Goal: Communication & Community: Answer question/provide support

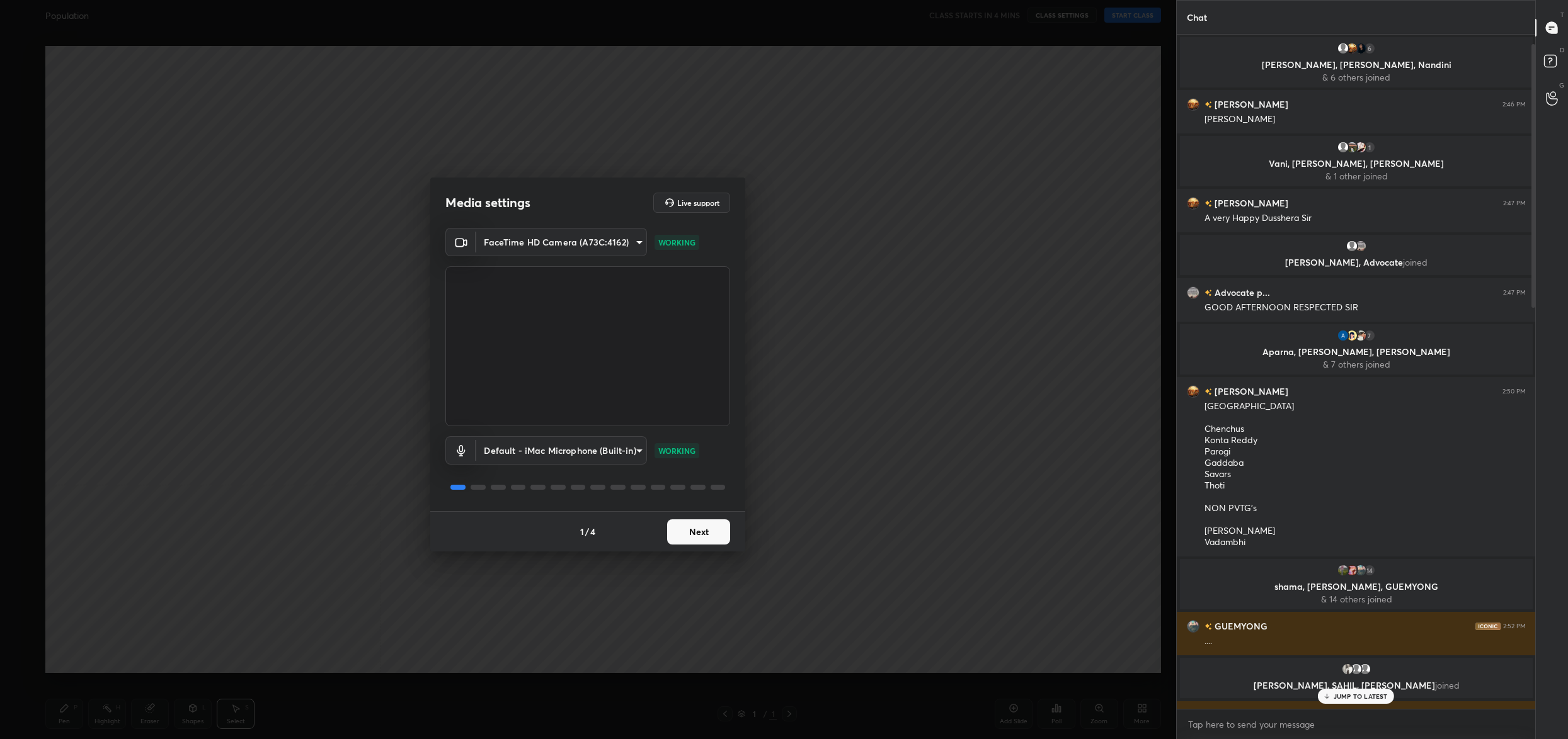
scroll to position [1050, 0]
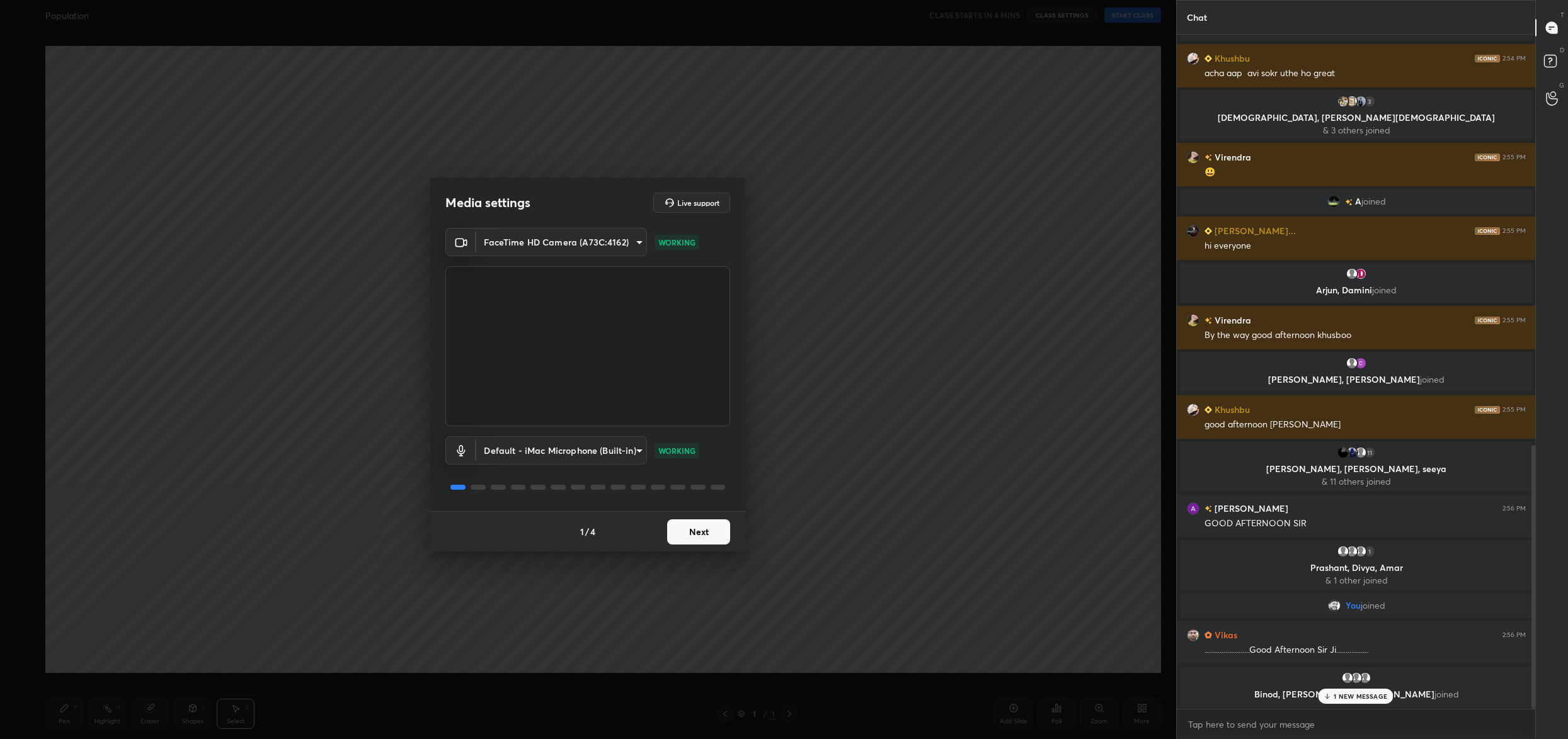
click at [696, 530] on button "Next" at bounding box center [699, 532] width 63 height 25
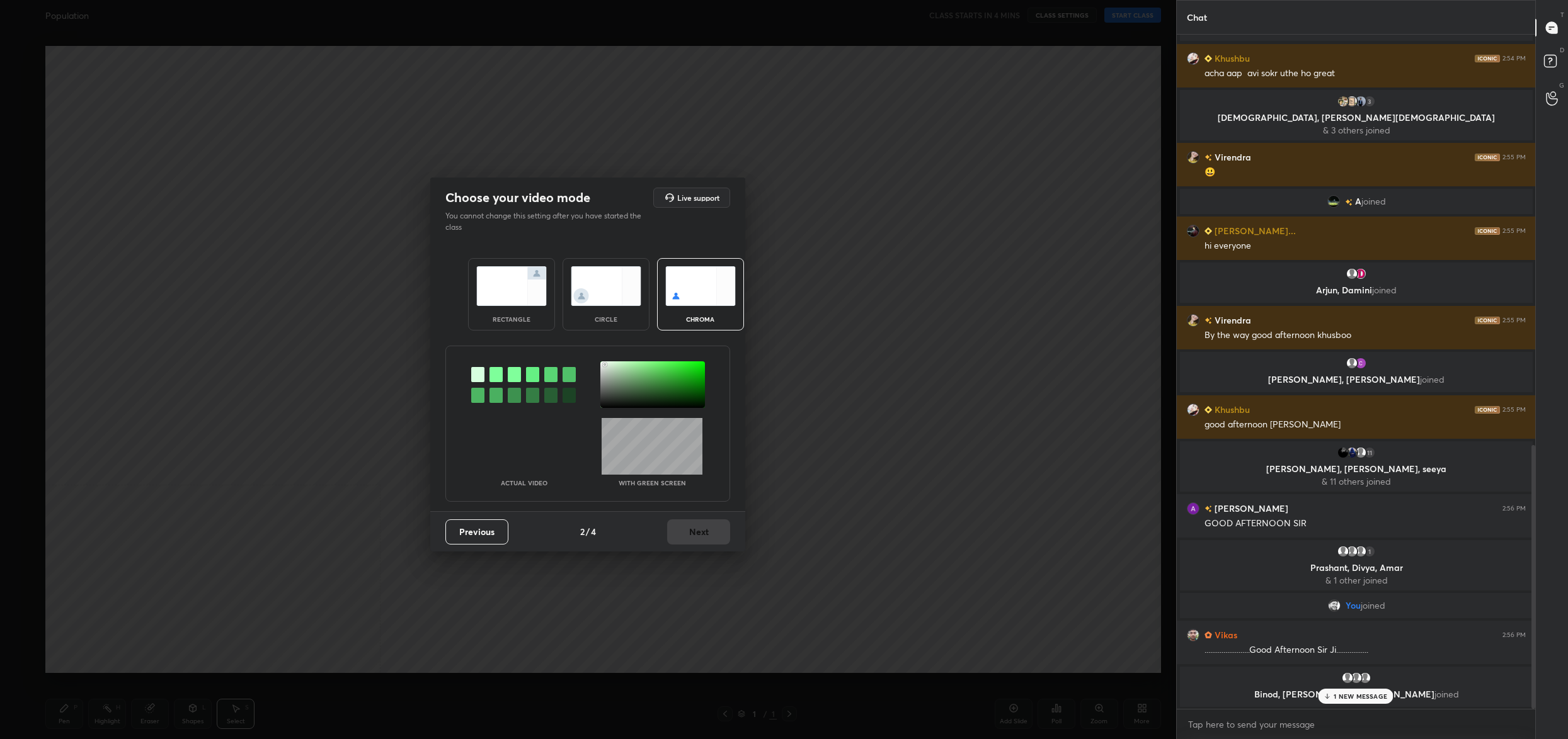
click at [605, 364] on div at bounding box center [652, 384] width 104 height 47
click at [729, 532] on button "Next" at bounding box center [699, 532] width 63 height 25
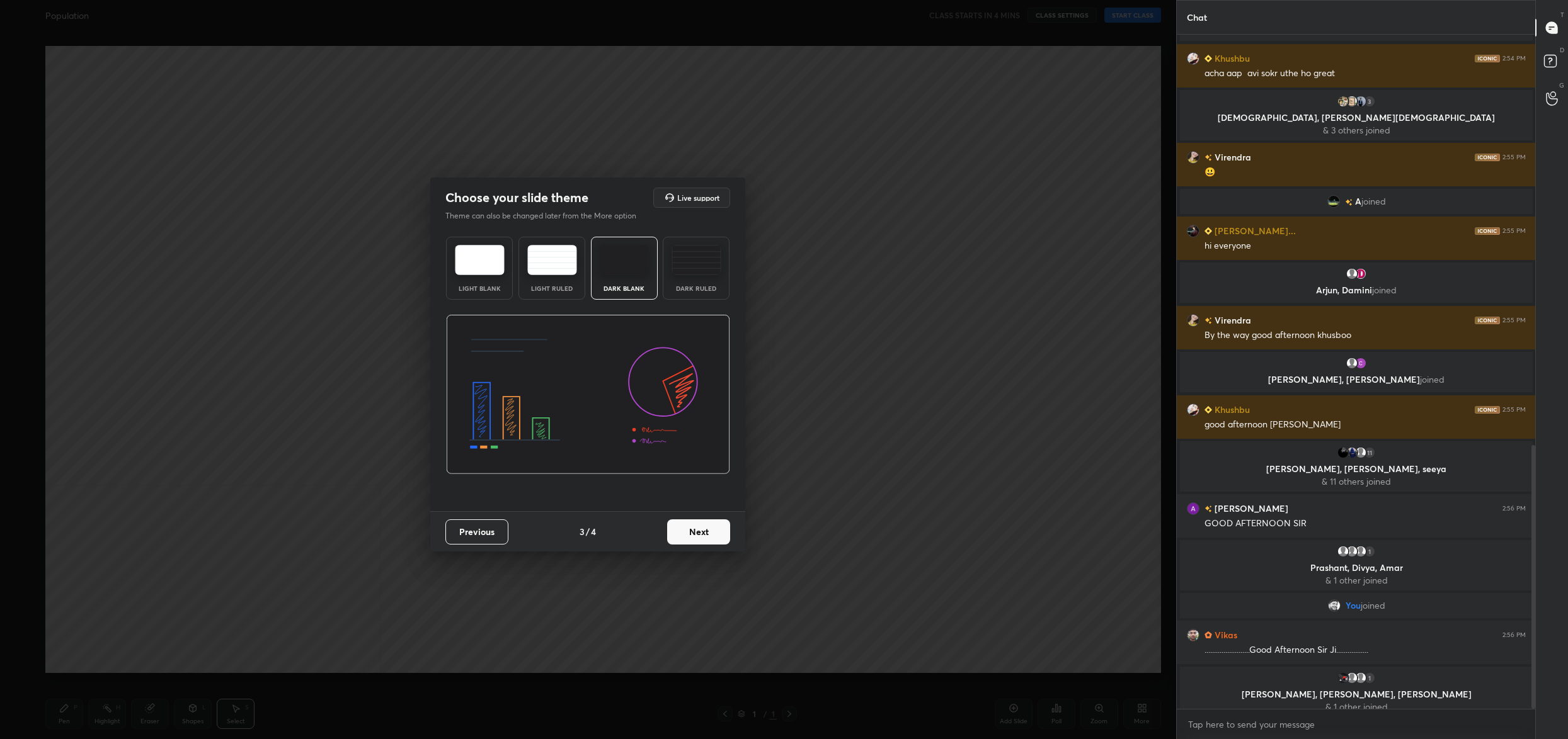
click at [729, 532] on button "Next" at bounding box center [699, 532] width 63 height 25
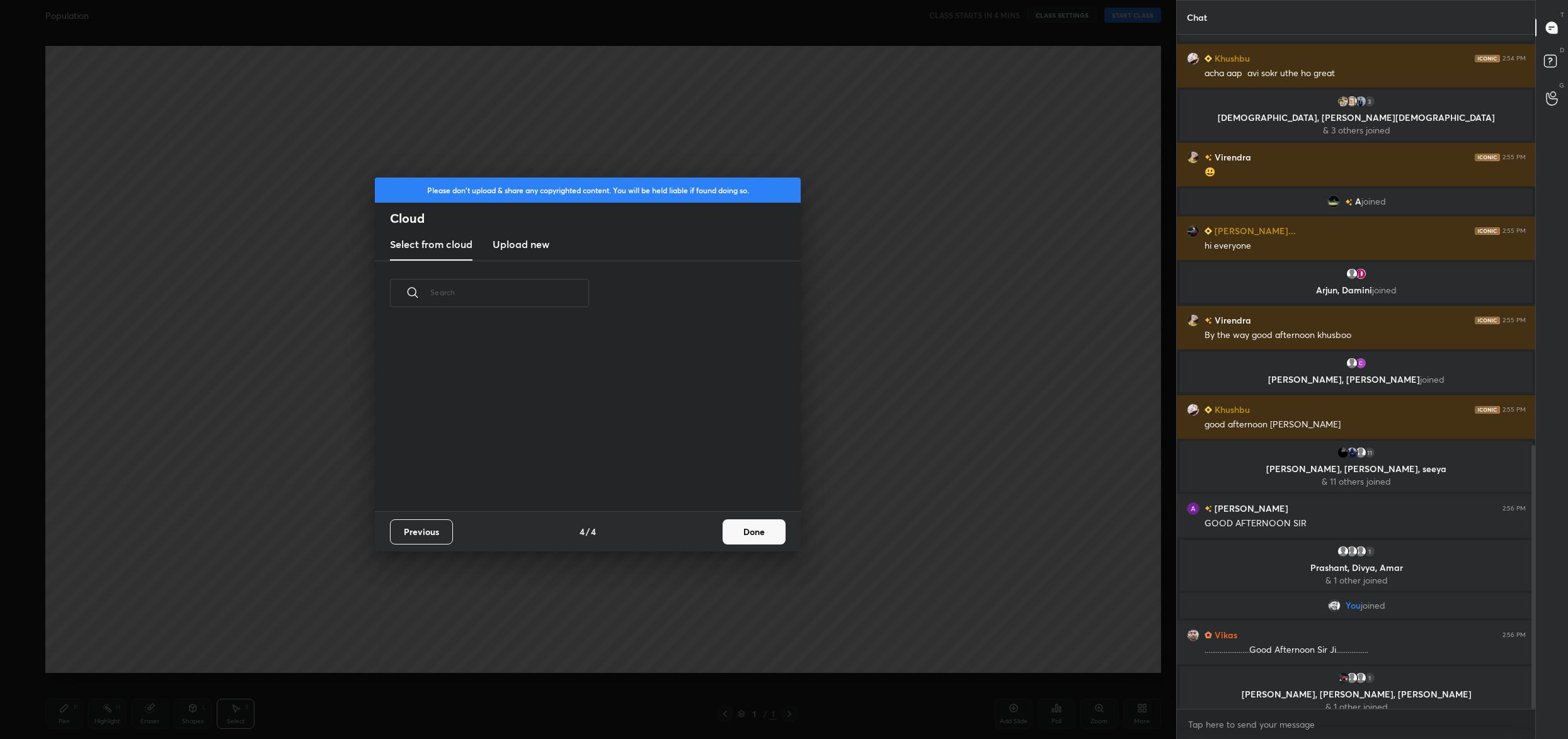
click at [725, 532] on button "Done" at bounding box center [754, 532] width 63 height 25
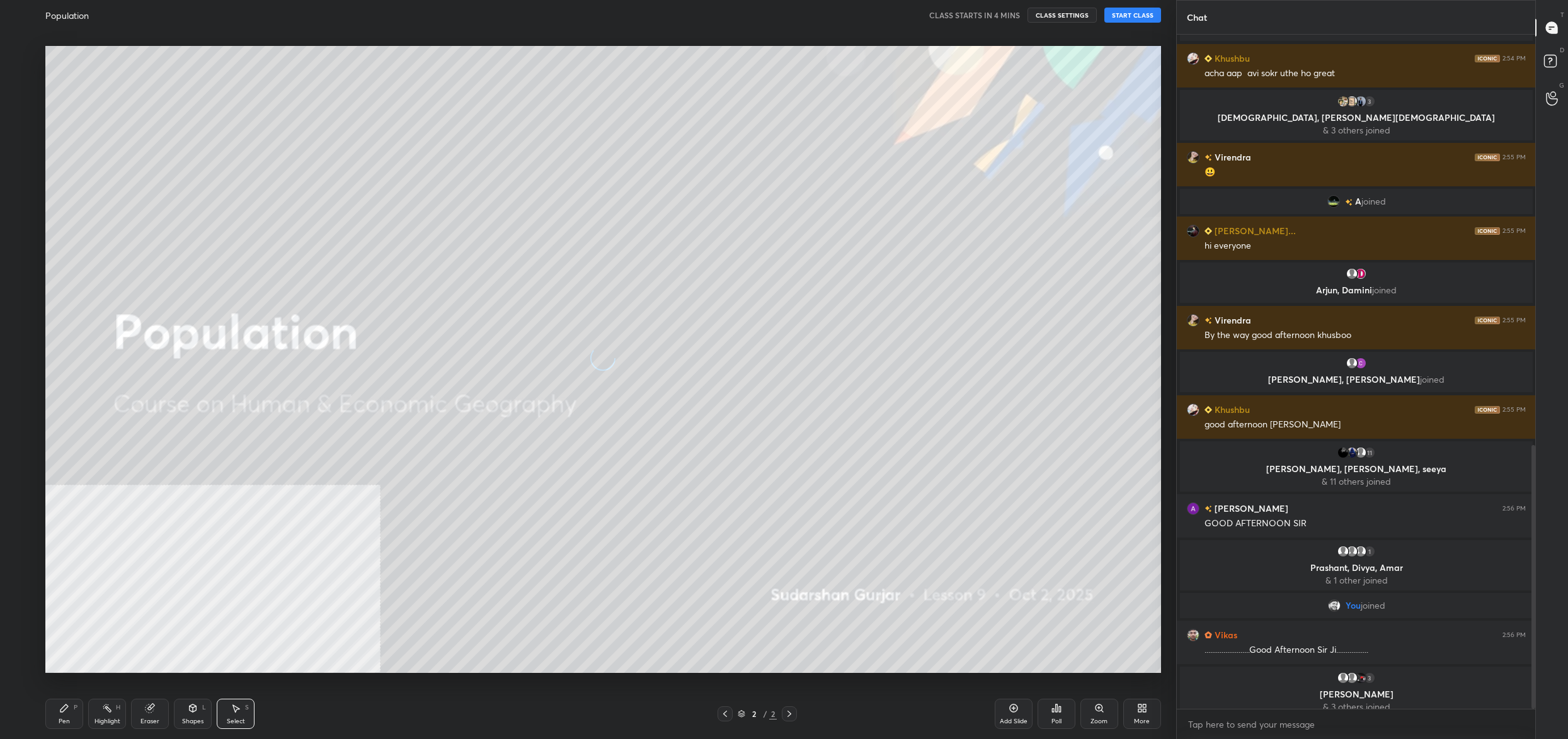
scroll to position [1132, 0]
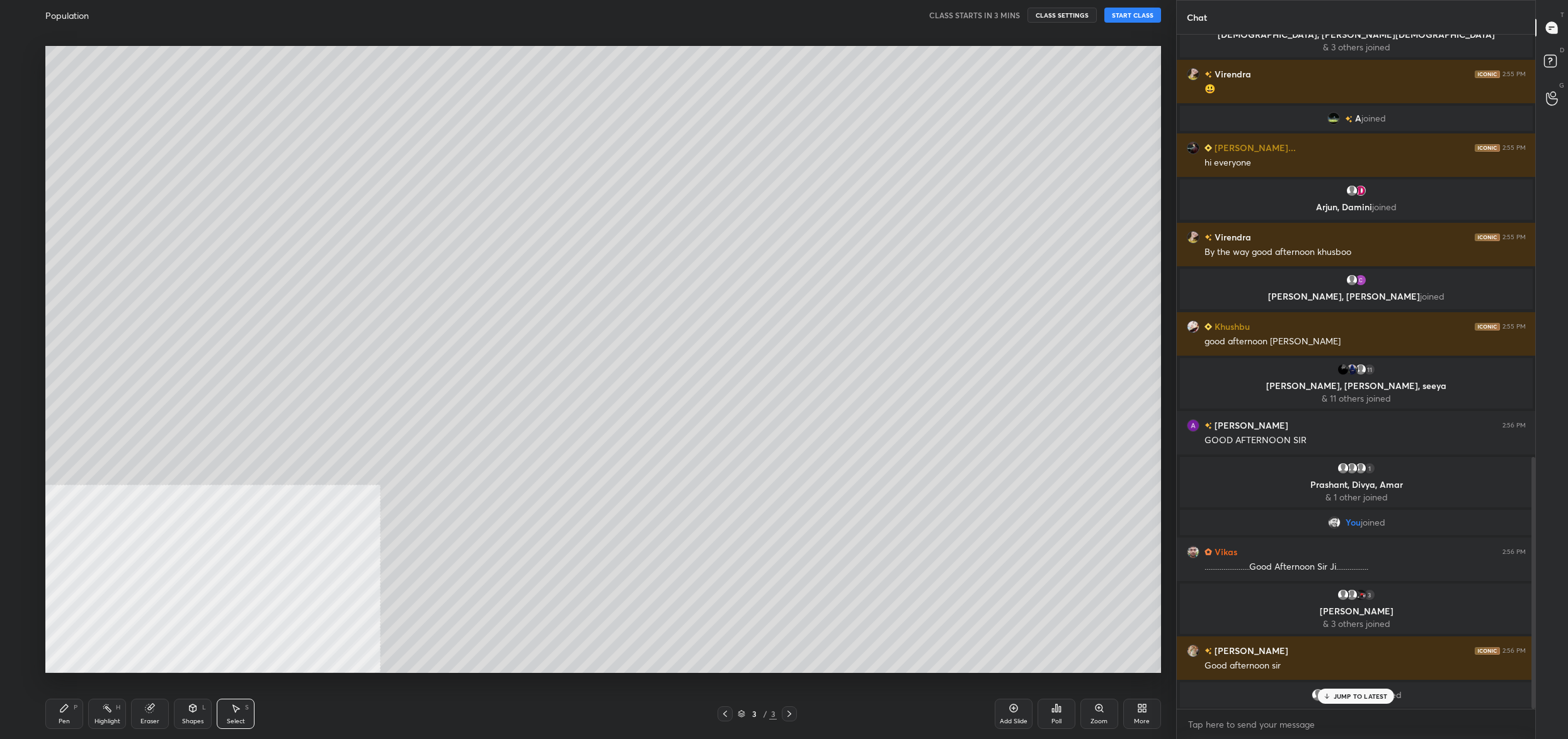
click at [1140, 705] on icon at bounding box center [1139, 706] width 3 height 3
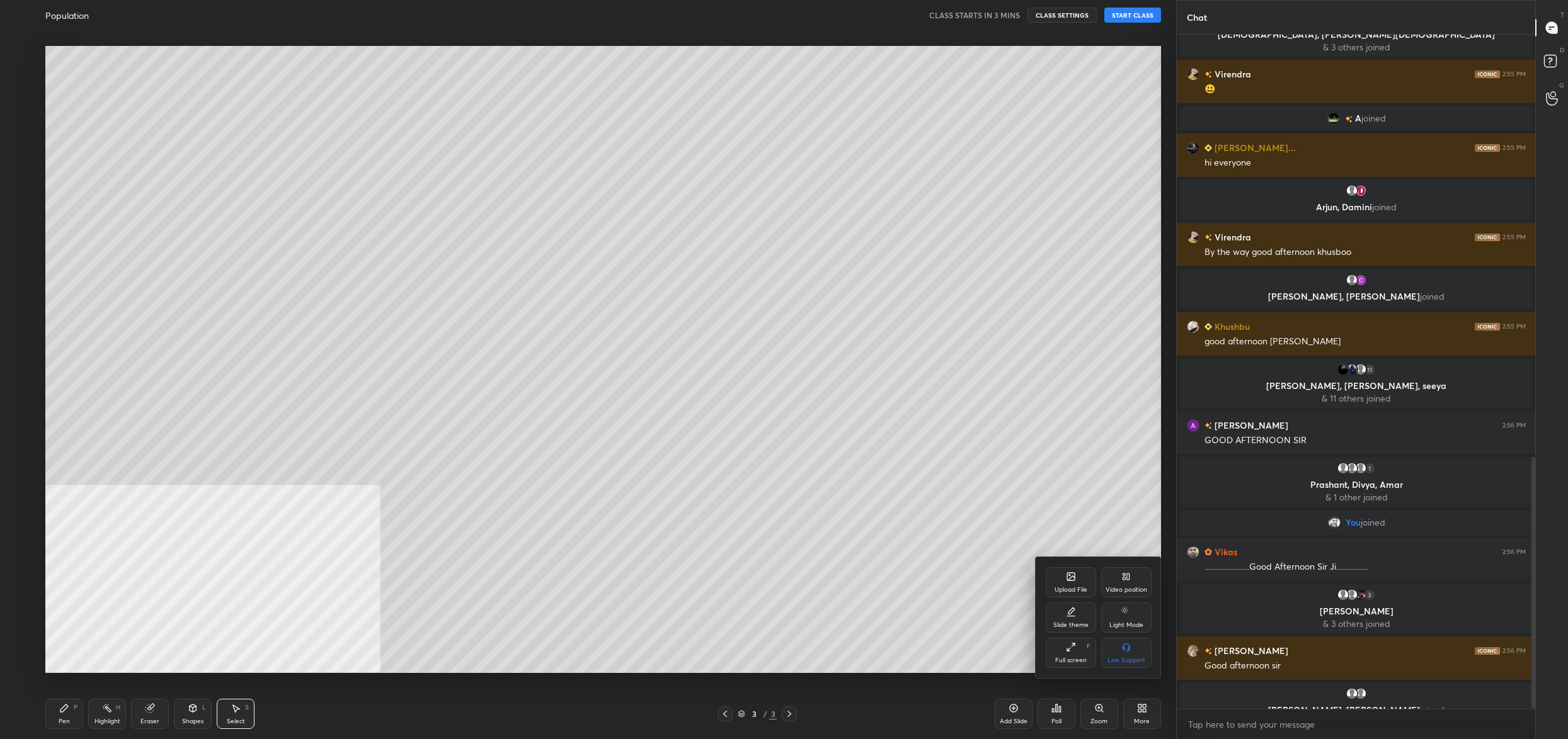
click at [1079, 587] on div "Upload File" at bounding box center [1071, 590] width 33 height 6
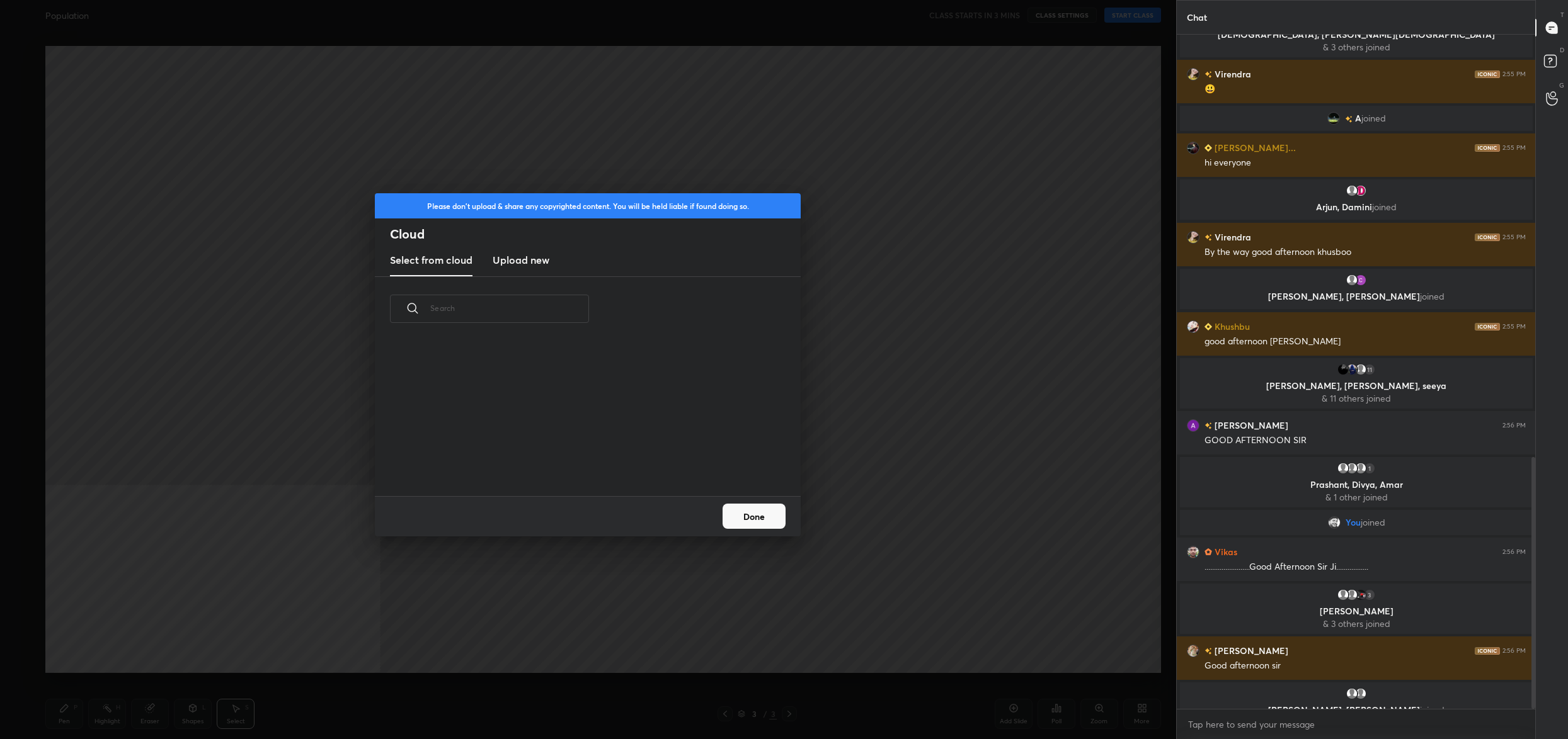
scroll to position [156, 404]
click at [513, 265] on h3 "Upload new" at bounding box center [521, 260] width 57 height 15
click at [593, 455] on label "Browse" at bounding box center [588, 461] width 56 height 20
click at [560, 455] on input "Browse" at bounding box center [560, 461] width 0 height 20
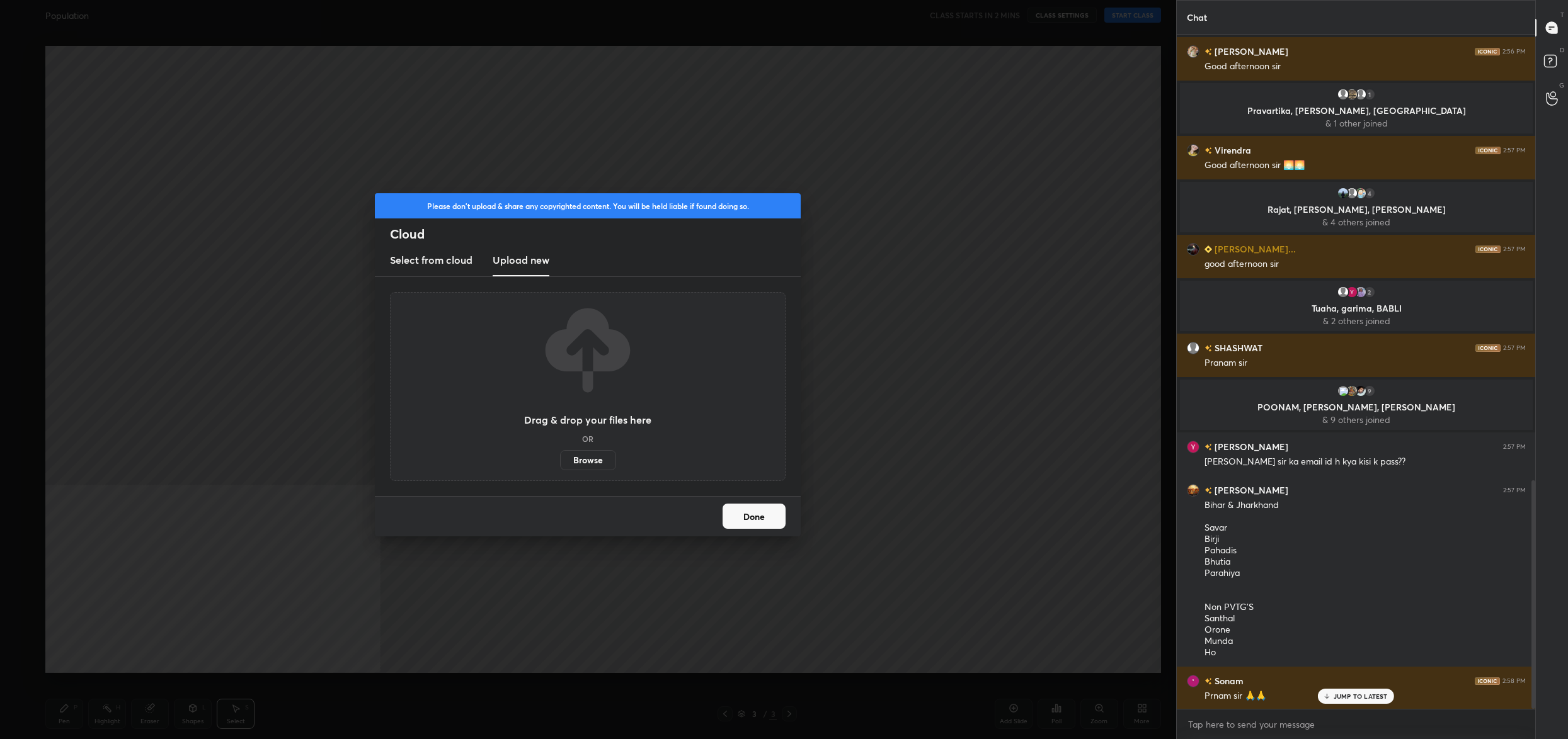
scroll to position [1347, 0]
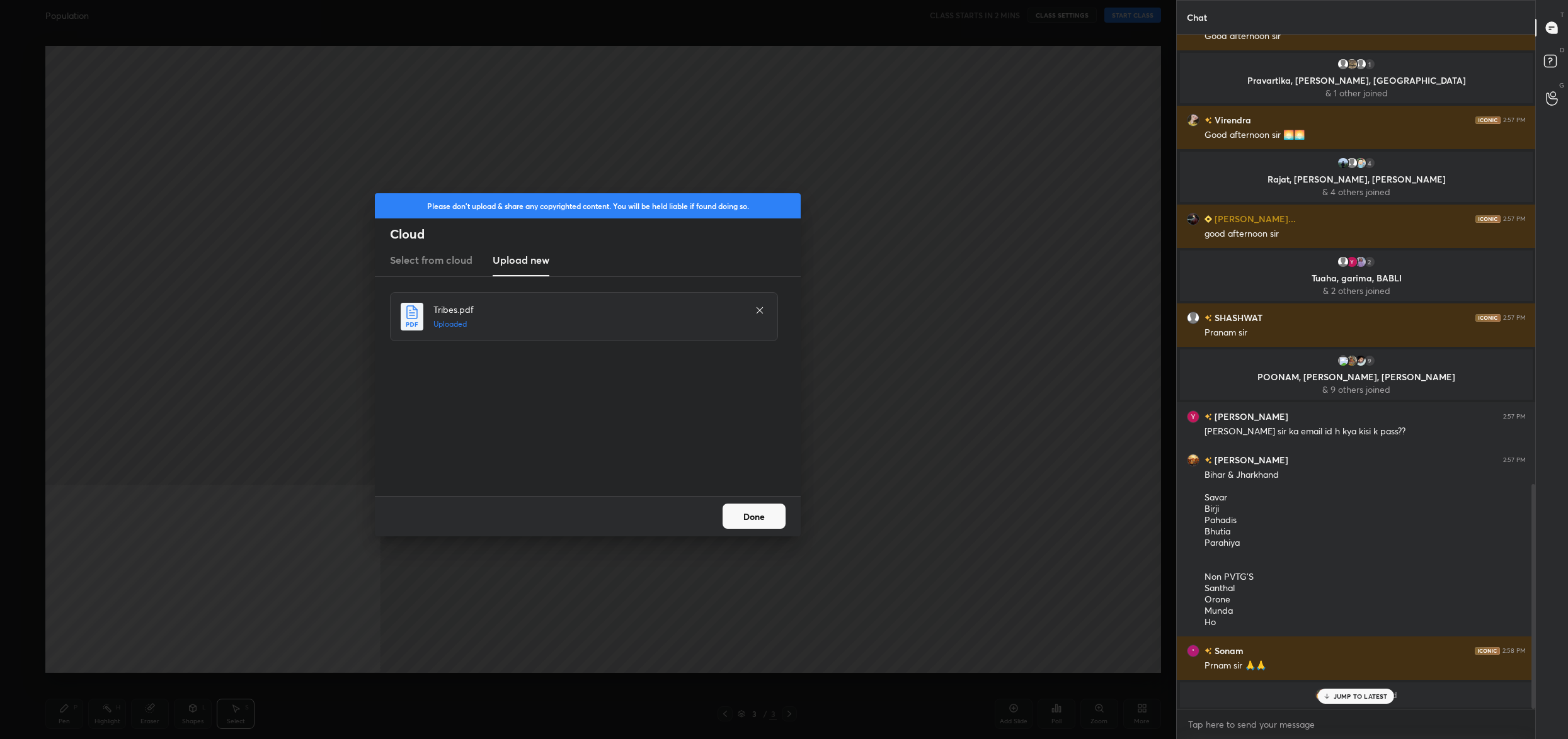
click at [705, 518] on div "Done" at bounding box center [588, 517] width 426 height 41
click at [736, 524] on button "Done" at bounding box center [754, 516] width 63 height 25
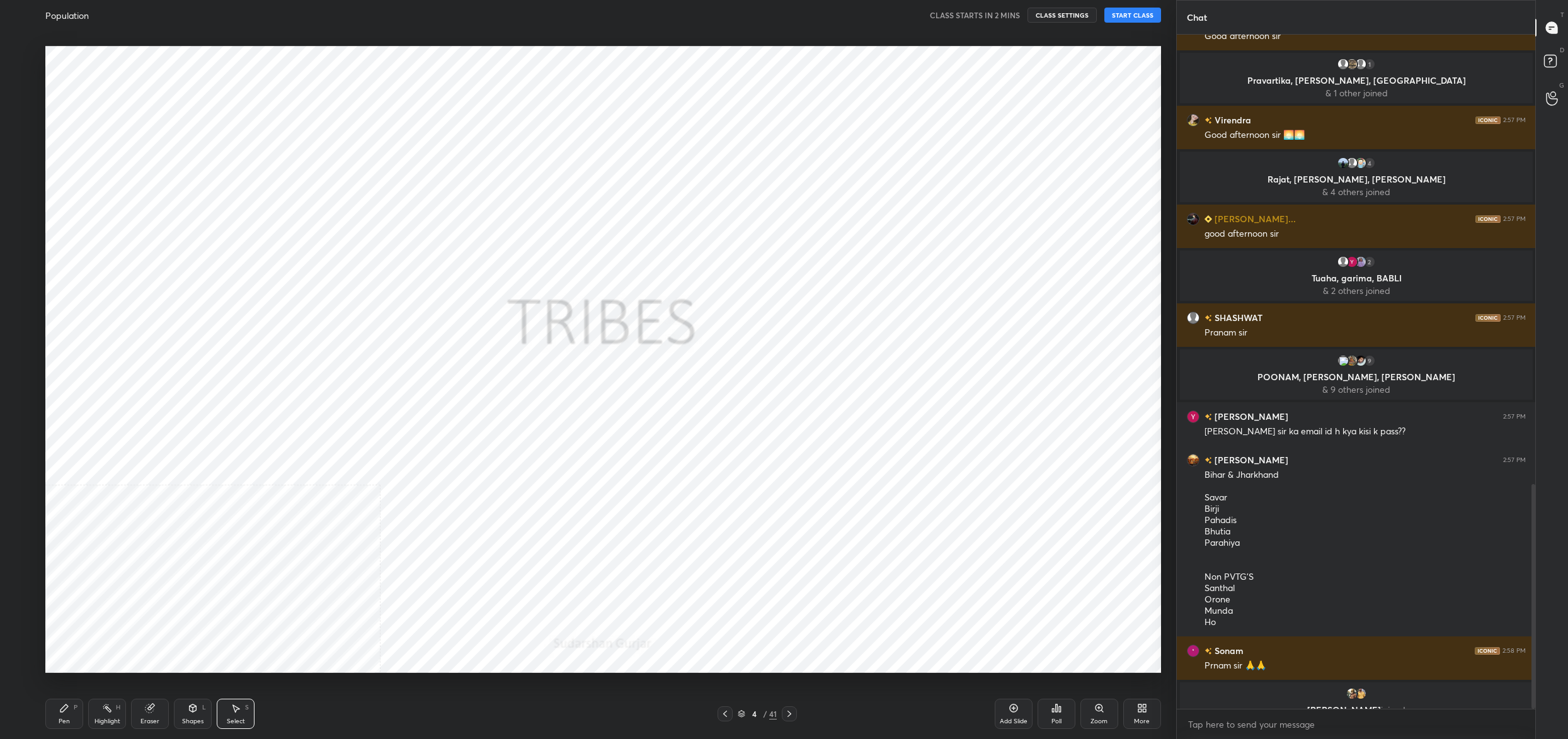
scroll to position [1391, 0]
drag, startPoint x: 755, startPoint y: 717, endPoint x: 759, endPoint y: 707, distance: 10.8
click at [756, 715] on div "4" at bounding box center [754, 714] width 13 height 7
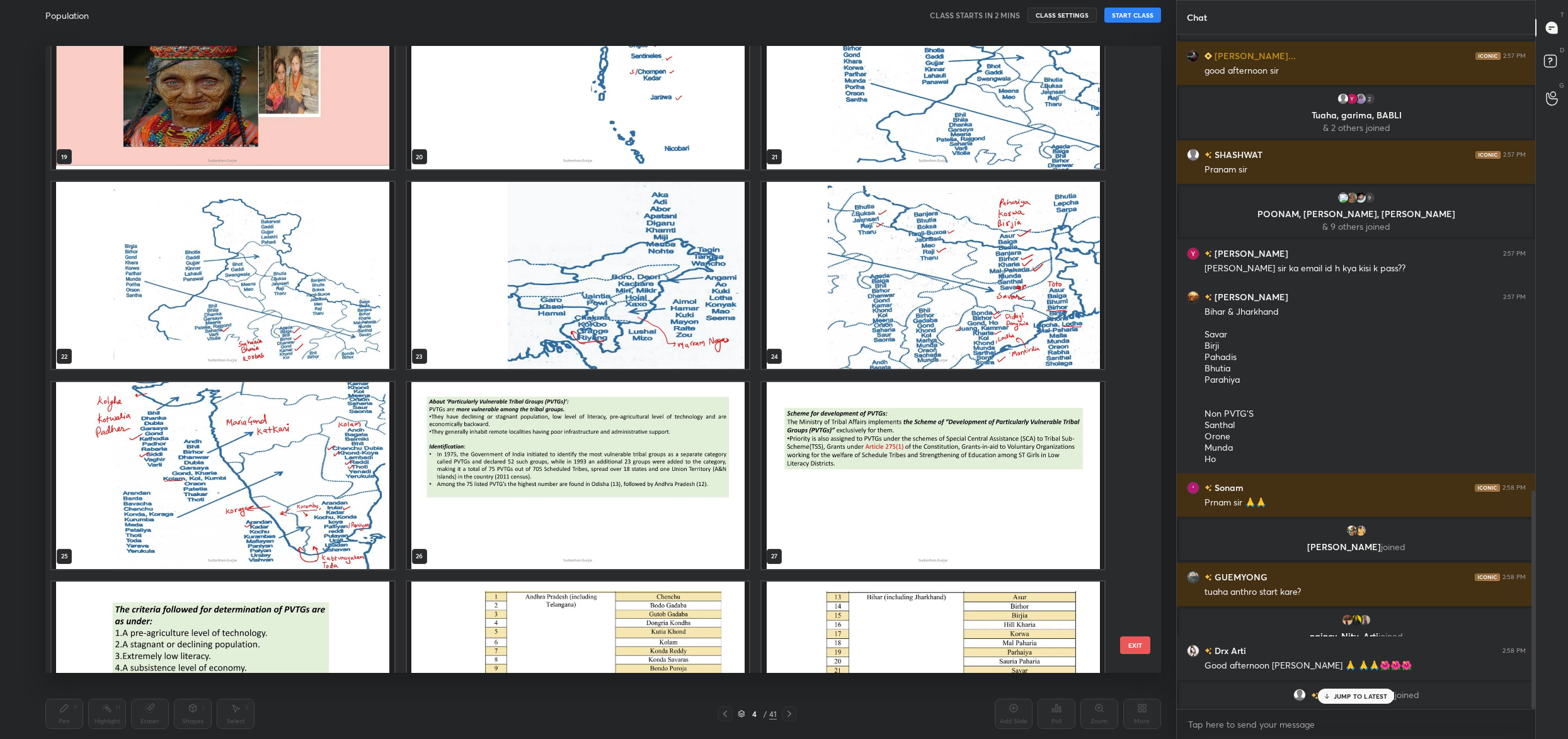
scroll to position [1267, 0]
click at [650, 253] on img "grid" at bounding box center [578, 276] width 343 height 187
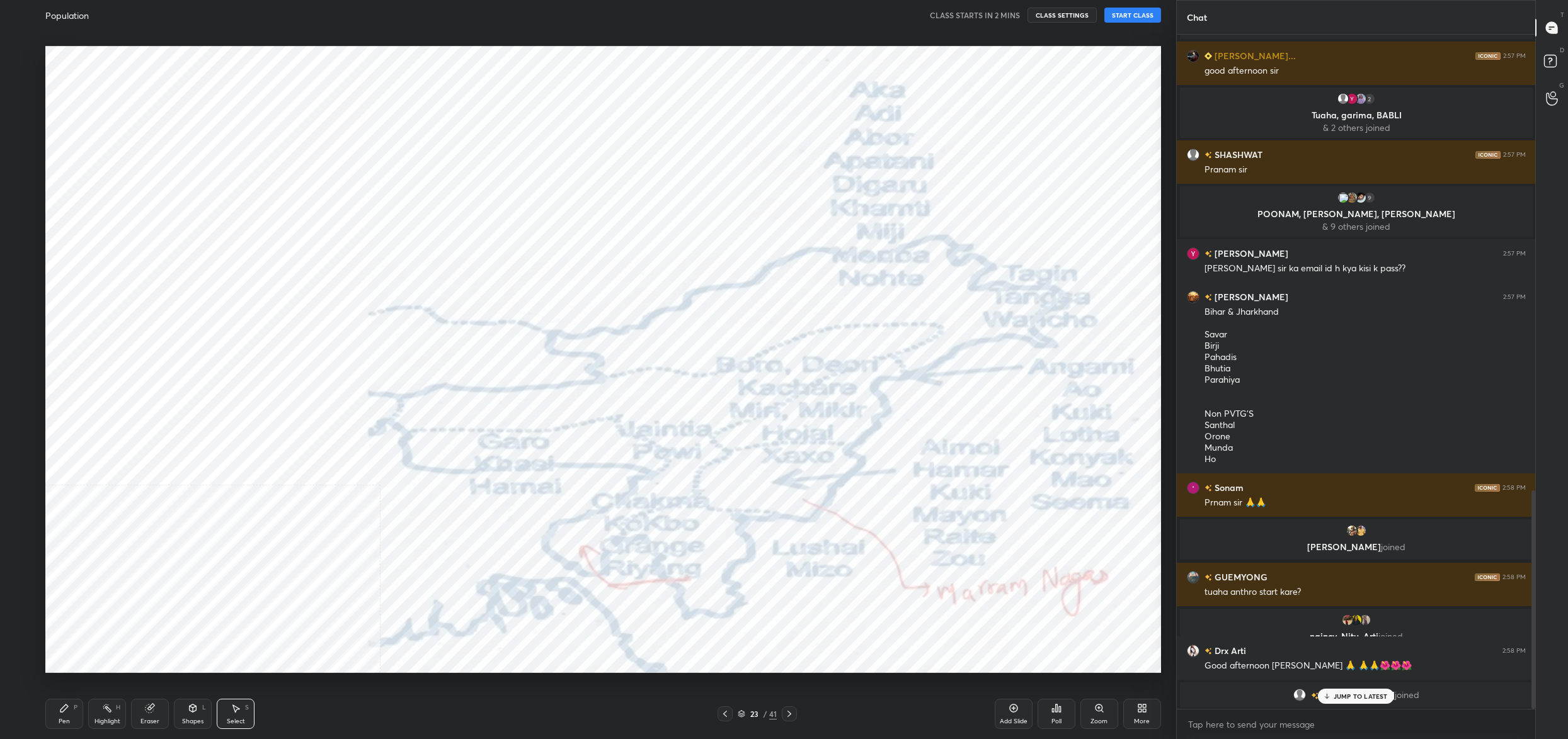
click at [650, 253] on img "grid" at bounding box center [578, 276] width 343 height 187
click at [1145, 719] on div "More" at bounding box center [1141, 721] width 16 height 6
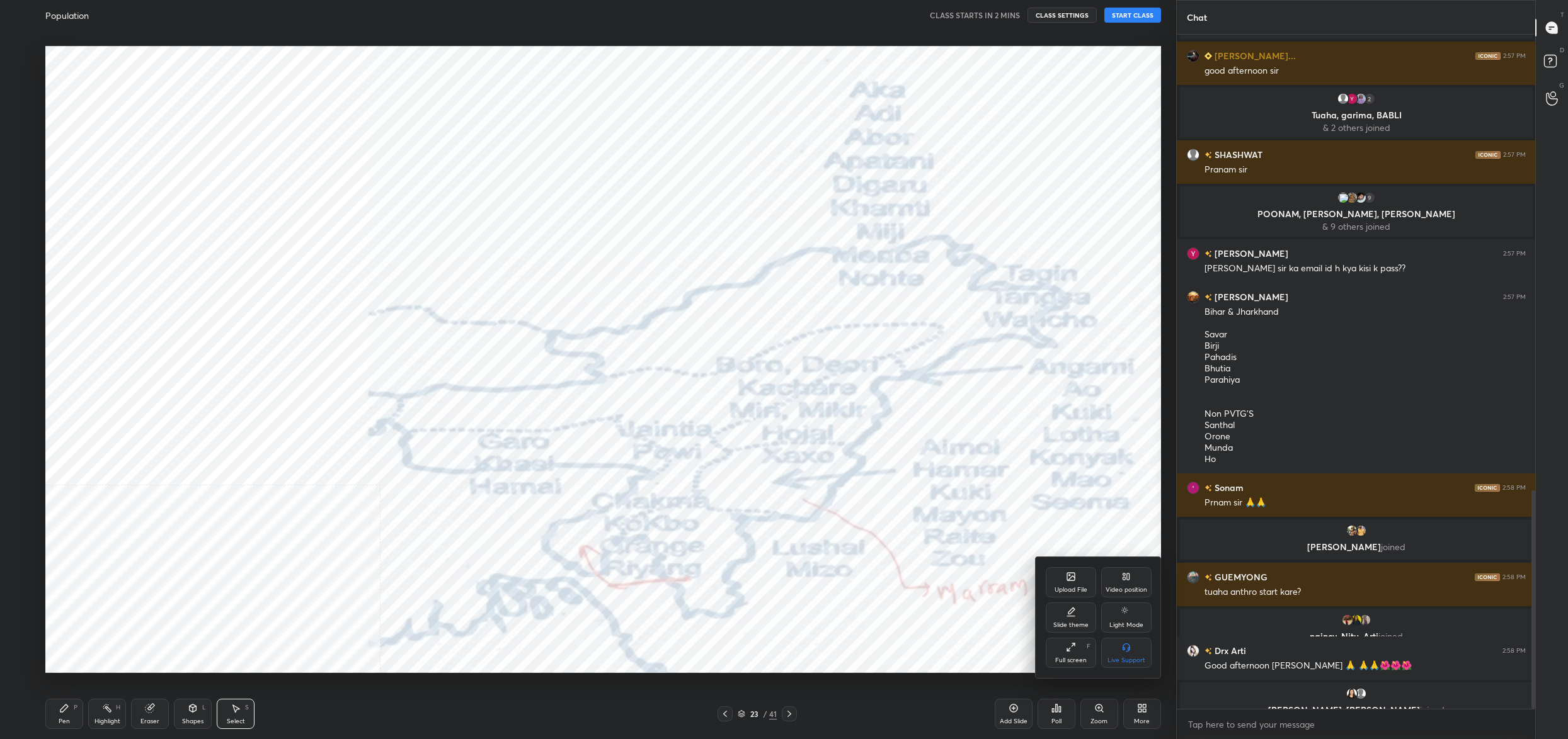
drag, startPoint x: 1072, startPoint y: 556, endPoint x: 1075, endPoint y: 568, distance: 12.4
click at [1072, 556] on div at bounding box center [784, 370] width 1568 height 739
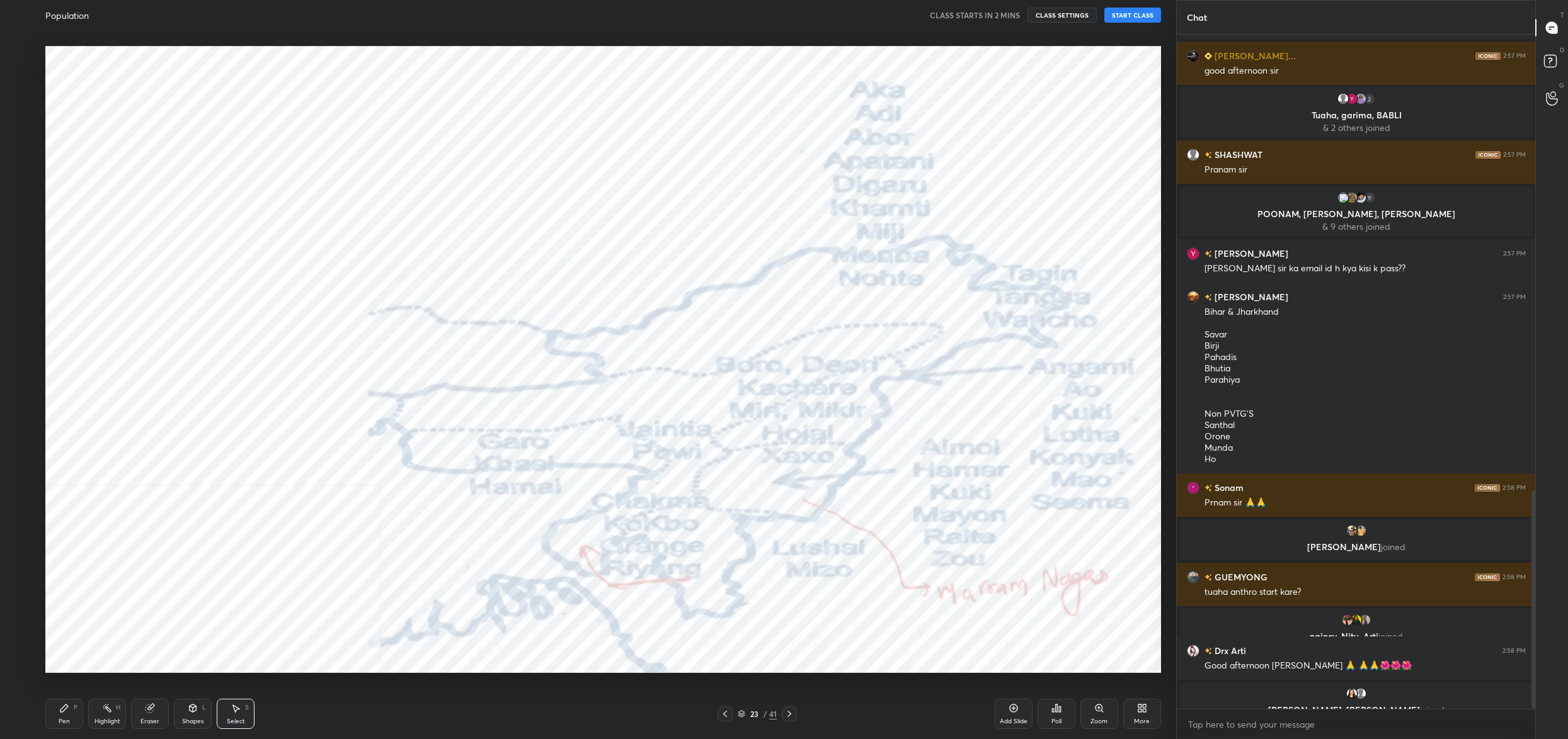
drag, startPoint x: 1075, startPoint y: 568, endPoint x: 1043, endPoint y: 538, distance: 43.9
click at [1143, 716] on div "More" at bounding box center [1142, 714] width 38 height 30
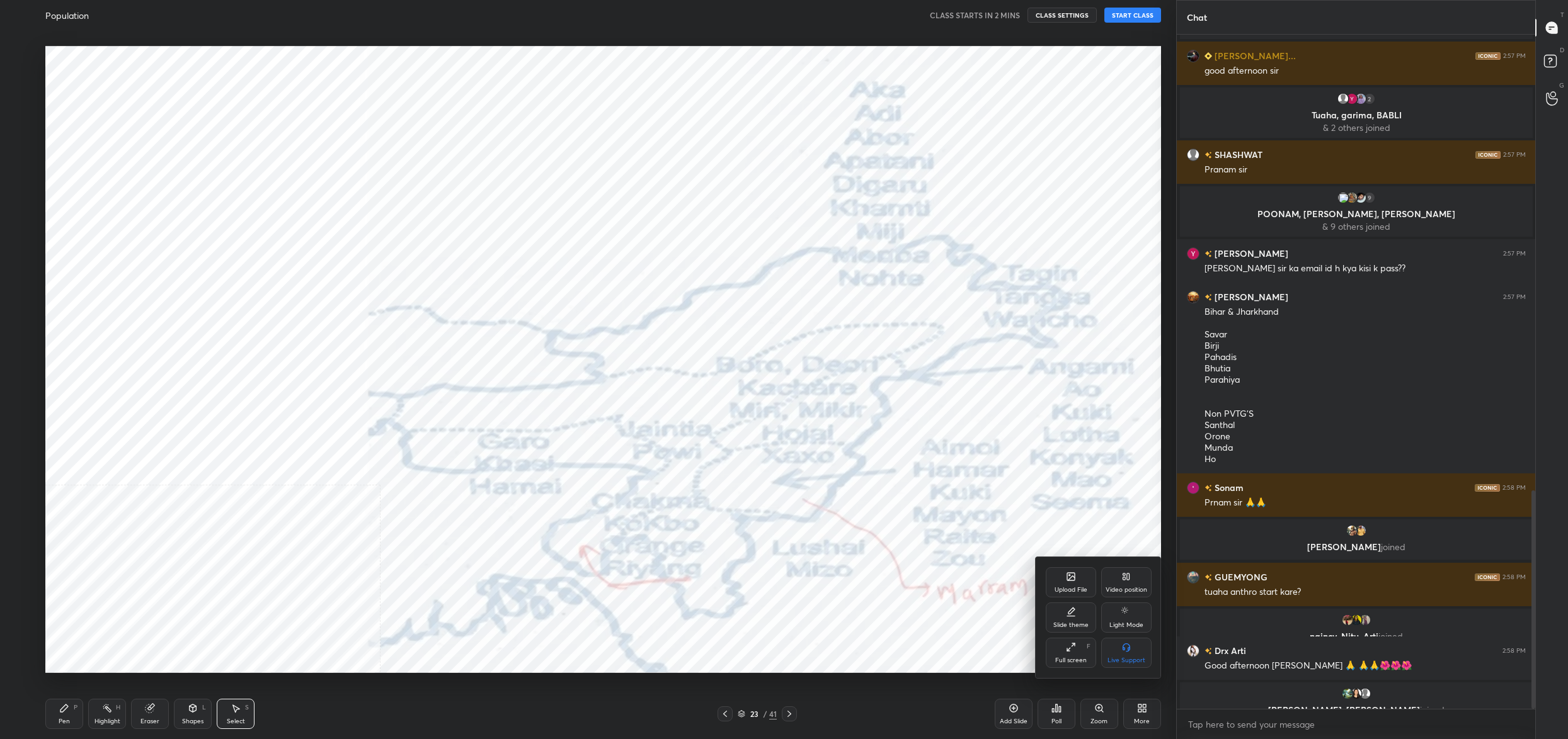
scroll to position [1452, 0]
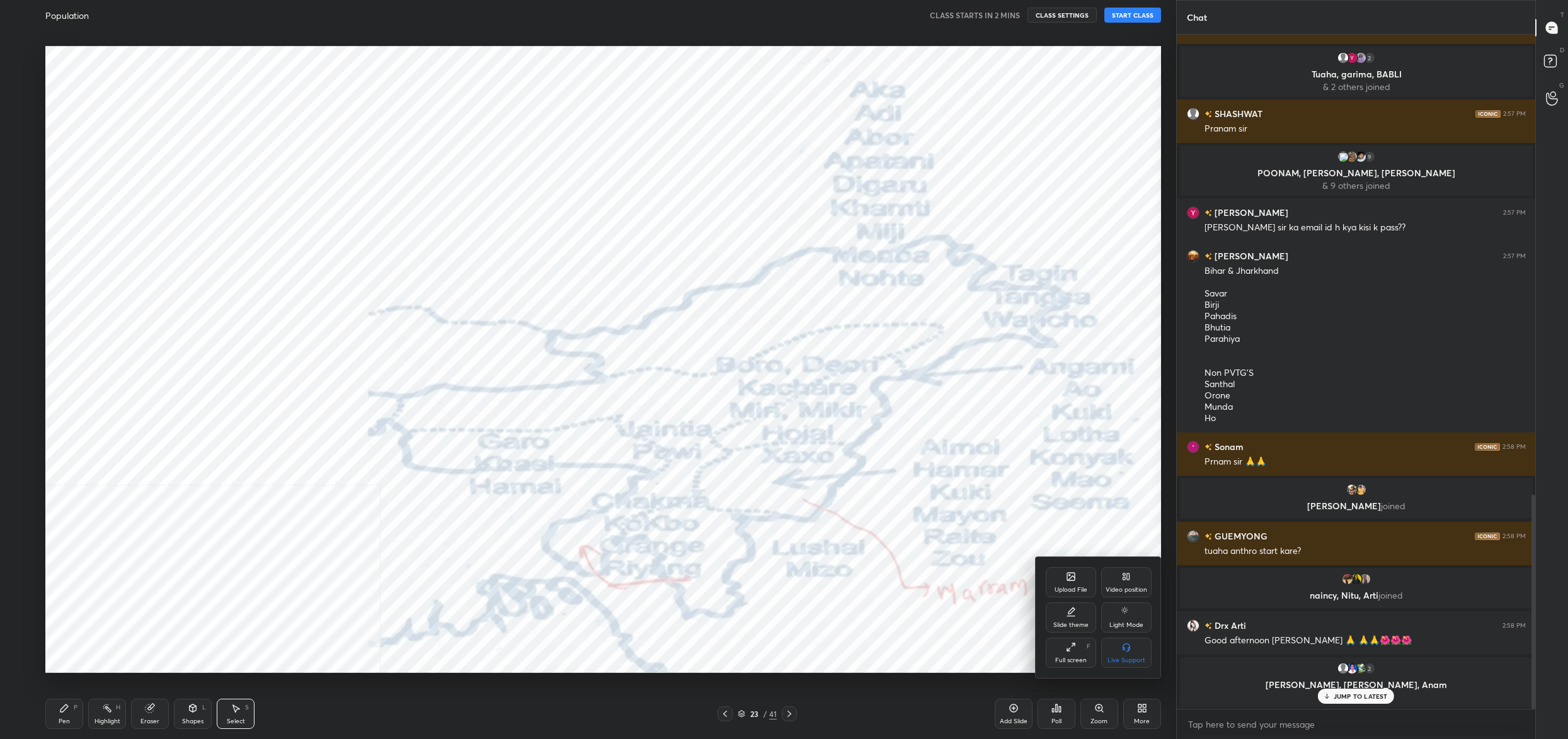
click at [1067, 581] on div "Upload File" at bounding box center [1070, 582] width 51 height 30
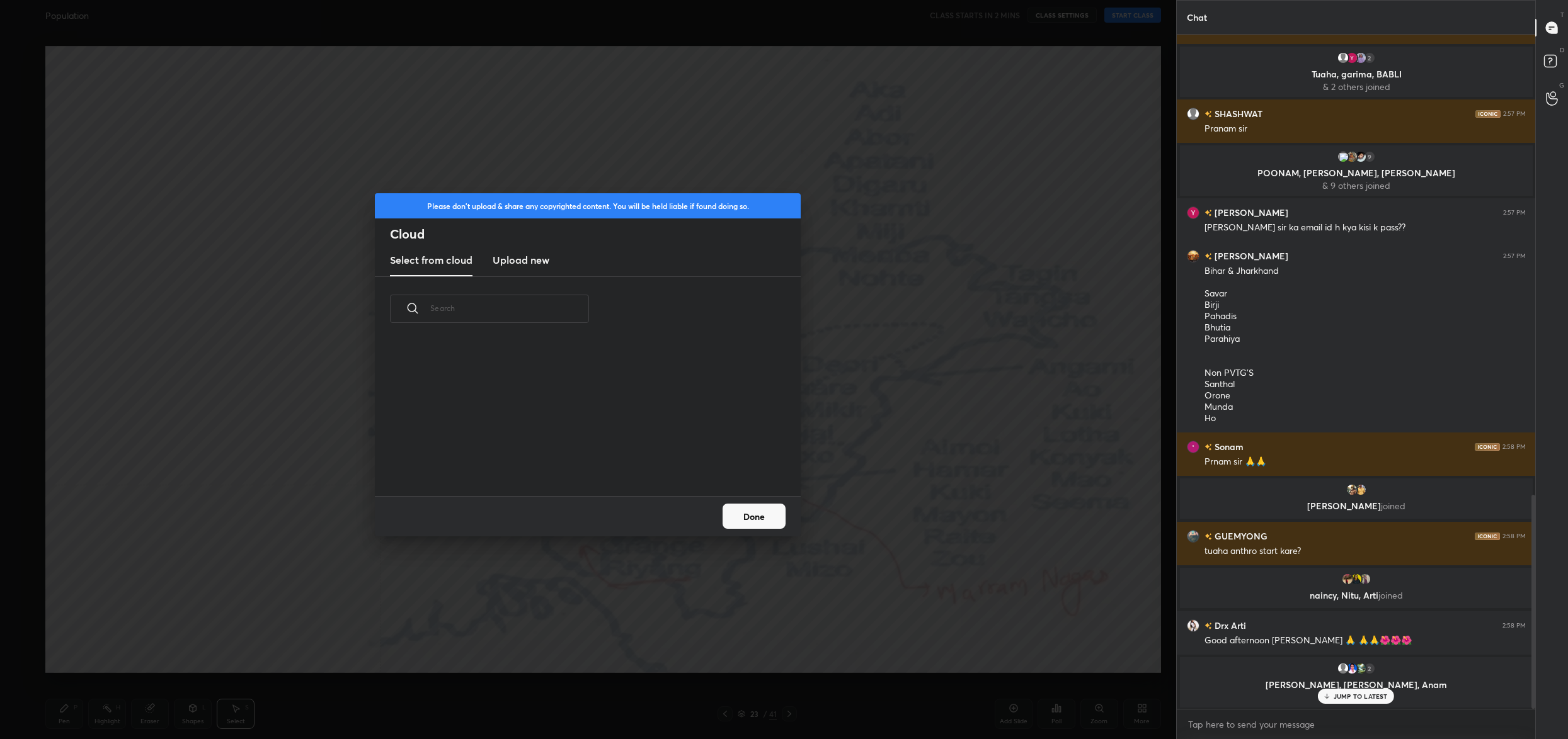
scroll to position [156, 404]
click at [544, 260] on h3 "Upload new" at bounding box center [521, 260] width 57 height 15
click at [586, 459] on label "Browse" at bounding box center [588, 461] width 56 height 20
click at [560, 459] on input "Browse" at bounding box center [560, 461] width 0 height 20
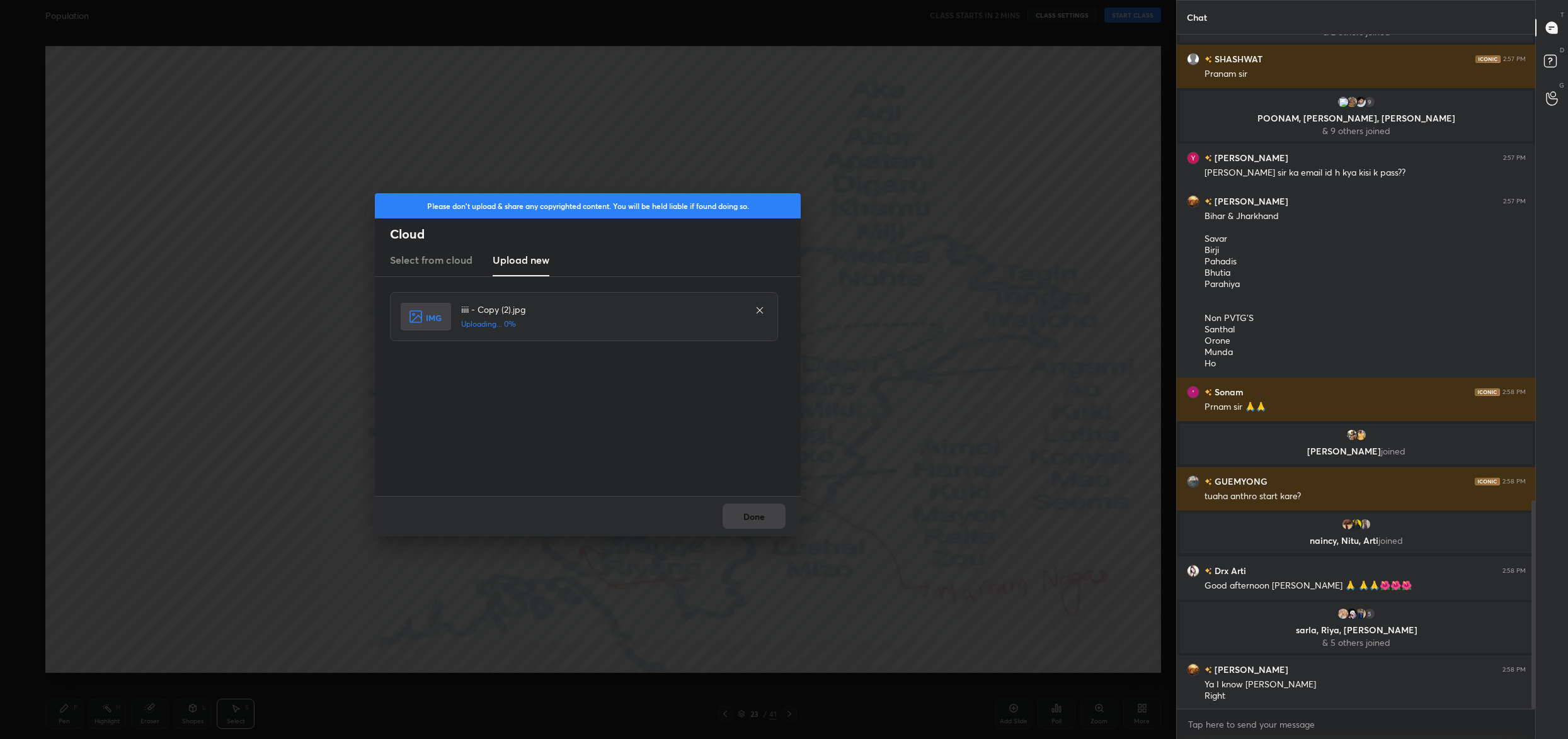
scroll to position [1511, 0]
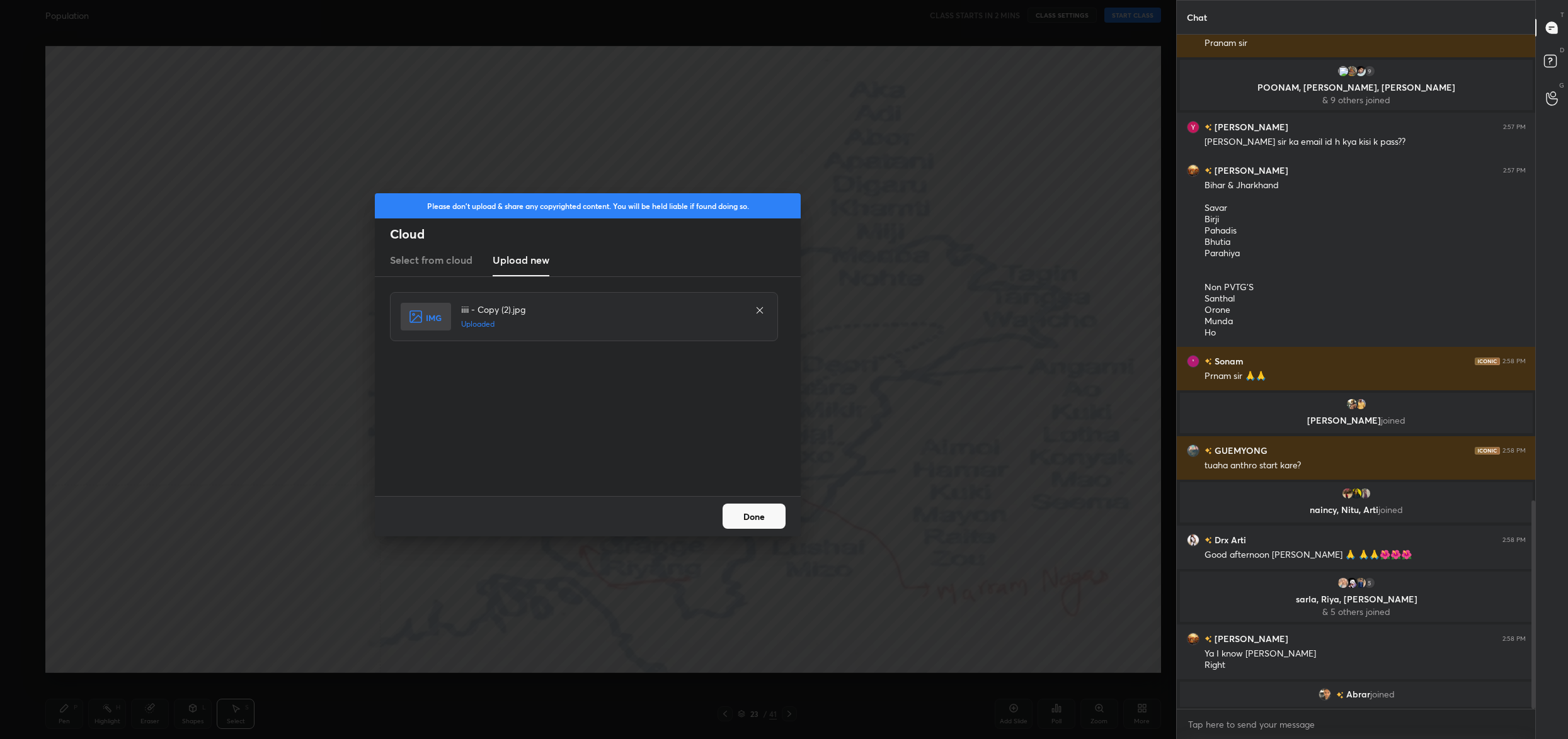
click at [749, 518] on button "Done" at bounding box center [754, 516] width 63 height 25
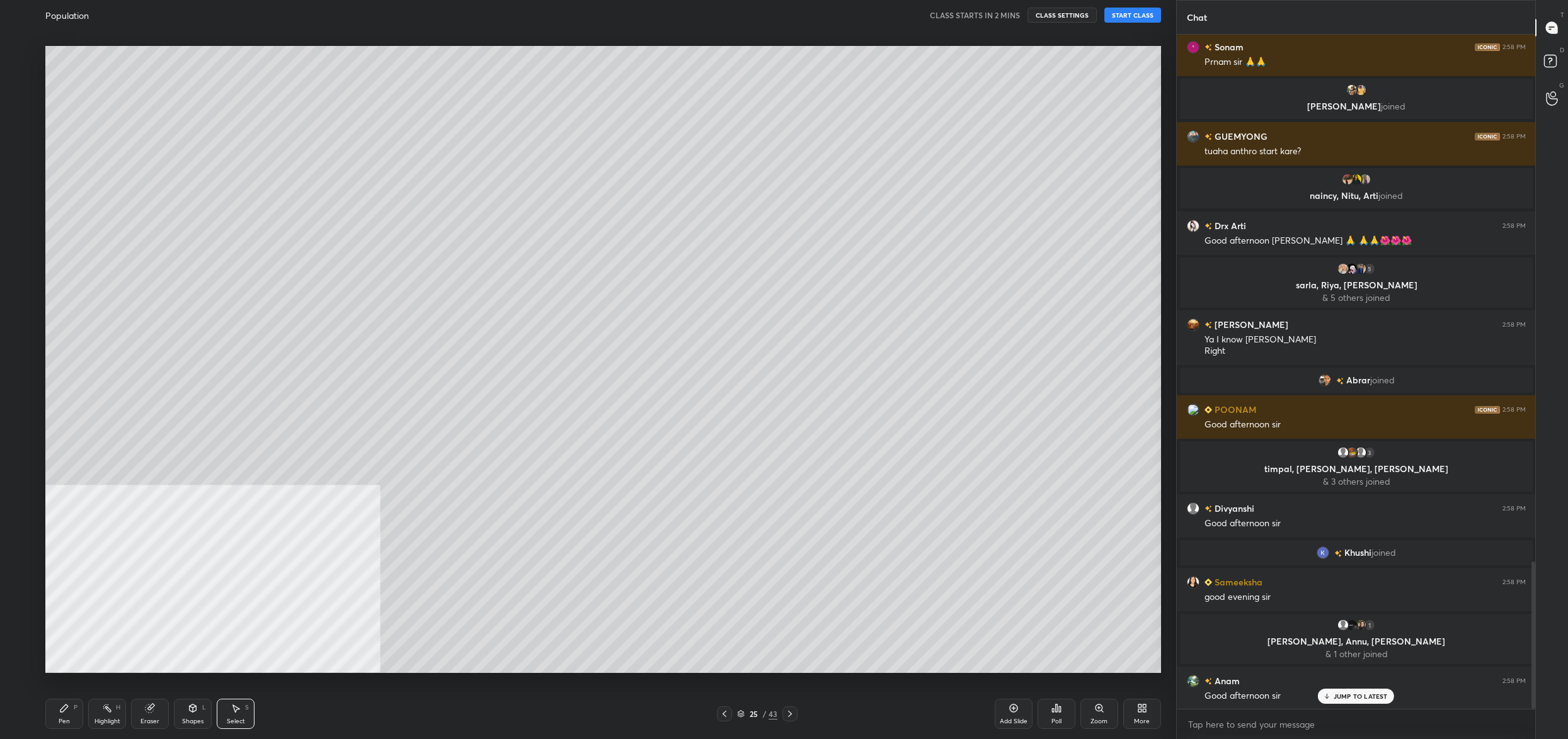
scroll to position [2411, 0]
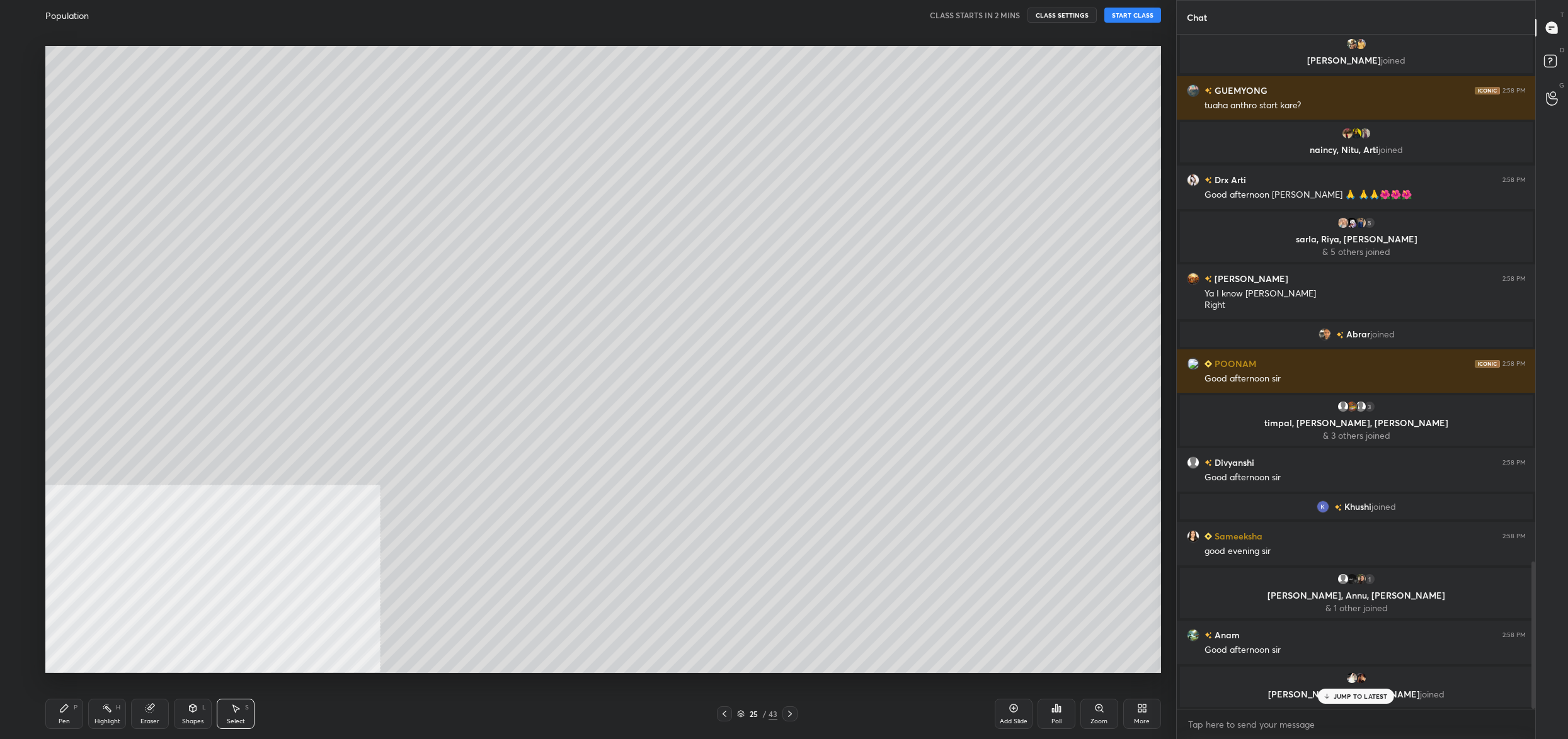
click at [1124, 18] on button "START CLASS" at bounding box center [1133, 15] width 57 height 15
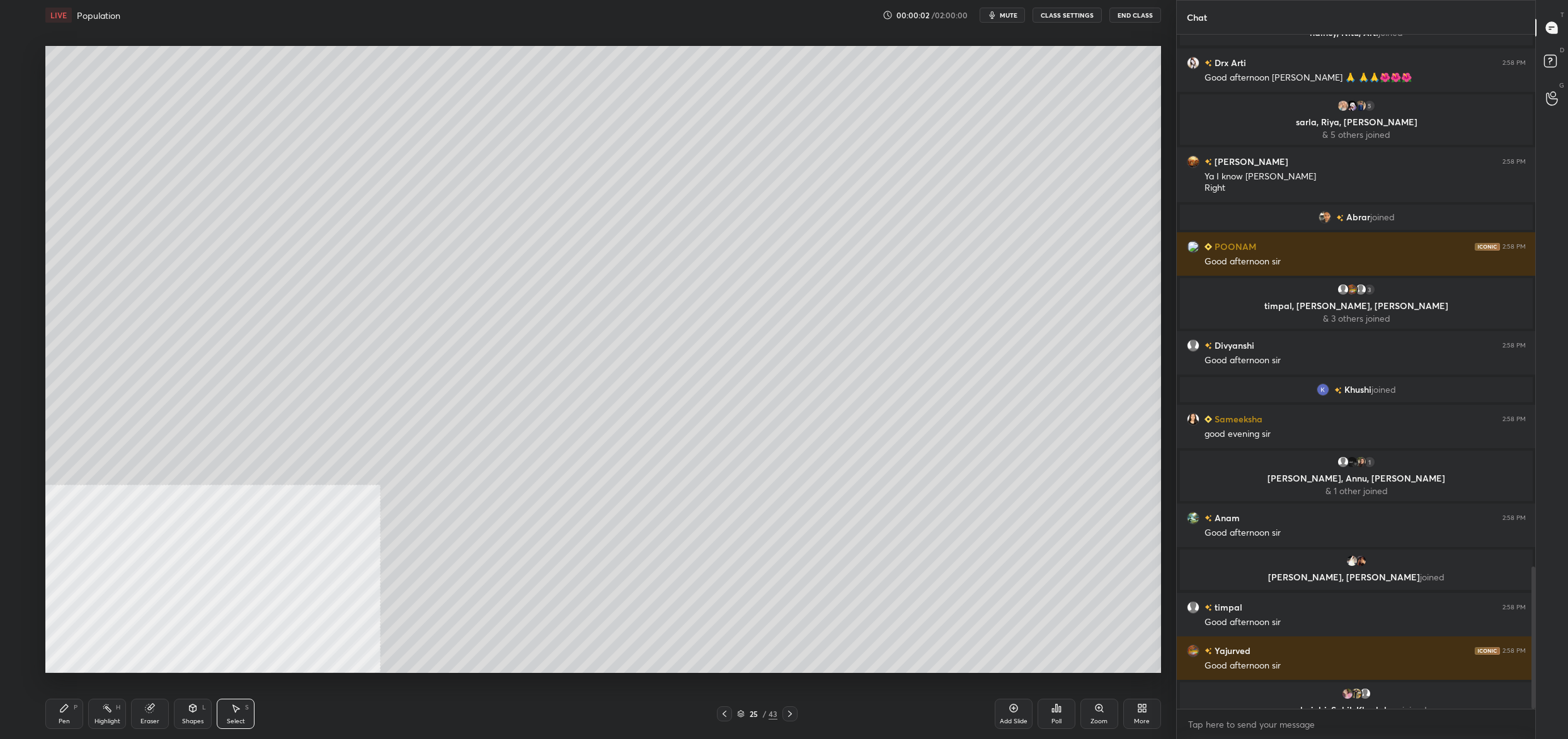
scroll to position [2554, 0]
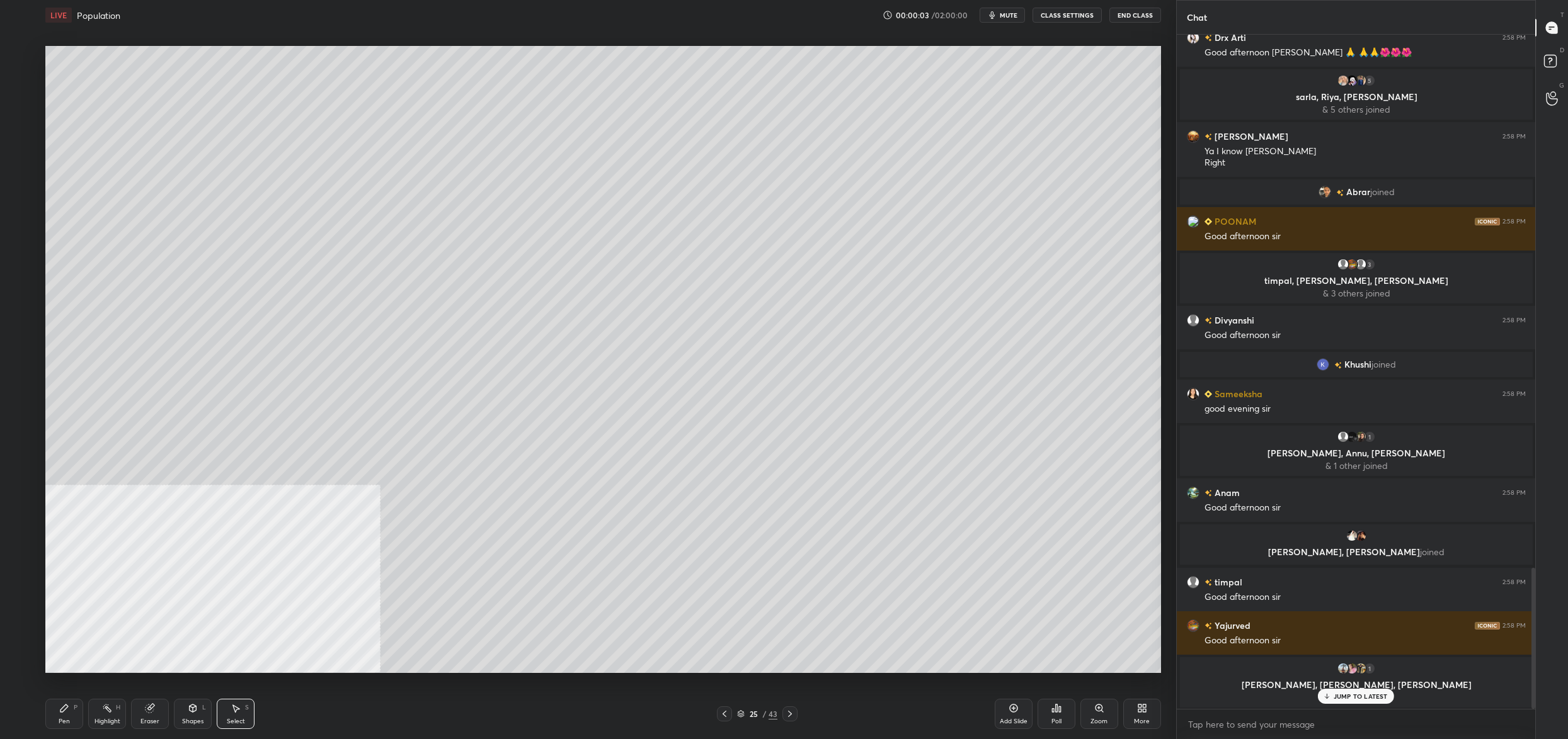
click at [1071, 9] on button "CLASS SETTINGS" at bounding box center [1067, 15] width 69 height 15
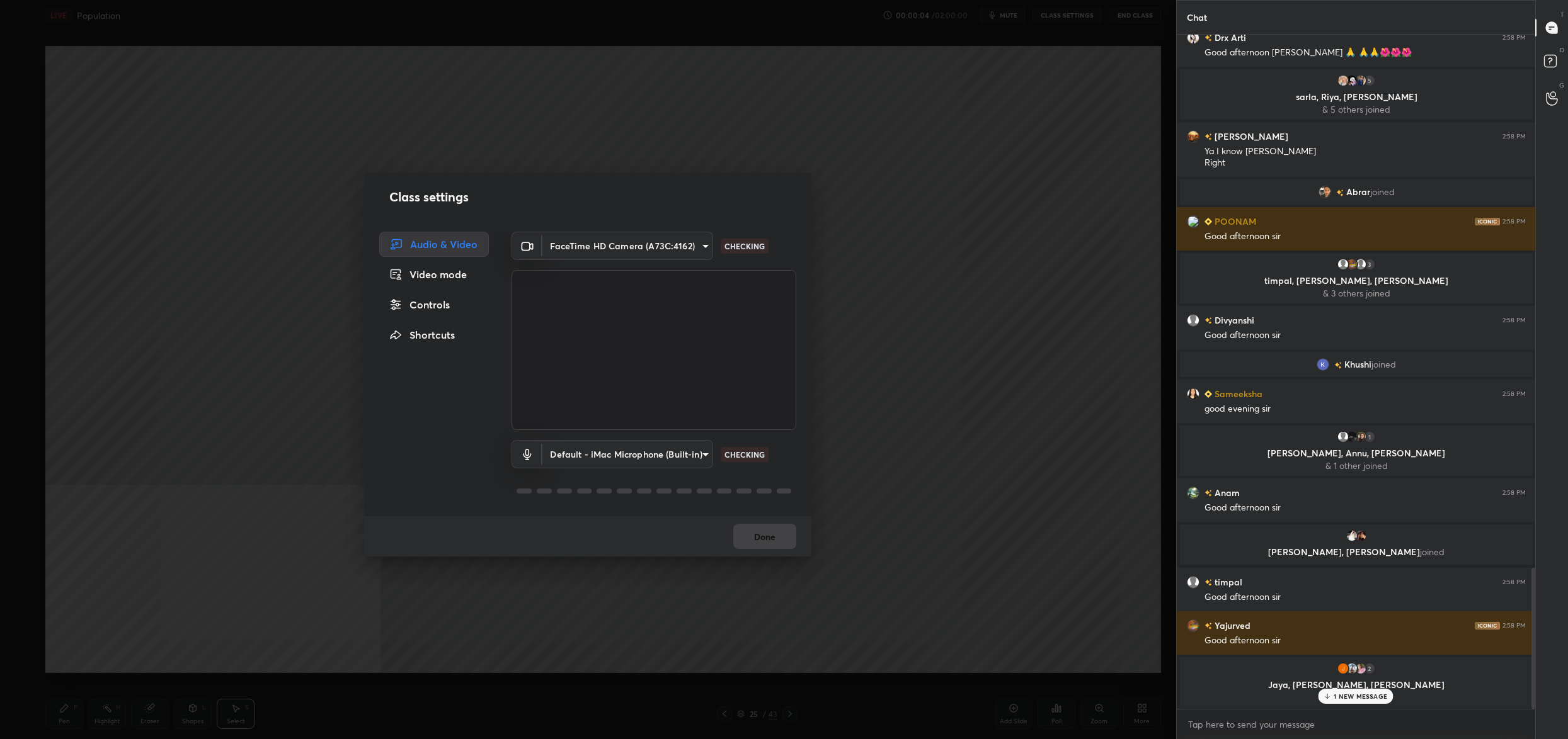
drag, startPoint x: 425, startPoint y: 303, endPoint x: 454, endPoint y: 325, distance: 36.4
click at [425, 303] on div "Controls" at bounding box center [433, 304] width 110 height 25
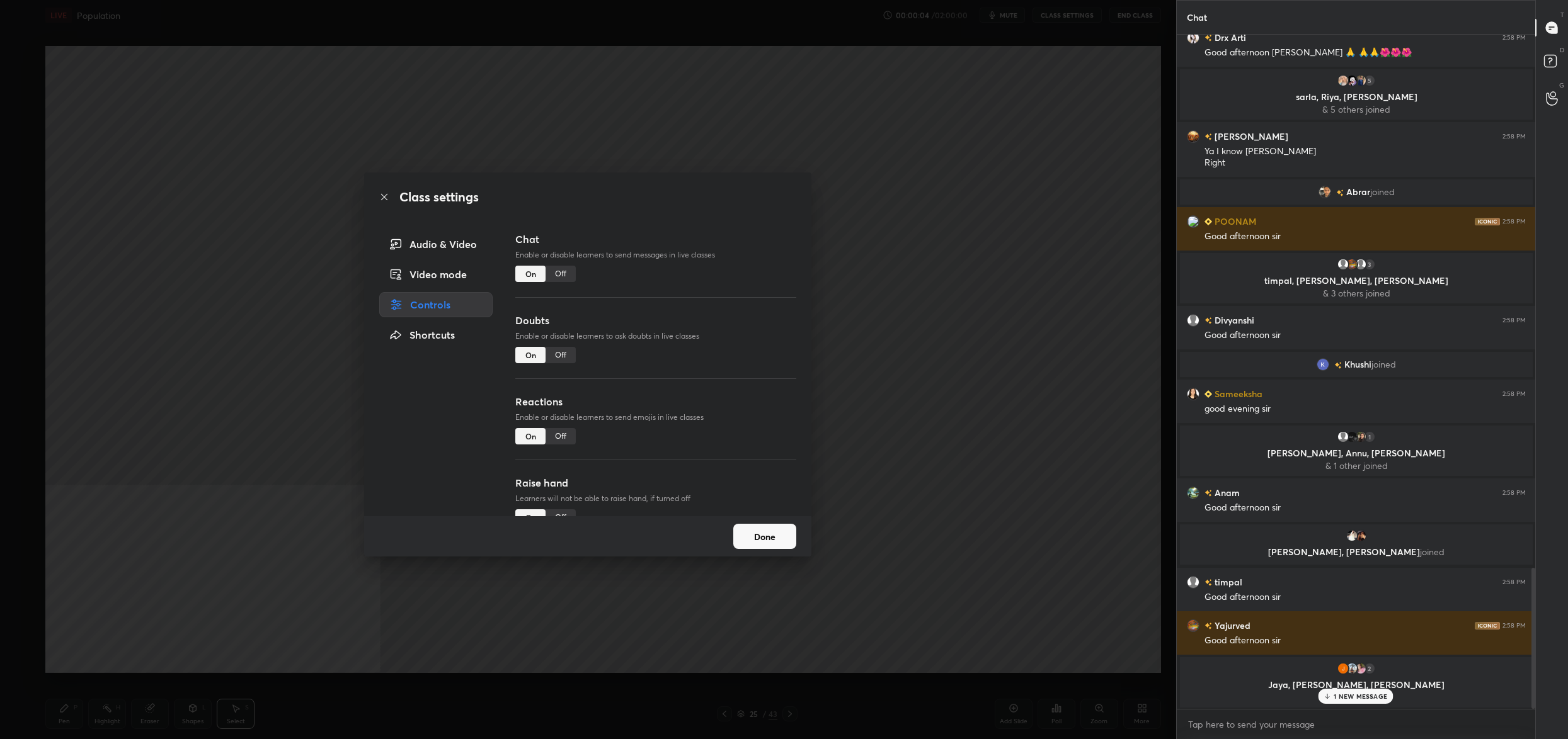
click at [560, 351] on div "Off" at bounding box center [560, 356] width 30 height 17
click at [770, 534] on button "Done" at bounding box center [764, 536] width 63 height 25
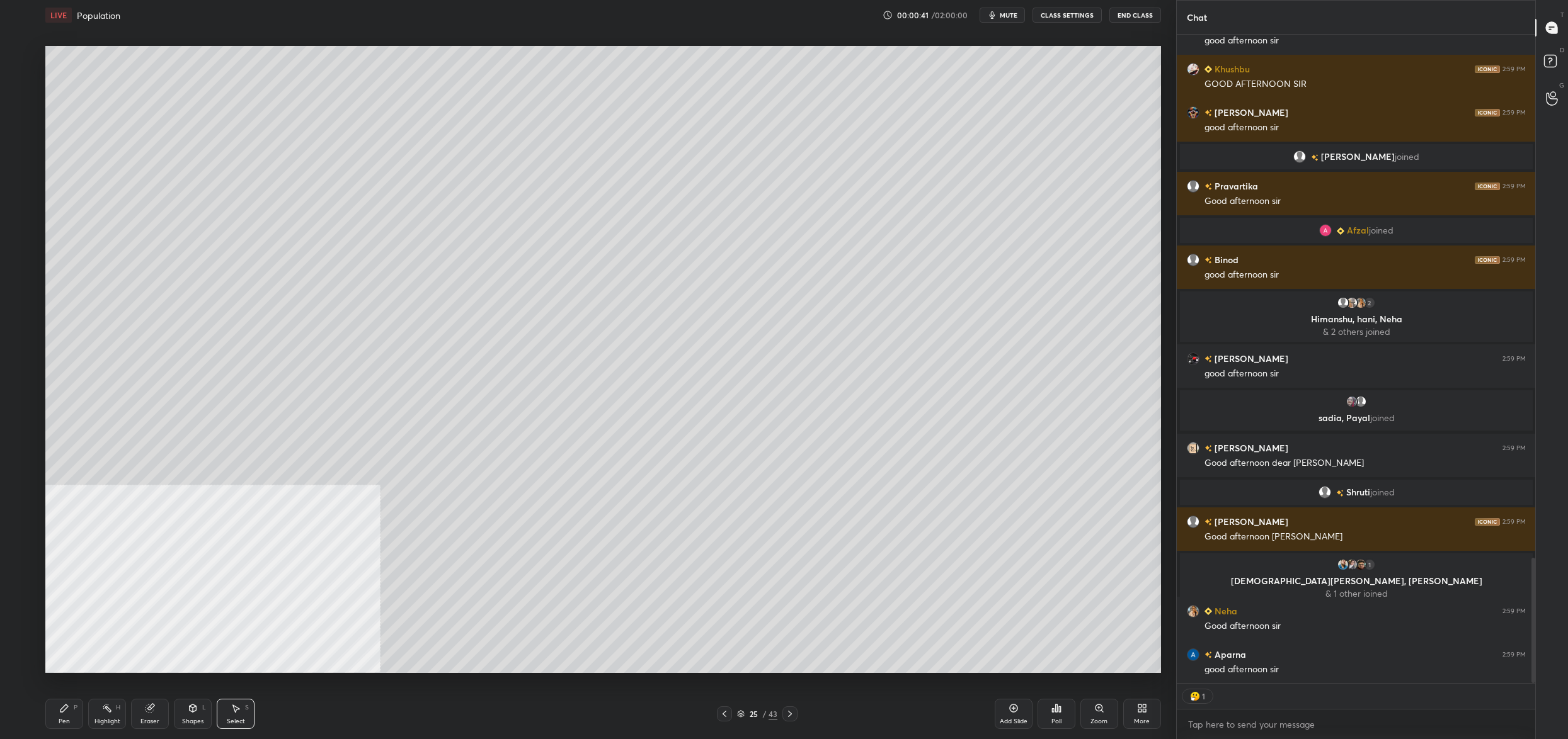
scroll to position [2751, 0]
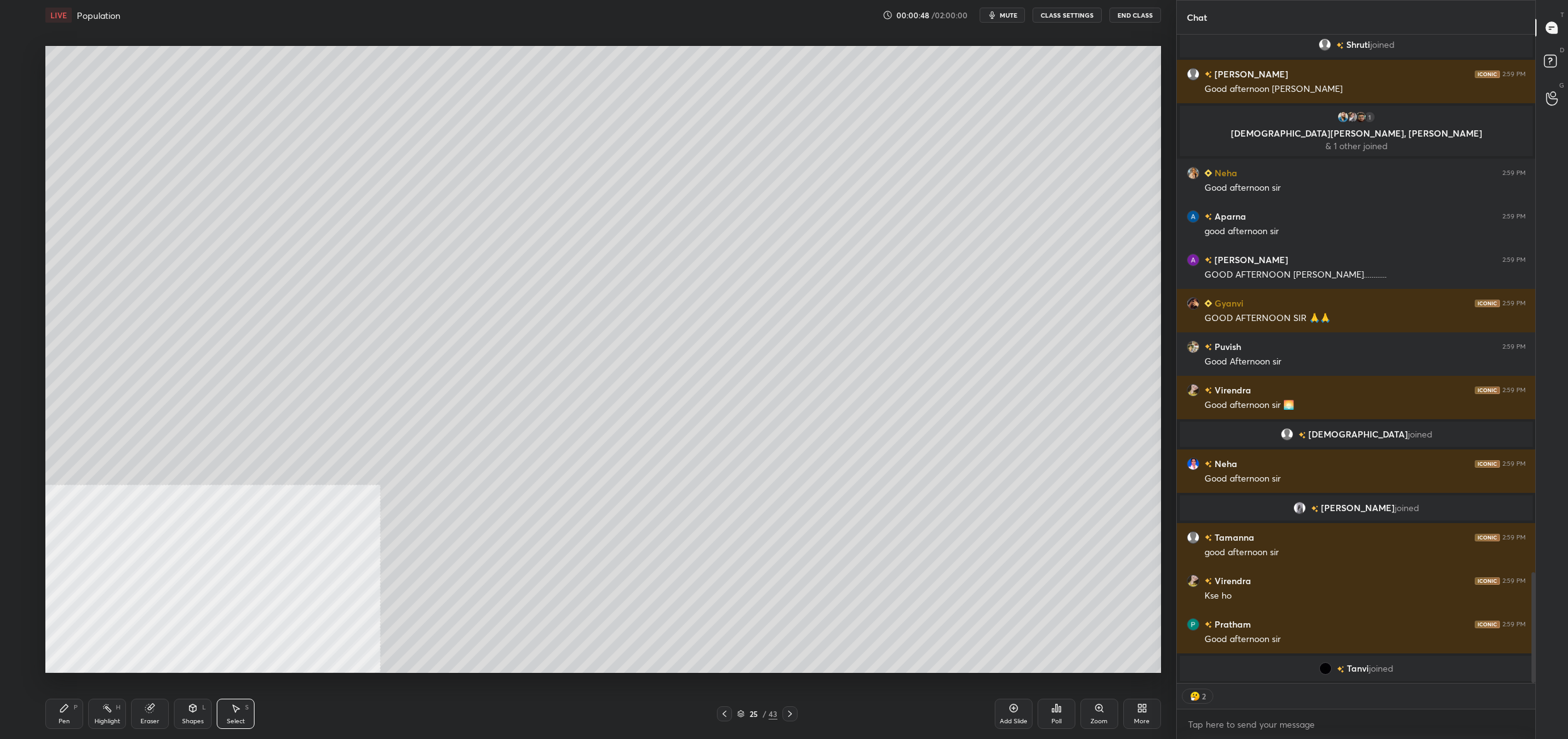
click at [1085, 15] on button "CLASS SETTINGS" at bounding box center [1067, 15] width 69 height 15
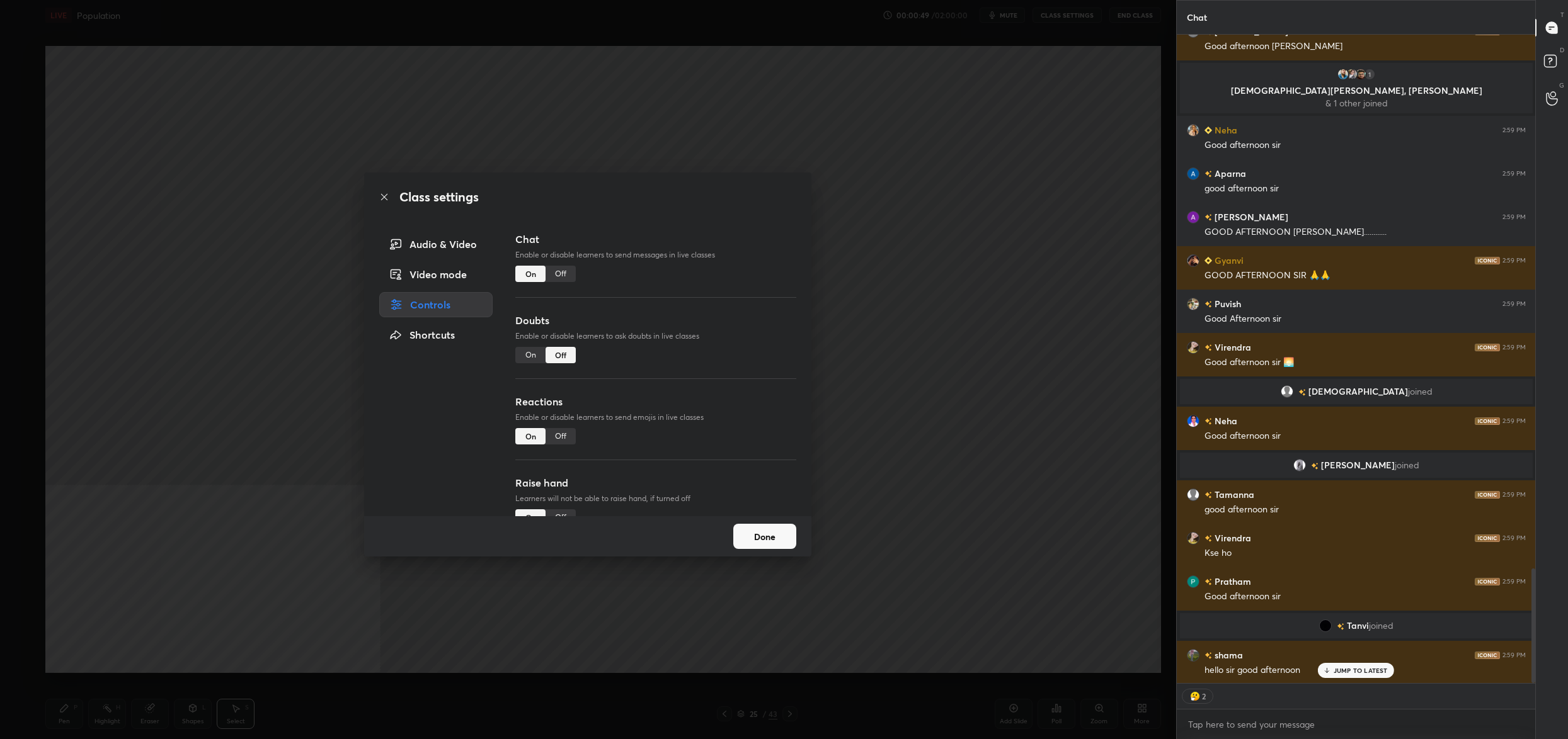
drag, startPoint x: 761, startPoint y: 504, endPoint x: 763, endPoint y: 515, distance: 11.2
click at [761, 504] on p "Learners will not be able to raise hand, if turned off" at bounding box center [655, 499] width 281 height 11
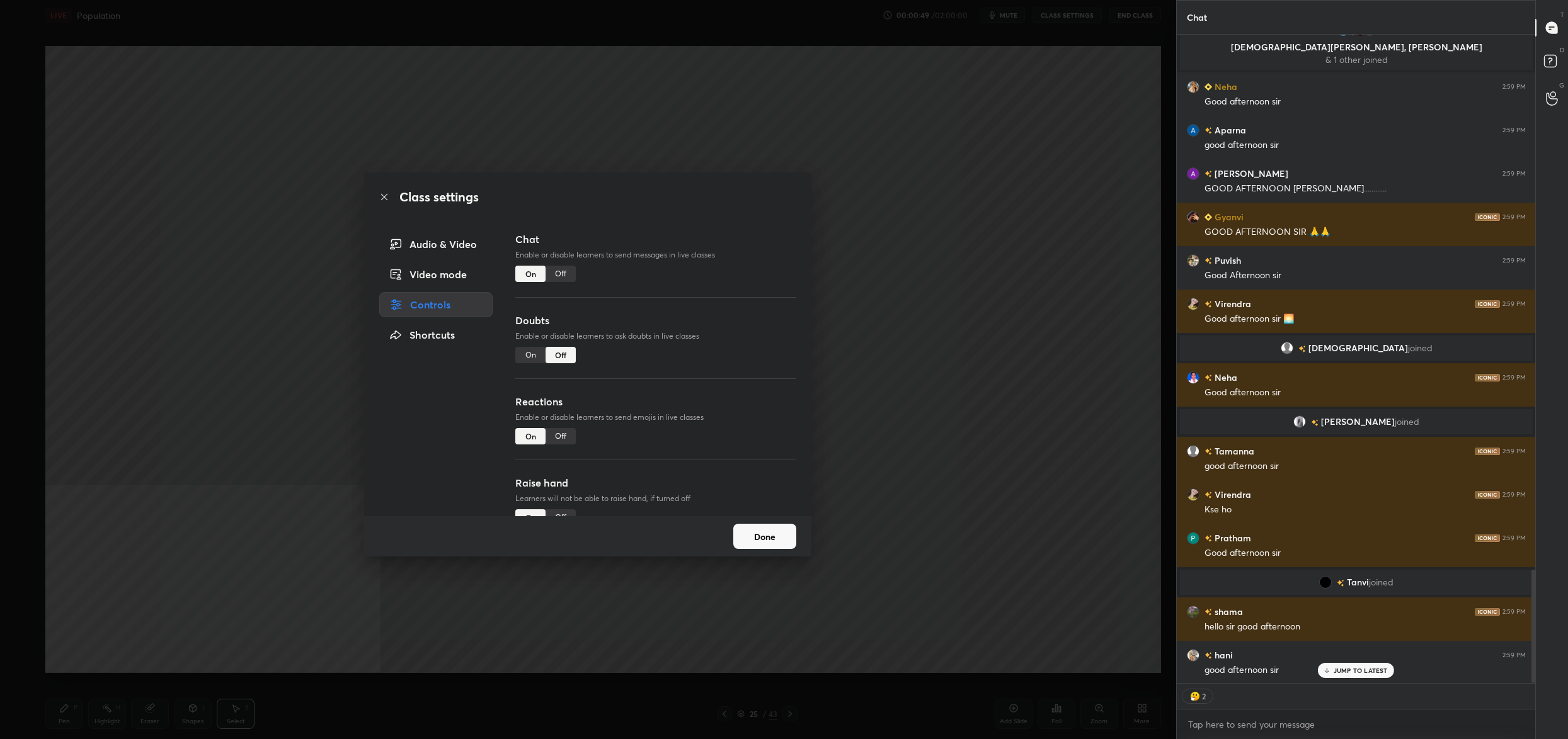
click at [767, 520] on div "Done" at bounding box center [587, 536] width 447 height 41
click at [787, 542] on button "Done" at bounding box center [764, 536] width 63 height 25
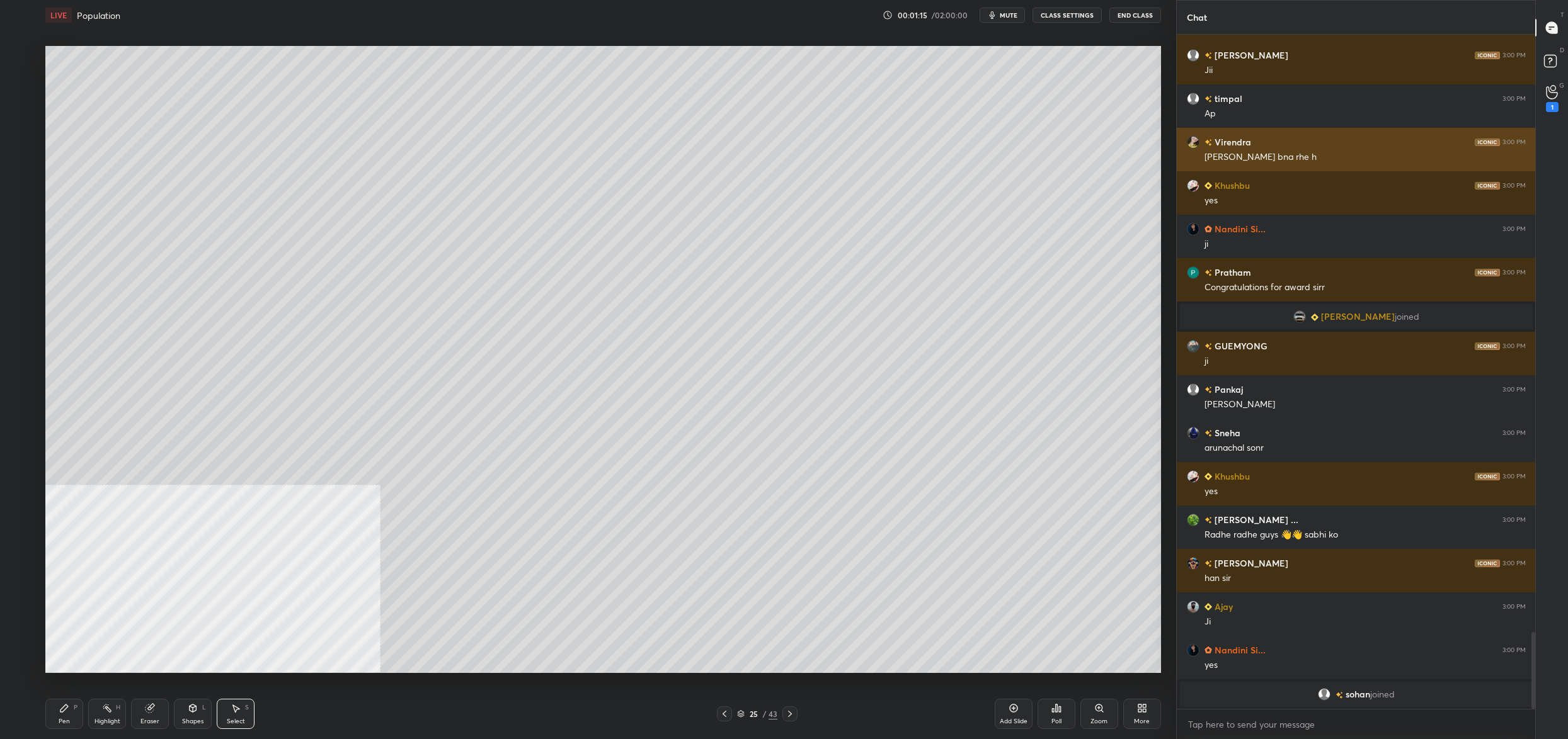
click at [1268, 160] on div "[PERSON_NAME] bna rhe h" at bounding box center [1365, 158] width 322 height 13
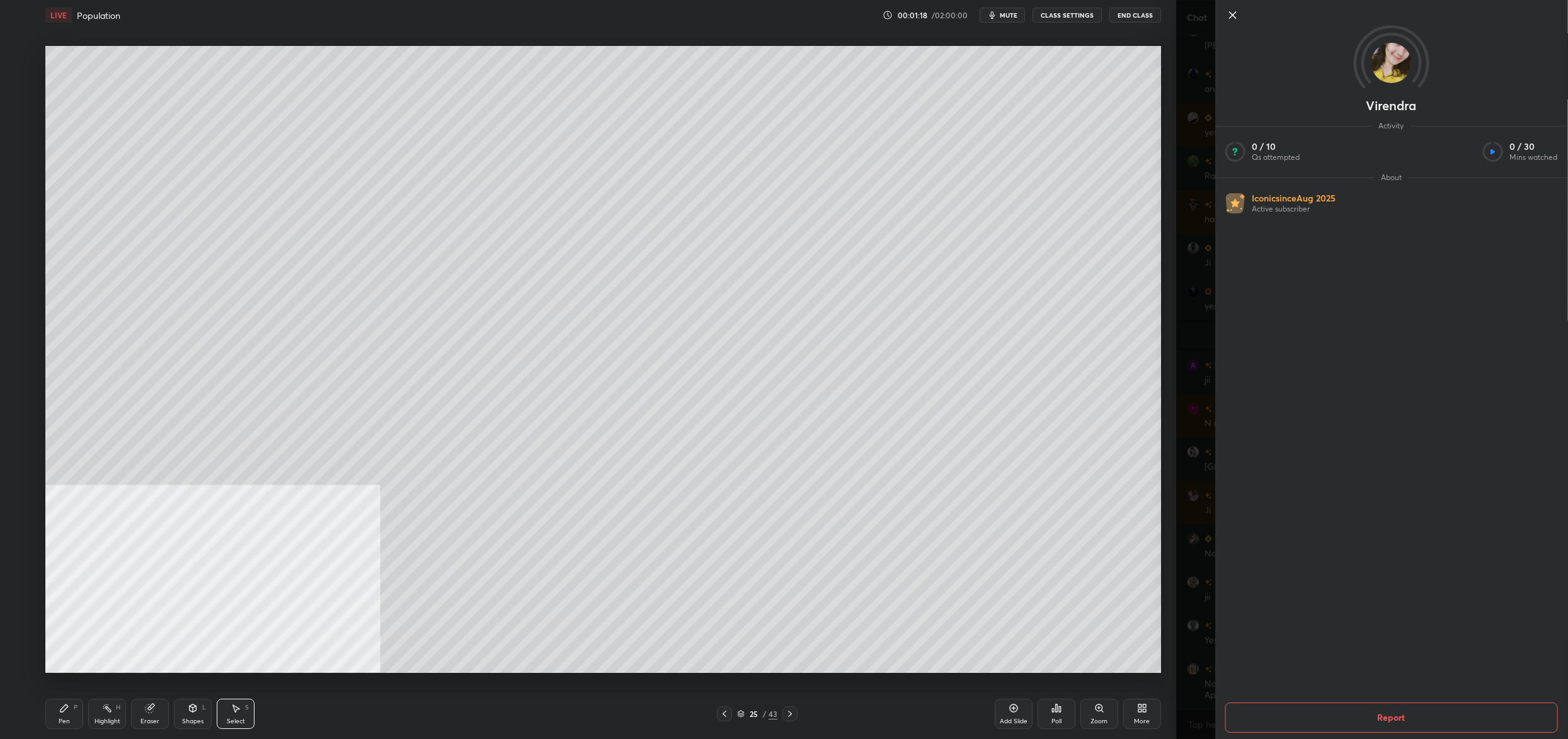
click at [1126, 216] on div "0 ° Undo Copy Duplicate Duplicate to new slide Delete" at bounding box center [603, 359] width 1115 height 628
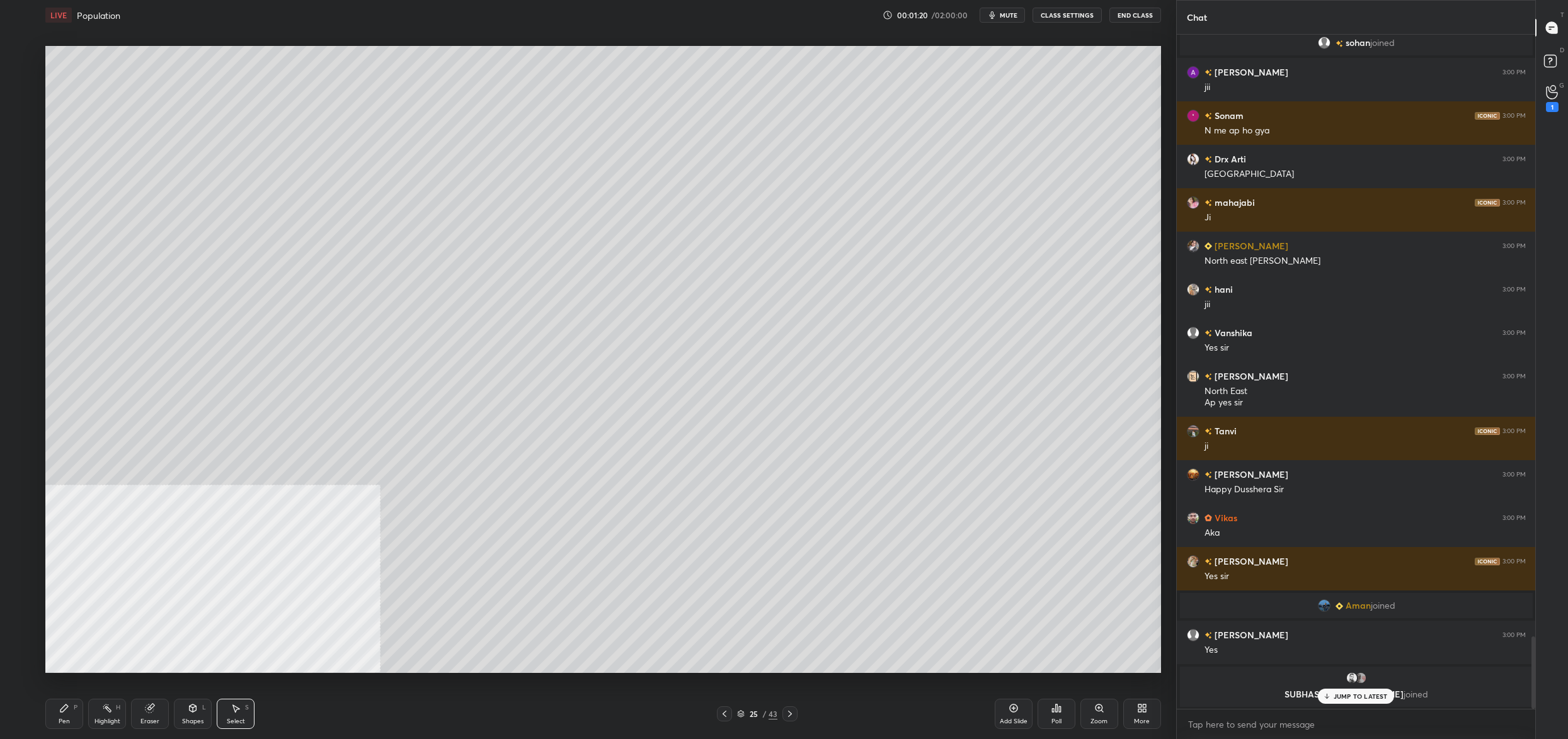
click at [746, 714] on div "25 / 43" at bounding box center [758, 714] width 41 height 11
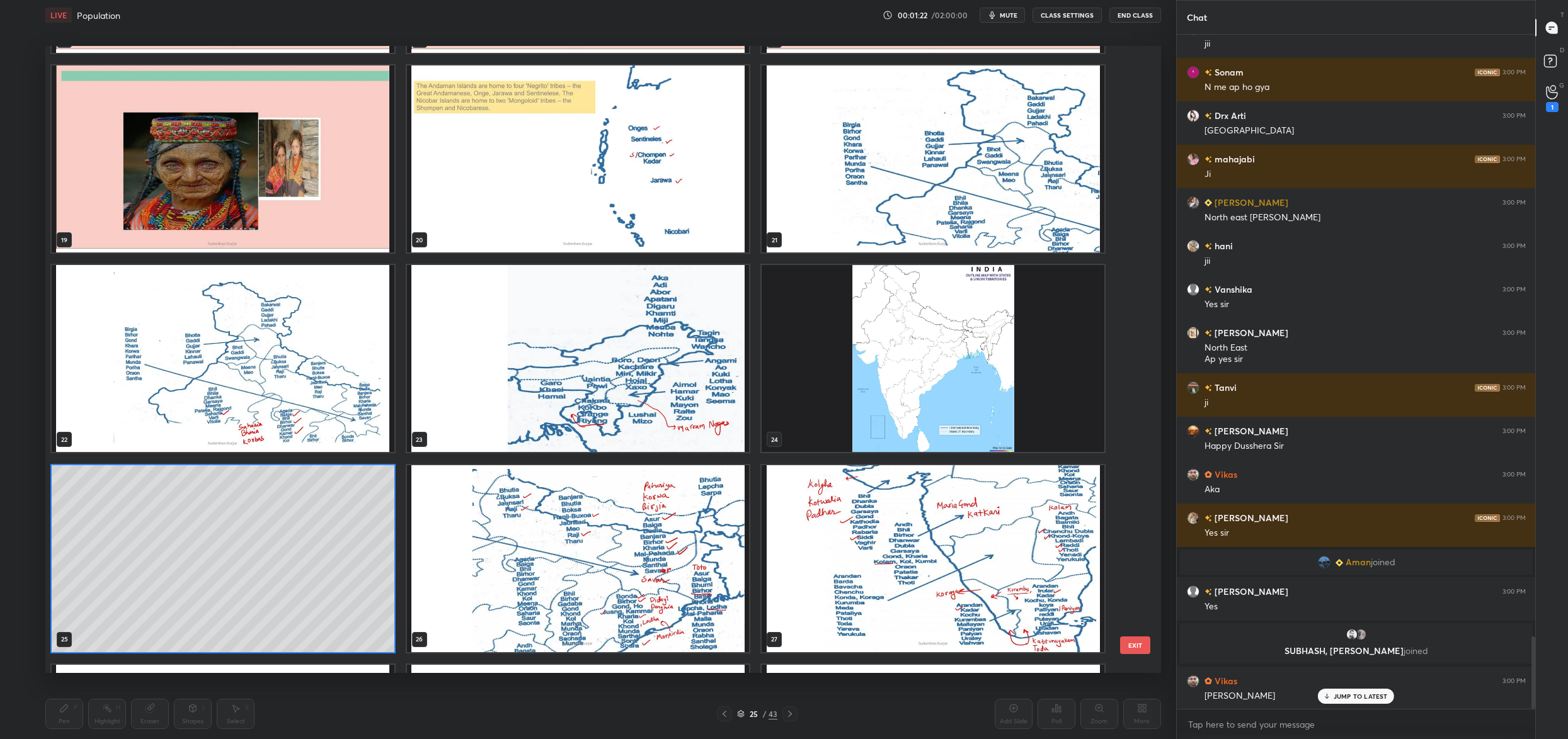
click at [924, 304] on img "grid" at bounding box center [933, 358] width 343 height 187
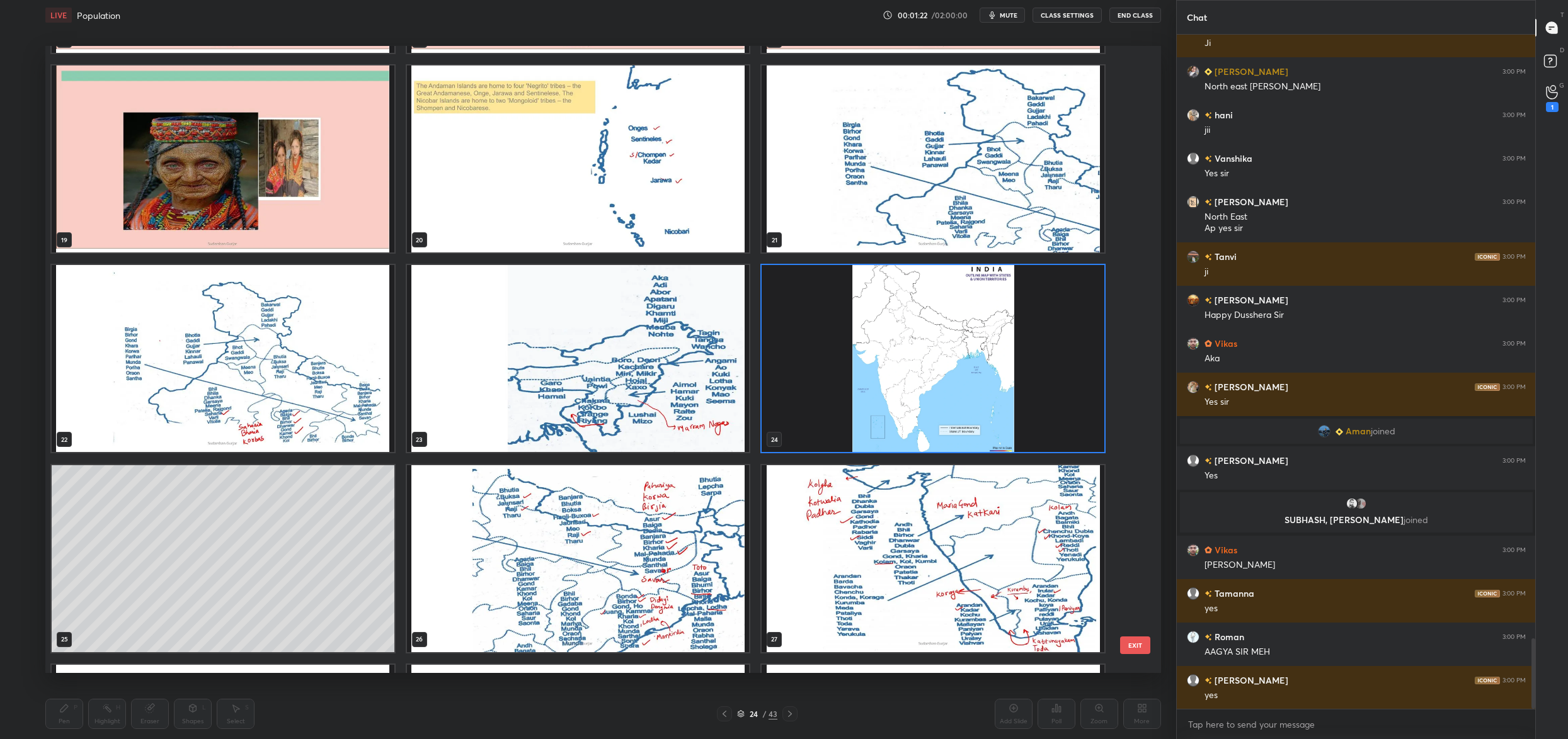
click at [924, 304] on img "grid" at bounding box center [933, 358] width 343 height 187
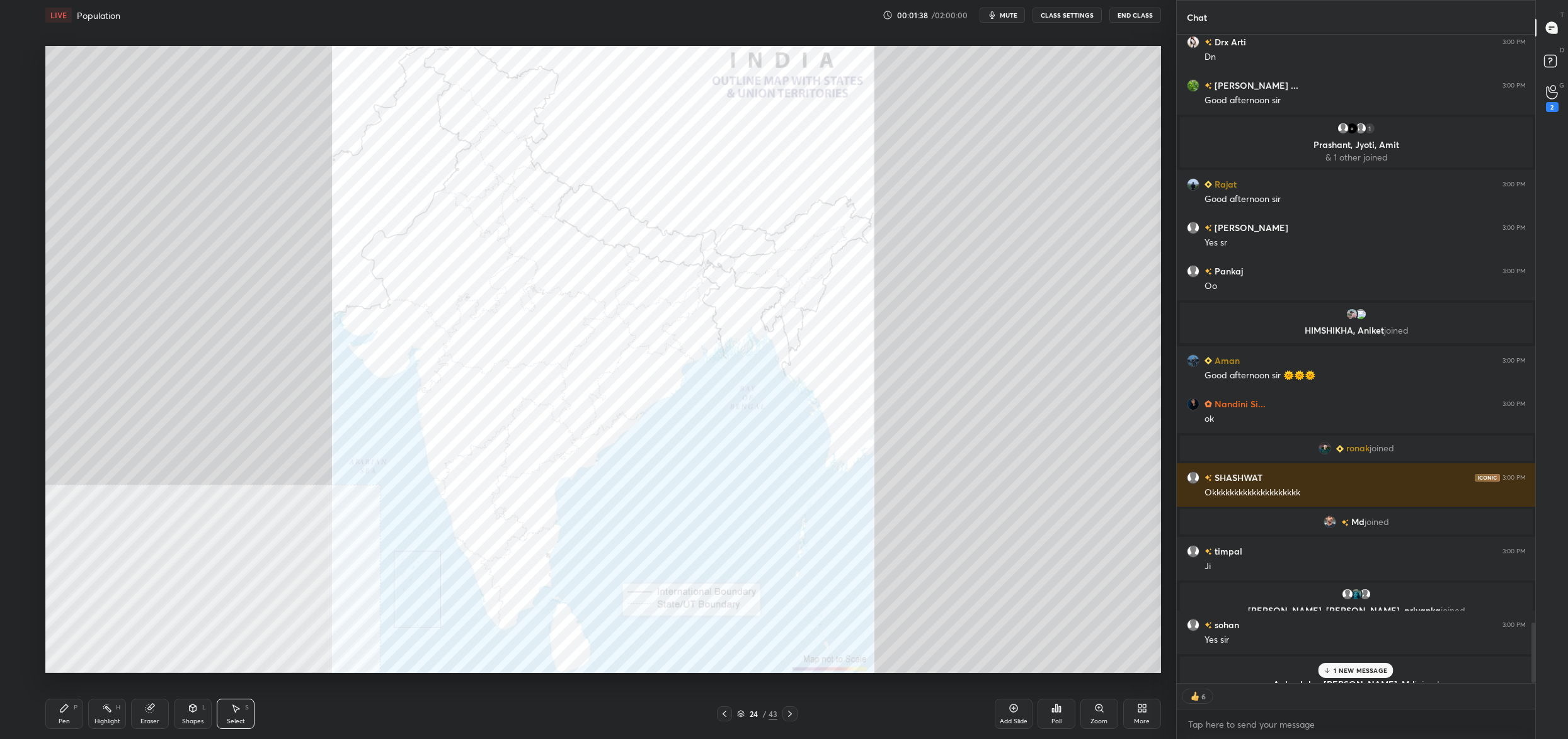
click at [60, 710] on icon at bounding box center [64, 708] width 10 height 10
drag, startPoint x: 59, startPoint y: 710, endPoint x: 63, endPoint y: 680, distance: 30.3
click at [59, 710] on icon at bounding box center [64, 708] width 10 height 10
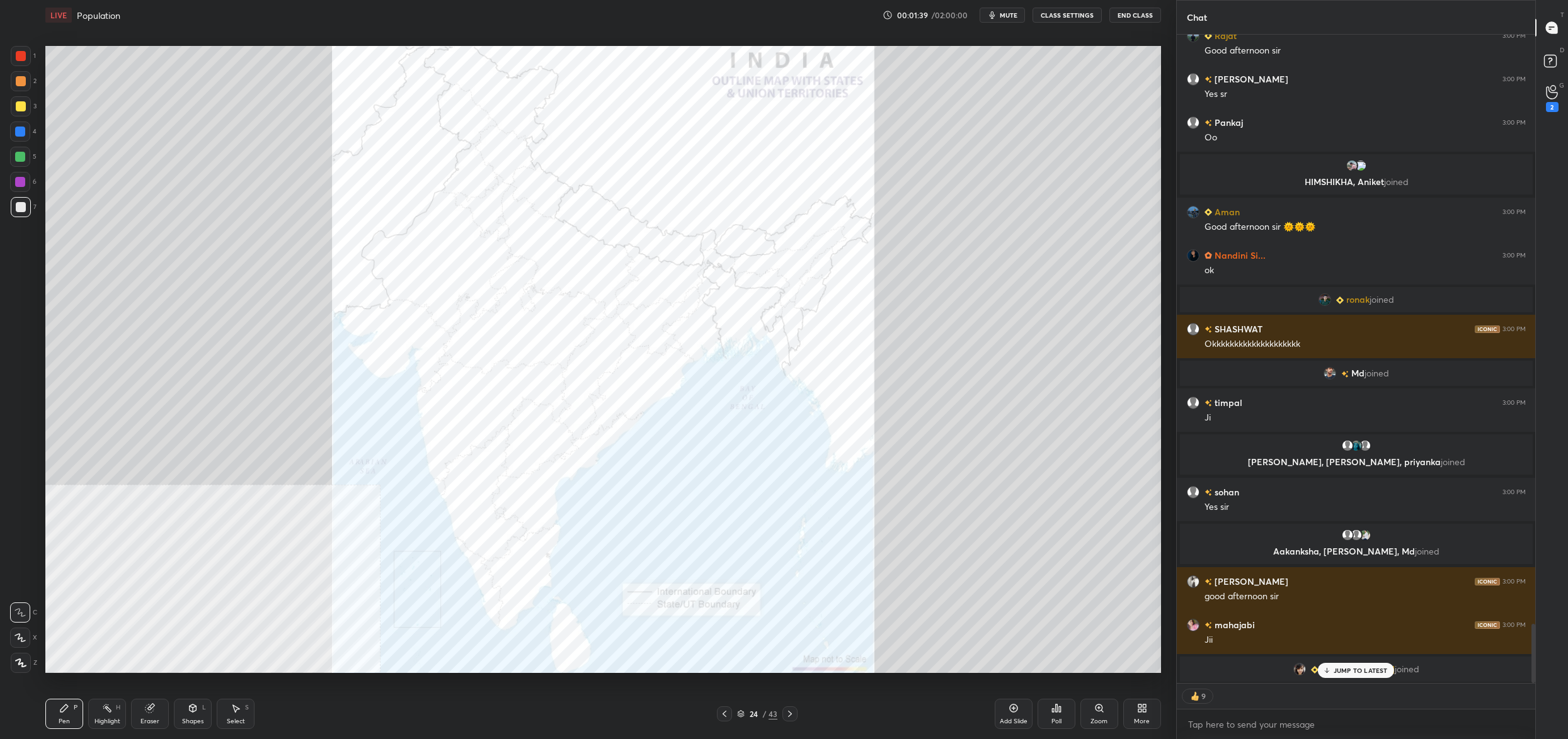
click at [21, 669] on div at bounding box center [21, 663] width 20 height 20
drag, startPoint x: 21, startPoint y: 667, endPoint x: 14, endPoint y: 687, distance: 21.2
click at [29, 662] on div at bounding box center [21, 663] width 20 height 20
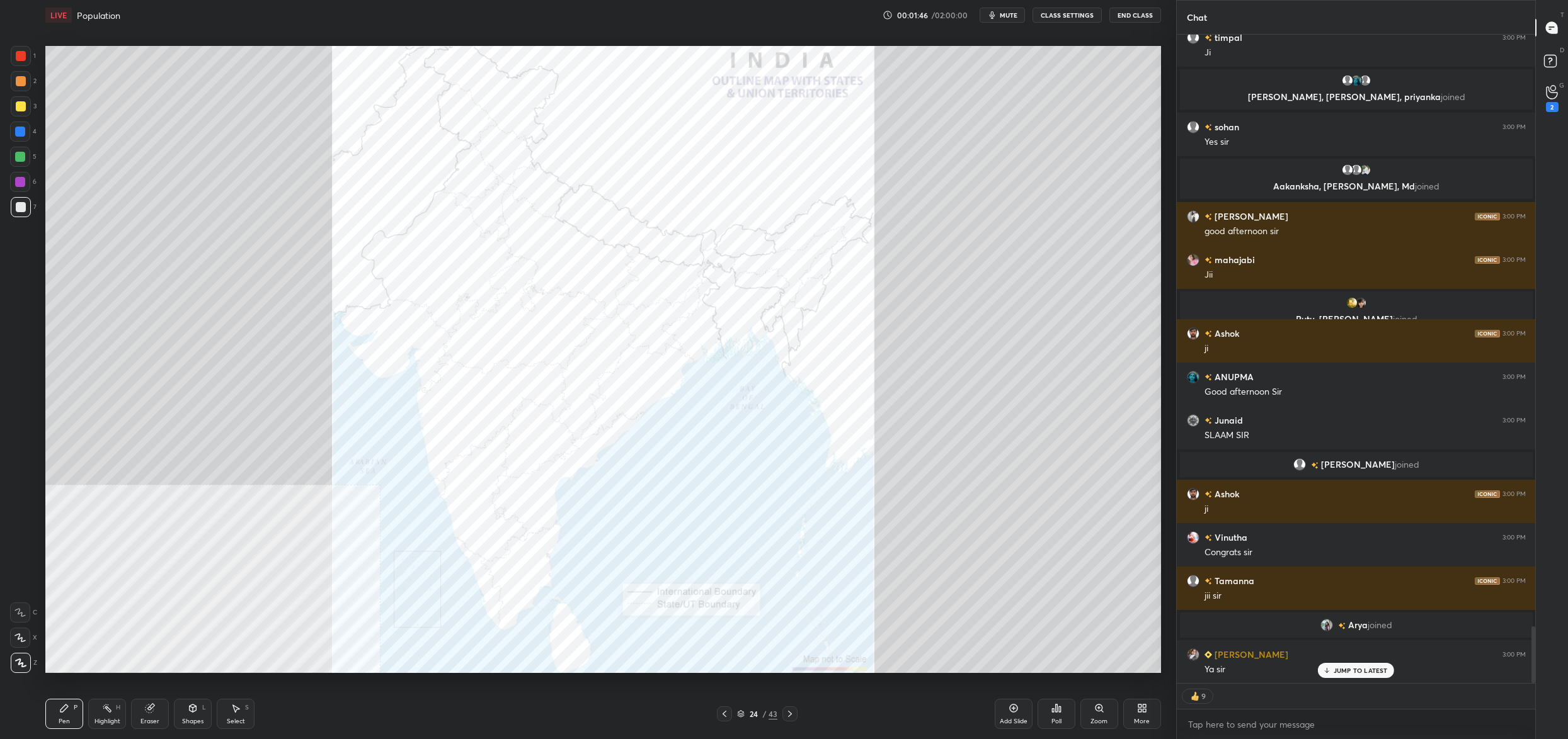
click at [19, 53] on div at bounding box center [20, 55] width 10 height 10
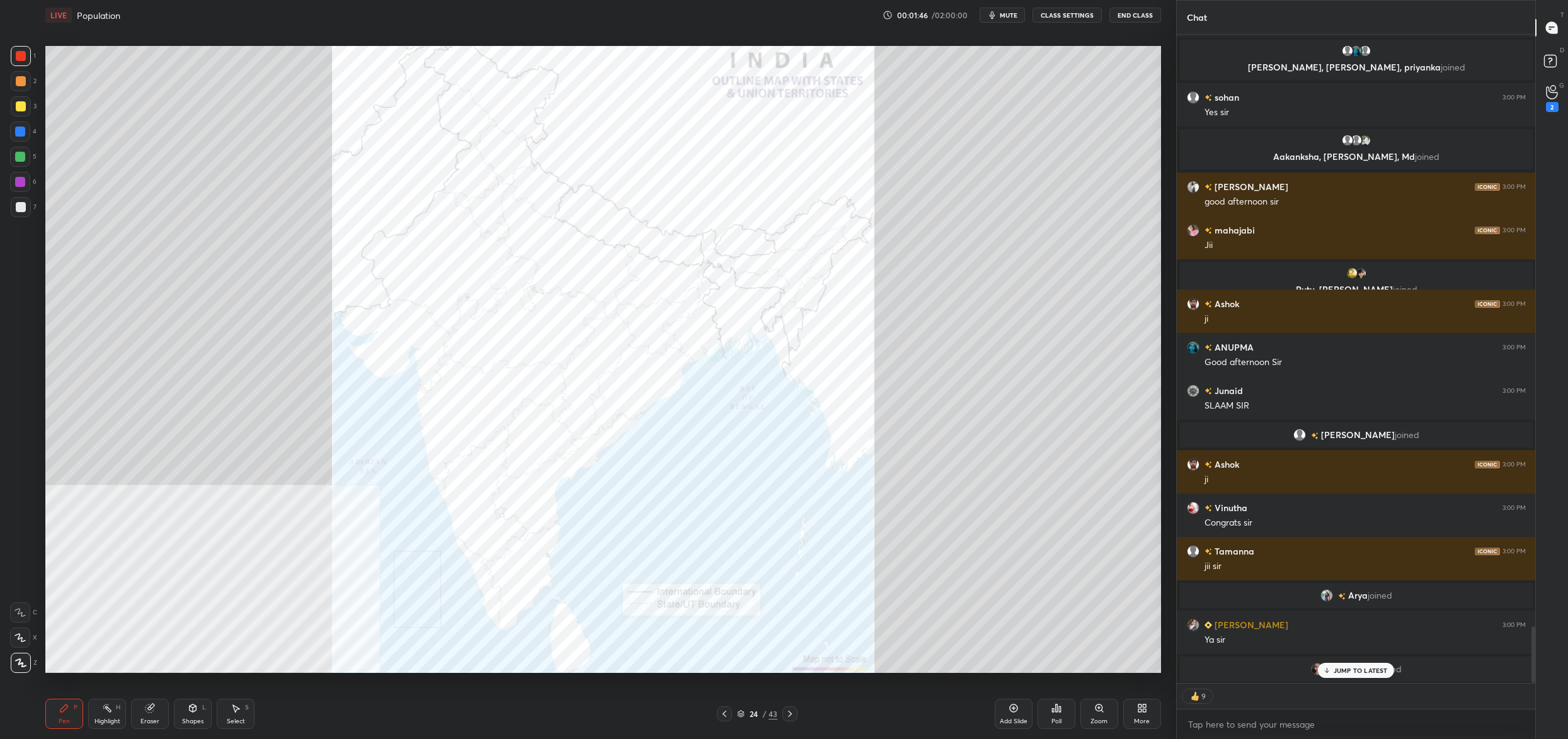
drag, startPoint x: 22, startPoint y: 53, endPoint x: 13, endPoint y: 49, distance: 9.8
click at [23, 53] on div at bounding box center [20, 55] width 10 height 10
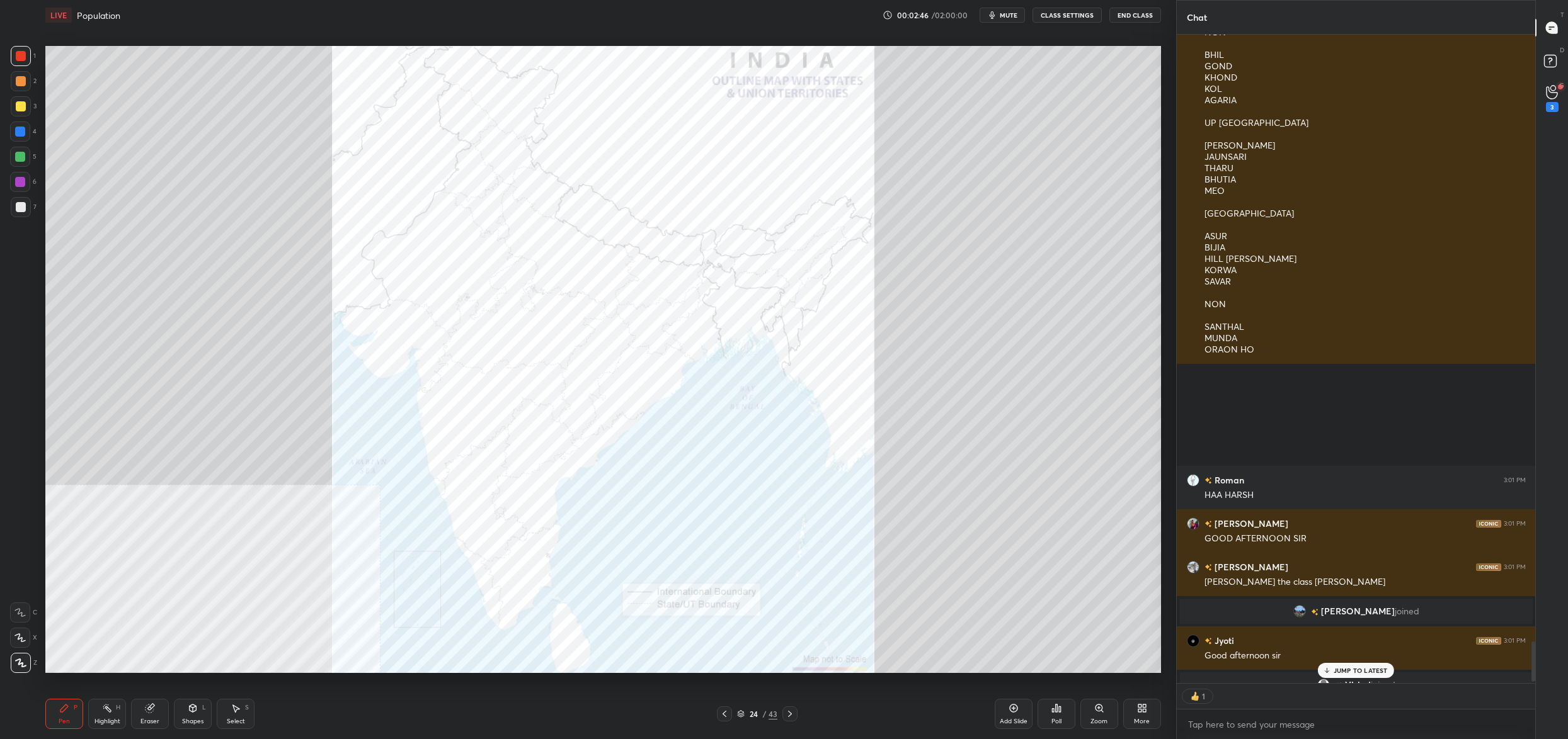
click at [1053, 713] on icon at bounding box center [1056, 708] width 10 height 10
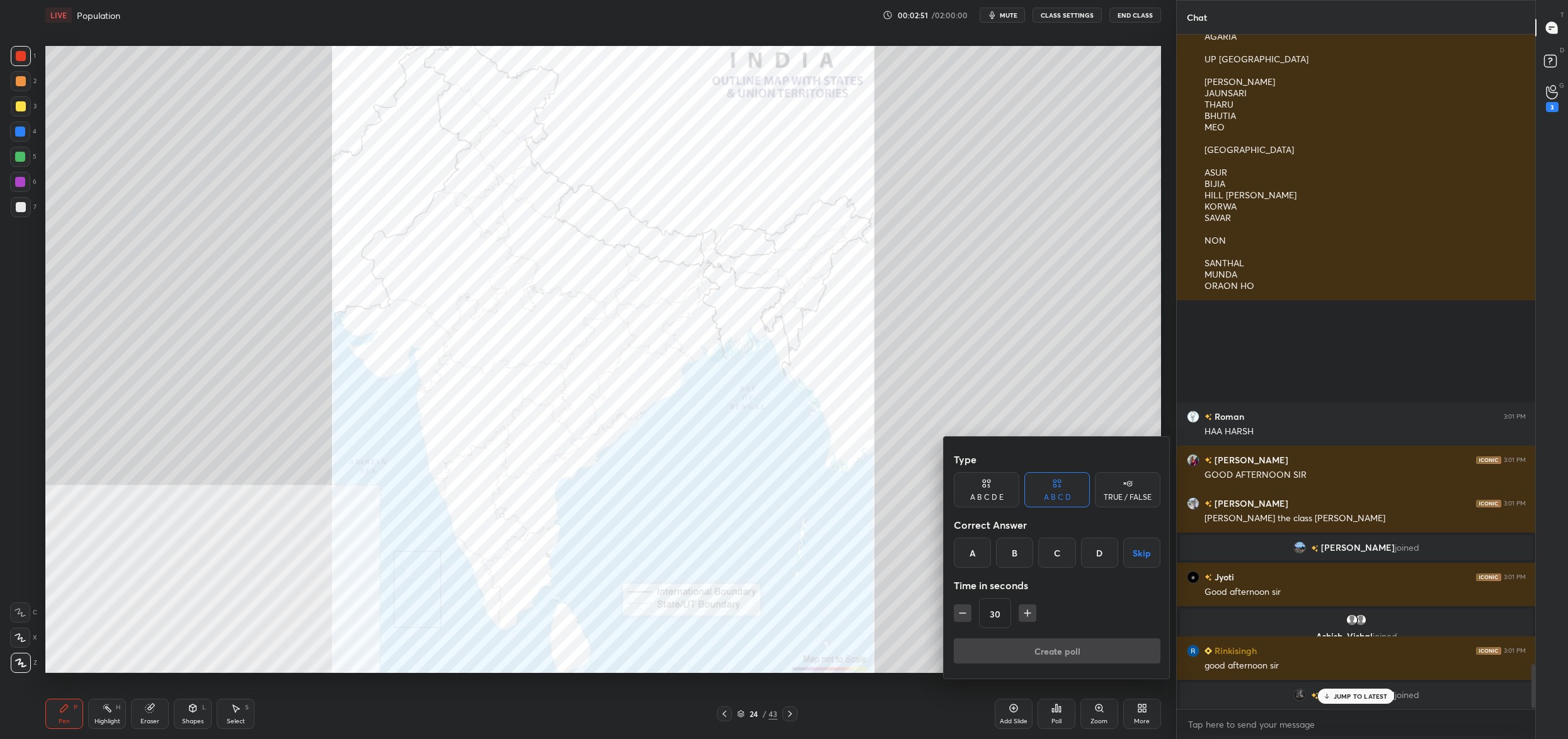
drag, startPoint x: 987, startPoint y: 492, endPoint x: 983, endPoint y: 500, distance: 8.9
click at [987, 494] on div "A B C D E" at bounding box center [986, 498] width 33 height 7
drag, startPoint x: 974, startPoint y: 556, endPoint x: 974, endPoint y: 574, distance: 18.0
click at [974, 554] on div "A" at bounding box center [969, 553] width 30 height 30
click at [1015, 641] on button "Create poll" at bounding box center [1057, 651] width 206 height 25
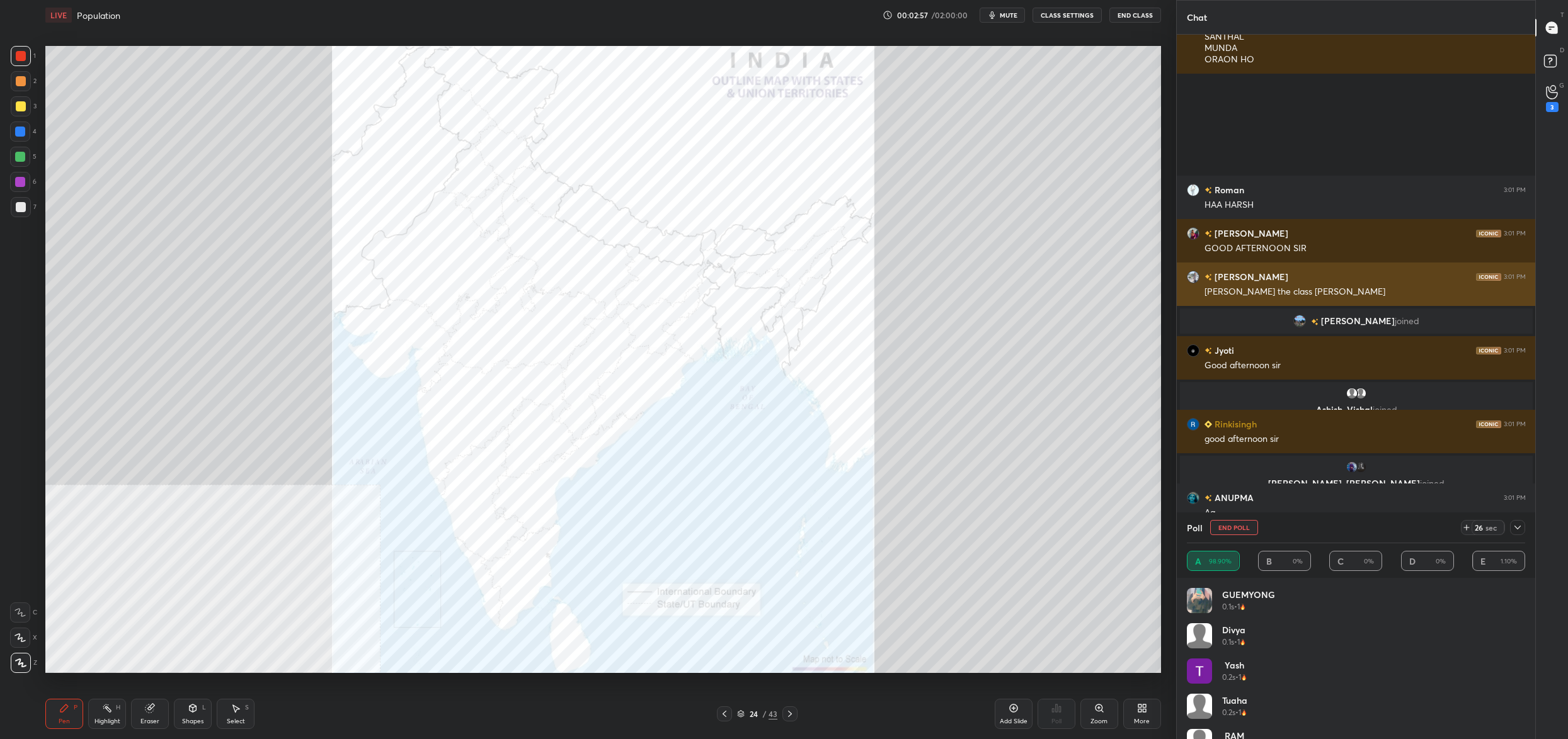
click at [1256, 287] on div "[PERSON_NAME] the class [PERSON_NAME]" at bounding box center [1365, 292] width 322 height 13
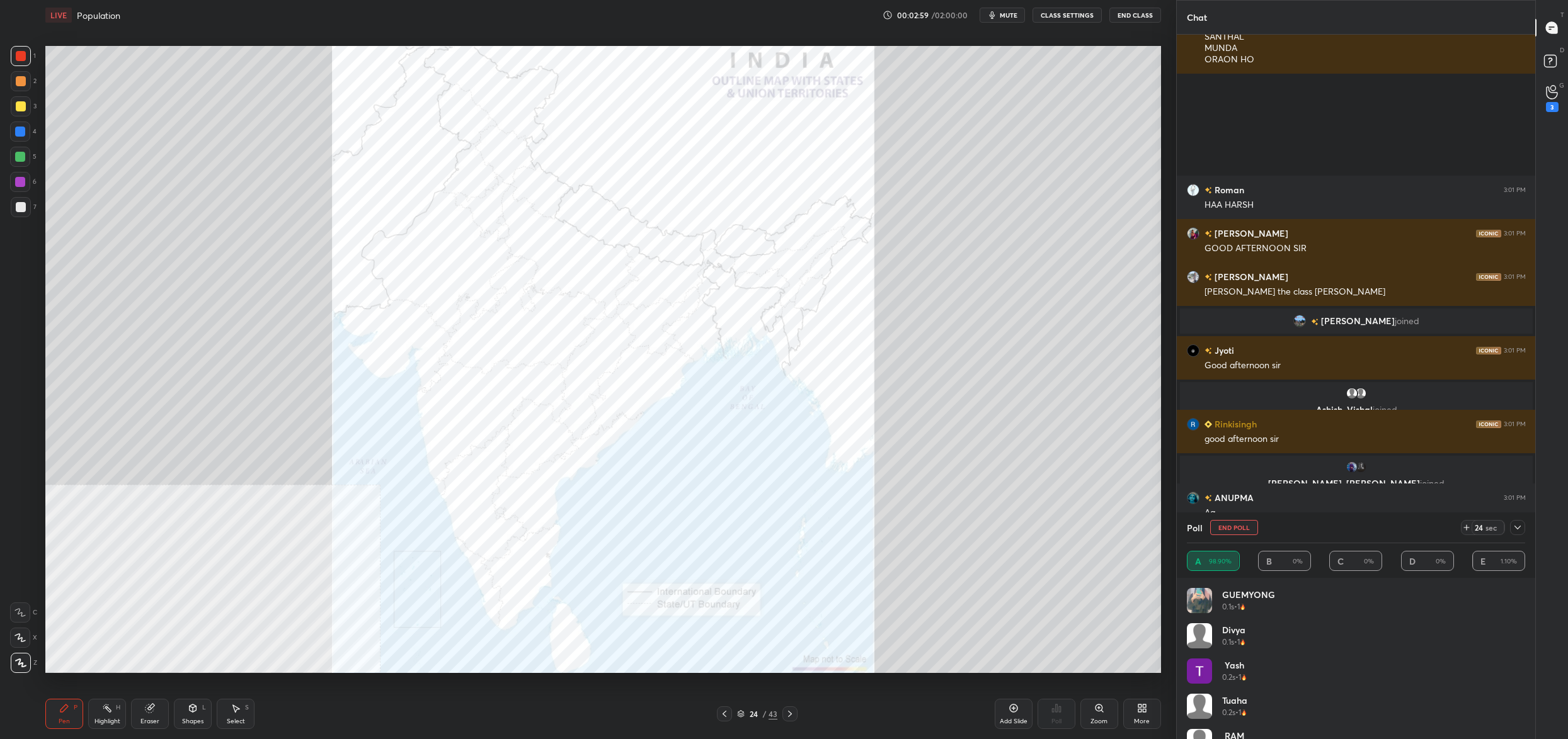
click at [1237, 519] on div "Poll End Poll 24 sec" at bounding box center [1356, 527] width 338 height 30
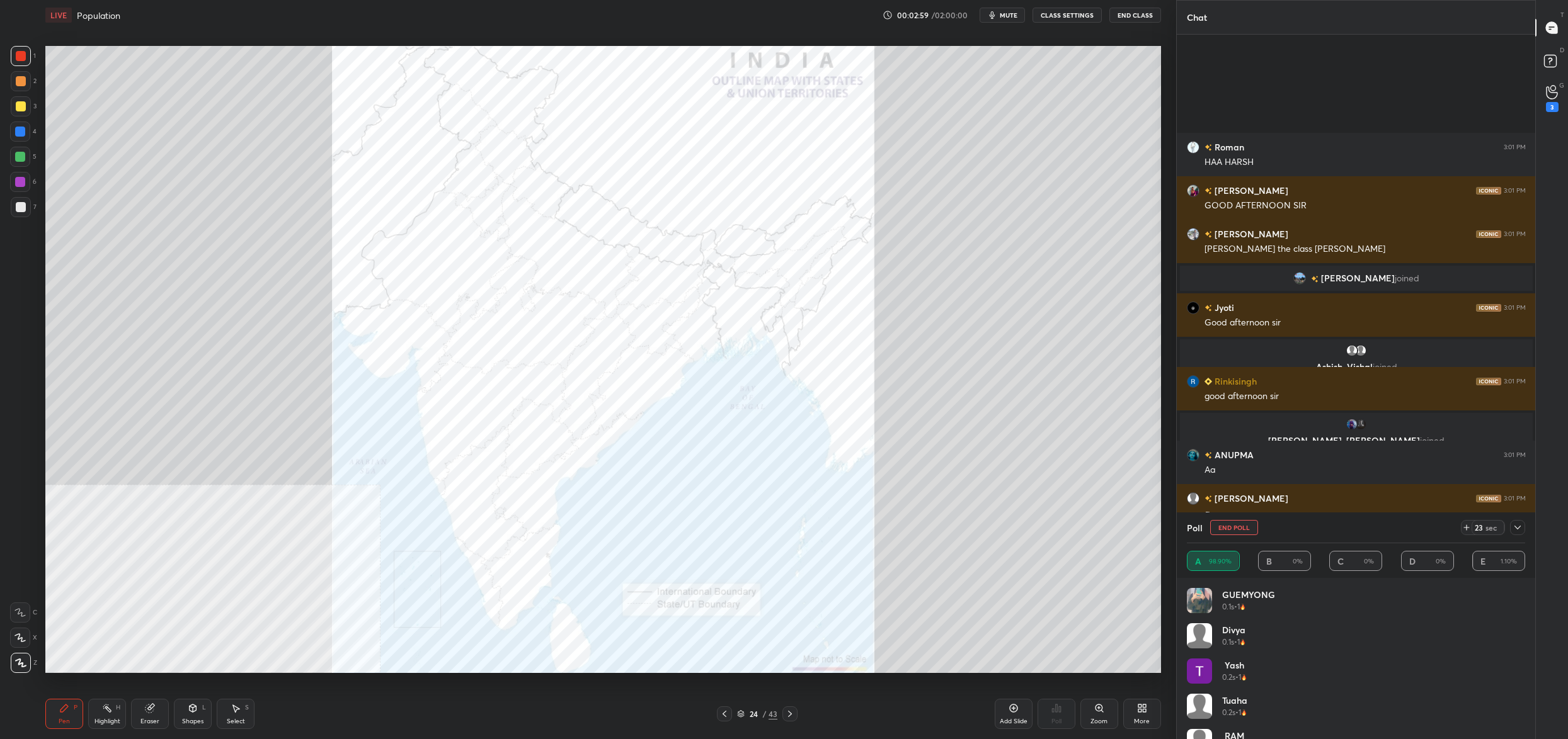
click at [1234, 522] on button "End Poll" at bounding box center [1234, 527] width 48 height 15
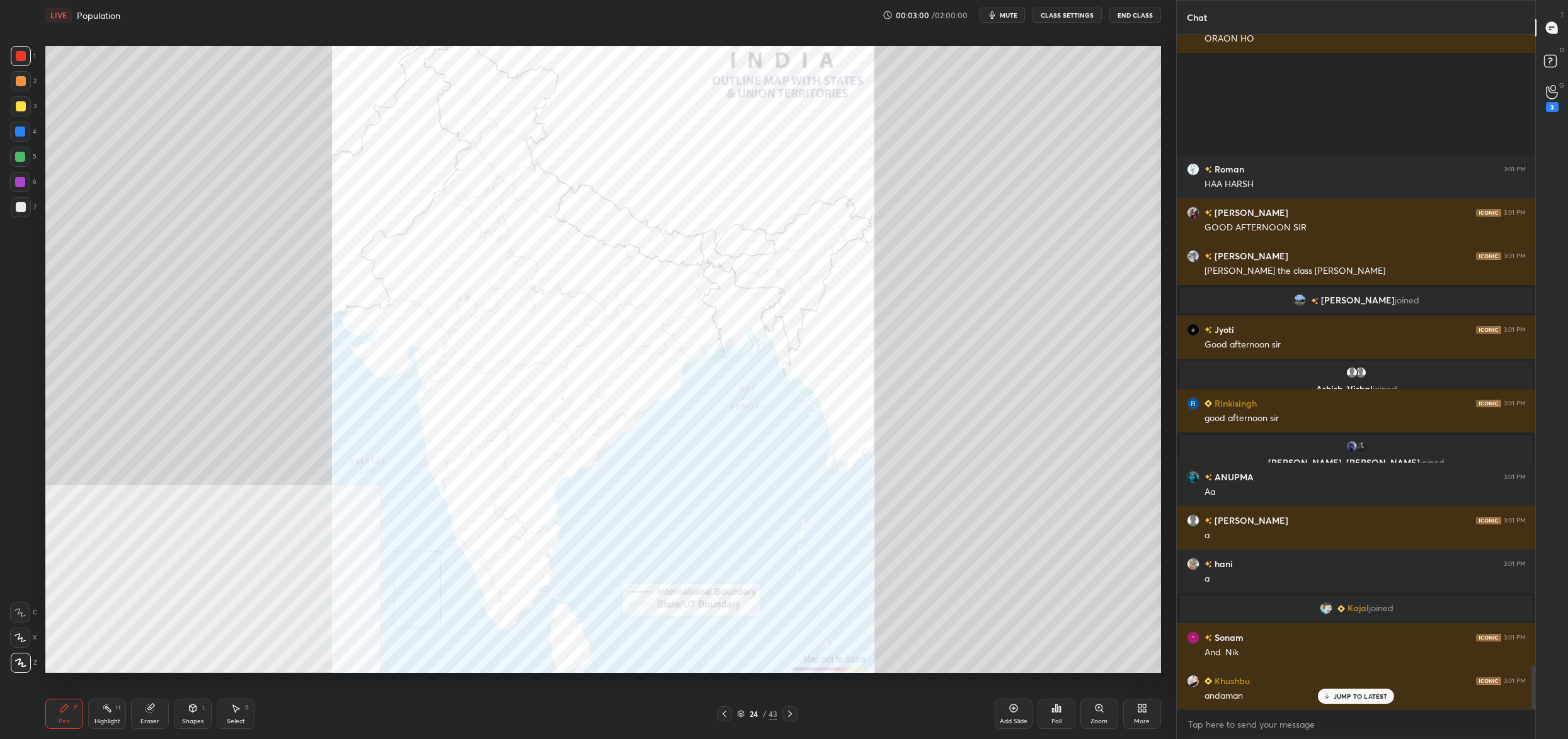
click at [1055, 720] on div "Poll" at bounding box center [1056, 721] width 10 height 6
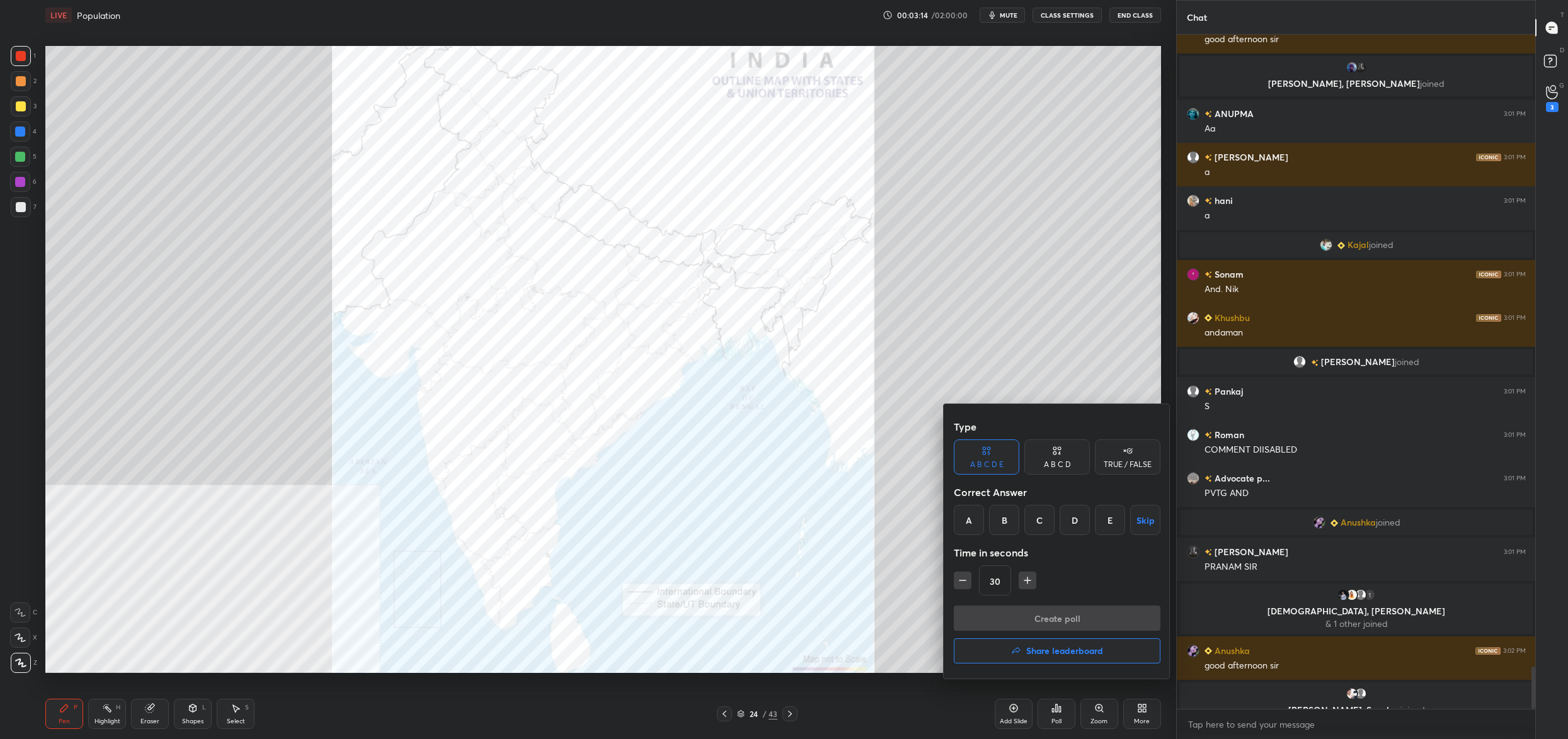
drag, startPoint x: 974, startPoint y: 522, endPoint x: 984, endPoint y: 546, distance: 26.0
click at [976, 521] on div "A" at bounding box center [969, 520] width 30 height 30
drag, startPoint x: 1020, startPoint y: 607, endPoint x: 1032, endPoint y: 610, distance: 12.4
click at [1032, 610] on button "Create poll" at bounding box center [1057, 617] width 206 height 25
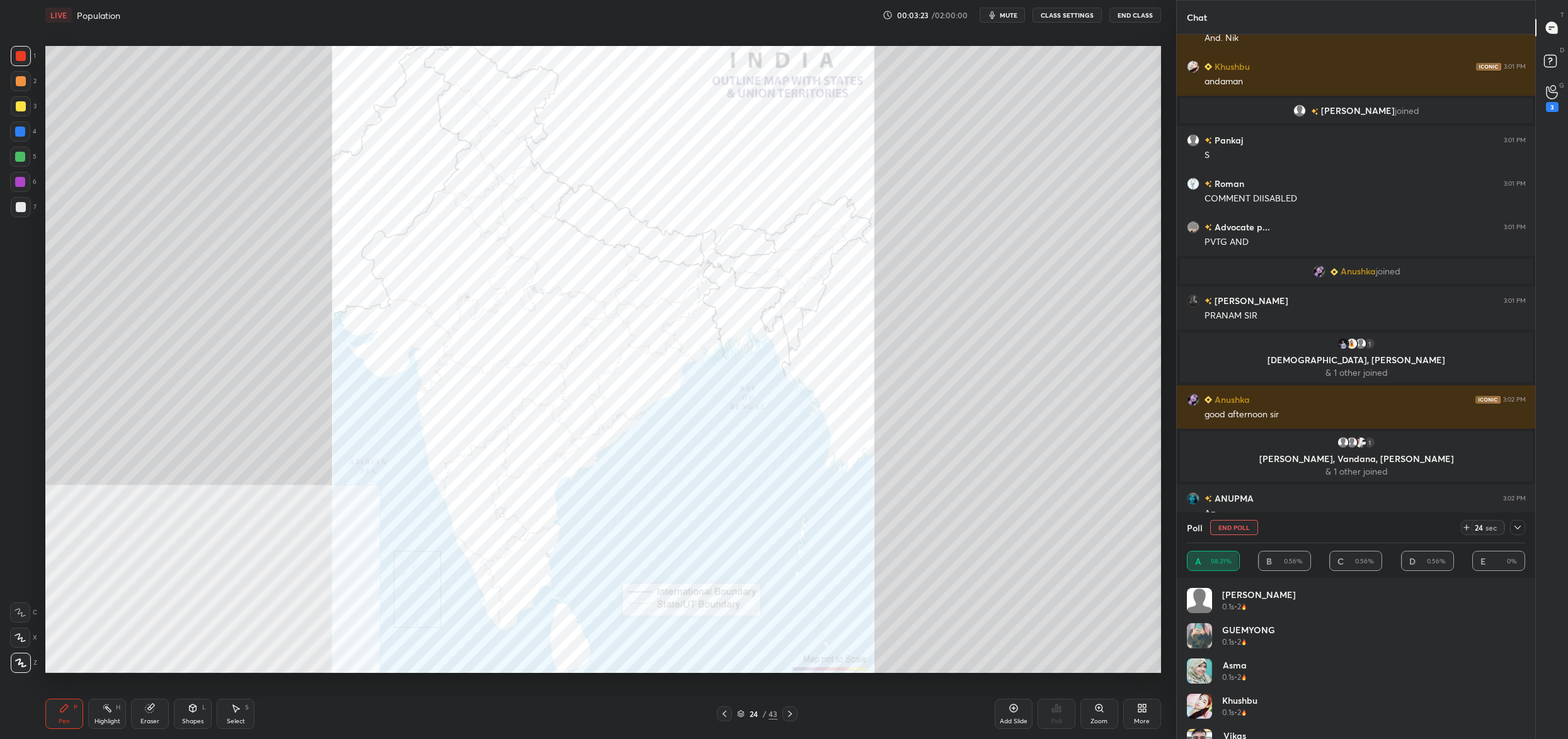
click at [1234, 527] on button "End Poll" at bounding box center [1234, 527] width 48 height 15
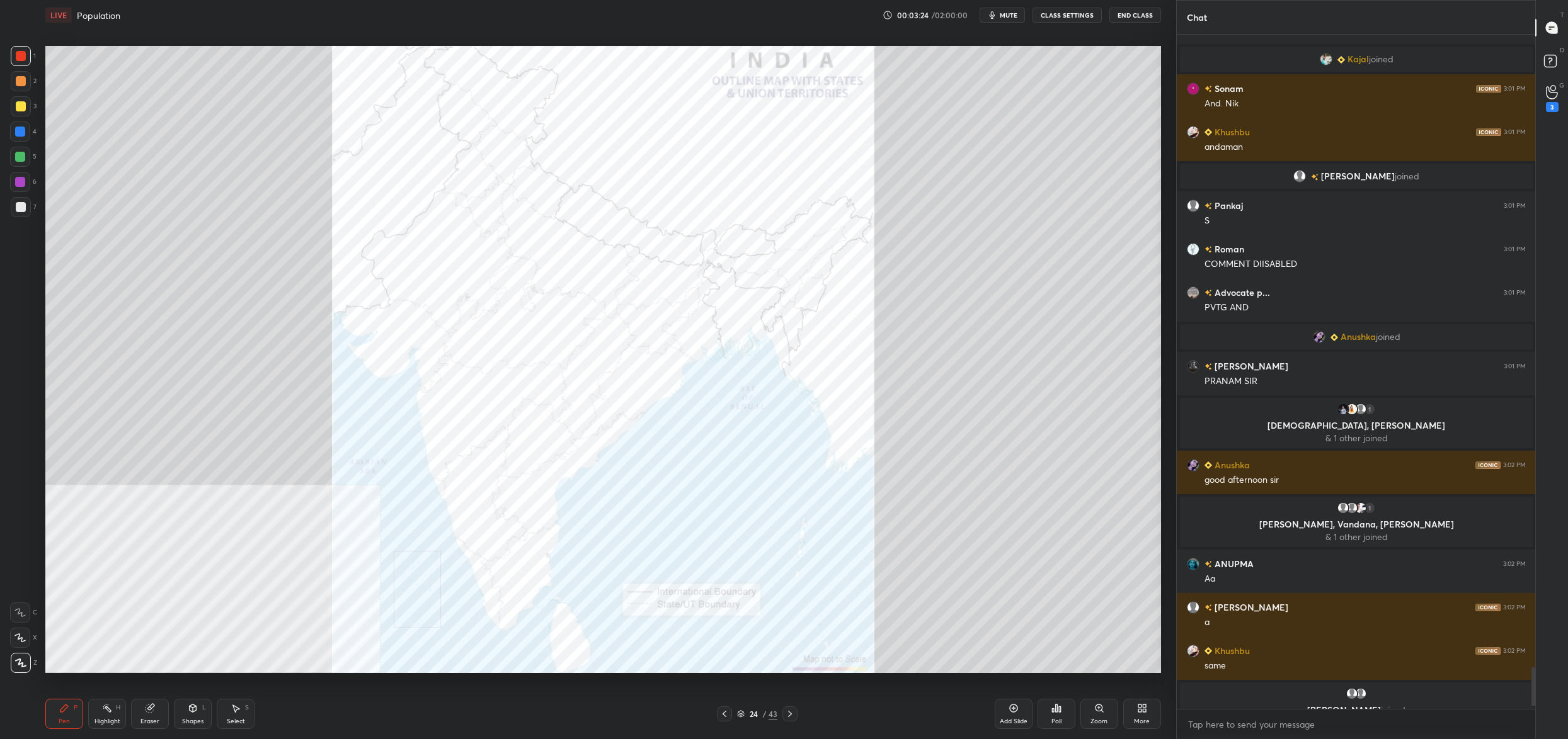
click at [1064, 718] on div "Poll" at bounding box center [1056, 714] width 38 height 30
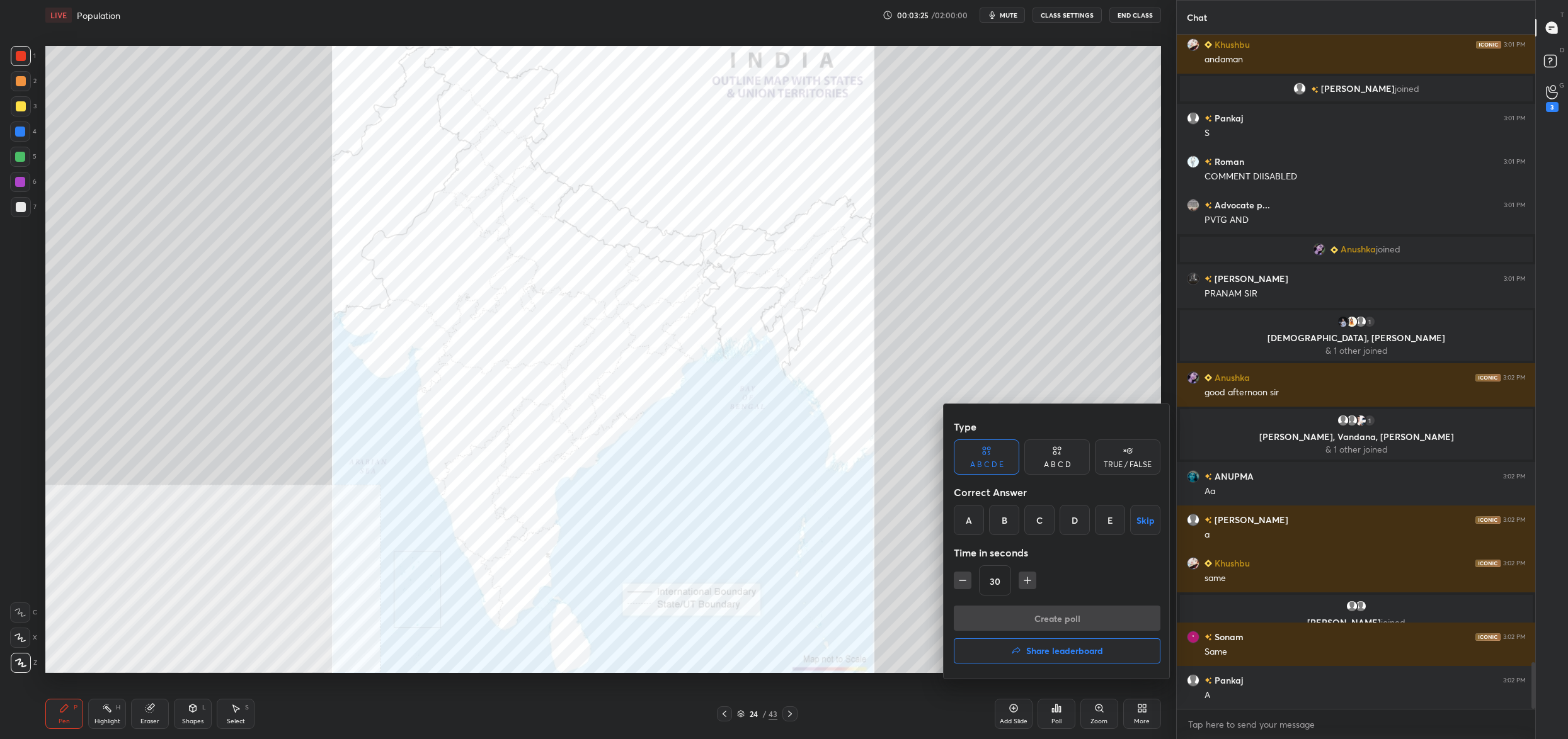
click at [968, 519] on div "A" at bounding box center [969, 520] width 30 height 30
click at [1012, 611] on button "Create poll" at bounding box center [1057, 617] width 206 height 25
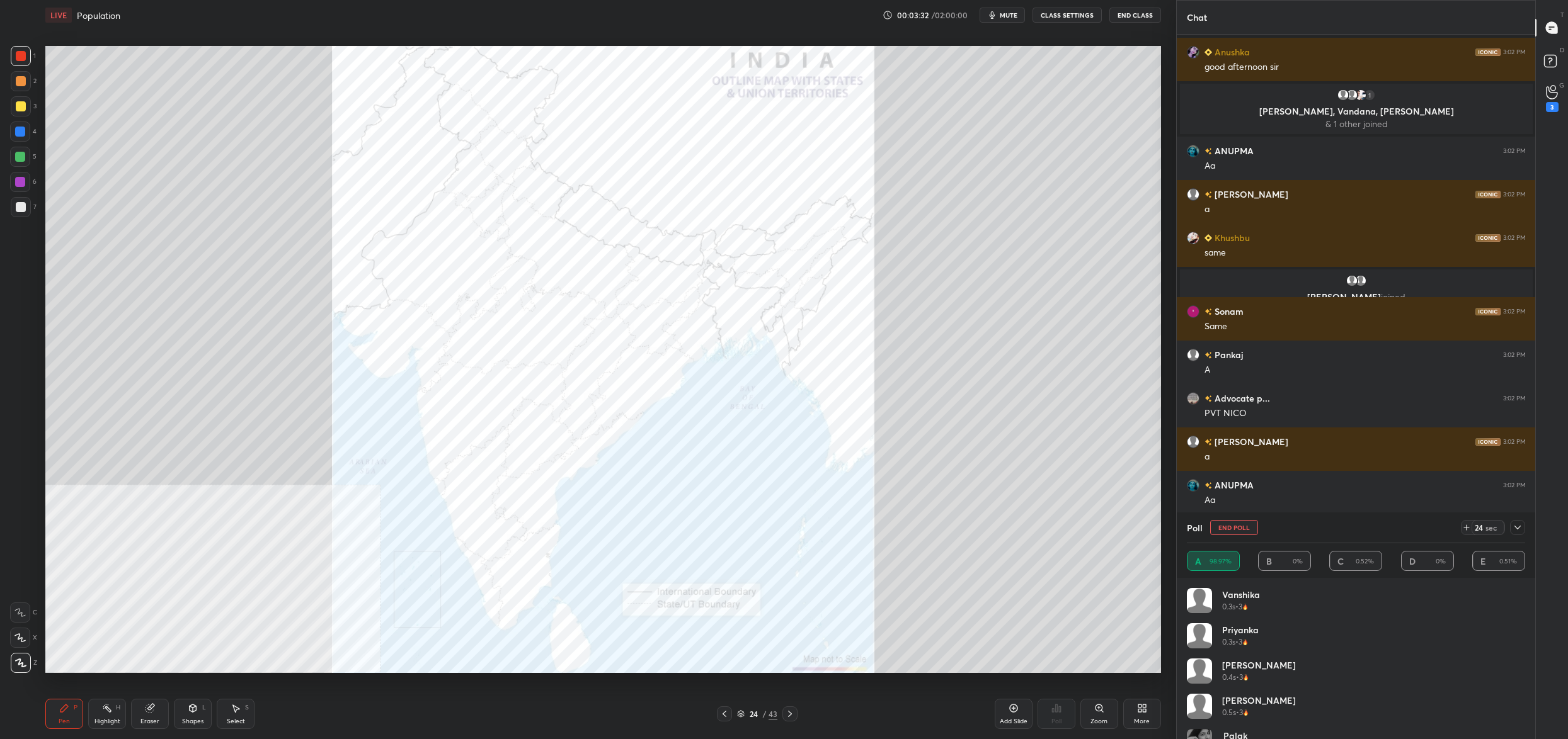
drag, startPoint x: 1231, startPoint y: 524, endPoint x: 1185, endPoint y: 556, distance: 56.0
click at [1221, 526] on button "End Poll" at bounding box center [1234, 527] width 48 height 15
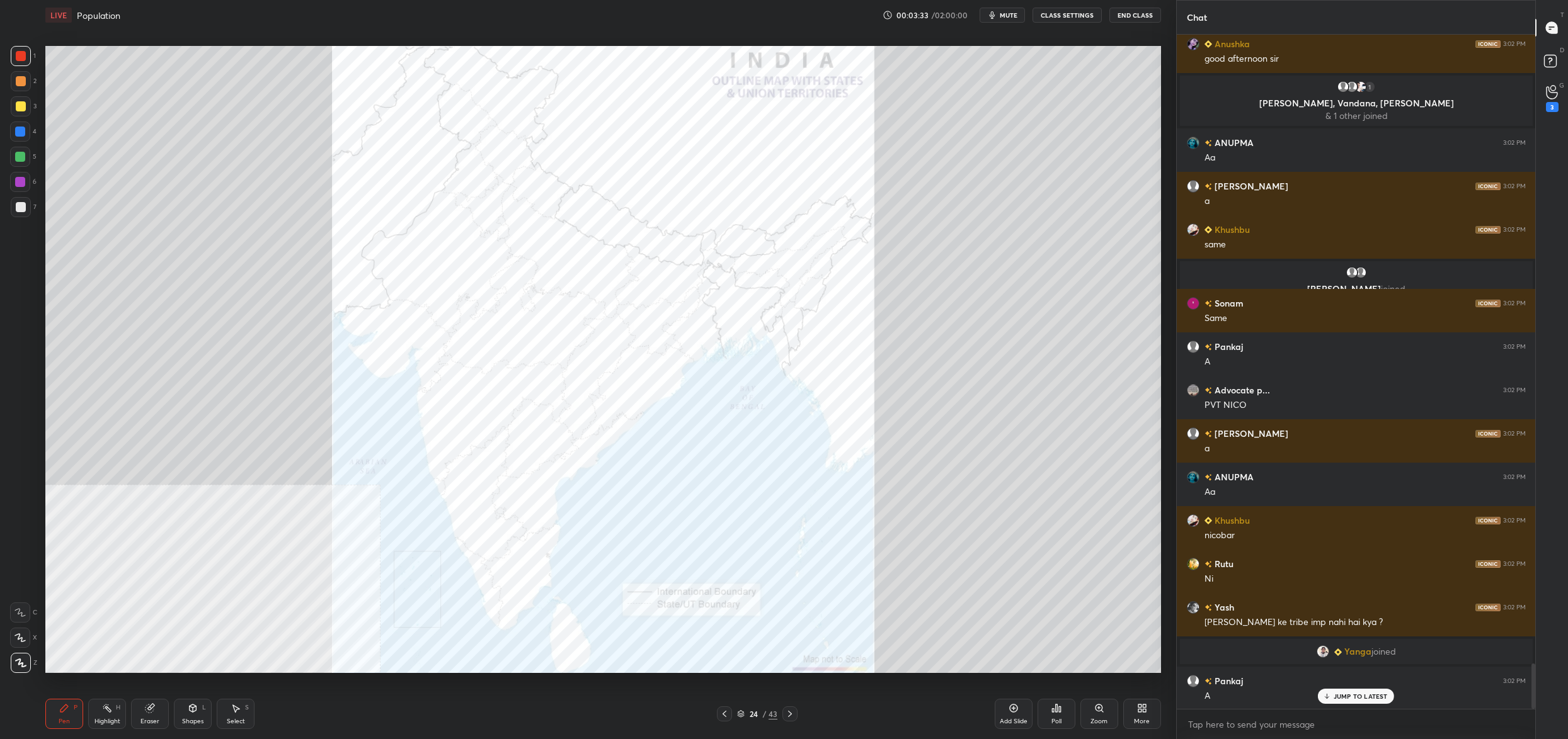
click at [1049, 722] on div "Poll" at bounding box center [1056, 714] width 38 height 30
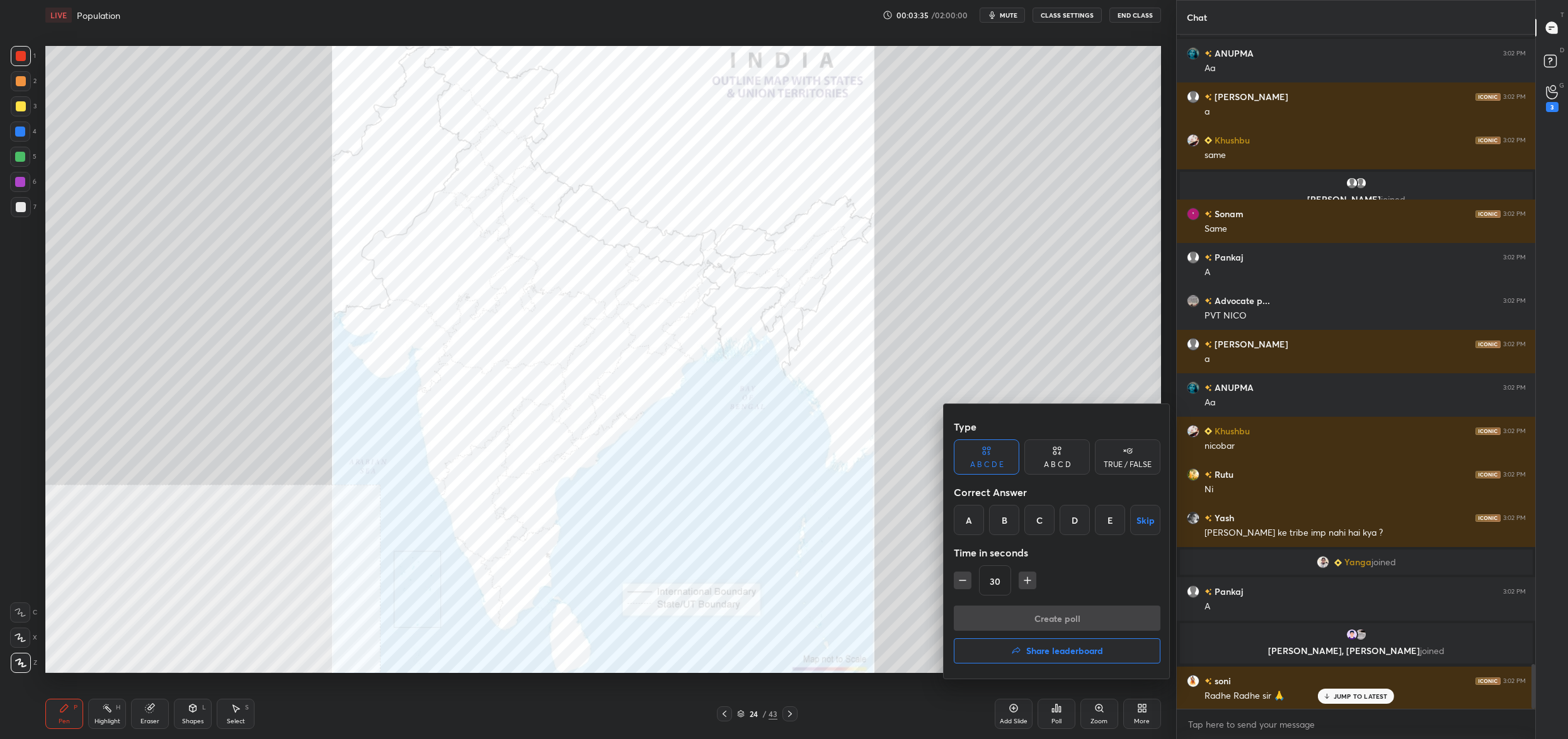
click at [1020, 494] on div "Correct Answer" at bounding box center [1057, 492] width 206 height 25
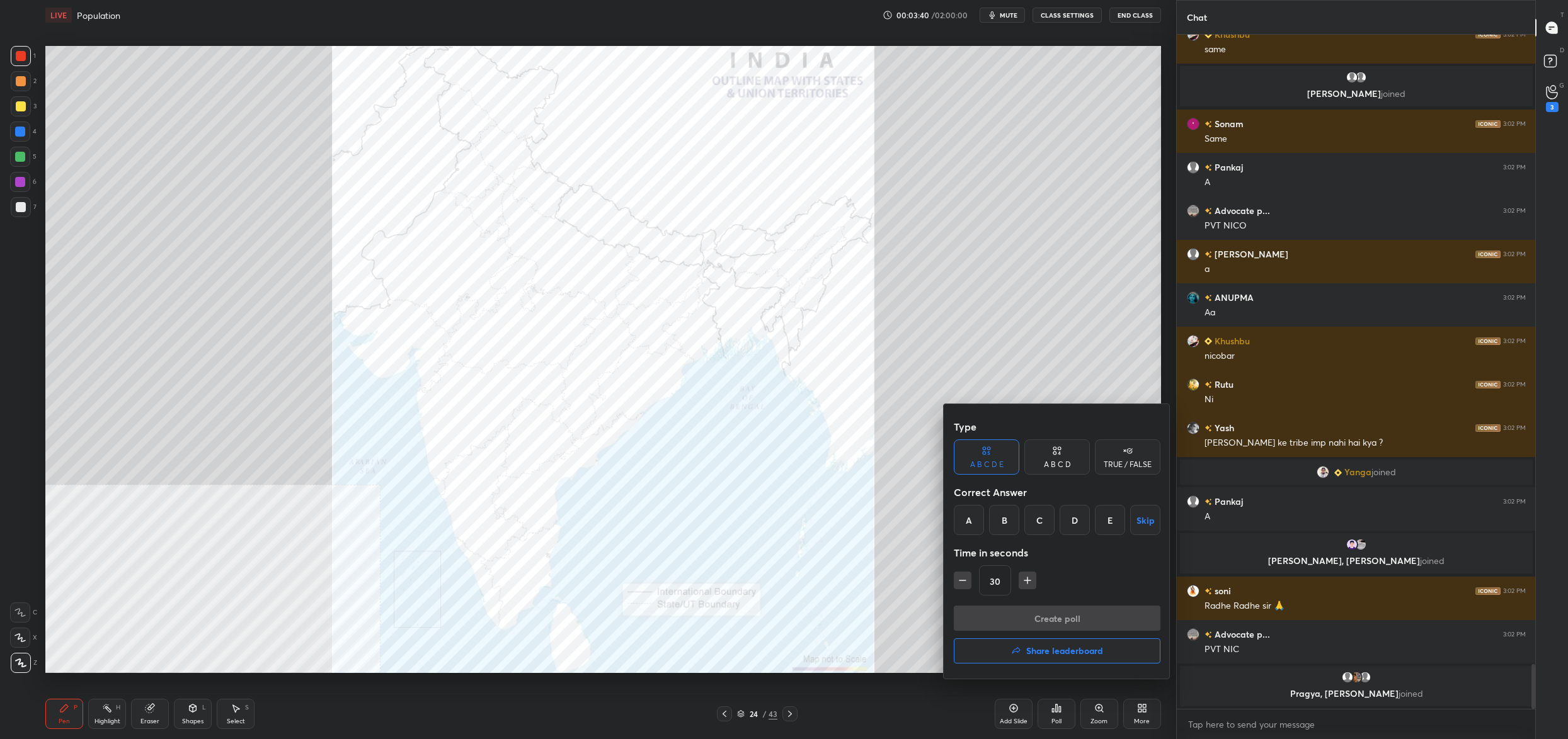
drag, startPoint x: 1042, startPoint y: 518, endPoint x: 1033, endPoint y: 517, distance: 9.1
click at [1043, 516] on div "C" at bounding box center [1039, 520] width 30 height 30
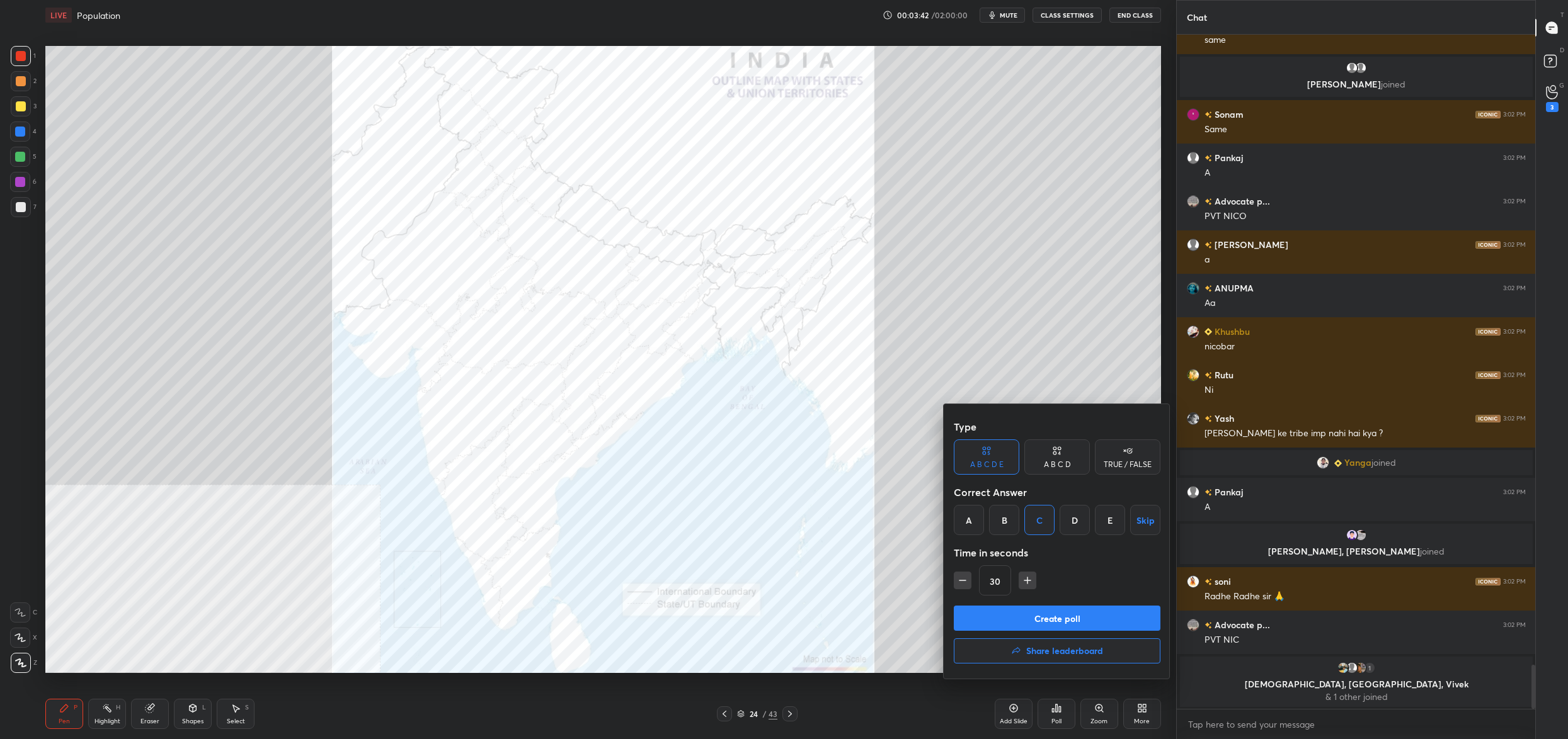
click at [1057, 612] on button "Create poll" at bounding box center [1057, 617] width 206 height 25
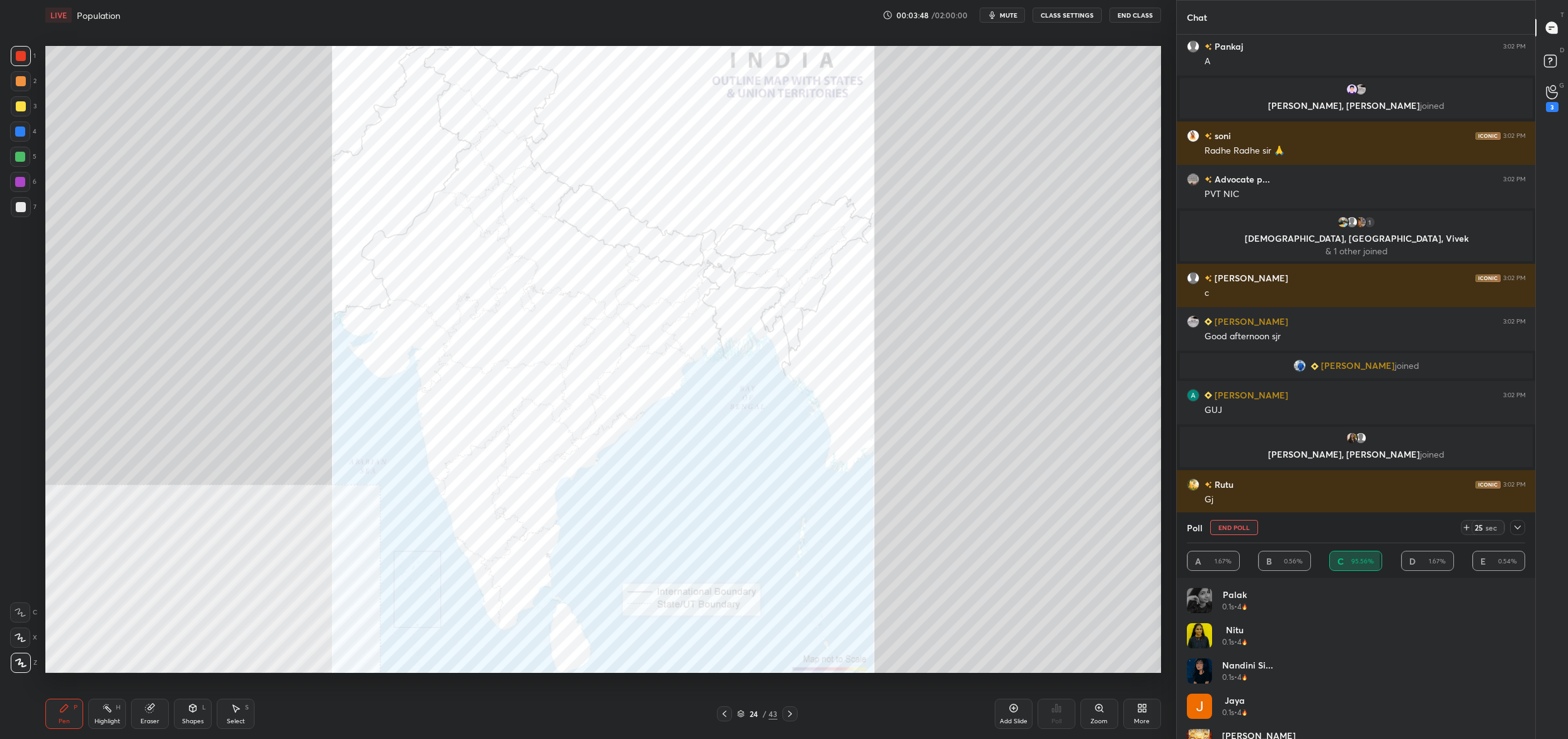
click at [1236, 525] on button "End Poll" at bounding box center [1234, 527] width 48 height 15
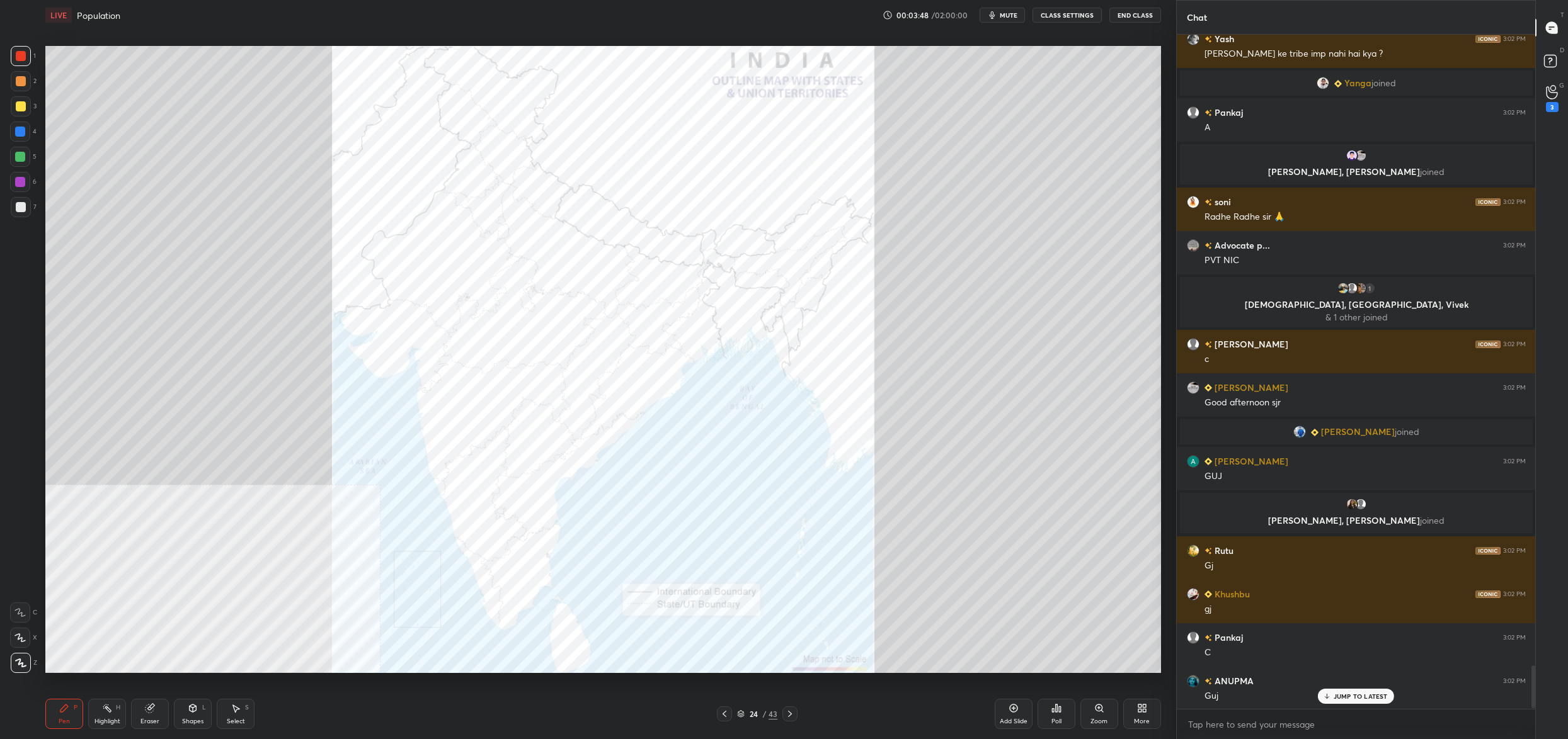
click at [1064, 720] on div "Poll" at bounding box center [1056, 714] width 38 height 30
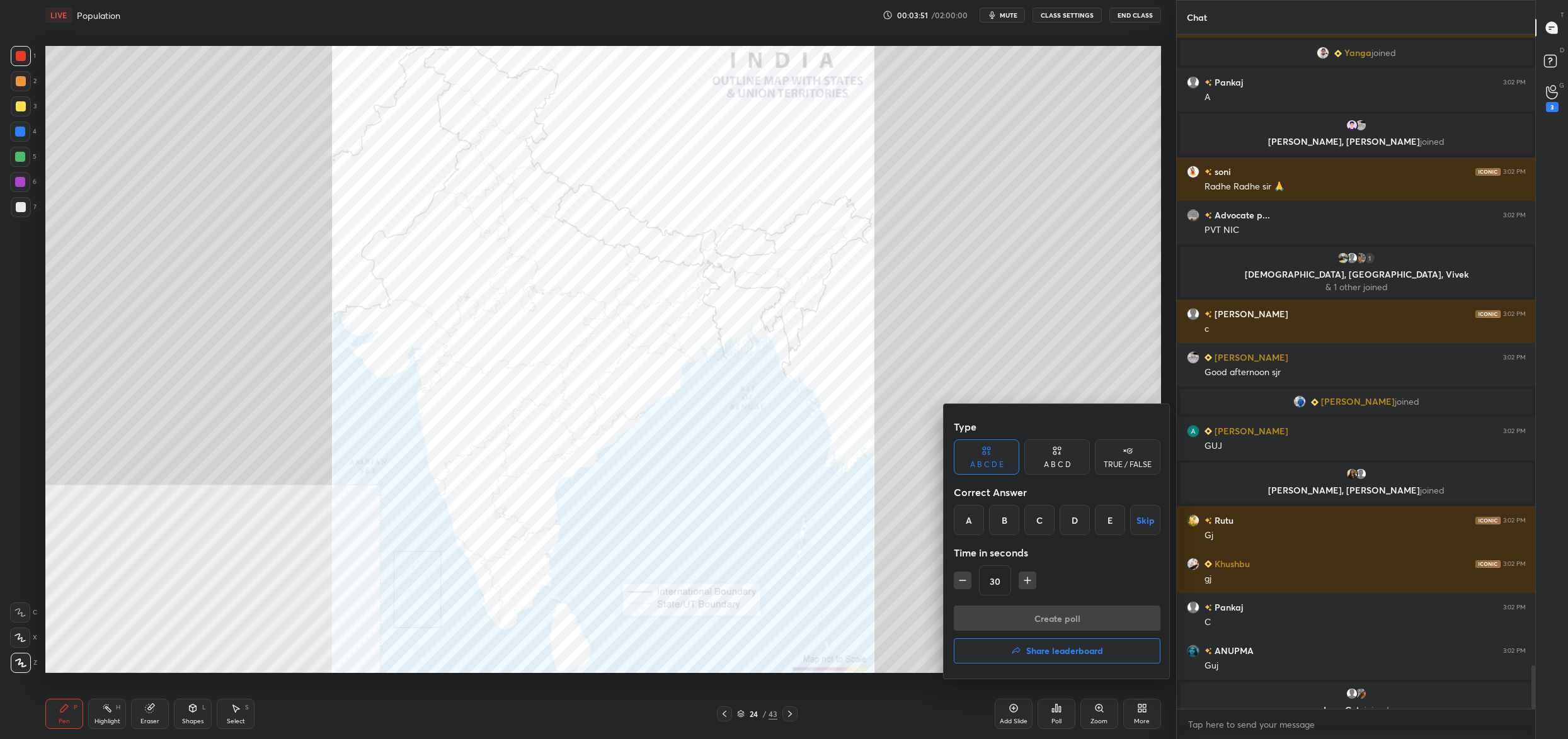
click at [975, 519] on div "A" at bounding box center [969, 520] width 30 height 30
click at [1017, 624] on button "Create poll" at bounding box center [1057, 617] width 206 height 25
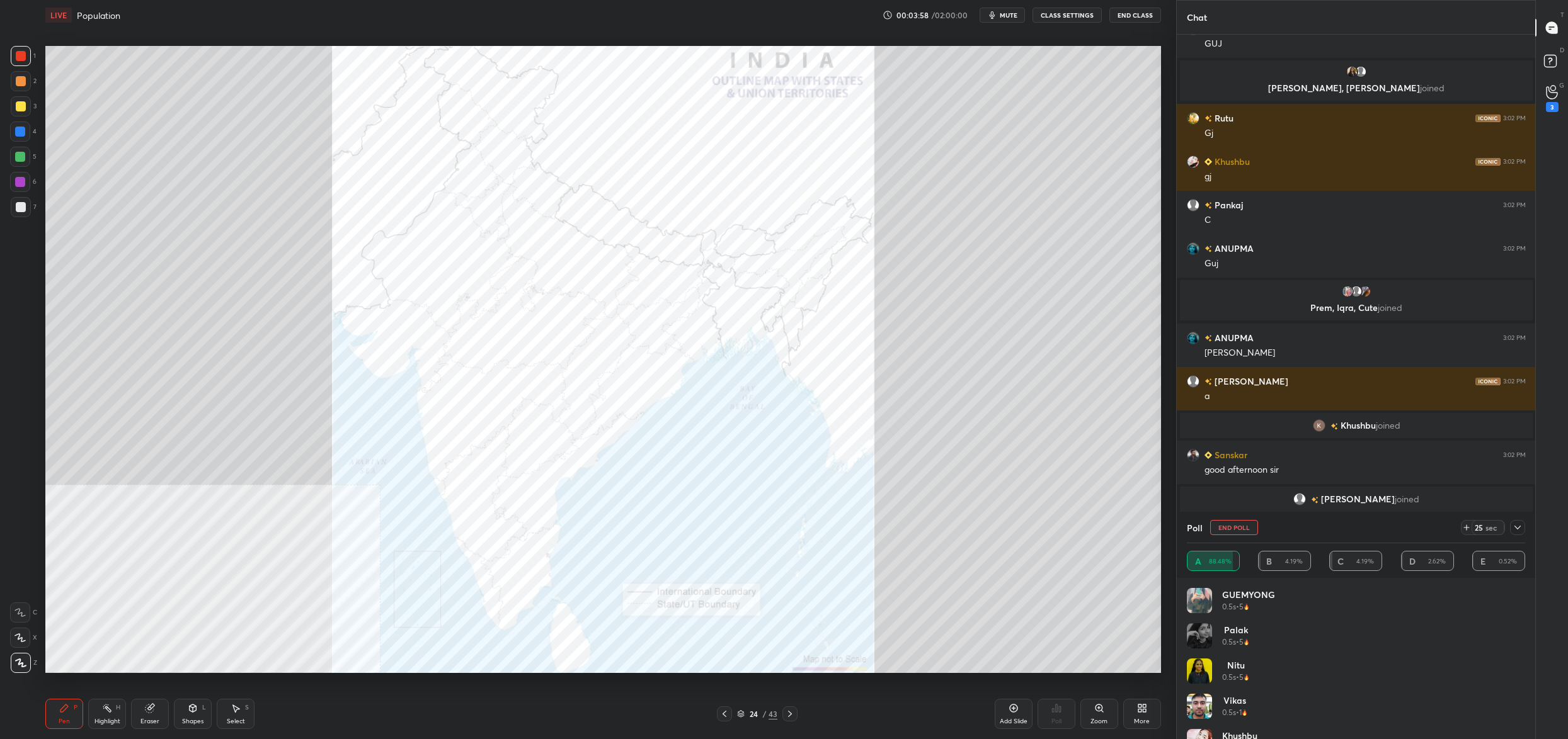
drag, startPoint x: 1238, startPoint y: 530, endPoint x: 1225, endPoint y: 537, distance: 14.8
click at [1237, 533] on button "End Poll" at bounding box center [1234, 527] width 48 height 15
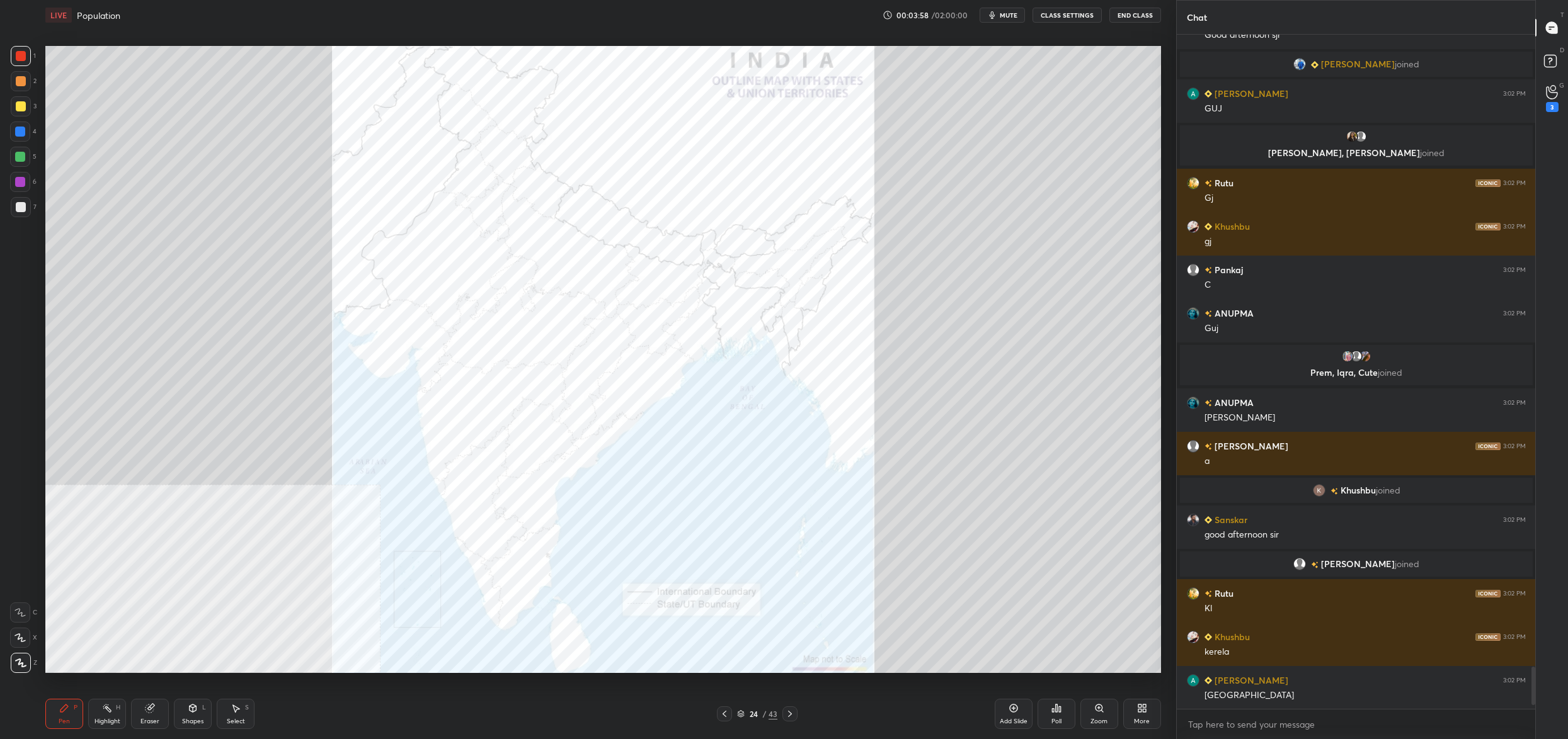
click at [1065, 713] on div "Poll" at bounding box center [1056, 714] width 38 height 30
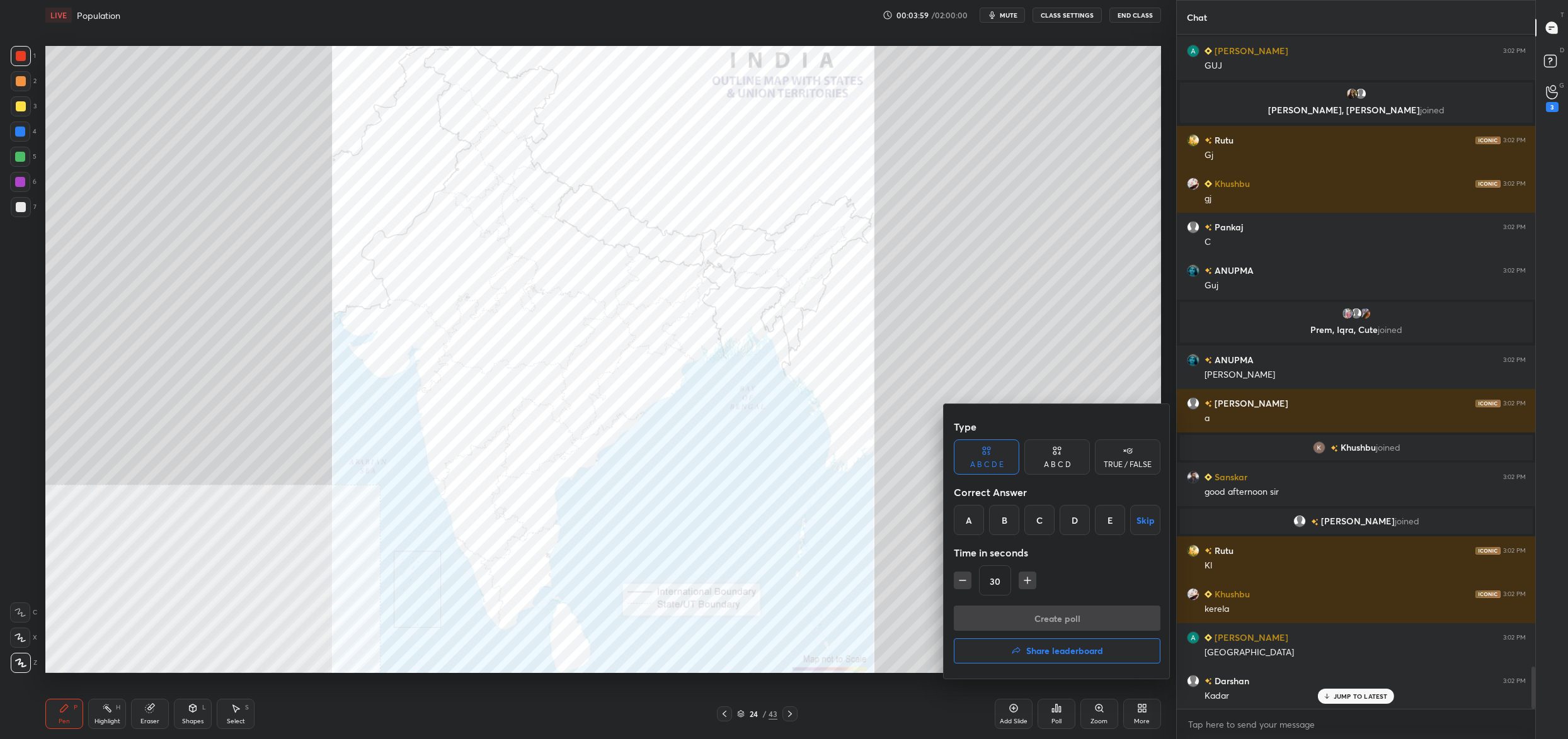
click at [1009, 520] on div "B" at bounding box center [1004, 520] width 30 height 30
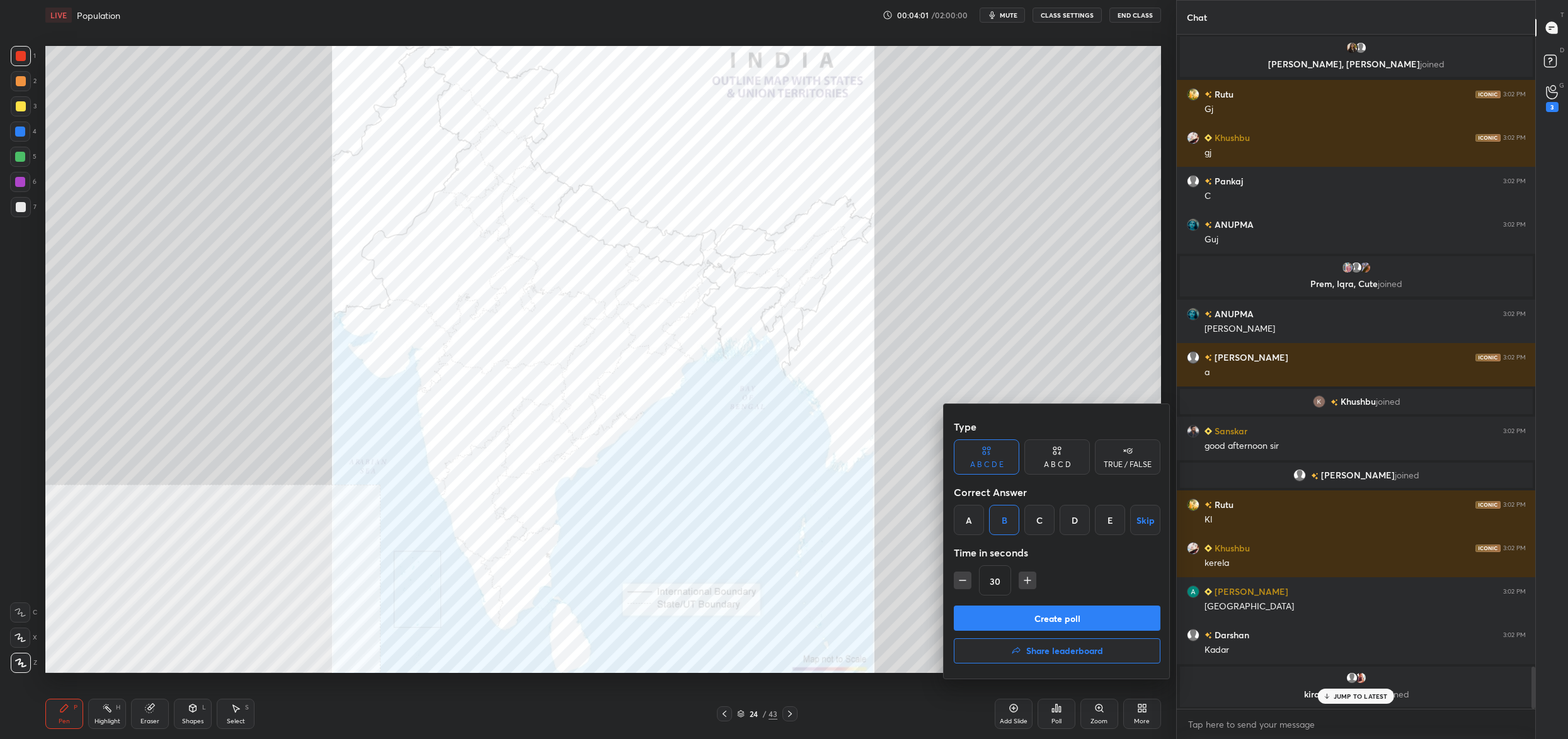
click at [1040, 615] on button "Create poll" at bounding box center [1057, 617] width 206 height 25
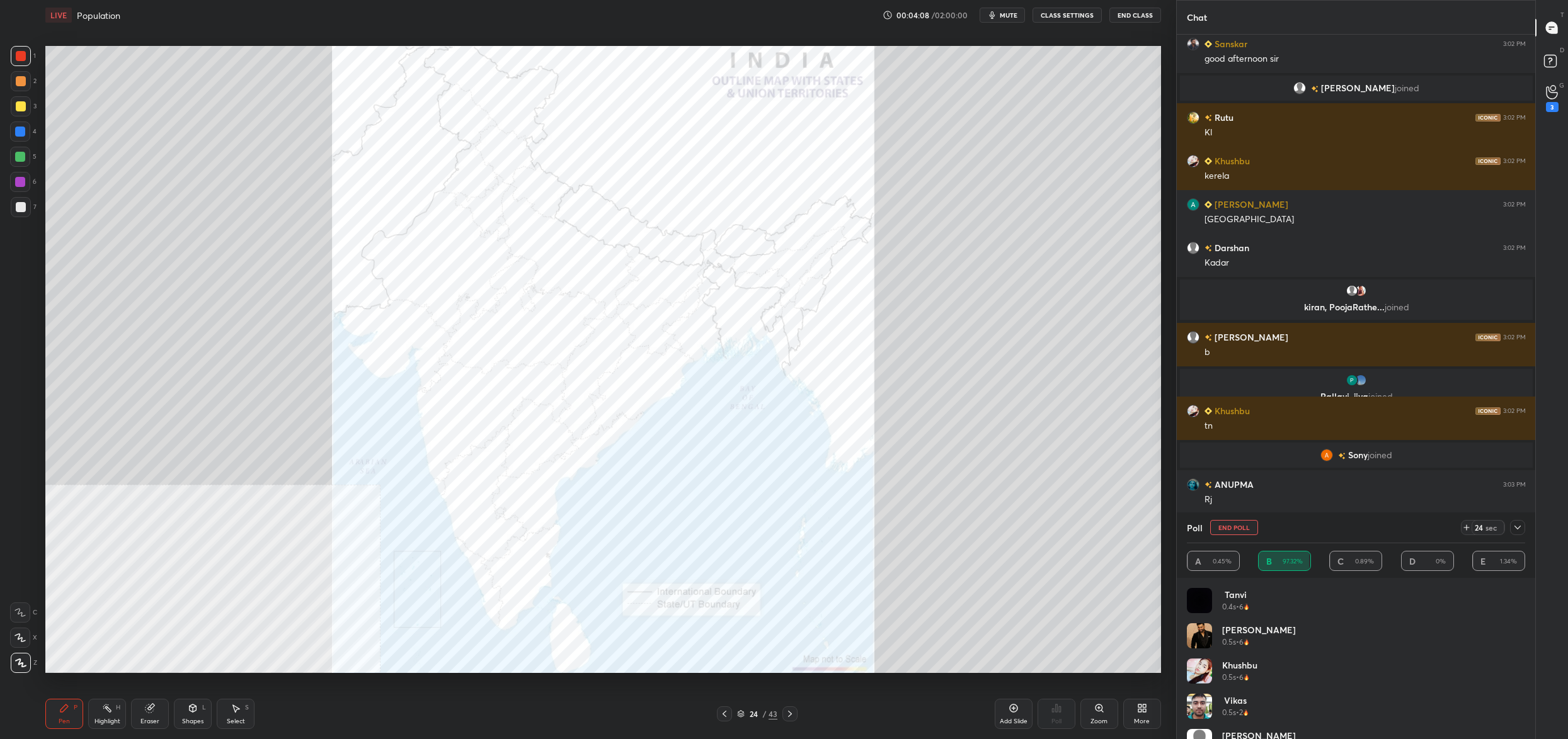
drag, startPoint x: 1224, startPoint y: 528, endPoint x: 1210, endPoint y: 531, distance: 14.3
click at [1220, 528] on button "End Poll" at bounding box center [1234, 527] width 48 height 15
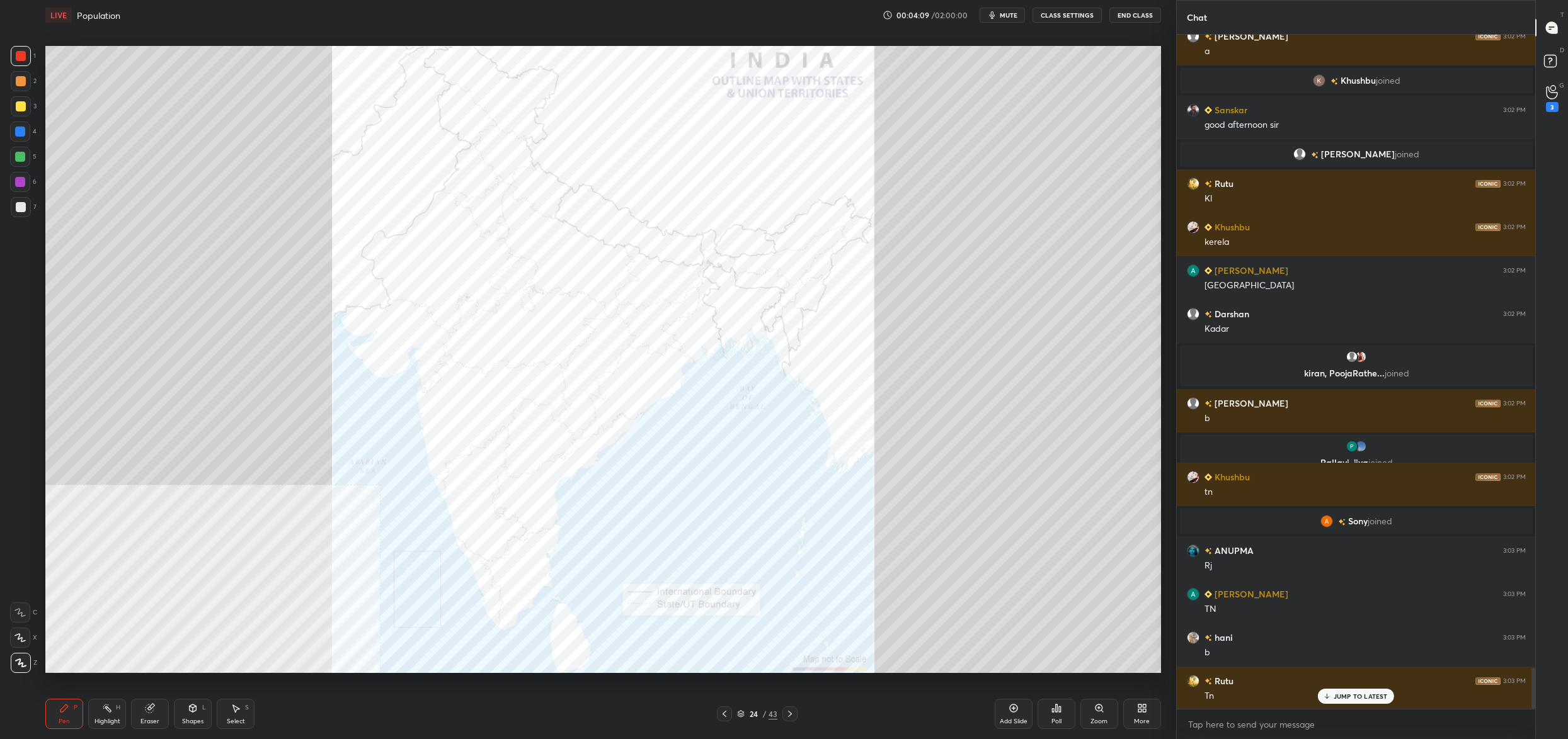
click at [1064, 708] on div "Poll" at bounding box center [1056, 714] width 38 height 30
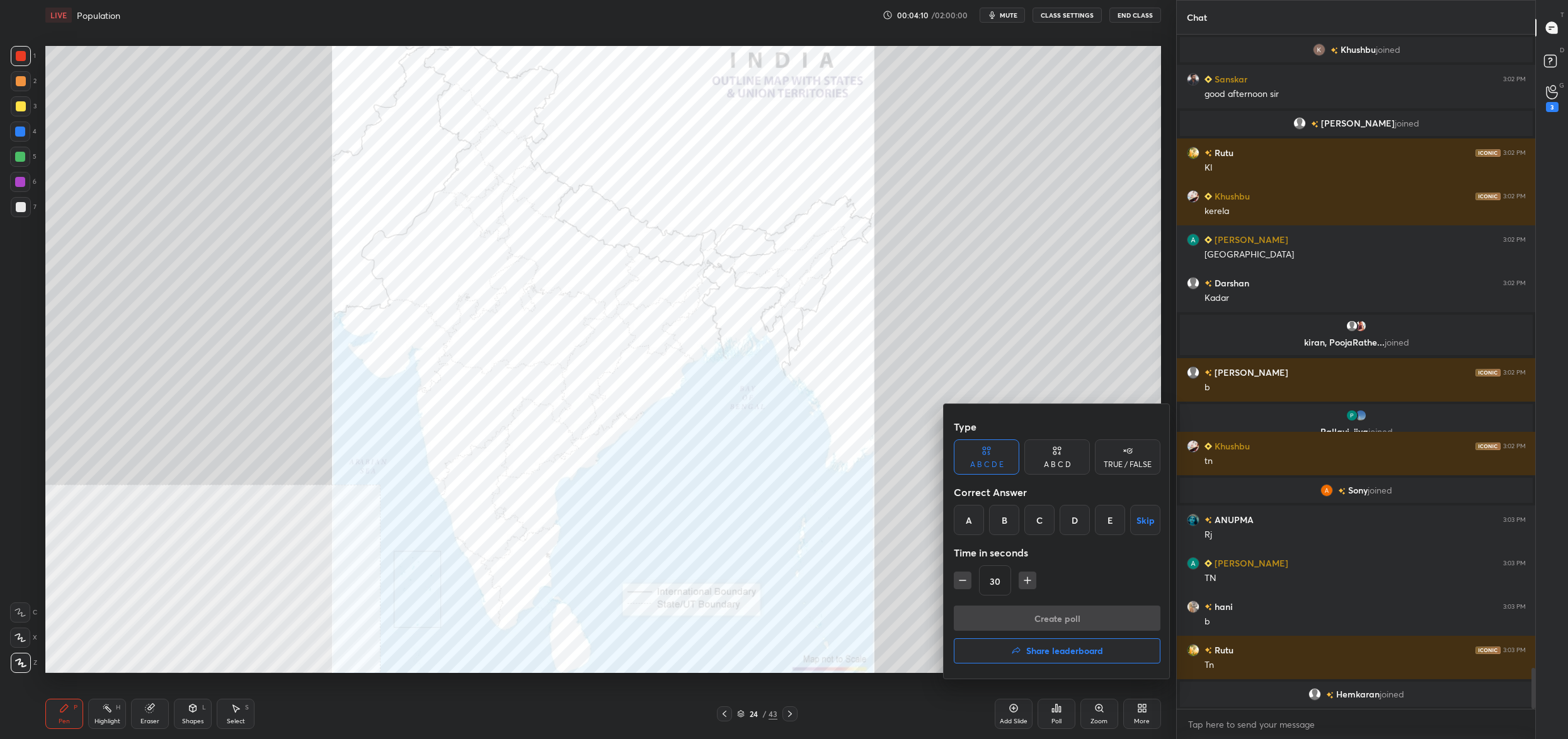
click at [1062, 520] on div "D" at bounding box center [1074, 520] width 30 height 30
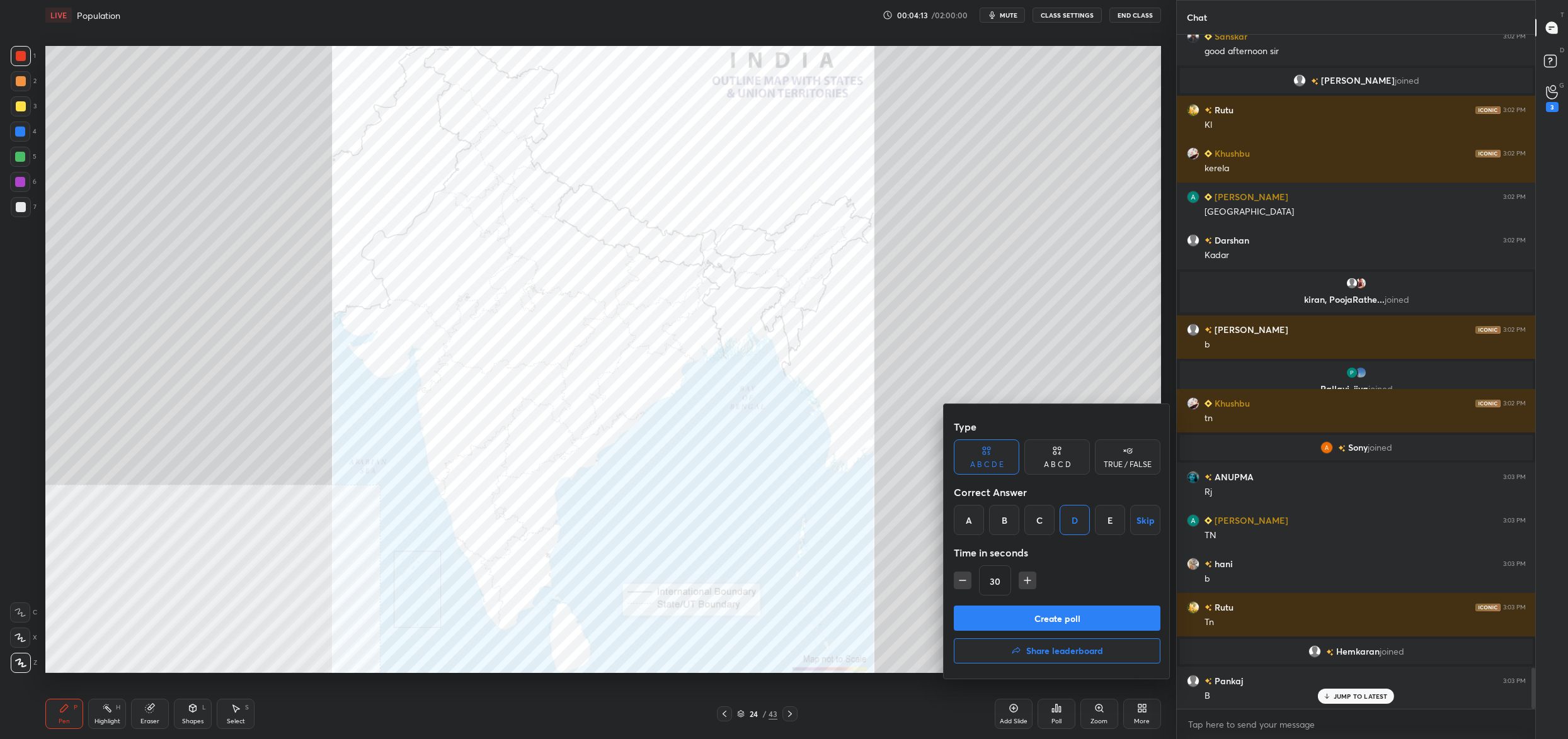
click at [1053, 620] on button "Create poll" at bounding box center [1057, 617] width 206 height 25
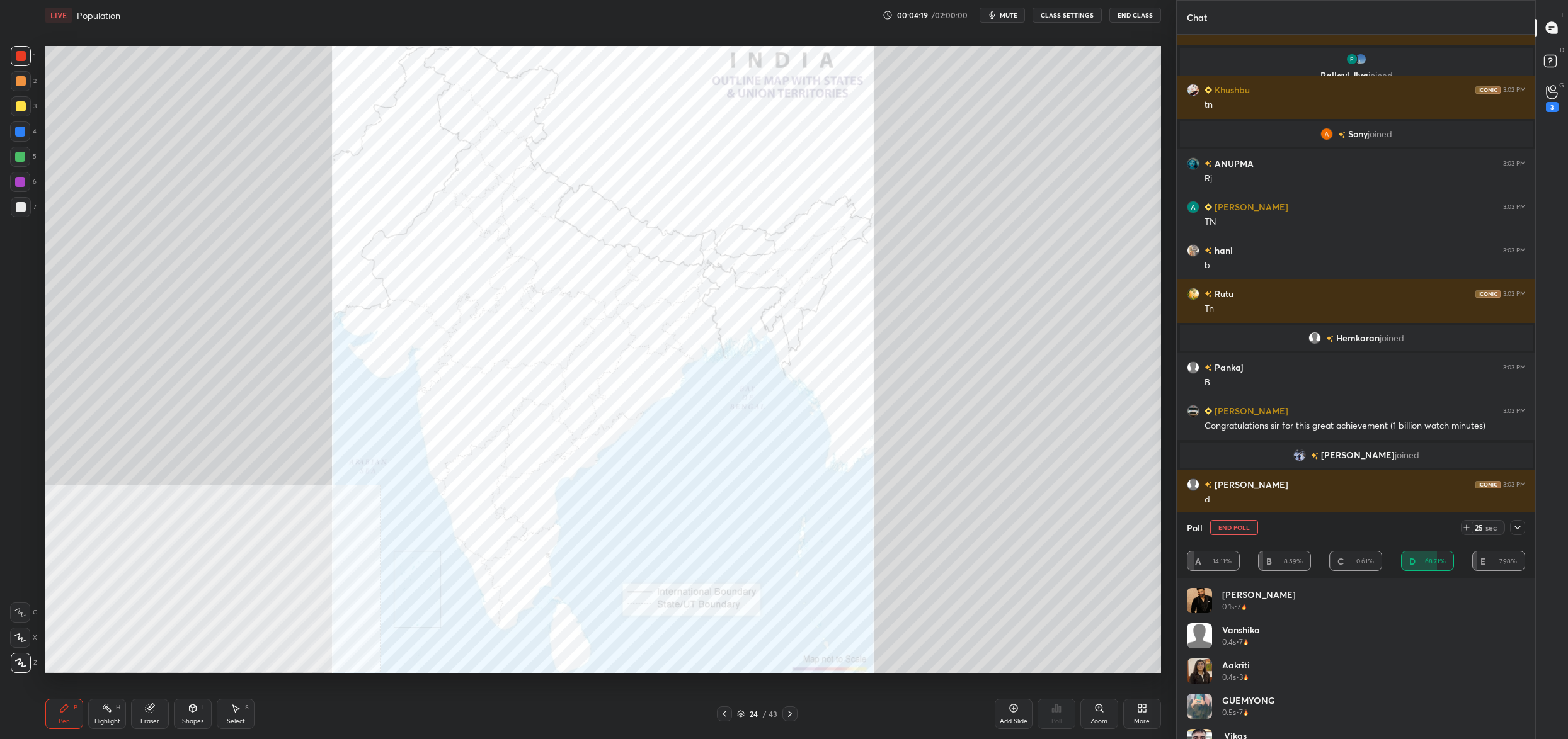
click at [1239, 528] on button "End Poll" at bounding box center [1234, 527] width 48 height 15
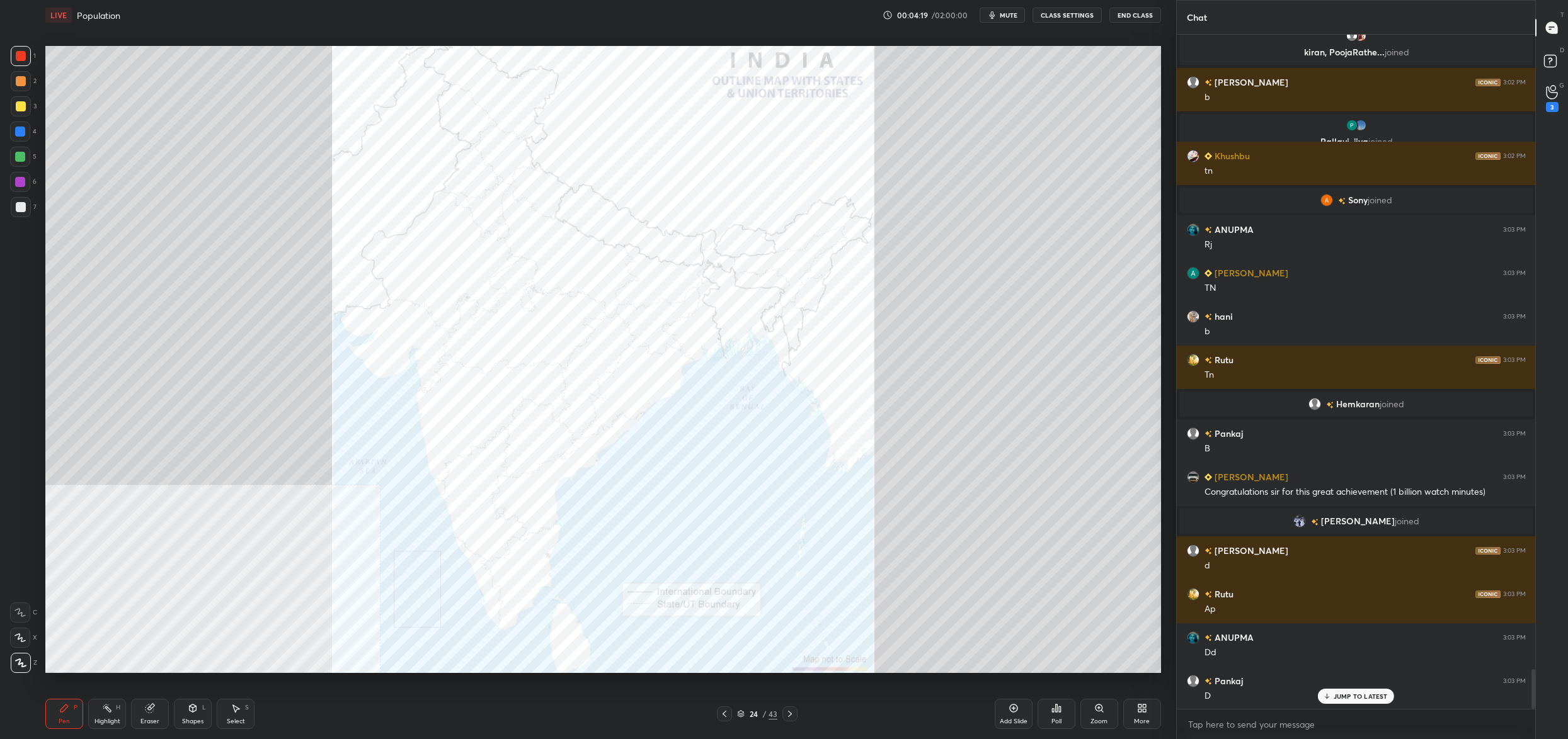
click at [1063, 711] on div "Poll" at bounding box center [1056, 714] width 38 height 30
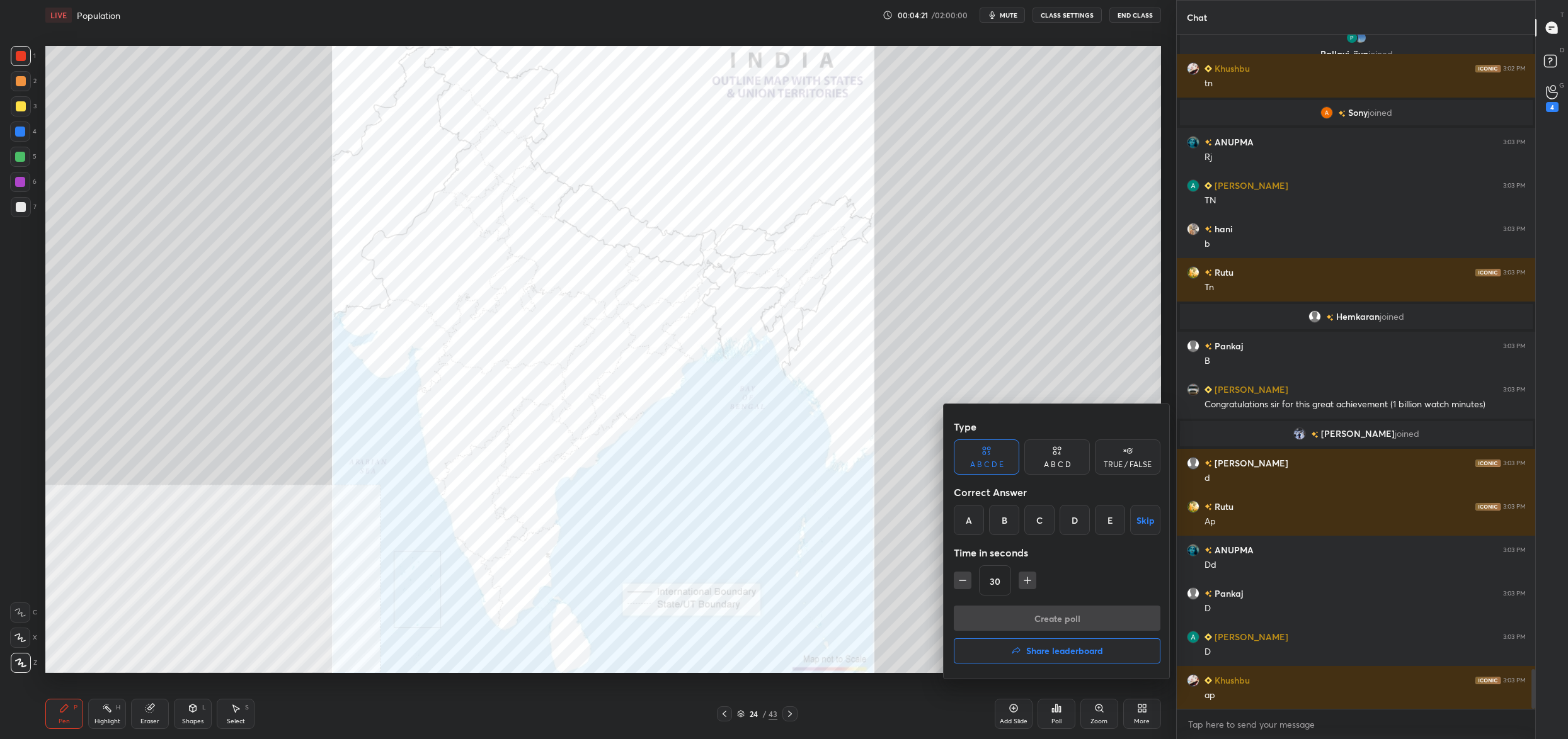
click at [1064, 522] on div "D" at bounding box center [1074, 520] width 30 height 30
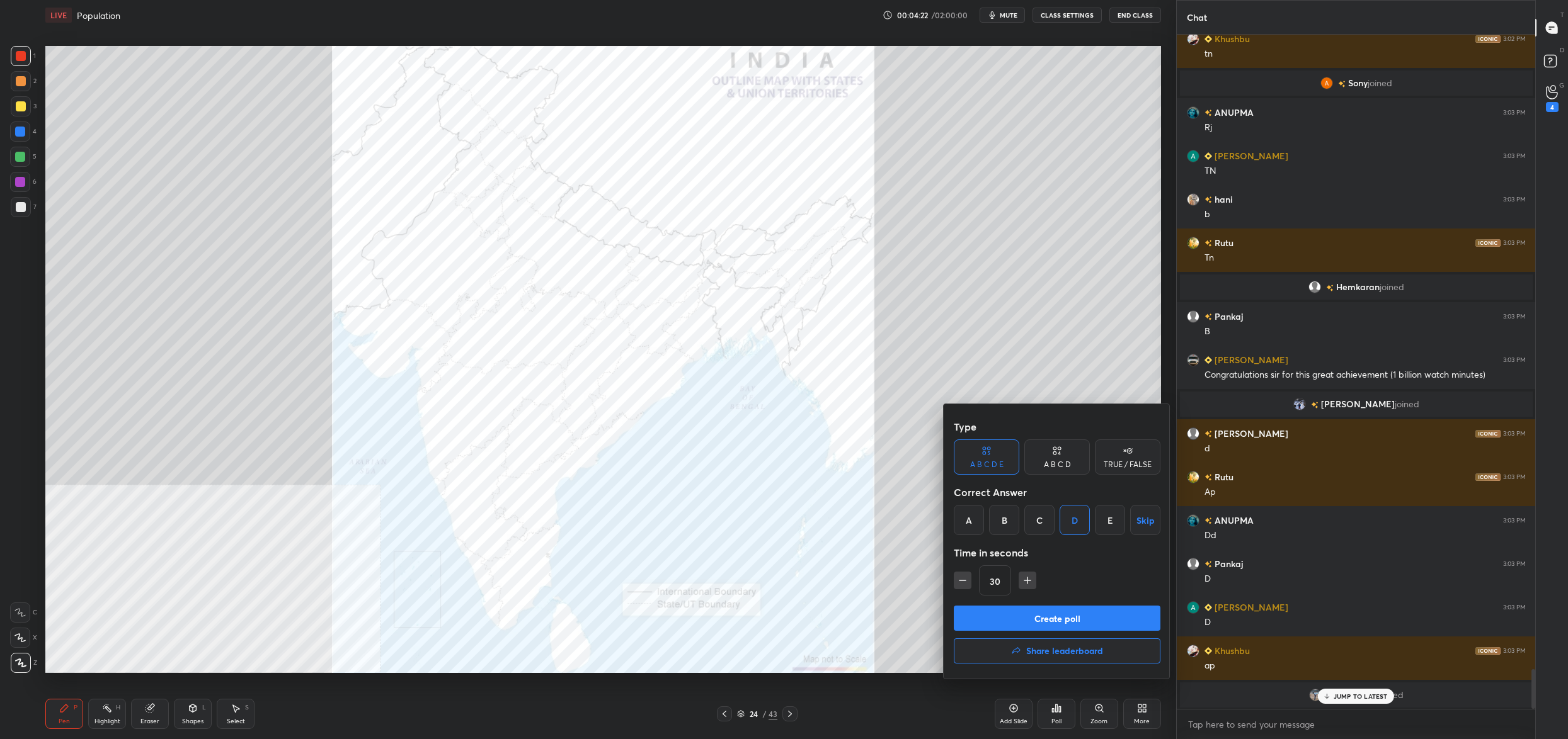
drag, startPoint x: 1065, startPoint y: 613, endPoint x: 1052, endPoint y: 616, distance: 13.3
click at [1061, 614] on button "Create poll" at bounding box center [1057, 617] width 206 height 25
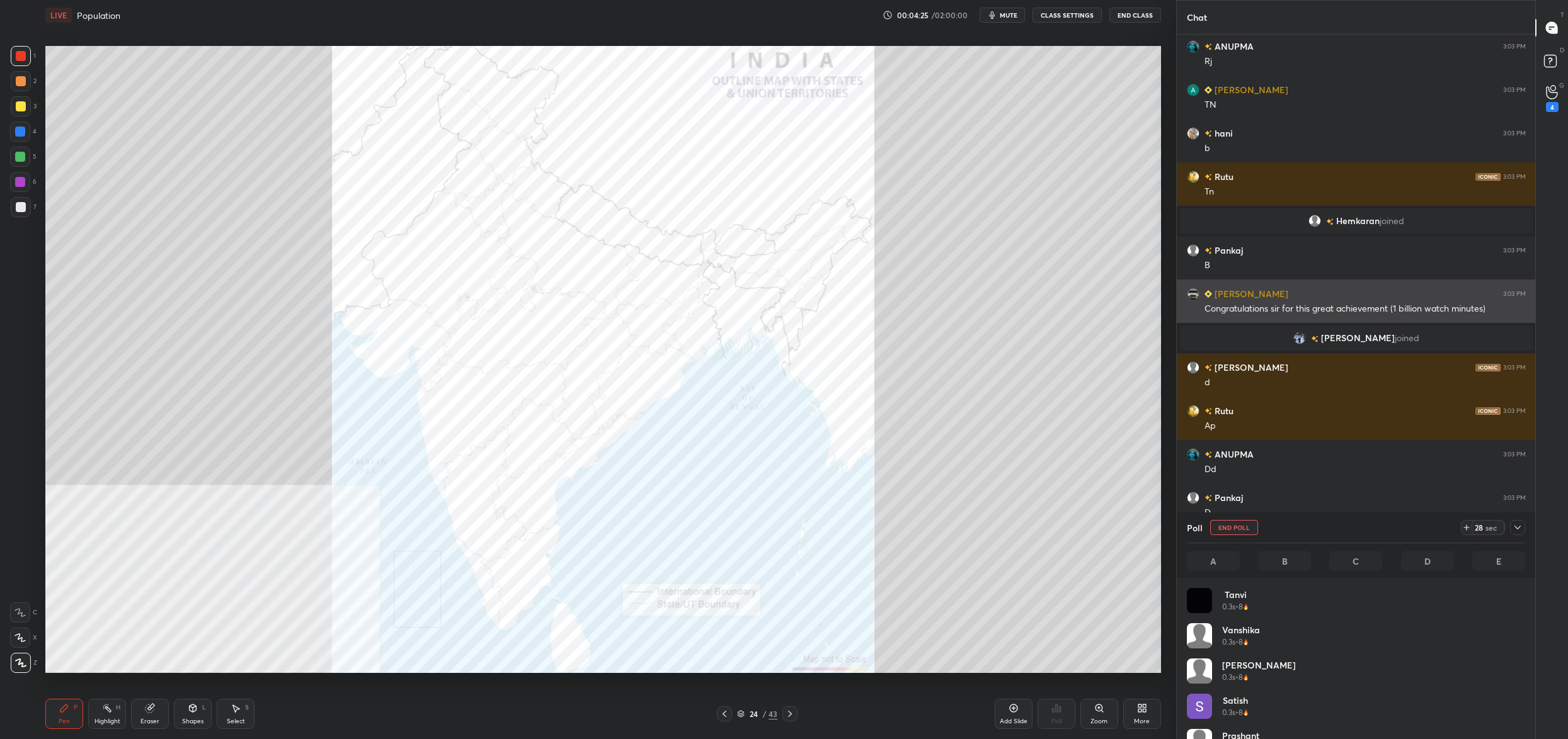
click at [1295, 314] on div "Congratulations sir for this great achievement (1 billion watch minutes)" at bounding box center [1365, 310] width 322 height 13
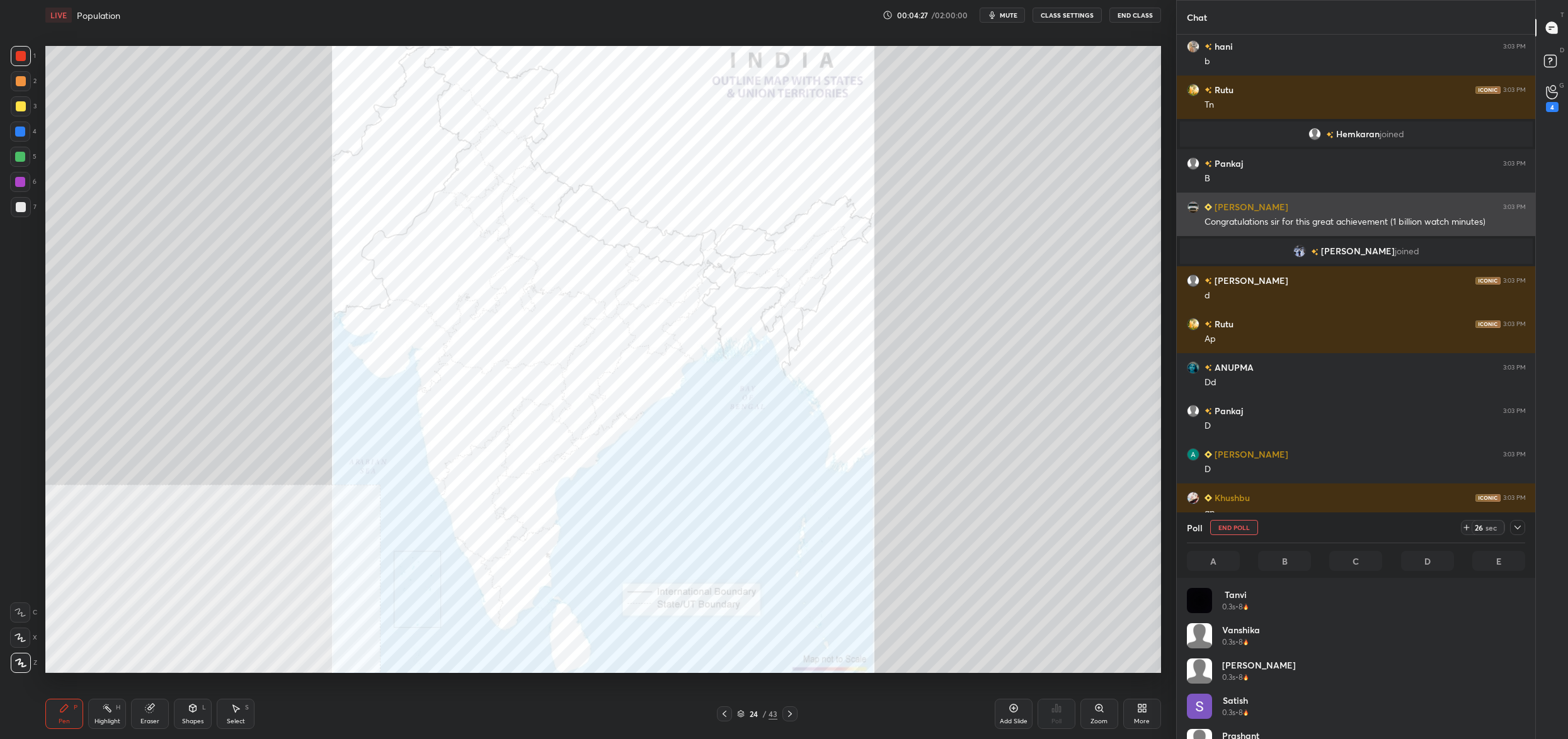
click at [1317, 223] on div "Congratulations sir for this great achievement (1 billion watch minutes)" at bounding box center [1365, 222] width 322 height 13
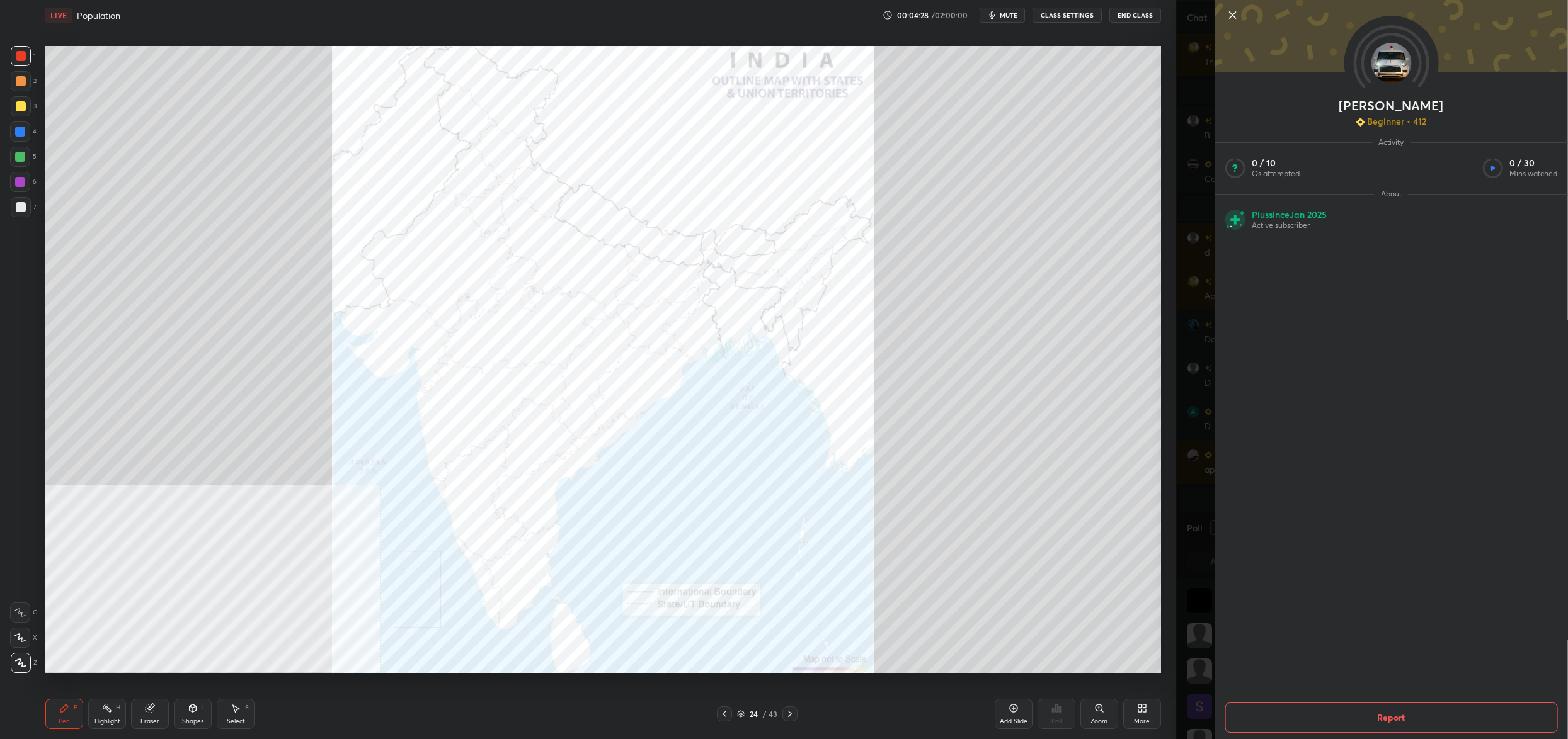
click at [1179, 358] on div "[PERSON_NAME] Beginner • 412 Activity 0 / 10 Qs attempted 0 / 30 Mins watched A…" at bounding box center [1372, 370] width 392 height 739
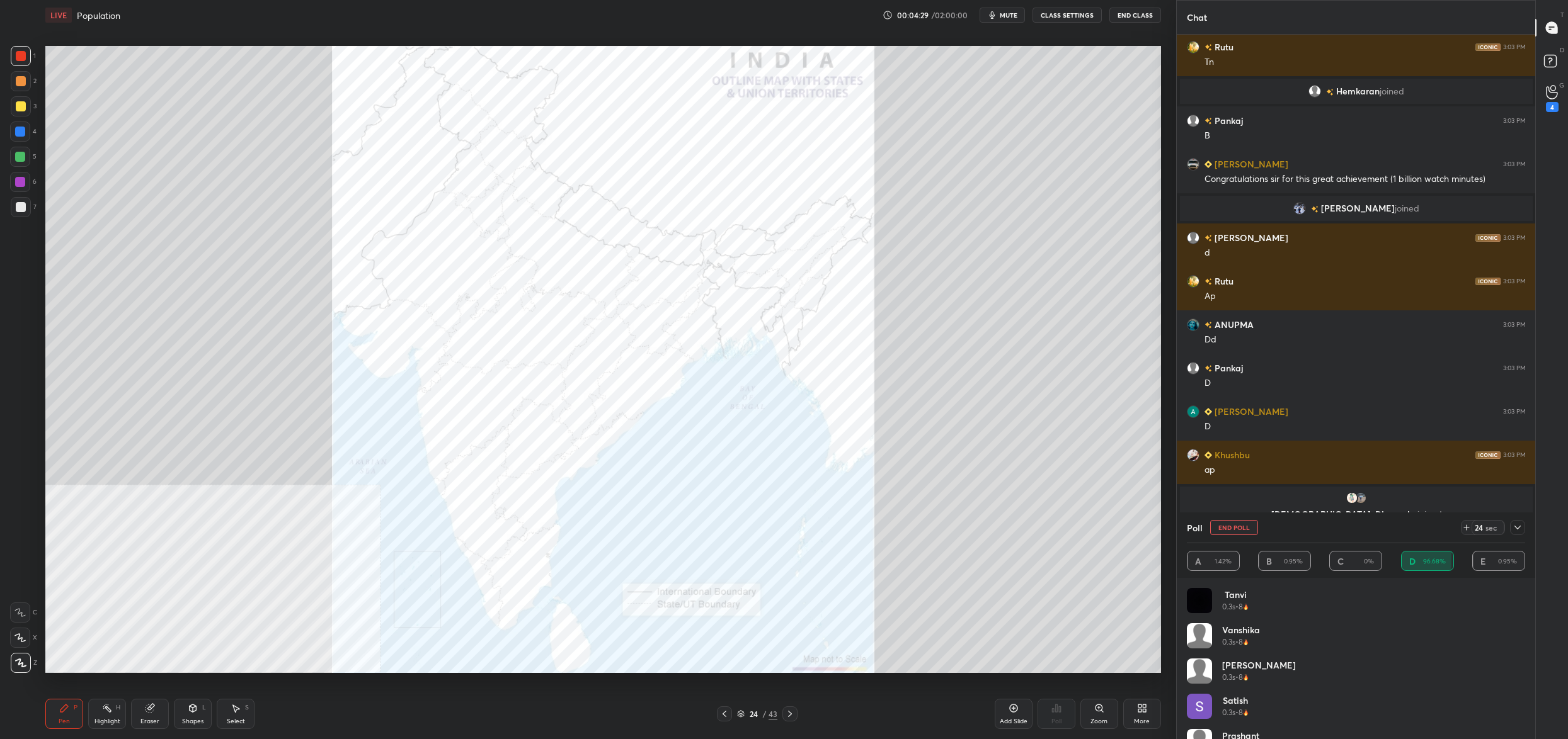
click at [1240, 526] on button "End Poll" at bounding box center [1234, 527] width 48 height 15
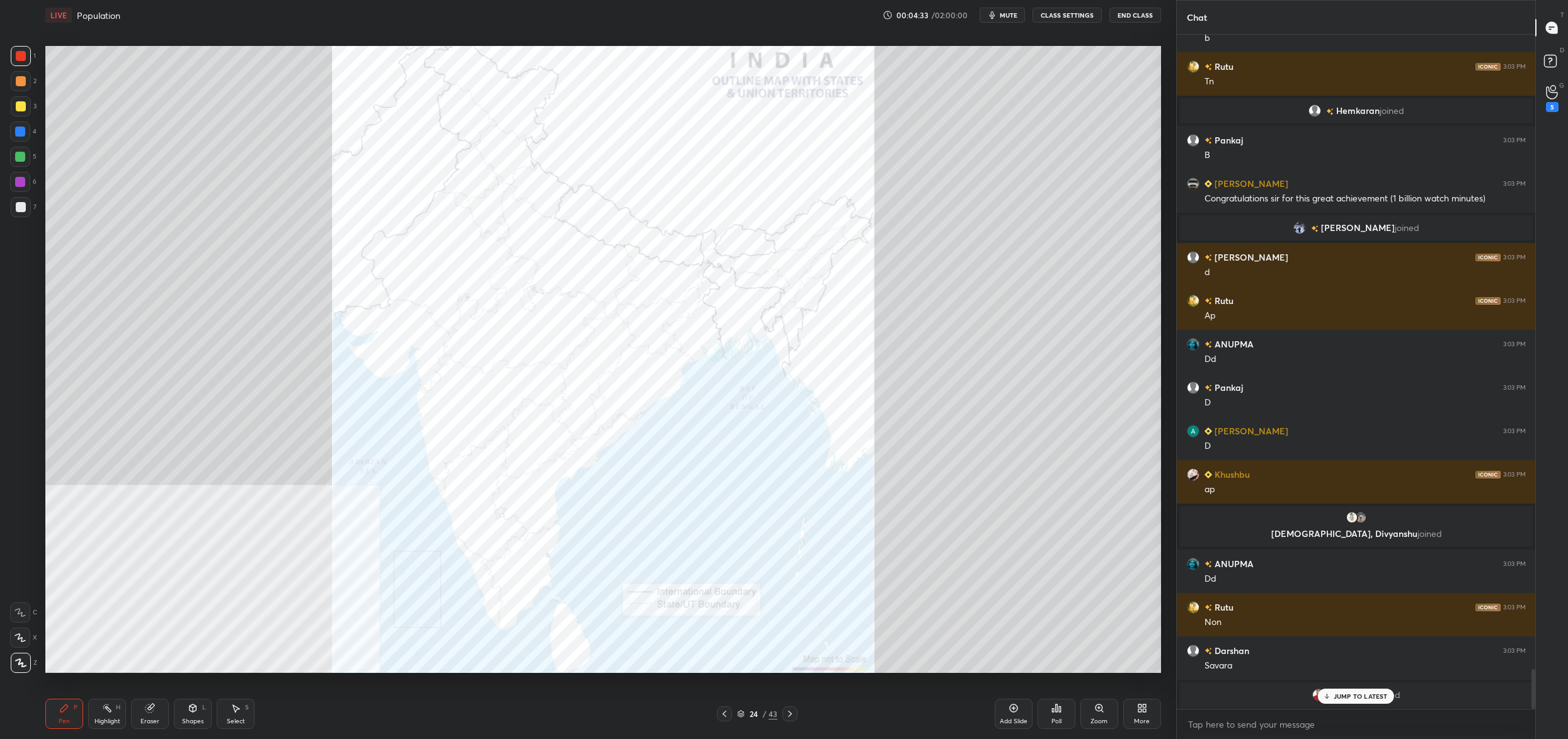
click at [1059, 710] on icon at bounding box center [1060, 710] width 2 height 6
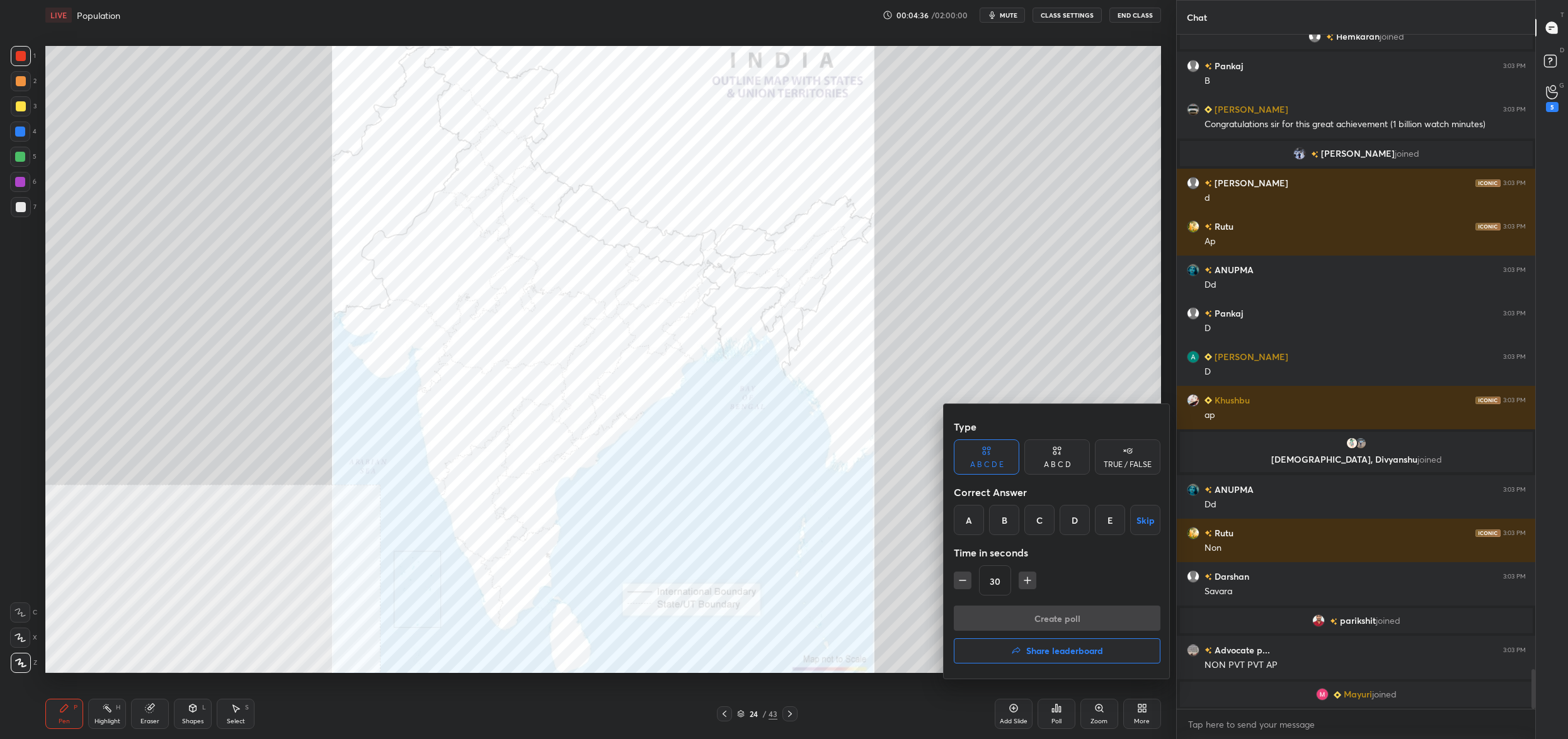
drag, startPoint x: 979, startPoint y: 517, endPoint x: 972, endPoint y: 526, distance: 11.4
click at [980, 518] on div "A" at bounding box center [969, 520] width 30 height 30
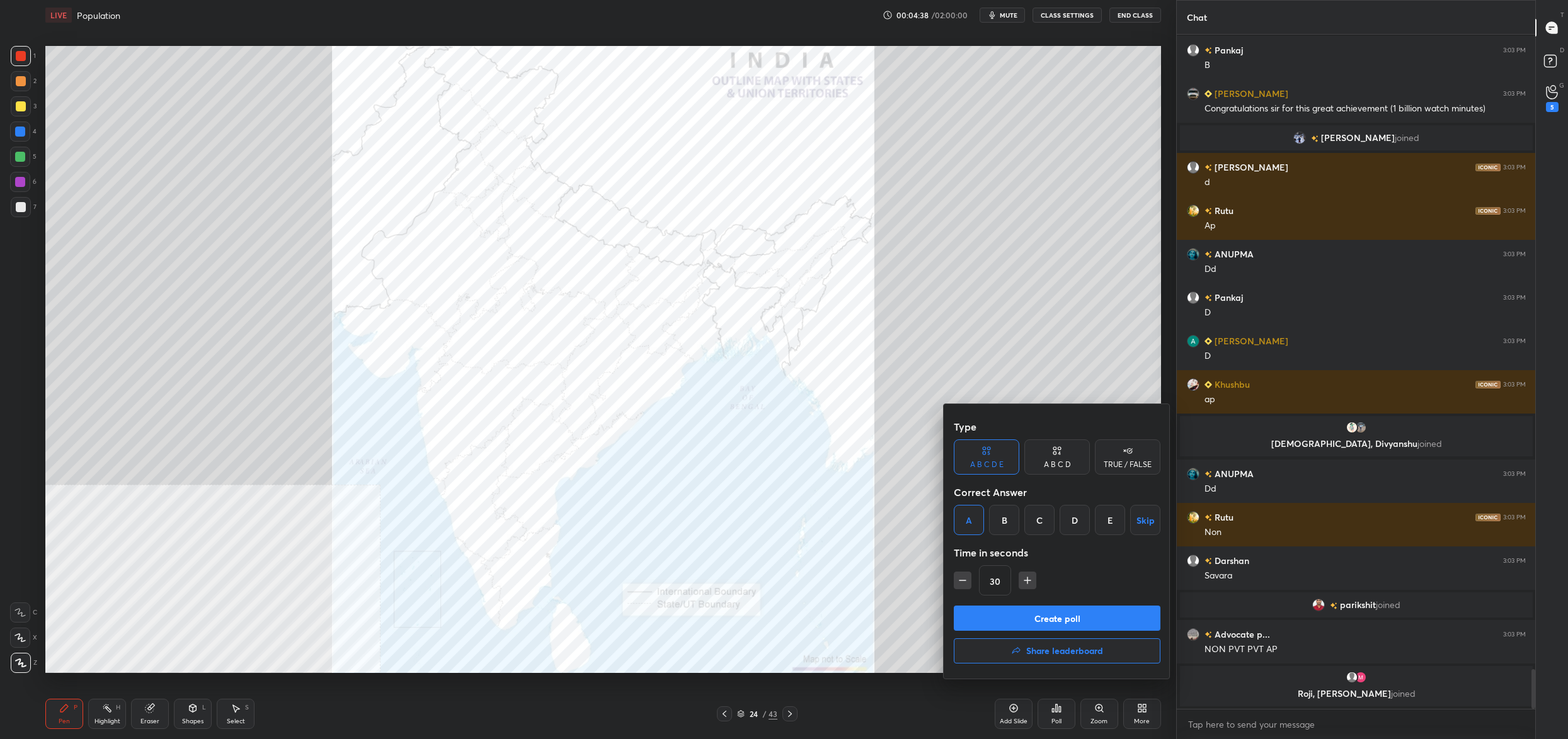
click at [996, 617] on button "Create poll" at bounding box center [1057, 617] width 206 height 25
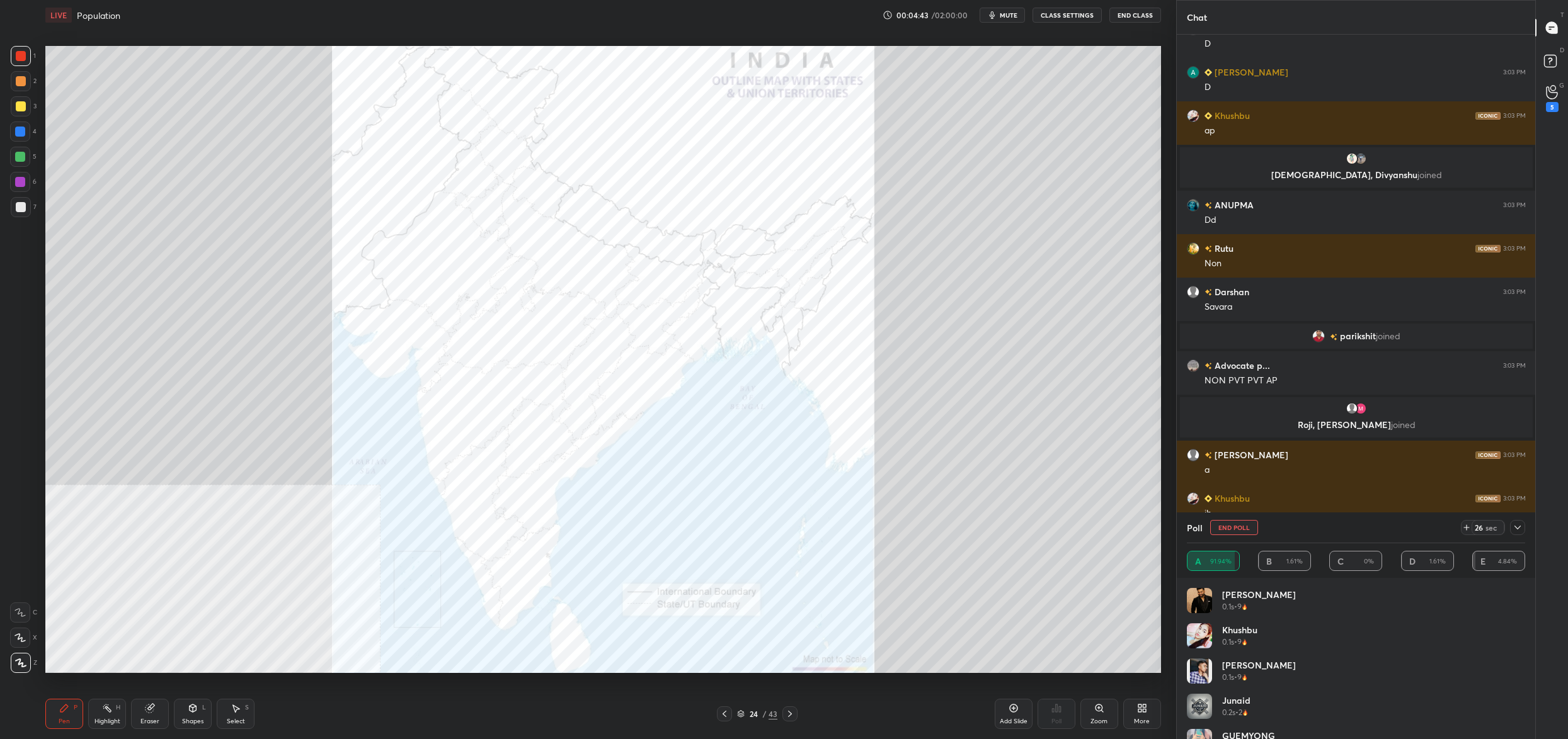
click at [1234, 529] on button "End Poll" at bounding box center [1234, 527] width 48 height 15
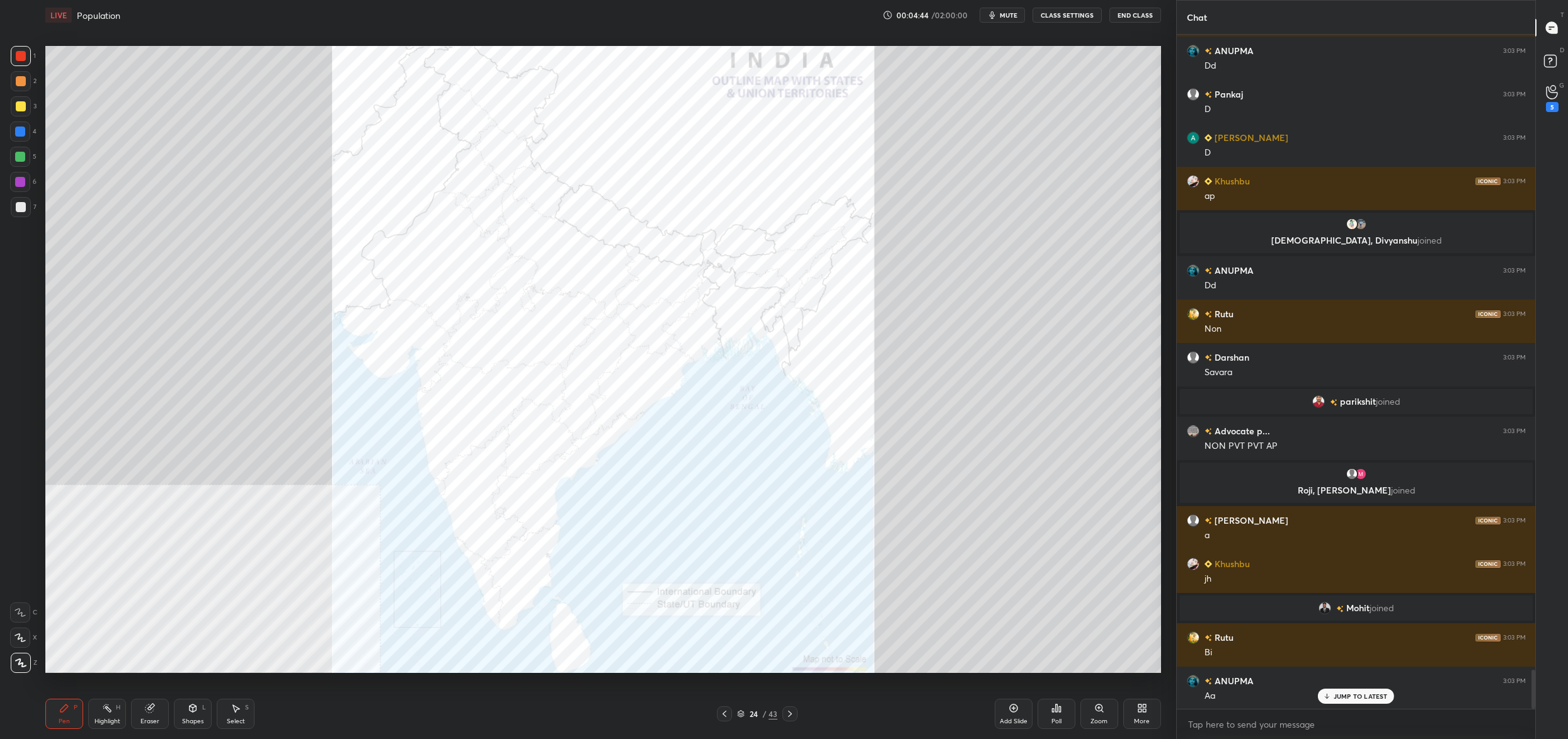
click at [1070, 707] on div "Poll" at bounding box center [1056, 714] width 38 height 30
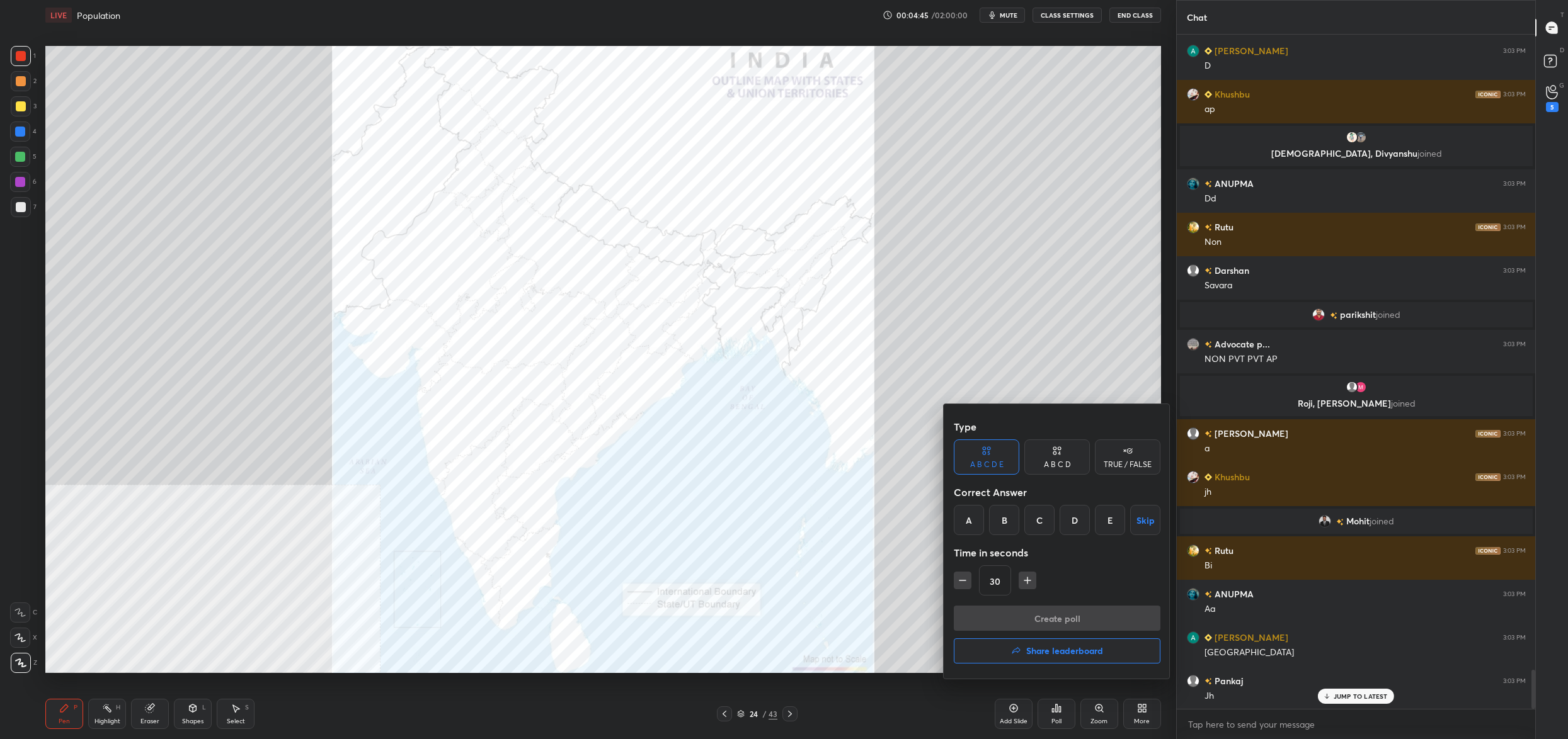
click at [1008, 514] on div "B" at bounding box center [1004, 520] width 30 height 30
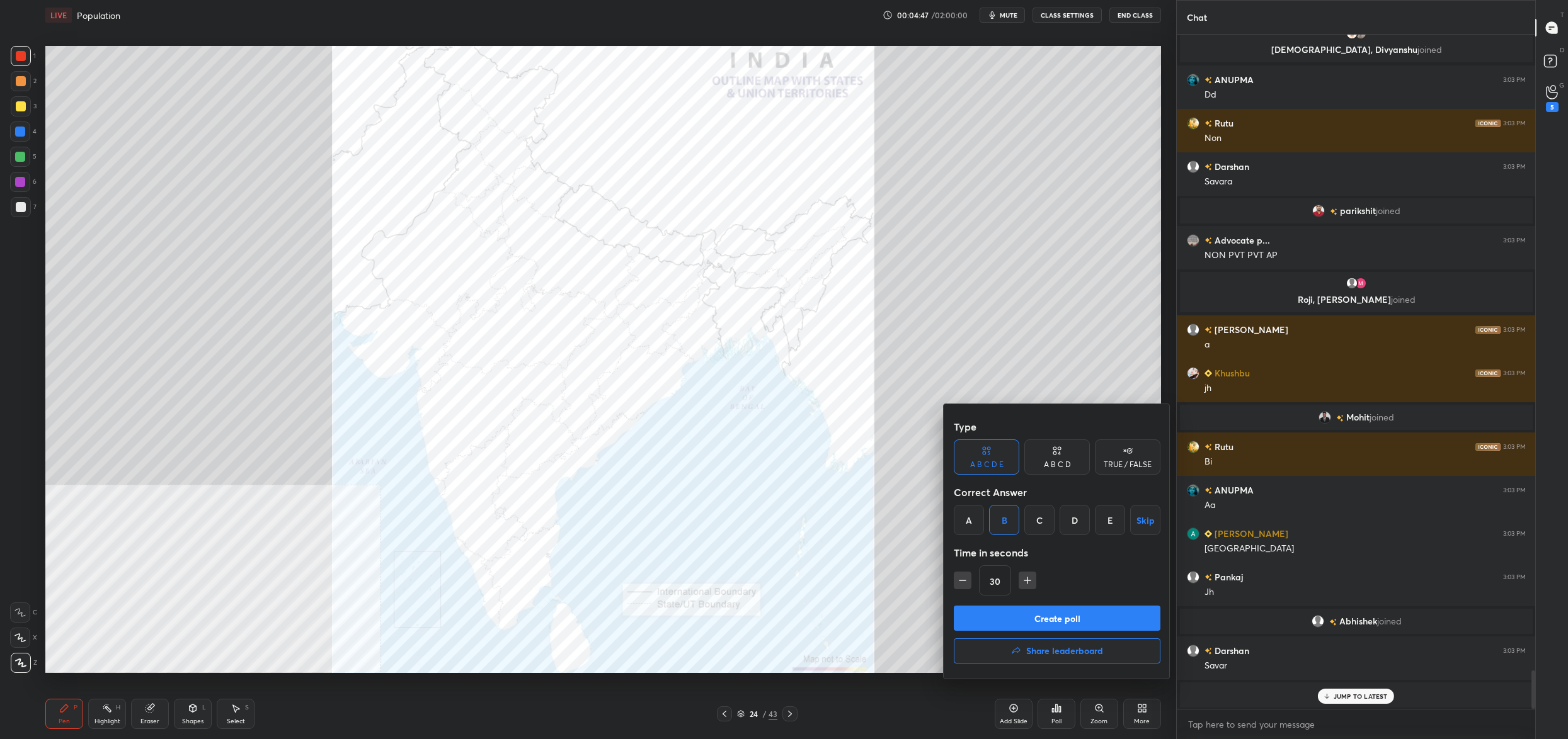
drag, startPoint x: 1040, startPoint y: 607, endPoint x: 1032, endPoint y: 604, distance: 8.5
click at [1036, 605] on button "Create poll" at bounding box center [1057, 617] width 206 height 25
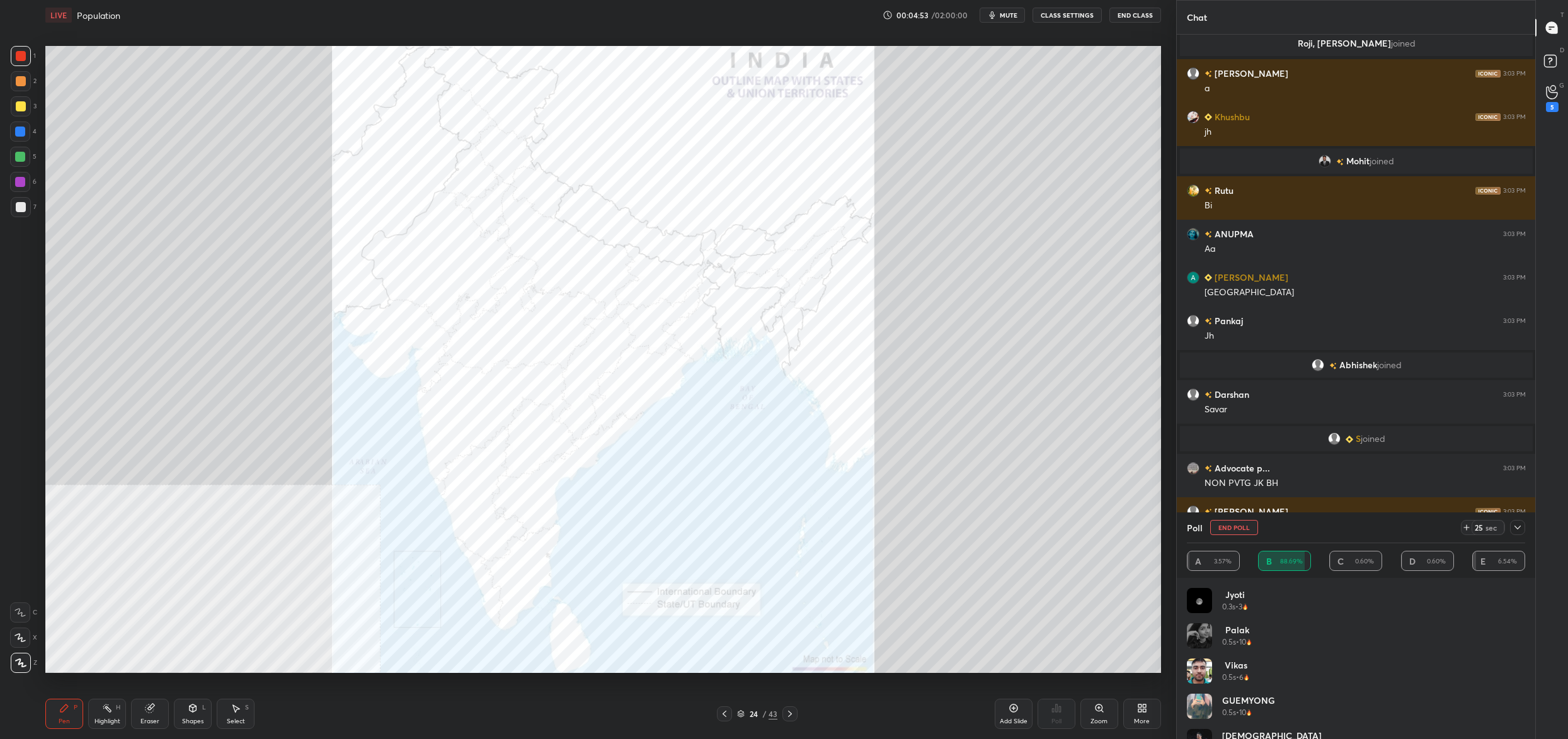
drag, startPoint x: 1237, startPoint y: 532, endPoint x: 1232, endPoint y: 526, distance: 7.8
click at [1236, 531] on button "End Poll" at bounding box center [1234, 527] width 48 height 15
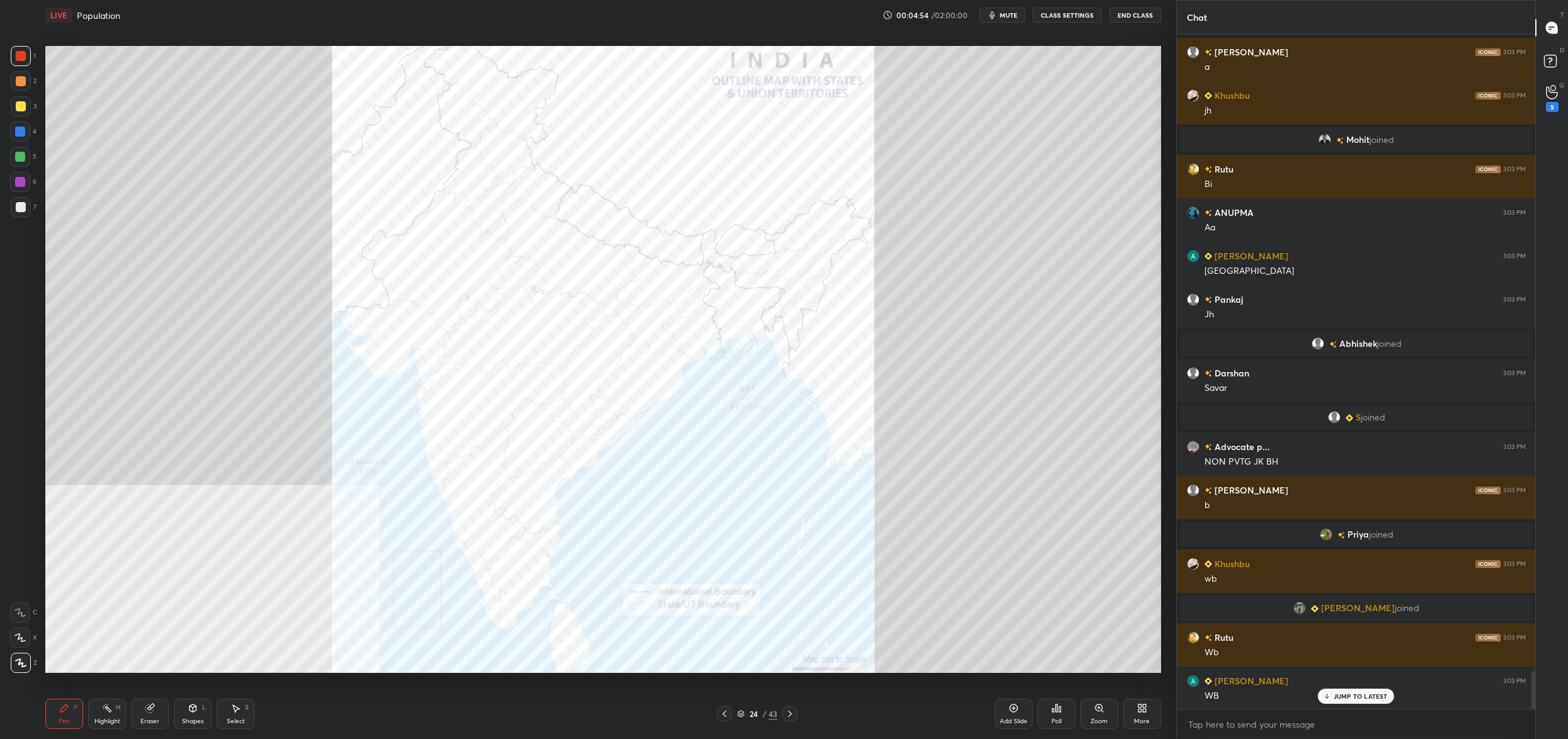
click at [1062, 713] on div "Poll" at bounding box center [1056, 714] width 38 height 30
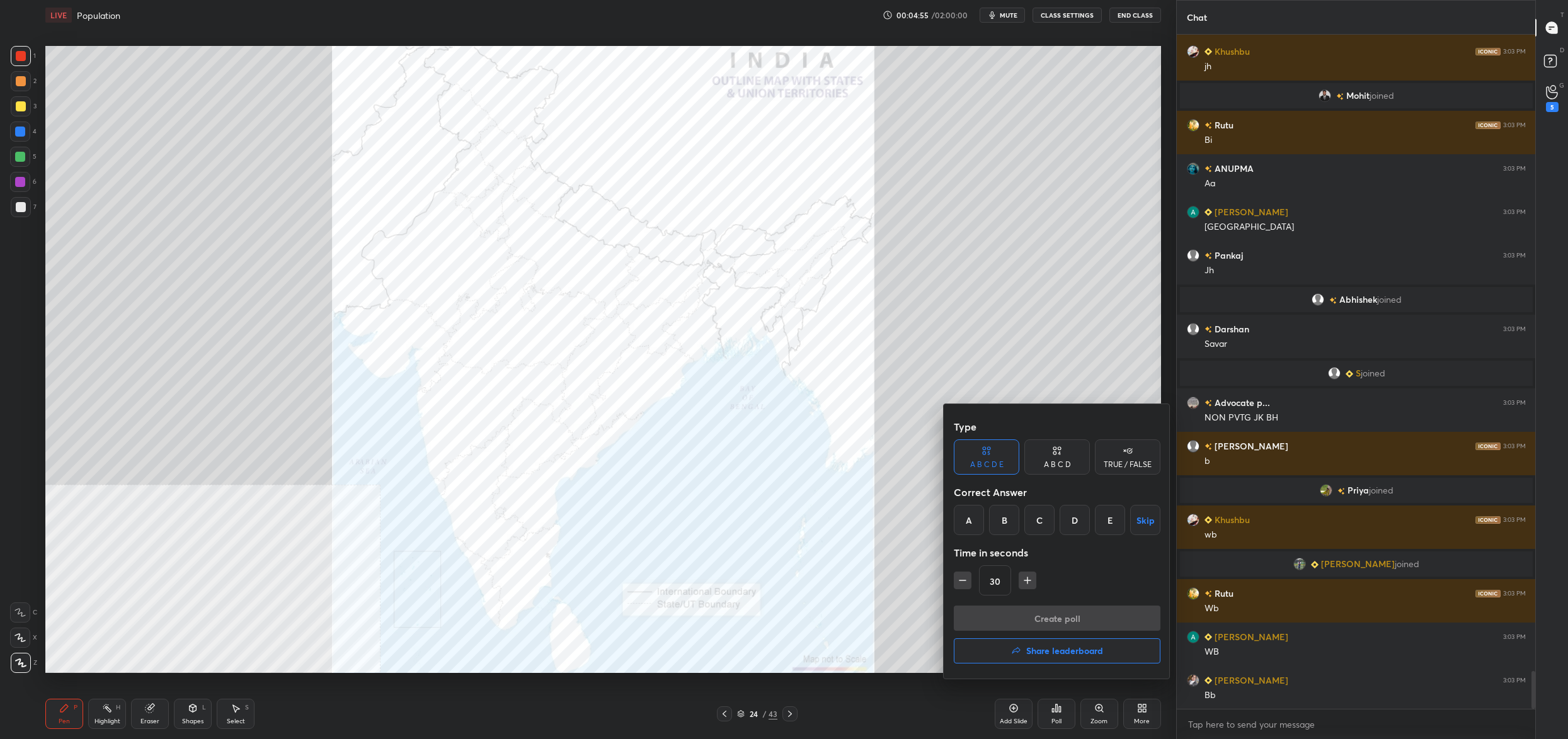
click at [1065, 526] on div "D" at bounding box center [1074, 520] width 30 height 30
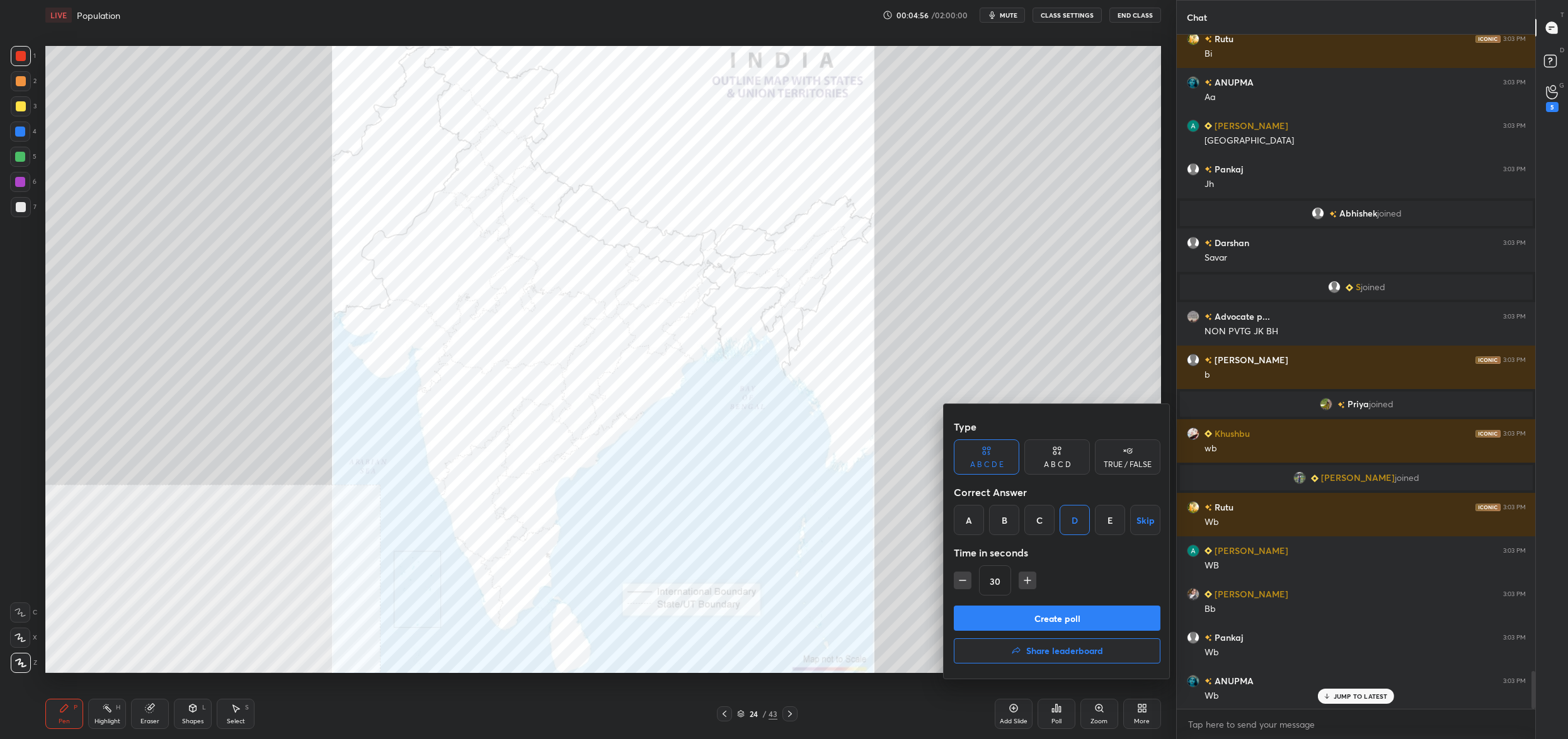
drag, startPoint x: 1055, startPoint y: 623, endPoint x: 1048, endPoint y: 626, distance: 7.6
click at [1054, 623] on button "Create poll" at bounding box center [1057, 617] width 206 height 25
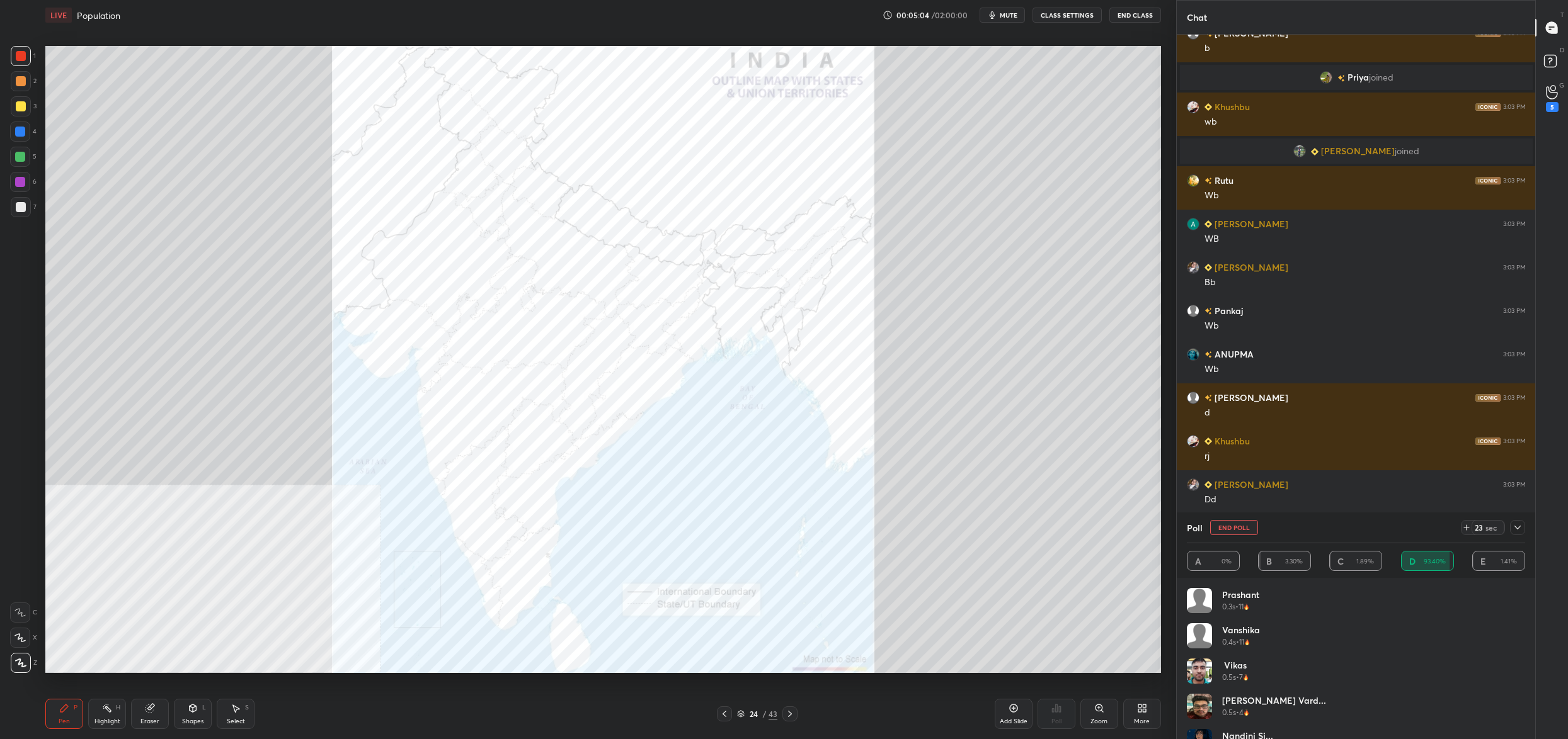
click at [1240, 528] on button "End Poll" at bounding box center [1234, 527] width 48 height 15
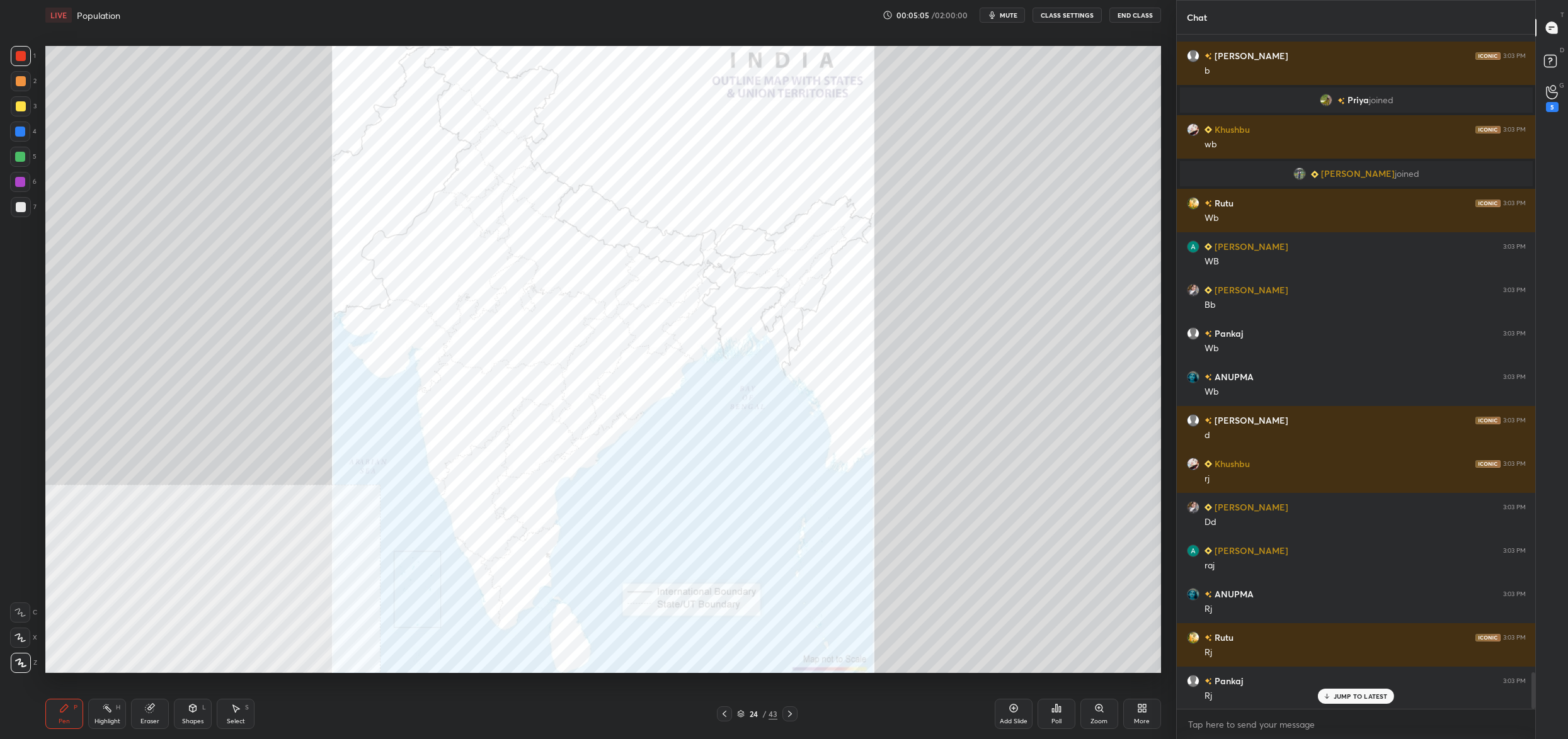
click at [1051, 717] on div "Poll" at bounding box center [1056, 714] width 38 height 30
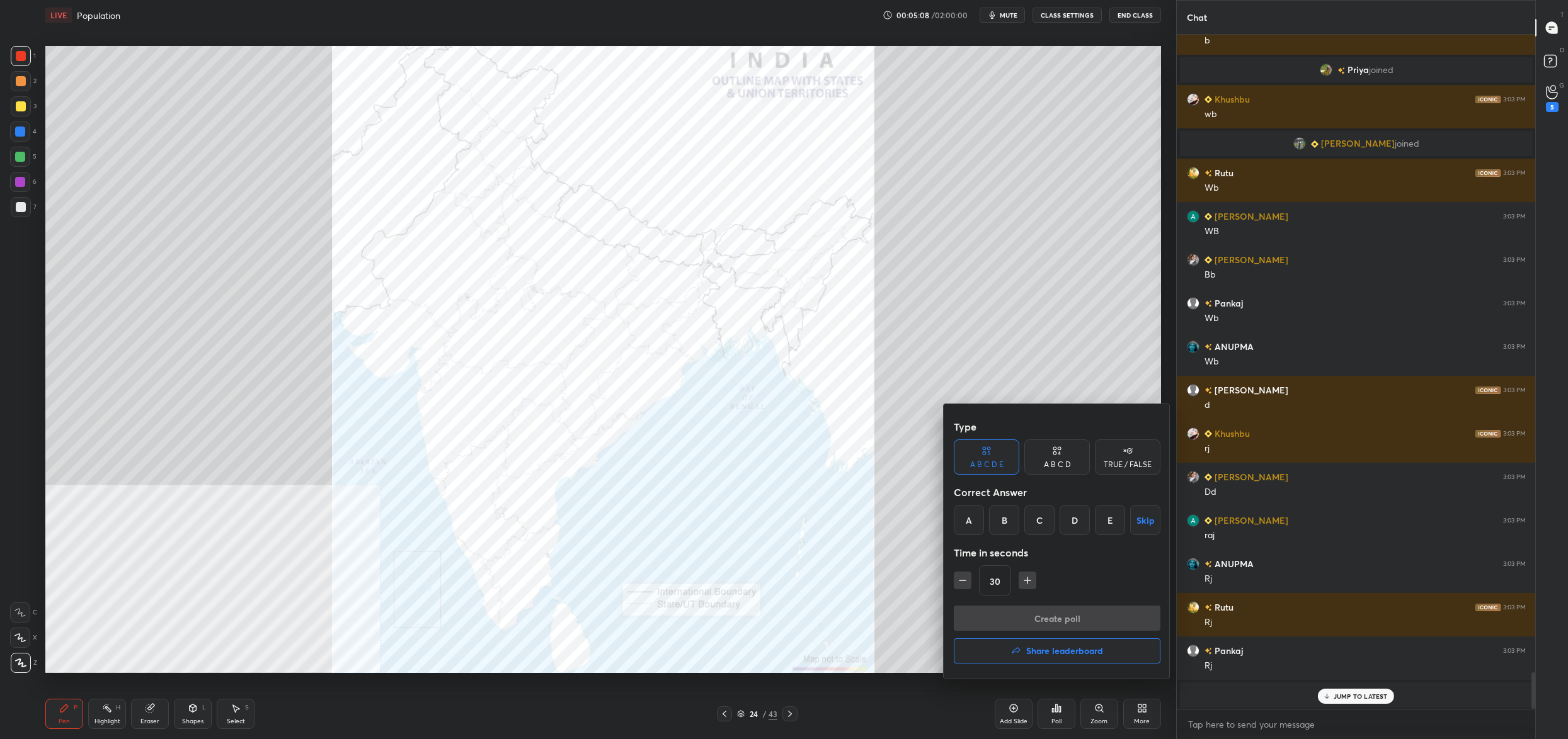
click at [967, 510] on div "A" at bounding box center [969, 520] width 30 height 30
drag, startPoint x: 998, startPoint y: 618, endPoint x: 996, endPoint y: 612, distance: 6.3
click at [998, 618] on button "Create poll" at bounding box center [1057, 617] width 206 height 25
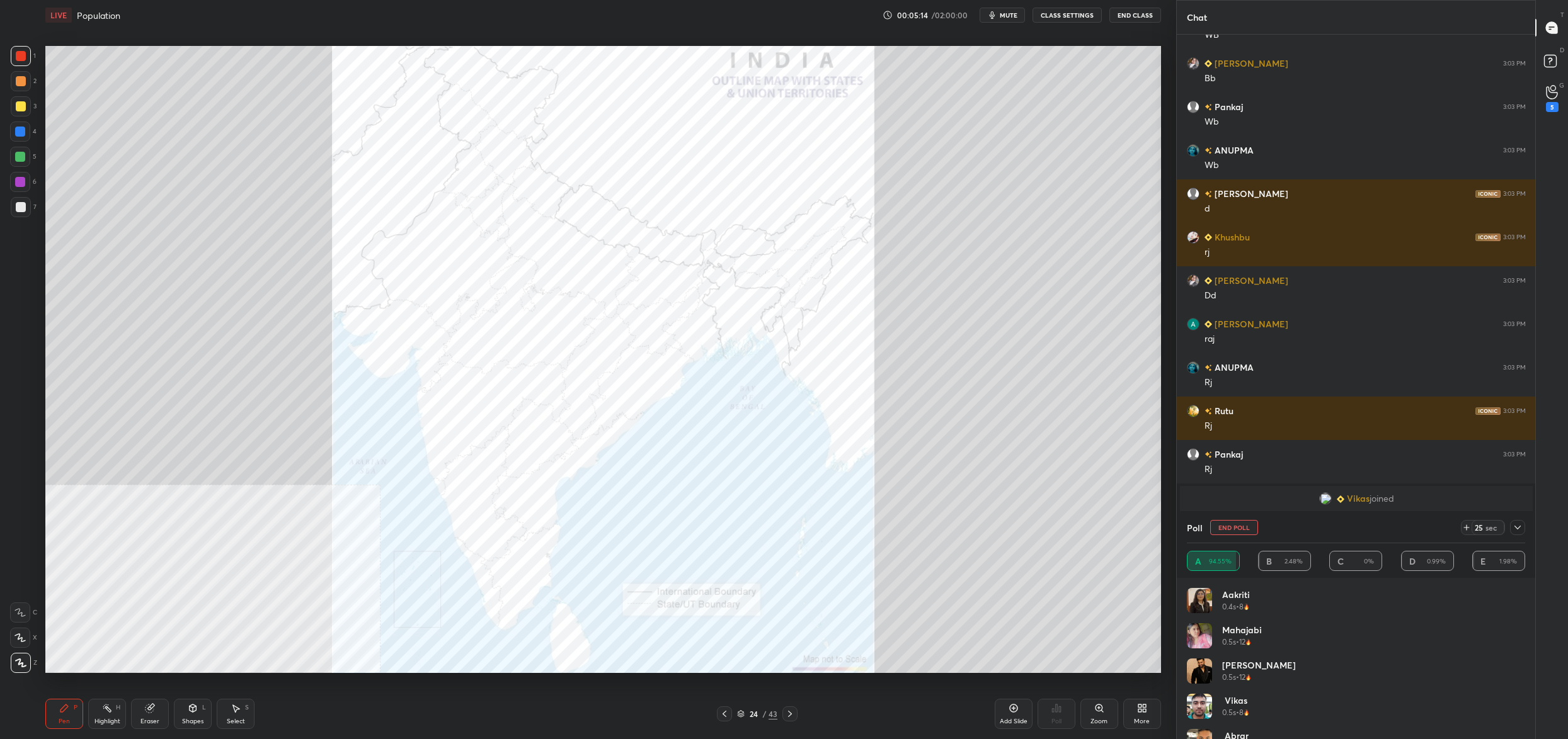
click at [1232, 531] on button "End Poll" at bounding box center [1234, 527] width 48 height 15
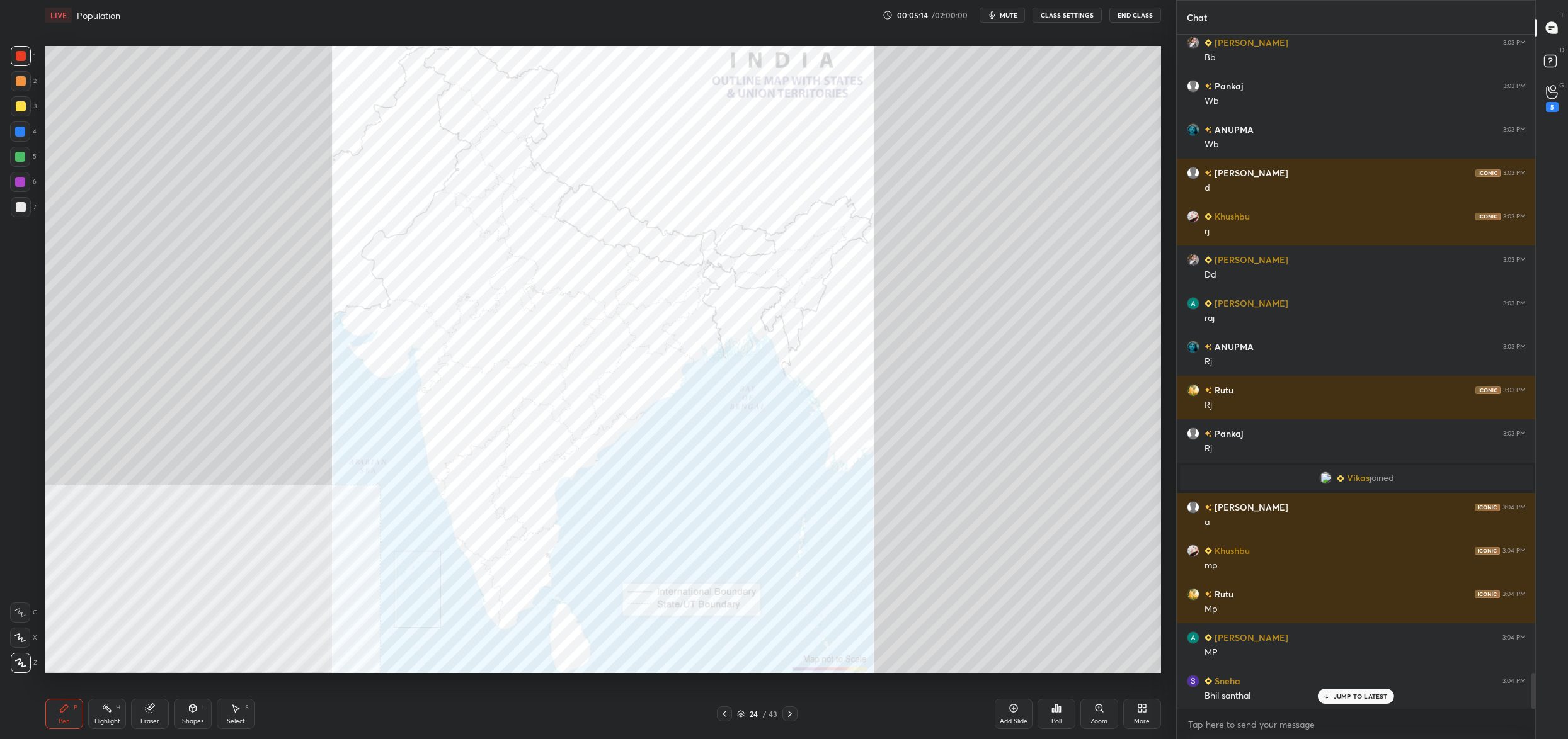
click at [1045, 715] on div "Poll" at bounding box center [1056, 714] width 38 height 30
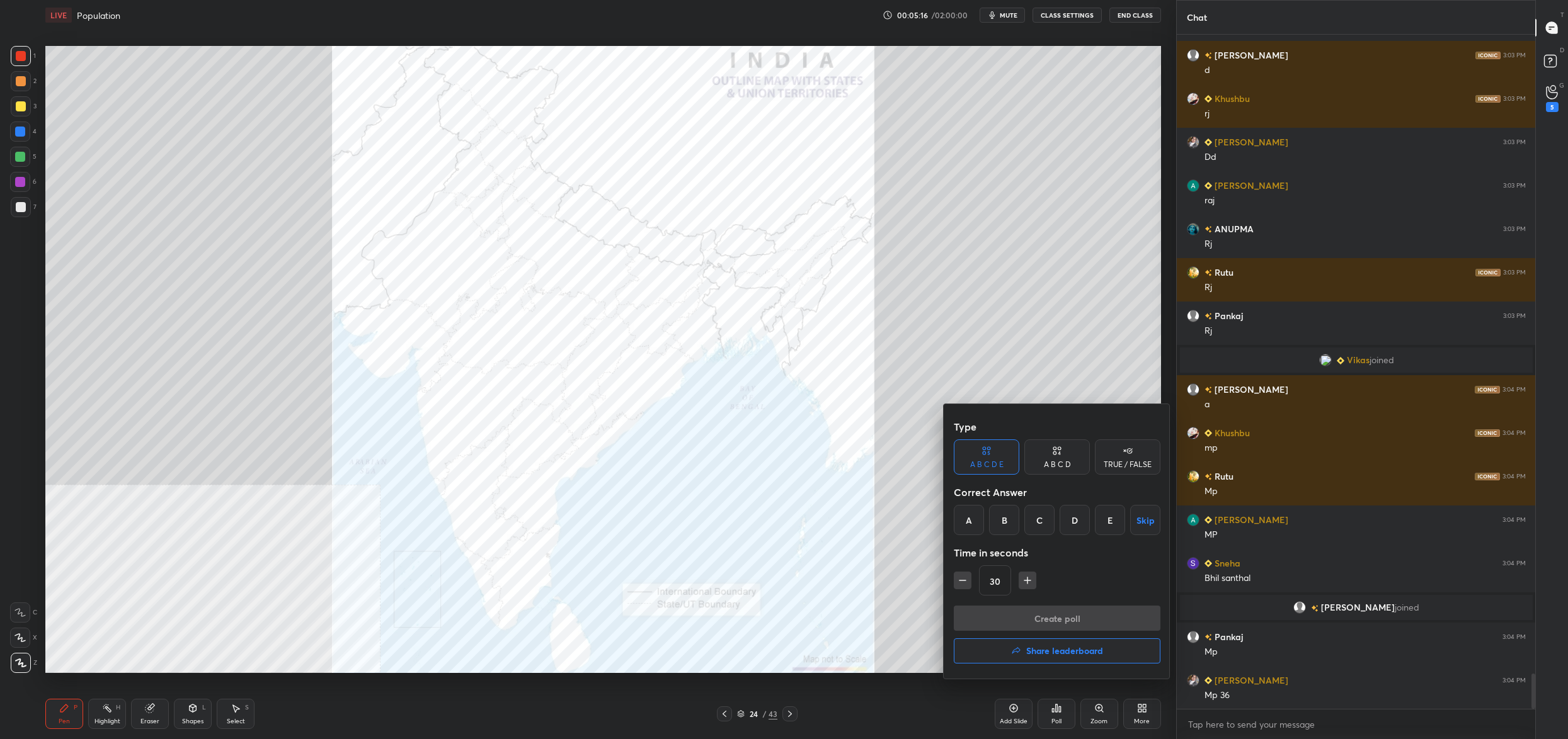
drag, startPoint x: 1105, startPoint y: 522, endPoint x: 1097, endPoint y: 541, distance: 20.6
click at [1105, 522] on div "E" at bounding box center [1110, 520] width 30 height 30
click at [1075, 613] on button "Create poll" at bounding box center [1057, 617] width 206 height 25
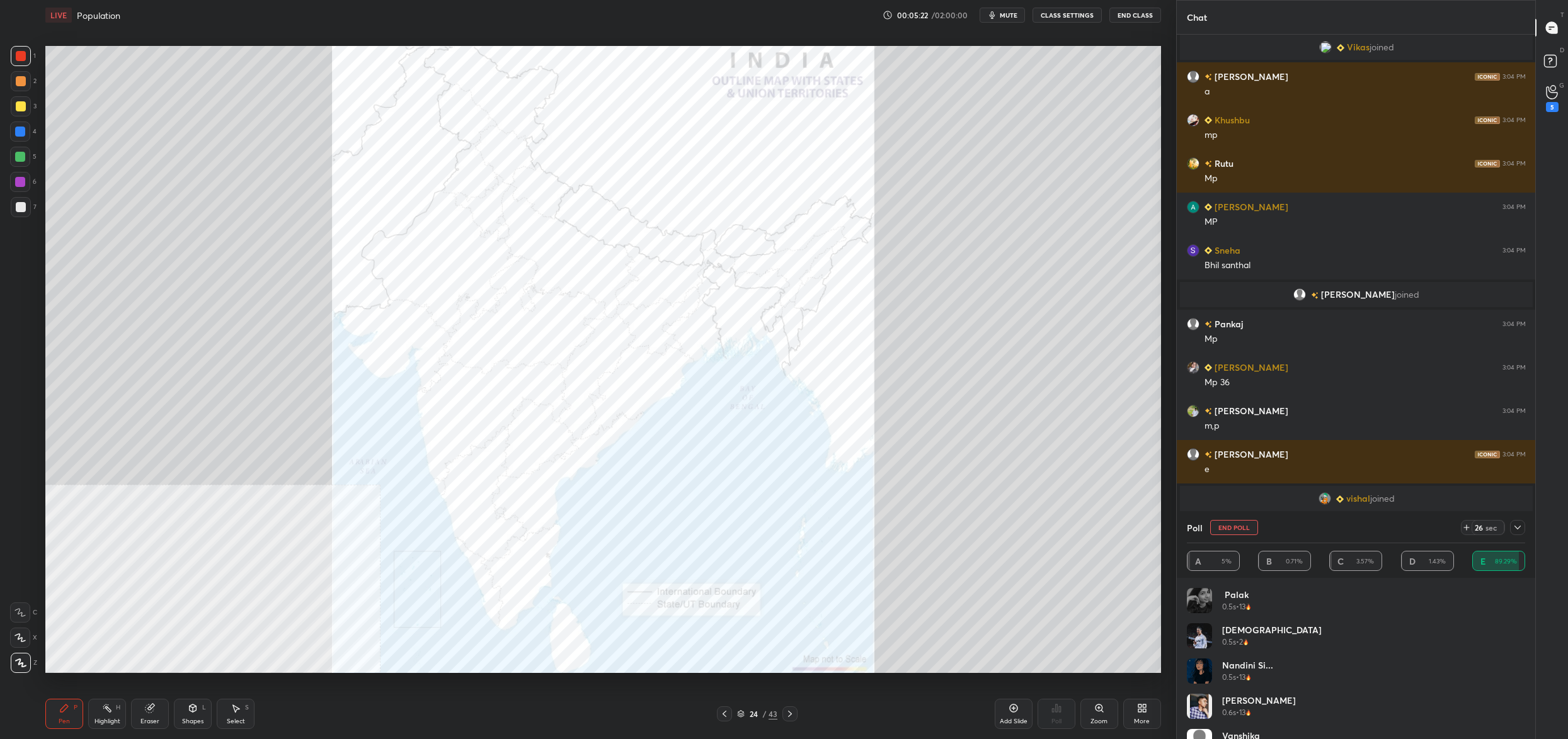
drag, startPoint x: 1233, startPoint y: 536, endPoint x: 1224, endPoint y: 536, distance: 9.0
click at [1232, 536] on div "Poll End Poll 26 sec" at bounding box center [1356, 527] width 338 height 30
drag, startPoint x: 1226, startPoint y: 524, endPoint x: 1217, endPoint y: 534, distance: 13.5
click at [1225, 526] on button "End Poll" at bounding box center [1234, 527] width 48 height 15
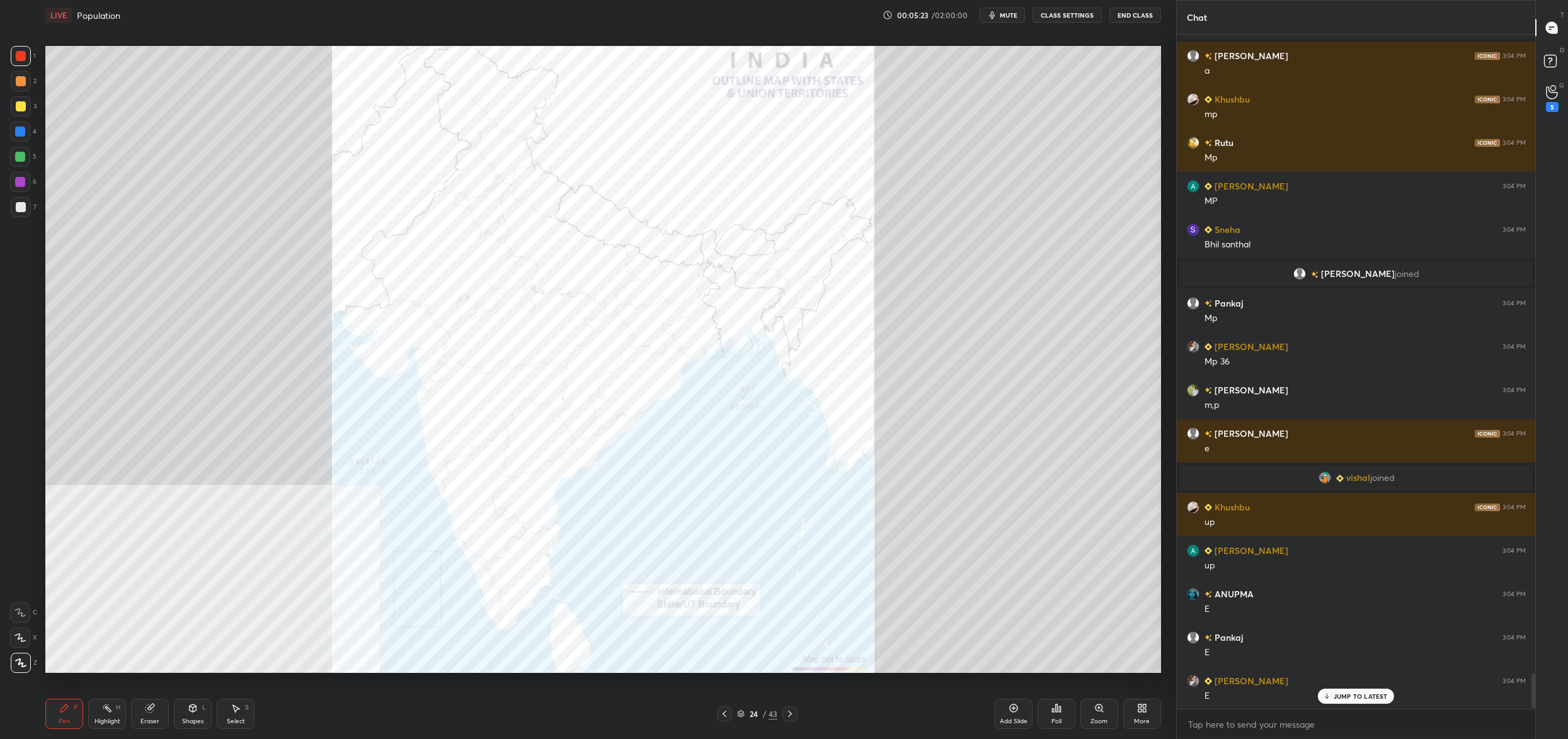
click at [1061, 705] on div "Poll" at bounding box center [1056, 714] width 38 height 30
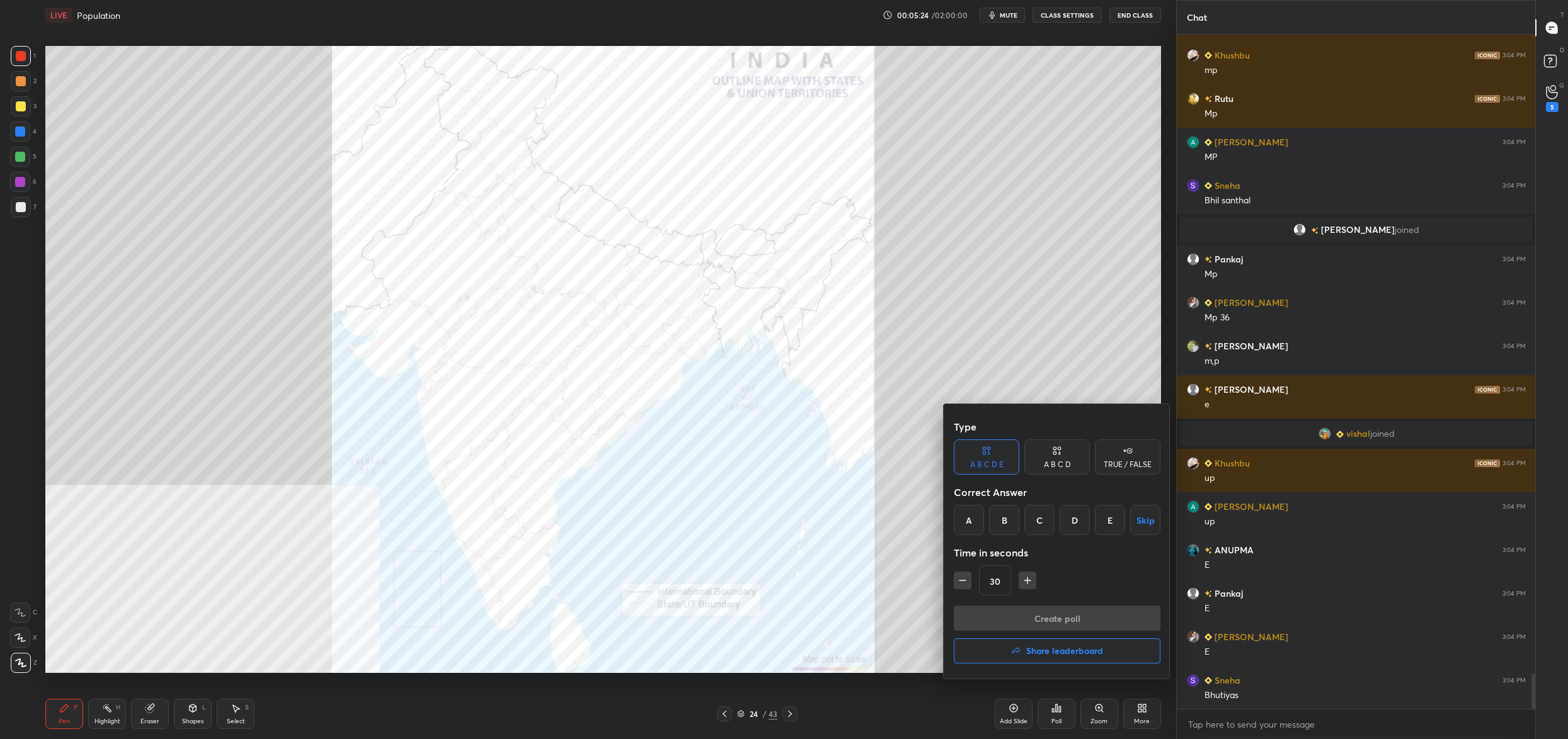
click at [1050, 523] on div "C" at bounding box center [1039, 520] width 30 height 30
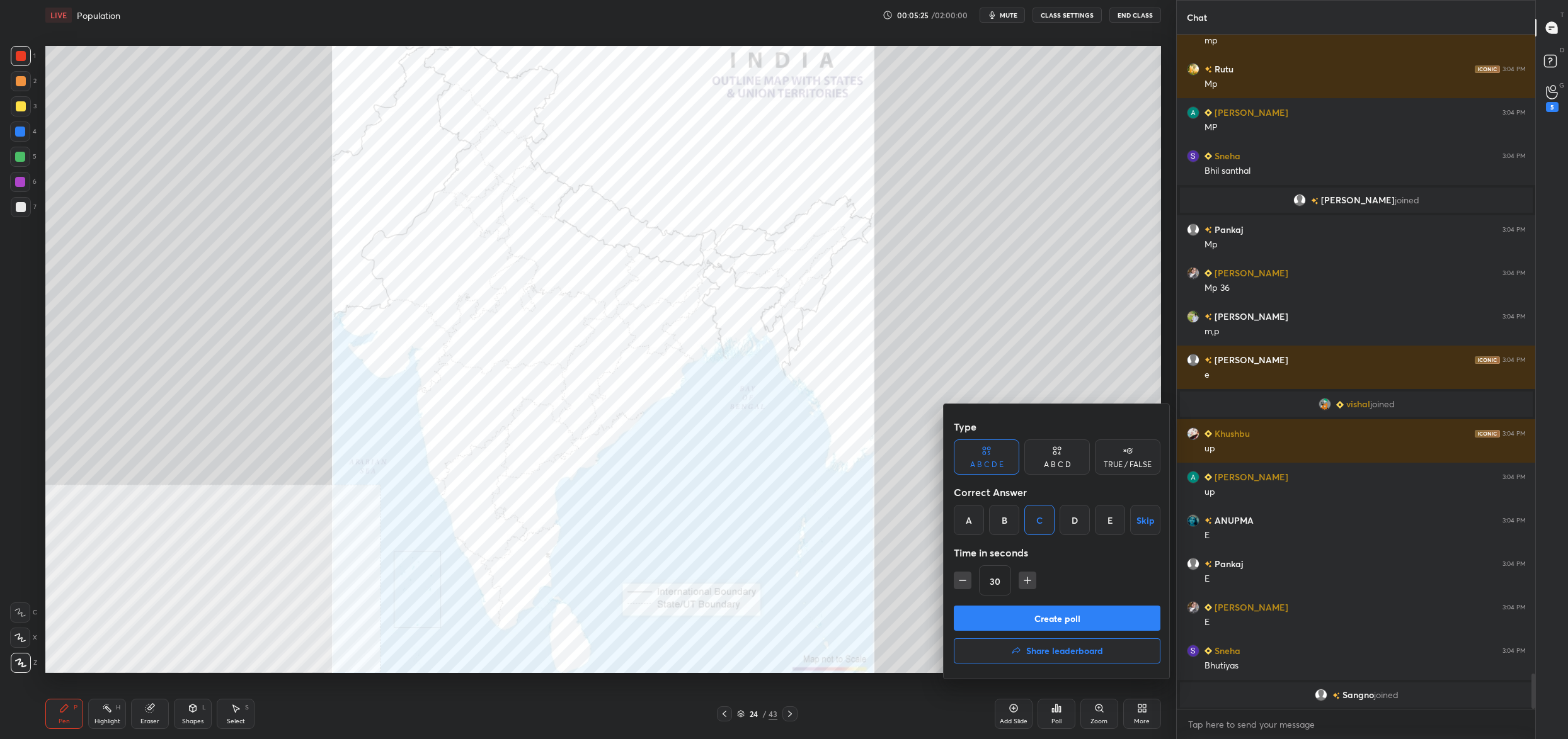
drag, startPoint x: 1055, startPoint y: 621, endPoint x: 1057, endPoint y: 614, distance: 7.3
click at [1056, 622] on button "Create poll" at bounding box center [1057, 617] width 206 height 25
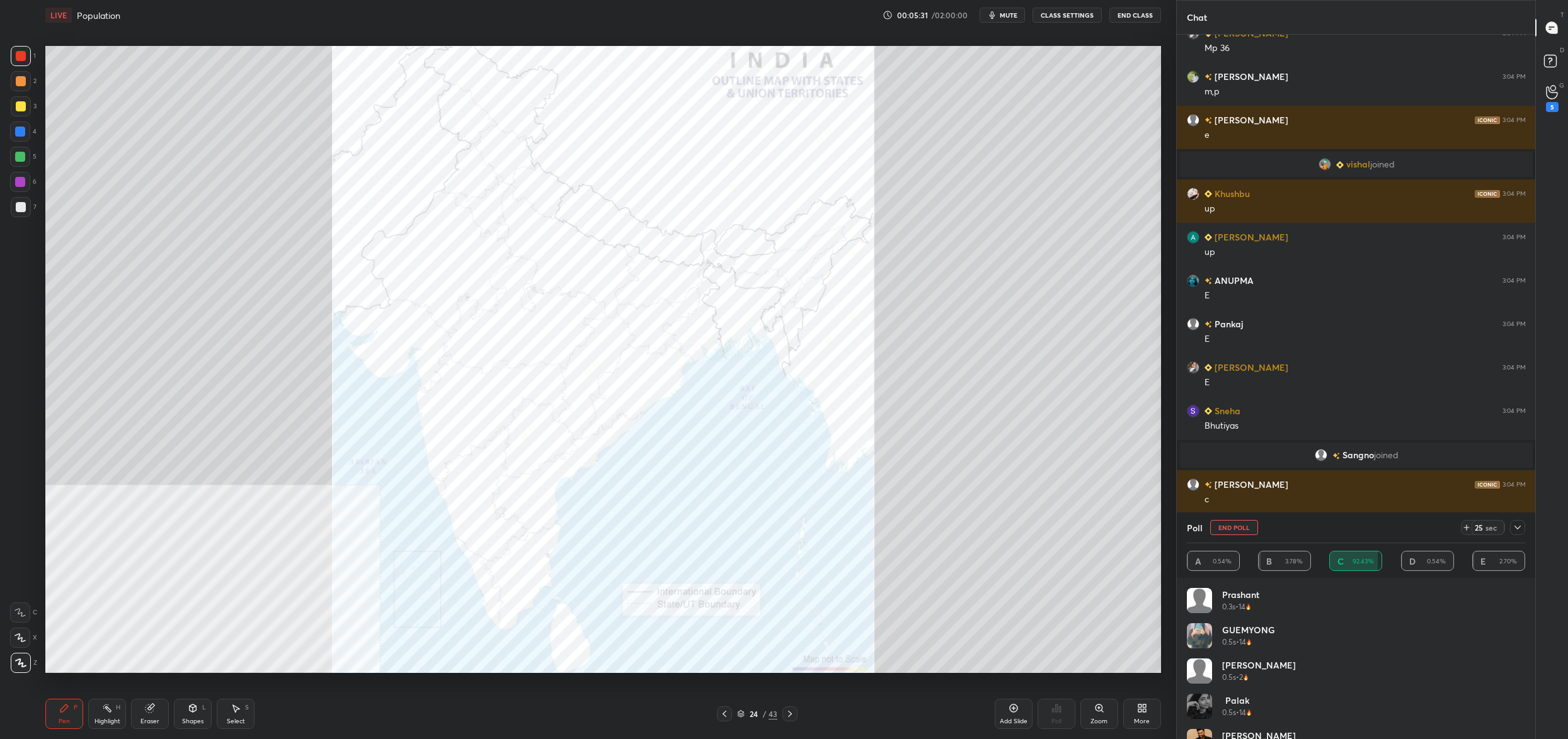
click at [1246, 532] on button "End Poll" at bounding box center [1234, 527] width 48 height 15
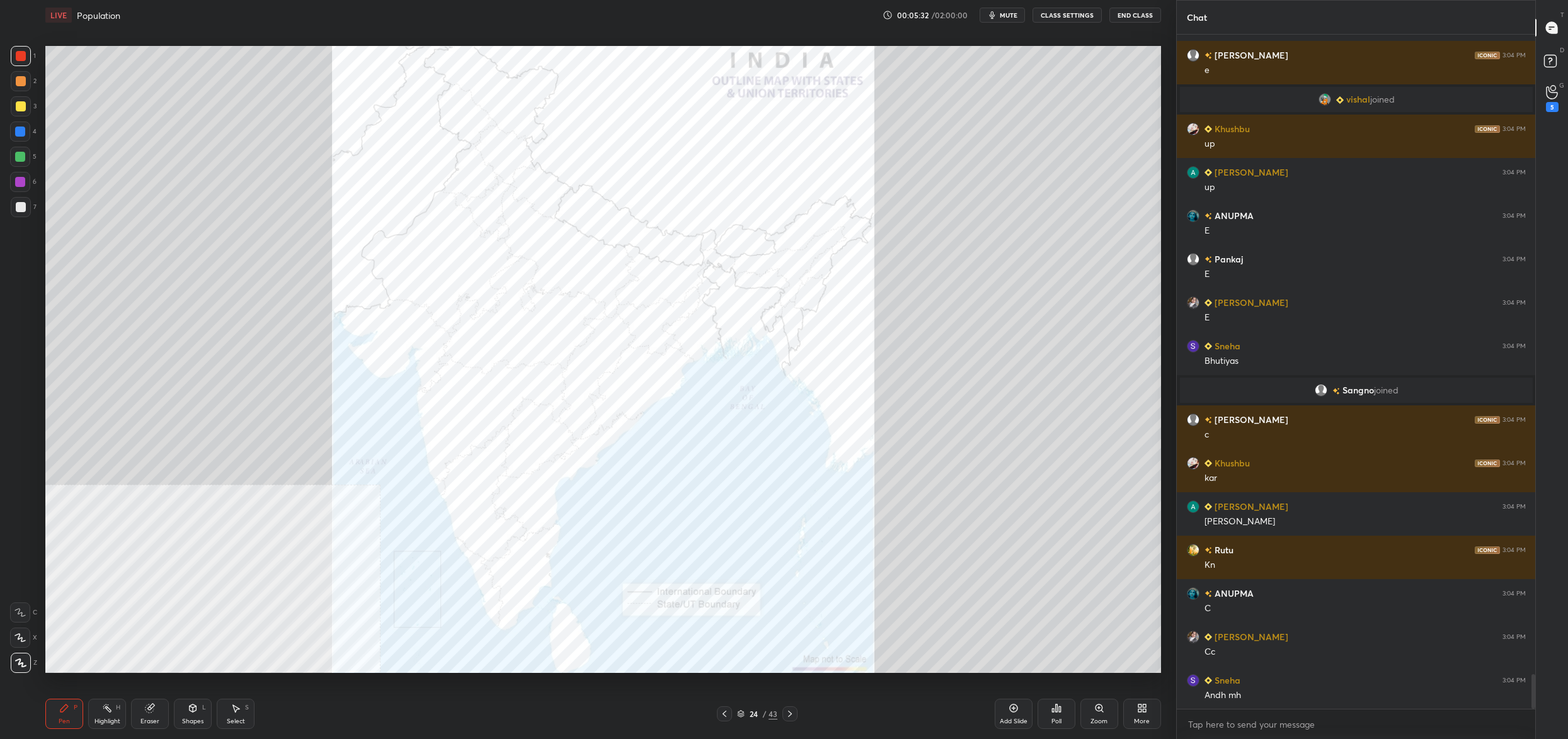
drag, startPoint x: 1052, startPoint y: 713, endPoint x: 1063, endPoint y: 710, distance: 11.4
click at [1063, 710] on div "Poll" at bounding box center [1056, 714] width 38 height 30
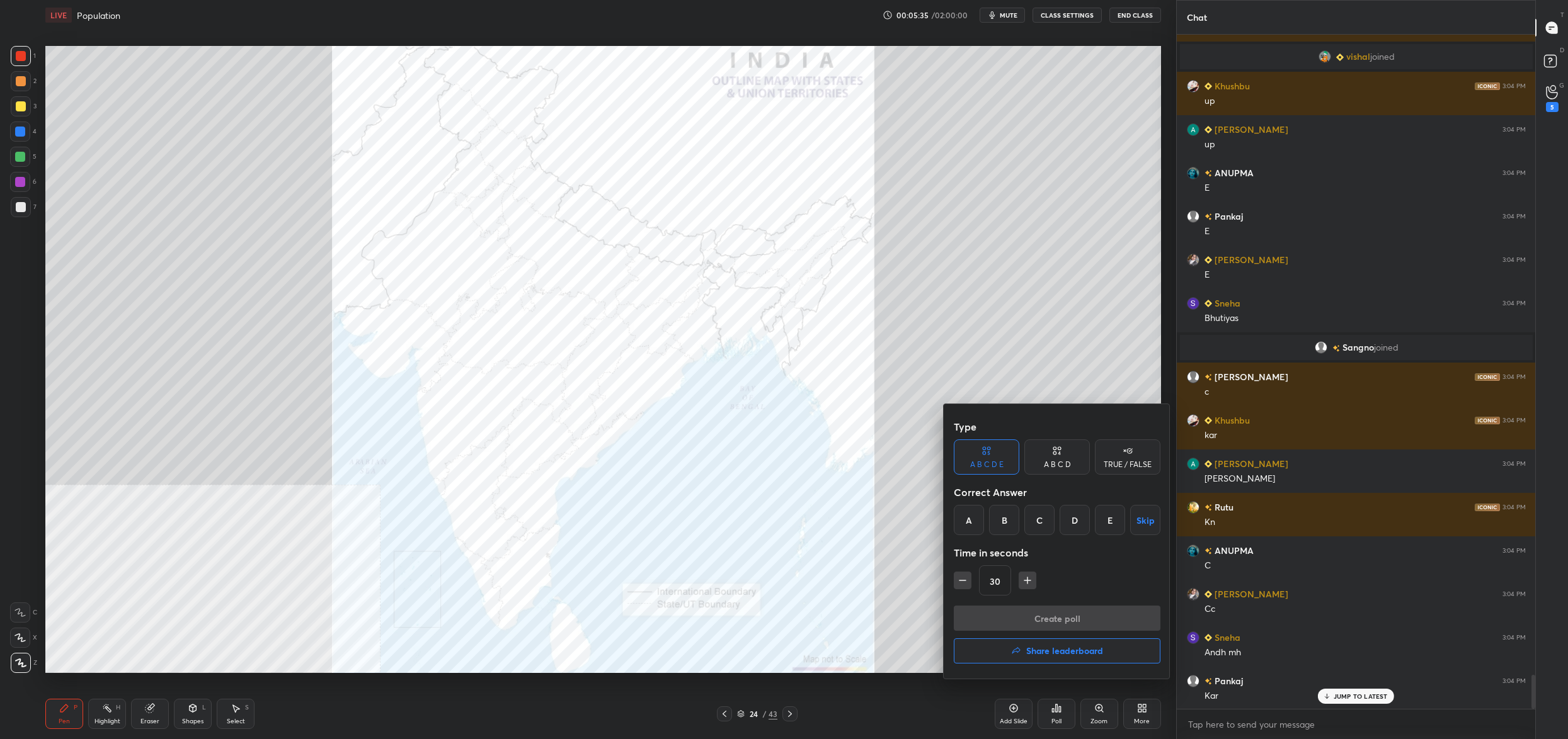
click at [1109, 521] on div "E" at bounding box center [1110, 520] width 30 height 30
click at [1069, 618] on button "Create poll" at bounding box center [1057, 617] width 206 height 25
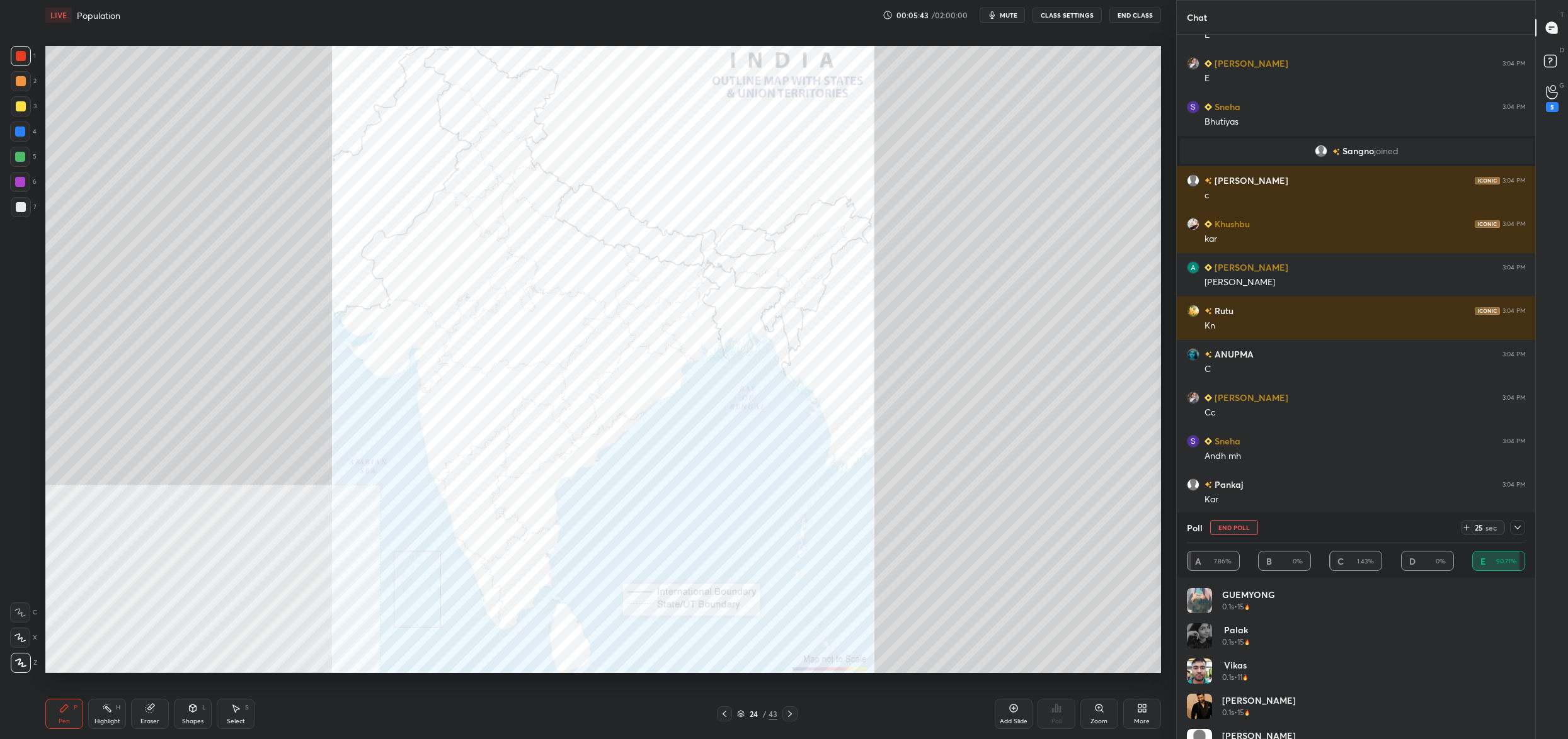
click at [1231, 530] on button "End Poll" at bounding box center [1234, 527] width 48 height 15
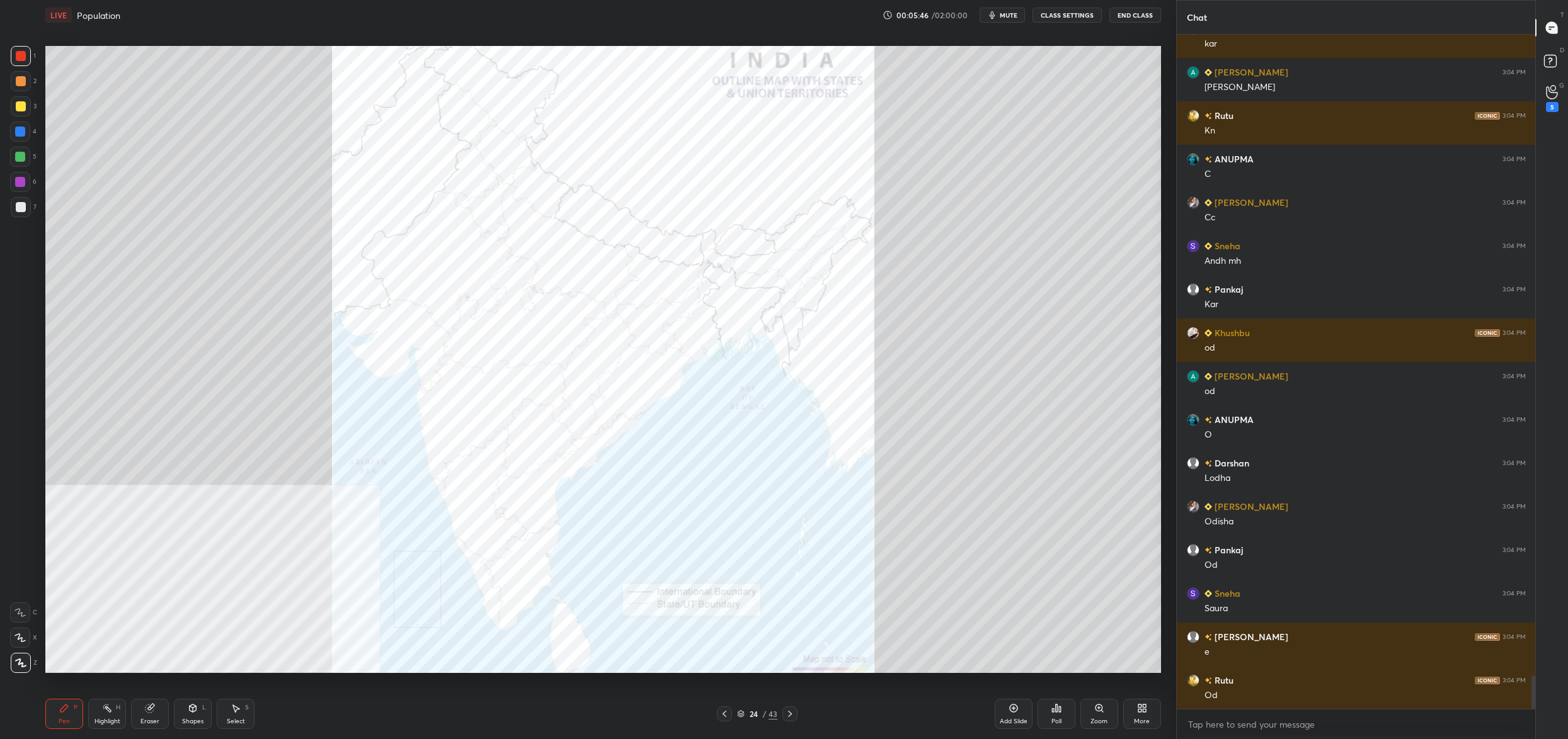
click at [1066, 721] on div "Poll" at bounding box center [1056, 714] width 38 height 30
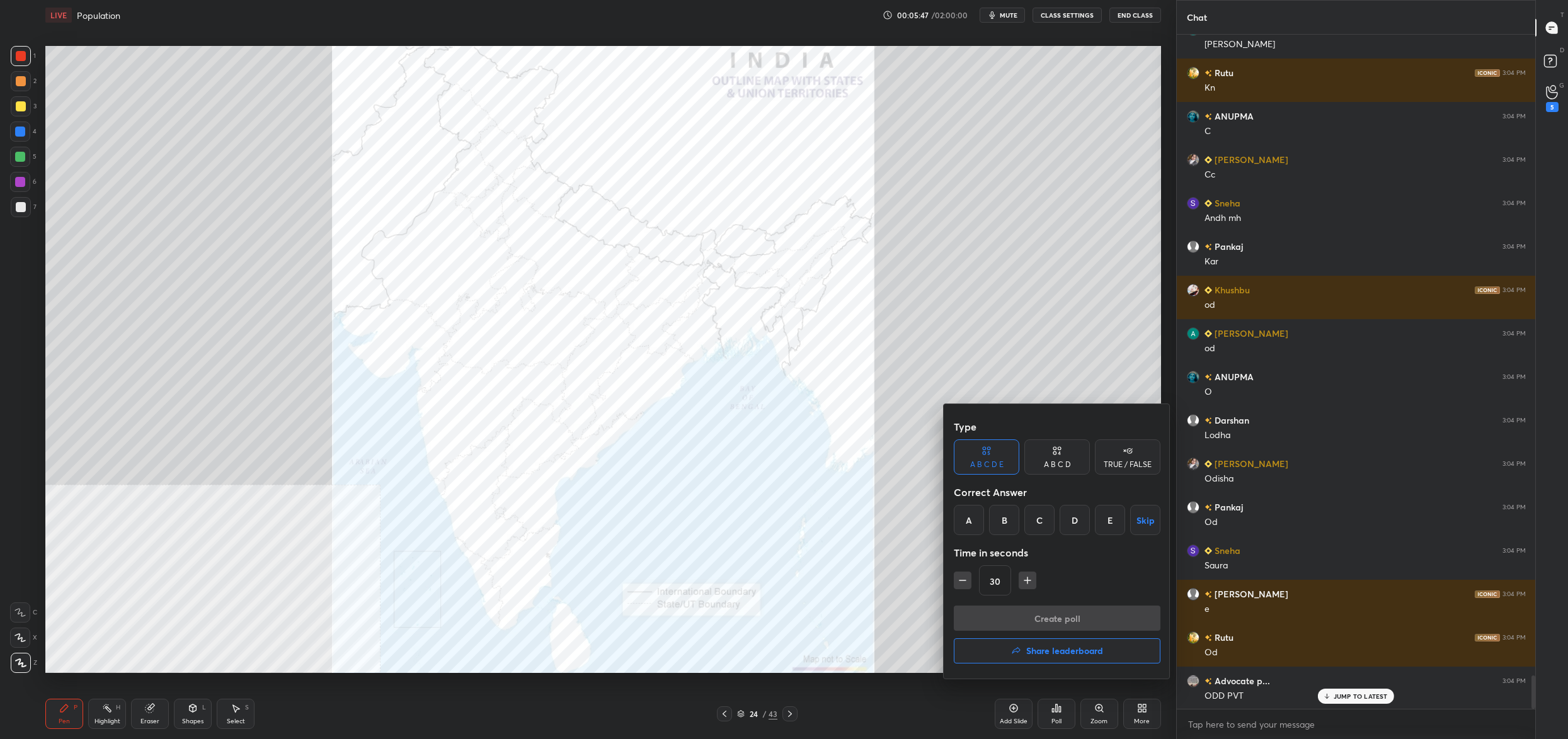
click at [1074, 516] on div "D" at bounding box center [1074, 520] width 30 height 30
drag, startPoint x: 1045, startPoint y: 516, endPoint x: 1046, endPoint y: 524, distance: 8.1
click at [1045, 514] on div "C" at bounding box center [1039, 520] width 30 height 30
click at [1052, 606] on button "Create poll" at bounding box center [1057, 617] width 206 height 25
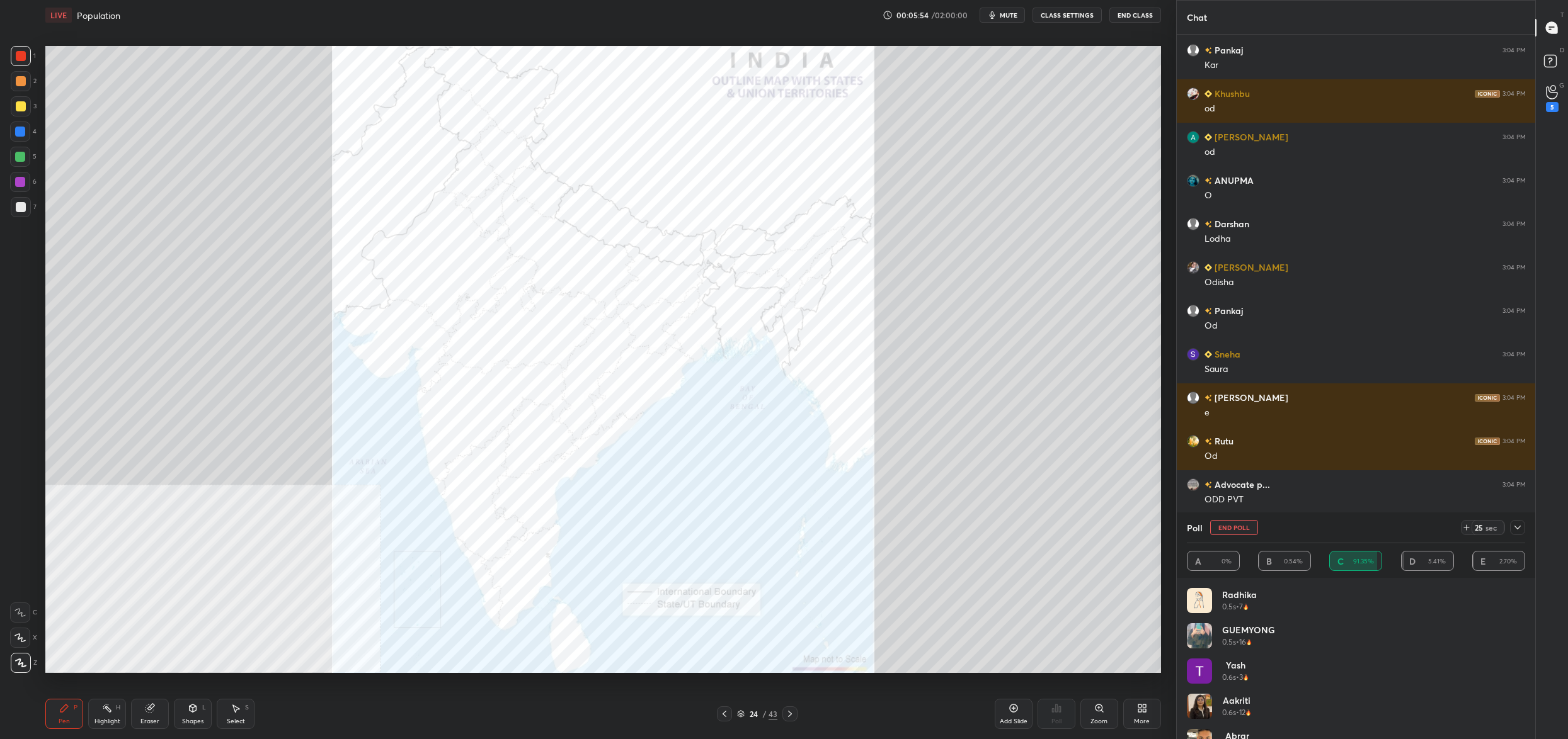
drag, startPoint x: 1231, startPoint y: 532, endPoint x: 1220, endPoint y: 532, distance: 11.0
click at [1231, 532] on button "End Poll" at bounding box center [1234, 527] width 48 height 15
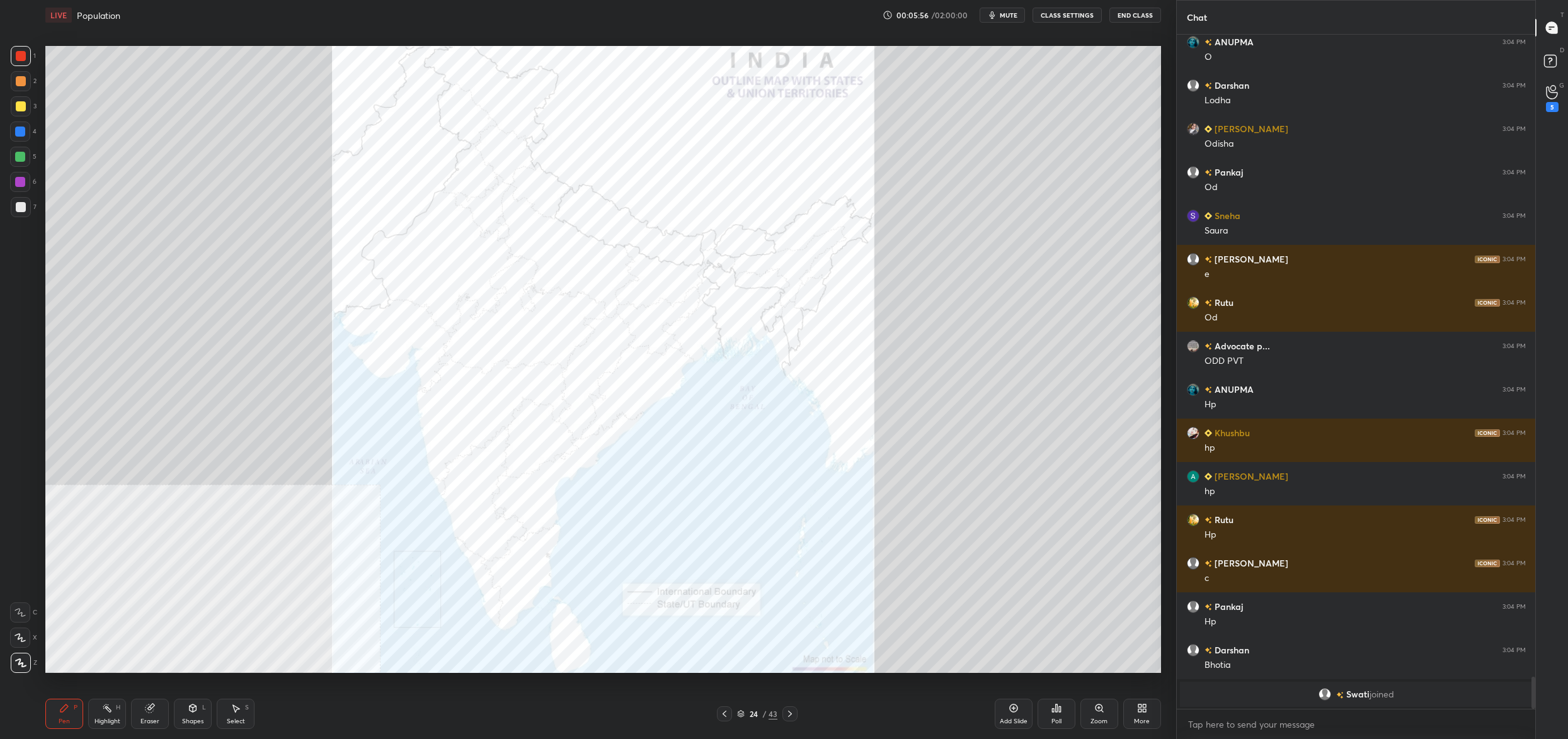
click at [1050, 716] on div "Poll" at bounding box center [1056, 714] width 38 height 30
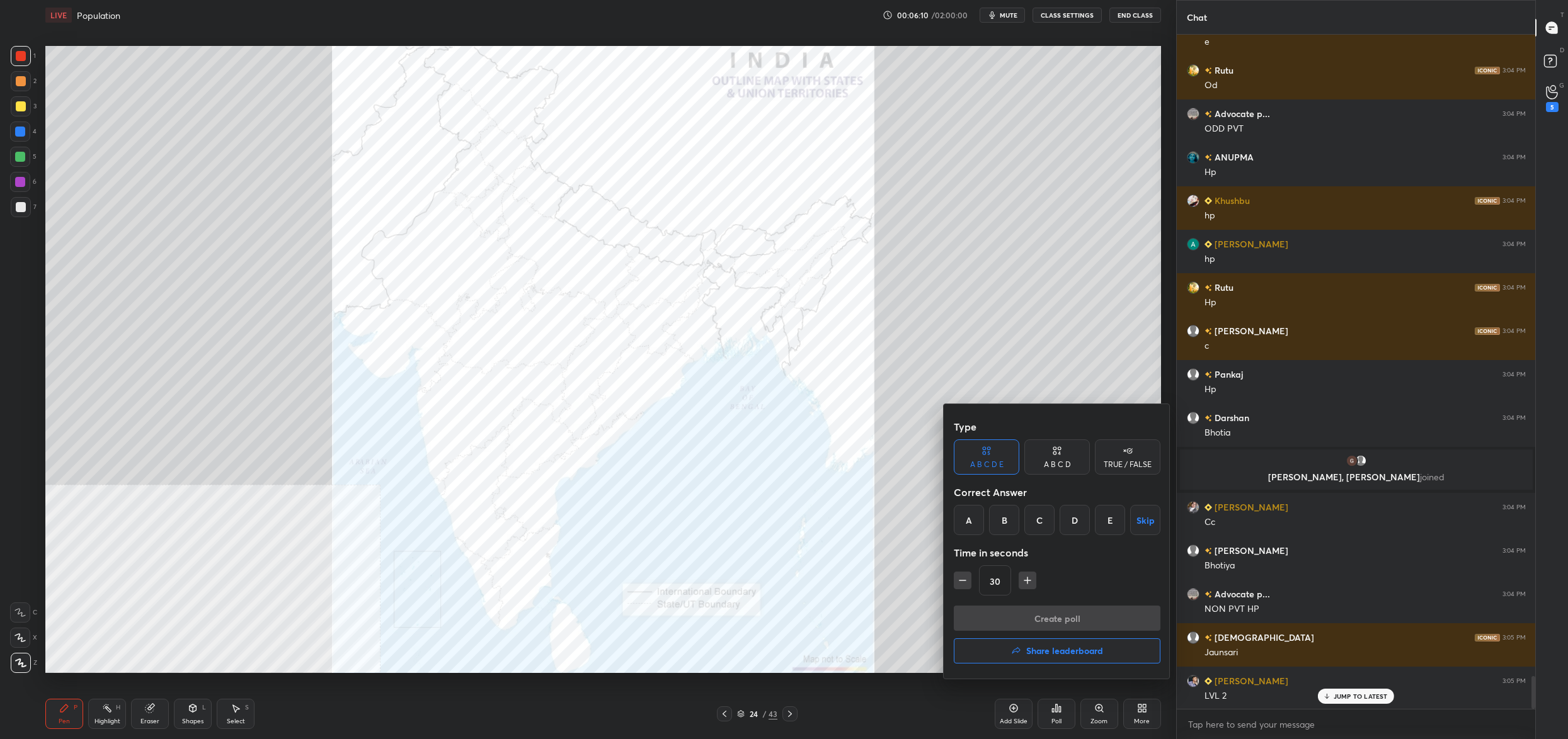
drag, startPoint x: 1109, startPoint y: 519, endPoint x: 1101, endPoint y: 522, distance: 8.5
click at [1107, 519] on div "E" at bounding box center [1110, 520] width 30 height 30
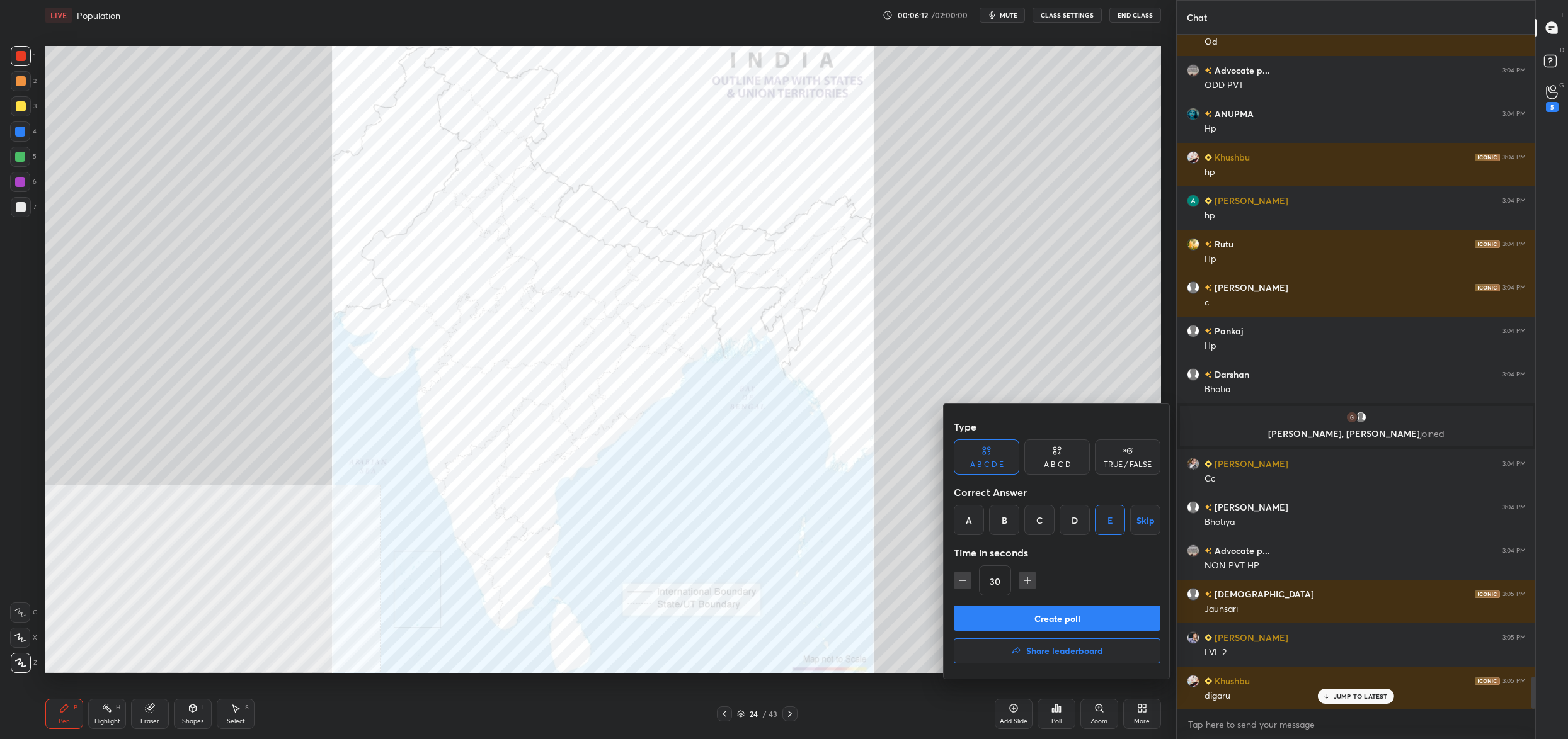
click at [1059, 613] on button "Create poll" at bounding box center [1057, 617] width 206 height 25
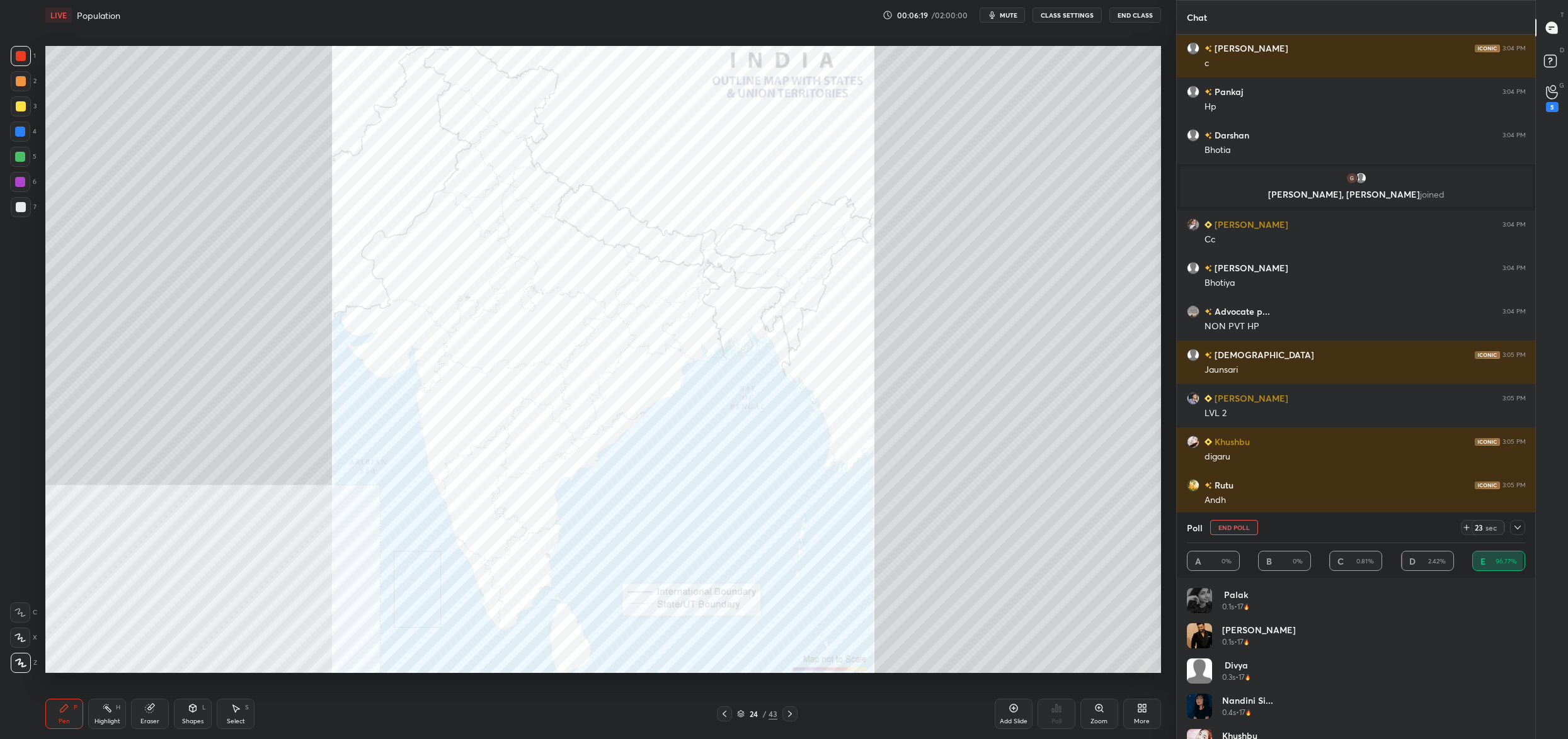
click at [1235, 529] on button "End Poll" at bounding box center [1234, 527] width 48 height 15
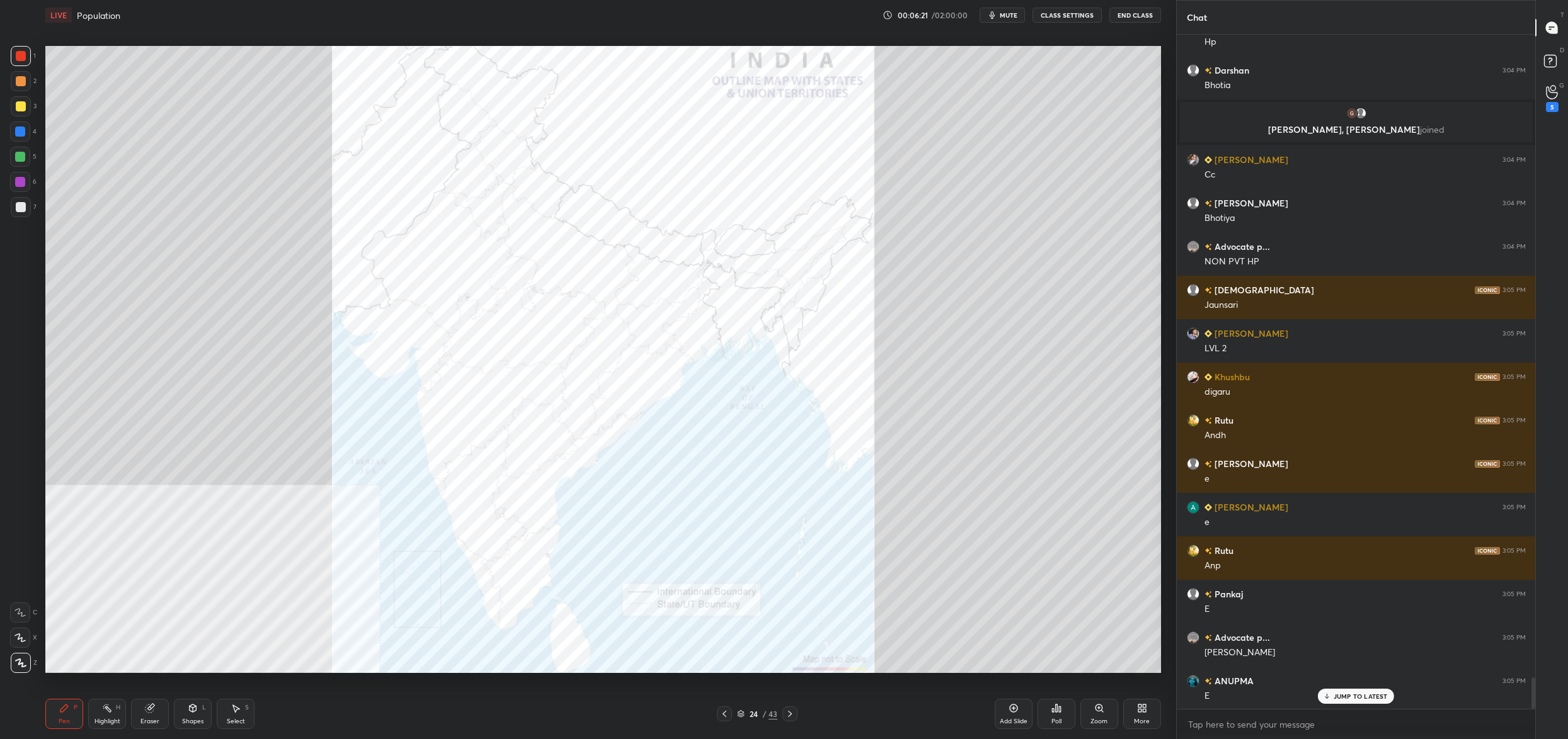
drag, startPoint x: 755, startPoint y: 712, endPoint x: 749, endPoint y: 718, distance: 8.5
click at [755, 712] on div "24" at bounding box center [754, 714] width 13 height 7
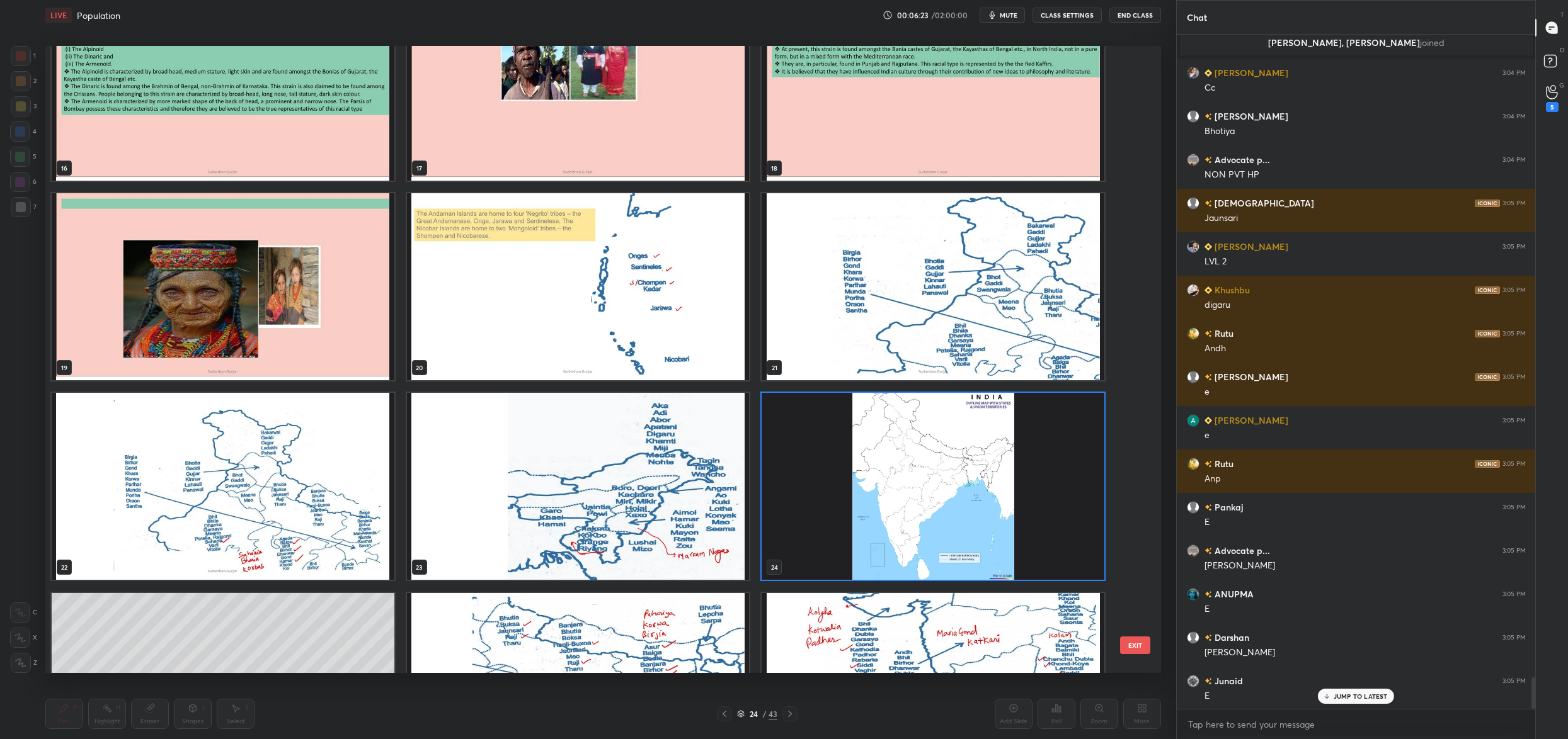
click at [593, 557] on div "16 17 18 19 20 21 22 23 24 25 26 27 28 29 30" at bounding box center [592, 359] width 1093 height 628
click at [593, 557] on img "grid" at bounding box center [578, 486] width 343 height 187
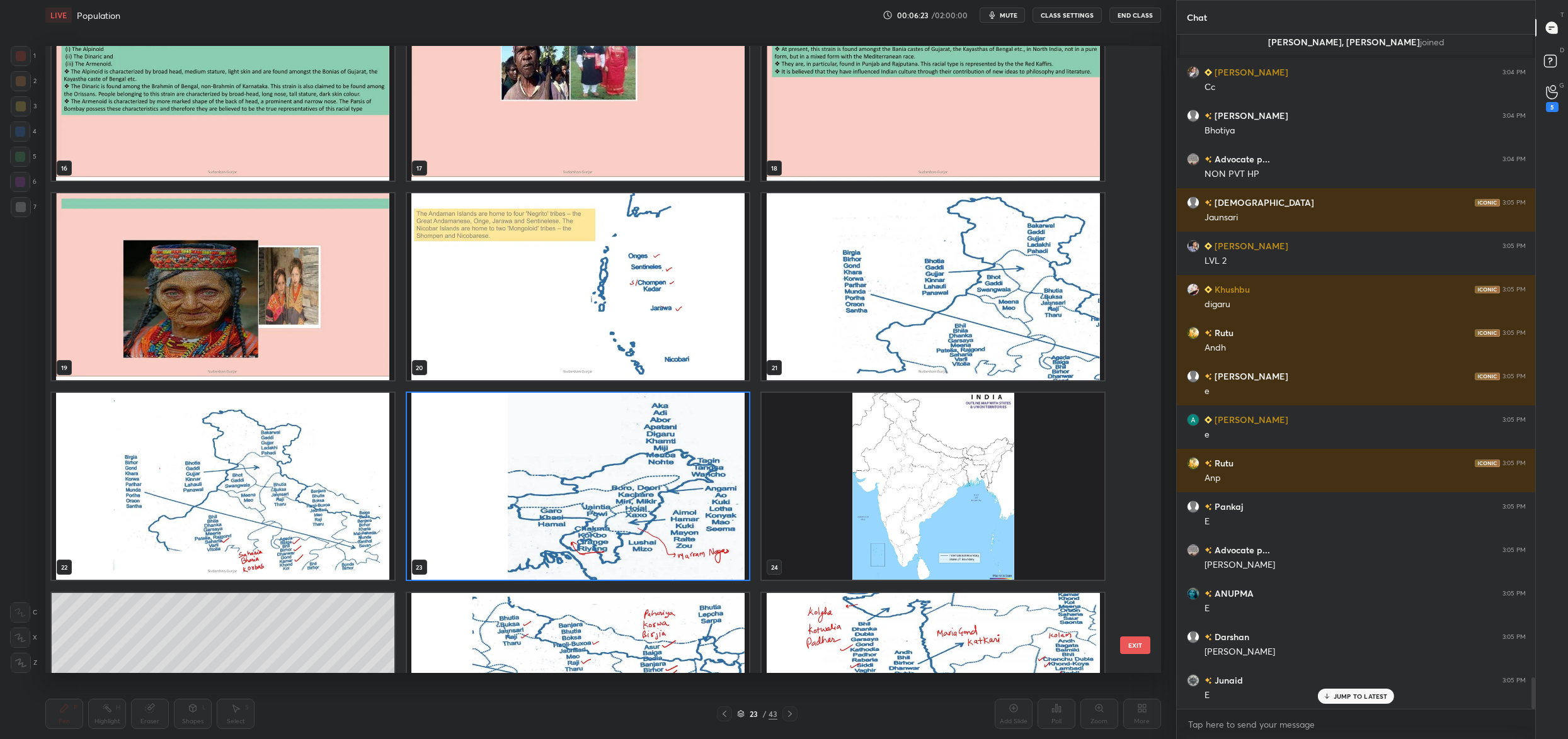
click at [593, 557] on img "grid" at bounding box center [578, 486] width 343 height 187
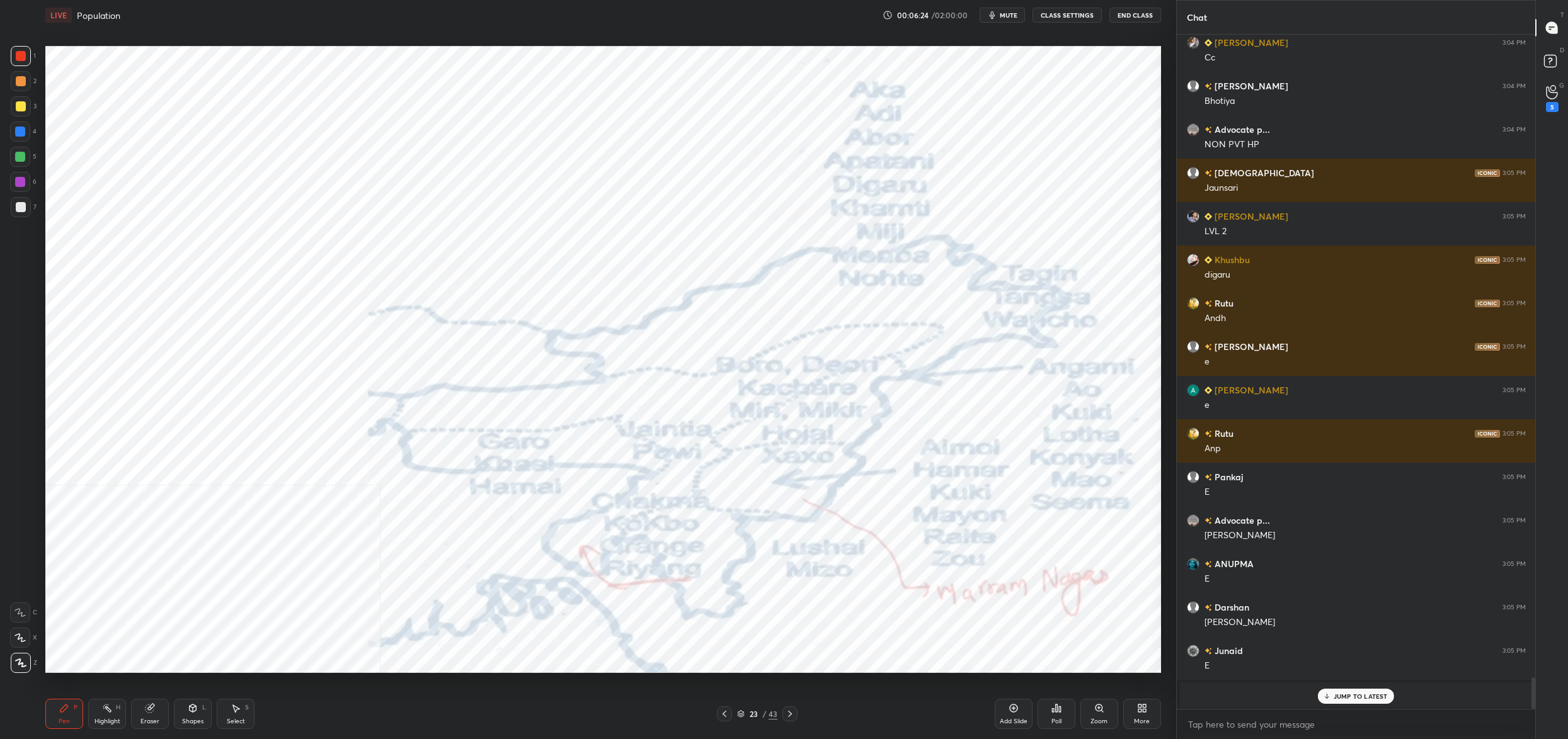
click at [593, 557] on img "grid" at bounding box center [578, 486] width 343 height 187
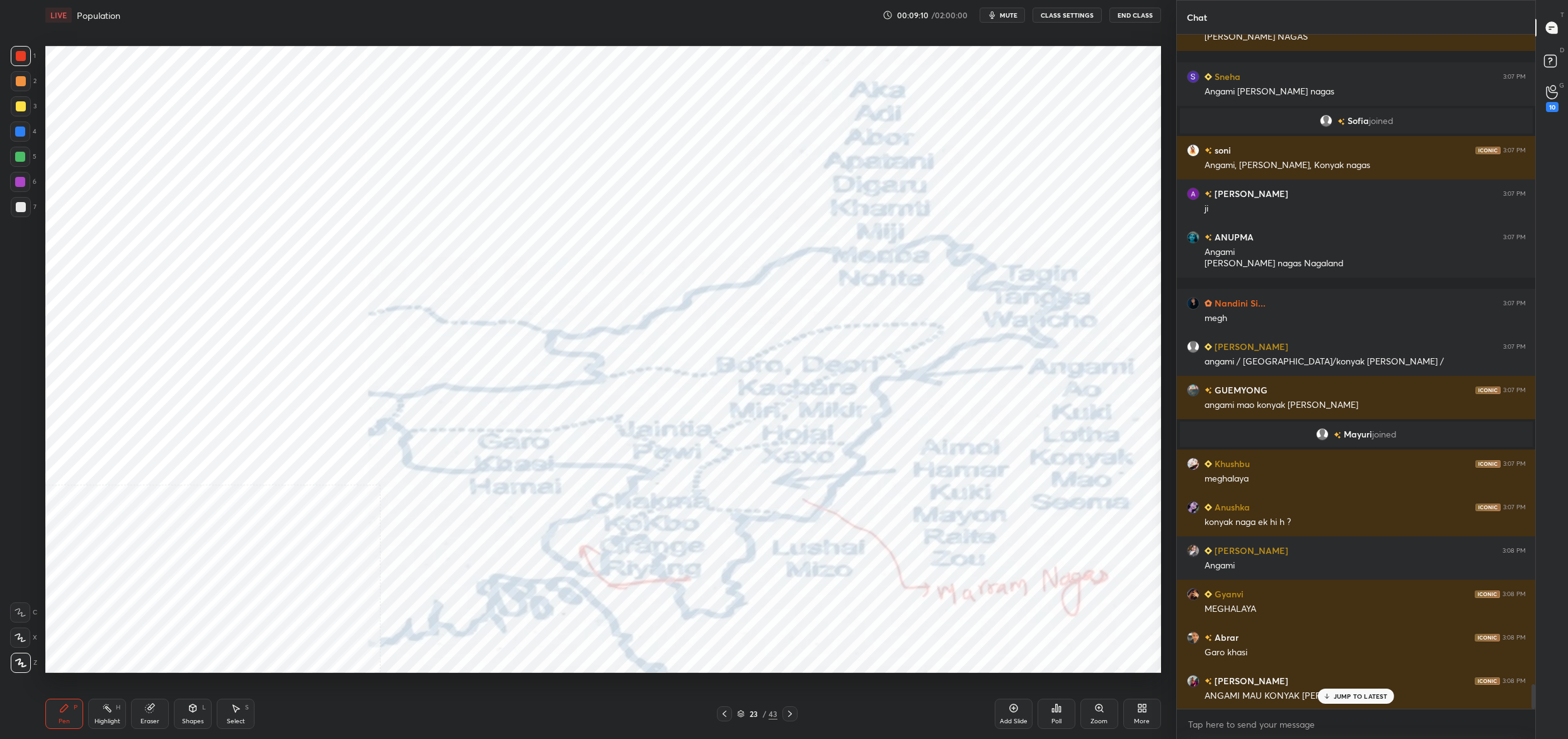
scroll to position [18060, 0]
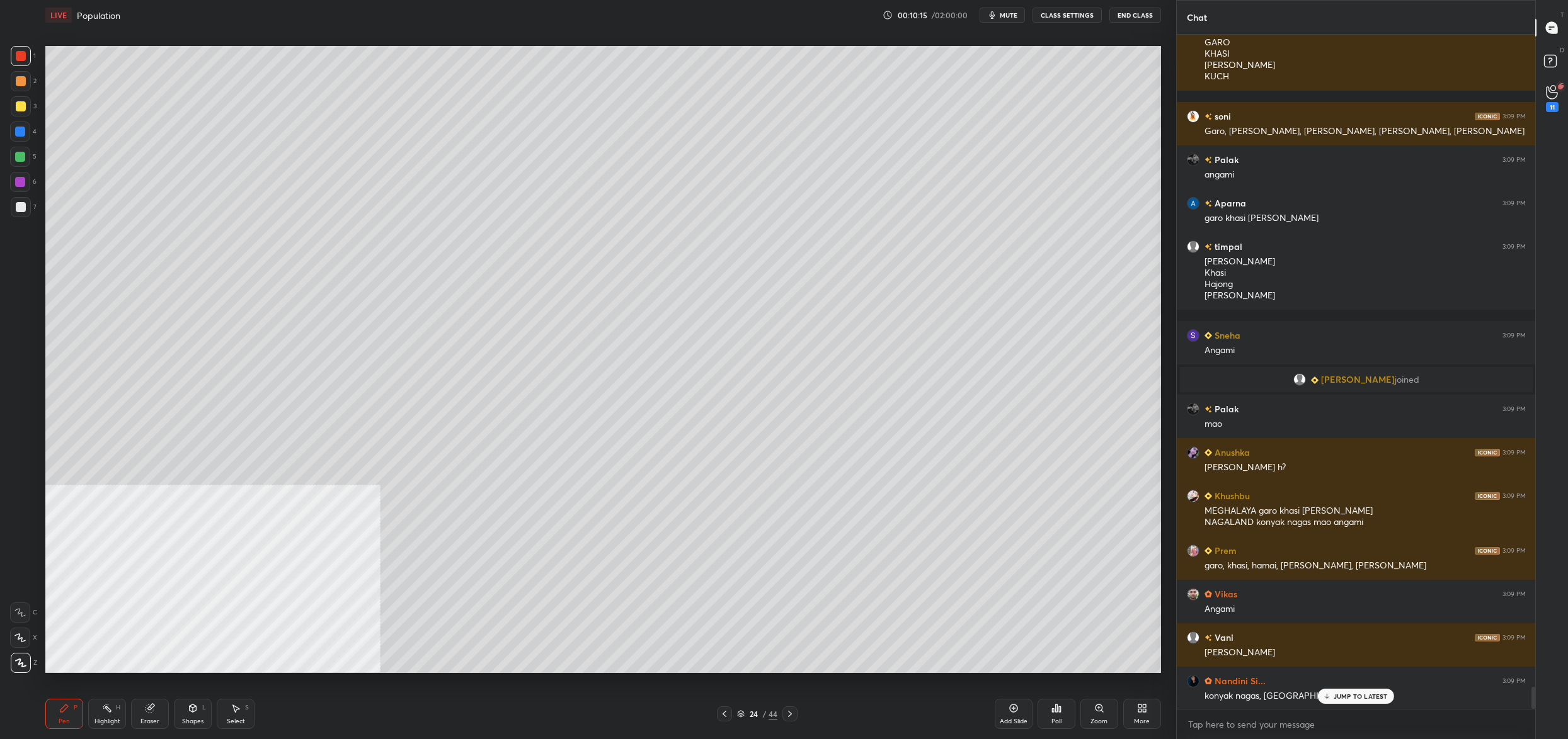
click at [21, 136] on div at bounding box center [19, 131] width 10 height 10
drag, startPoint x: 15, startPoint y: 158, endPoint x: 15, endPoint y: 168, distance: 10.0
click at [15, 158] on div at bounding box center [19, 157] width 10 height 10
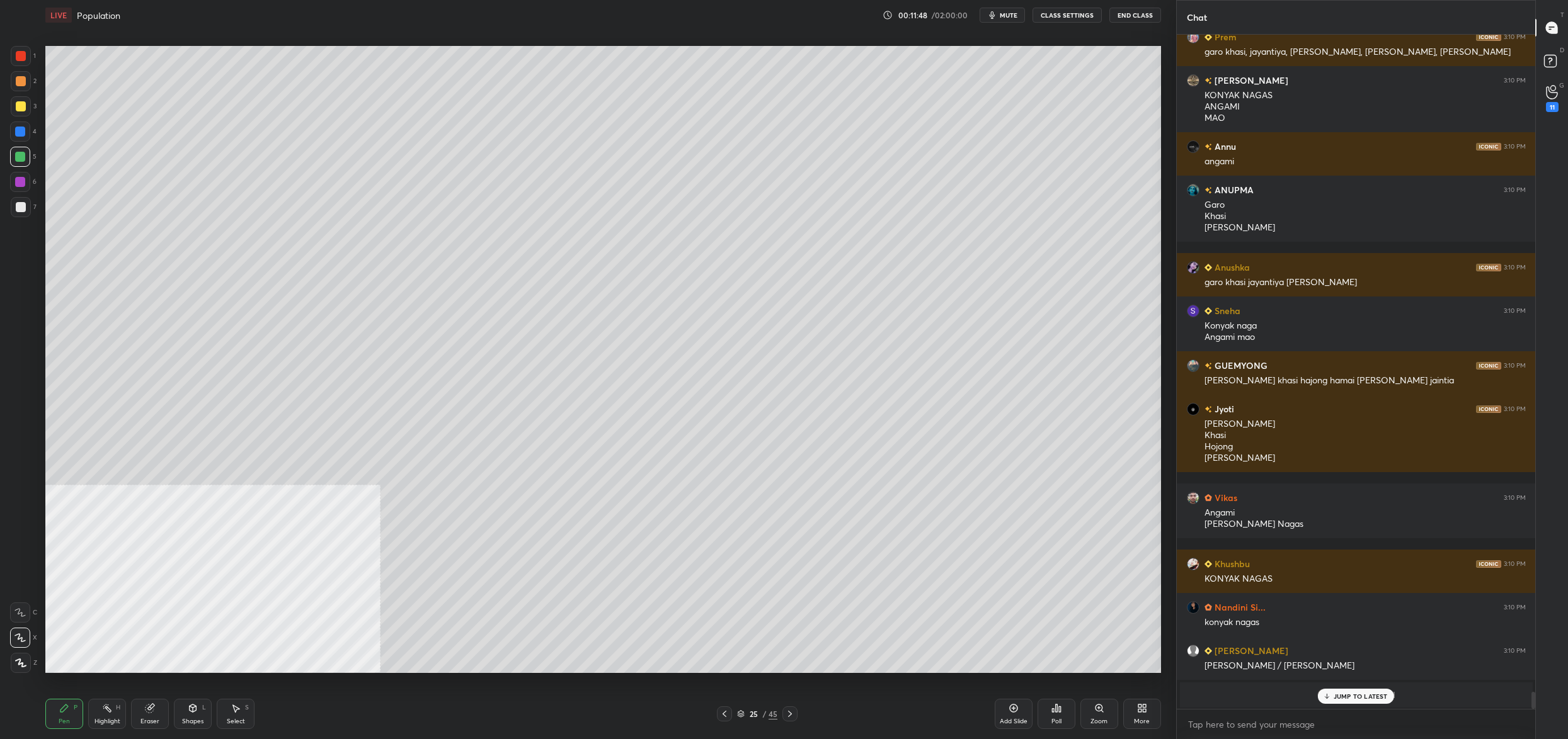
drag, startPoint x: 755, startPoint y: 714, endPoint x: 736, endPoint y: 676, distance: 42.5
click at [754, 714] on div "25" at bounding box center [754, 714] width 13 height 7
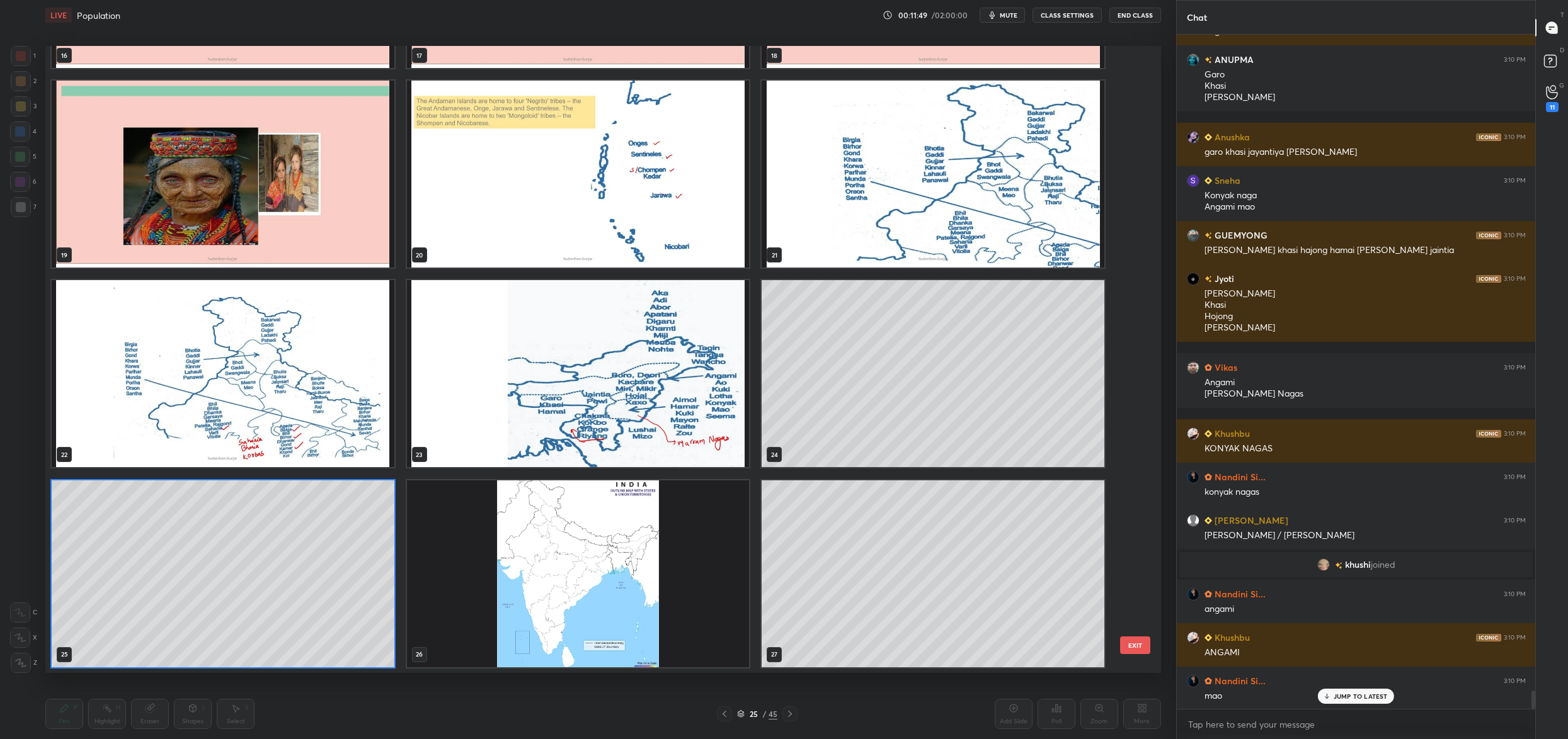
click at [612, 571] on img "grid" at bounding box center [578, 573] width 343 height 187
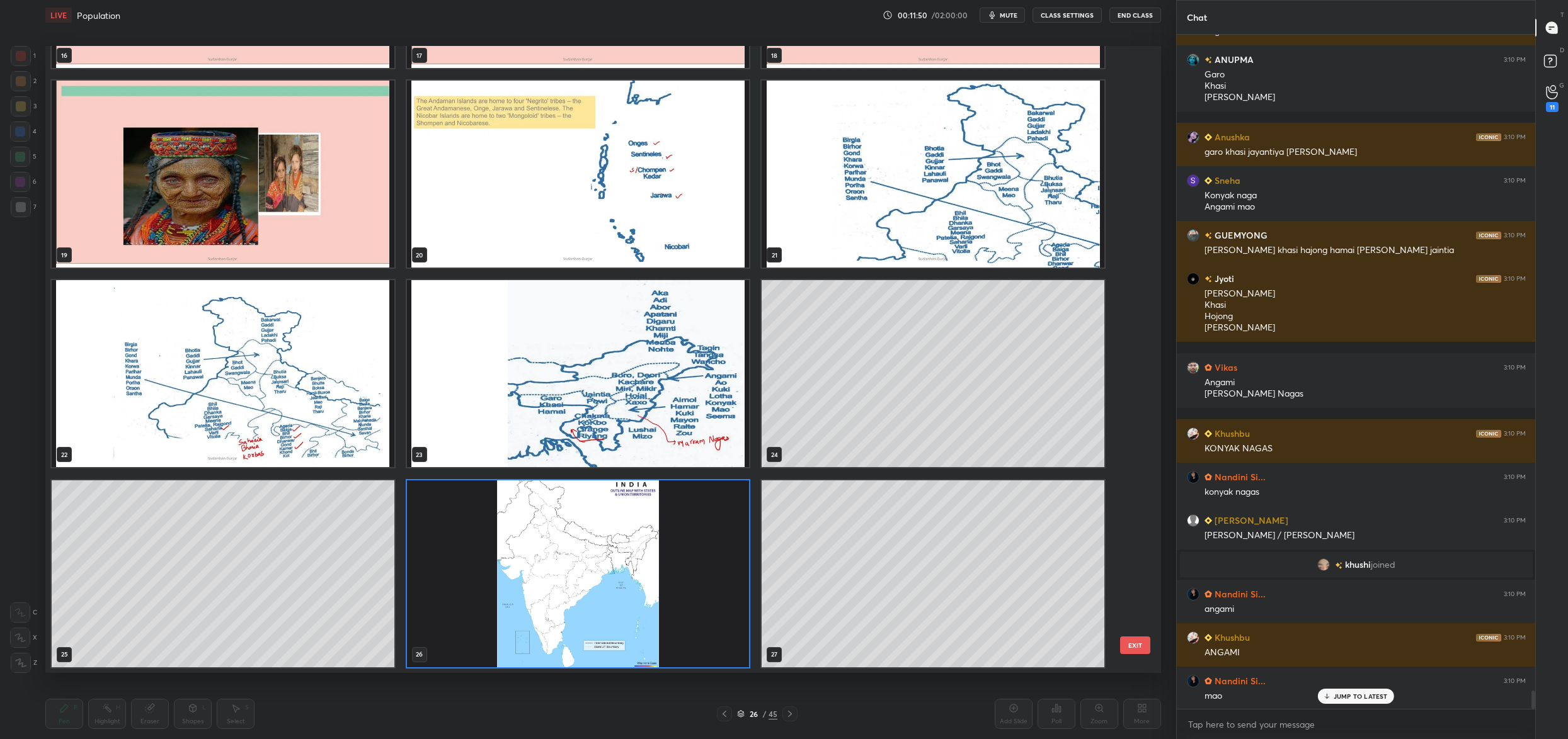
click at [612, 571] on img "grid" at bounding box center [578, 573] width 343 height 187
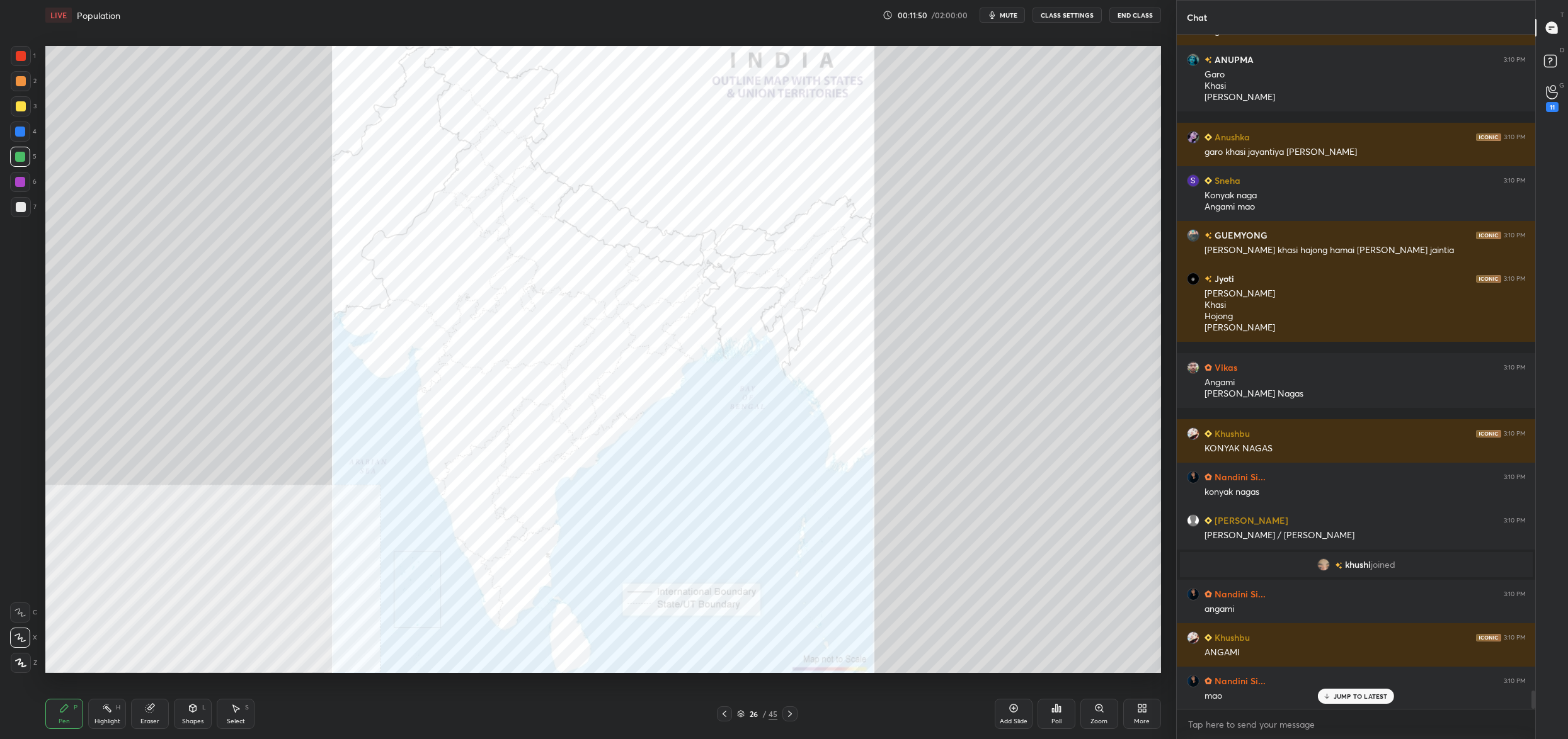
click at [612, 571] on img "grid" at bounding box center [578, 573] width 343 height 187
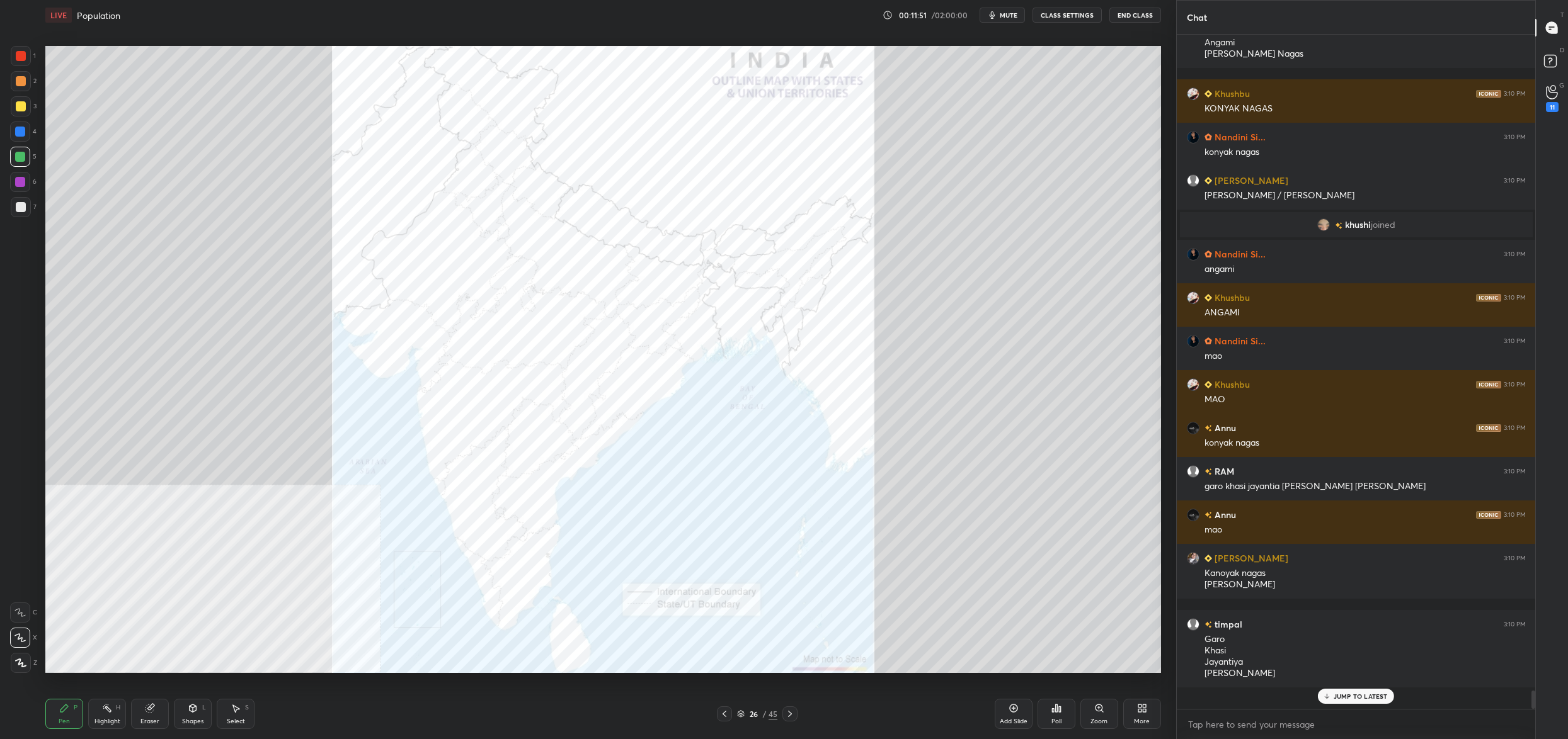
drag, startPoint x: 20, startPoint y: 49, endPoint x: 18, endPoint y: 59, distance: 10.2
click at [24, 49] on div at bounding box center [21, 56] width 20 height 20
drag, startPoint x: 20, startPoint y: 64, endPoint x: 25, endPoint y: 41, distance: 23.5
click at [20, 64] on div at bounding box center [21, 56] width 20 height 20
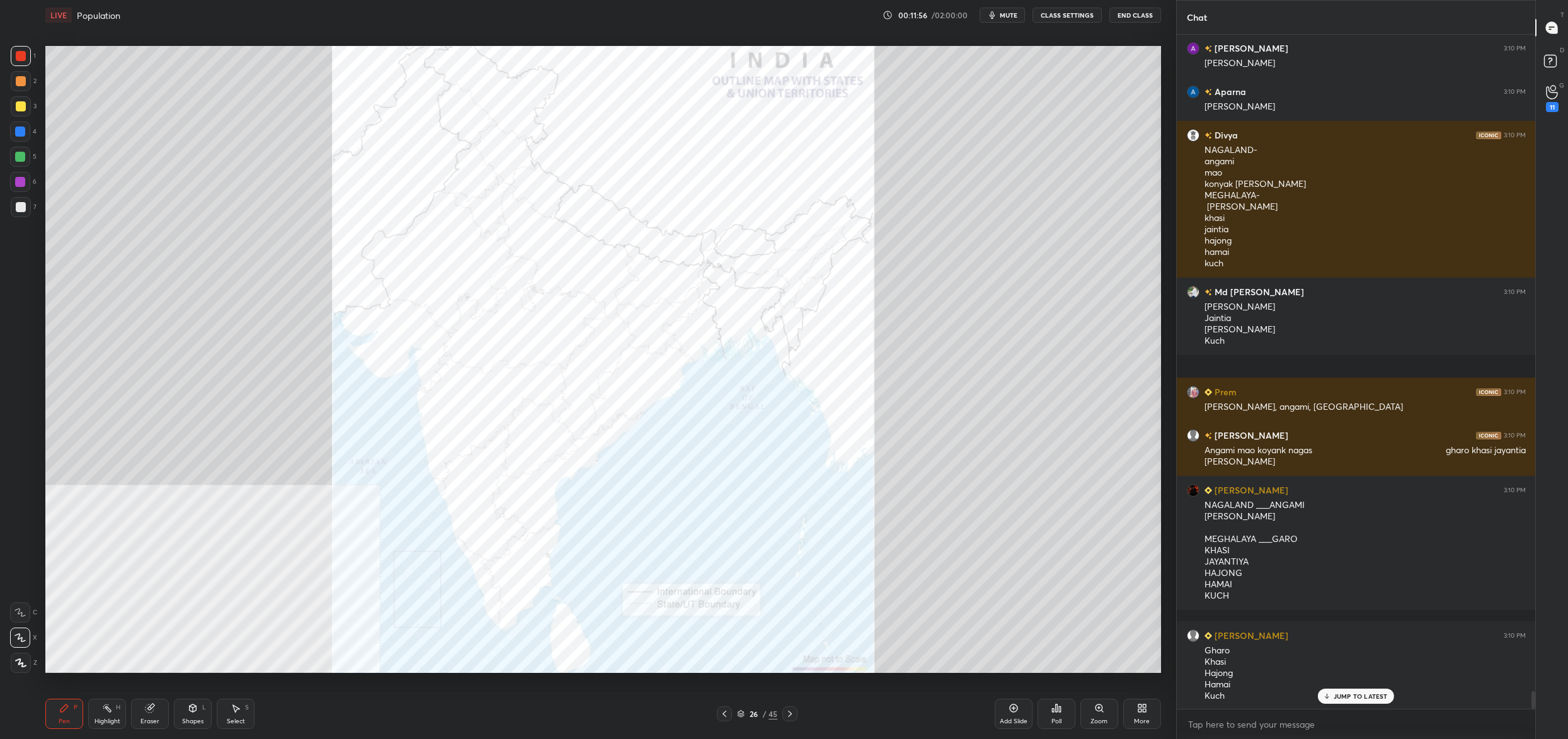
click at [1102, 723] on div "Zoom" at bounding box center [1099, 721] width 17 height 6
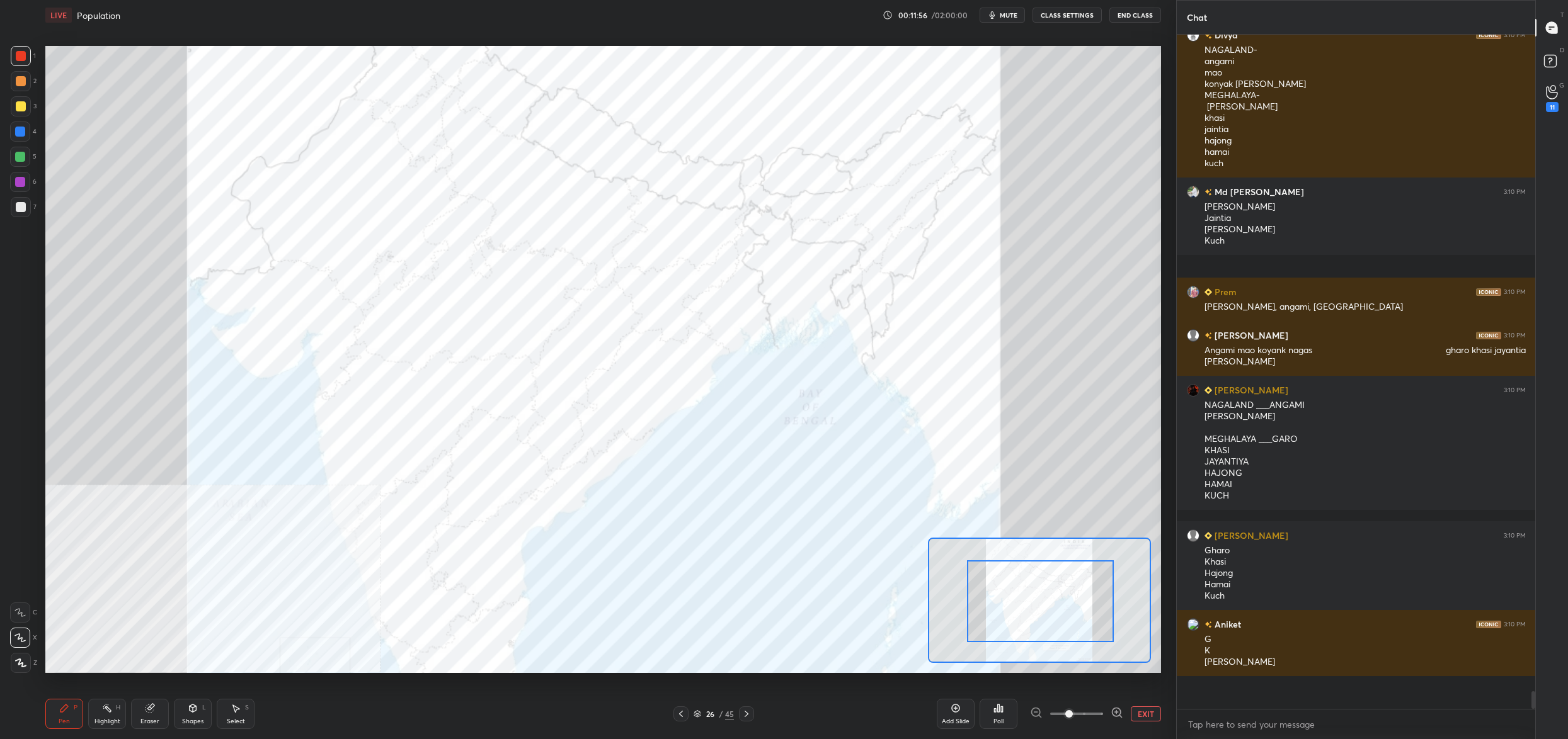
drag, startPoint x: 1063, startPoint y: 617, endPoint x: 1085, endPoint y: 606, distance: 24.6
click at [1088, 604] on div at bounding box center [1040, 601] width 147 height 82
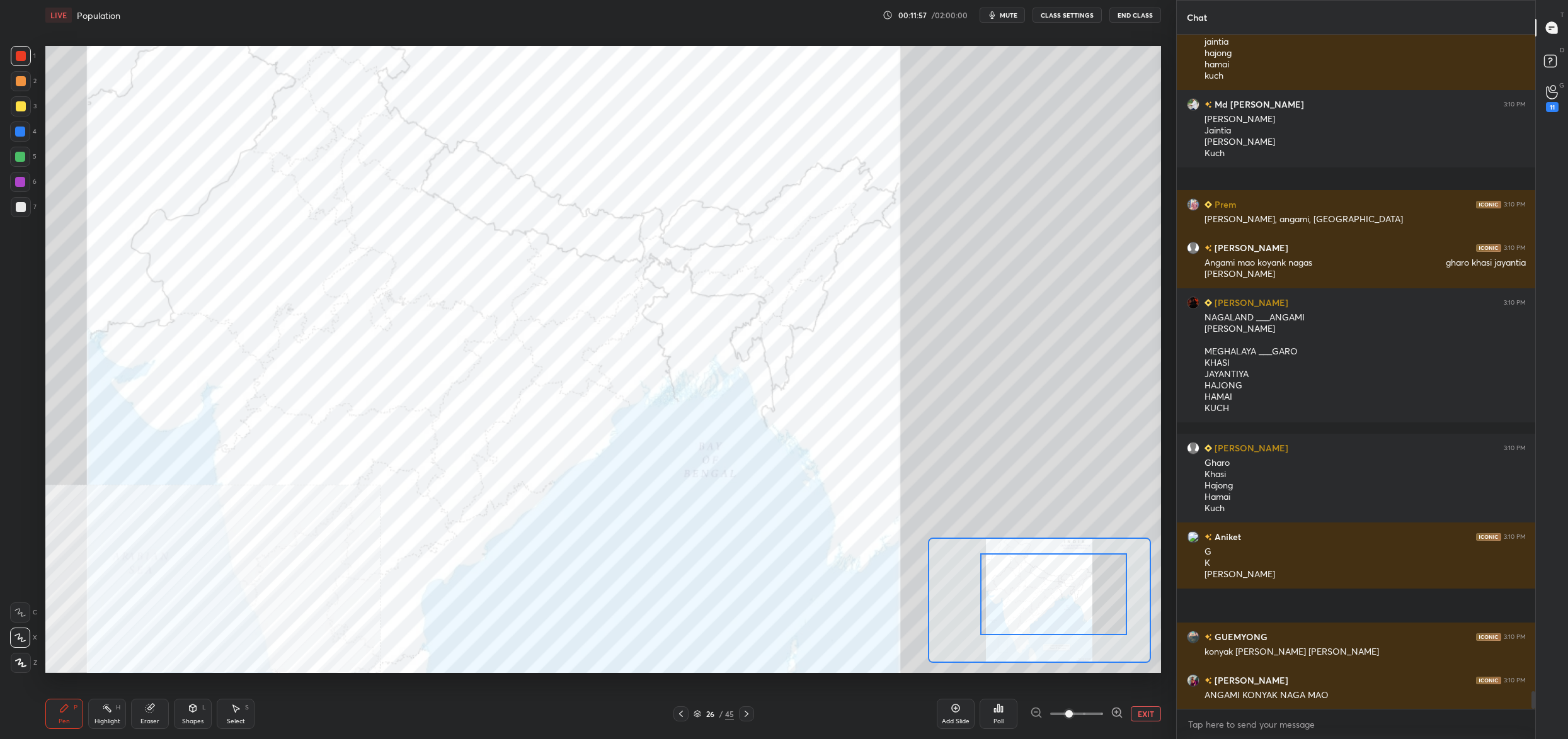
click at [1001, 721] on div "Poll" at bounding box center [998, 721] width 10 height 6
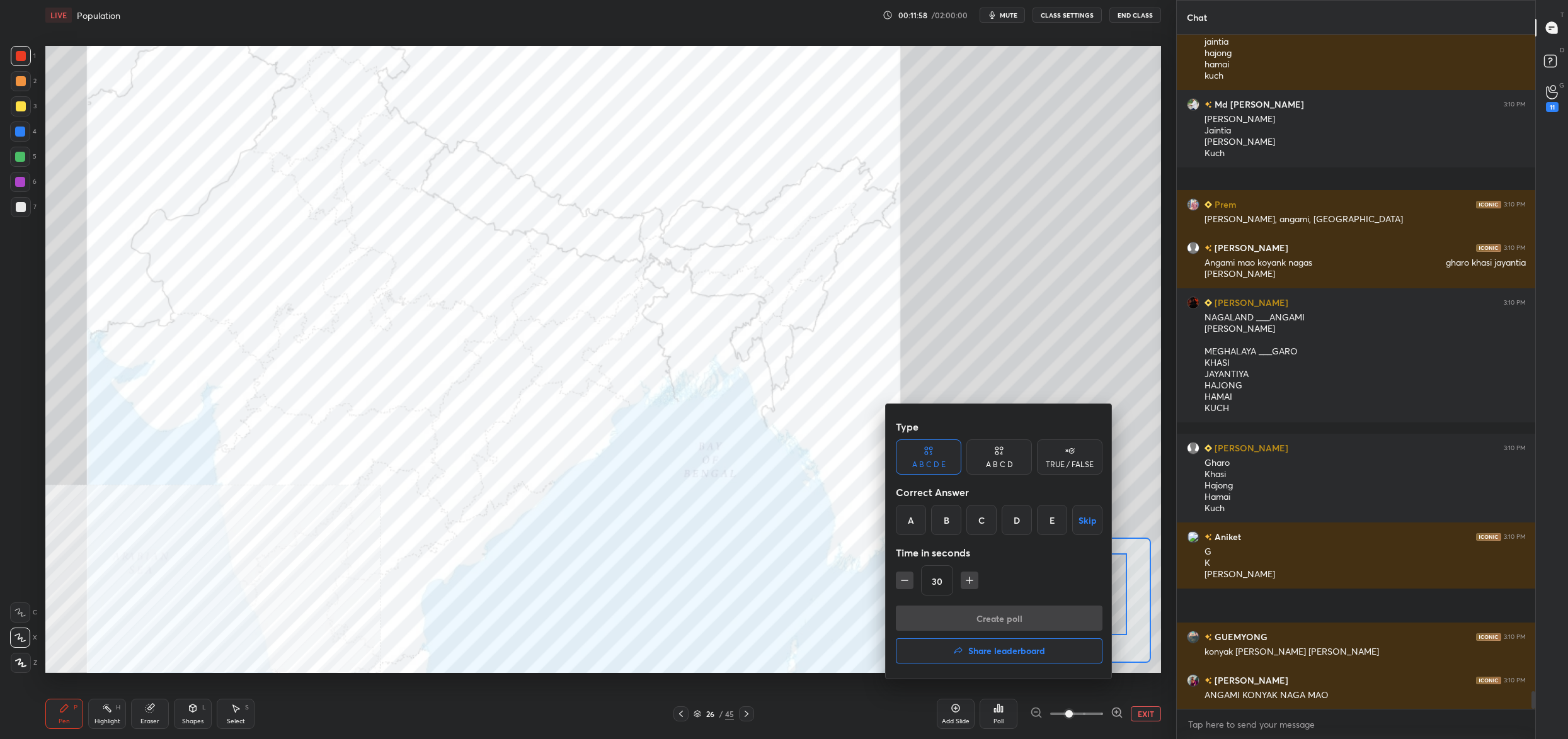
drag, startPoint x: 943, startPoint y: 514, endPoint x: 942, endPoint y: 521, distance: 7.1
click at [943, 518] on div "B" at bounding box center [946, 520] width 30 height 30
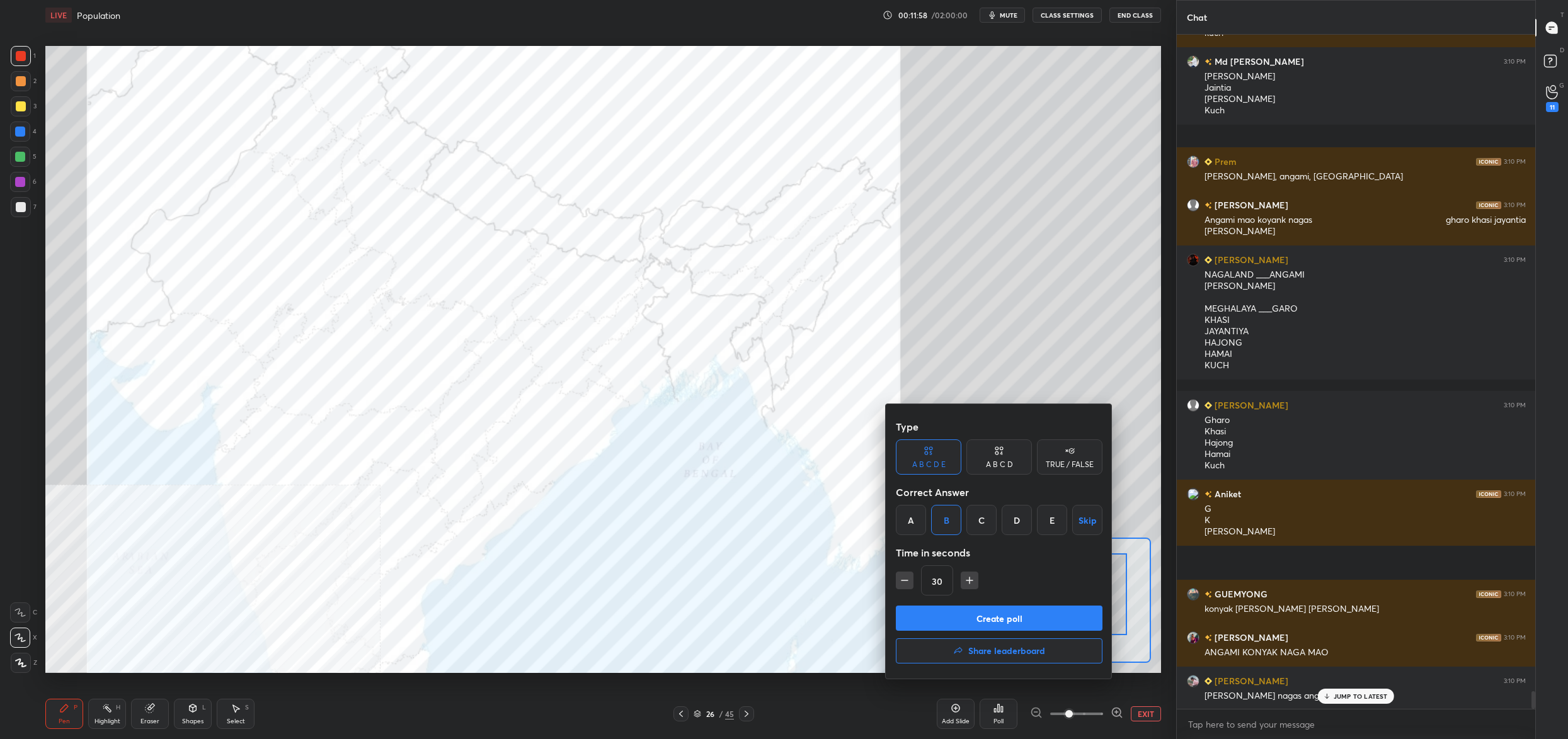
click at [981, 617] on button "Create poll" at bounding box center [999, 617] width 206 height 25
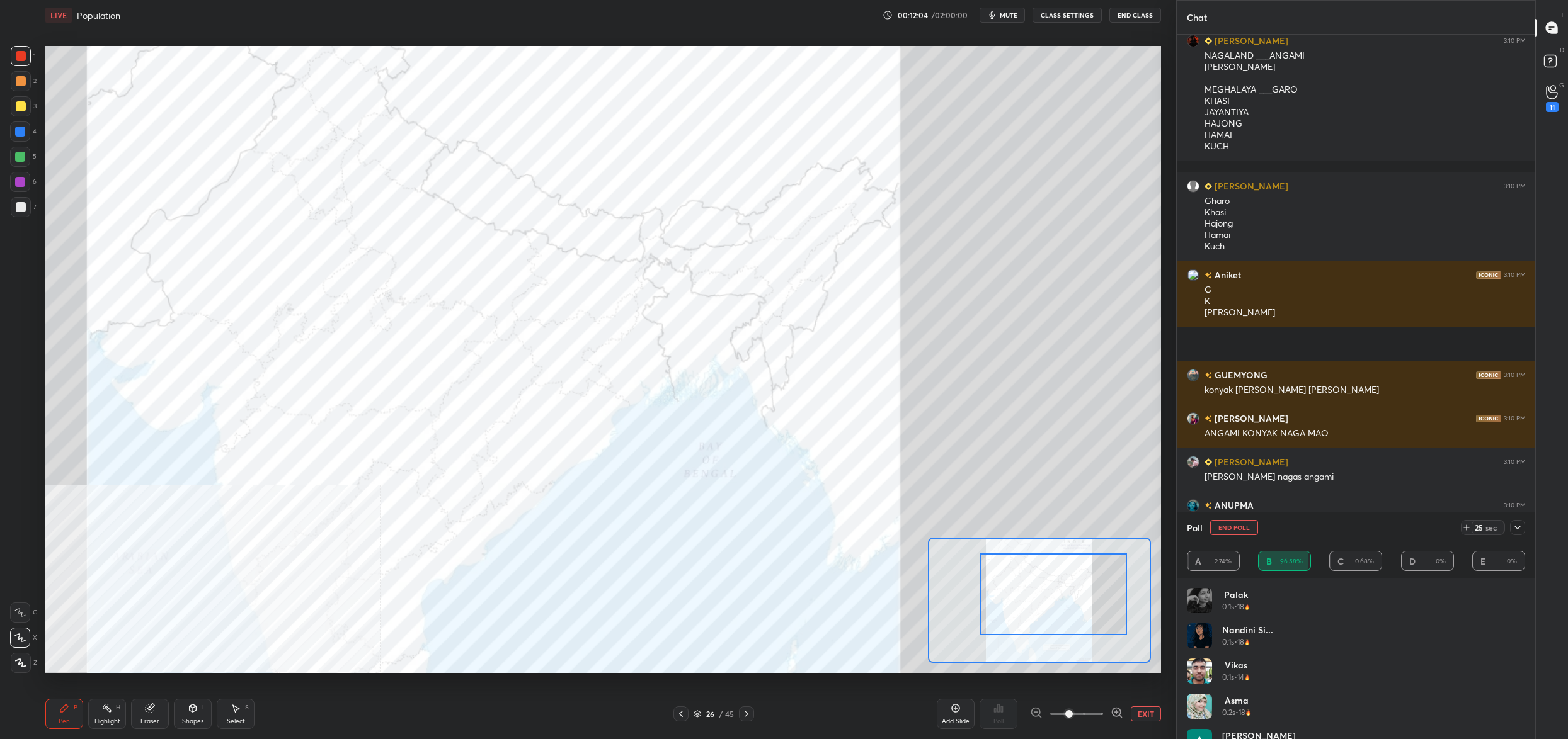
click at [1230, 522] on button "End Poll" at bounding box center [1234, 527] width 48 height 15
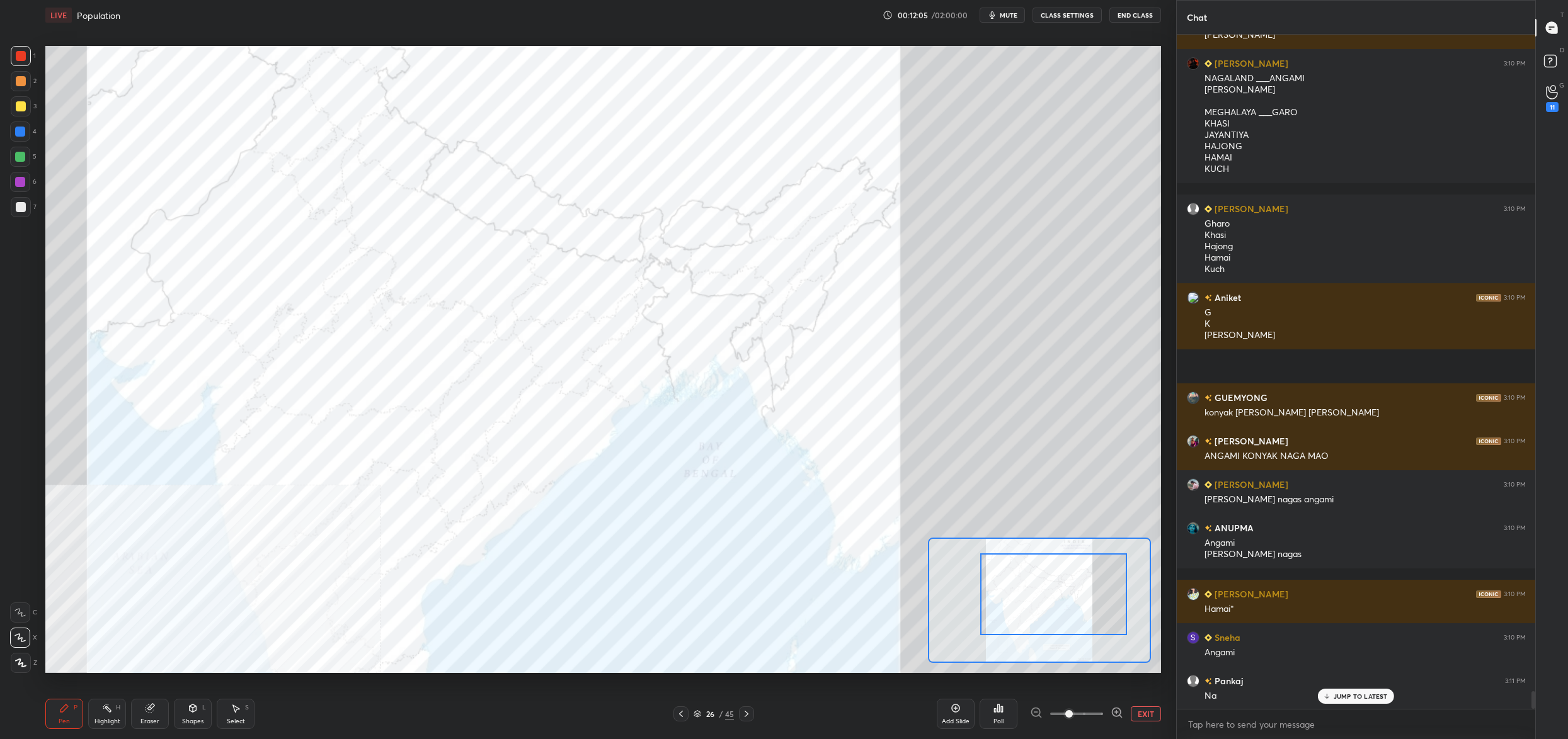
click at [992, 714] on div "Poll" at bounding box center [998, 714] width 38 height 30
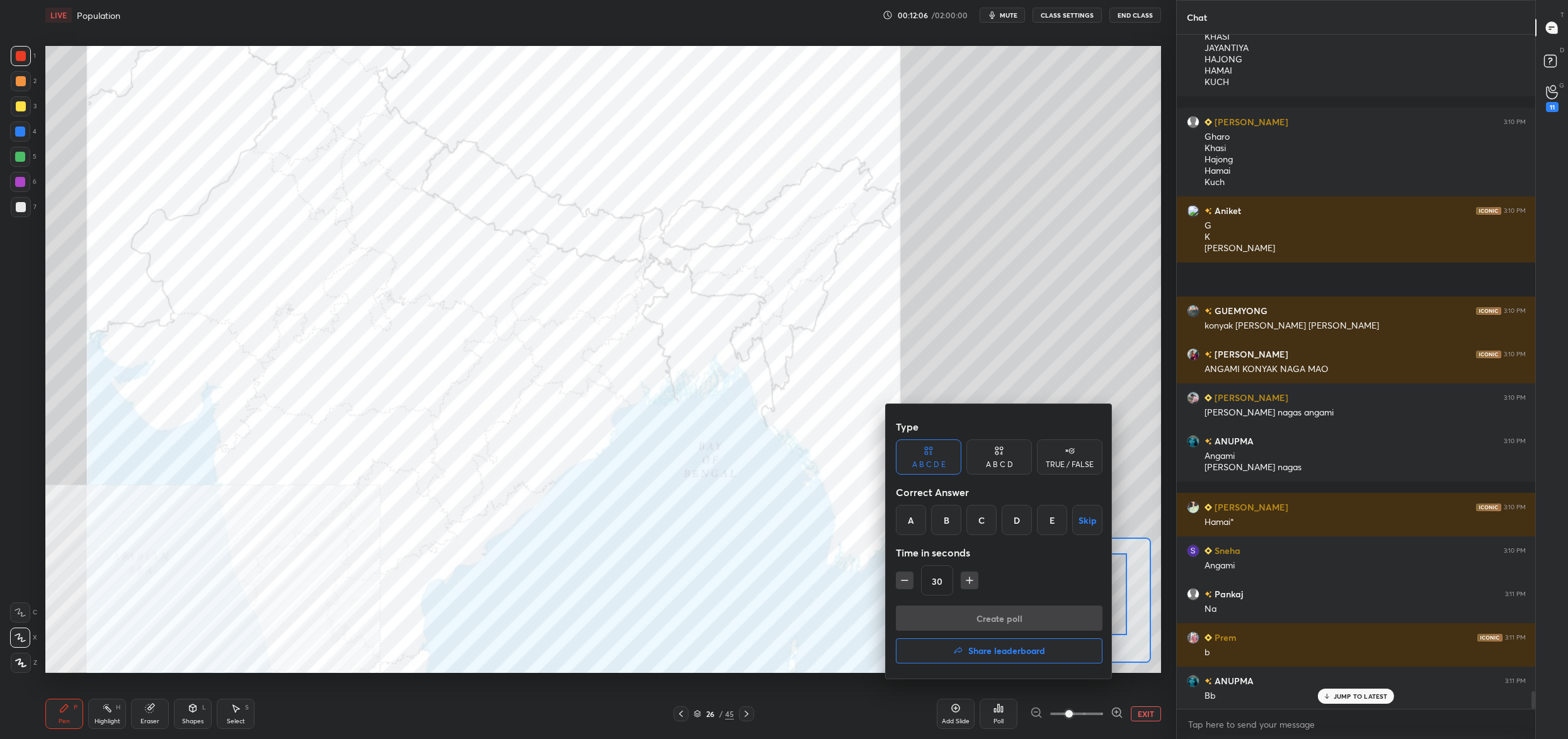
click at [950, 526] on div "B" at bounding box center [946, 520] width 30 height 30
click at [965, 619] on button "Create poll" at bounding box center [999, 617] width 206 height 25
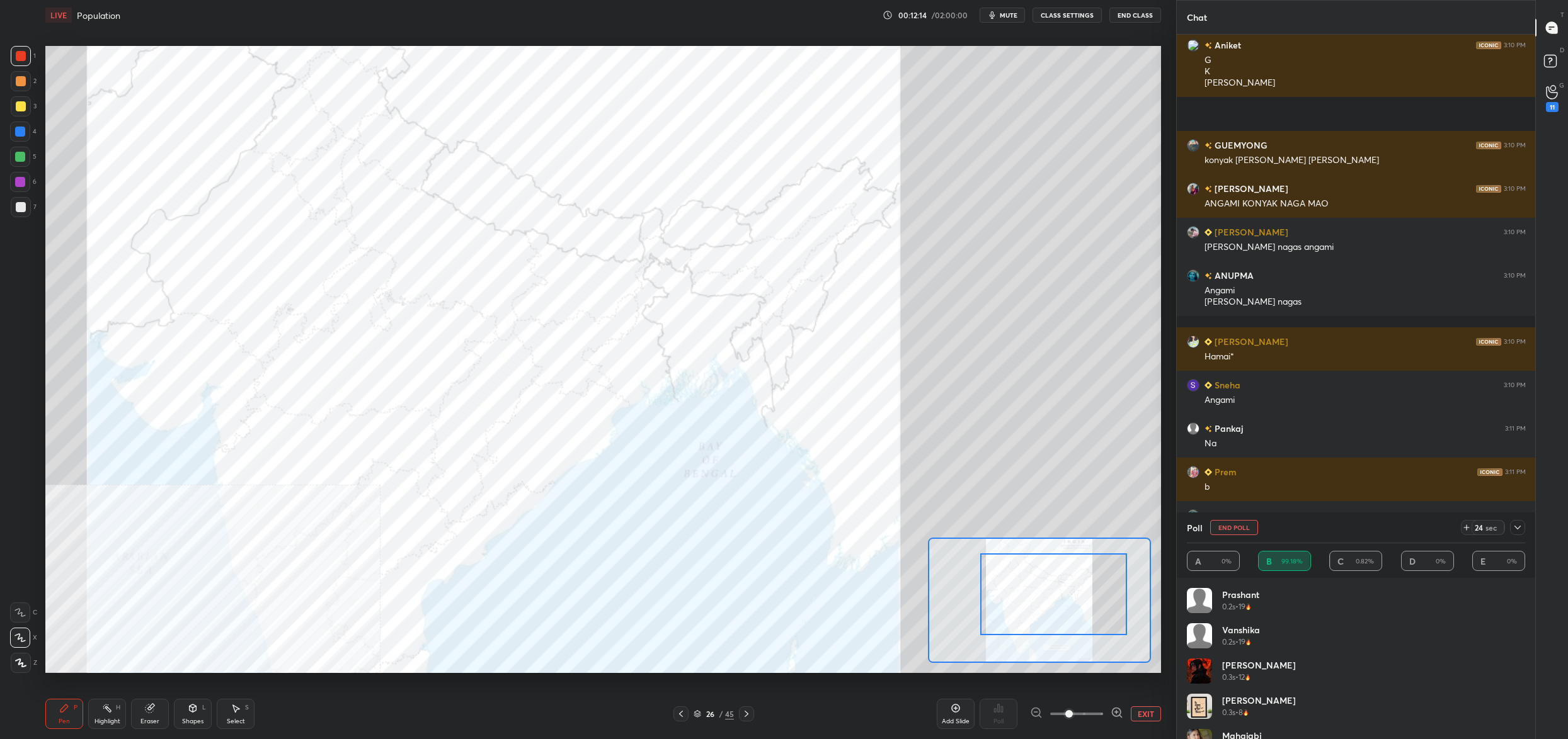
drag, startPoint x: 1236, startPoint y: 527, endPoint x: 1231, endPoint y: 530, distance: 5.8
click at [1234, 527] on button "End Poll" at bounding box center [1234, 527] width 48 height 15
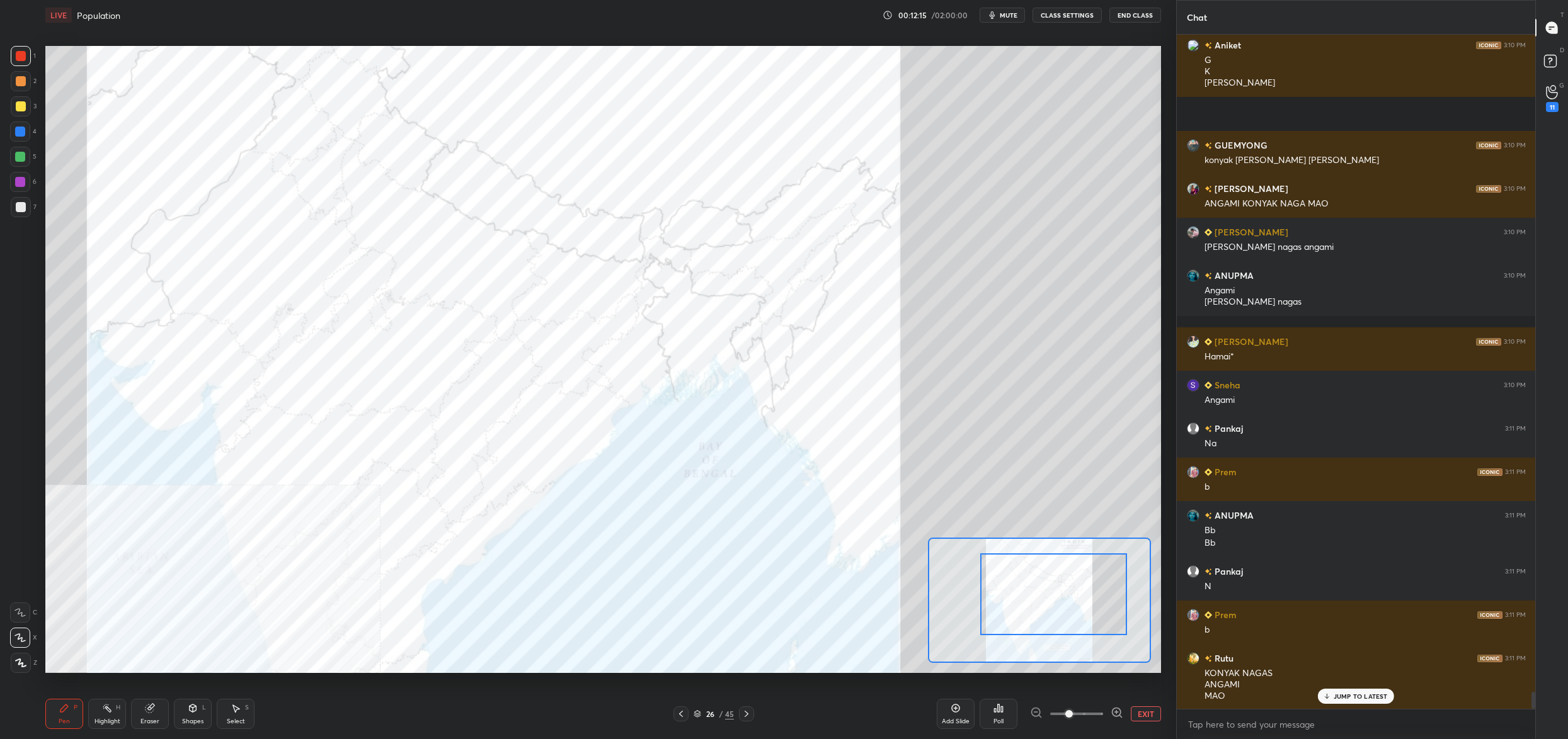
click at [1004, 712] on div "Poll" at bounding box center [998, 714] width 38 height 30
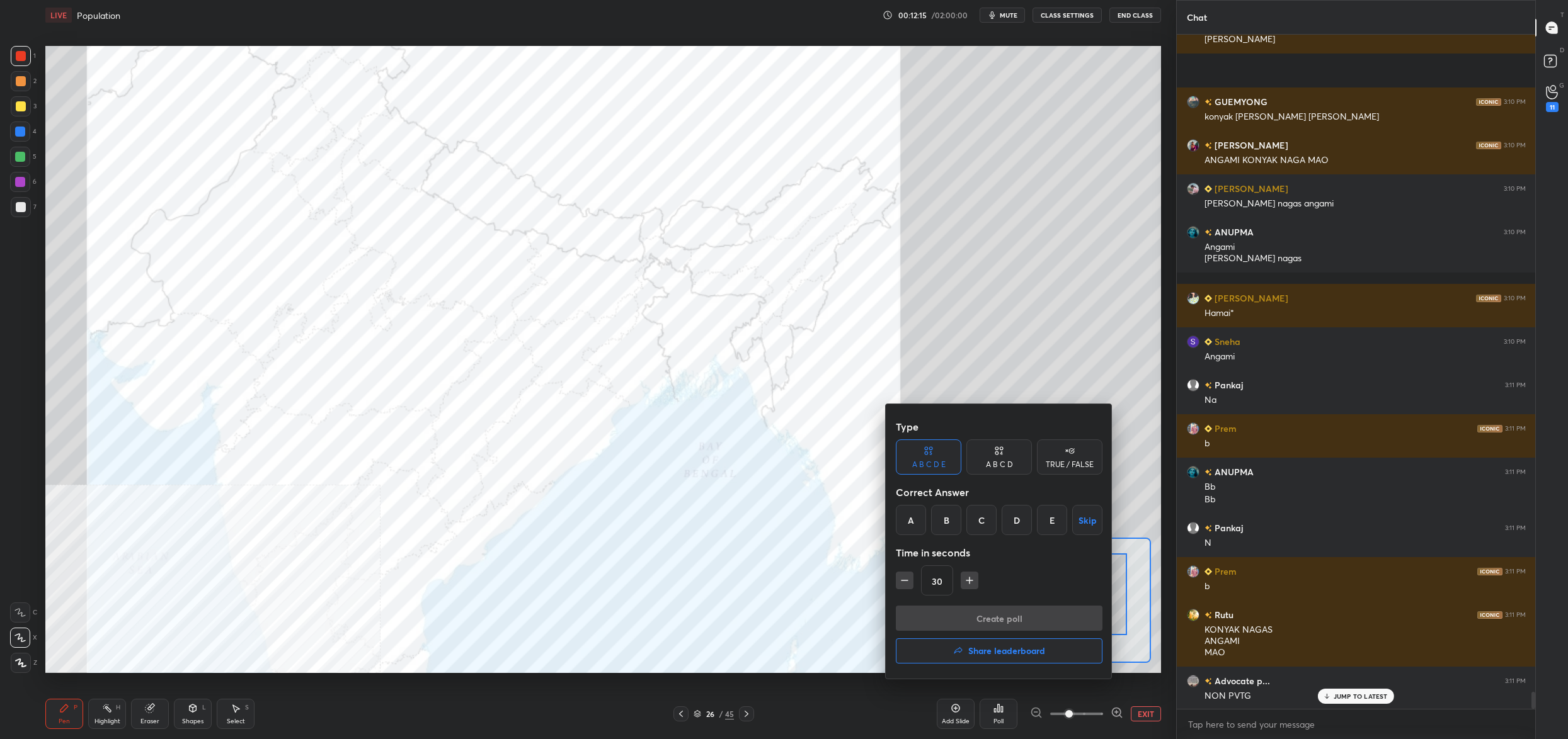
click at [944, 521] on div "B" at bounding box center [946, 520] width 30 height 30
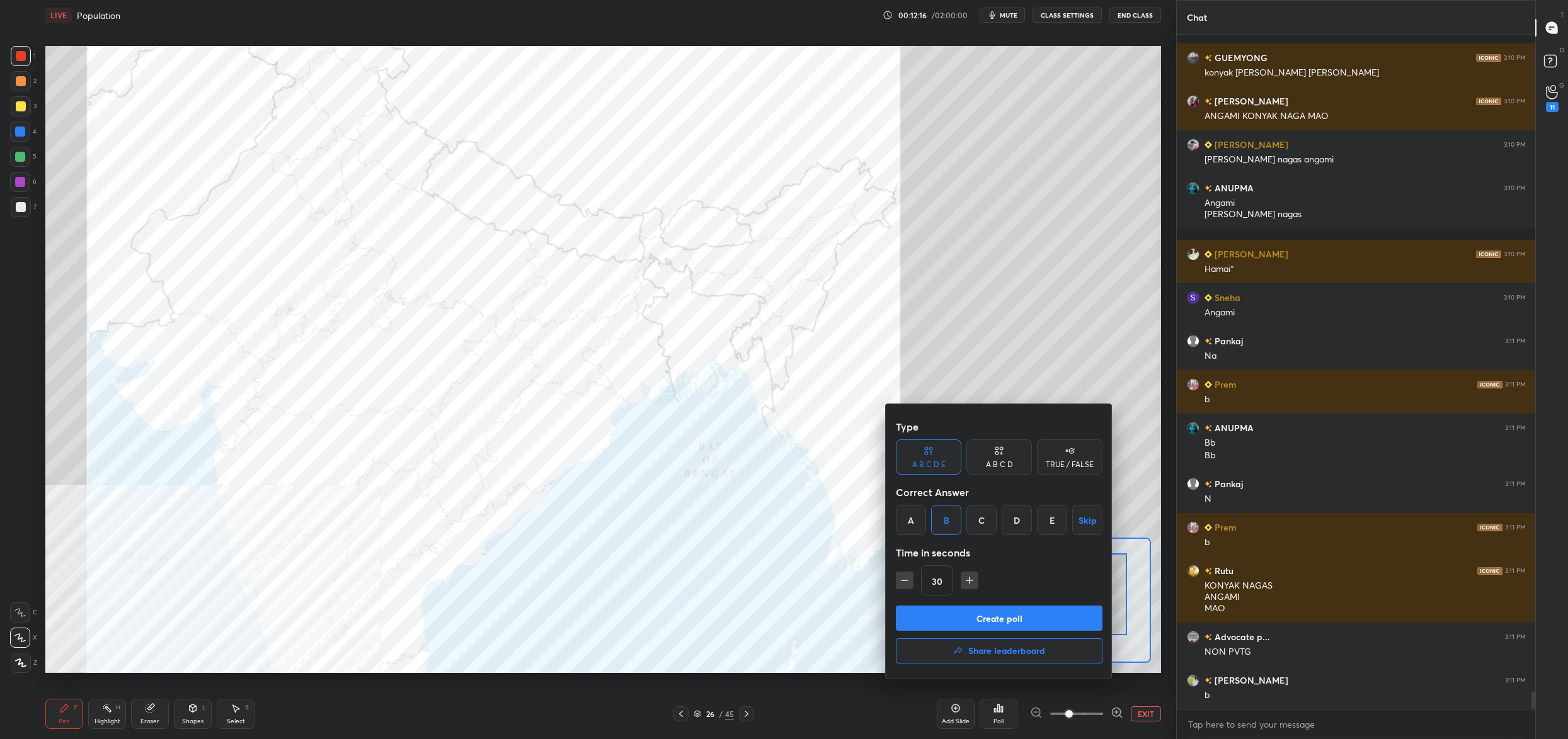
click at [975, 619] on button "Create poll" at bounding box center [999, 617] width 206 height 25
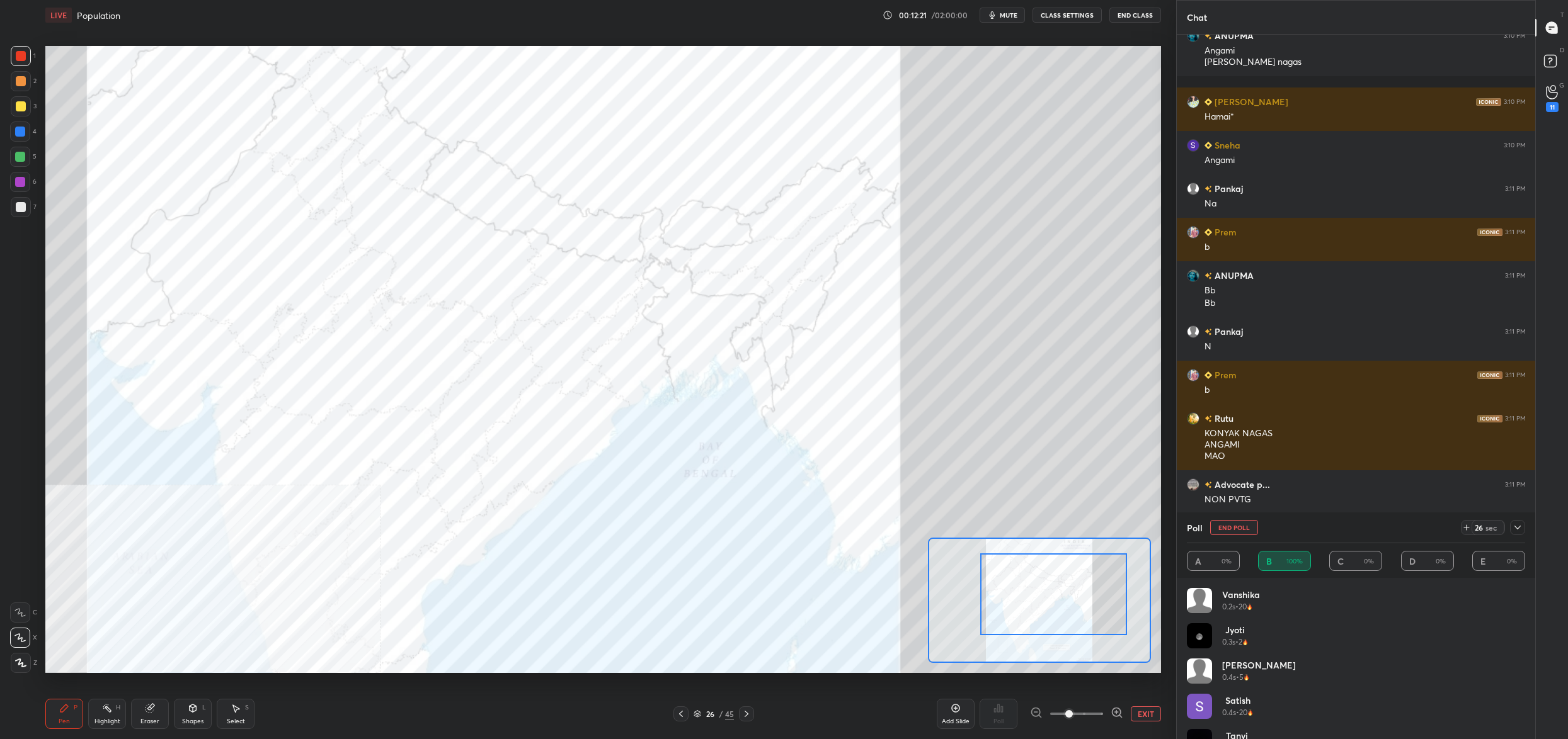
click at [1237, 528] on button "End Poll" at bounding box center [1234, 527] width 48 height 15
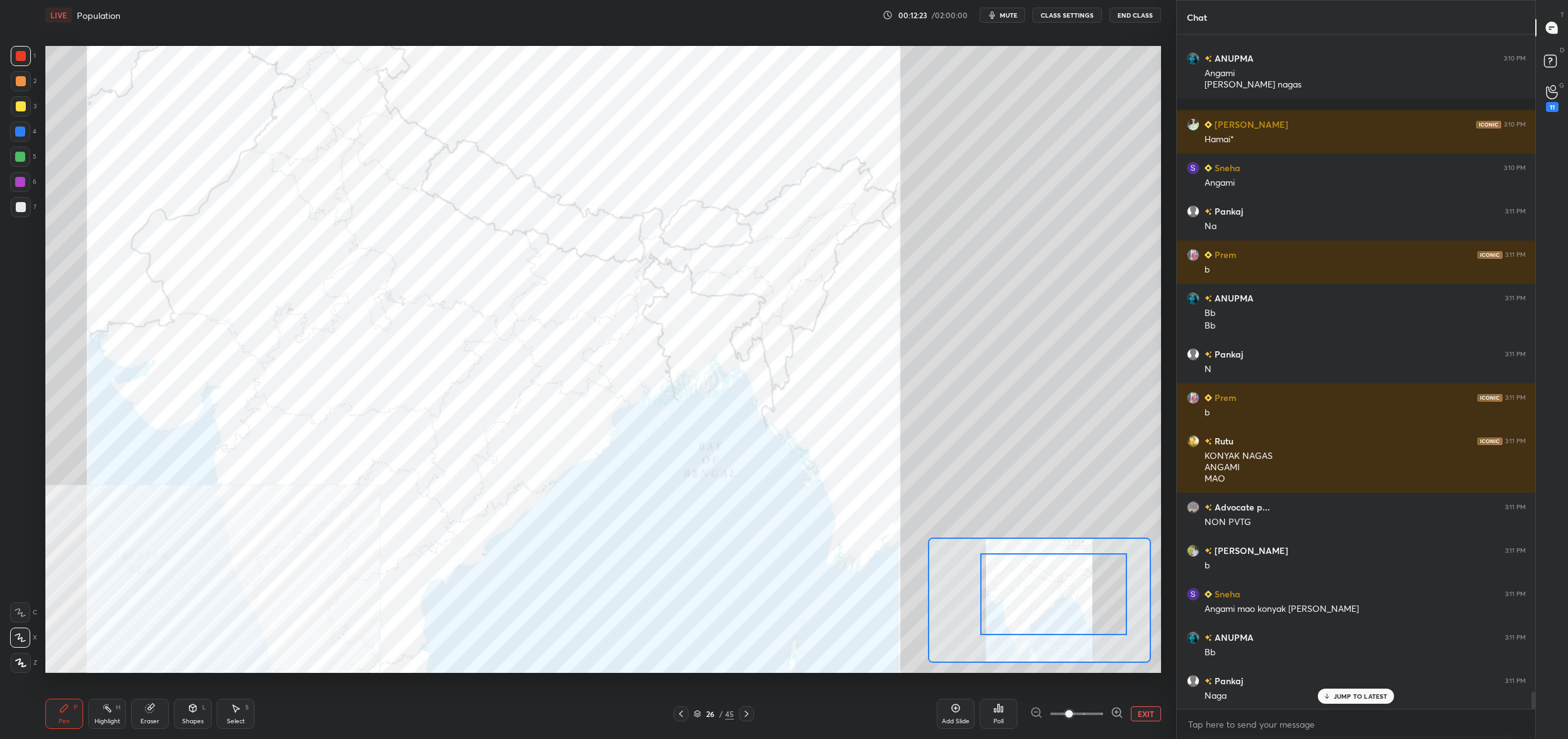
click at [994, 721] on div "Poll" at bounding box center [998, 721] width 10 height 6
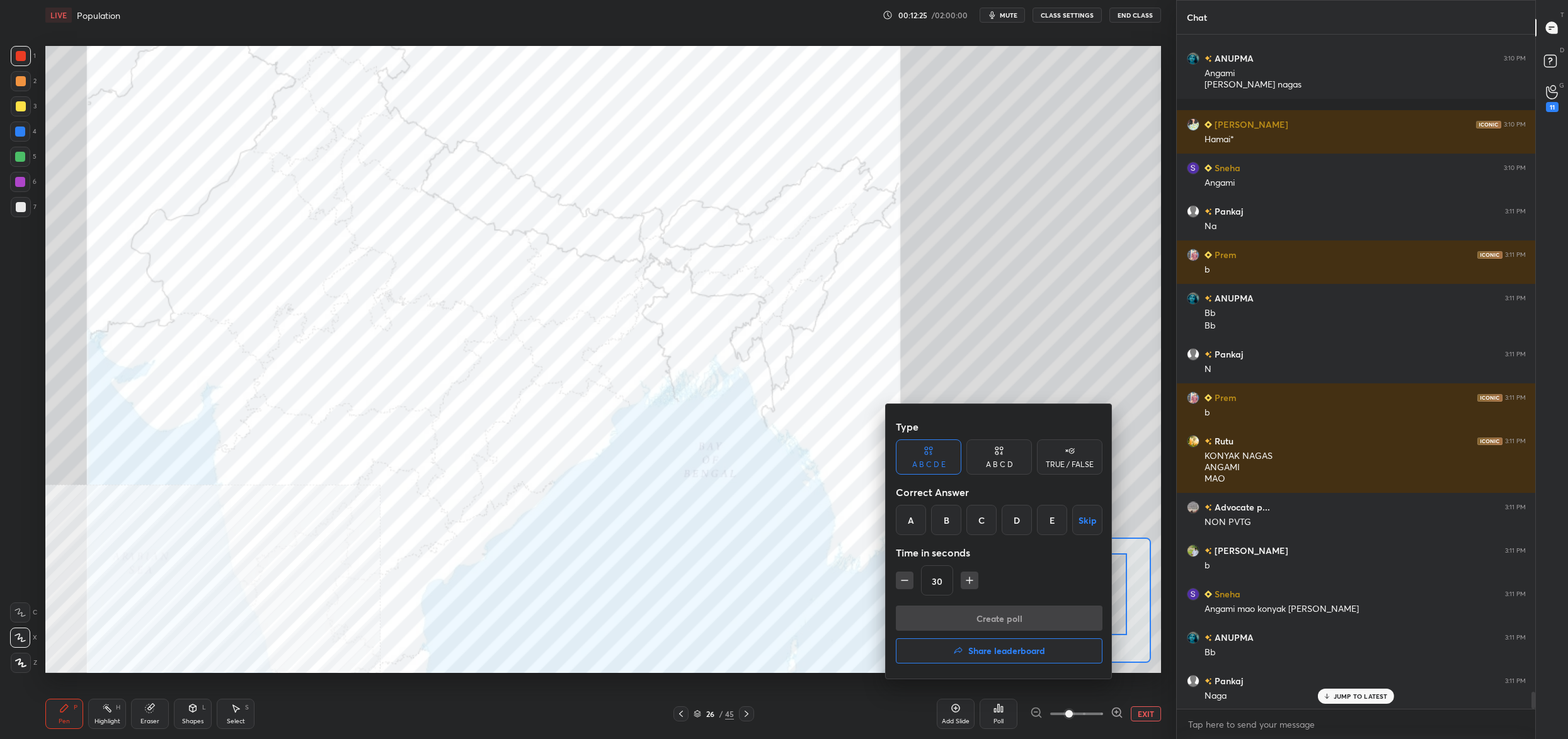
drag, startPoint x: 956, startPoint y: 517, endPoint x: 949, endPoint y: 524, distance: 9.9
click at [954, 517] on div "B" at bounding box center [946, 520] width 30 height 30
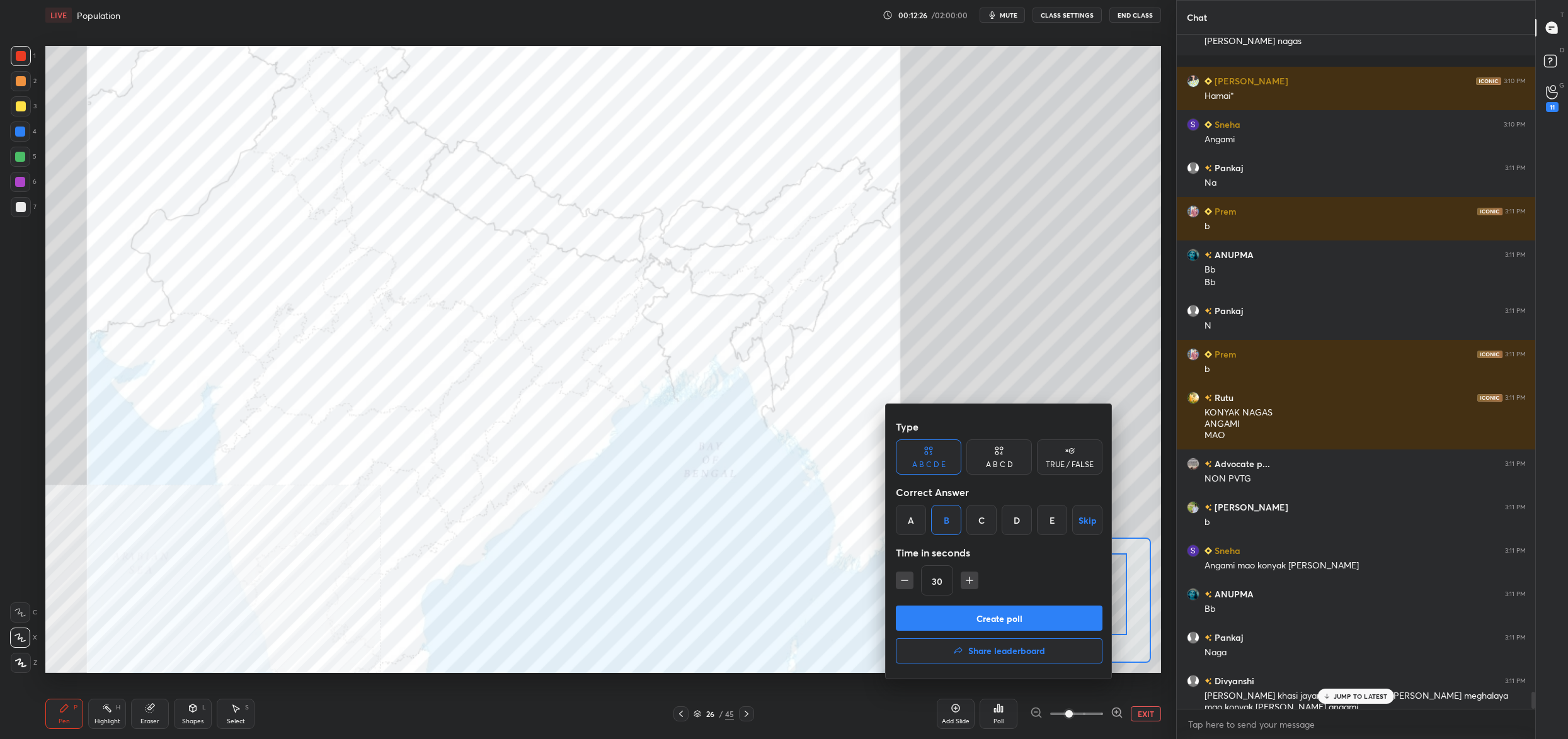
click at [956, 625] on button "Create poll" at bounding box center [999, 617] width 206 height 25
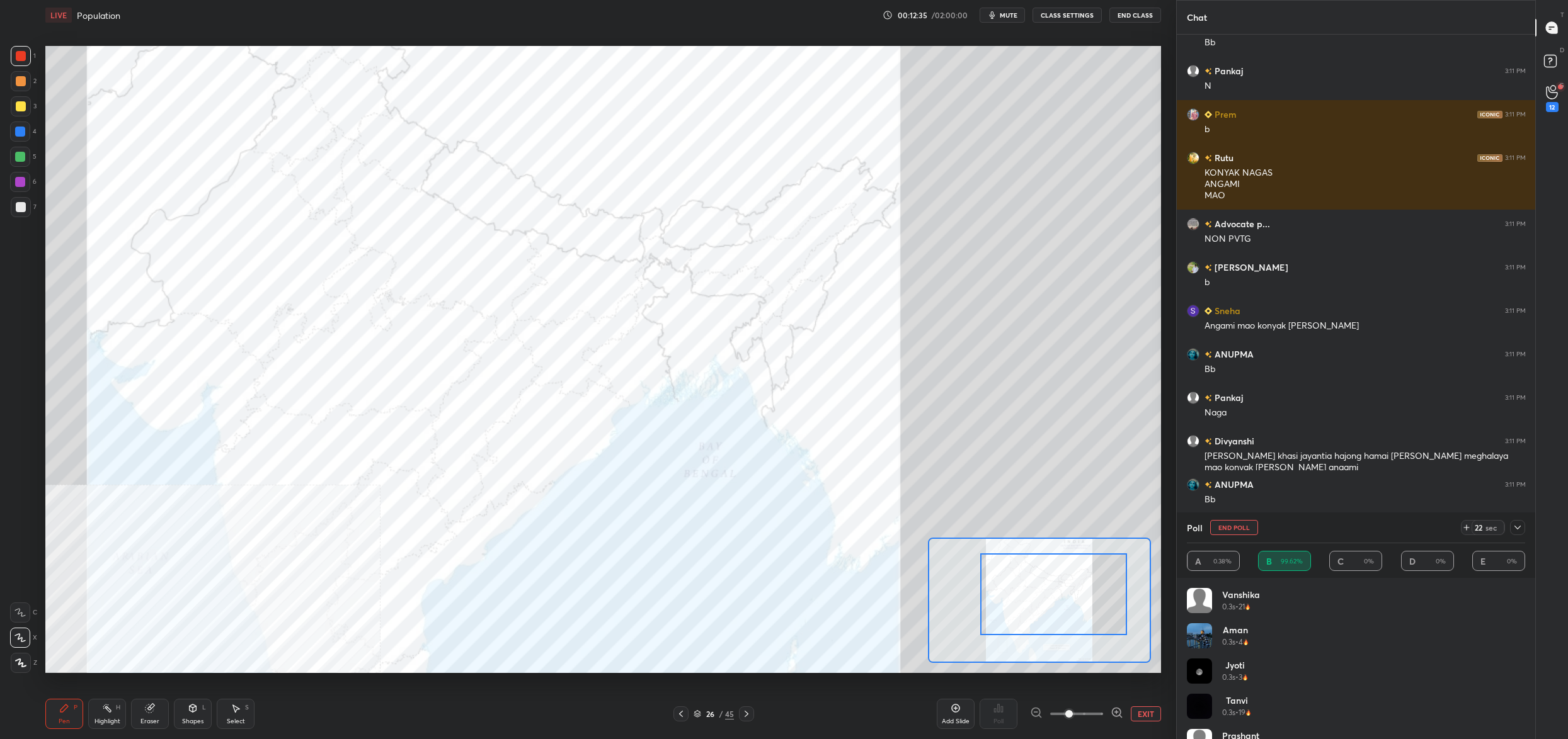
click at [1228, 530] on button "End Poll" at bounding box center [1234, 527] width 48 height 15
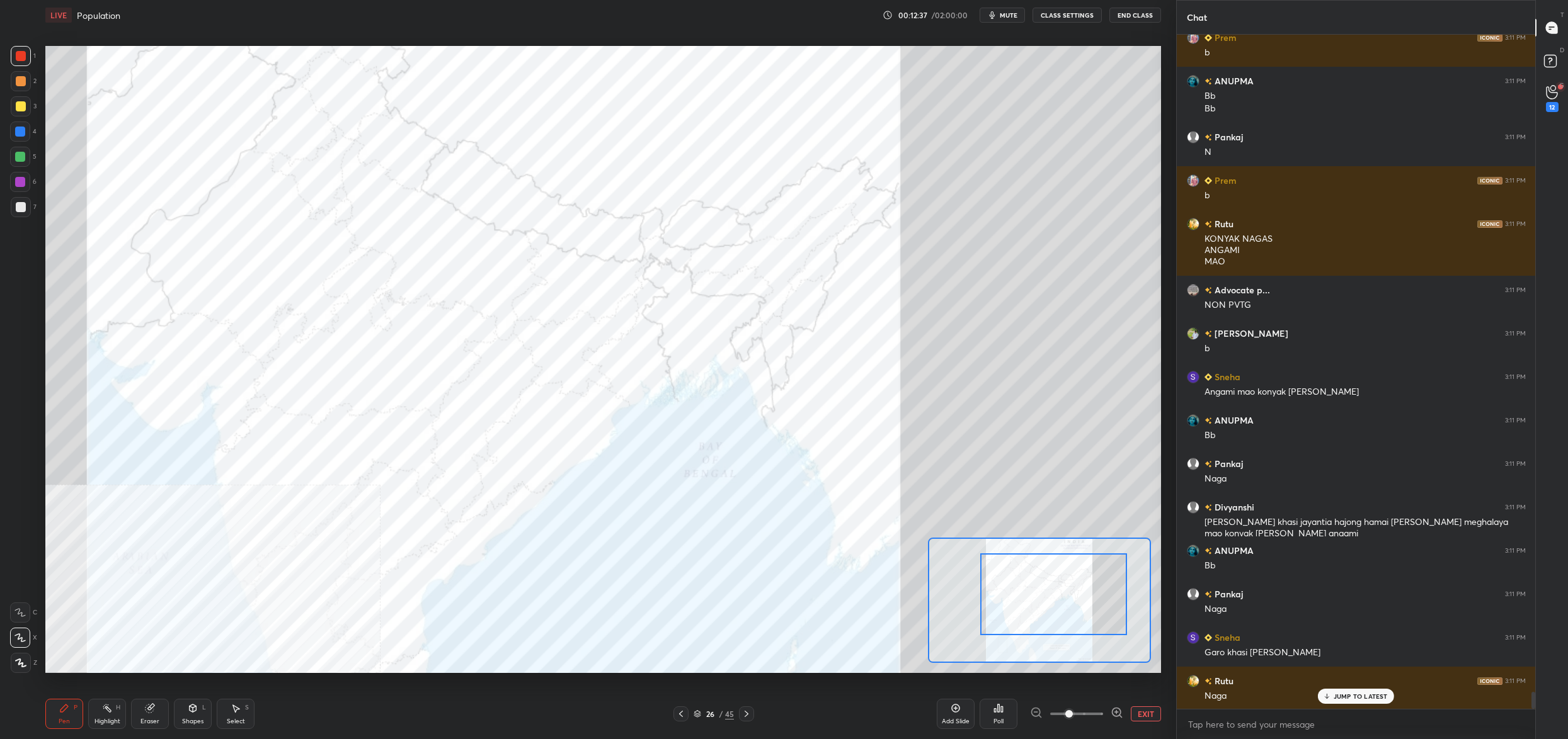
click at [1000, 716] on div "Poll" at bounding box center [998, 714] width 38 height 30
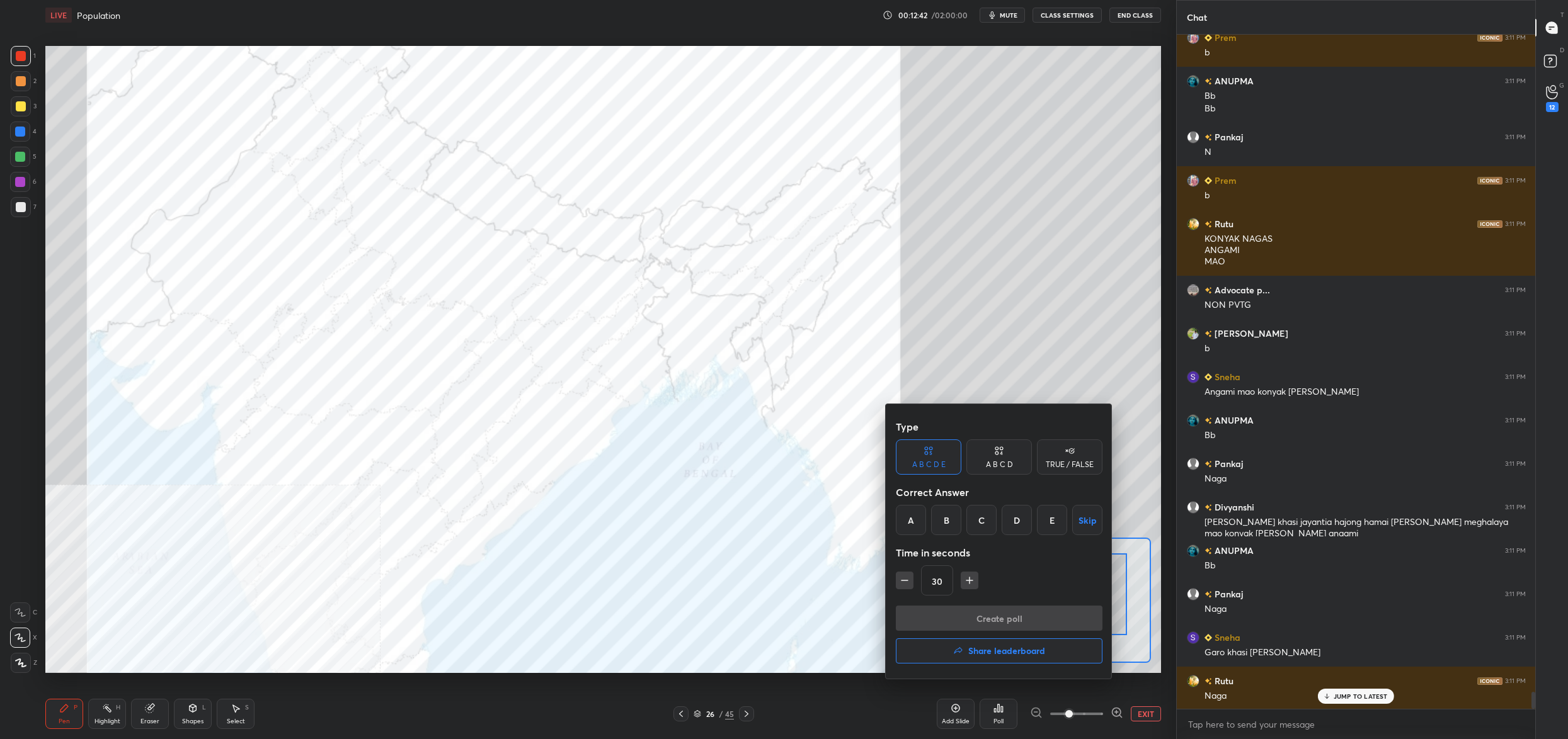
drag, startPoint x: 909, startPoint y: 522, endPoint x: 914, endPoint y: 552, distance: 30.4
click at [912, 522] on div "A" at bounding box center [911, 520] width 30 height 30
click at [930, 621] on button "Create poll" at bounding box center [999, 617] width 206 height 25
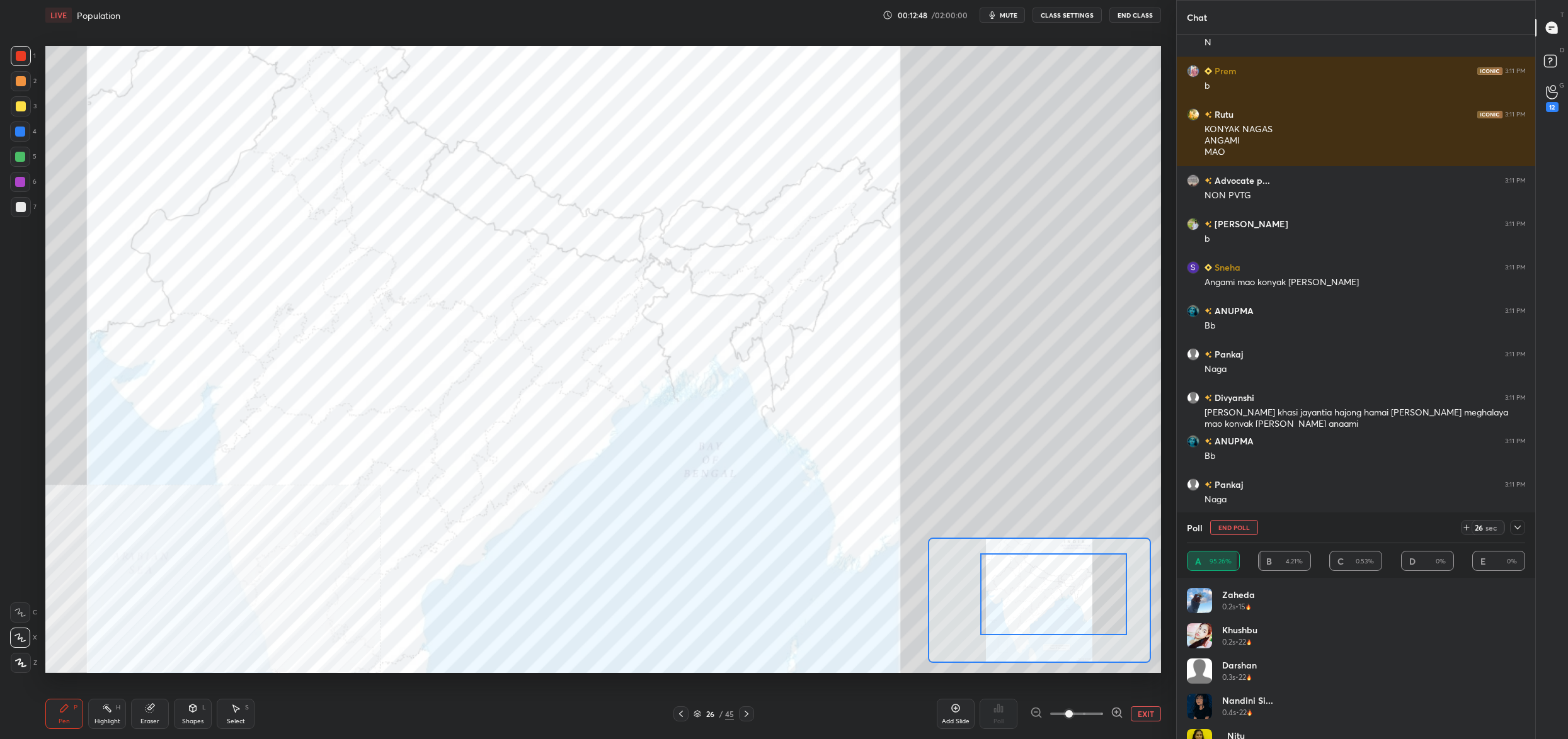
drag, startPoint x: 1226, startPoint y: 527, endPoint x: 1216, endPoint y: 534, distance: 12.2
click at [1225, 527] on button "End Poll" at bounding box center [1234, 527] width 48 height 15
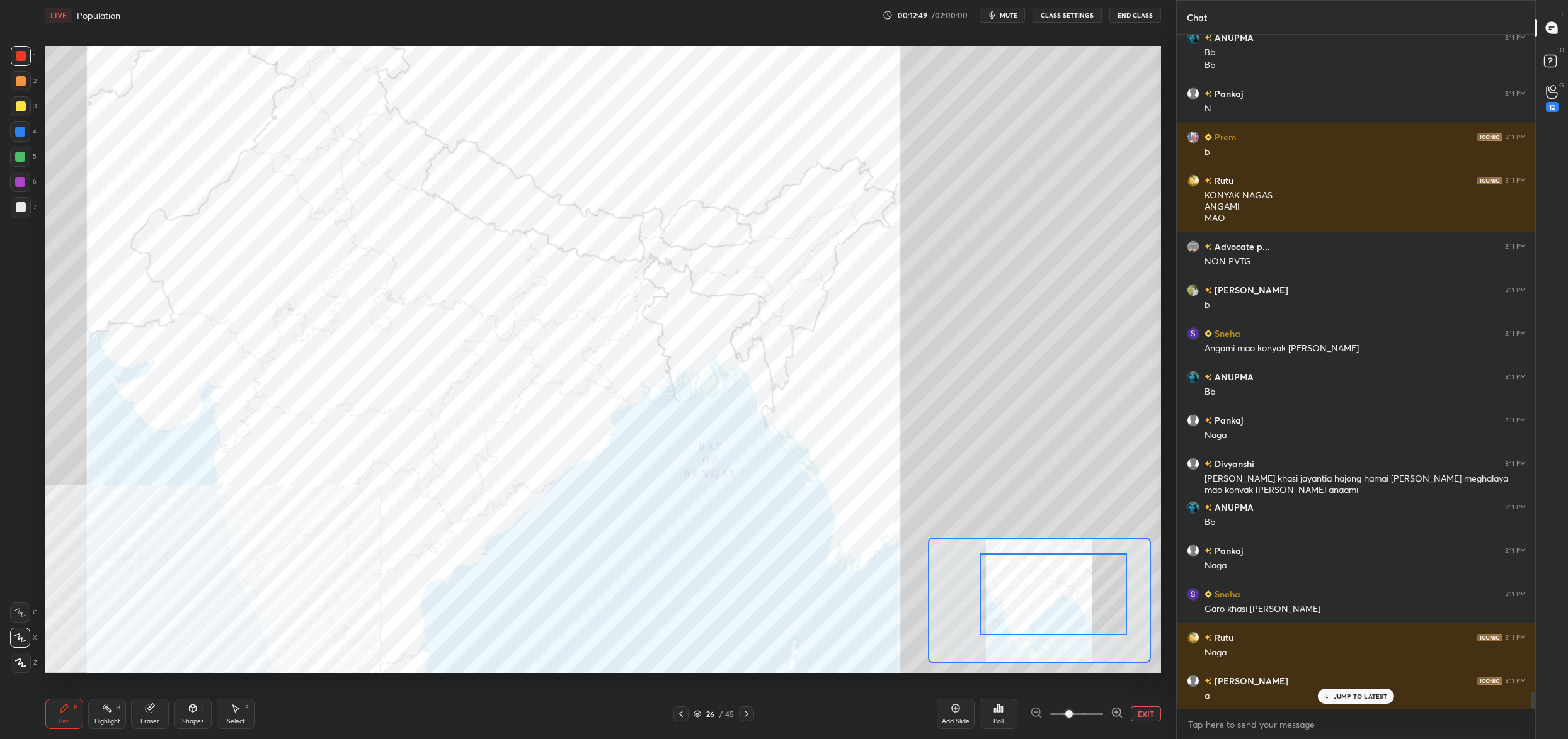
click at [1005, 712] on div "Poll" at bounding box center [998, 714] width 38 height 30
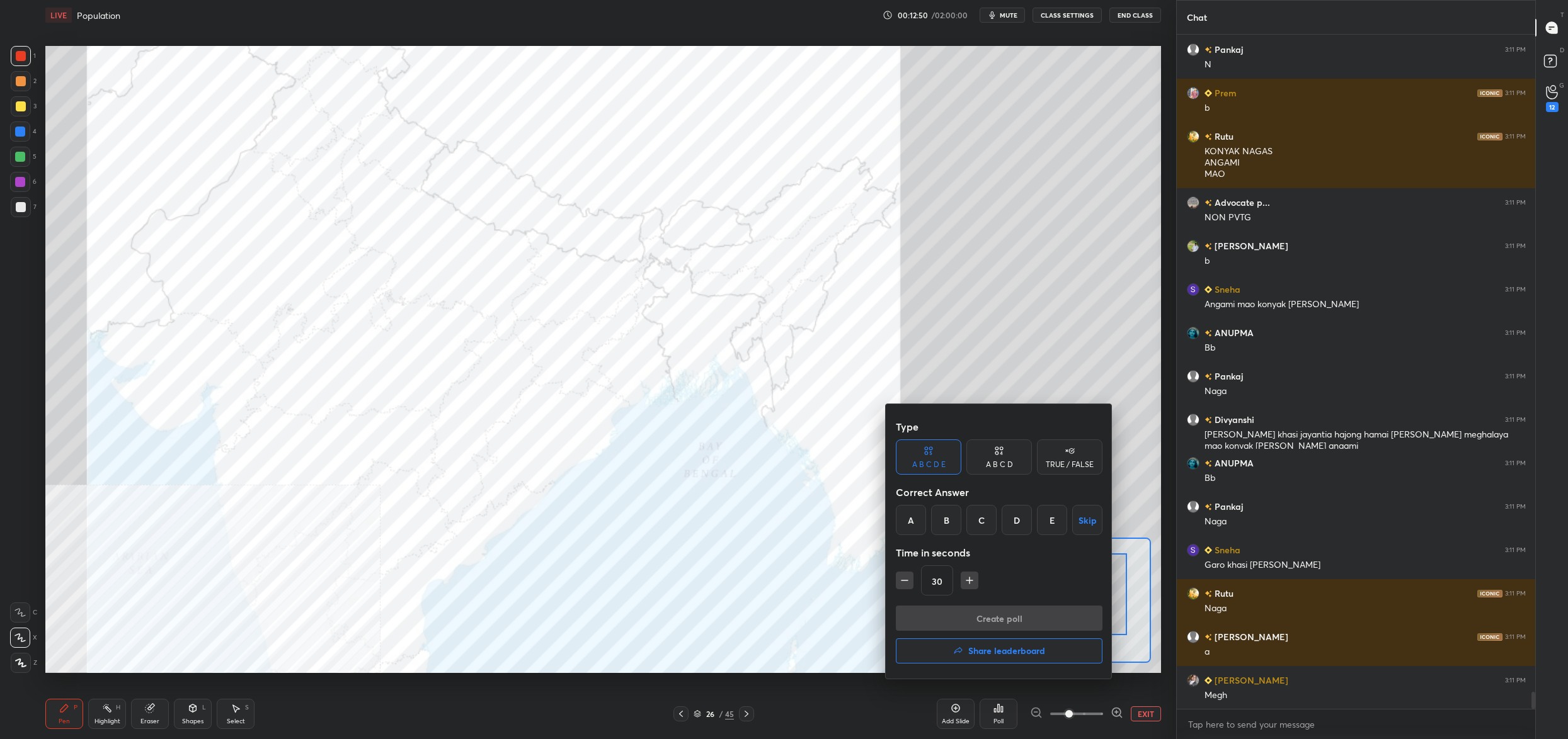
drag, startPoint x: 904, startPoint y: 524, endPoint x: 908, endPoint y: 539, distance: 15.5
click at [901, 524] on div "A" at bounding box center [911, 520] width 30 height 30
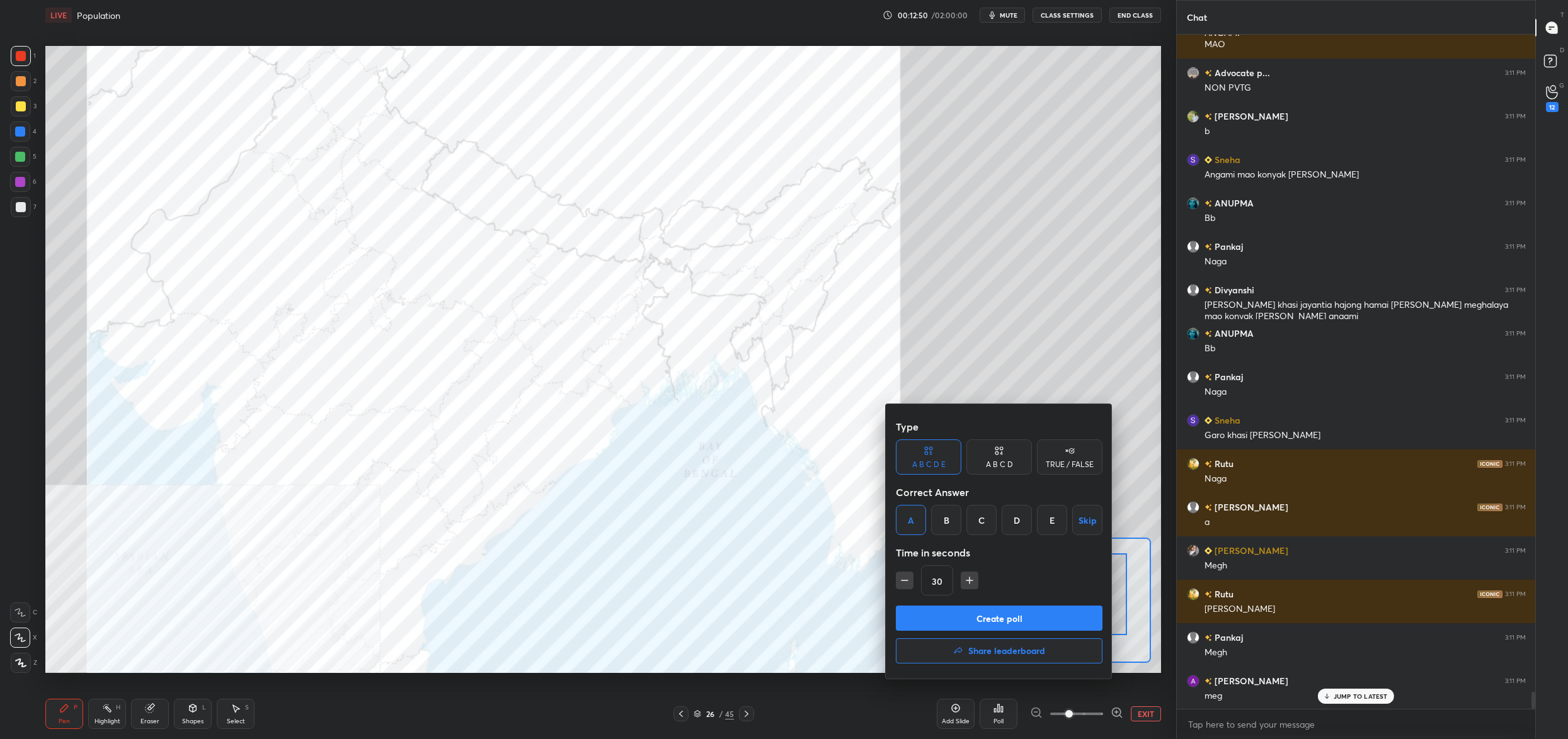
click at [946, 613] on button "Create poll" at bounding box center [999, 617] width 206 height 25
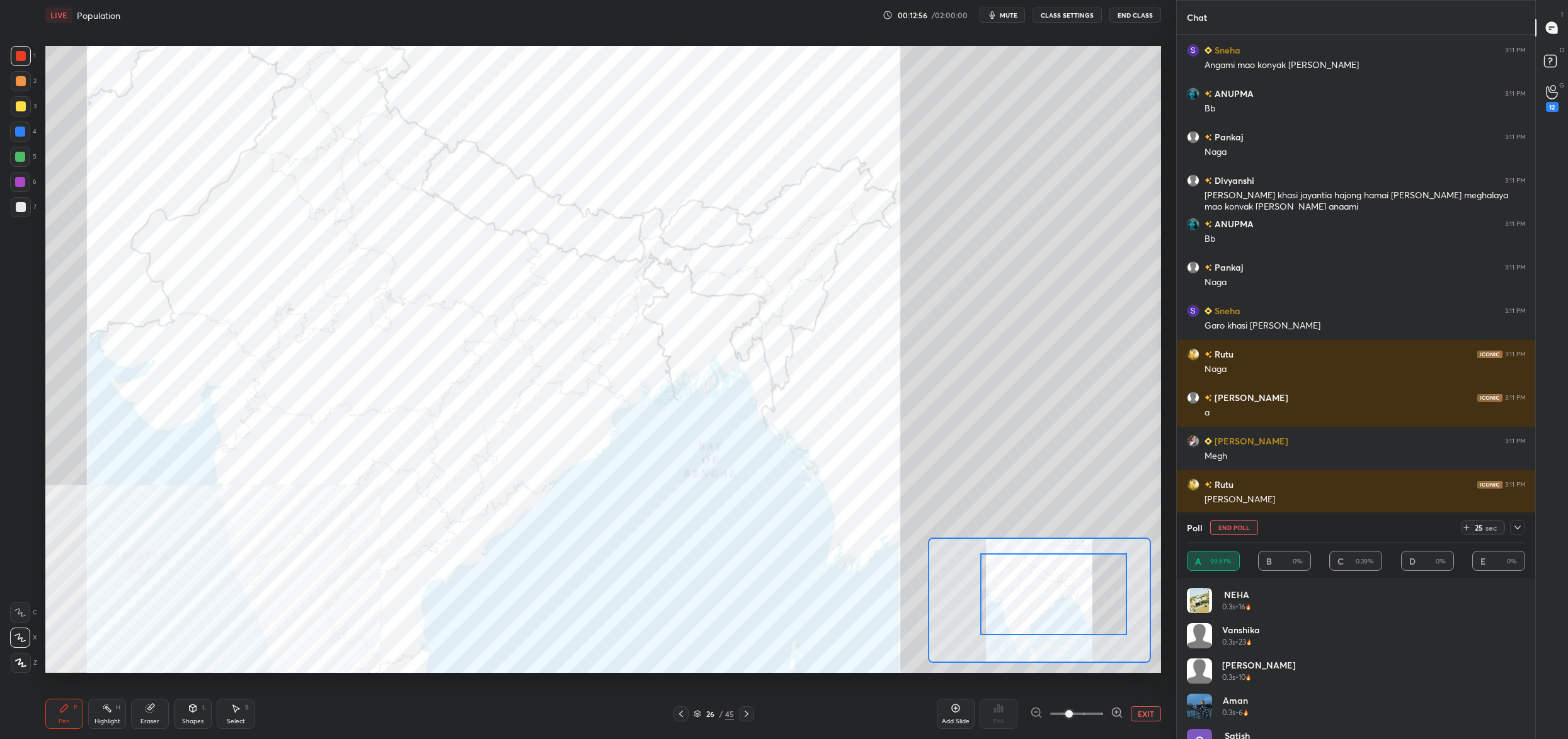
drag, startPoint x: 1225, startPoint y: 526, endPoint x: 1228, endPoint y: 532, distance: 6.7
click at [1225, 526] on button "End Poll" at bounding box center [1234, 527] width 48 height 15
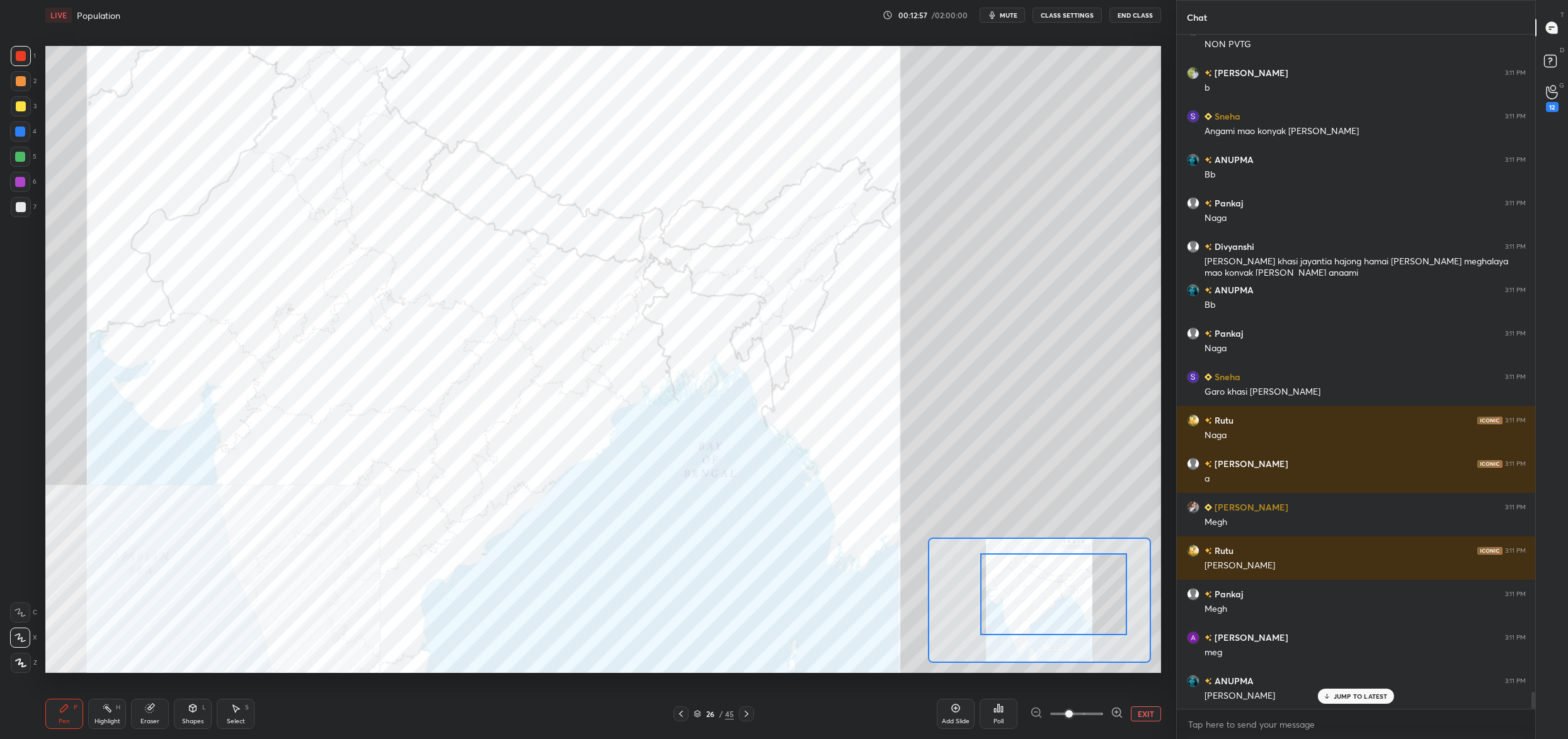
click at [995, 710] on icon at bounding box center [995, 710] width 2 height 3
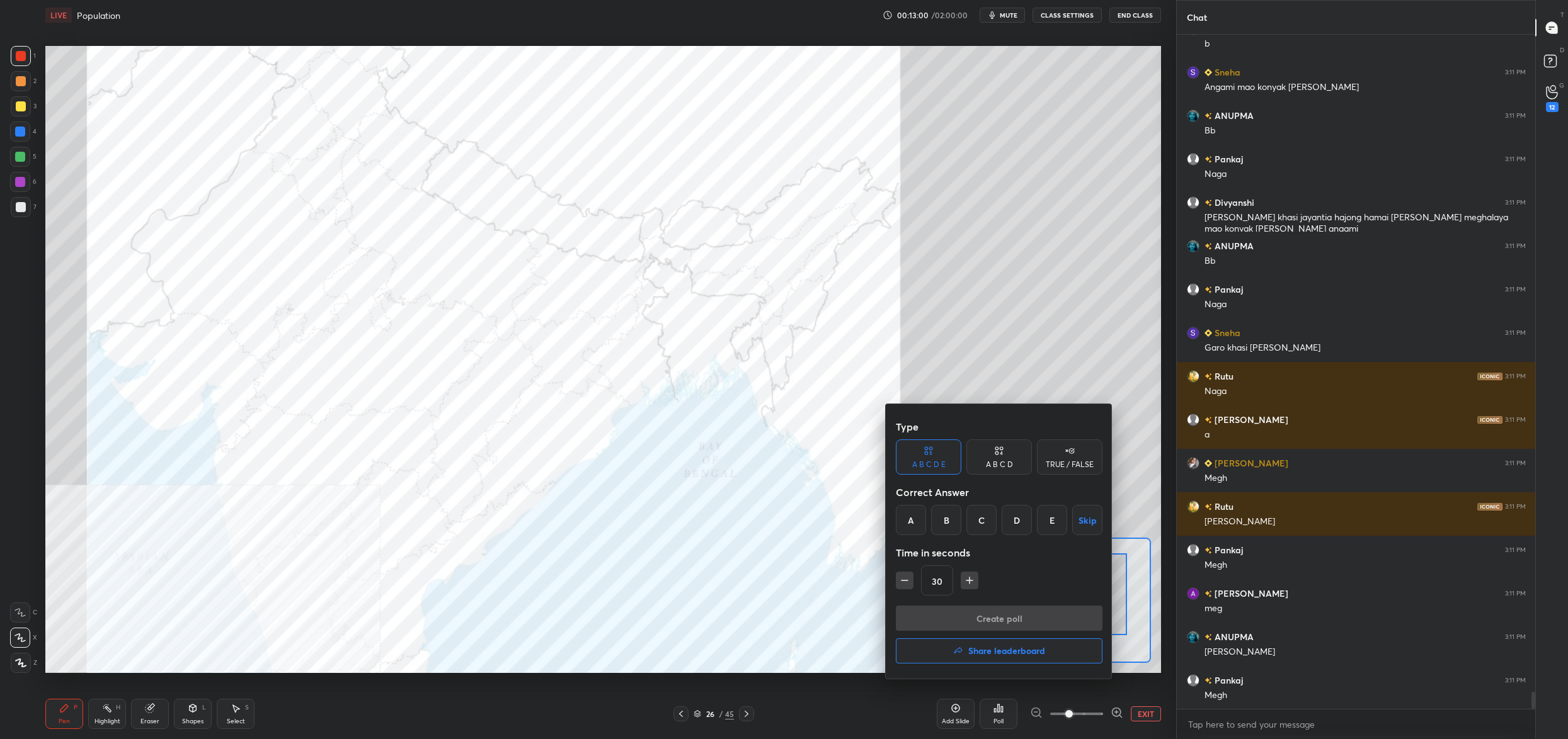
drag, startPoint x: 987, startPoint y: 522, endPoint x: 982, endPoint y: 531, distance: 10.3
click at [988, 520] on div "C" at bounding box center [981, 520] width 30 height 30
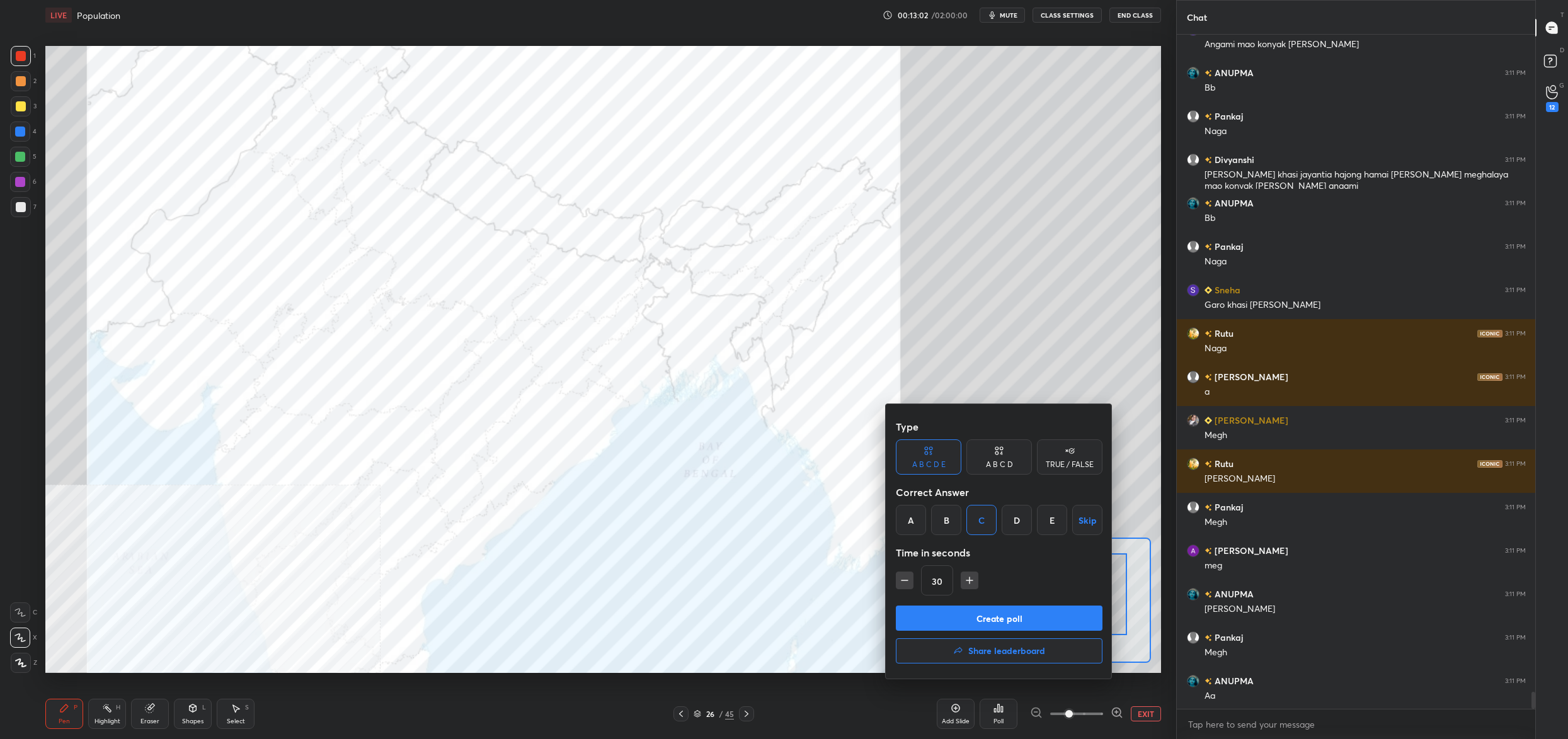
click at [987, 610] on button "Create poll" at bounding box center [999, 617] width 206 height 25
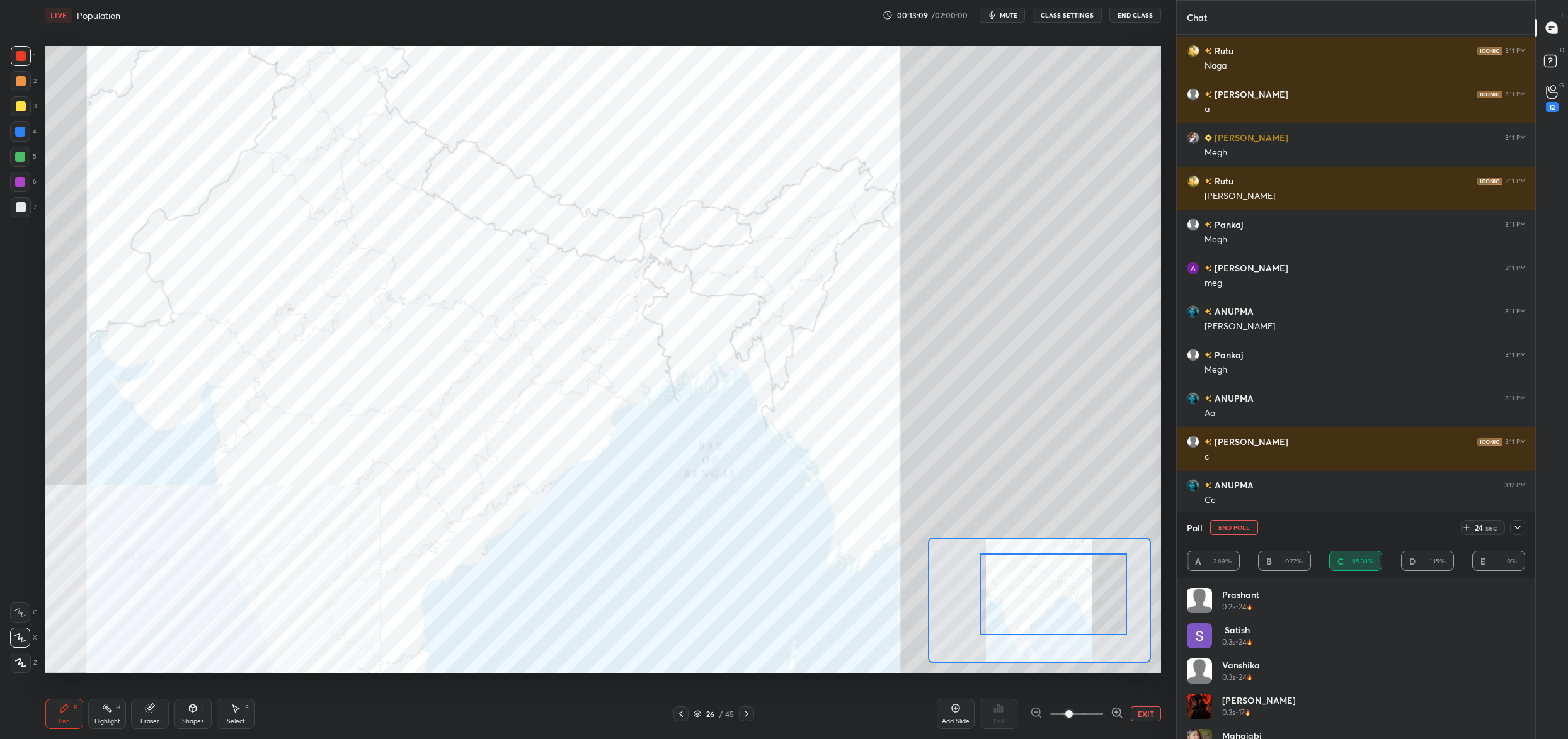
click at [1219, 528] on button "End Poll" at bounding box center [1234, 527] width 48 height 15
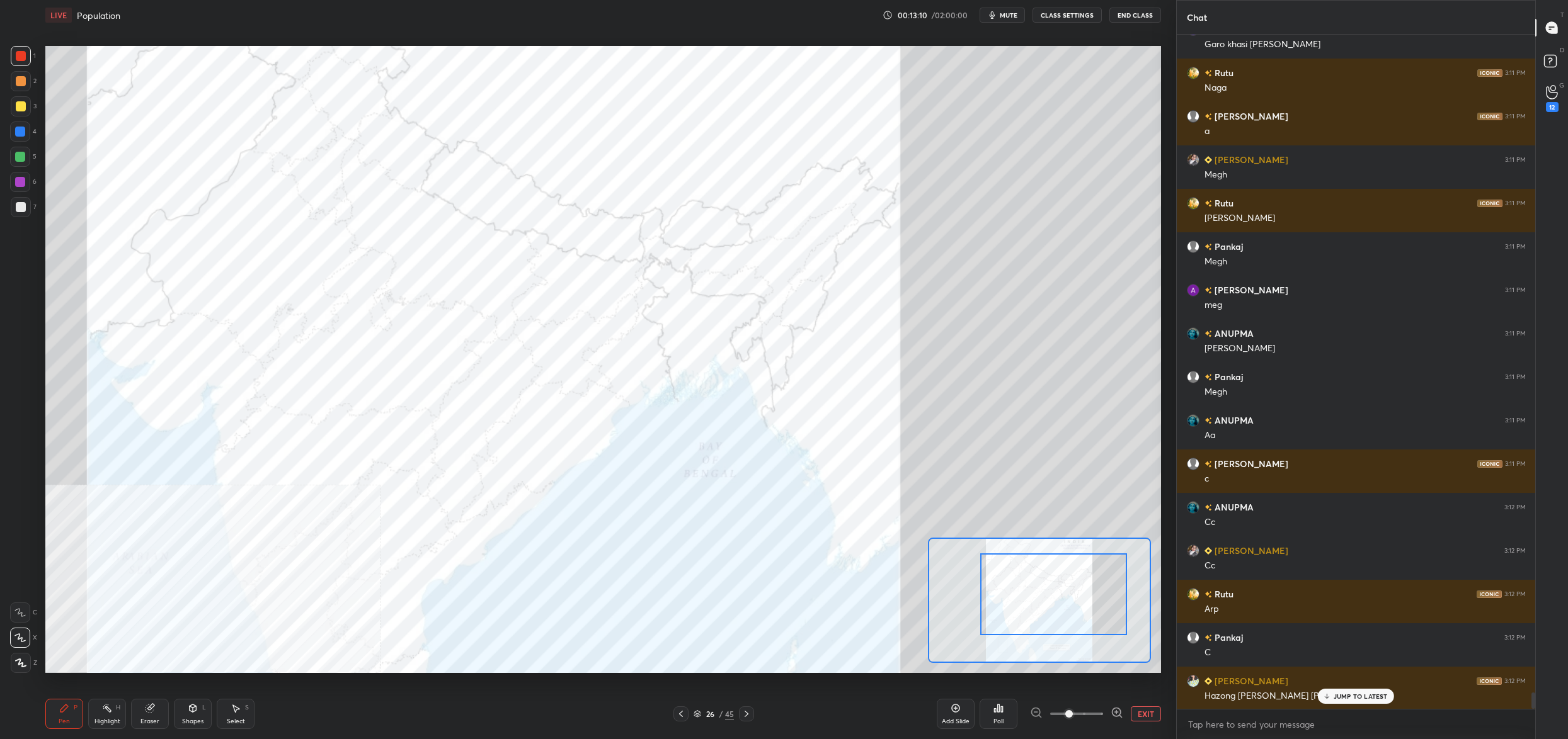
click at [998, 710] on icon at bounding box center [998, 709] width 2 height 7
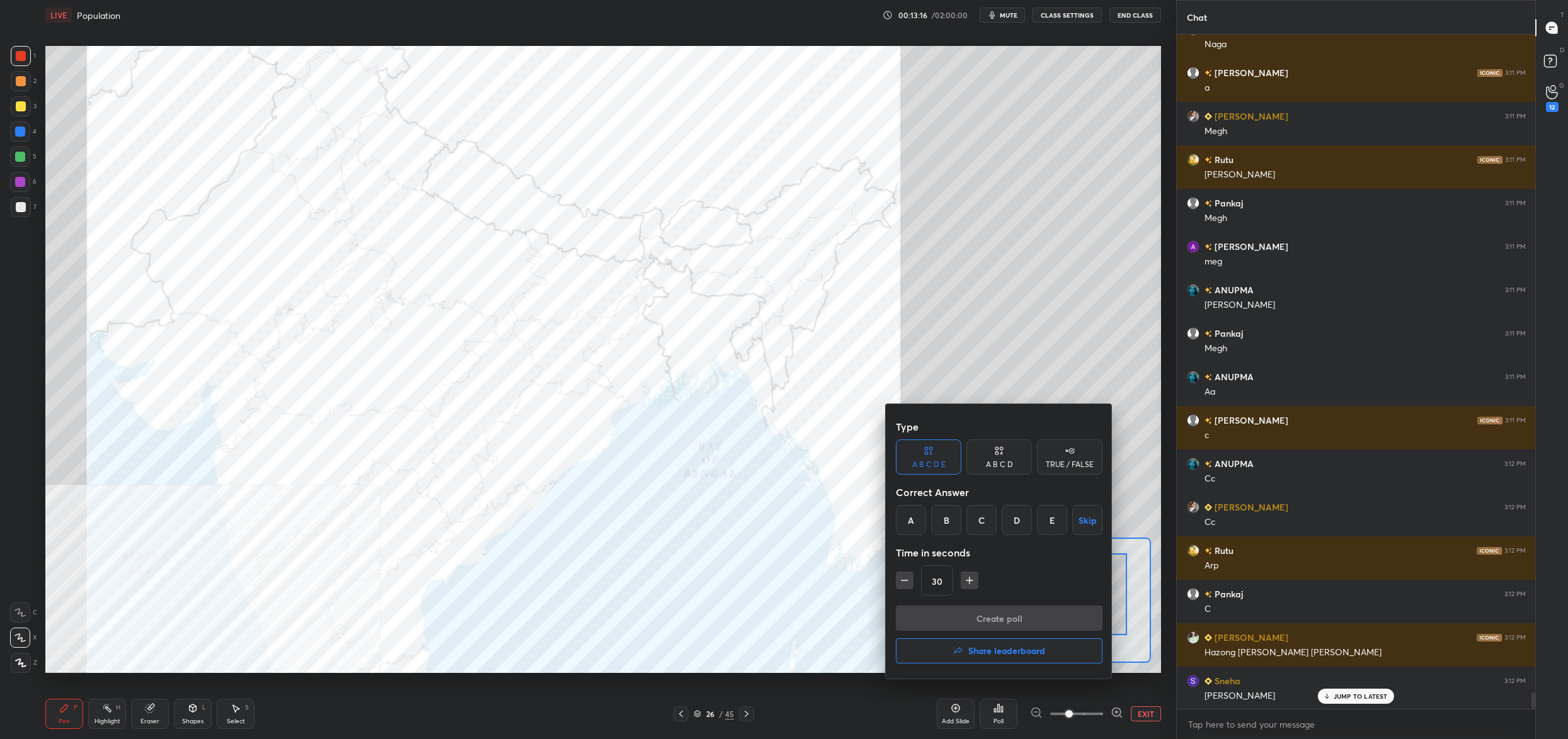
click at [945, 532] on div "B" at bounding box center [946, 520] width 30 height 30
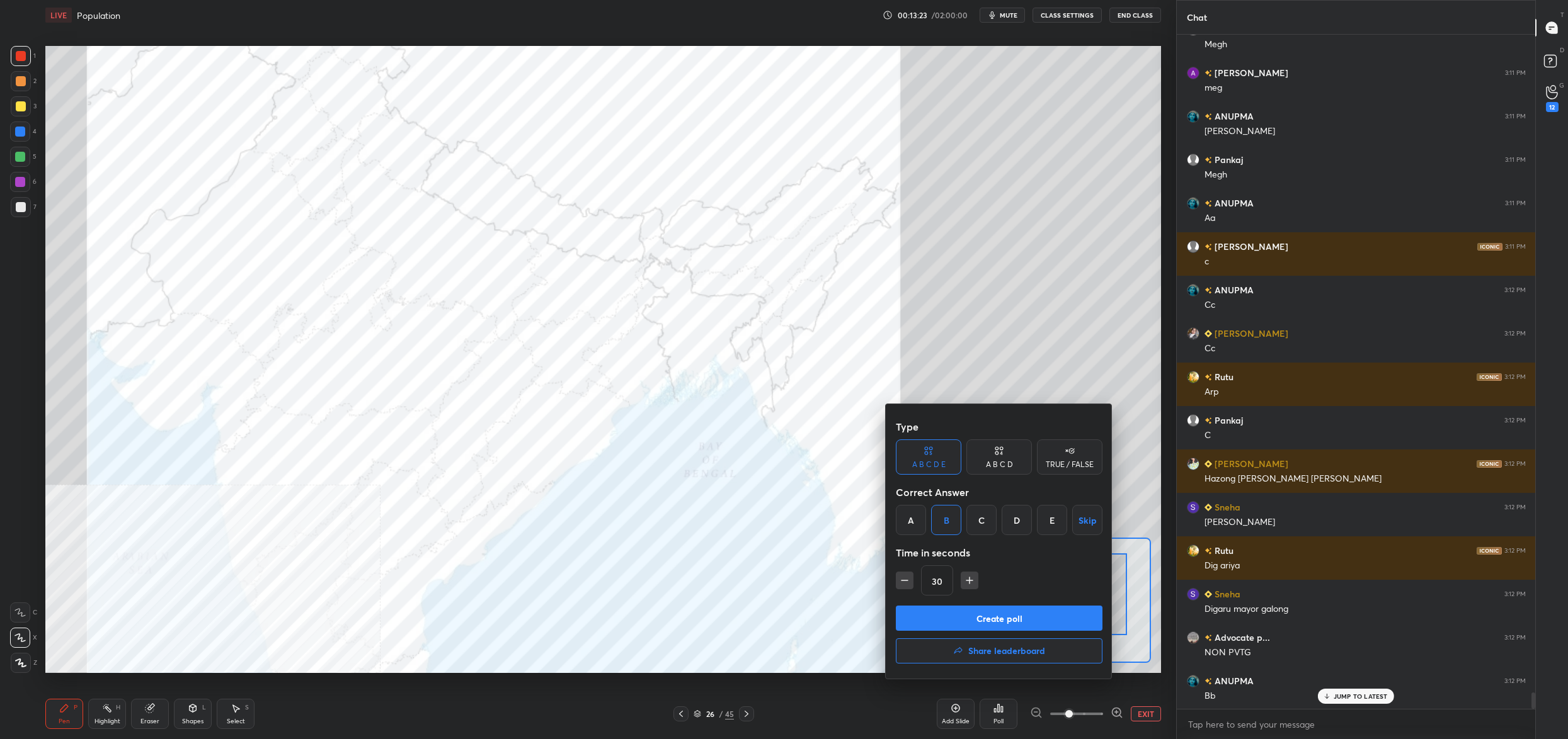
drag, startPoint x: 971, startPoint y: 619, endPoint x: 973, endPoint y: 614, distance: 5.4
click at [973, 617] on button "Create poll" at bounding box center [999, 617] width 206 height 25
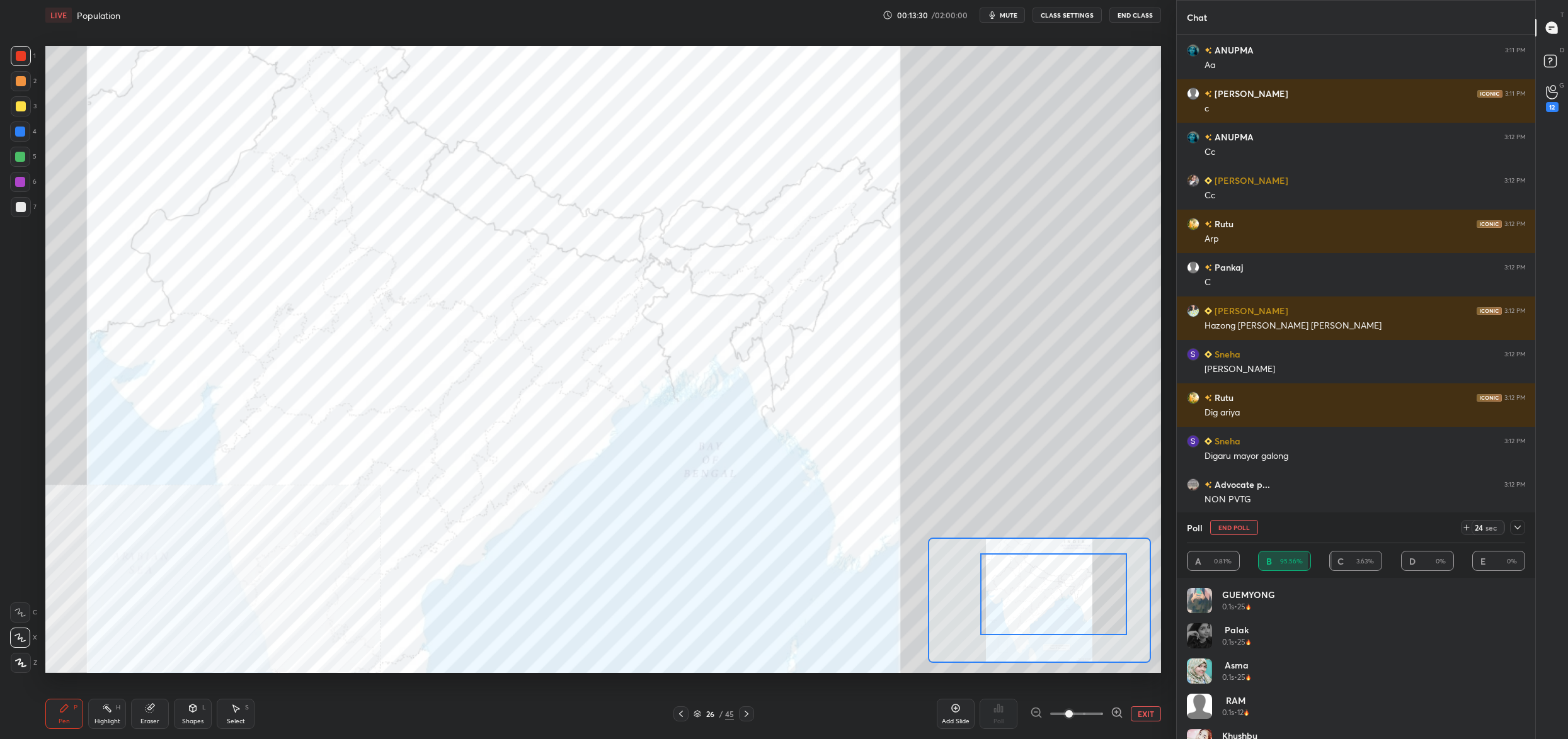
drag, startPoint x: 1235, startPoint y: 524, endPoint x: 1222, endPoint y: 528, distance: 13.6
click at [1234, 524] on button "End Poll" at bounding box center [1234, 527] width 48 height 15
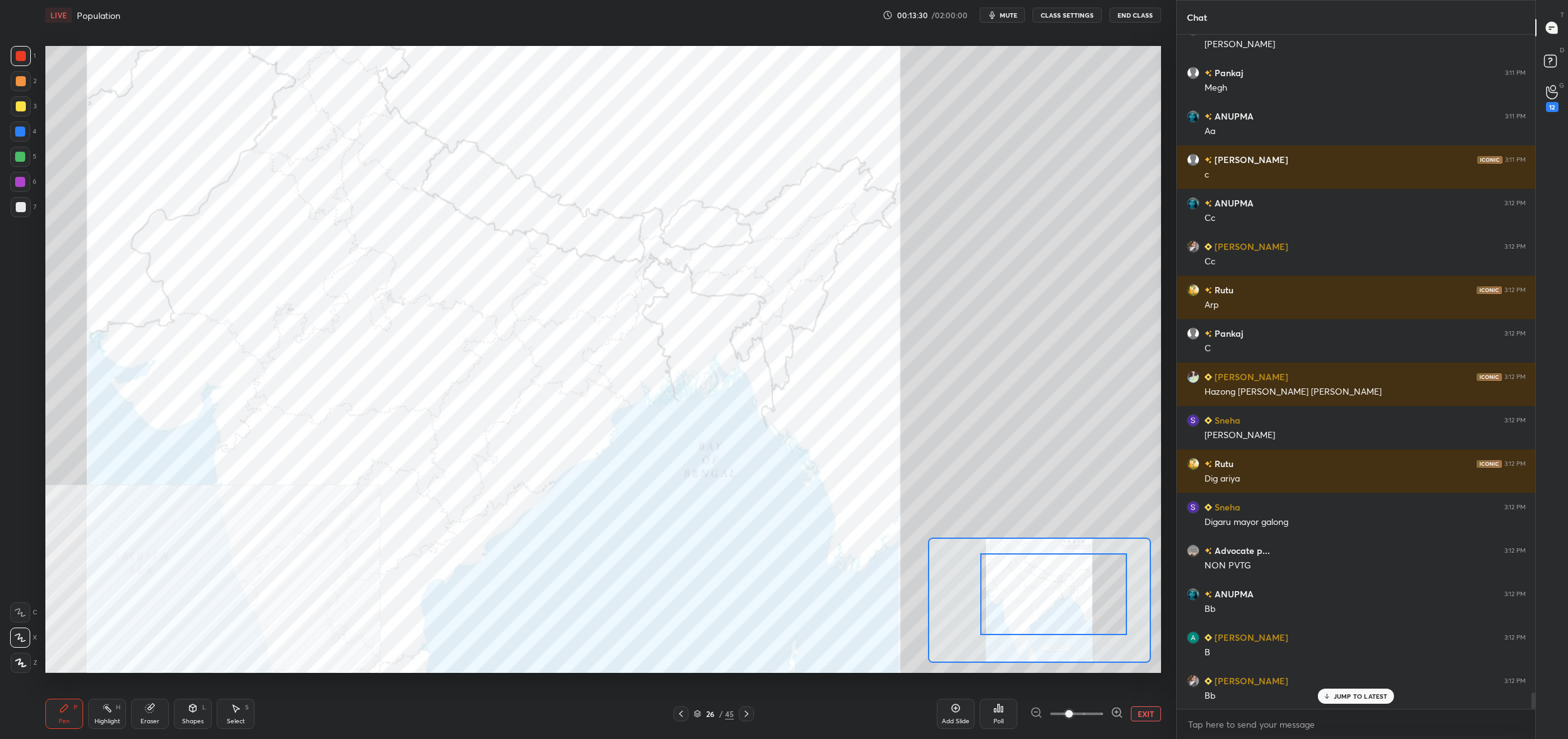
click at [1001, 709] on icon at bounding box center [1002, 710] width 2 height 6
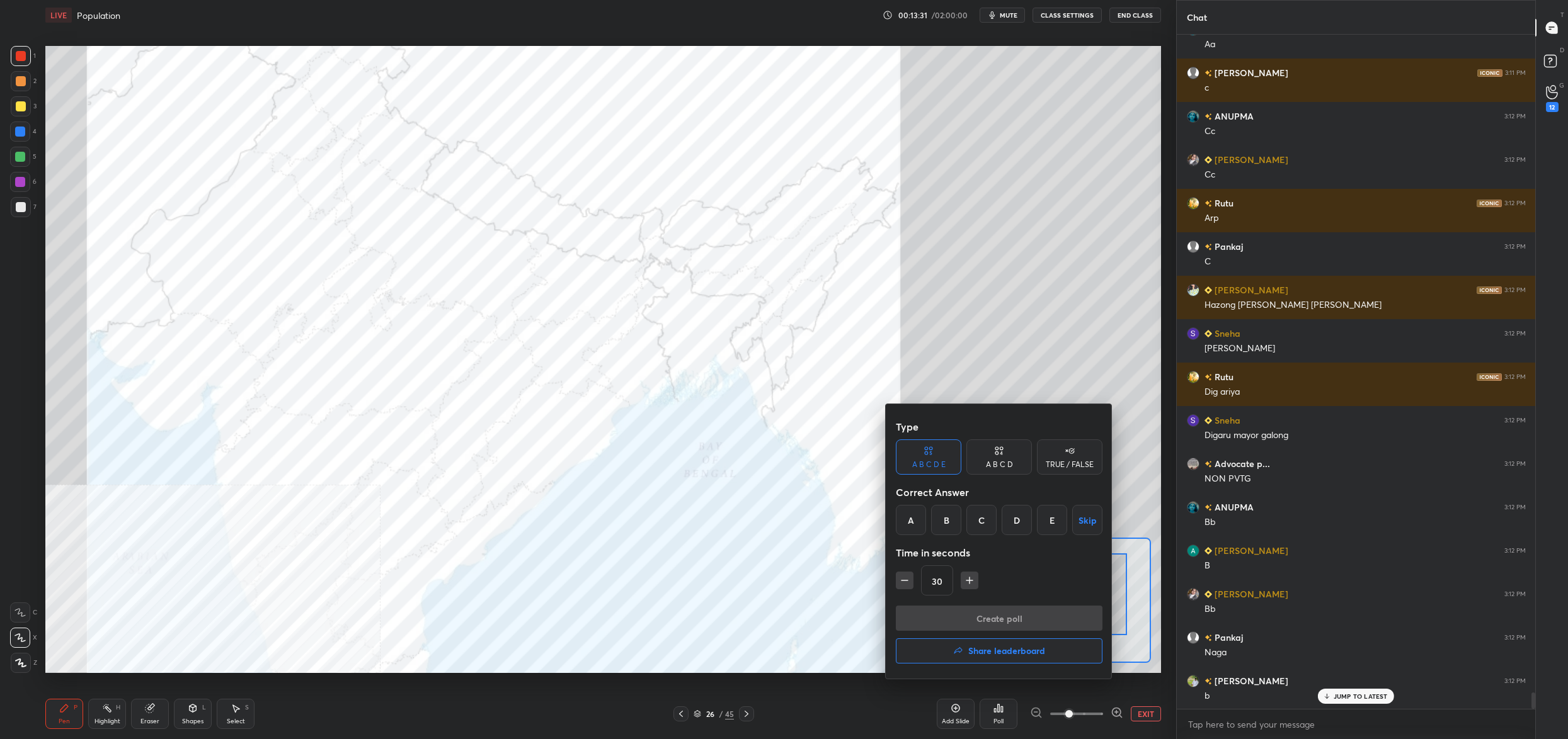
click at [907, 510] on div "A" at bounding box center [911, 520] width 30 height 30
drag, startPoint x: 950, startPoint y: 609, endPoint x: 942, endPoint y: 605, distance: 8.9
click at [949, 609] on button "Create poll" at bounding box center [999, 617] width 206 height 25
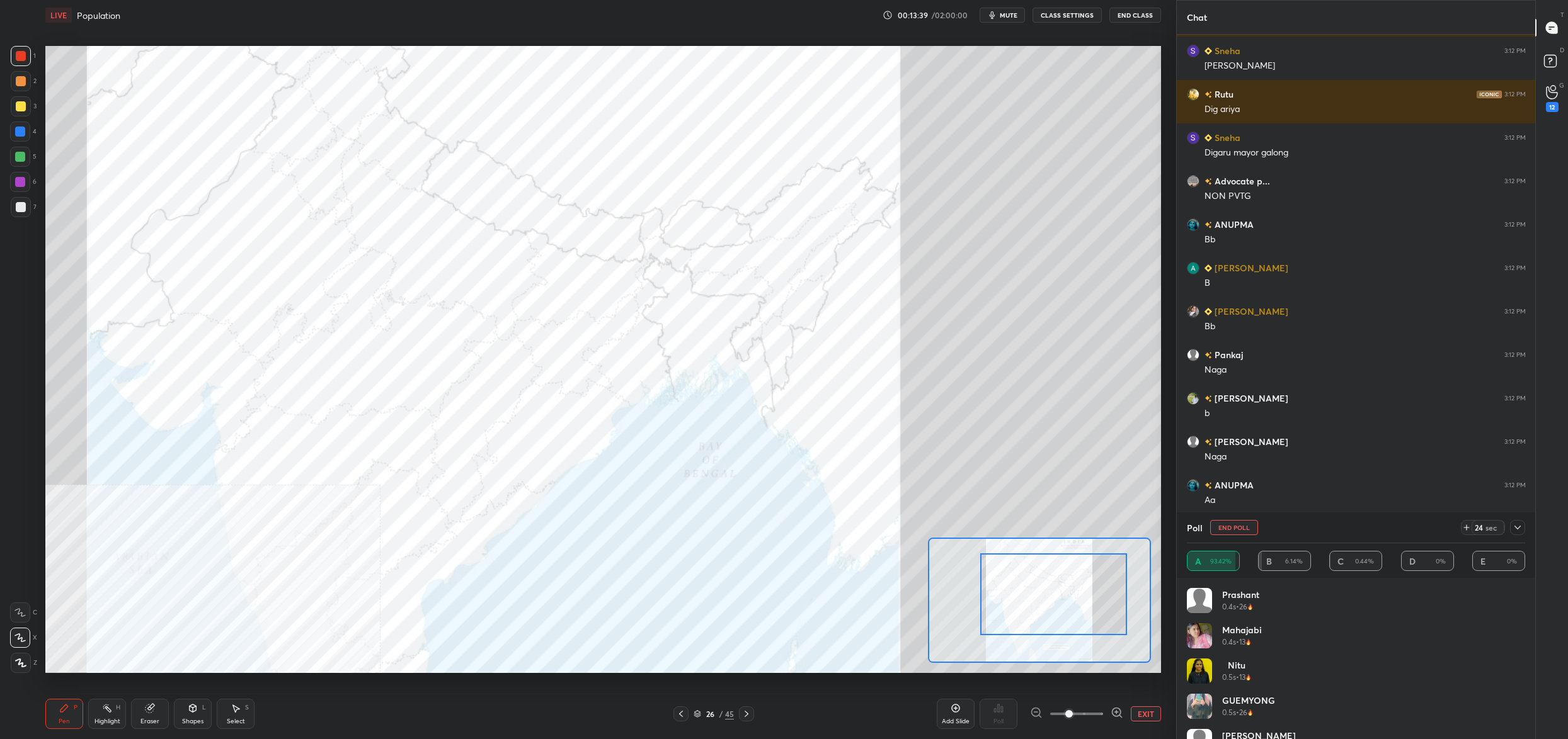
drag, startPoint x: 1225, startPoint y: 526, endPoint x: 1216, endPoint y: 528, distance: 9.2
click at [1218, 527] on button "End Poll" at bounding box center [1234, 527] width 48 height 15
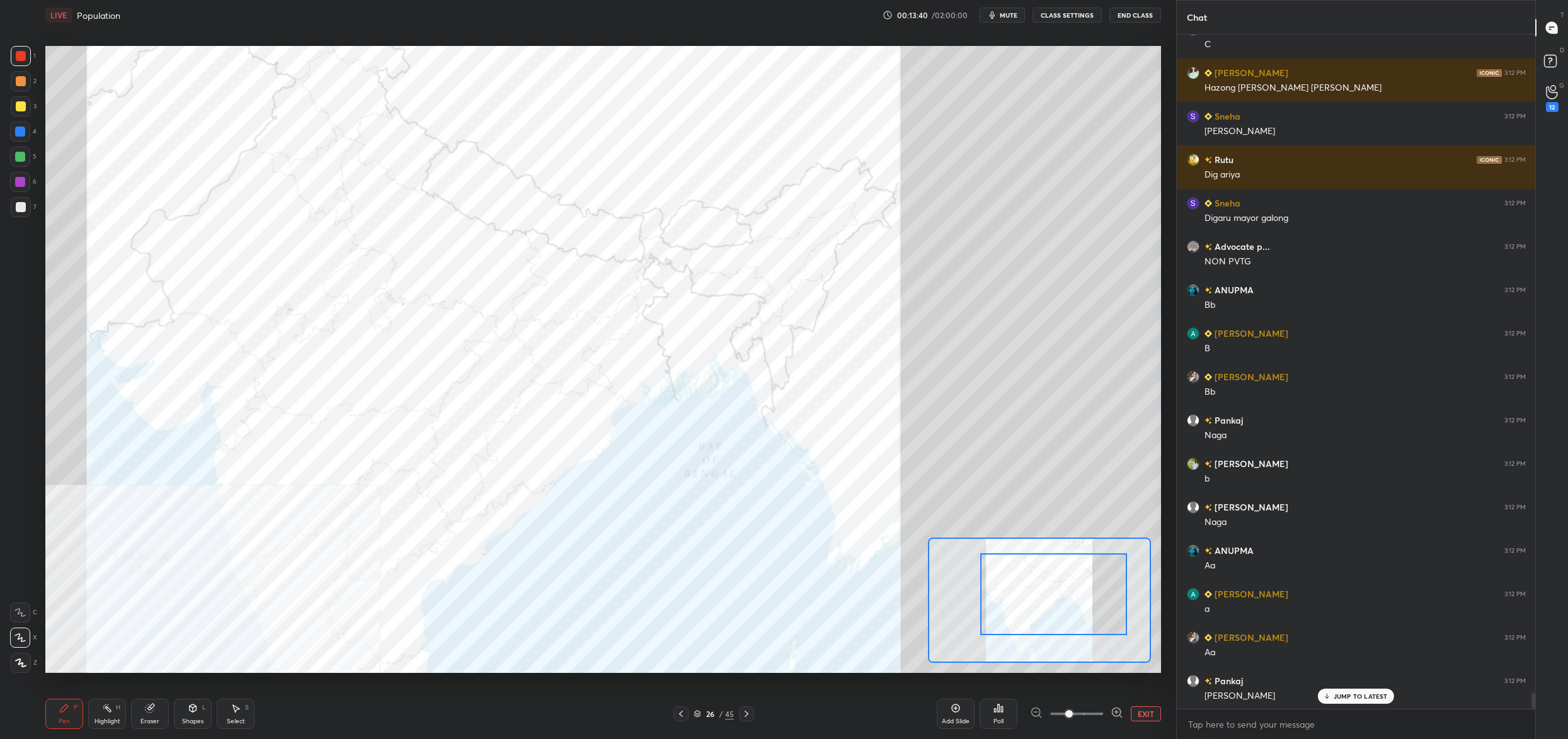
click at [998, 715] on div "Poll" at bounding box center [998, 714] width 38 height 30
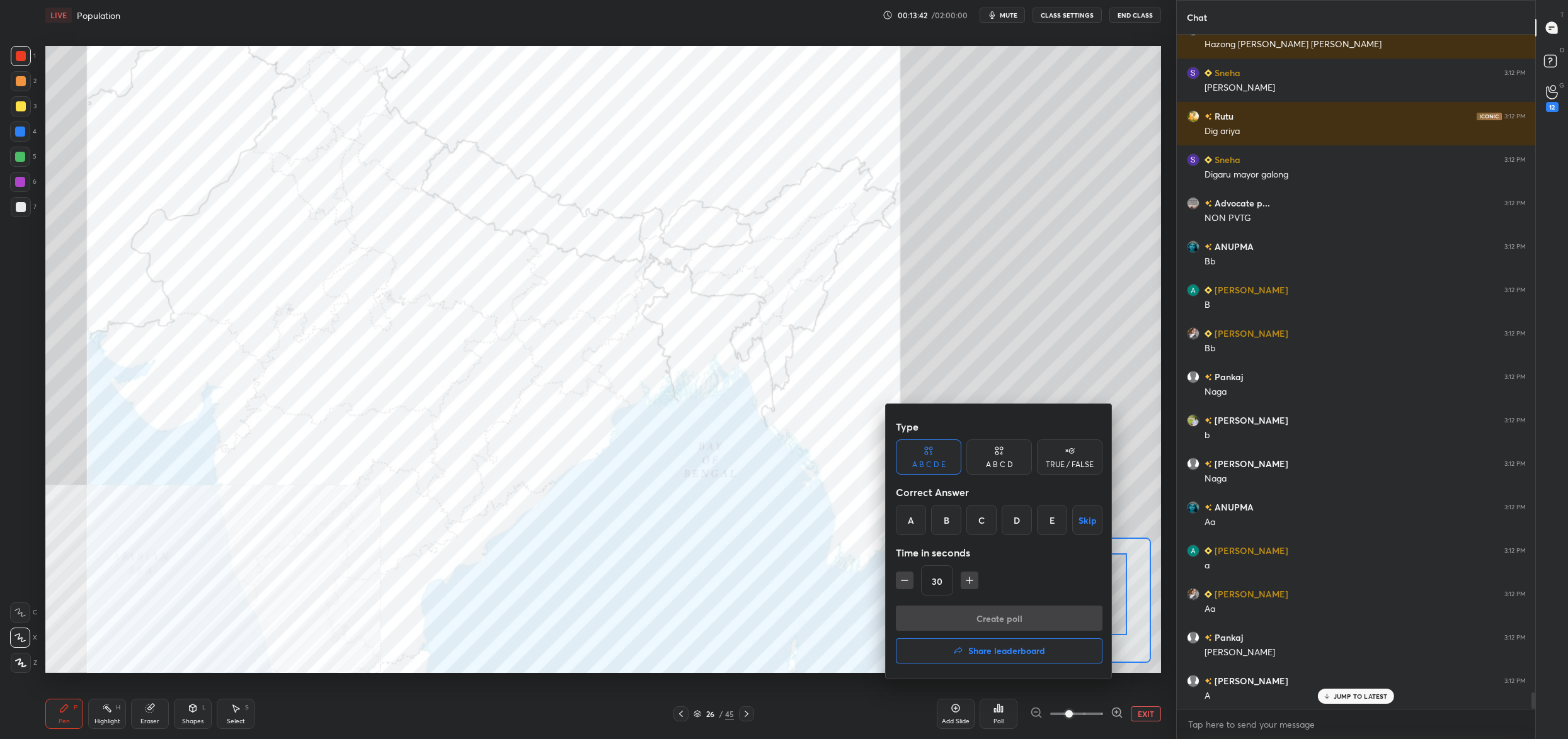
click at [926, 519] on div "A B C D E Skip" at bounding box center [999, 520] width 206 height 30
click at [915, 517] on div "A" at bounding box center [911, 520] width 30 height 30
click at [984, 623] on button "Create poll" at bounding box center [999, 617] width 206 height 25
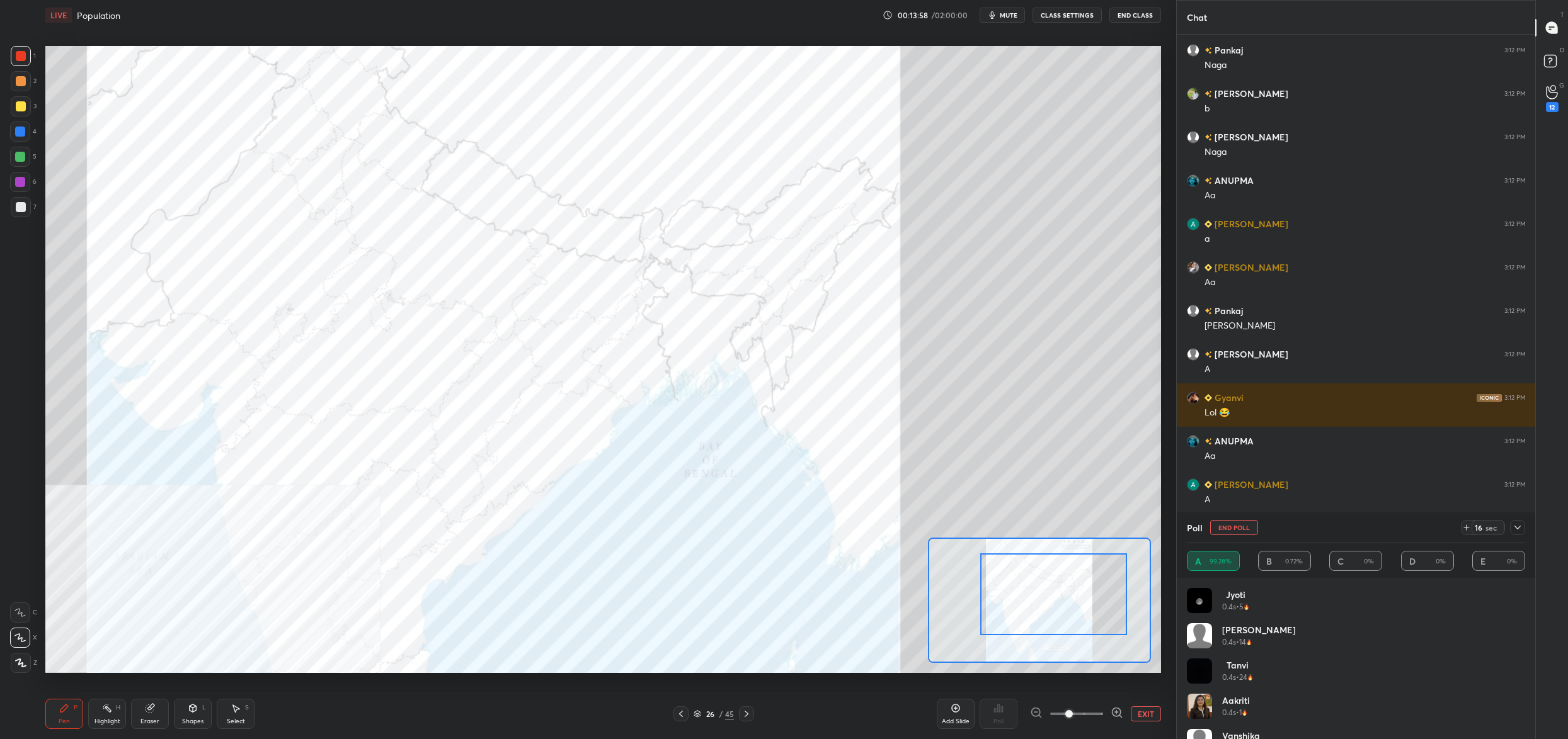
click at [1239, 527] on button "End Poll" at bounding box center [1234, 527] width 48 height 15
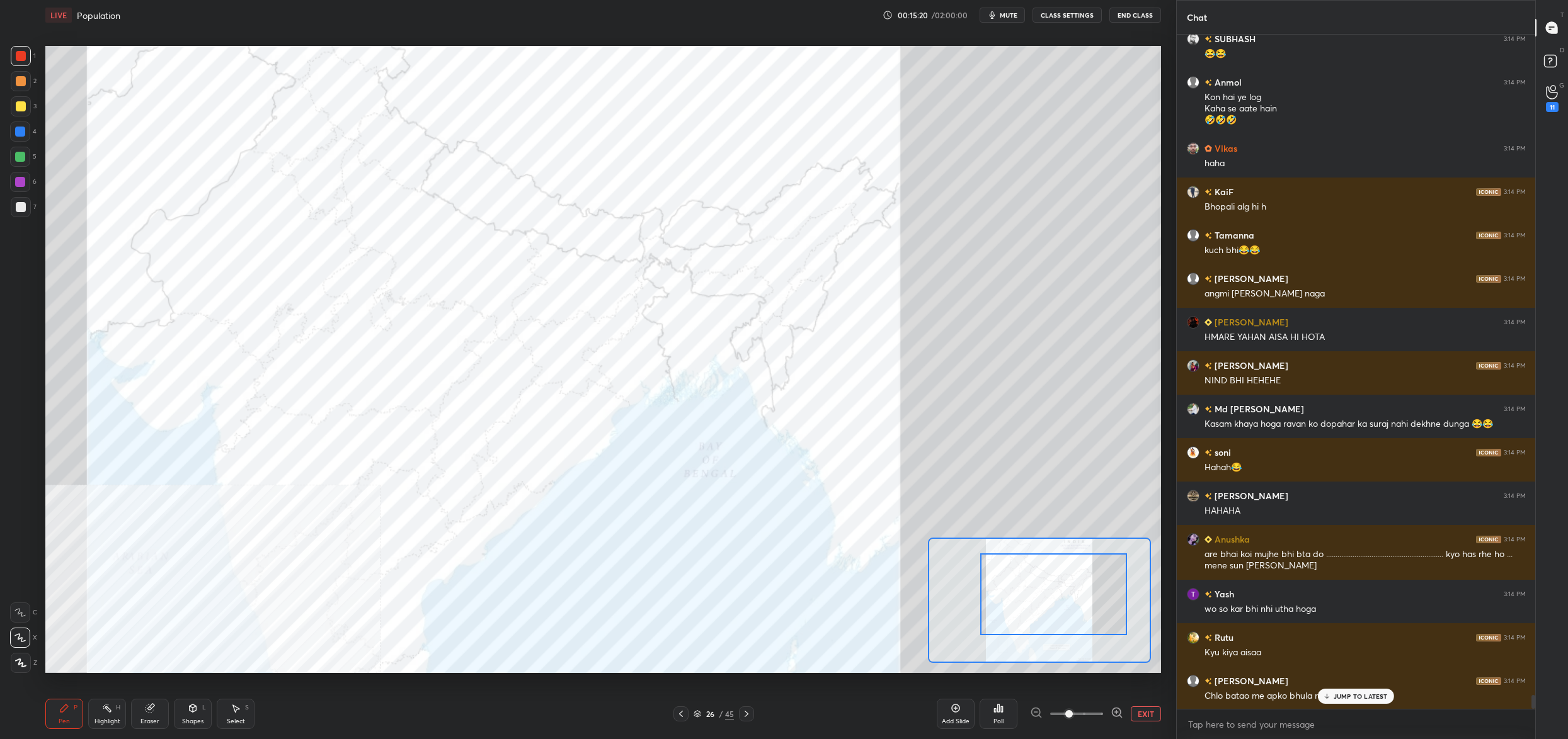
click at [1001, 712] on icon at bounding box center [1002, 710] width 2 height 6
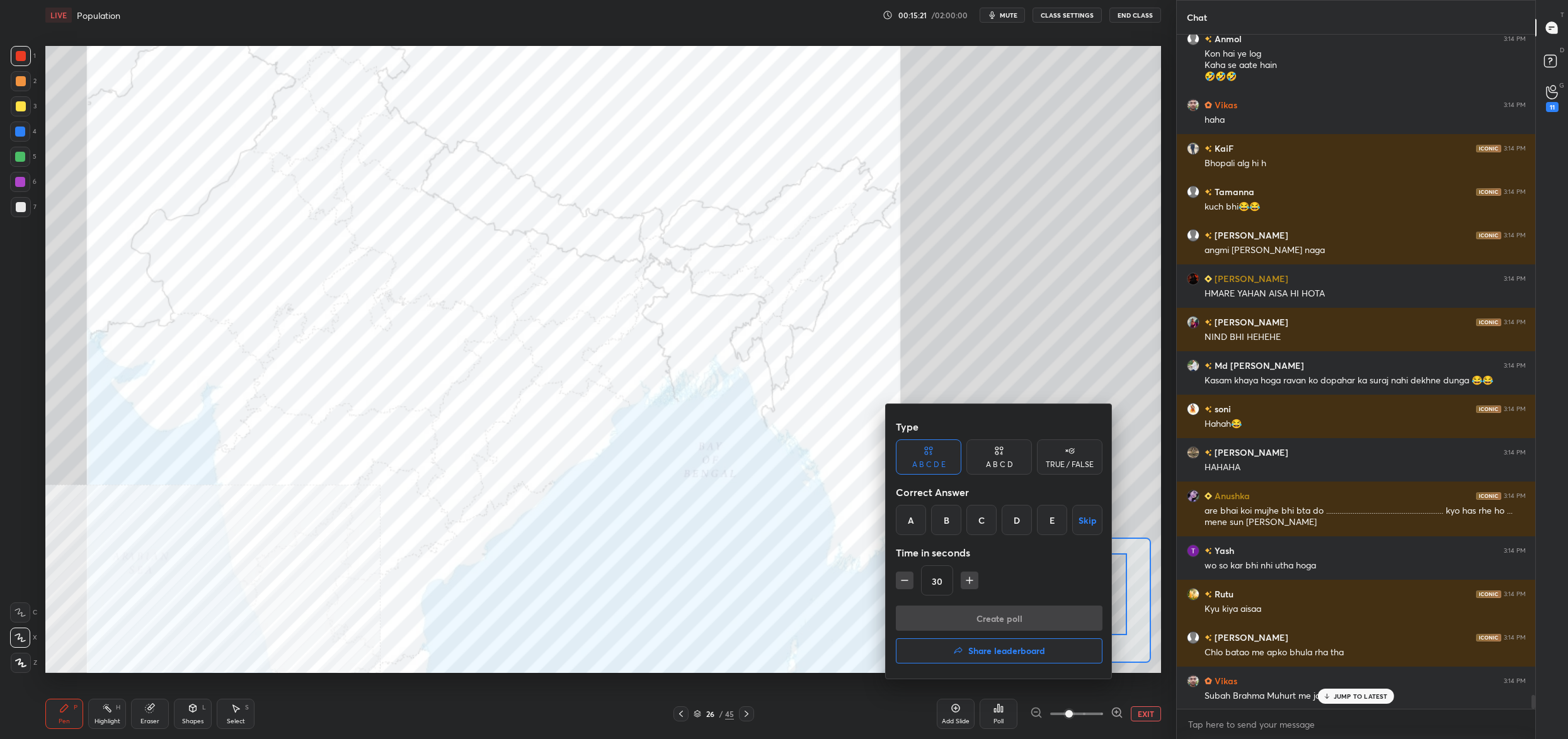
drag, startPoint x: 944, startPoint y: 517, endPoint x: 961, endPoint y: 566, distance: 51.9
click at [944, 518] on div "B" at bounding box center [946, 520] width 30 height 30
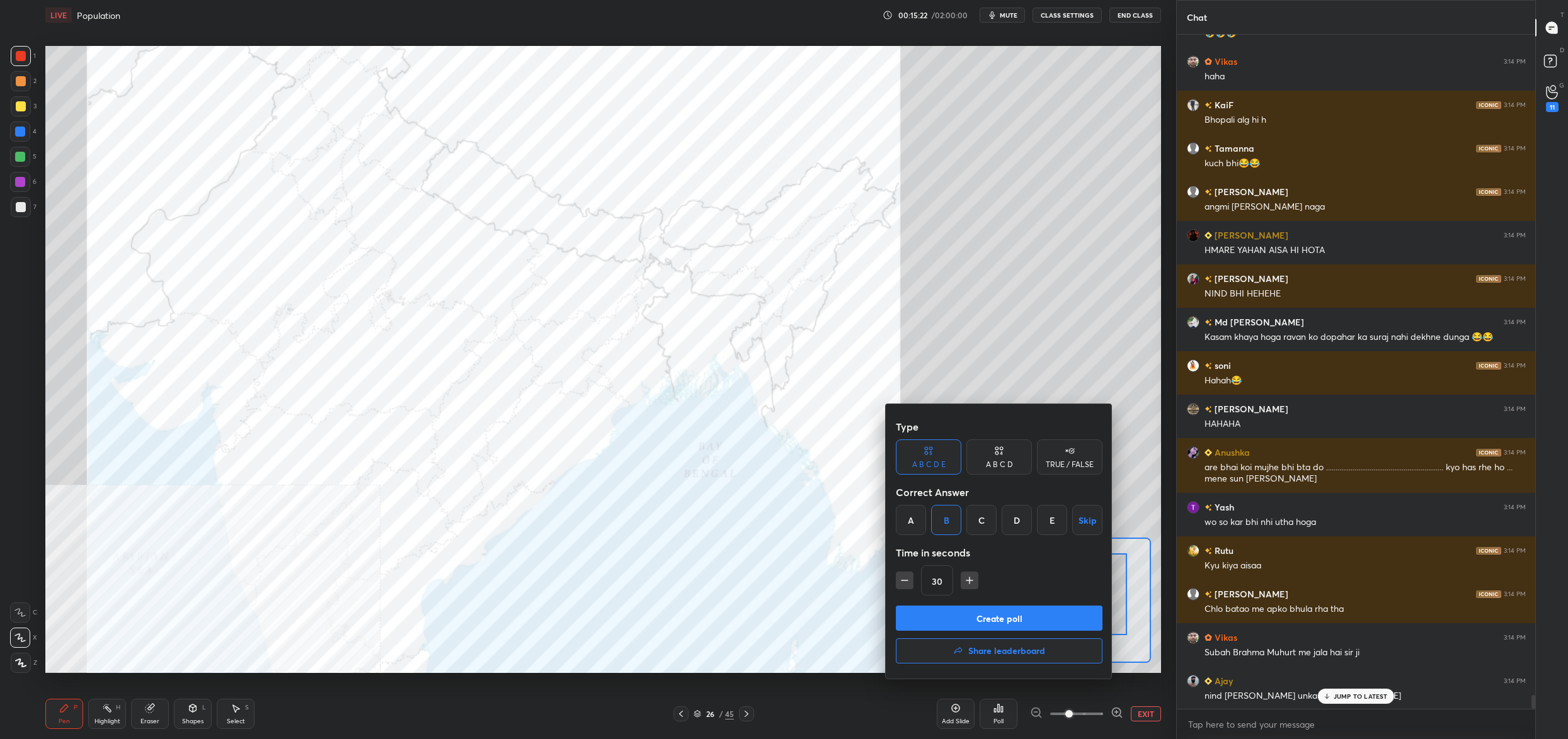
click at [970, 615] on button "Create poll" at bounding box center [999, 617] width 206 height 25
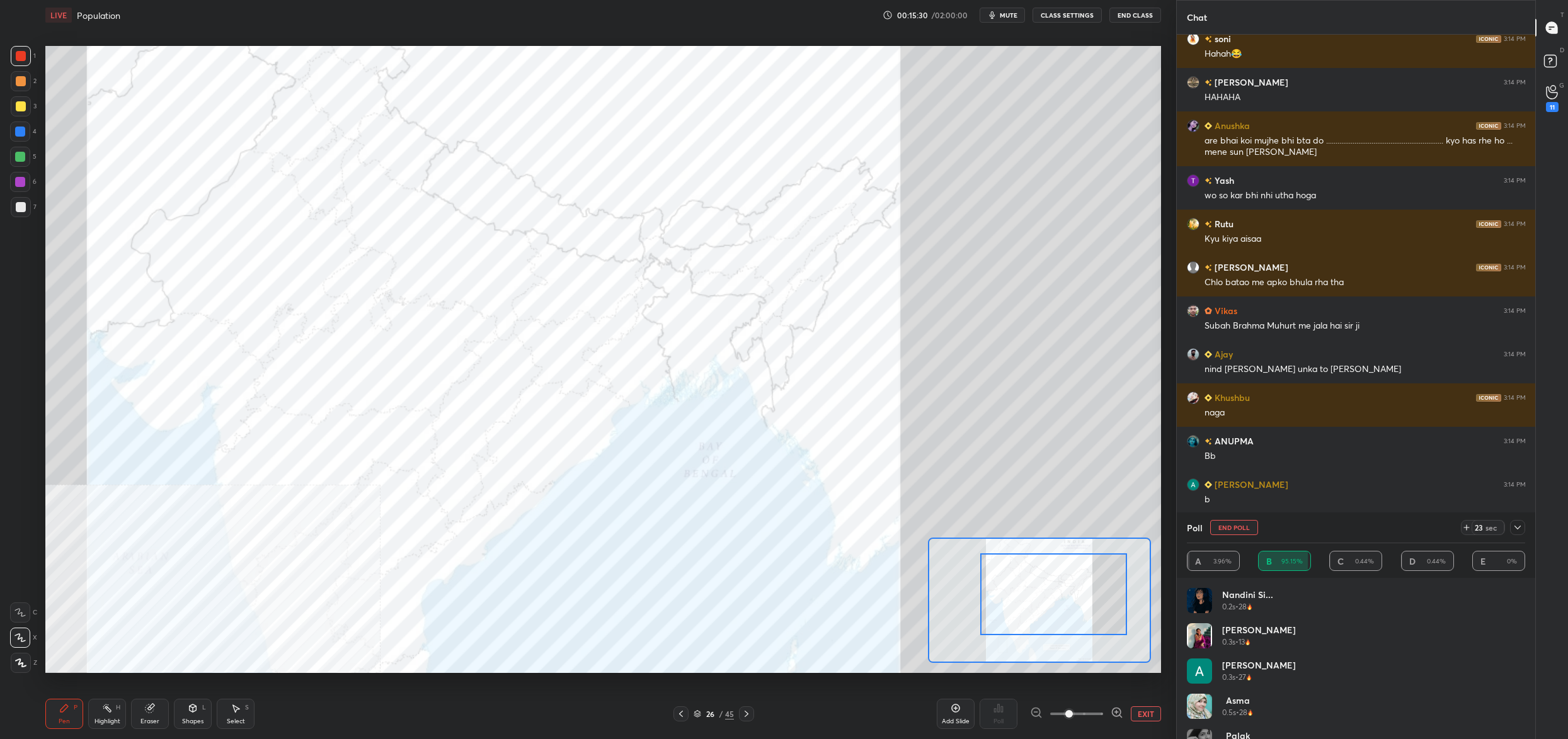
drag, startPoint x: 1232, startPoint y: 532, endPoint x: 1217, endPoint y: 541, distance: 17.5
click at [1231, 532] on button "End Poll" at bounding box center [1234, 527] width 48 height 15
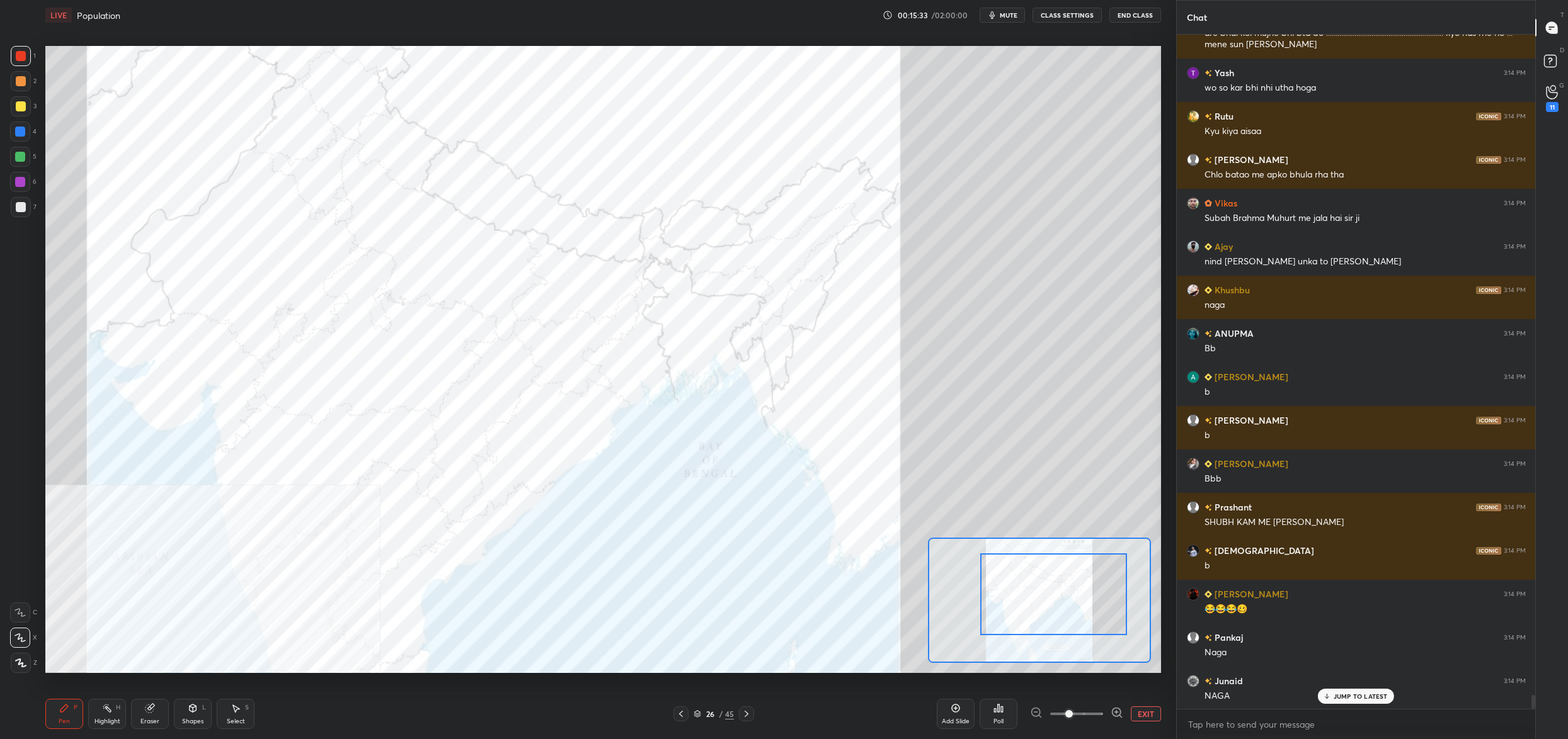
click at [1006, 709] on div "Poll" at bounding box center [998, 714] width 38 height 30
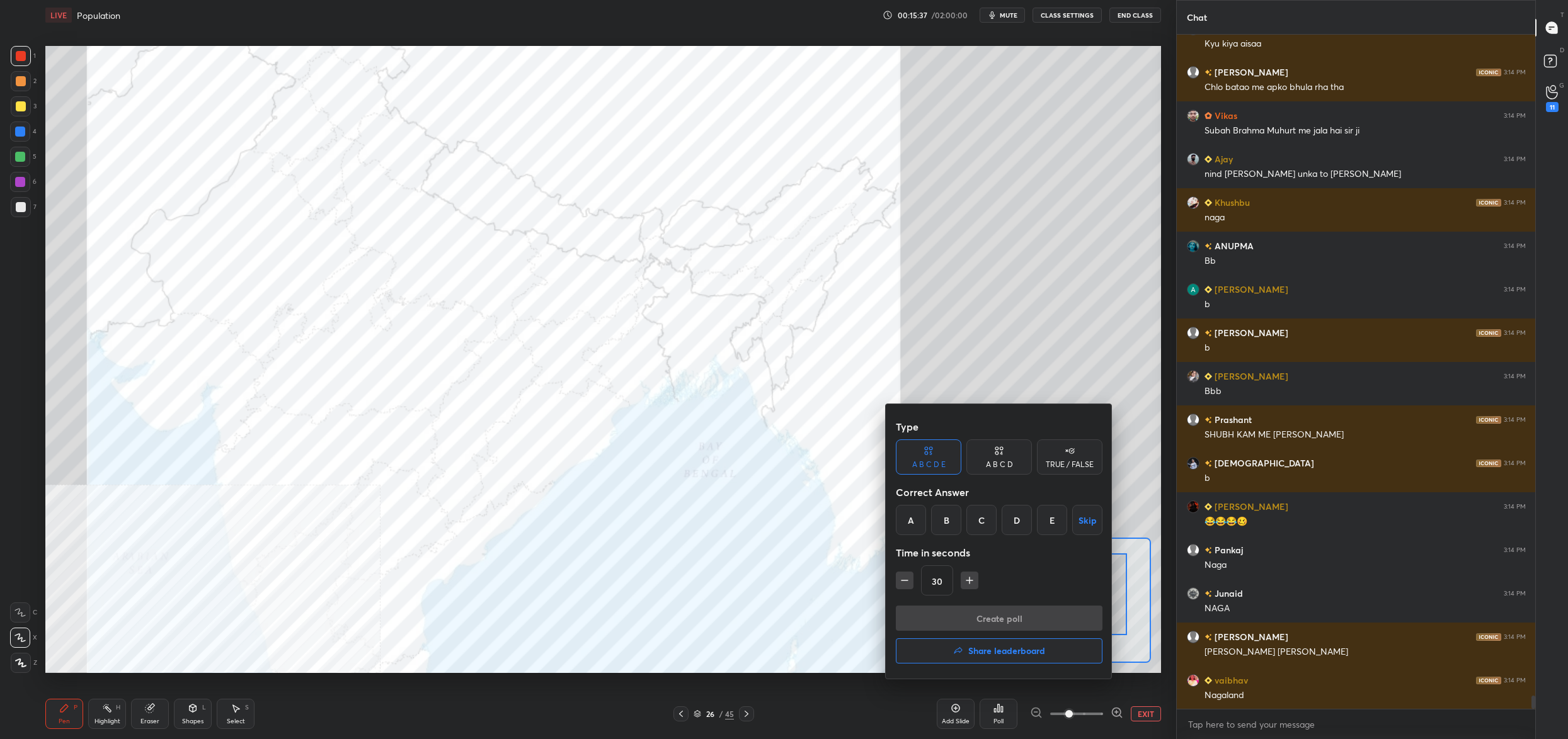
drag, startPoint x: 914, startPoint y: 522, endPoint x: 915, endPoint y: 545, distance: 23.0
click at [914, 522] on div "A" at bounding box center [911, 520] width 30 height 30
click at [961, 621] on button "Create poll" at bounding box center [999, 617] width 206 height 25
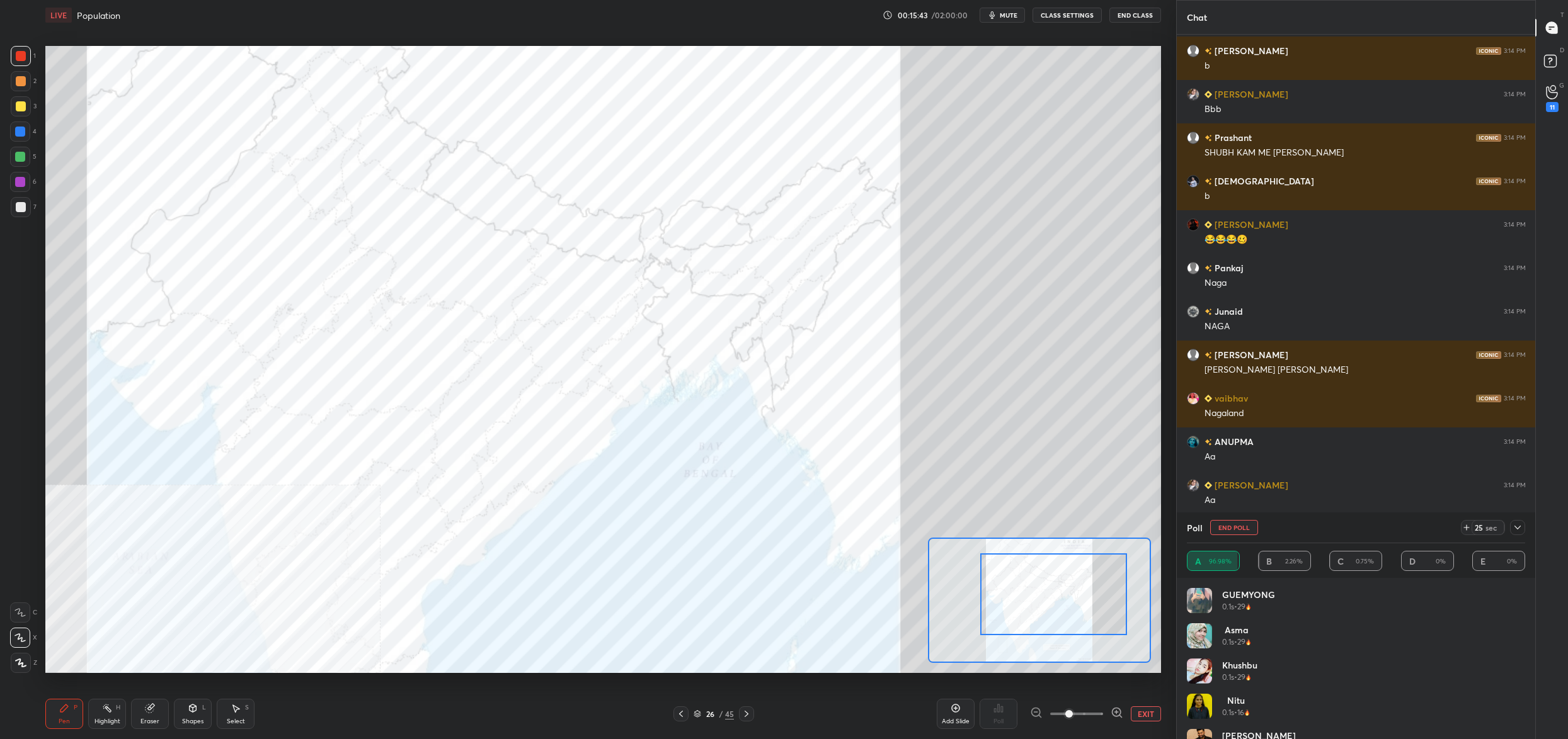
click at [1229, 526] on button "End Poll" at bounding box center [1234, 527] width 48 height 15
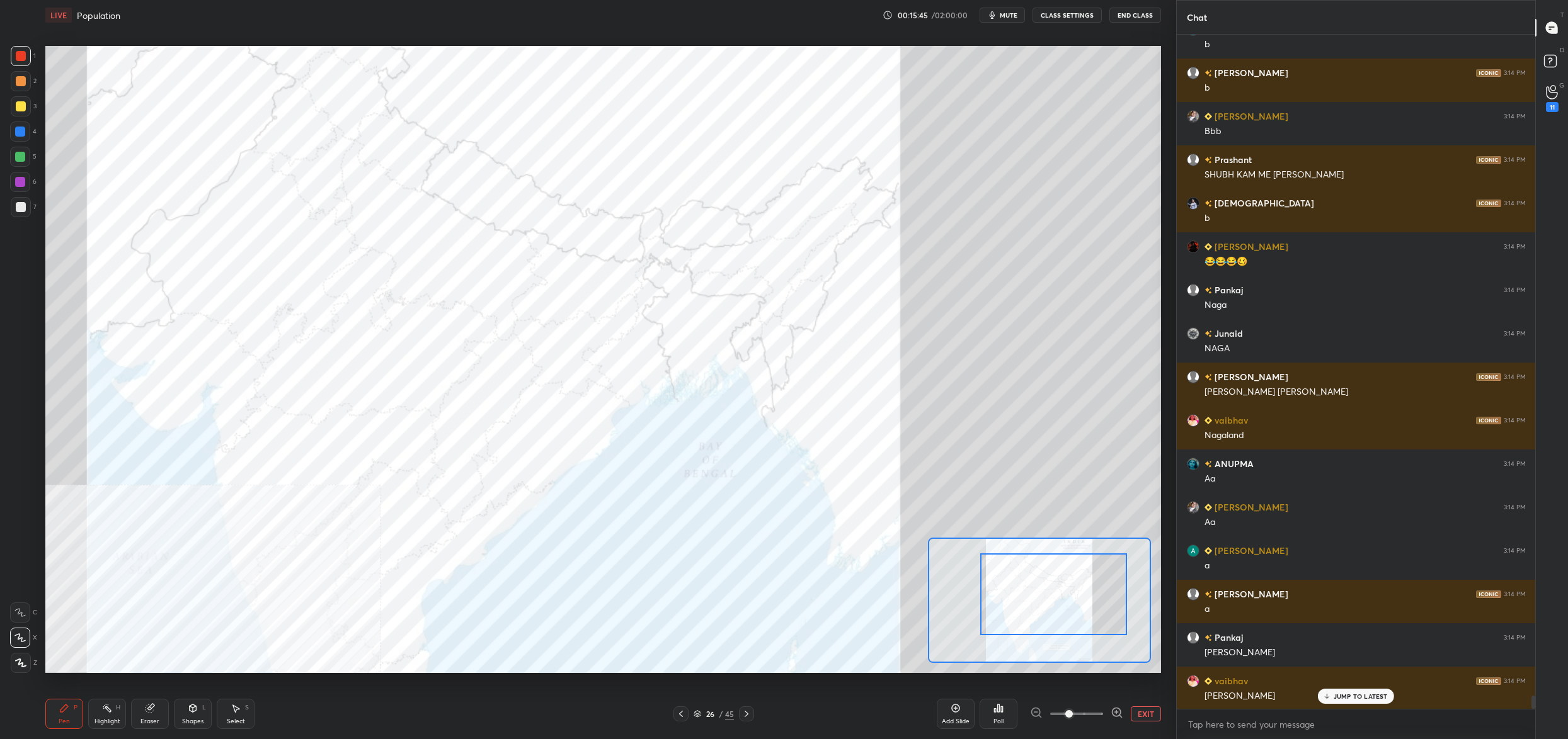
click at [700, 716] on div "26 / 45" at bounding box center [713, 714] width 41 height 11
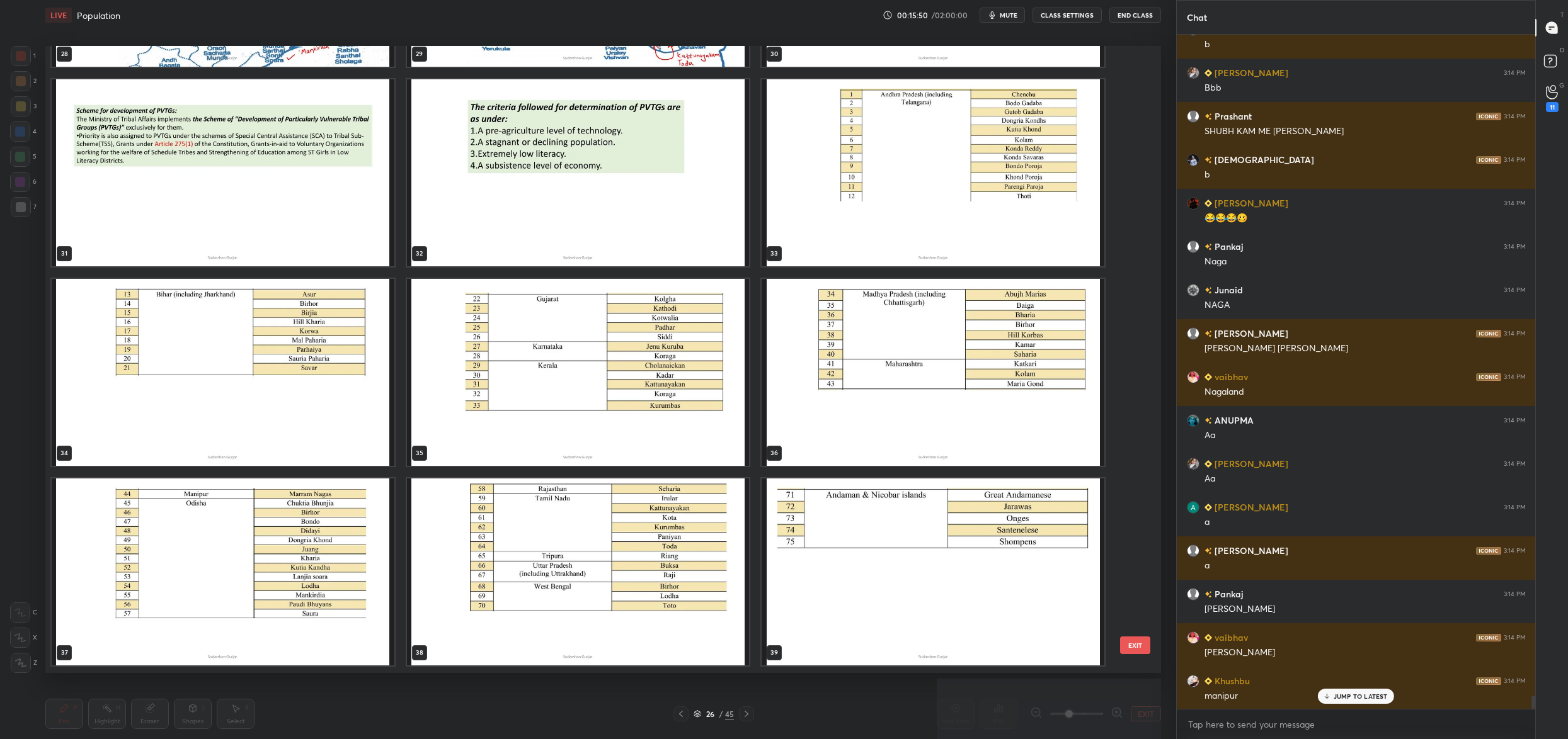
click at [348, 568] on img "grid" at bounding box center [223, 571] width 343 height 187
click at [348, 568] on img "grid" at bounding box center [223, 571] width 343 height 187
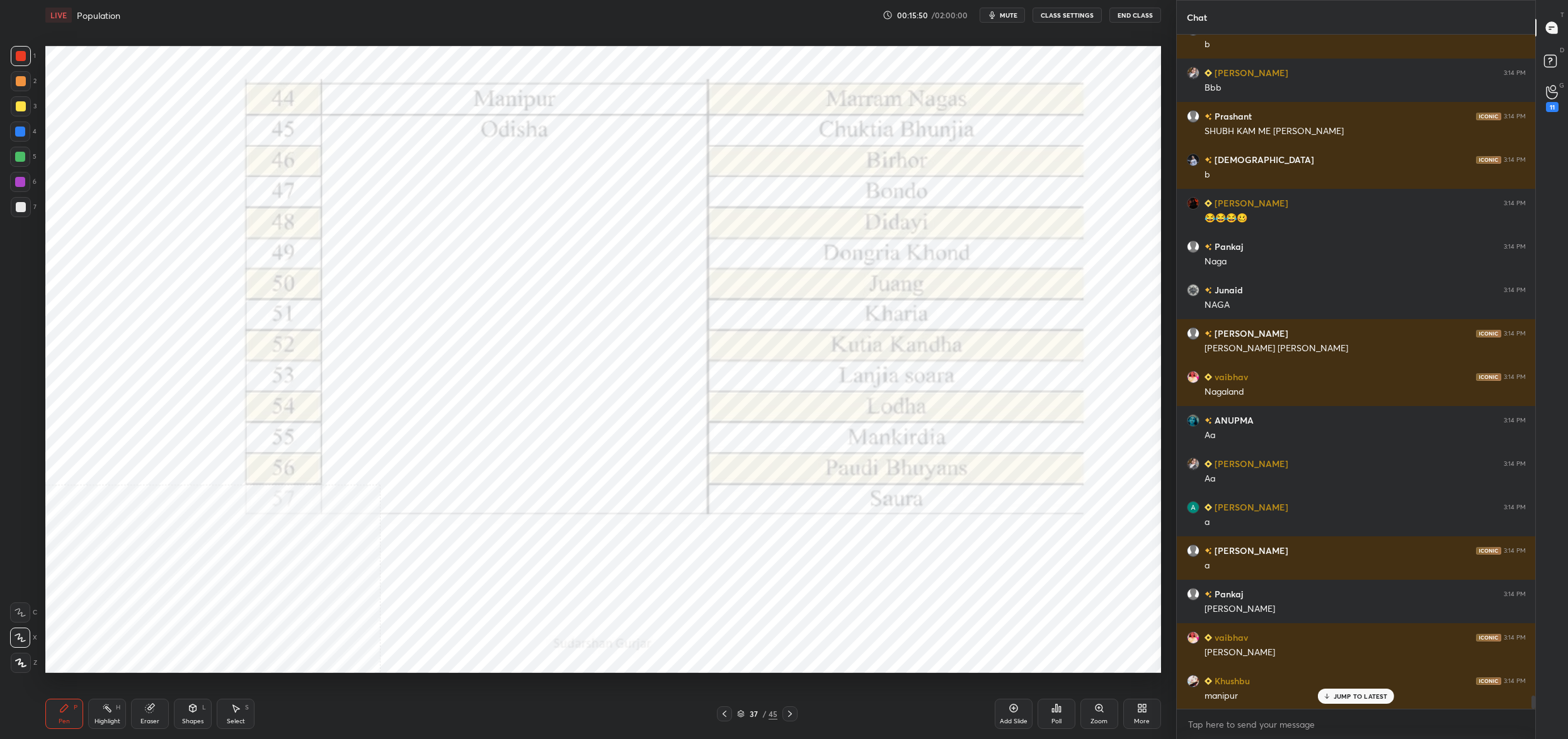
click at [348, 568] on img "grid" at bounding box center [223, 571] width 343 height 187
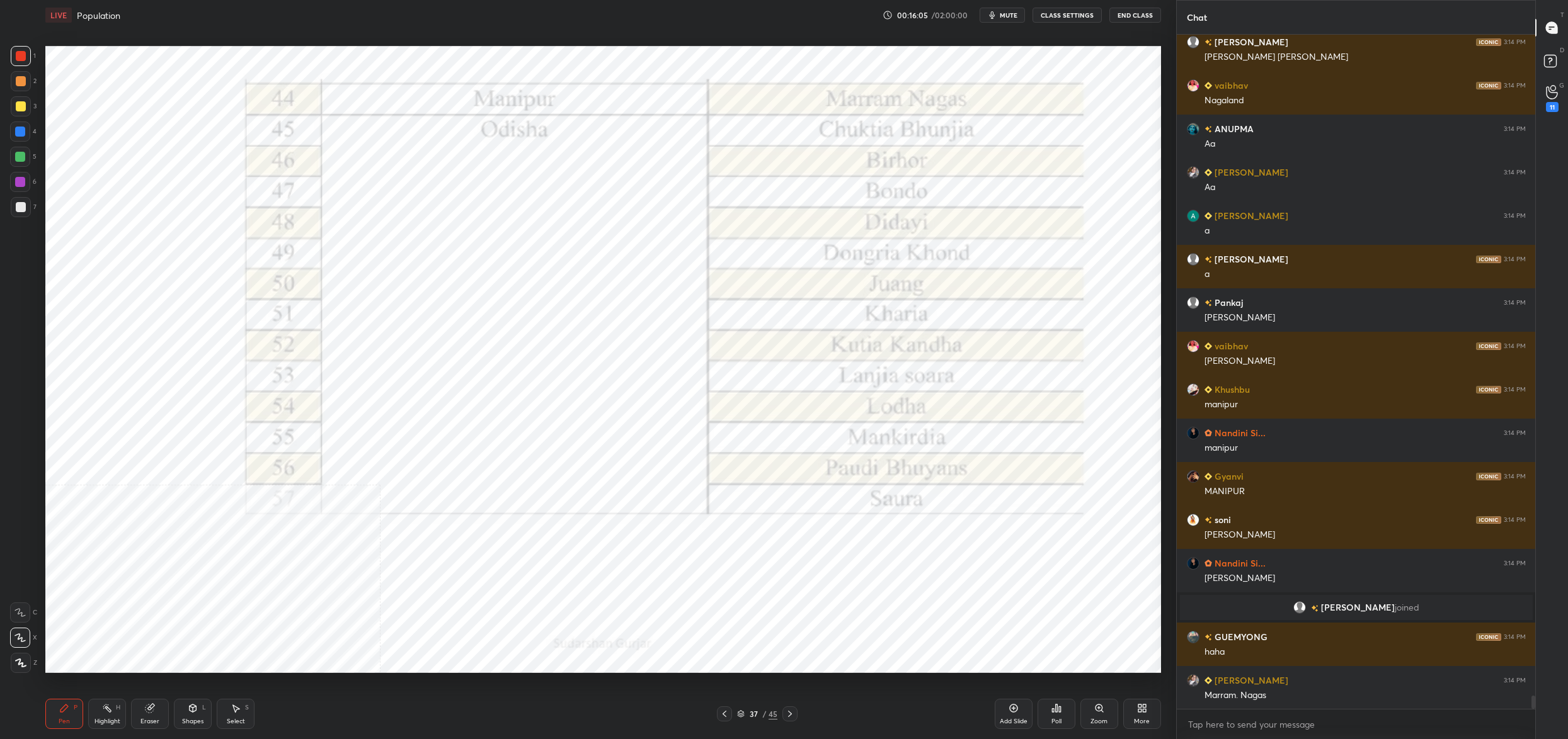
click at [737, 722] on div "Pen P Highlight H Eraser Shapes L Select S 37 / 45 Add Slide Poll Zoom More" at bounding box center [603, 714] width 1115 height 51
click at [741, 722] on div "Pen P Highlight H Eraser Shapes L Select S 37 / 45 Add Slide Poll Zoom More" at bounding box center [603, 714] width 1115 height 51
drag, startPoint x: 748, startPoint y: 712, endPoint x: 739, endPoint y: 714, distance: 9.2
click at [745, 711] on div "37 / 45" at bounding box center [758, 714] width 41 height 11
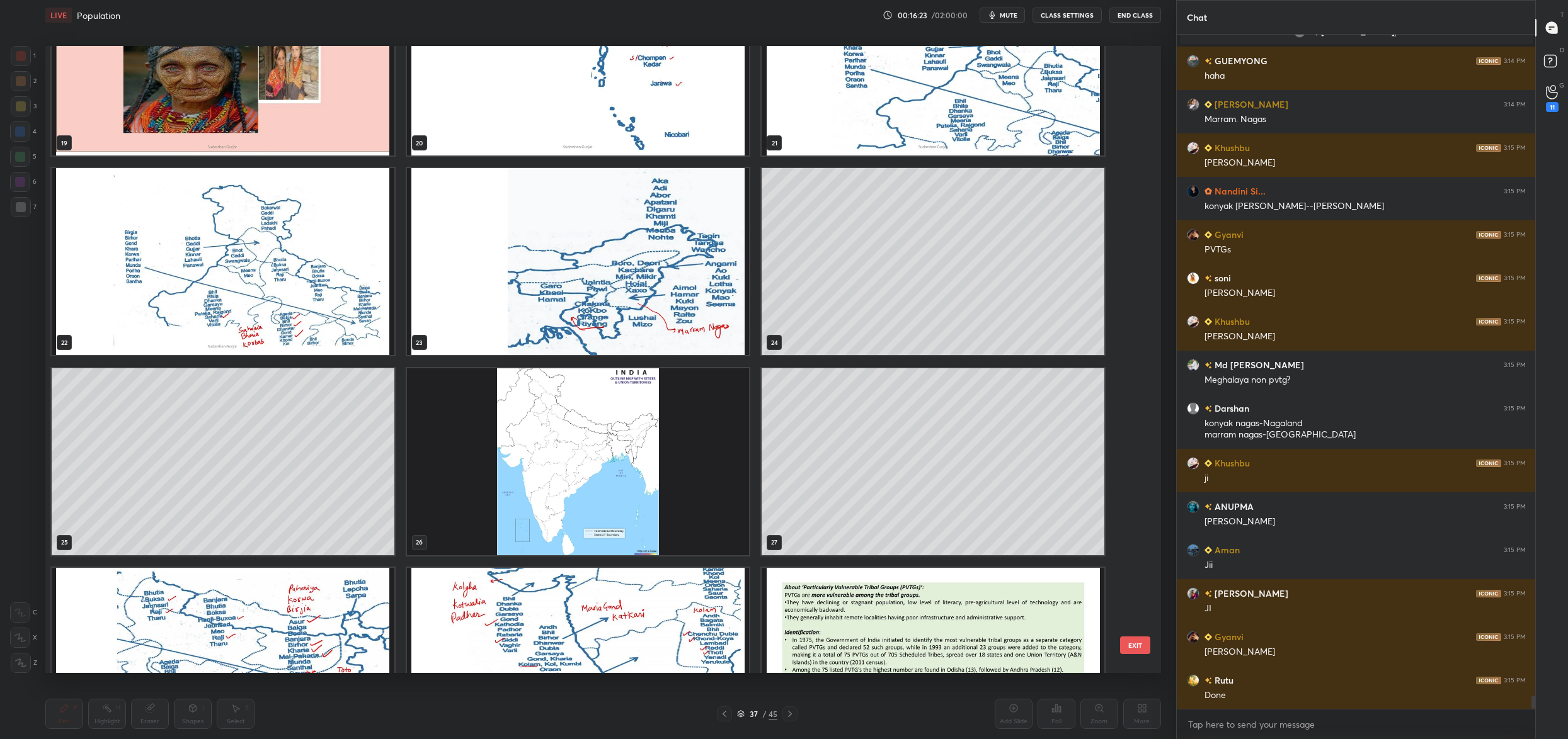
click at [502, 224] on img "grid" at bounding box center [578, 261] width 343 height 187
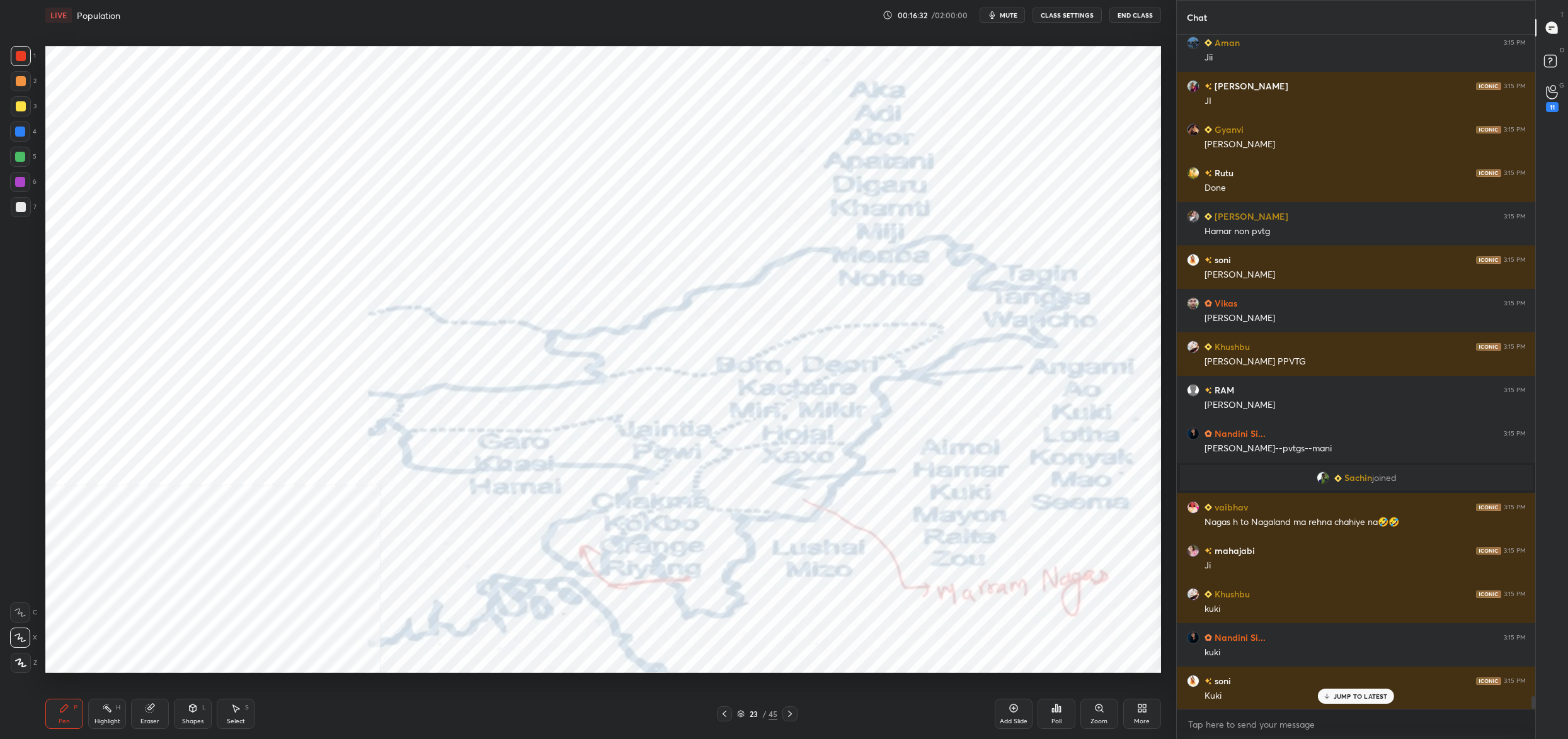
click at [27, 133] on div at bounding box center [20, 132] width 20 height 20
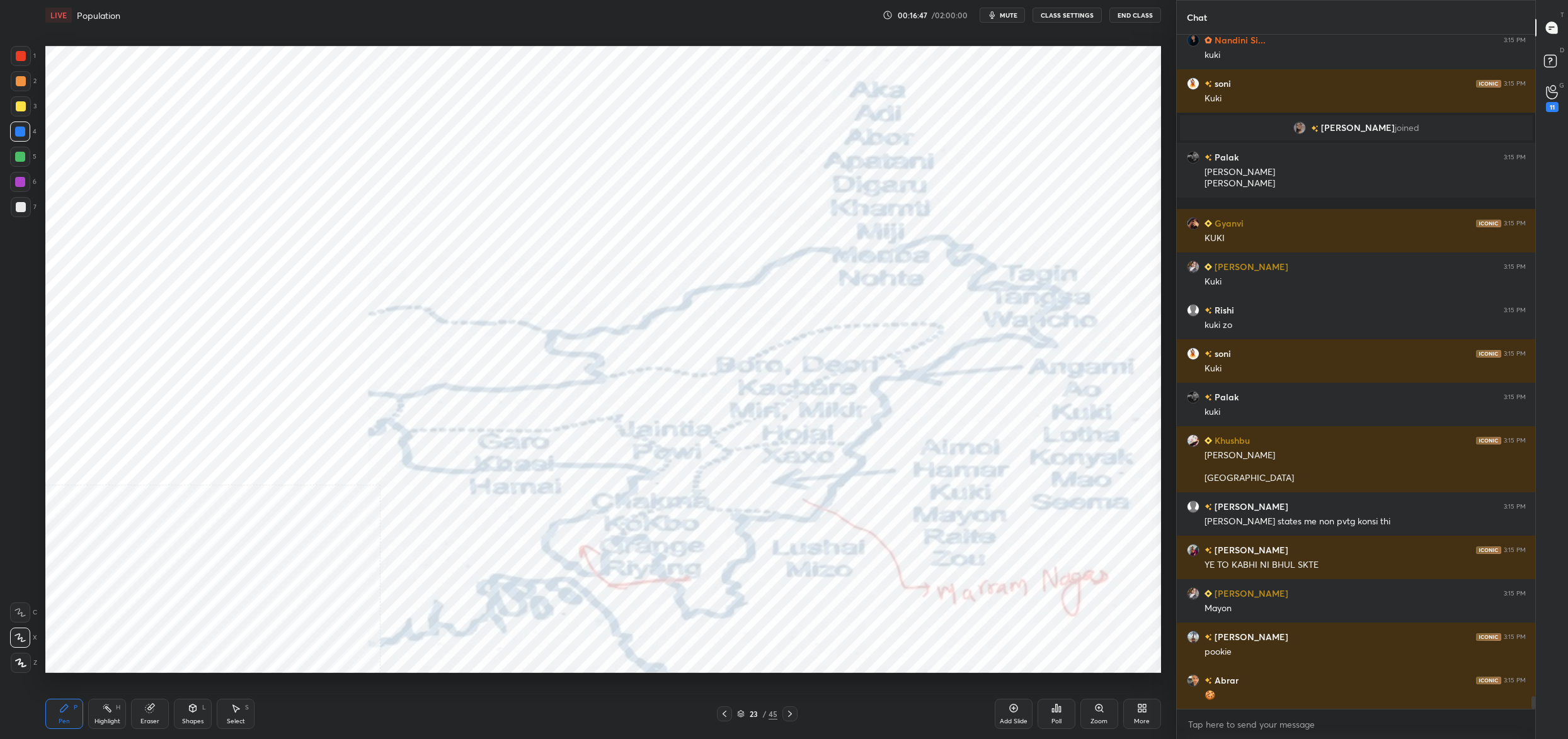
drag, startPoint x: 16, startPoint y: 174, endPoint x: 21, endPoint y: 180, distance: 7.8
click at [18, 176] on div at bounding box center [20, 182] width 20 height 20
click at [37, 212] on div "1 2 3 4 5 6 7 C X Z C X Z E E Erase all H H" at bounding box center [20, 359] width 41 height 628
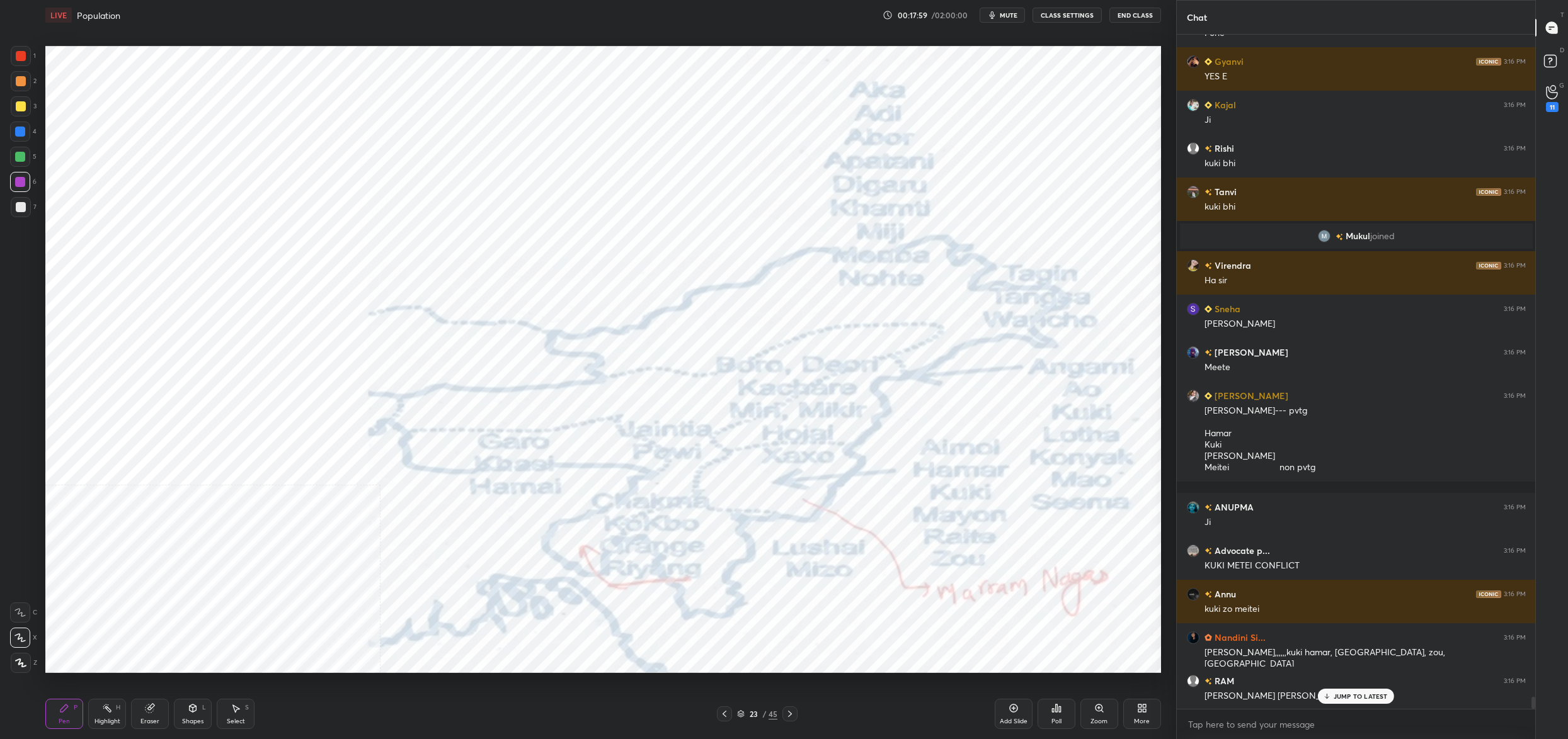
scroll to position [37799, 0]
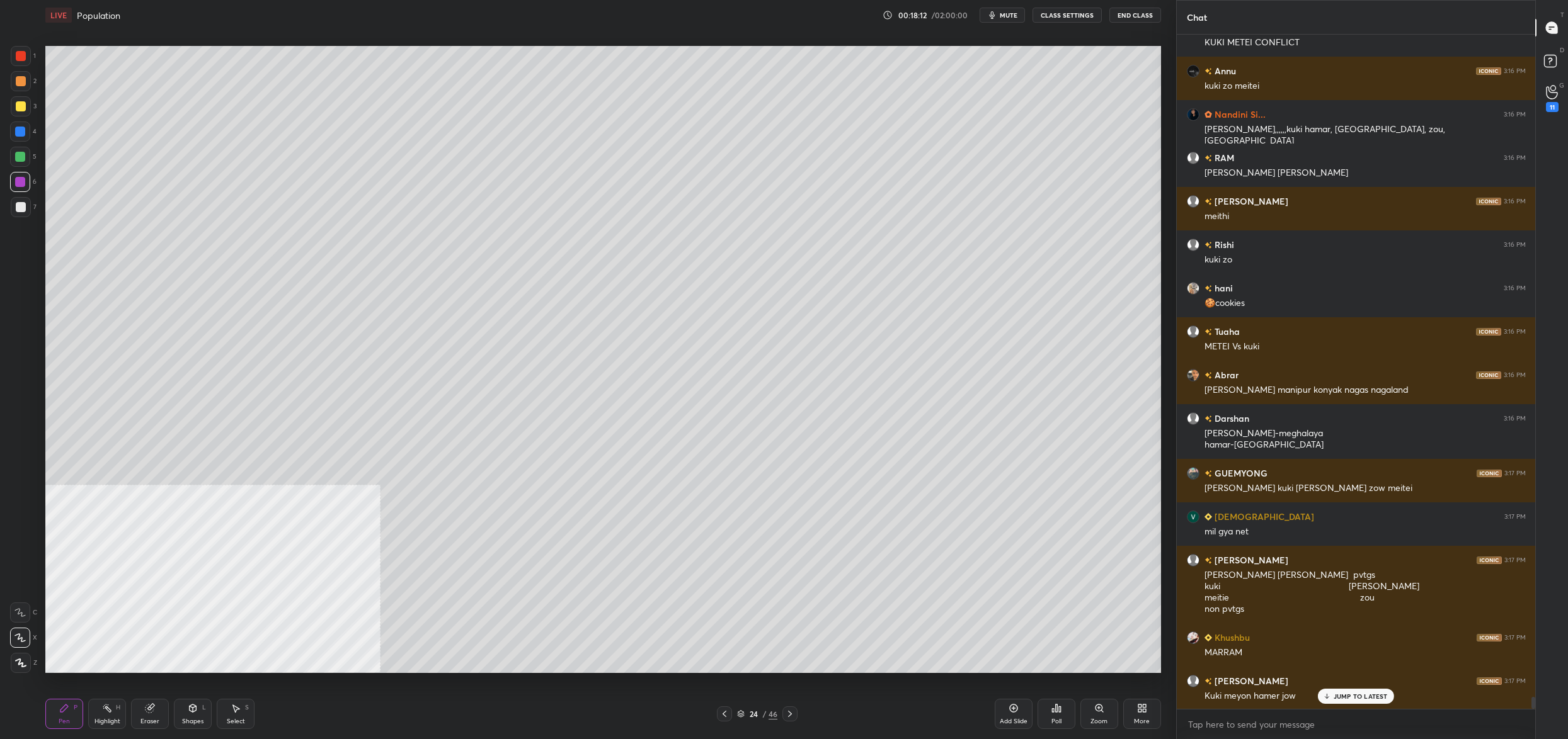
click at [16, 109] on div at bounding box center [20, 106] width 10 height 10
click at [31, 104] on div "3" at bounding box center [24, 107] width 26 height 20
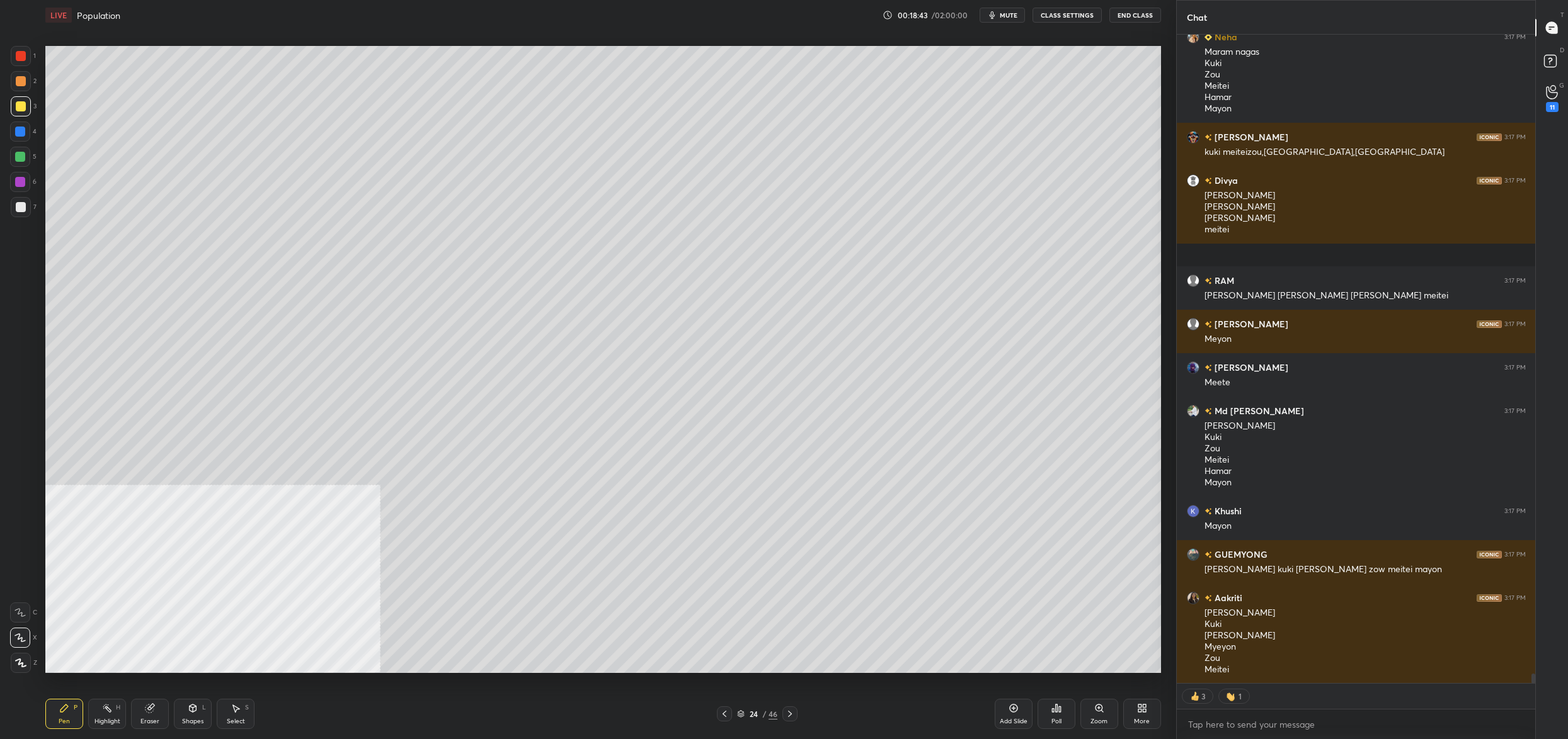
drag, startPoint x: 748, startPoint y: 720, endPoint x: 767, endPoint y: 686, distance: 38.9
click at [767, 686] on div "LIVE Population 00:18:43 / 02:00:00 mute CLASS SETTINGS End Class Setting up yo…" at bounding box center [603, 370] width 1126 height 739
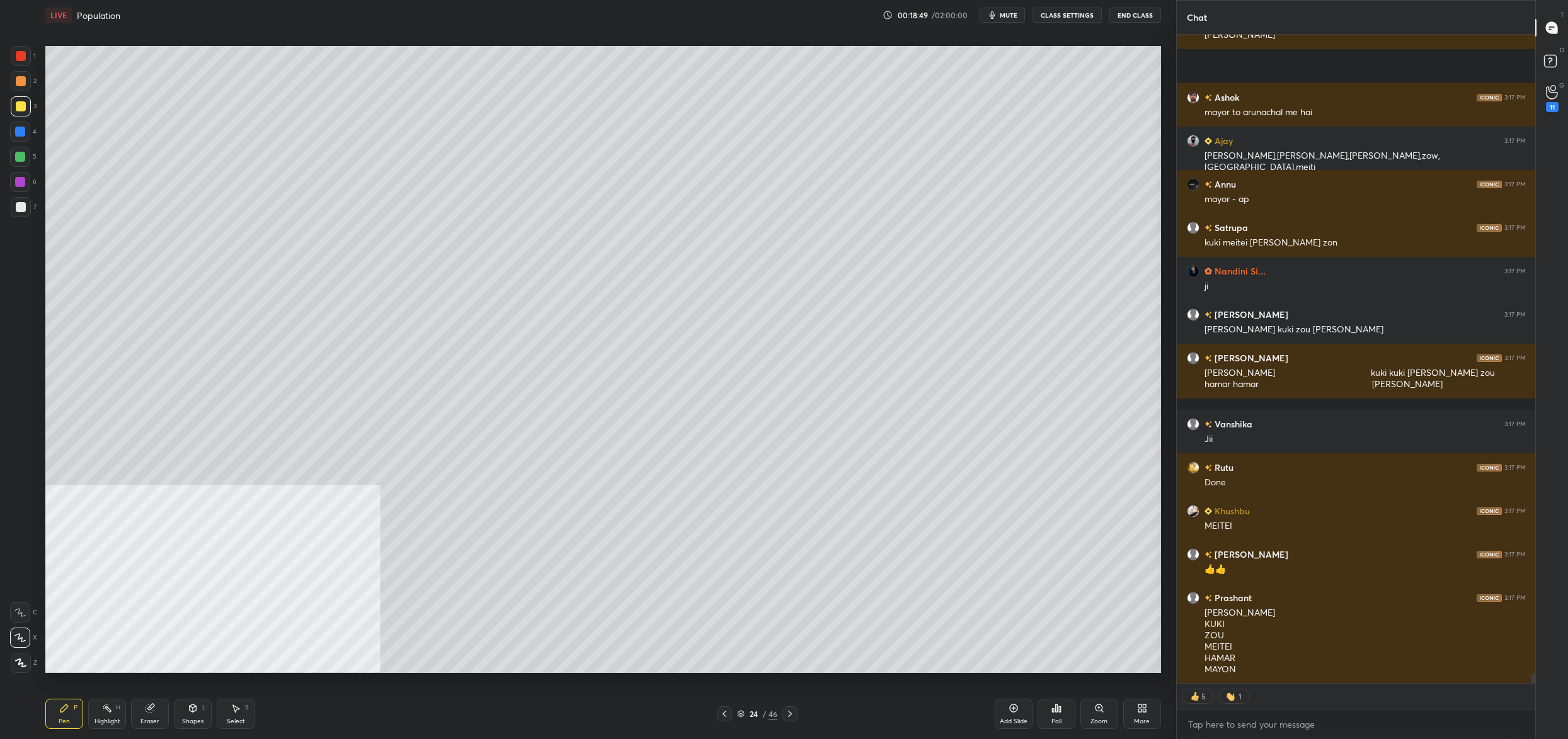
click at [747, 717] on div "24 / 46" at bounding box center [758, 714] width 41 height 11
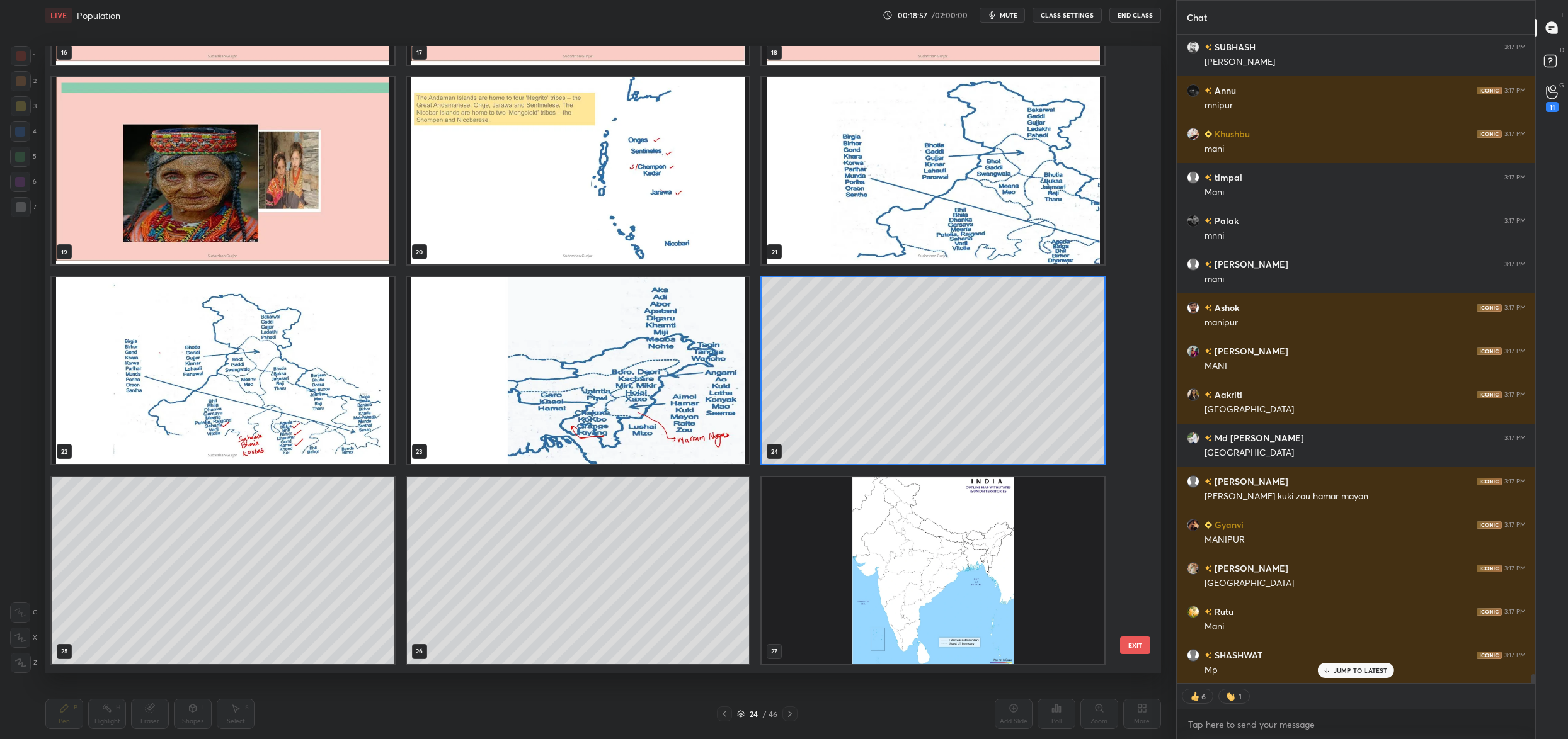
click at [669, 406] on img "grid" at bounding box center [578, 370] width 343 height 187
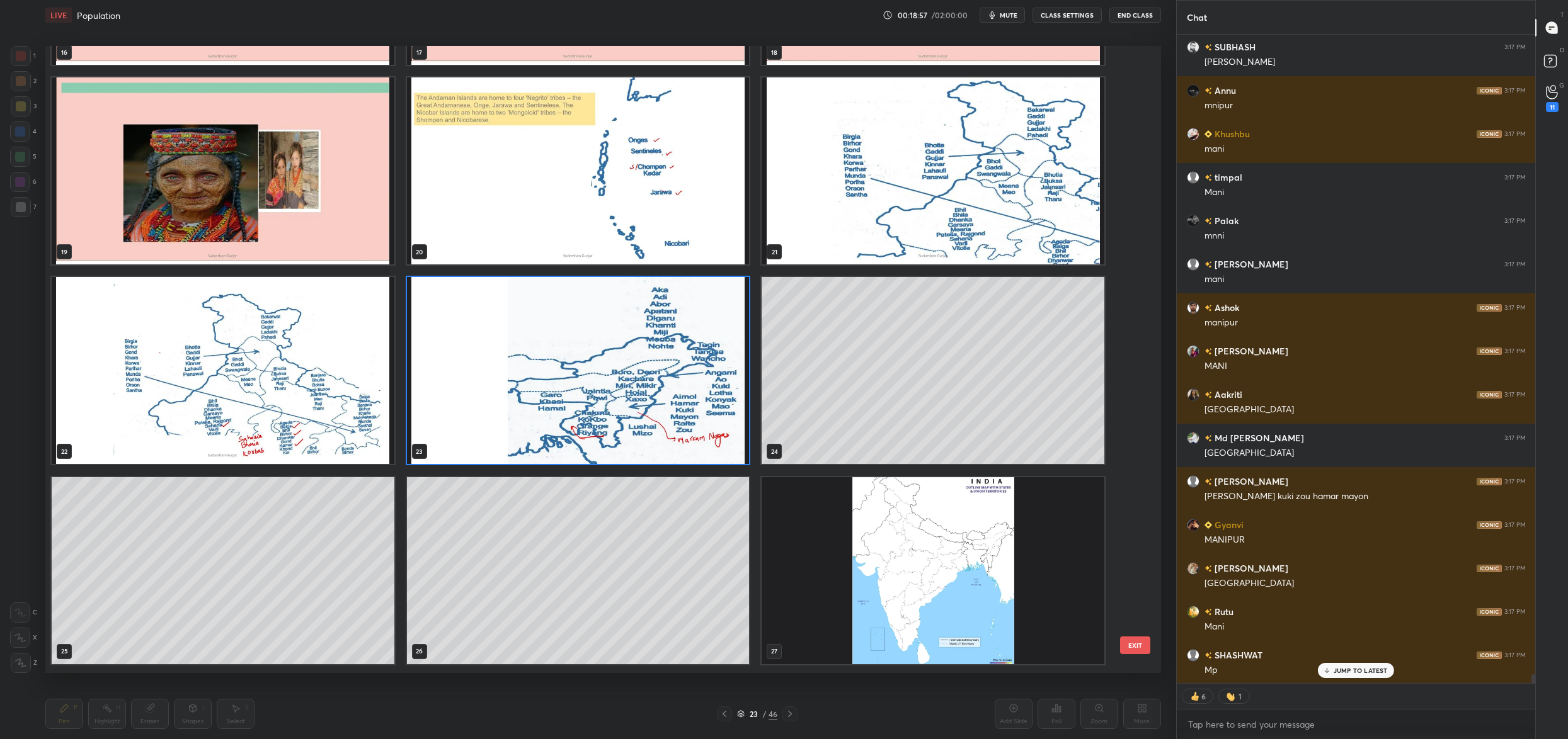
click at [669, 406] on img "grid" at bounding box center [578, 370] width 343 height 187
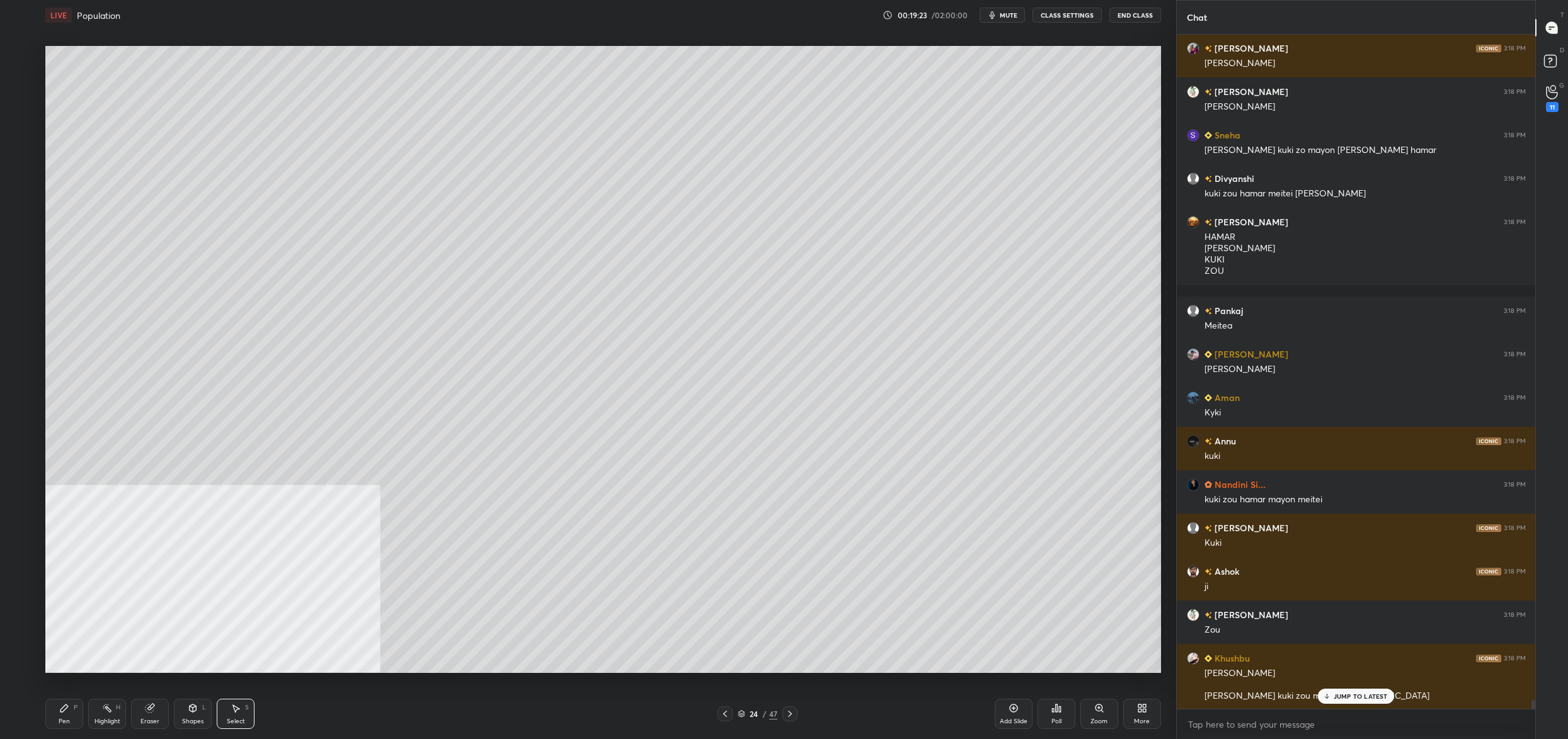
click at [613, 243] on div "0 ° Undo Copy Duplicate Duplicate to new slide Delete" at bounding box center [603, 359] width 1115 height 628
click at [604, 343] on div "0 ° Undo Copy Duplicate Duplicate to new slide Delete" at bounding box center [603, 359] width 1115 height 628
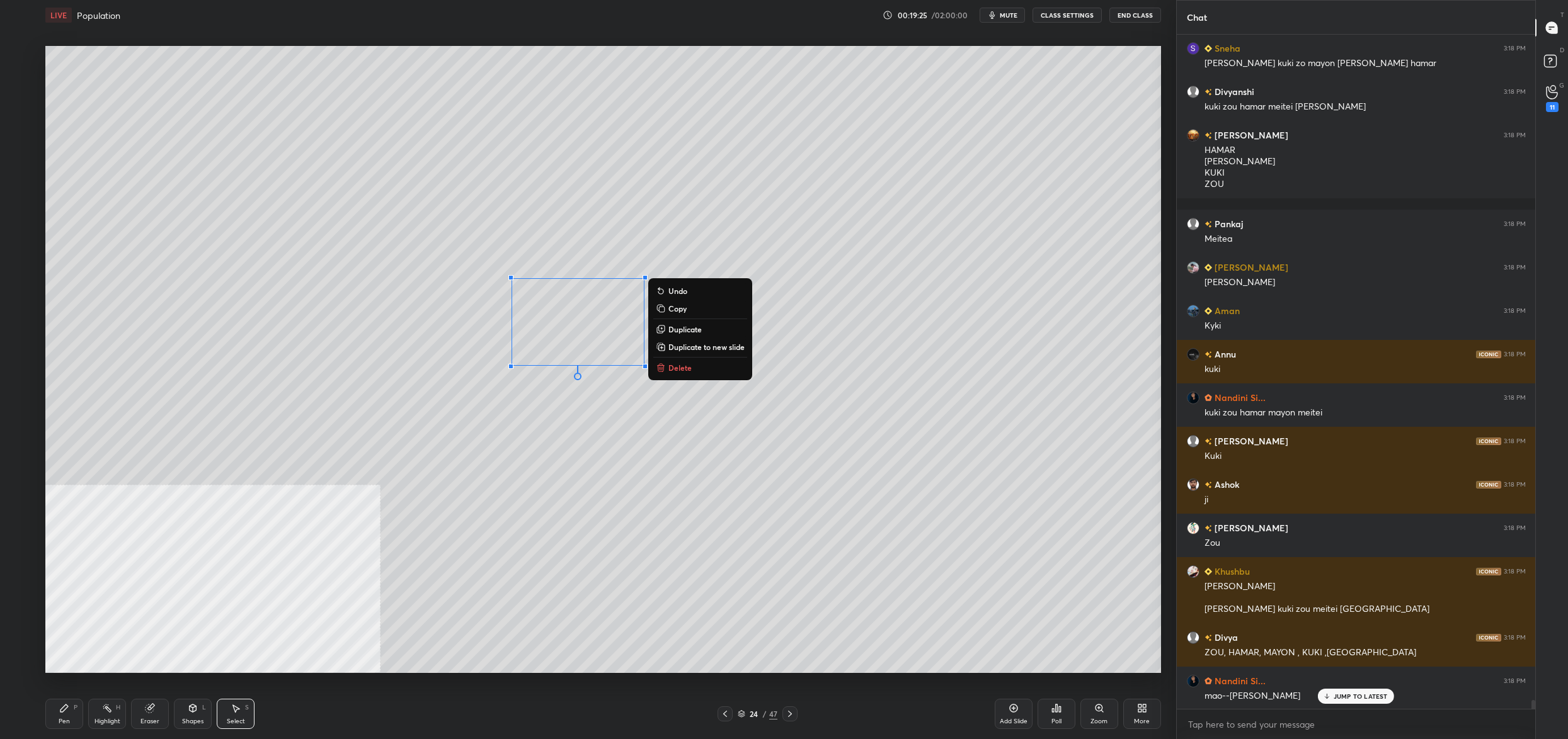
drag, startPoint x: 495, startPoint y: 439, endPoint x: 483, endPoint y: 440, distance: 12.0
click at [495, 439] on div "0 ° Undo Copy Duplicate Duplicate to new slide Delete" at bounding box center [603, 359] width 1115 height 628
click at [159, 631] on div "0 ° Undo Copy Duplicate Duplicate to new slide Delete" at bounding box center [603, 359] width 1115 height 628
click at [68, 710] on div "Pen P" at bounding box center [64, 714] width 38 height 30
drag, startPoint x: 69, startPoint y: 708, endPoint x: 77, endPoint y: 678, distance: 31.0
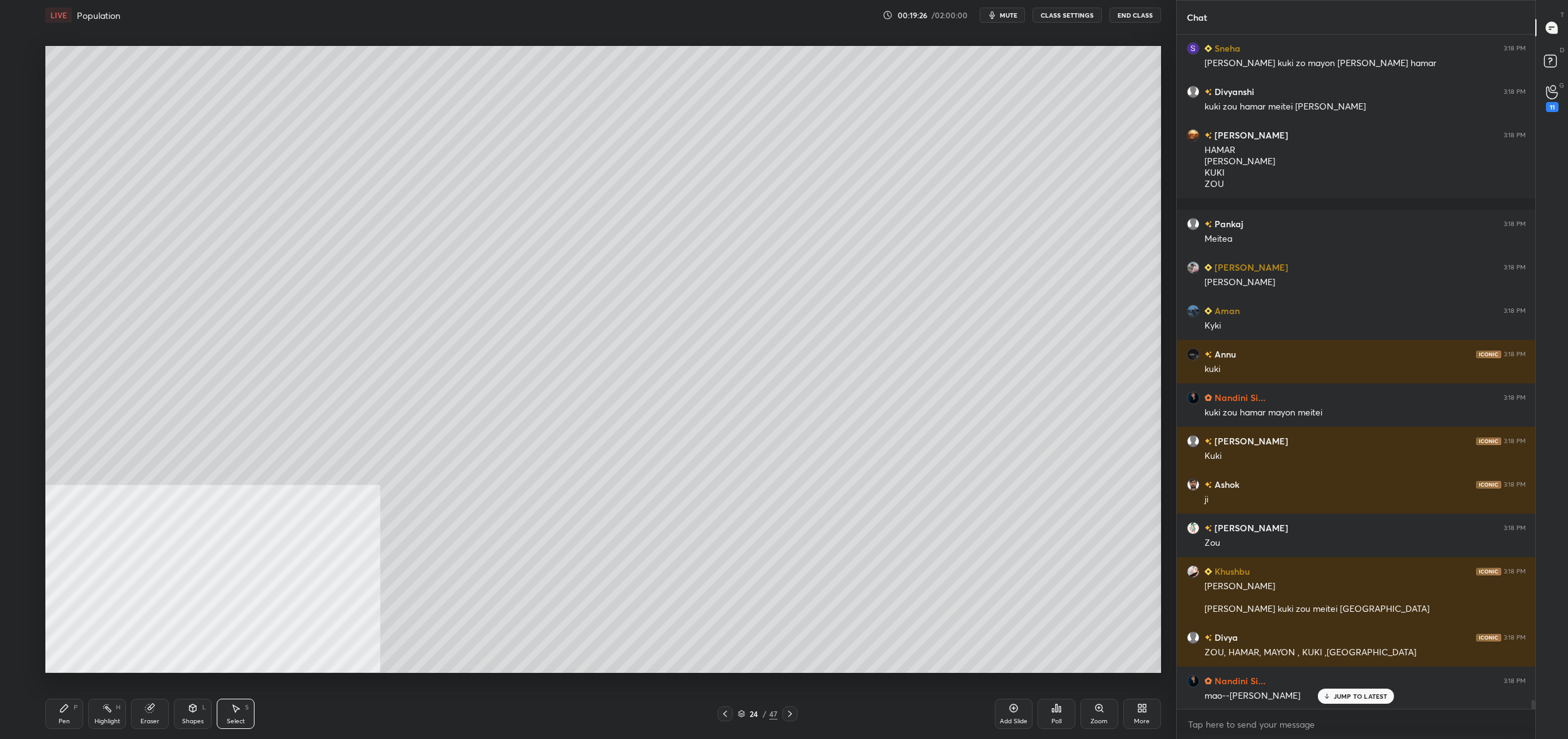
click at [69, 708] on div "Pen P" at bounding box center [64, 714] width 38 height 30
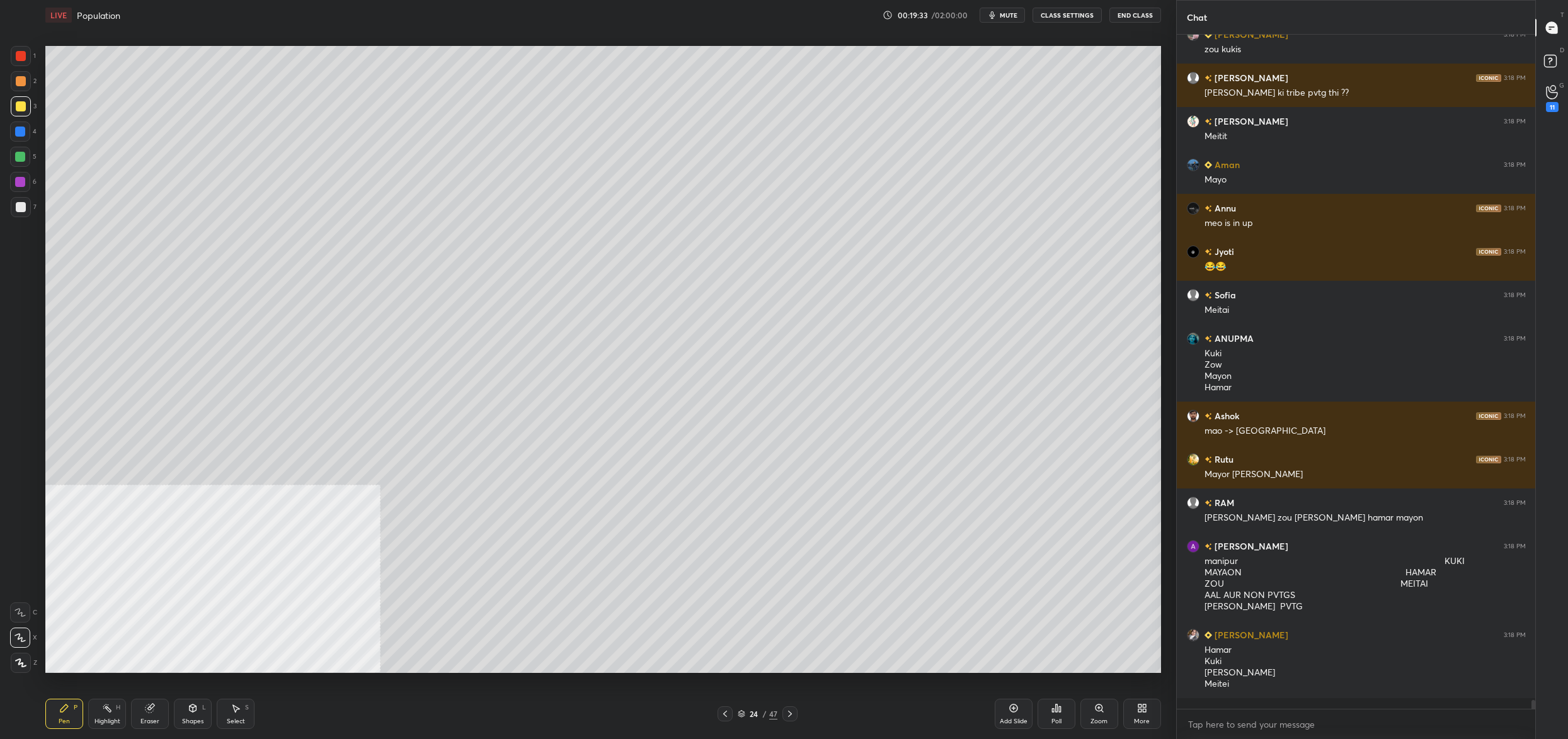
click at [749, 721] on div "24 / 47" at bounding box center [757, 714] width 80 height 15
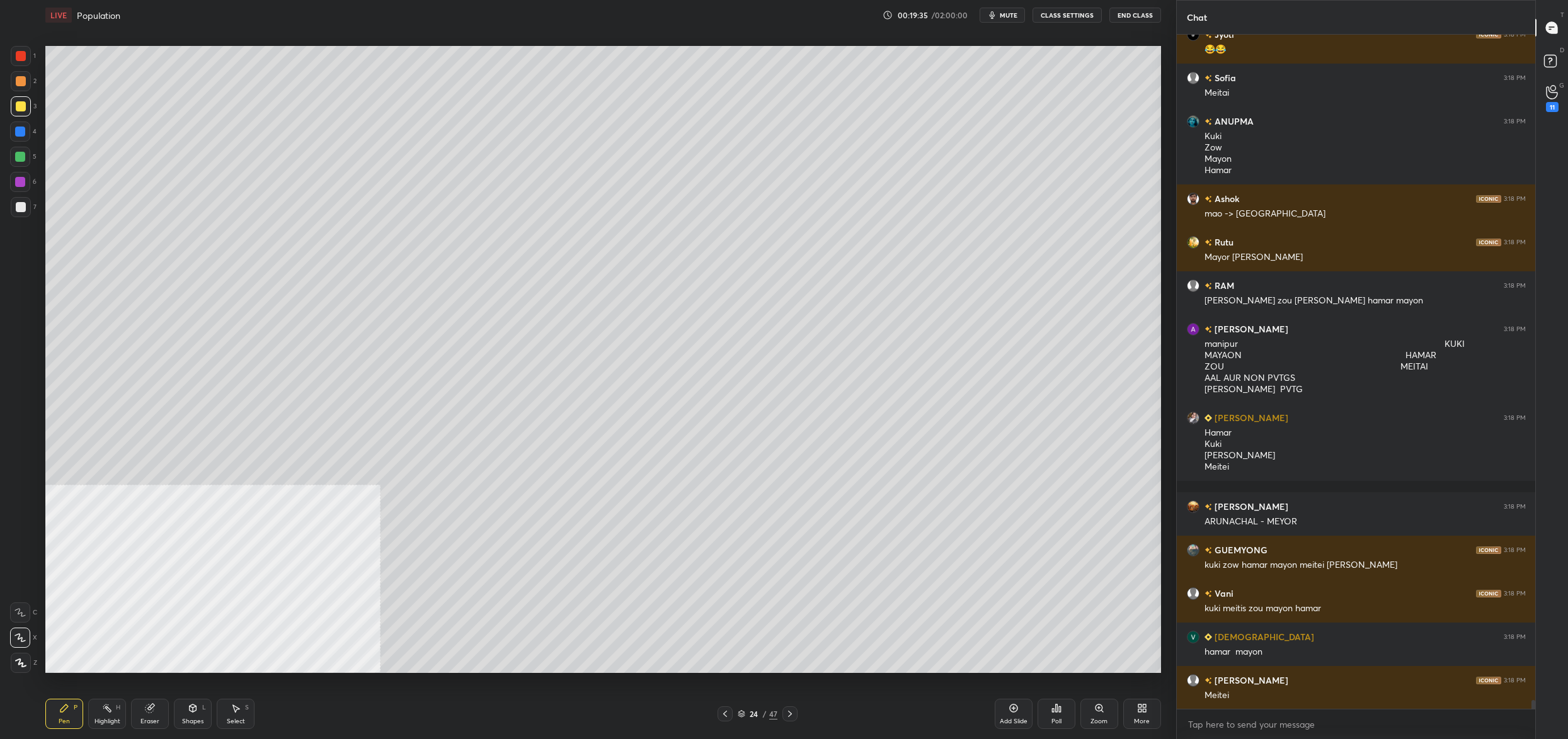
click at [743, 710] on div "24 / 47" at bounding box center [757, 714] width 40 height 11
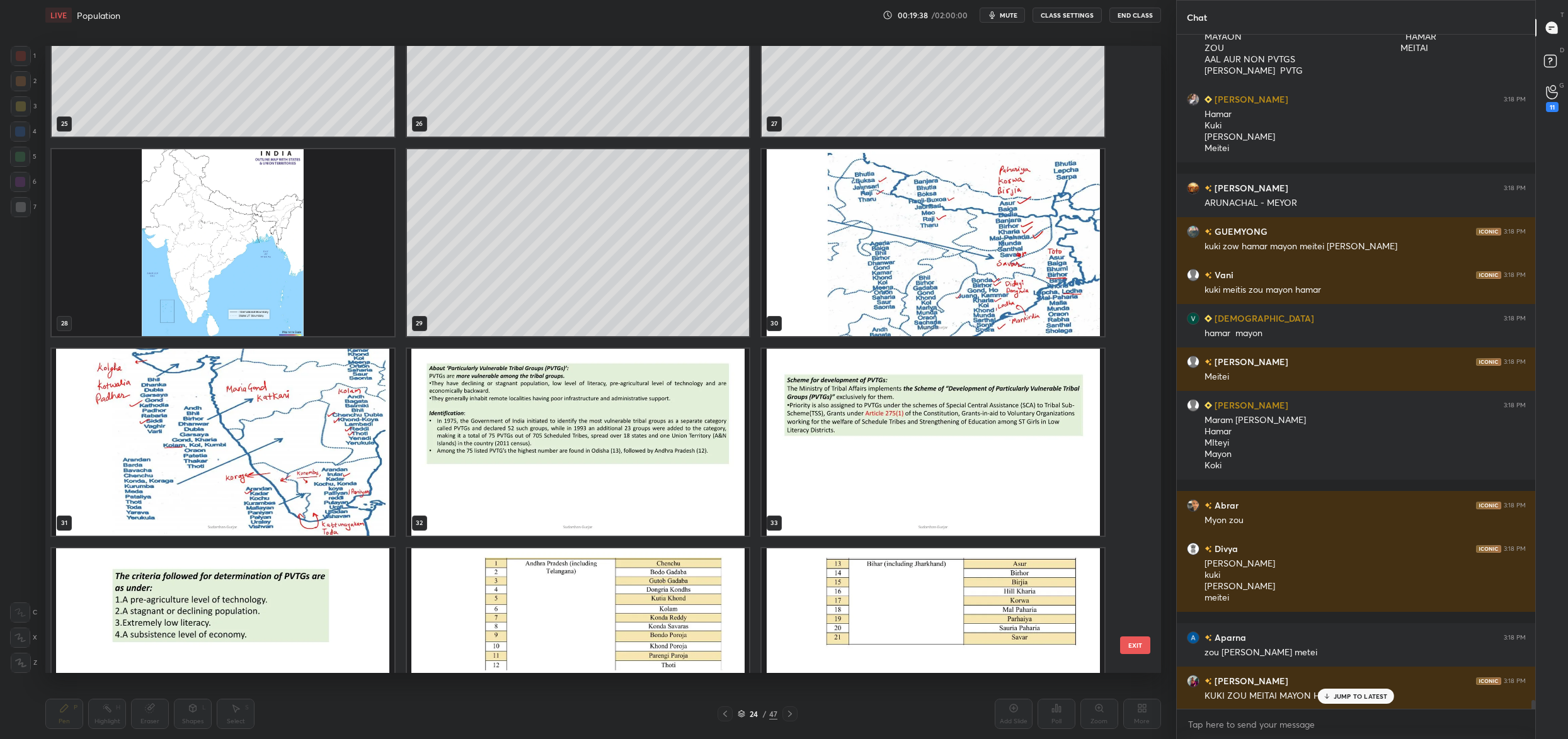
click at [183, 311] on img "grid" at bounding box center [223, 242] width 343 height 187
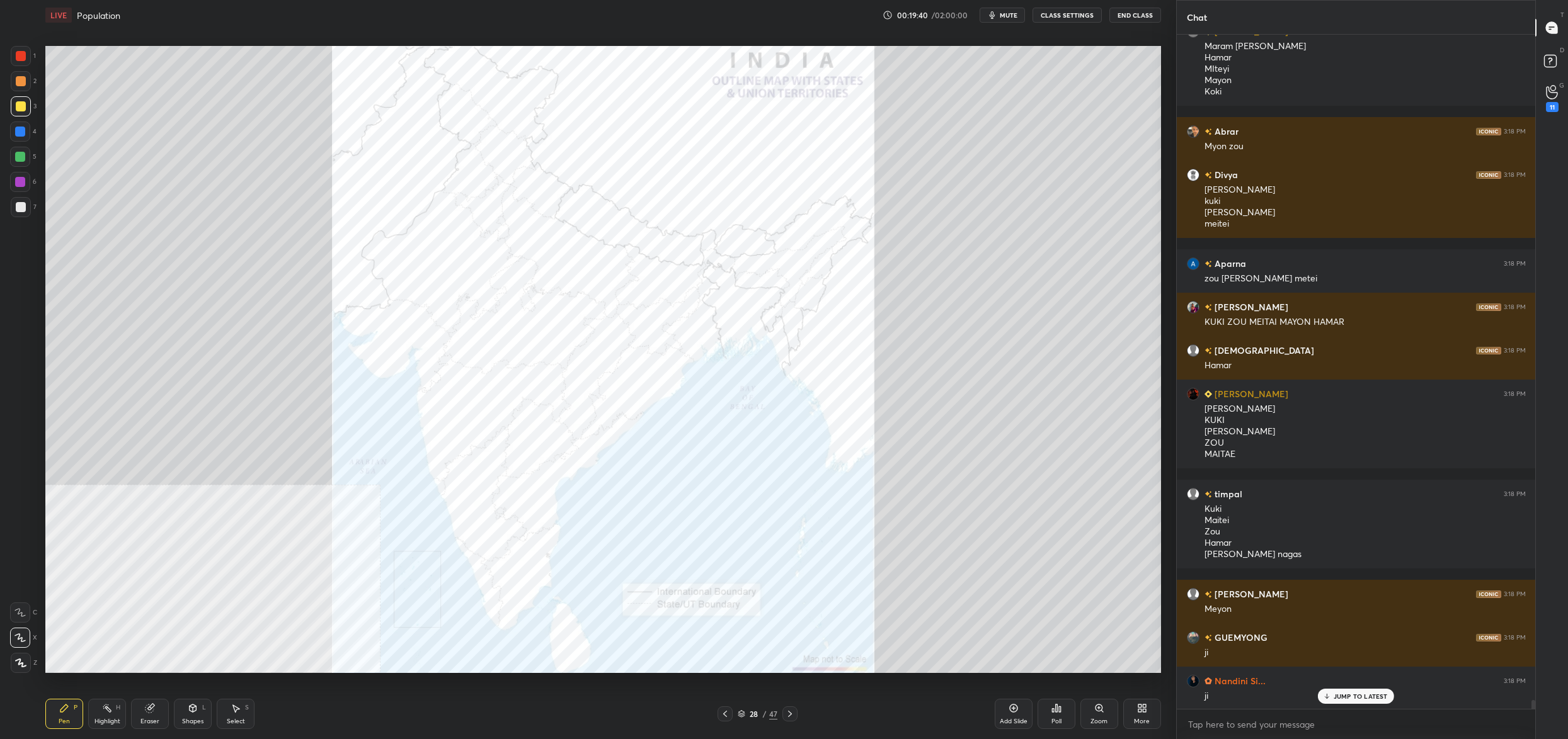
drag, startPoint x: 24, startPoint y: 55, endPoint x: 29, endPoint y: 61, distance: 7.8
click at [27, 54] on div at bounding box center [21, 56] width 20 height 20
drag, startPoint x: 29, startPoint y: 61, endPoint x: 42, endPoint y: 57, distance: 13.6
click at [33, 60] on div "1" at bounding box center [23, 56] width 25 height 20
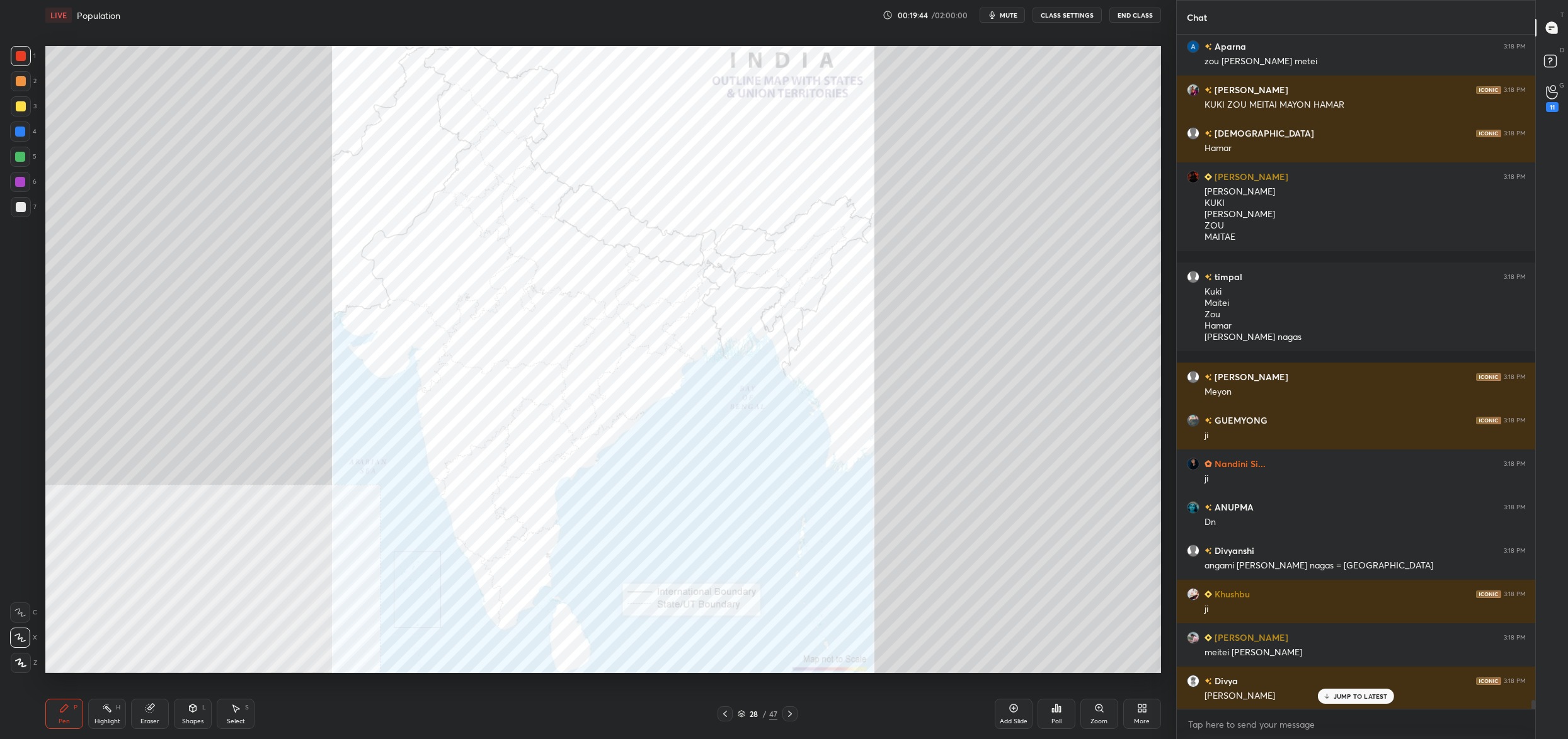
click at [1102, 715] on div "Zoom" at bounding box center [1099, 714] width 38 height 30
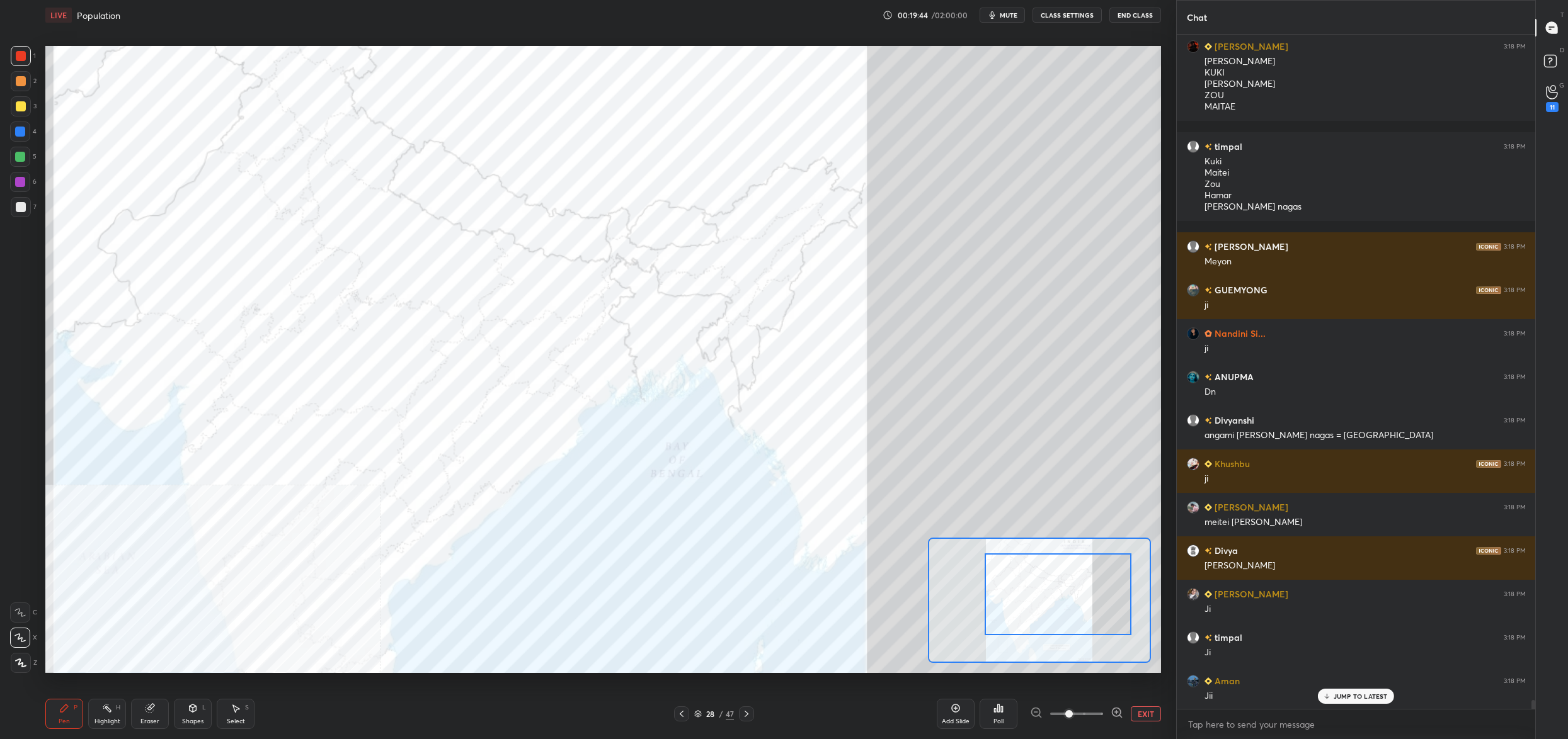
drag, startPoint x: 1096, startPoint y: 604, endPoint x: 1098, endPoint y: 596, distance: 8.2
click at [1102, 595] on div at bounding box center [1057, 594] width 147 height 82
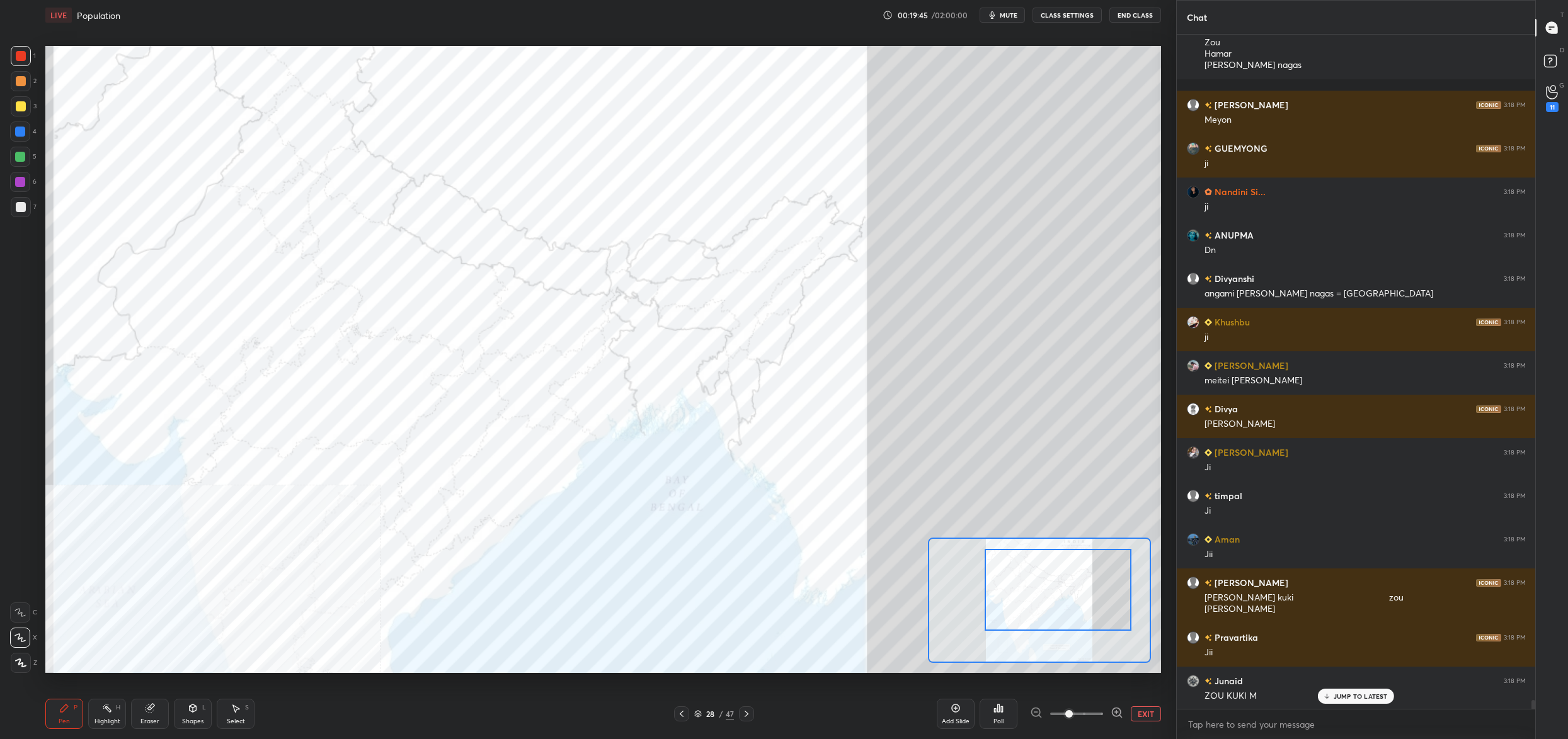
click at [996, 719] on div "Poll" at bounding box center [998, 721] width 10 height 6
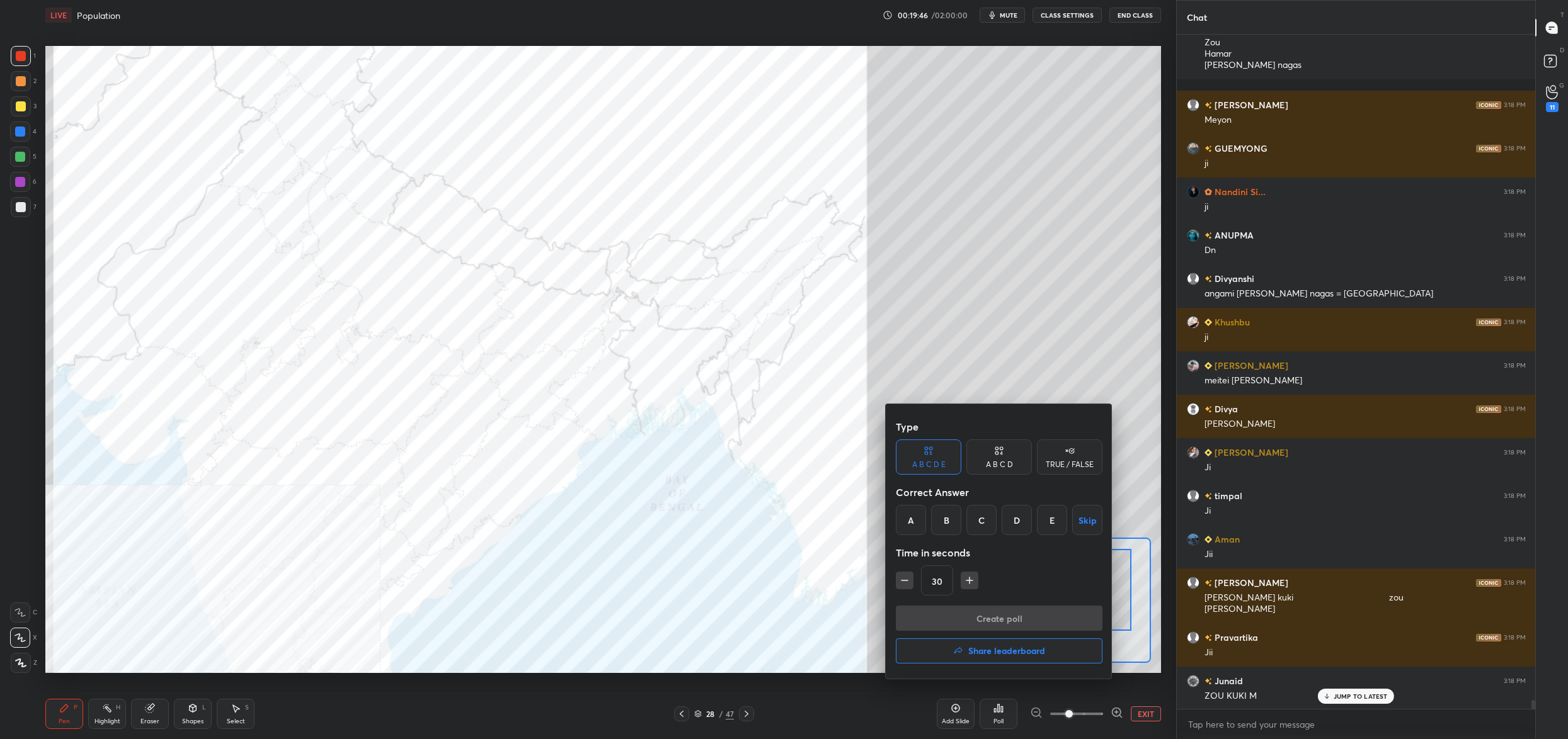
drag, startPoint x: 1024, startPoint y: 522, endPoint x: 1020, endPoint y: 548, distance: 26.3
click at [1024, 522] on div "D" at bounding box center [1017, 520] width 30 height 30
click at [1019, 620] on button "Create poll" at bounding box center [999, 617] width 206 height 25
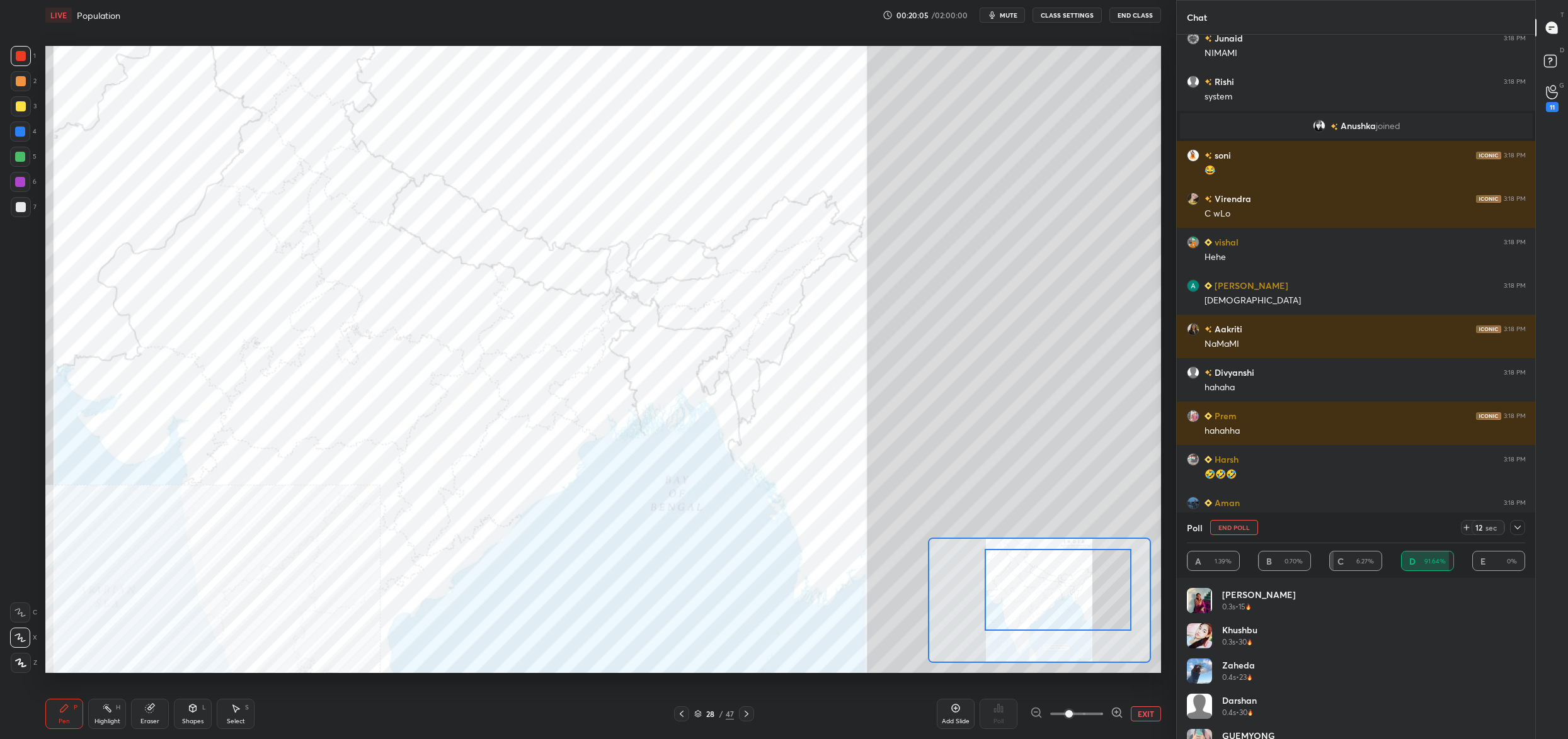
click at [1226, 526] on button "End Poll" at bounding box center [1234, 527] width 48 height 15
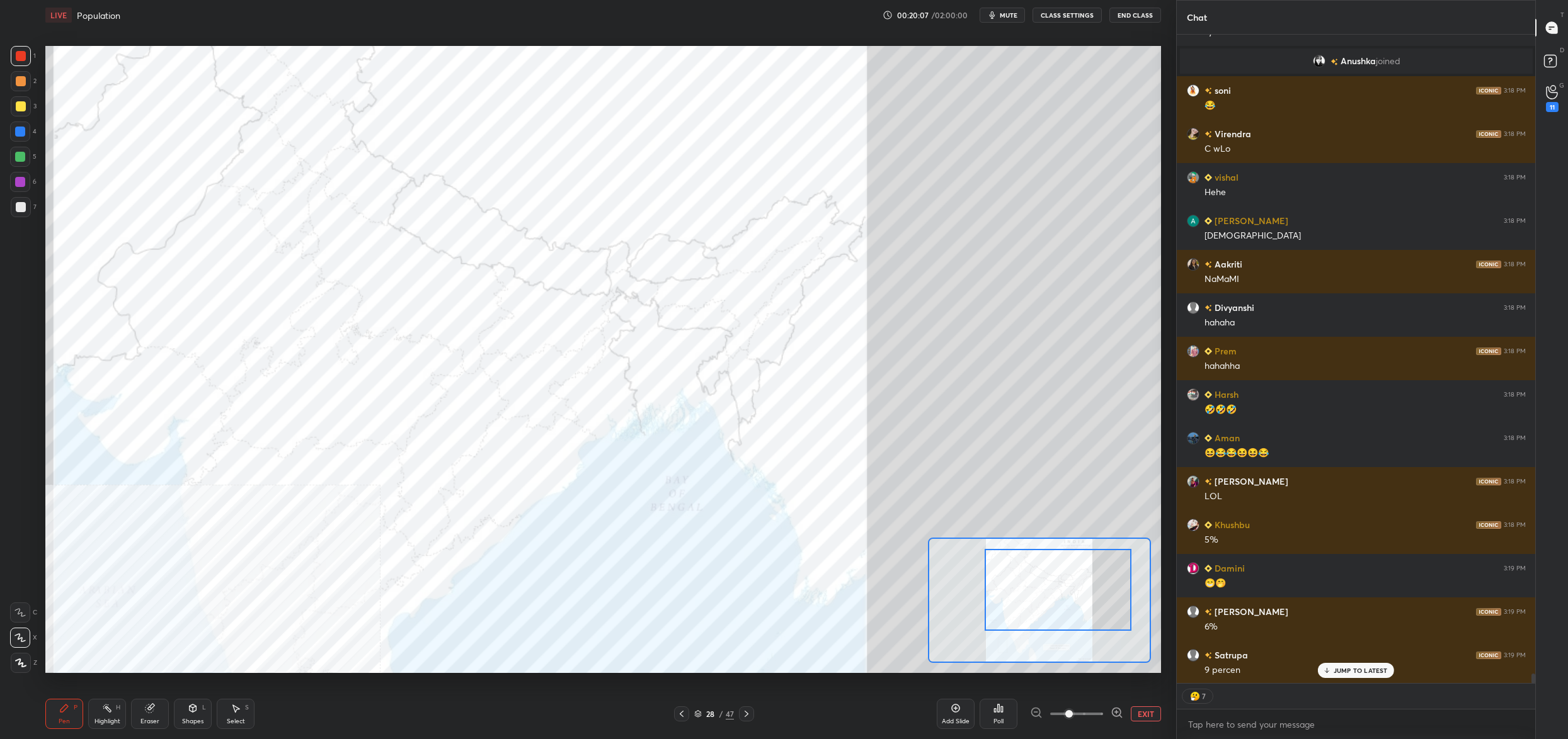
click at [1000, 713] on icon at bounding box center [998, 708] width 10 height 10
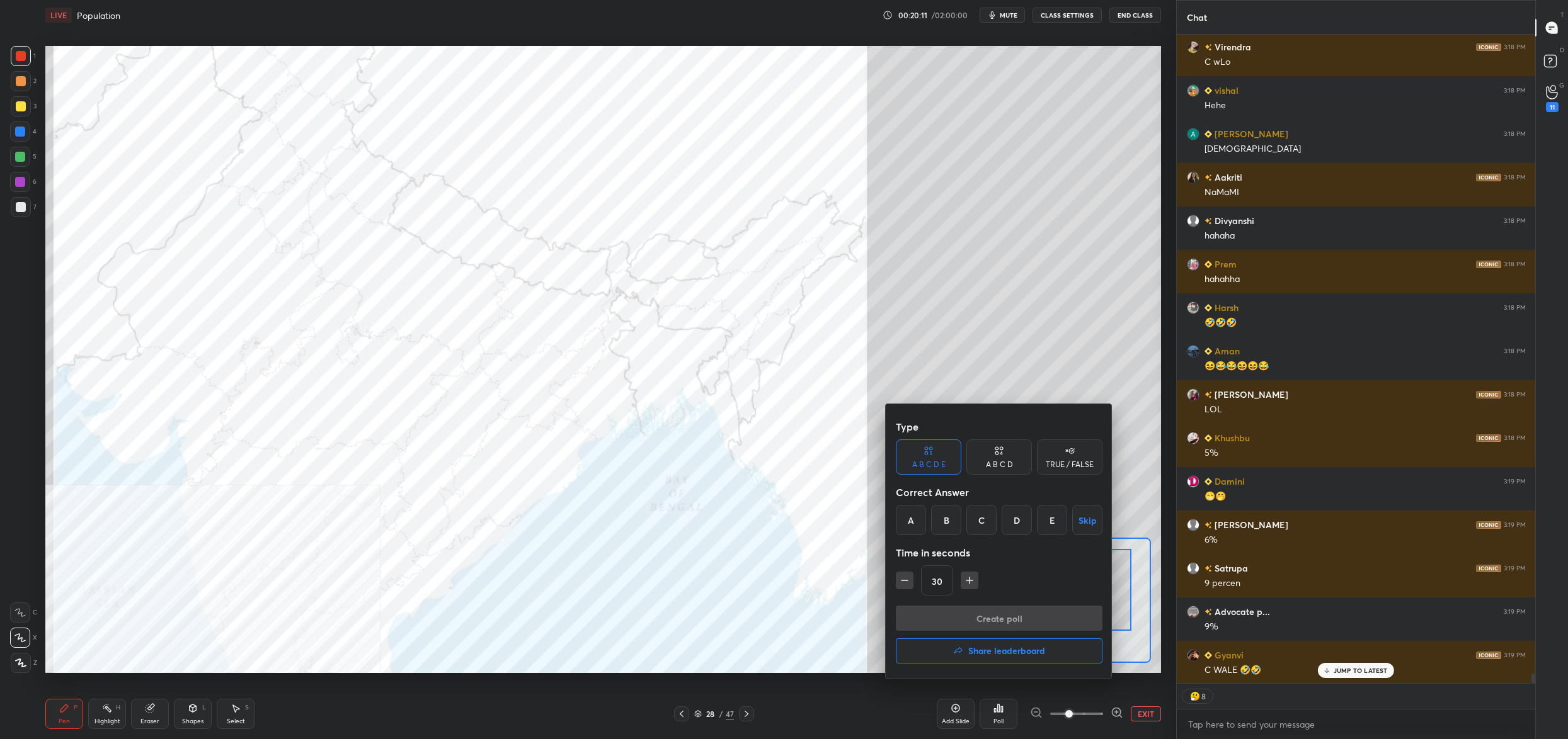
drag, startPoint x: 1023, startPoint y: 525, endPoint x: 1016, endPoint y: 544, distance: 20.2
click at [1023, 526] on div "D" at bounding box center [1017, 520] width 30 height 30
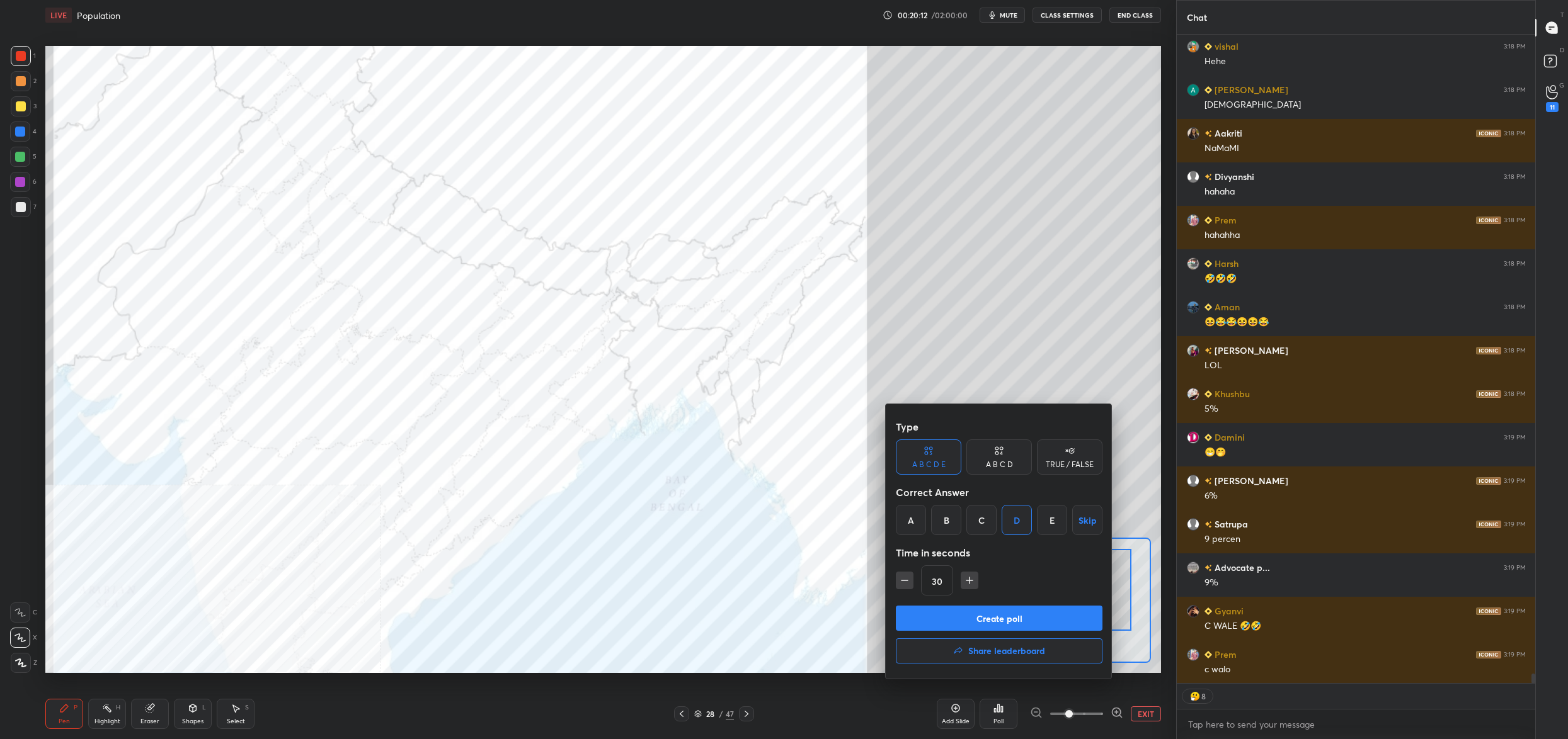
click at [1008, 616] on button "Create poll" at bounding box center [999, 617] width 206 height 25
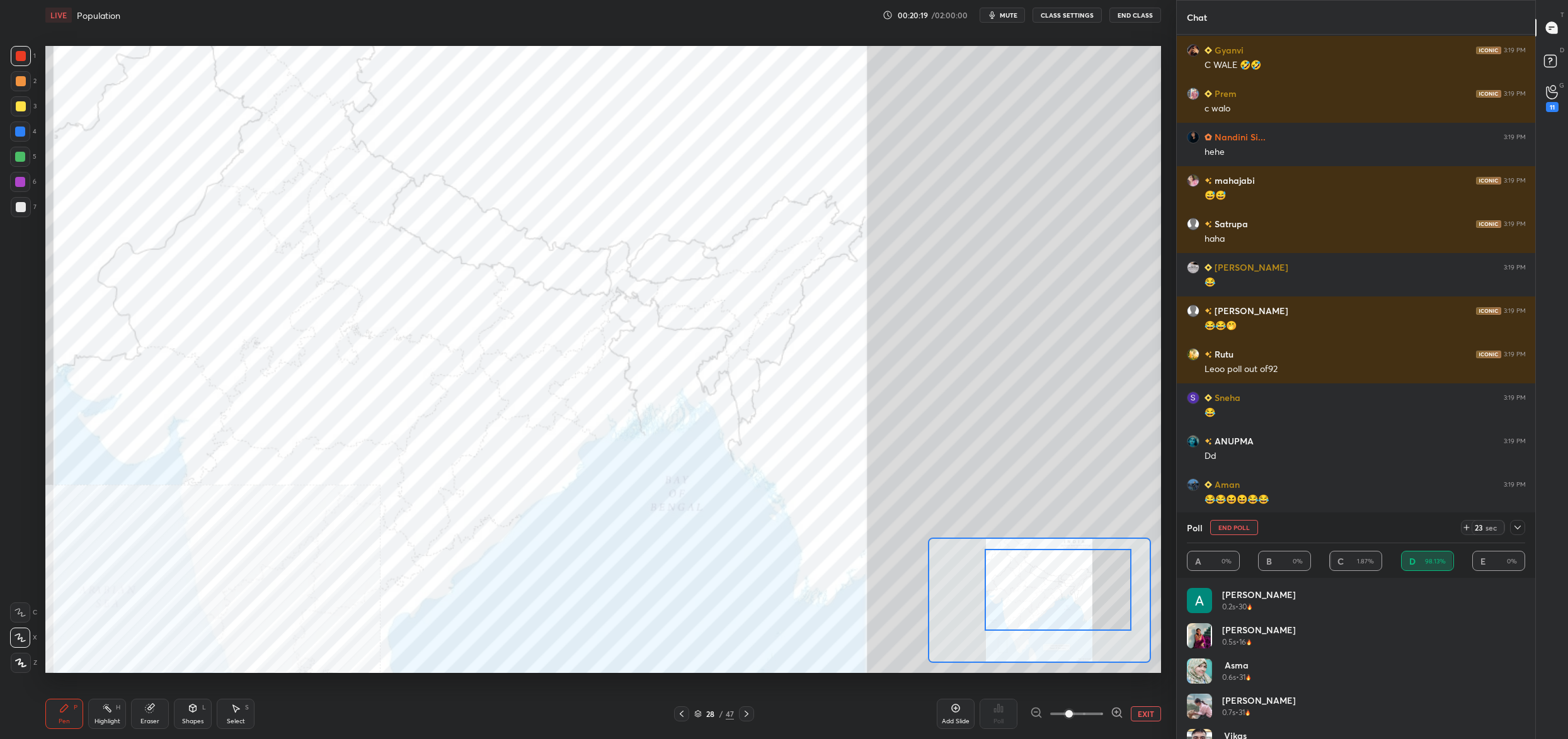
drag, startPoint x: 1234, startPoint y: 532, endPoint x: 1233, endPoint y: 546, distance: 14.0
click at [1234, 532] on button "End Poll" at bounding box center [1234, 527] width 48 height 15
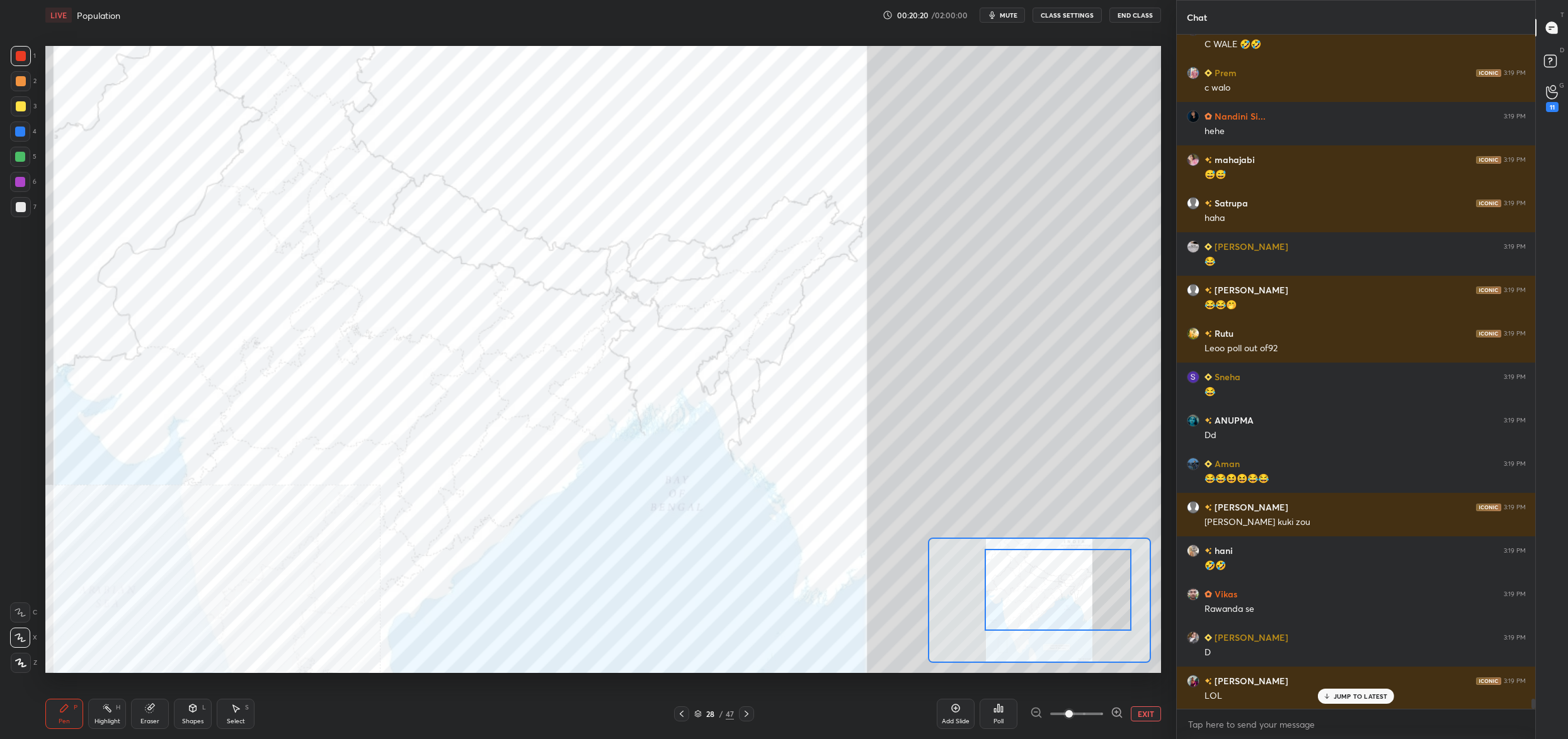
click at [1008, 716] on div "Poll" at bounding box center [998, 714] width 38 height 30
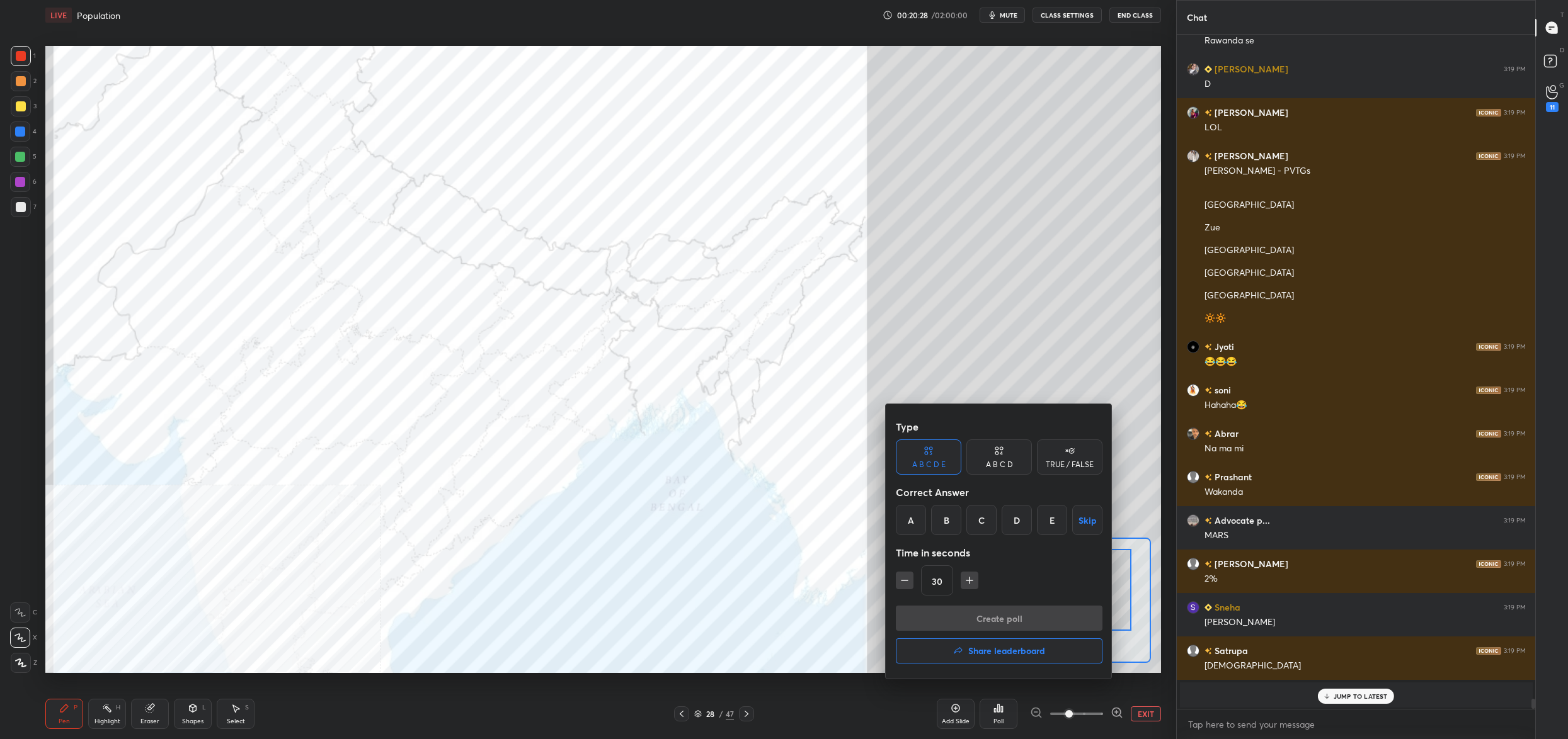
click at [1016, 525] on div "D" at bounding box center [1017, 520] width 30 height 30
click at [984, 628] on button "Create poll" at bounding box center [999, 617] width 206 height 25
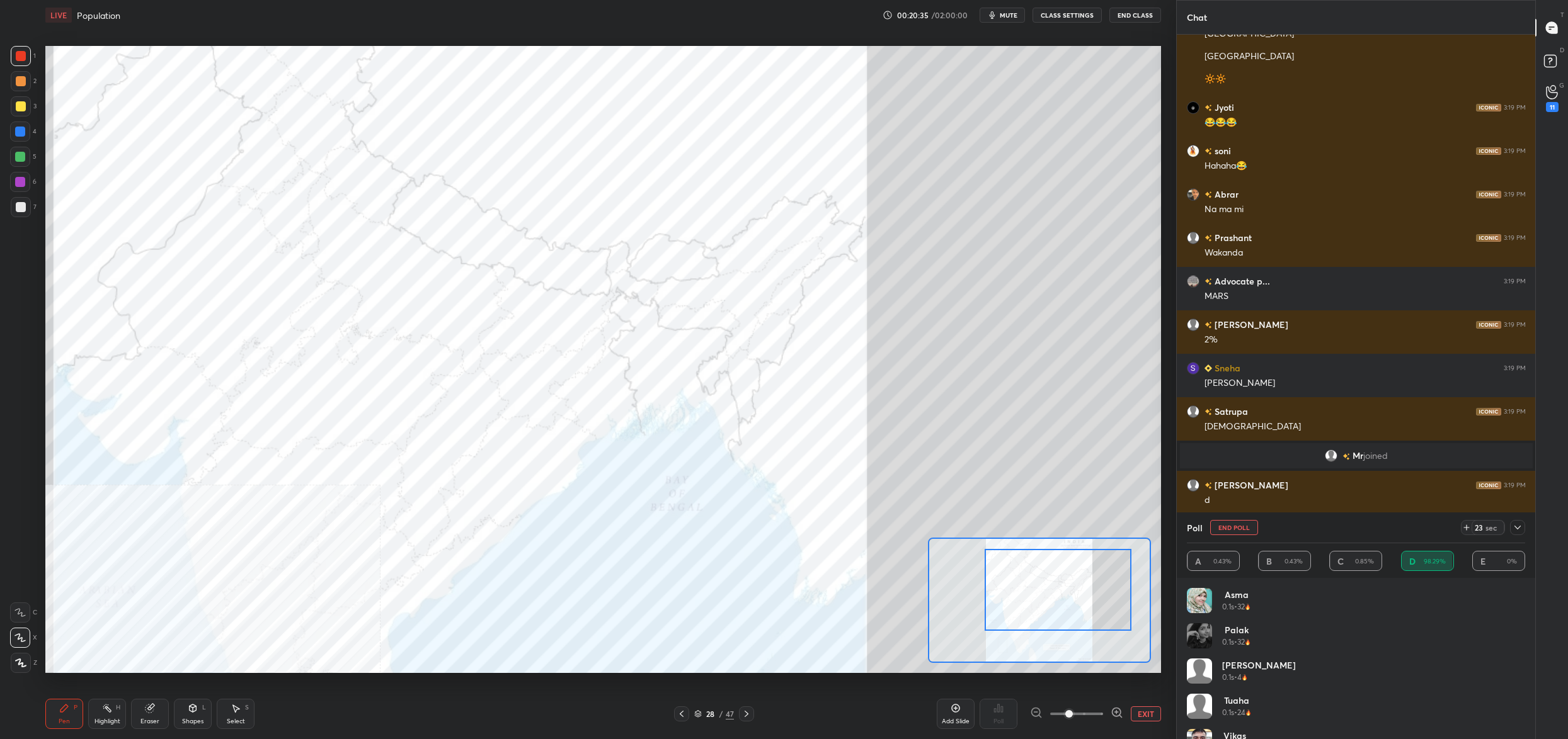
drag, startPoint x: 1231, startPoint y: 526, endPoint x: 1223, endPoint y: 524, distance: 8.2
click at [1229, 523] on button "End Poll" at bounding box center [1234, 527] width 48 height 15
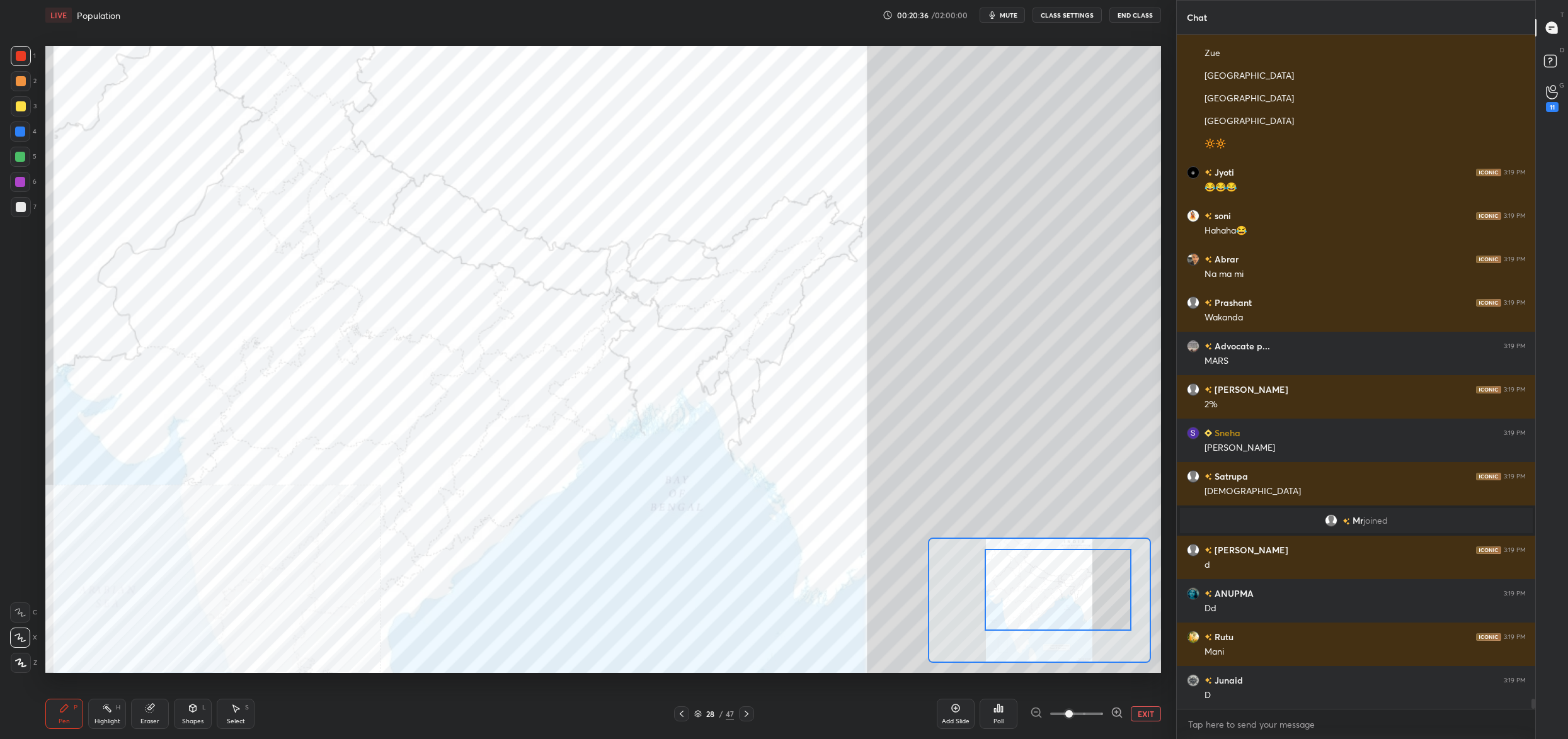
click at [994, 710] on icon at bounding box center [998, 708] width 10 height 10
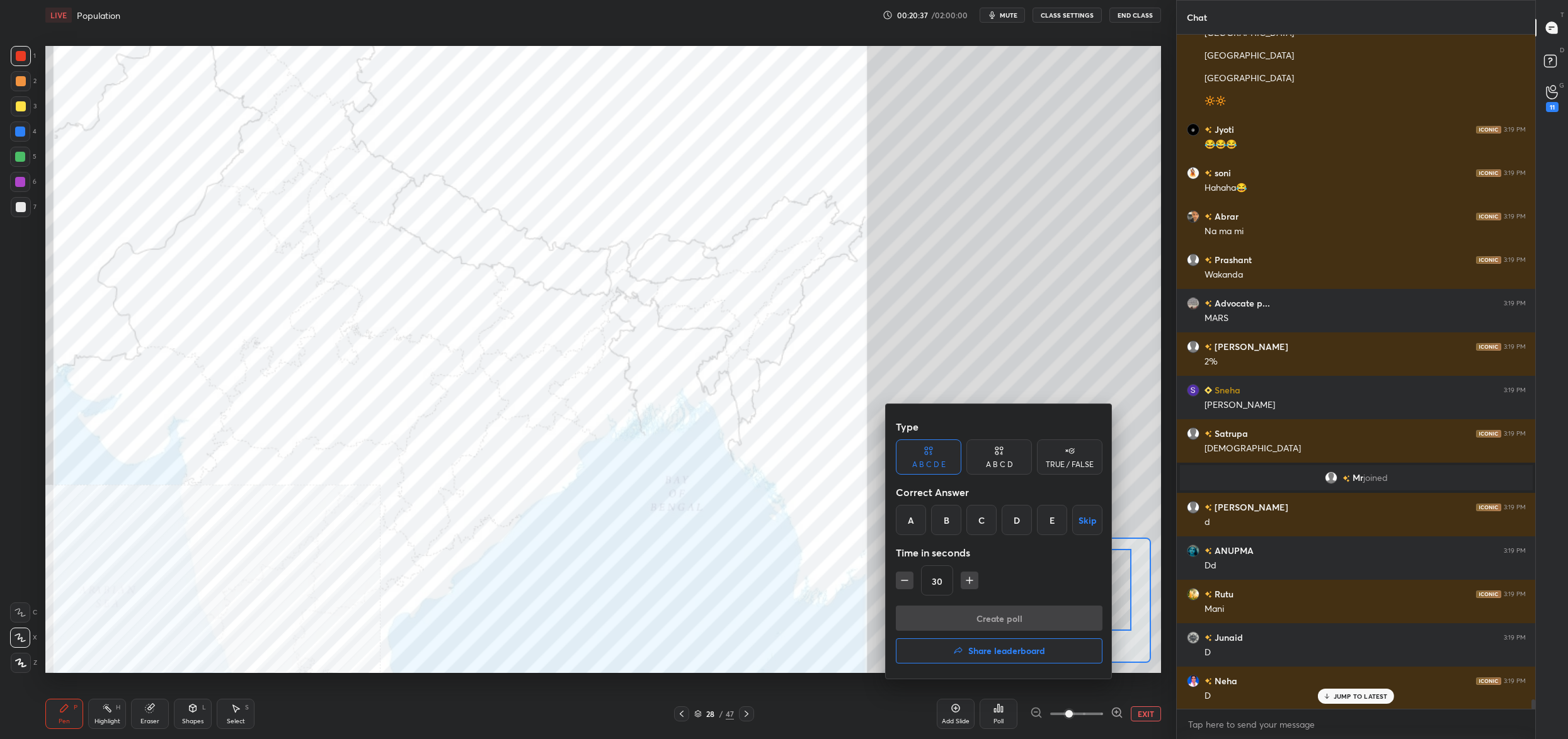
drag, startPoint x: 1014, startPoint y: 522, endPoint x: 1000, endPoint y: 540, distance: 22.8
click at [1010, 530] on div "D" at bounding box center [1017, 520] width 30 height 30
click at [989, 620] on button "Create poll" at bounding box center [999, 617] width 206 height 25
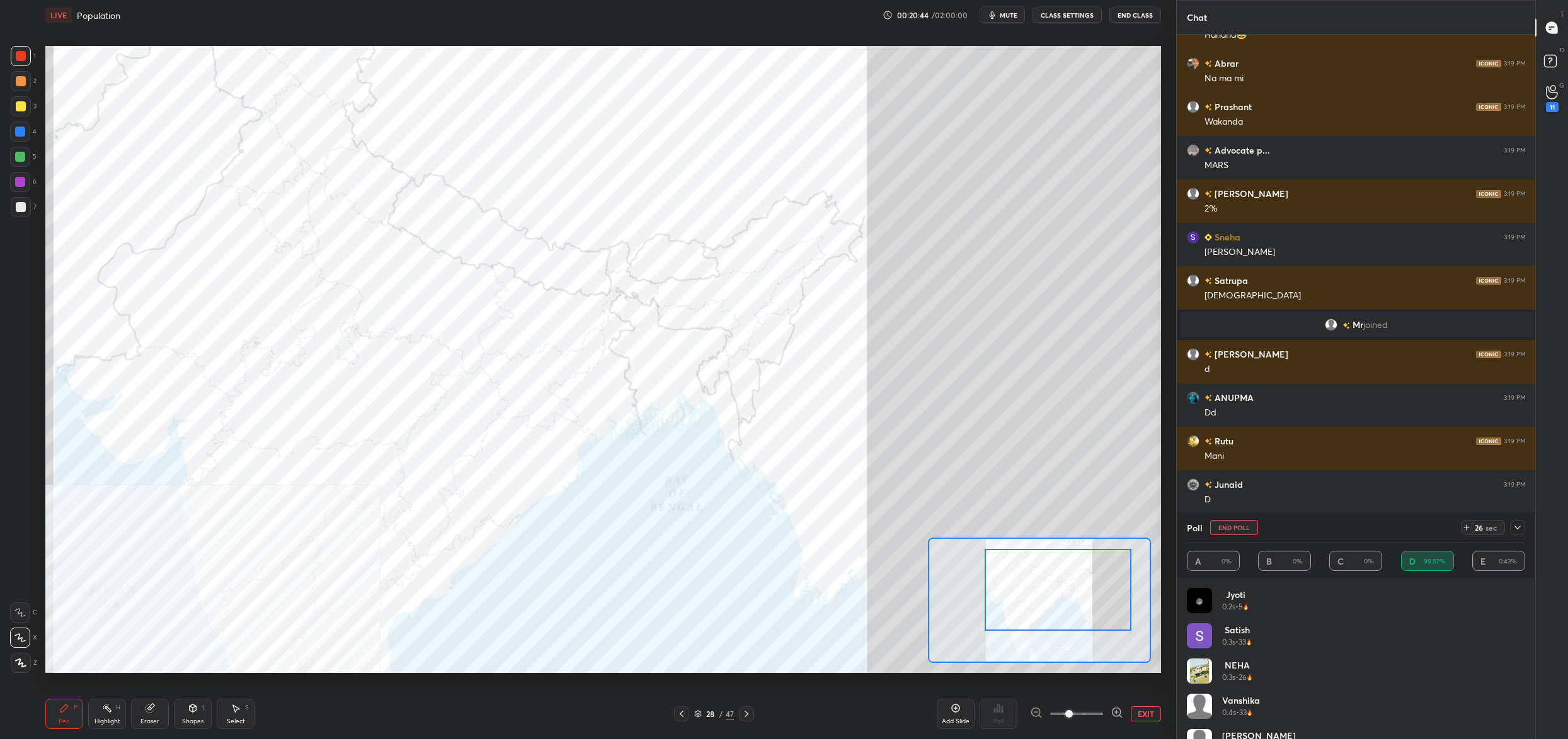
click at [1231, 528] on button "End Poll" at bounding box center [1234, 527] width 48 height 15
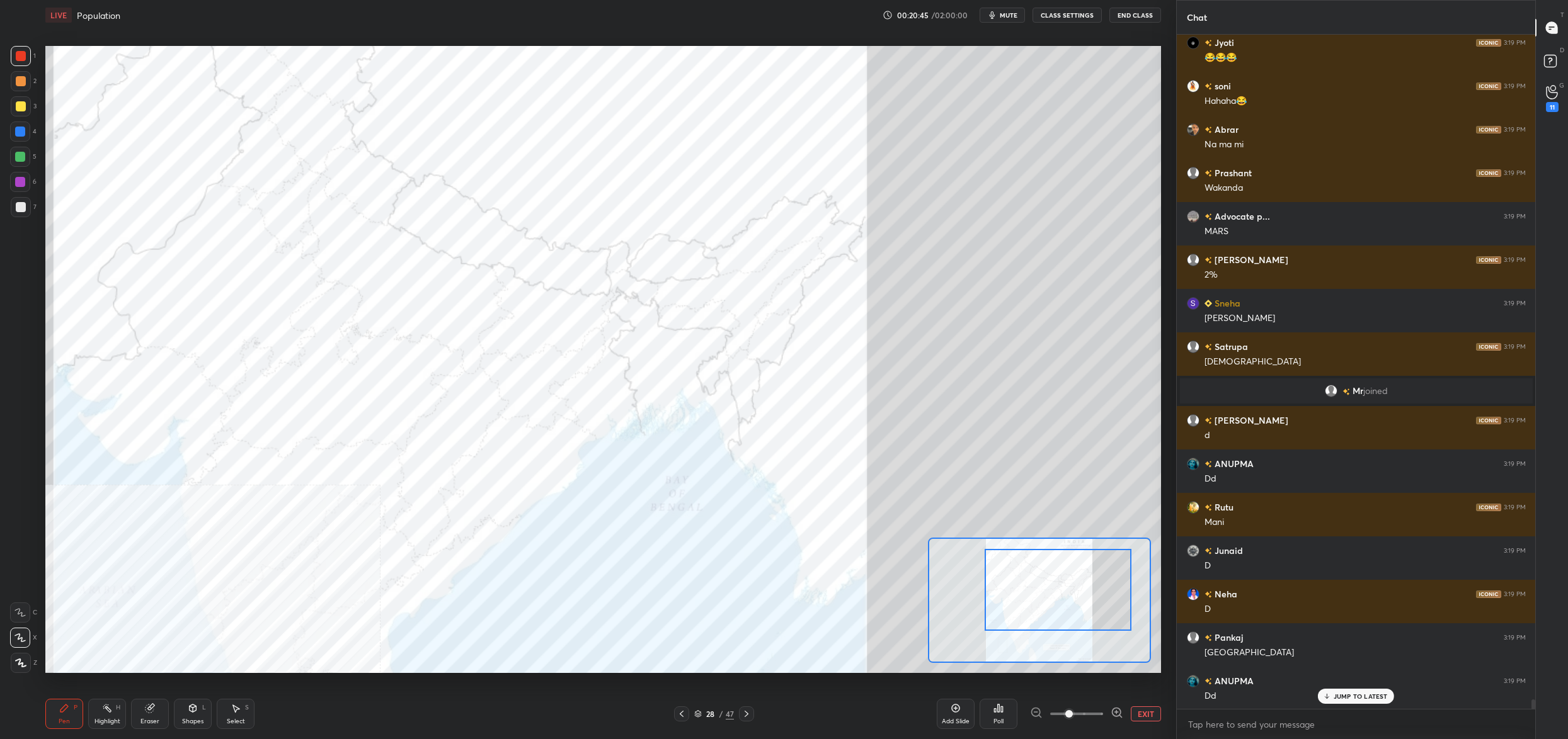
click at [994, 713] on icon at bounding box center [998, 708] width 10 height 10
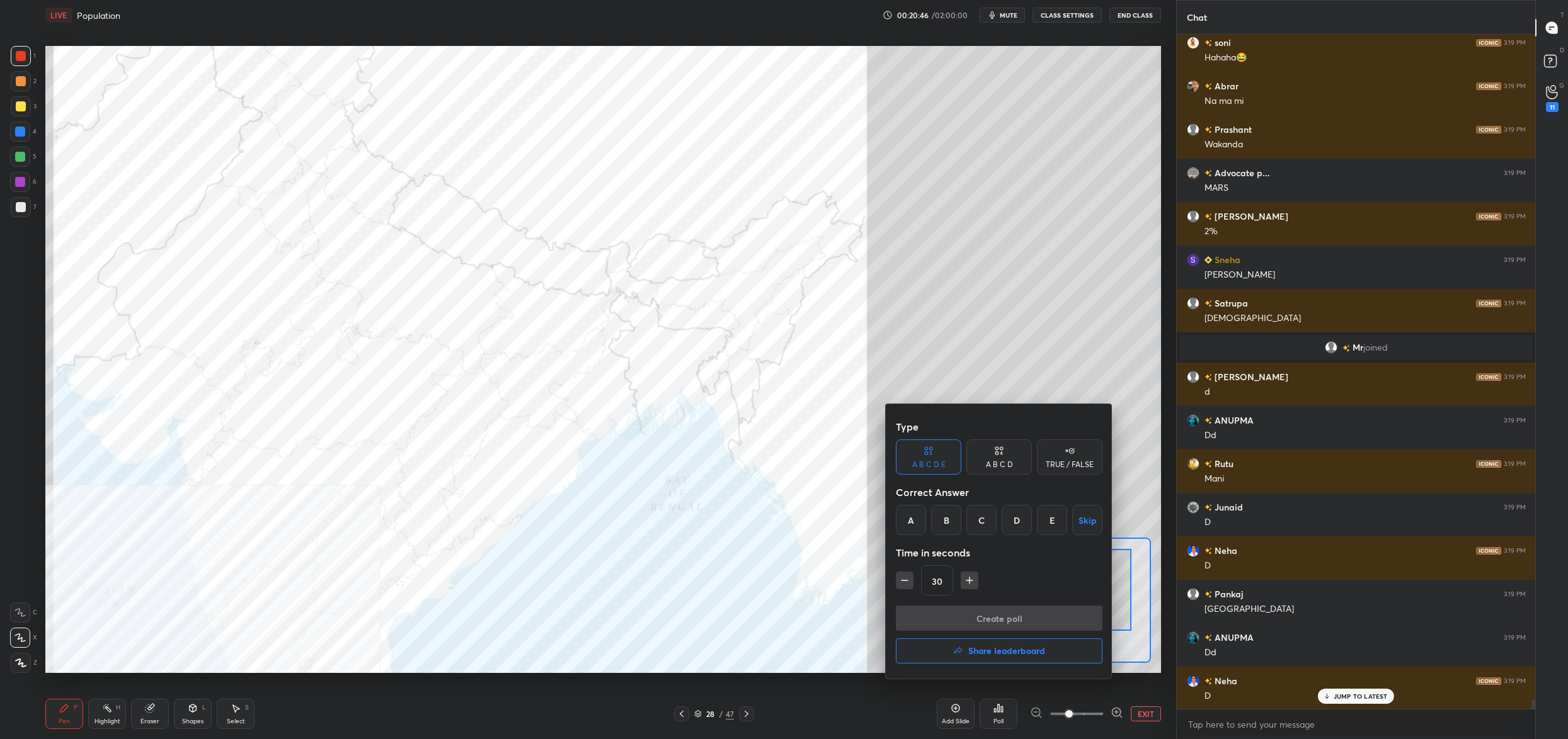
drag, startPoint x: 1016, startPoint y: 522, endPoint x: 1008, endPoint y: 540, distance: 19.7
click at [1013, 527] on div "D" at bounding box center [1017, 520] width 30 height 30
click at [1006, 621] on button "Create poll" at bounding box center [999, 617] width 206 height 25
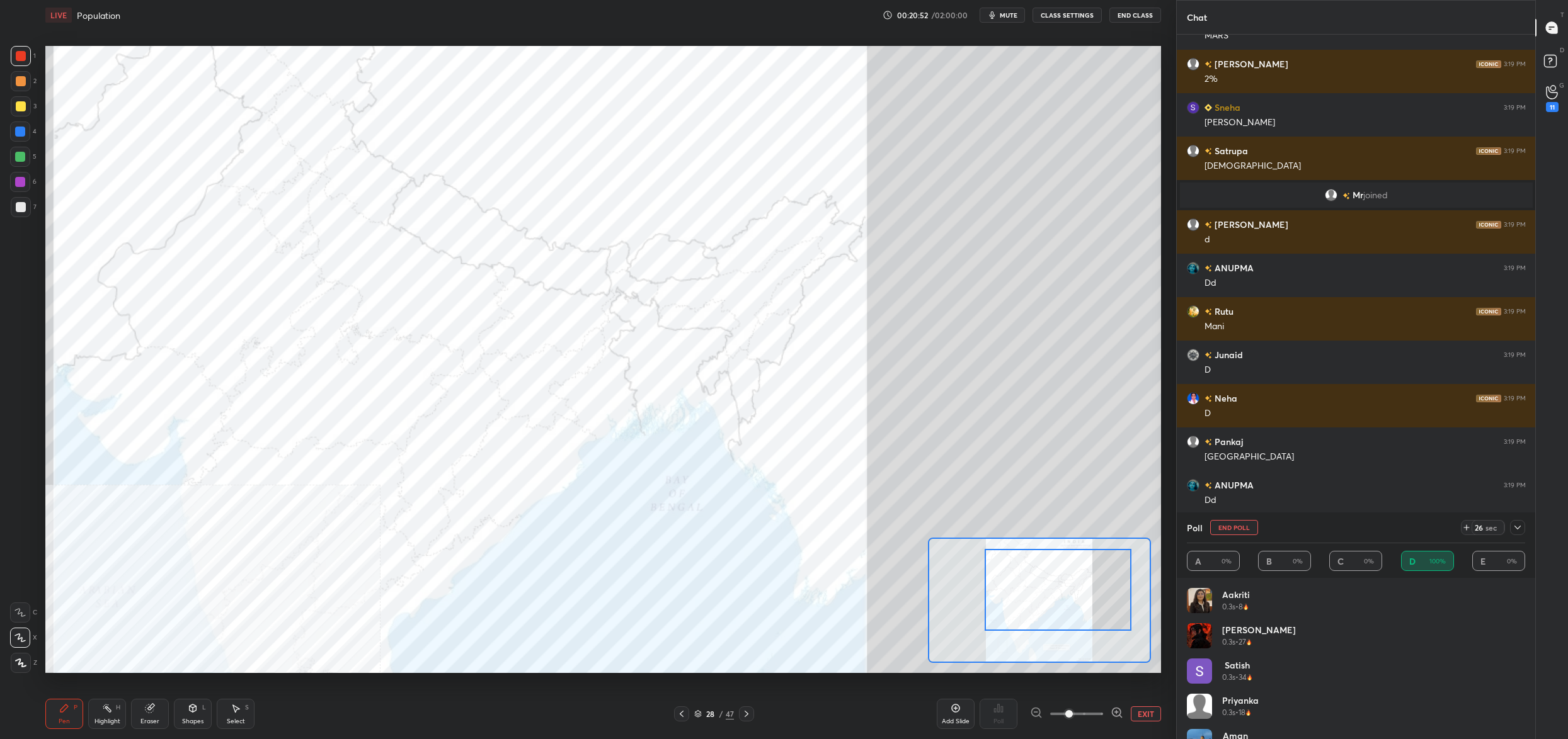
drag, startPoint x: 1227, startPoint y: 532, endPoint x: 1185, endPoint y: 560, distance: 50.5
click at [1223, 534] on button "End Poll" at bounding box center [1234, 527] width 48 height 15
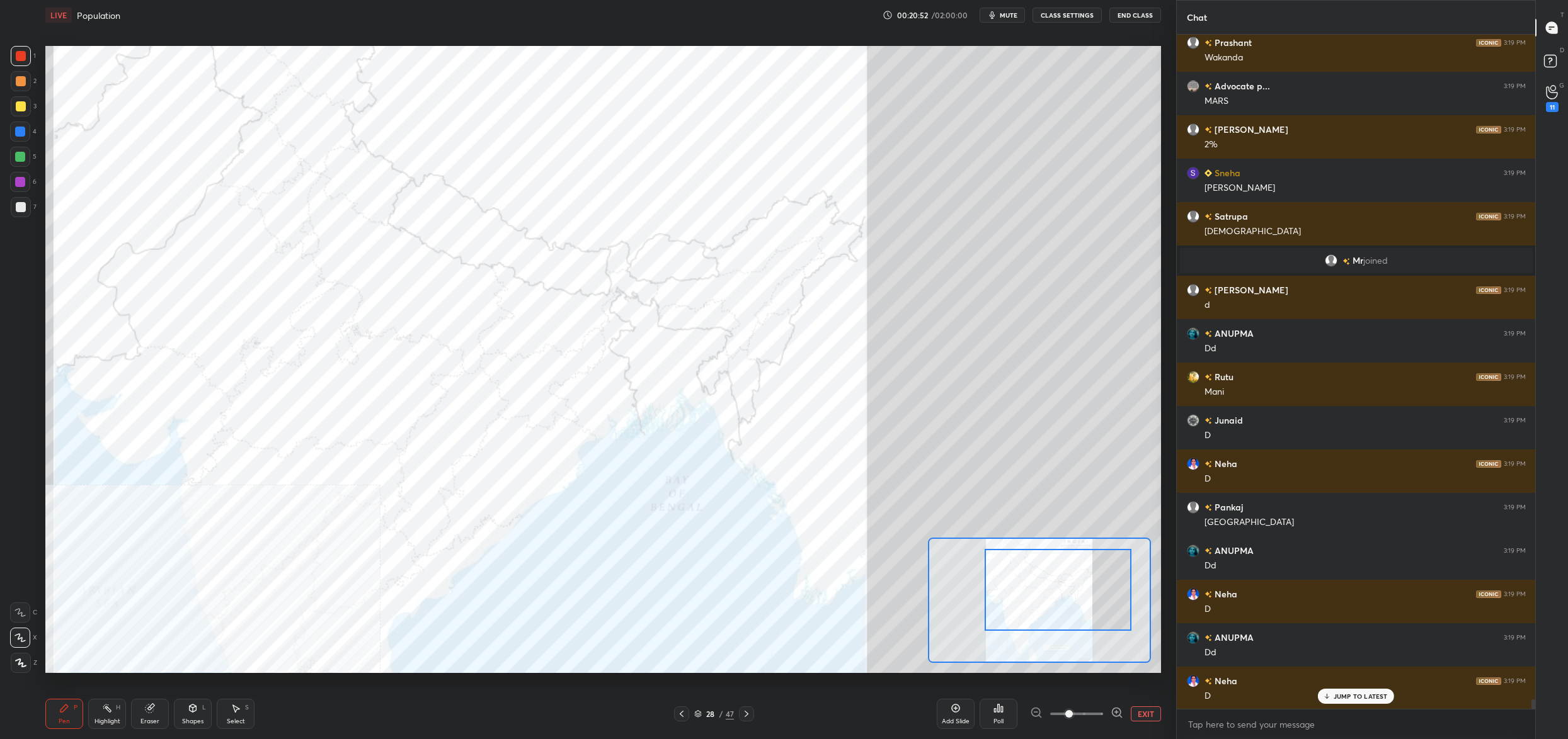
click at [1000, 713] on div "Poll" at bounding box center [998, 714] width 38 height 30
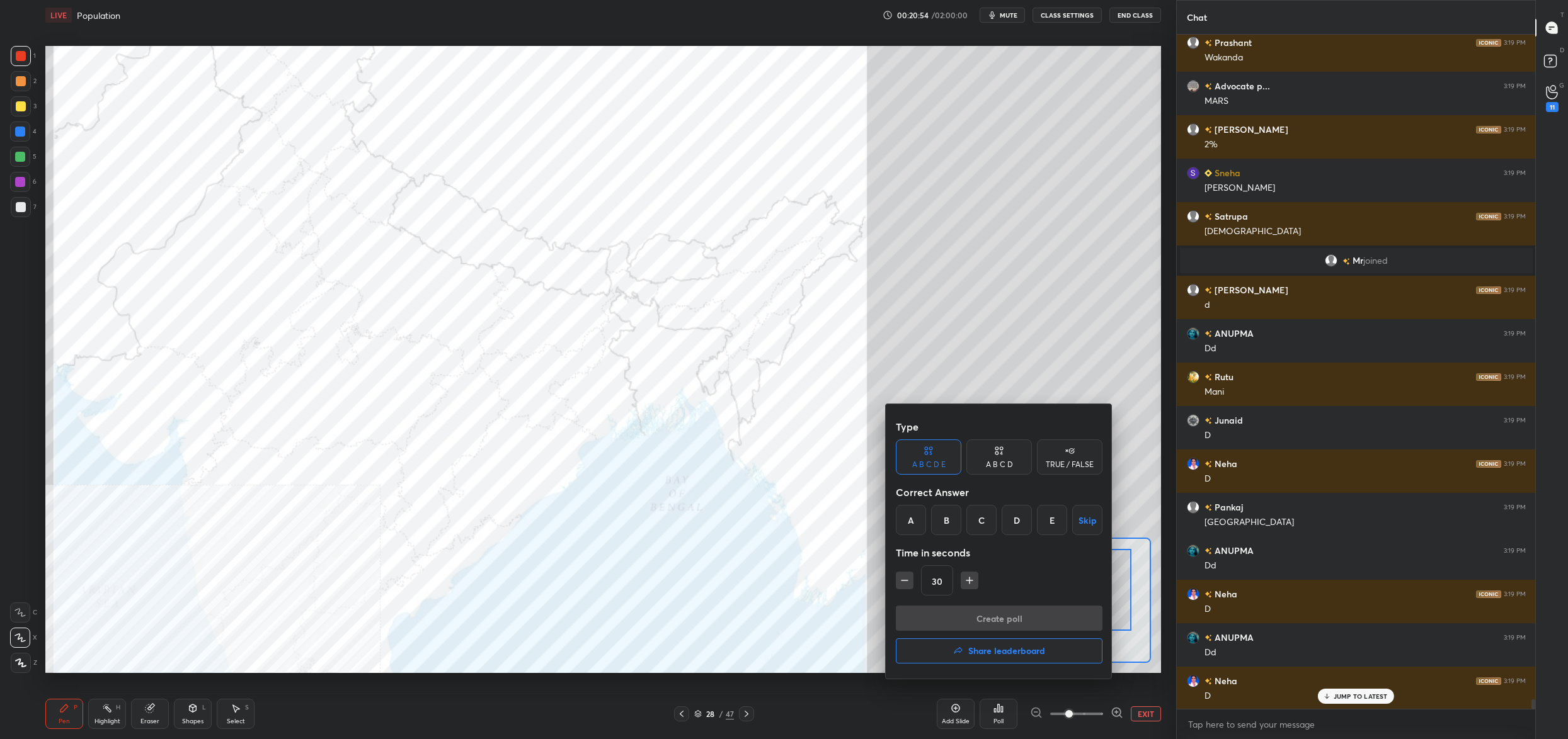
drag, startPoint x: 1011, startPoint y: 524, endPoint x: 1014, endPoint y: 560, distance: 36.1
click at [1010, 524] on div "D" at bounding box center [1017, 520] width 30 height 30
click at [1007, 619] on button "Create poll" at bounding box center [999, 617] width 206 height 25
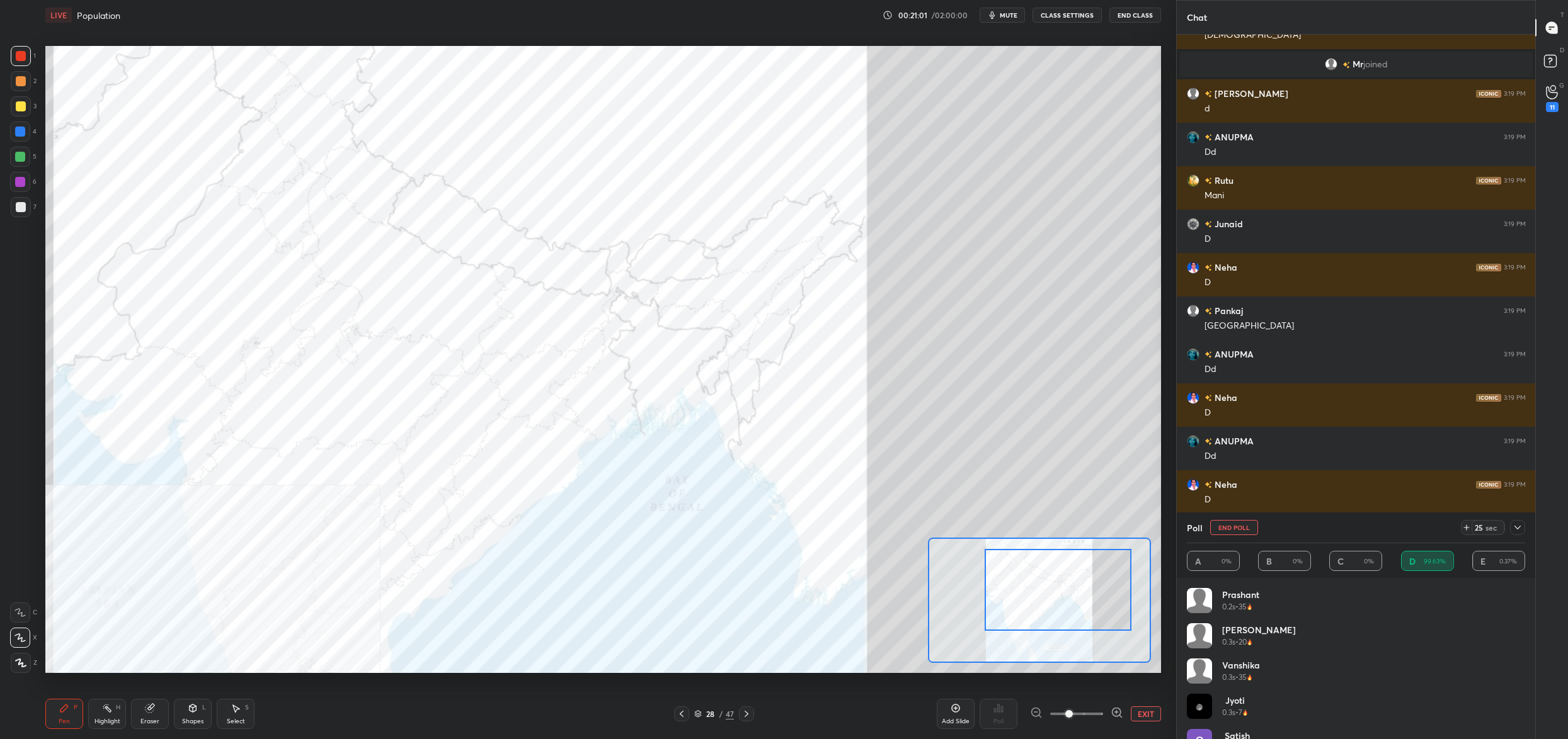
click at [1239, 533] on button "End Poll" at bounding box center [1234, 527] width 48 height 15
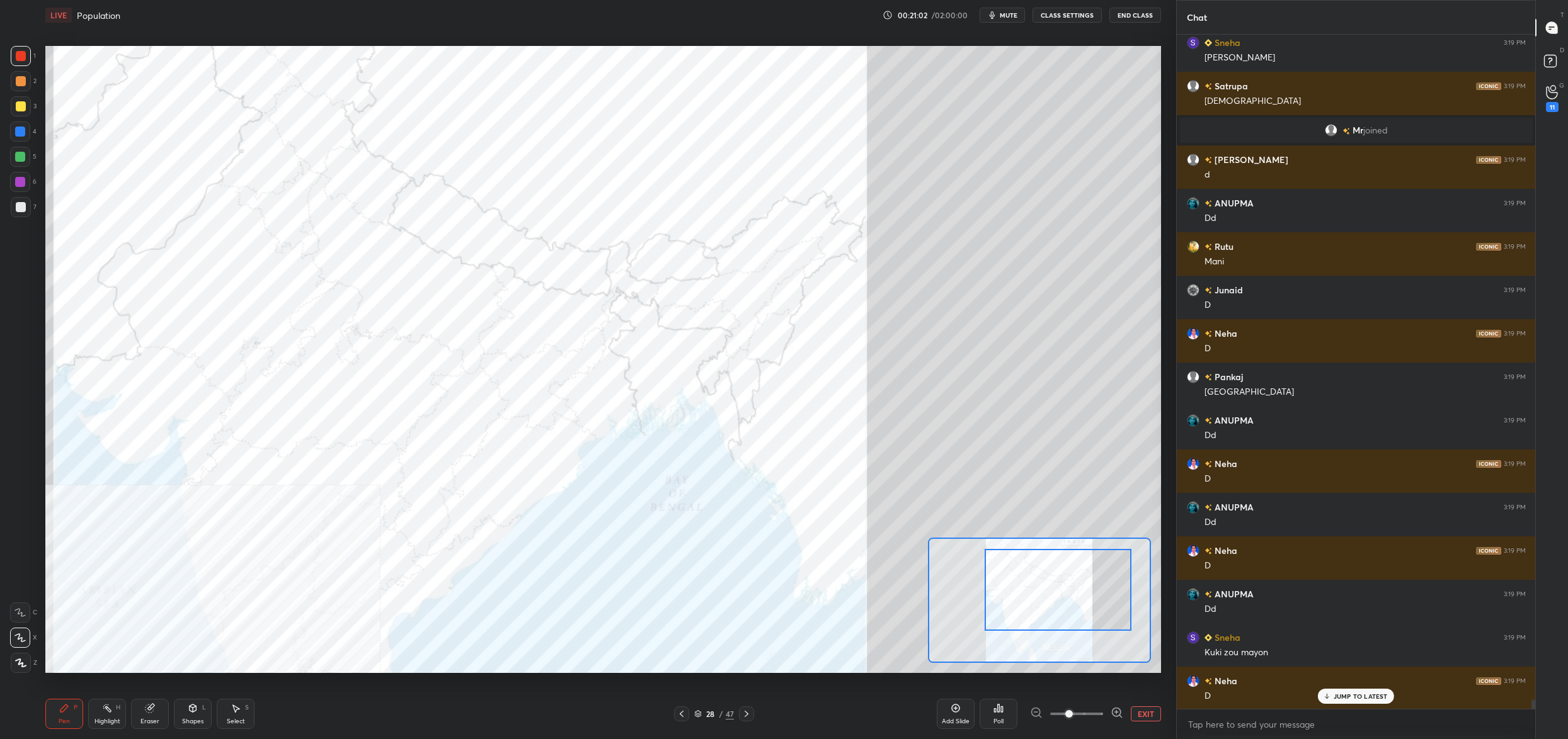
click at [1008, 708] on div "Poll" at bounding box center [998, 714] width 38 height 30
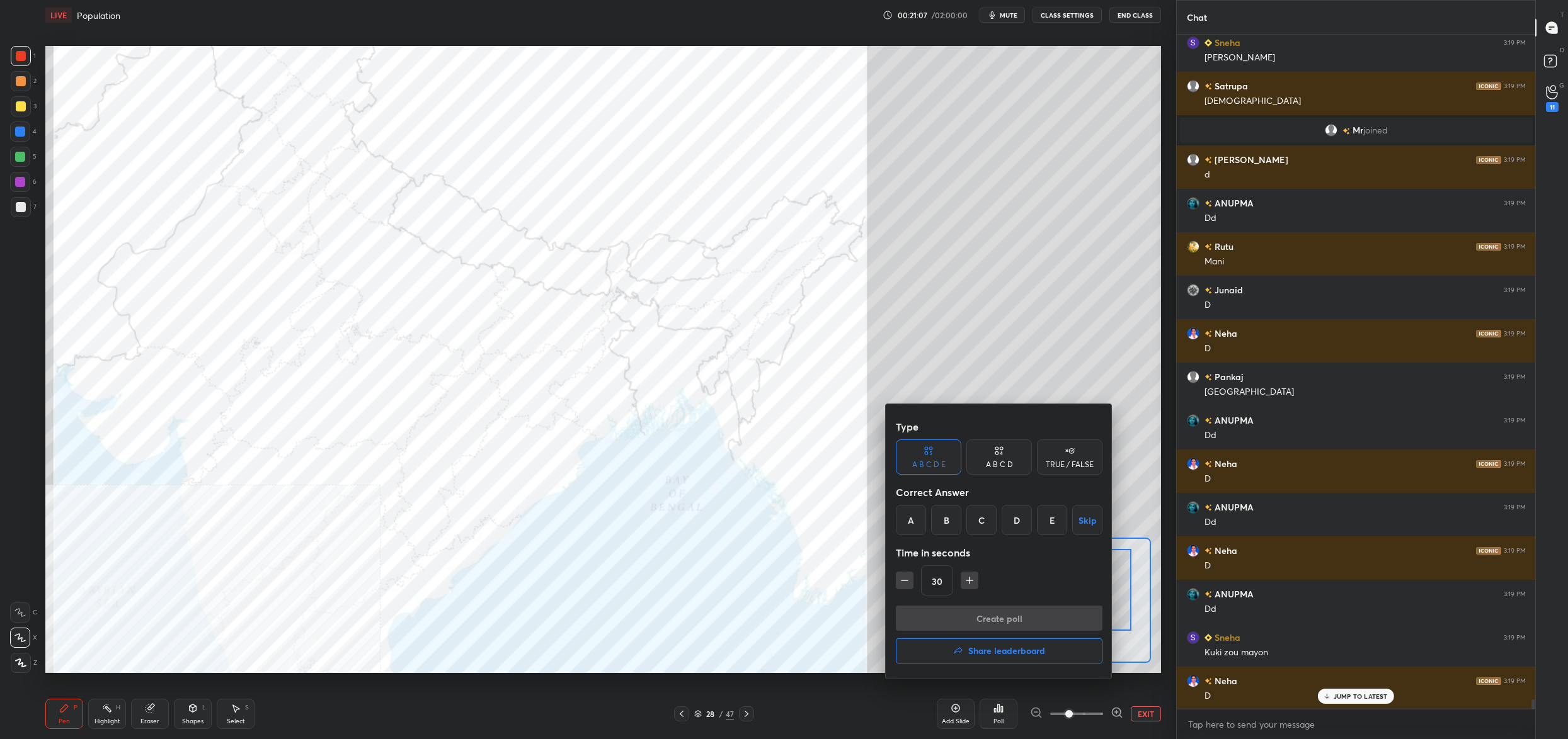
click at [984, 527] on div "C" at bounding box center [981, 520] width 30 height 30
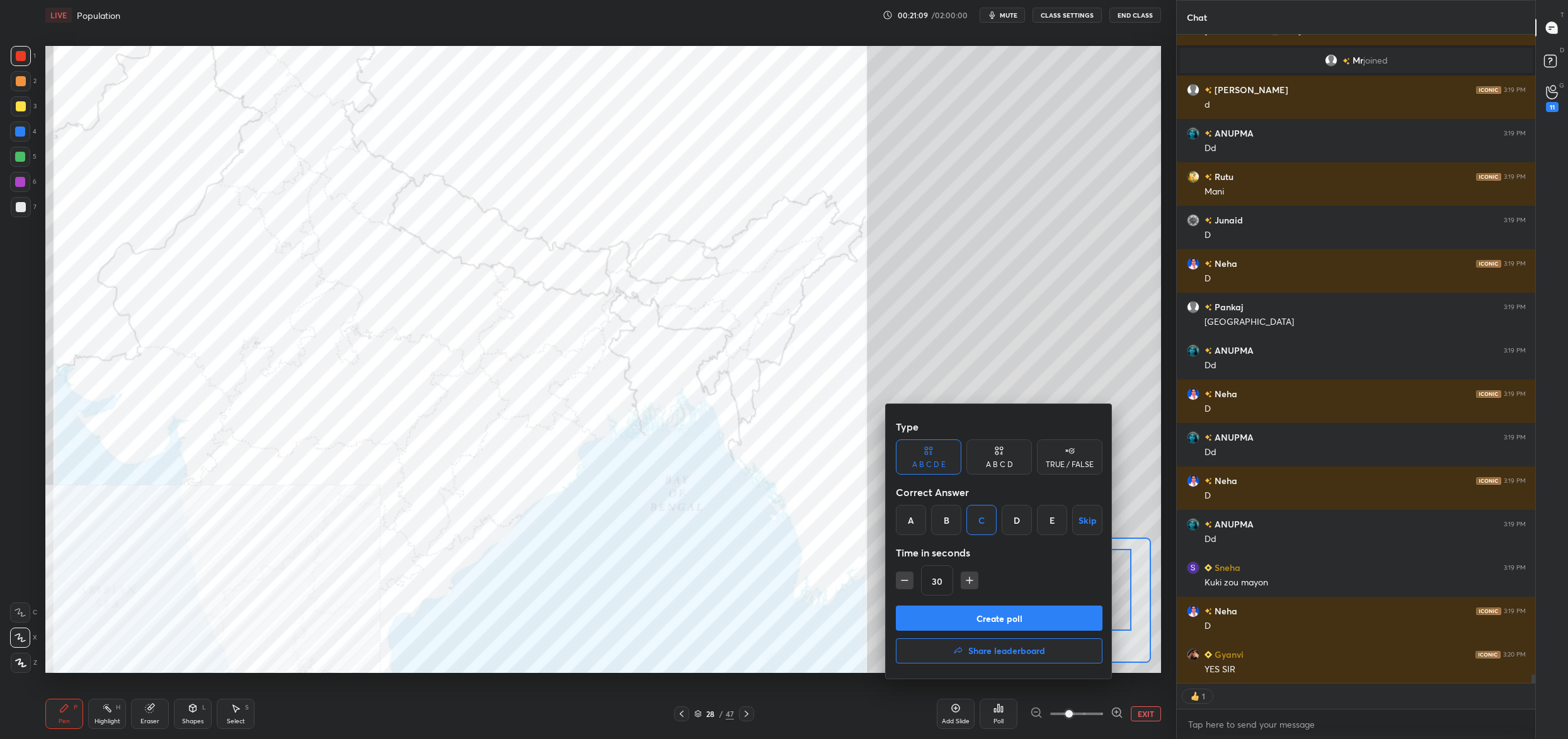
click at [1002, 616] on button "Create poll" at bounding box center [999, 617] width 206 height 25
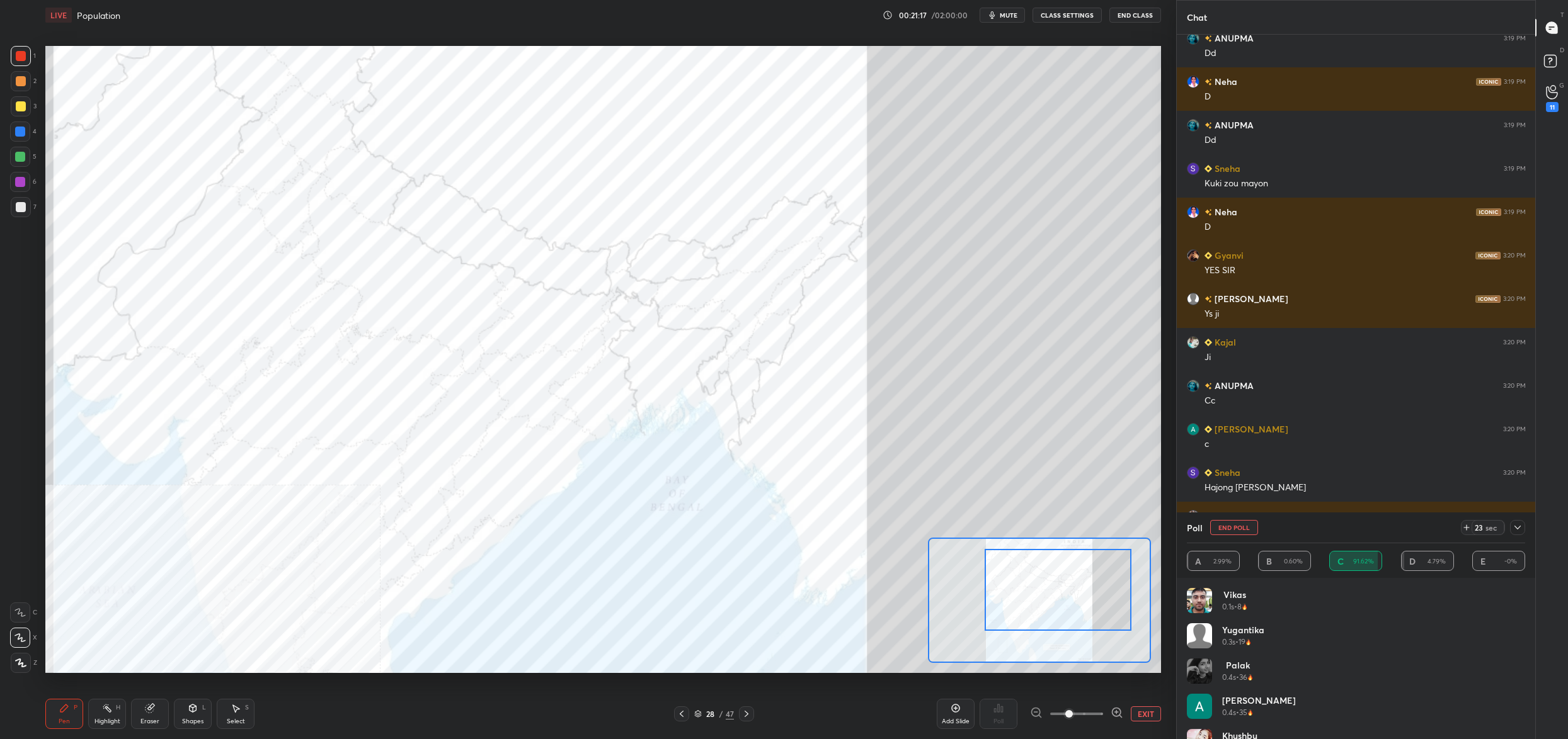
click at [1241, 524] on button "End Poll" at bounding box center [1234, 527] width 48 height 15
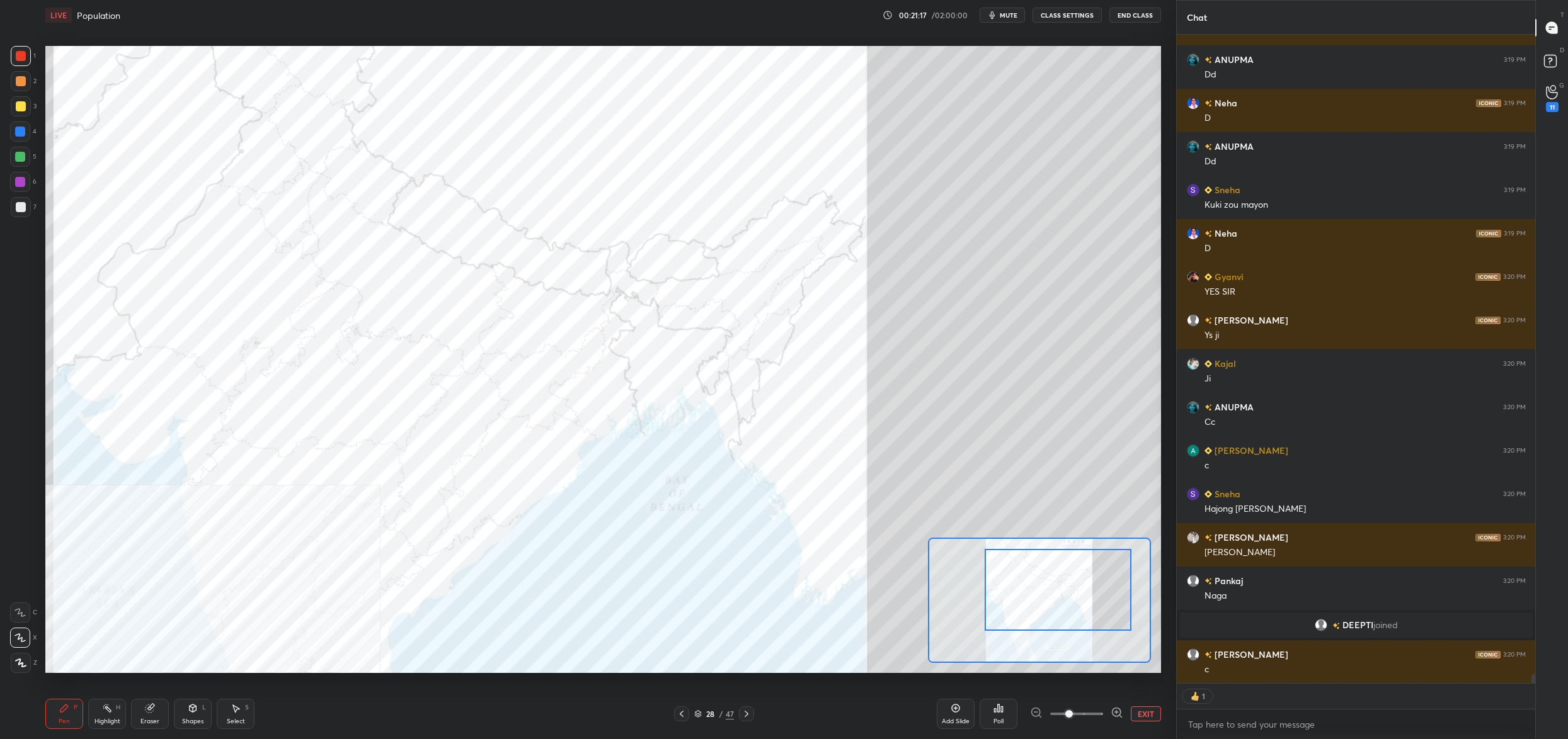
click at [1000, 716] on div "Poll" at bounding box center [998, 714] width 38 height 30
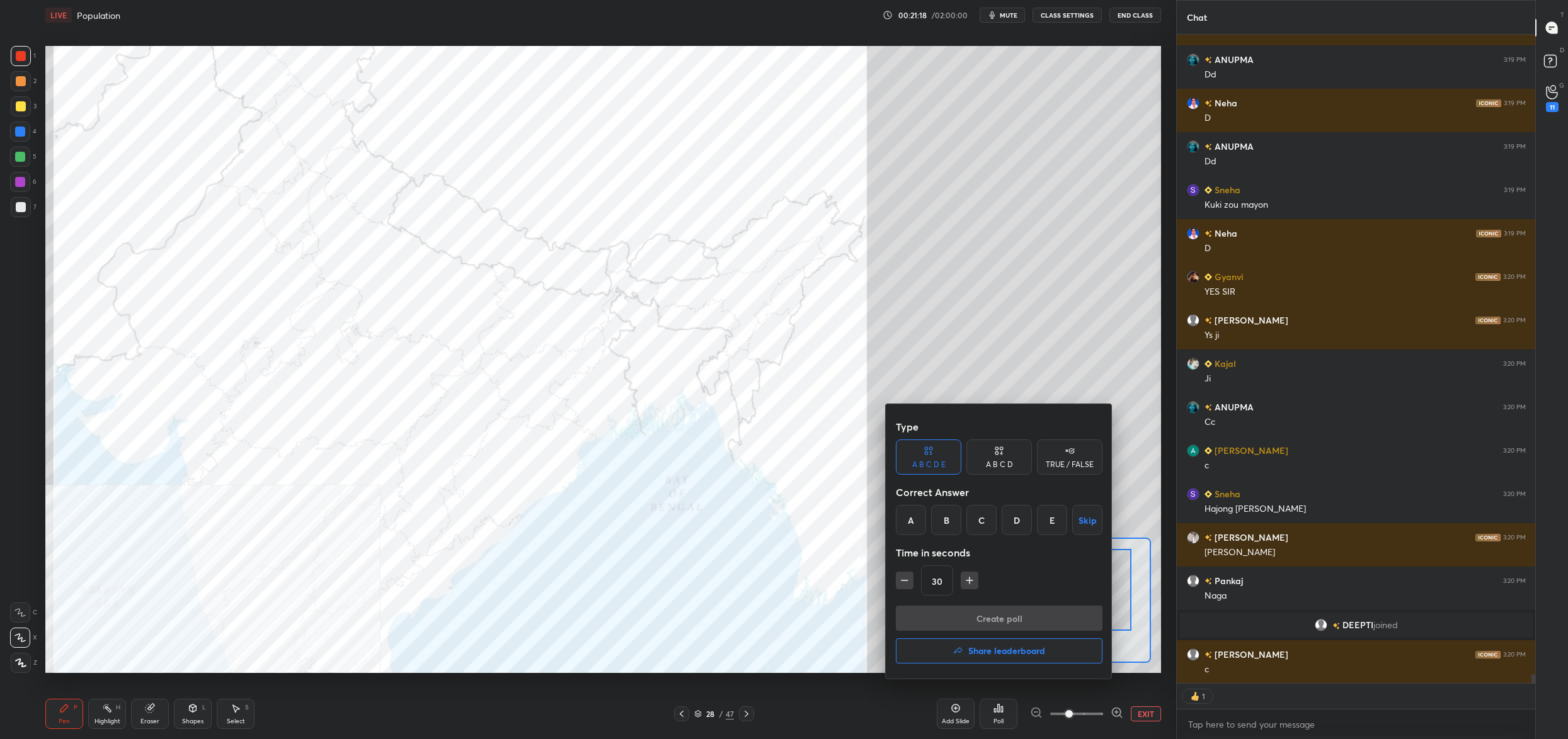
drag, startPoint x: 985, startPoint y: 525, endPoint x: 986, endPoint y: 551, distance: 26.0
click at [985, 531] on div "C" at bounding box center [981, 520] width 30 height 30
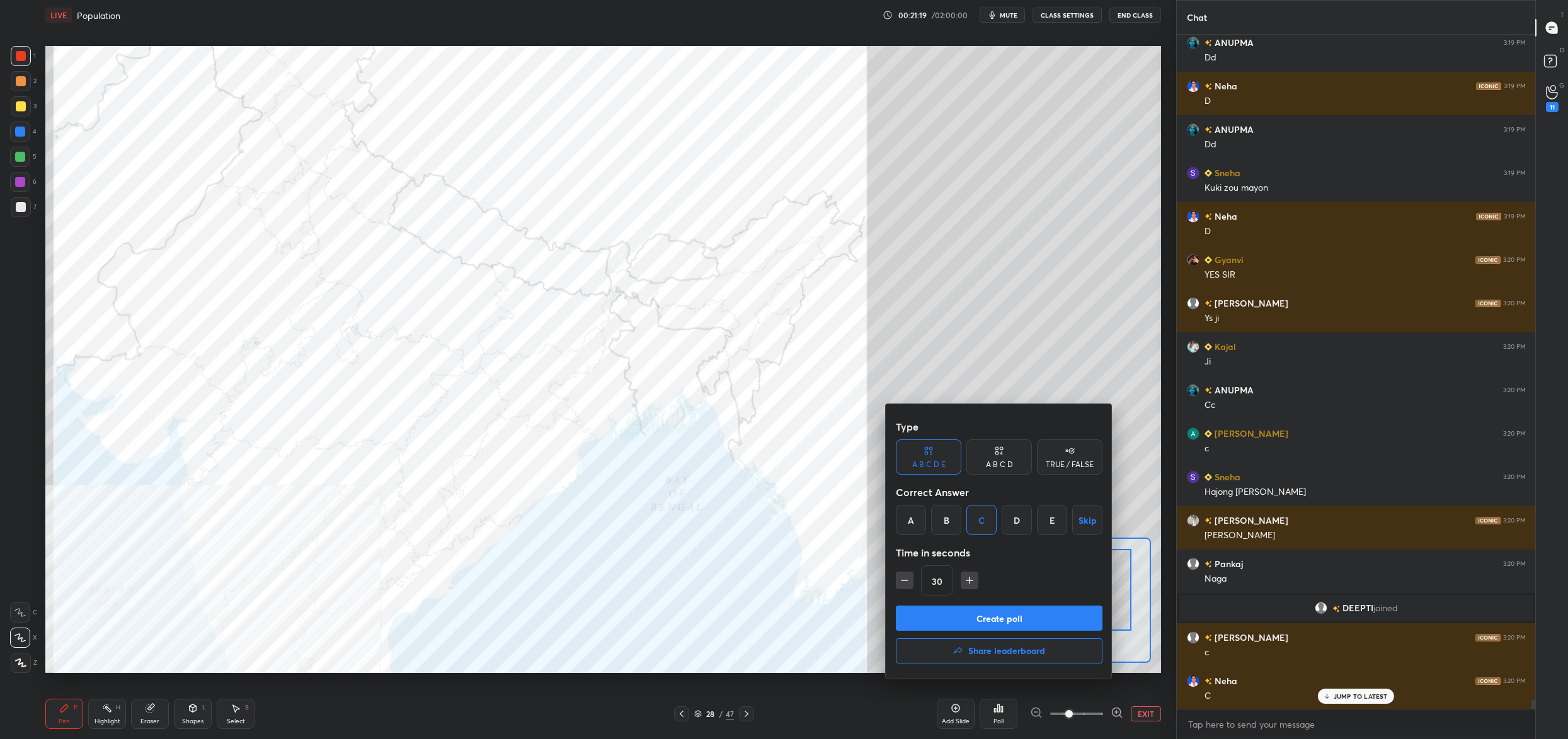
drag, startPoint x: 977, startPoint y: 623, endPoint x: 977, endPoint y: 612, distance: 11.0
click at [977, 623] on button "Create poll" at bounding box center [999, 617] width 206 height 25
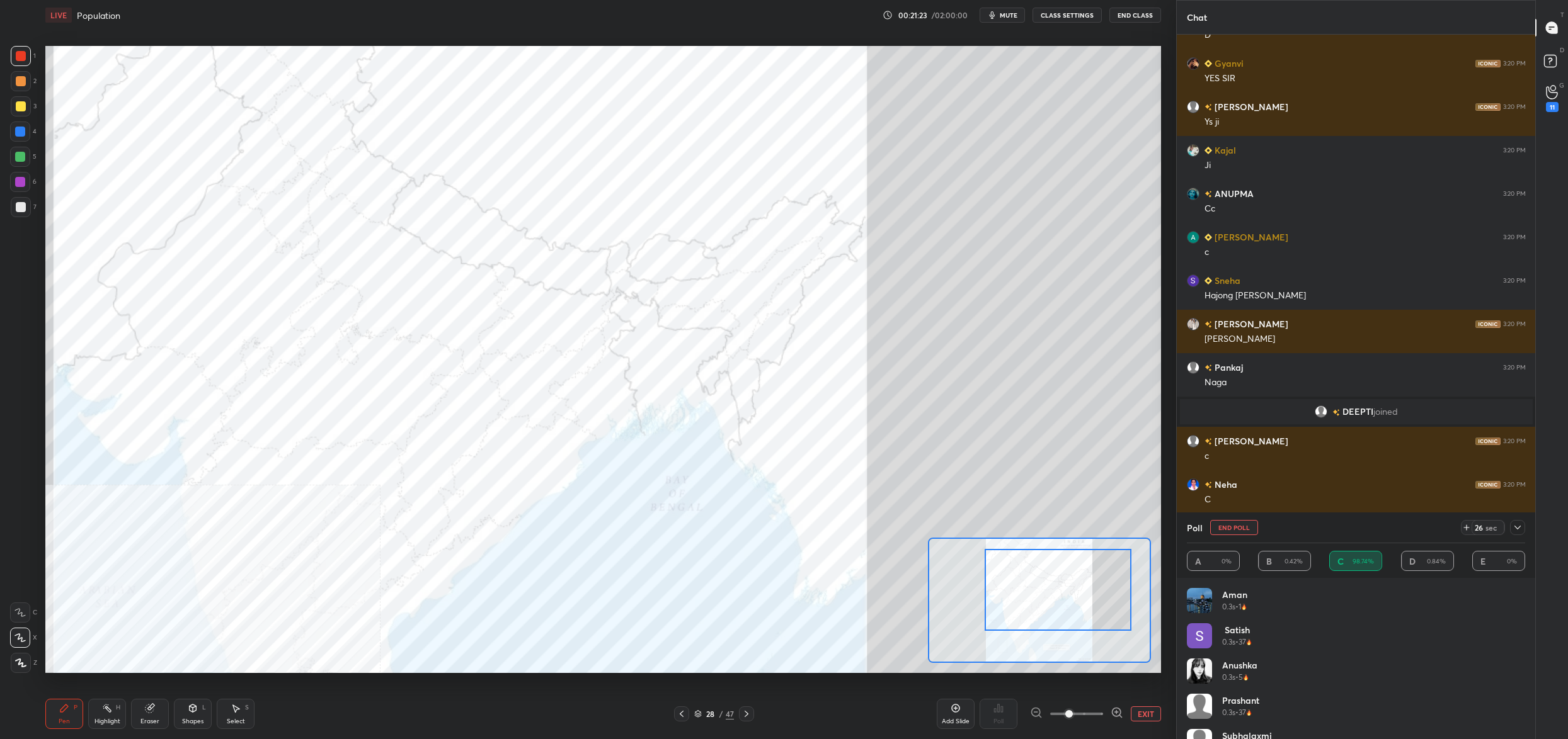
drag, startPoint x: 1225, startPoint y: 531, endPoint x: 1219, endPoint y: 544, distance: 14.3
click at [1225, 531] on button "End Poll" at bounding box center [1234, 527] width 48 height 15
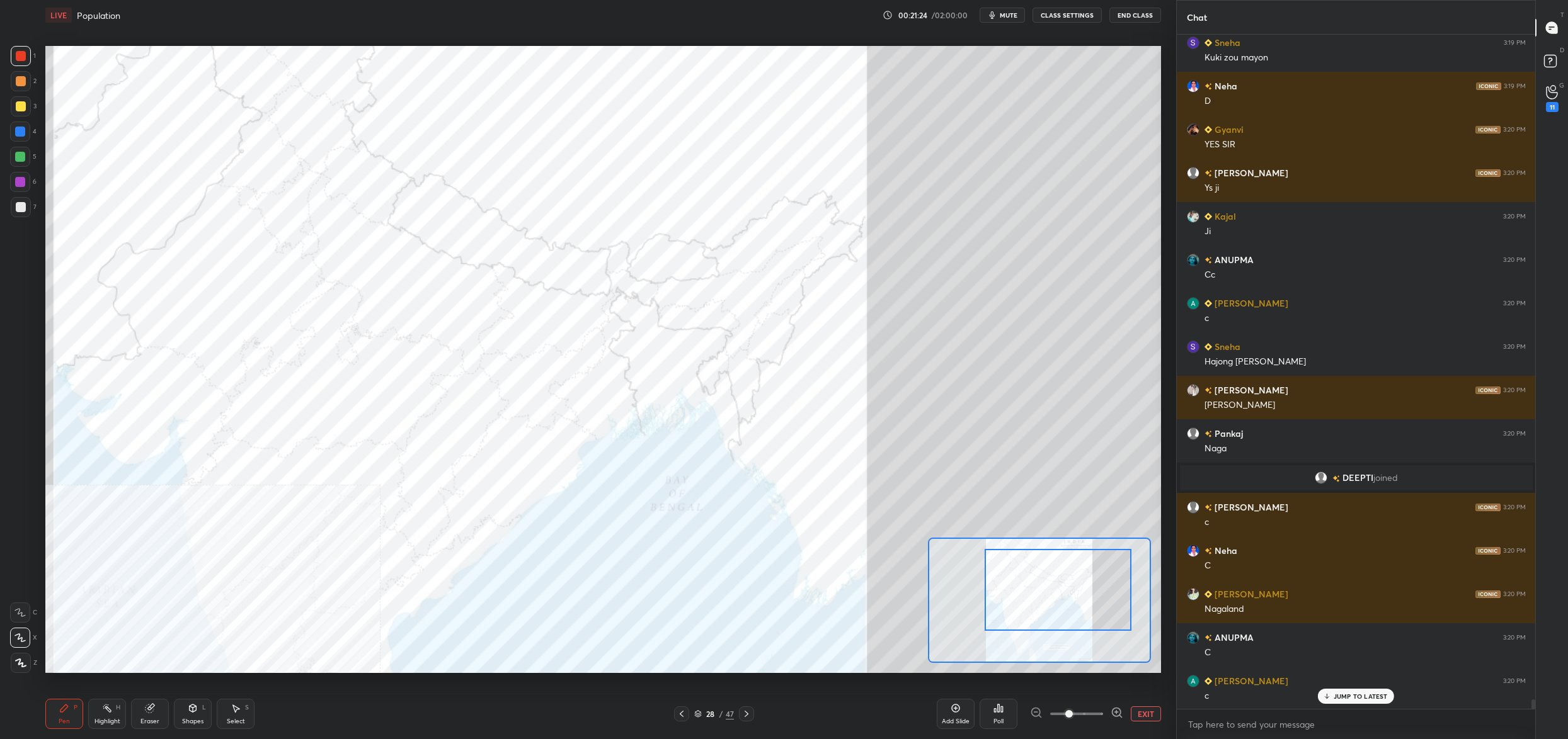
click at [1004, 719] on div "Poll" at bounding box center [998, 714] width 38 height 30
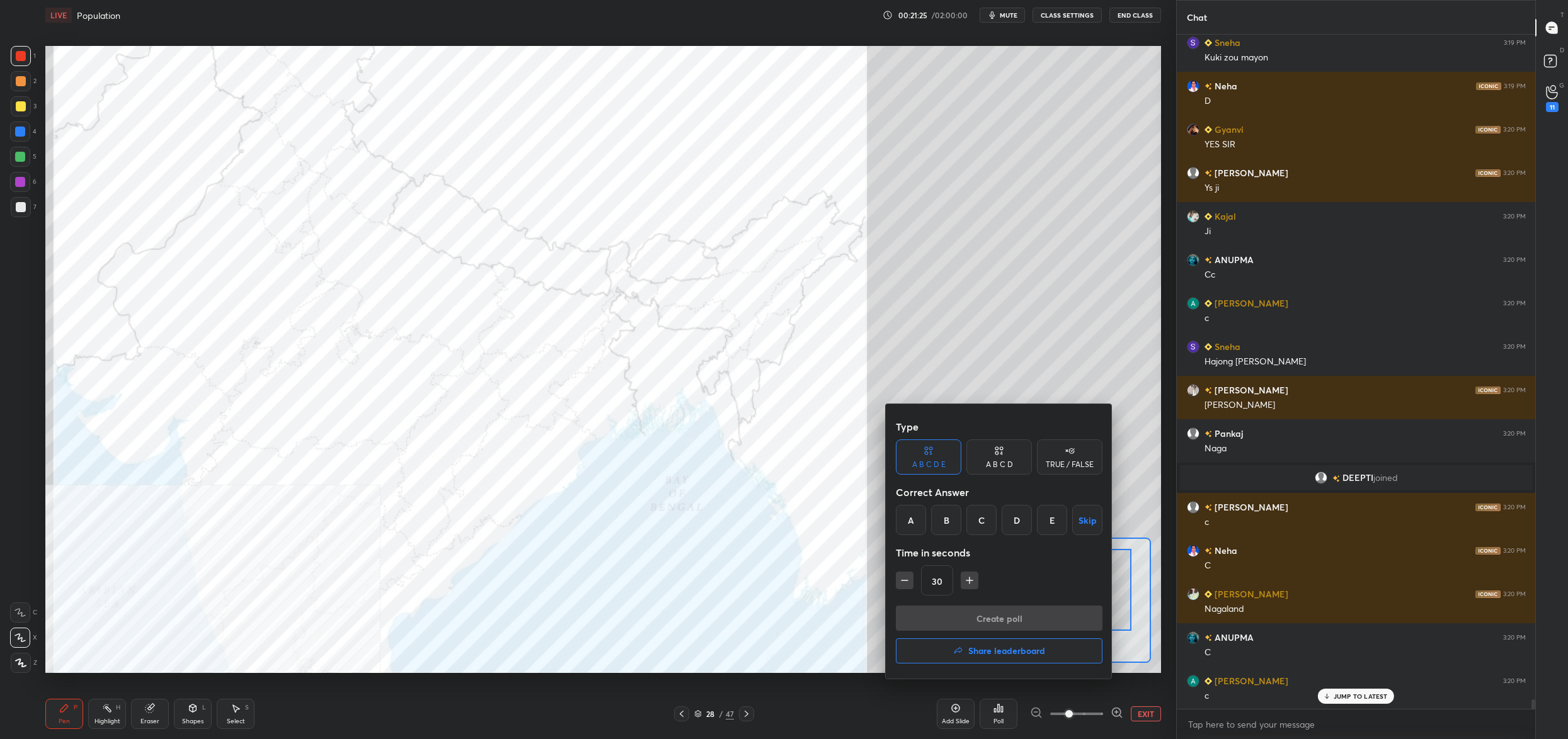
click at [1018, 520] on div "D" at bounding box center [1017, 520] width 30 height 30
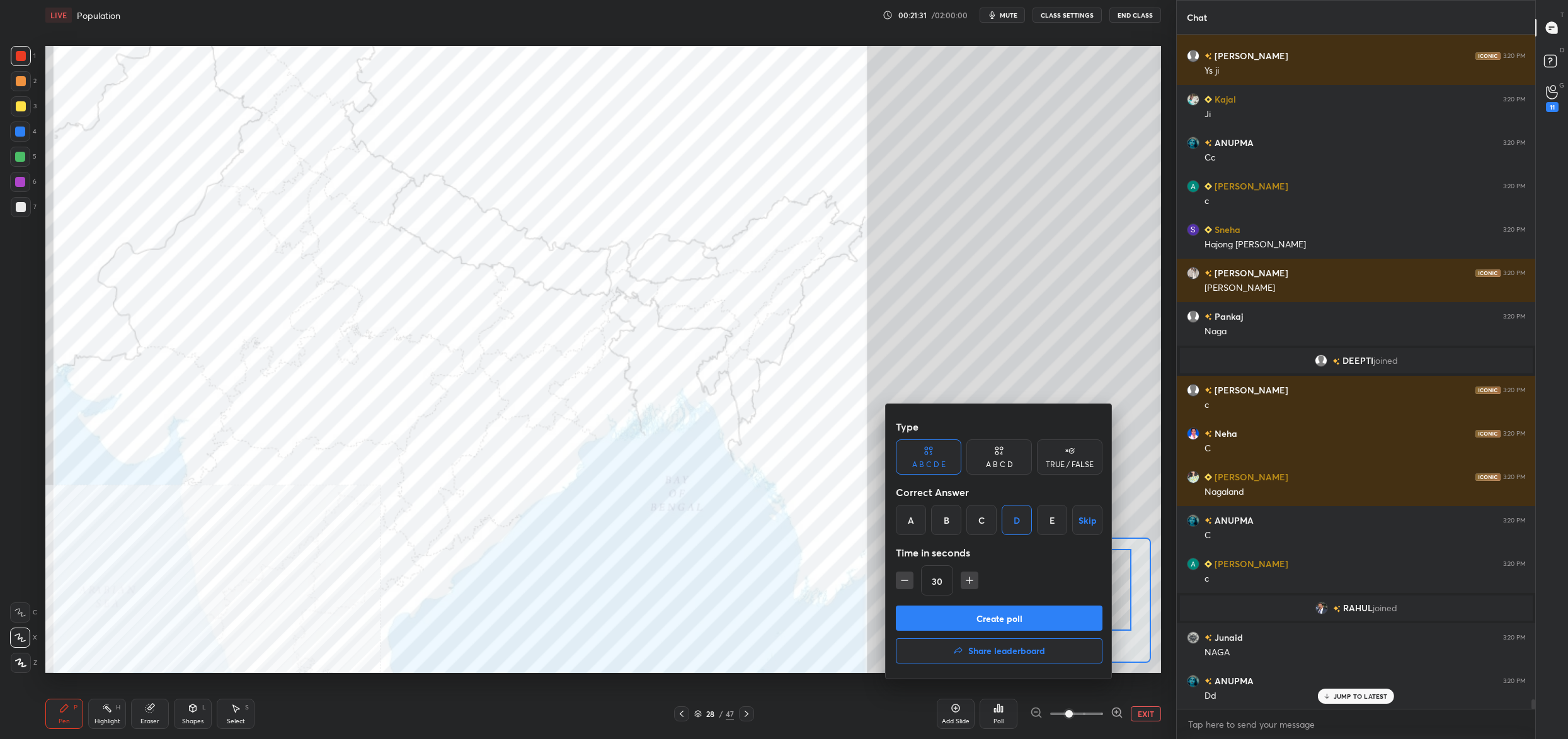
drag, startPoint x: 950, startPoint y: 616, endPoint x: 946, endPoint y: 610, distance: 7.2
click at [948, 612] on button "Create poll" at bounding box center [999, 617] width 206 height 25
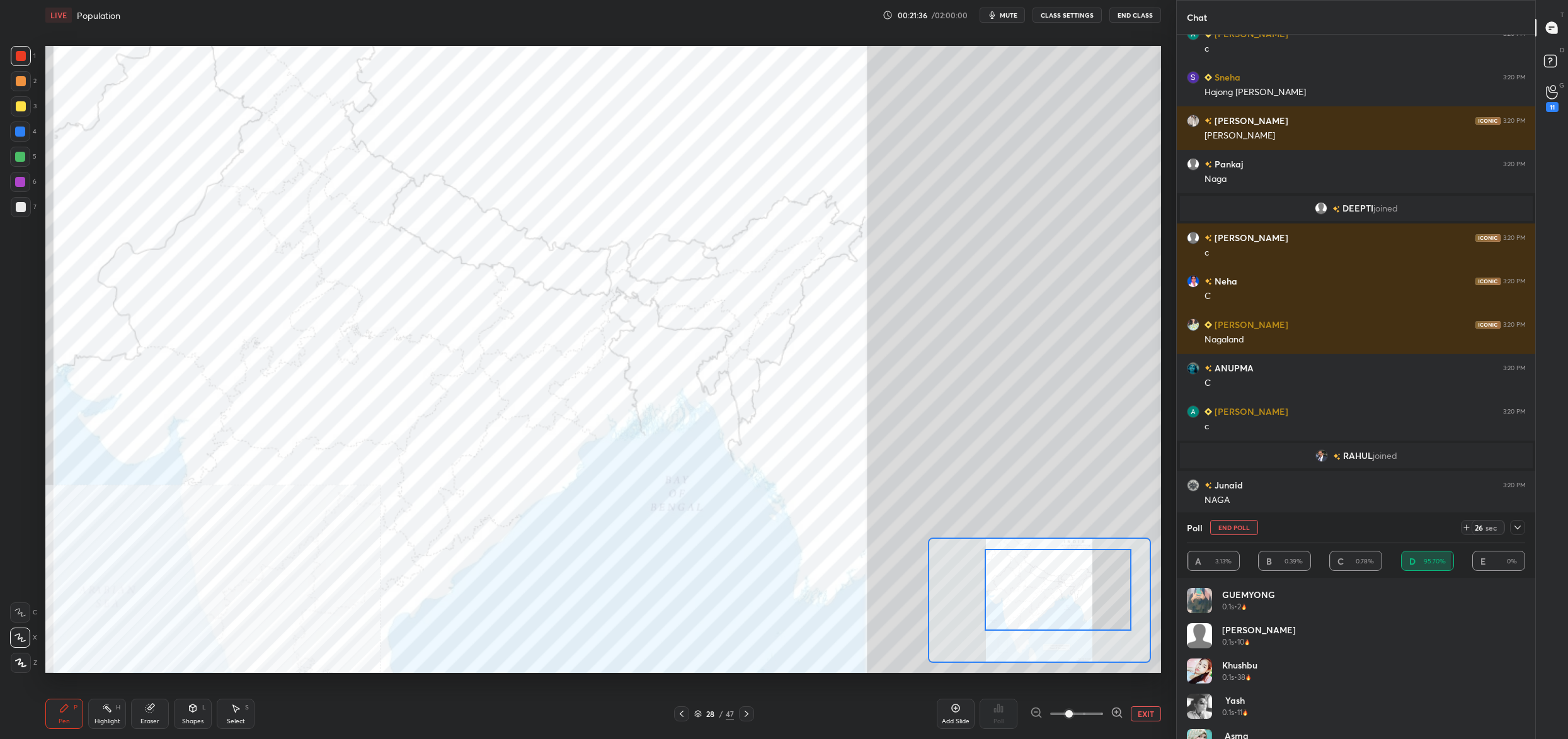
click at [1229, 526] on button "End Poll" at bounding box center [1234, 527] width 48 height 15
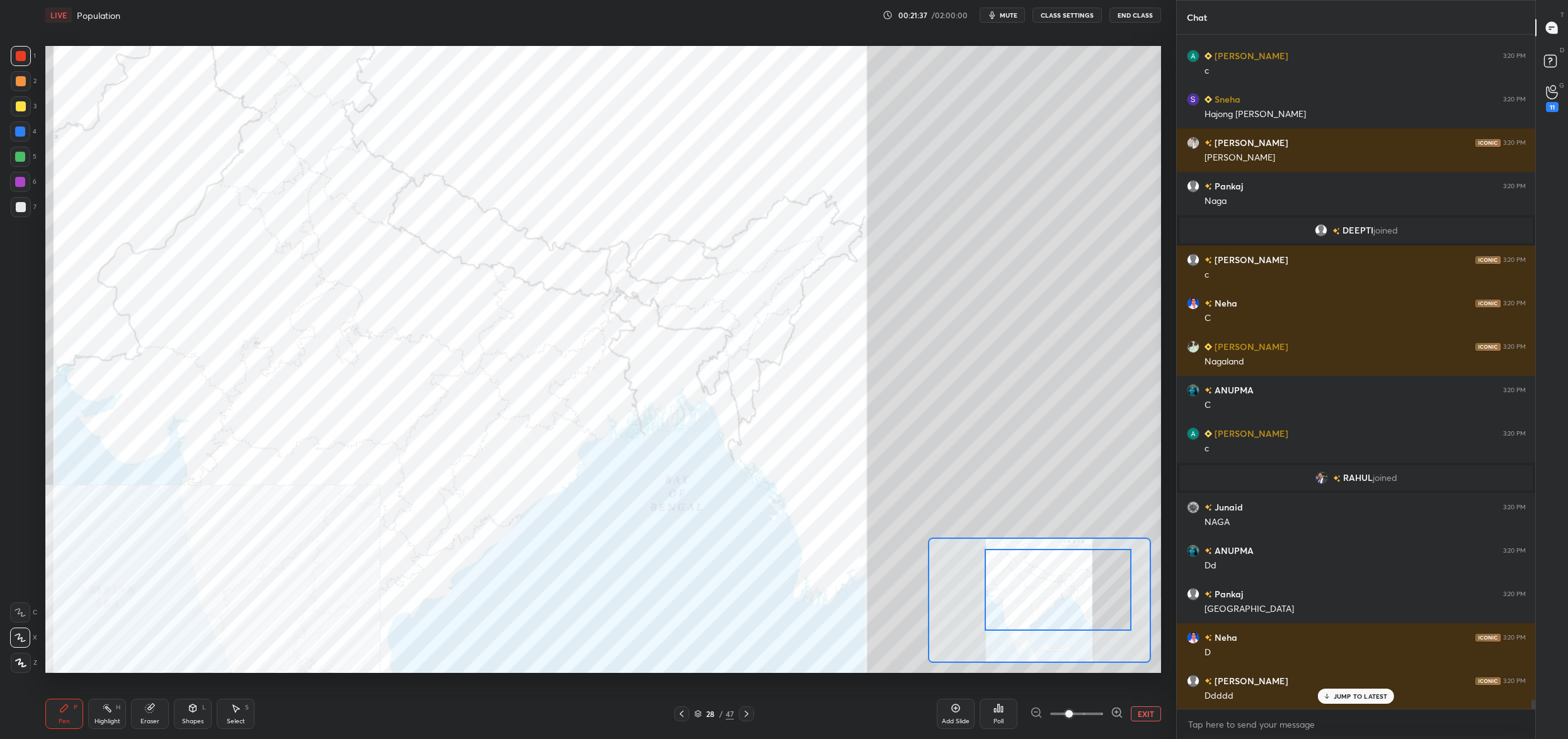
click at [1006, 713] on div "Poll" at bounding box center [998, 714] width 38 height 30
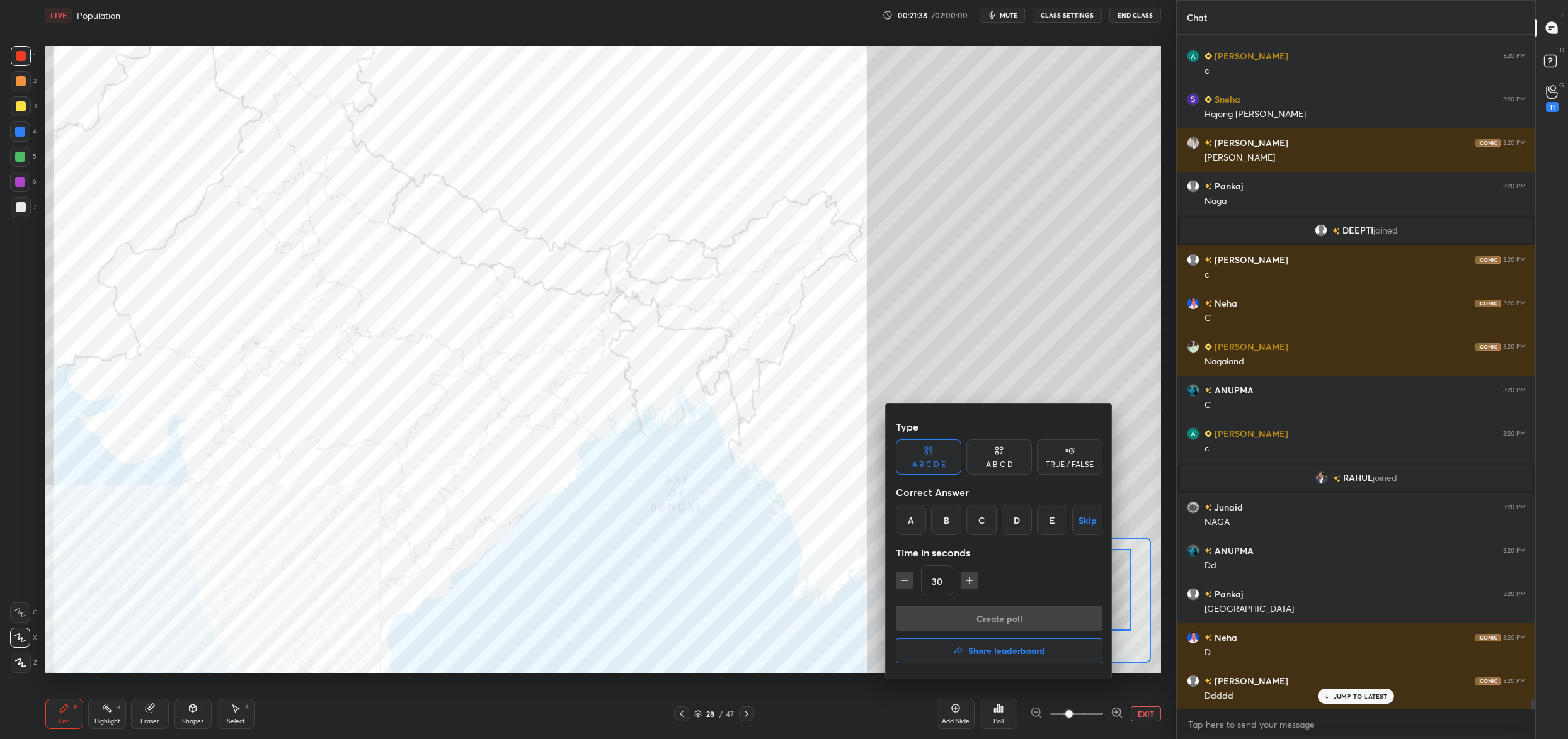
click at [910, 523] on div "A" at bounding box center [911, 520] width 30 height 30
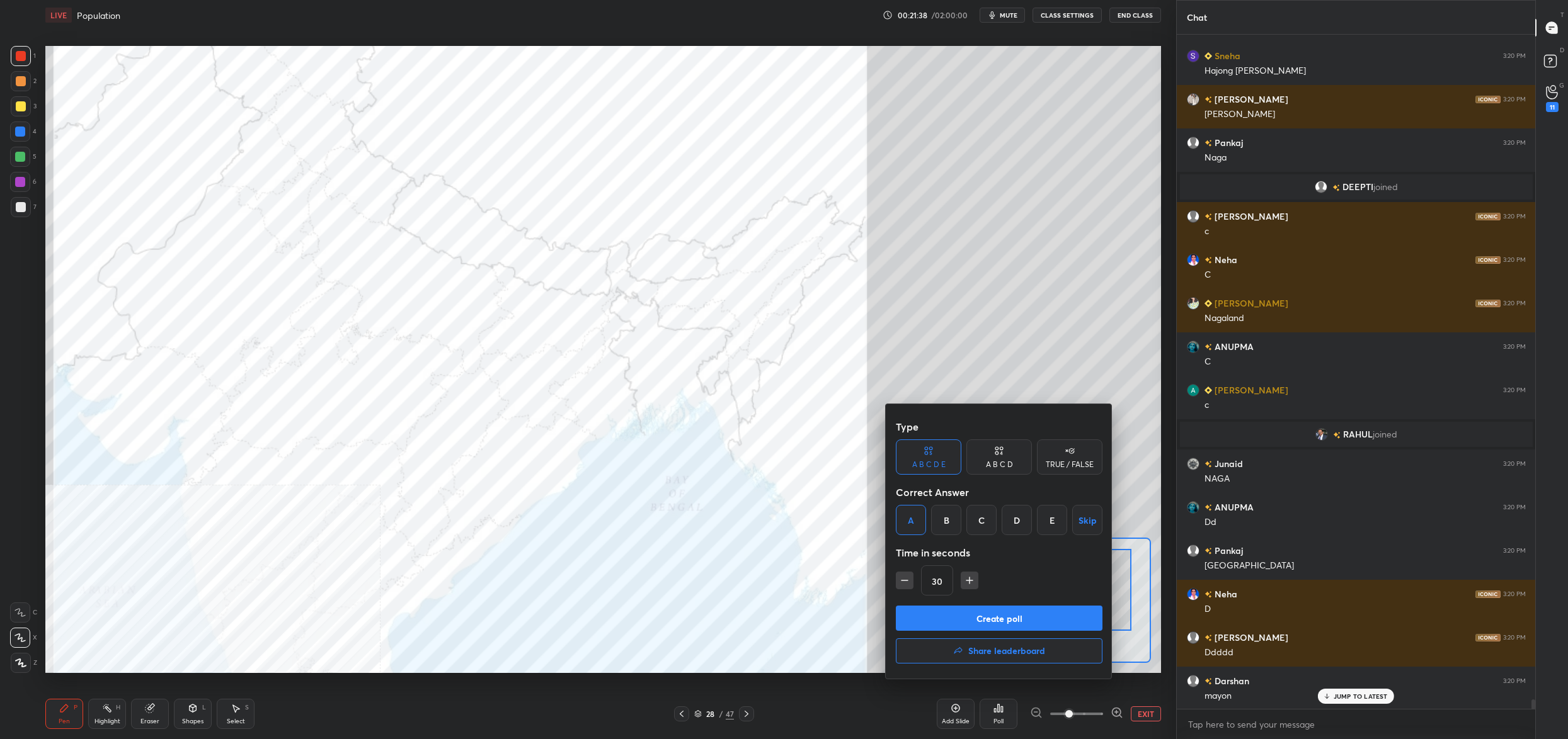
click at [954, 616] on button "Create poll" at bounding box center [999, 617] width 206 height 25
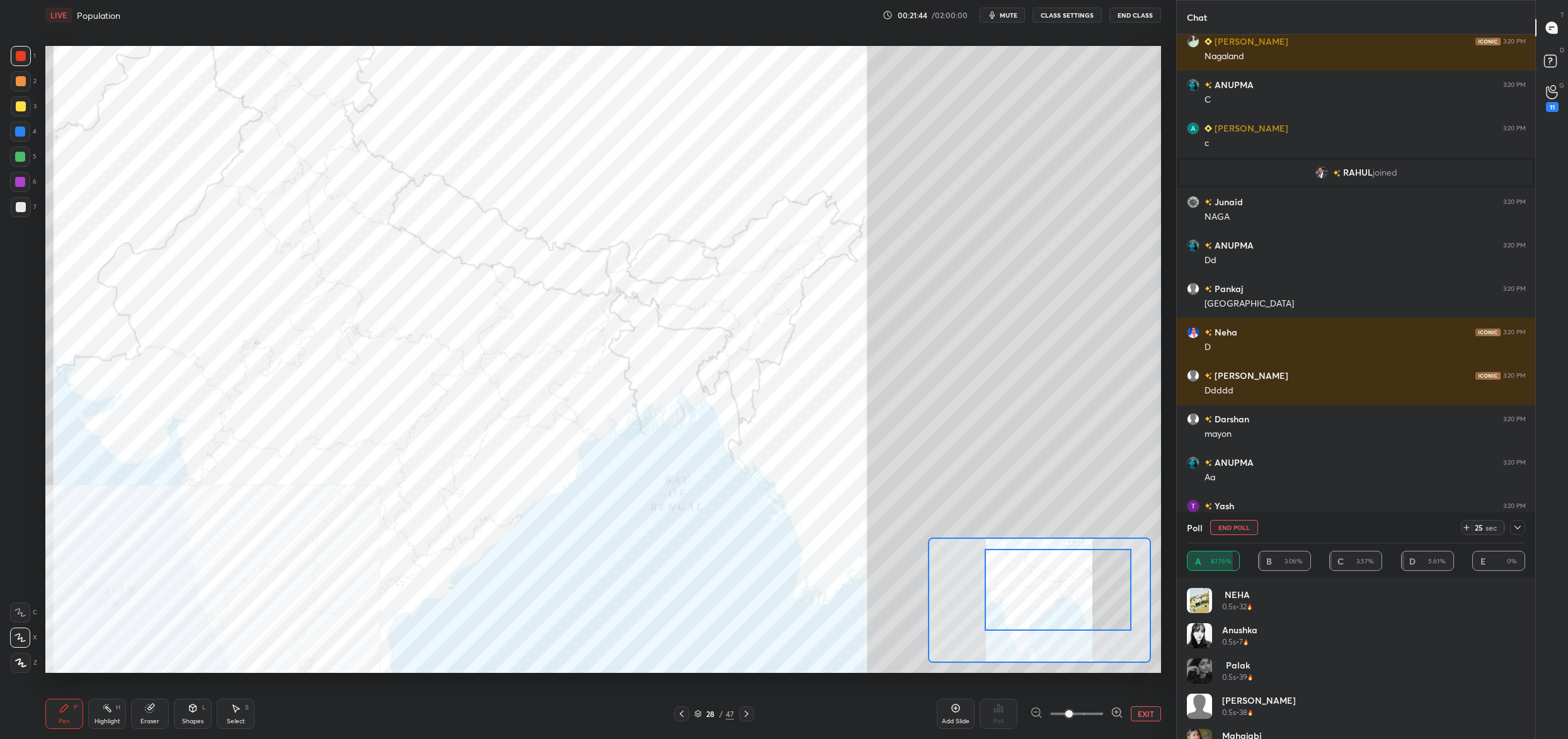
click at [1221, 529] on button "End Poll" at bounding box center [1234, 527] width 48 height 15
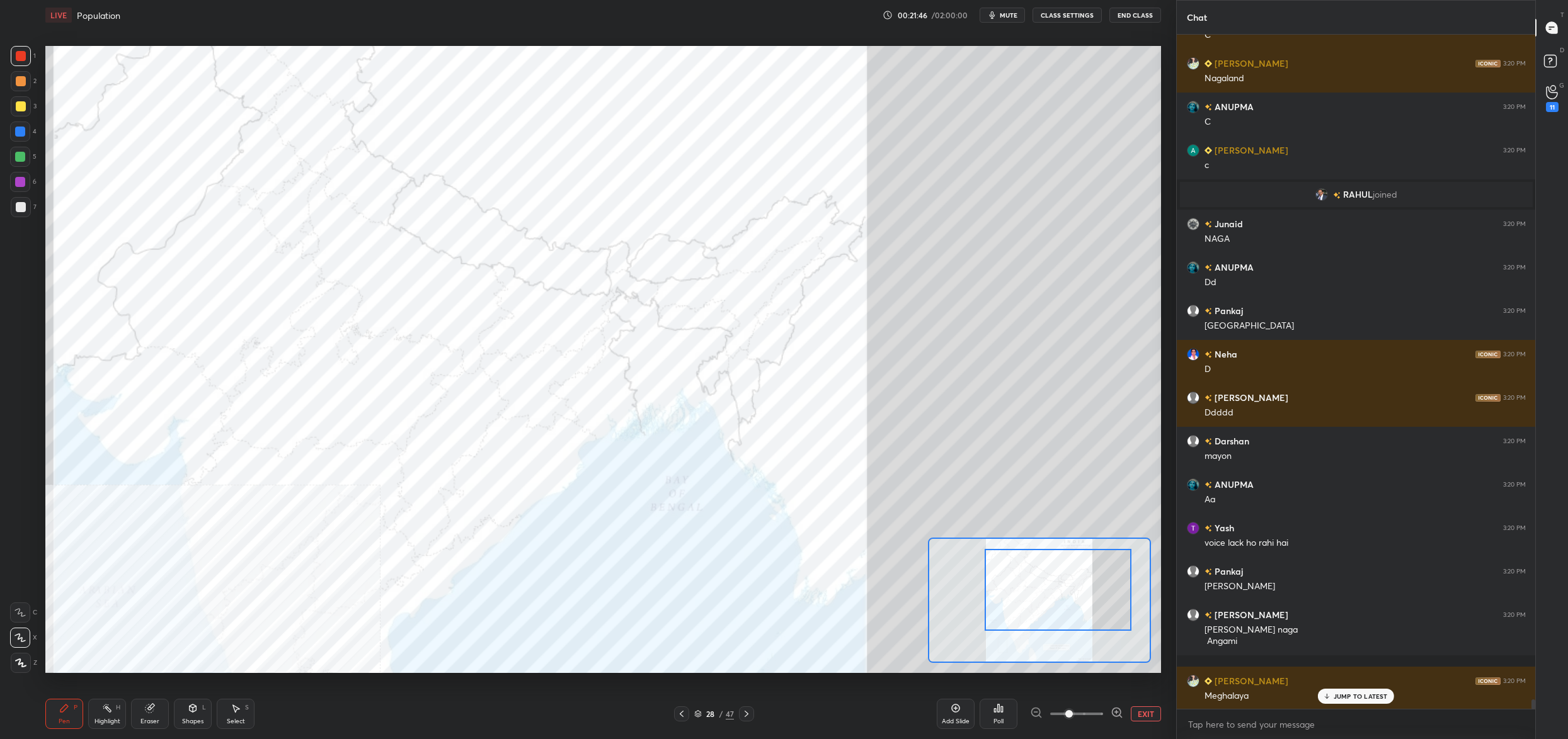
click at [997, 720] on div "Poll" at bounding box center [998, 721] width 10 height 6
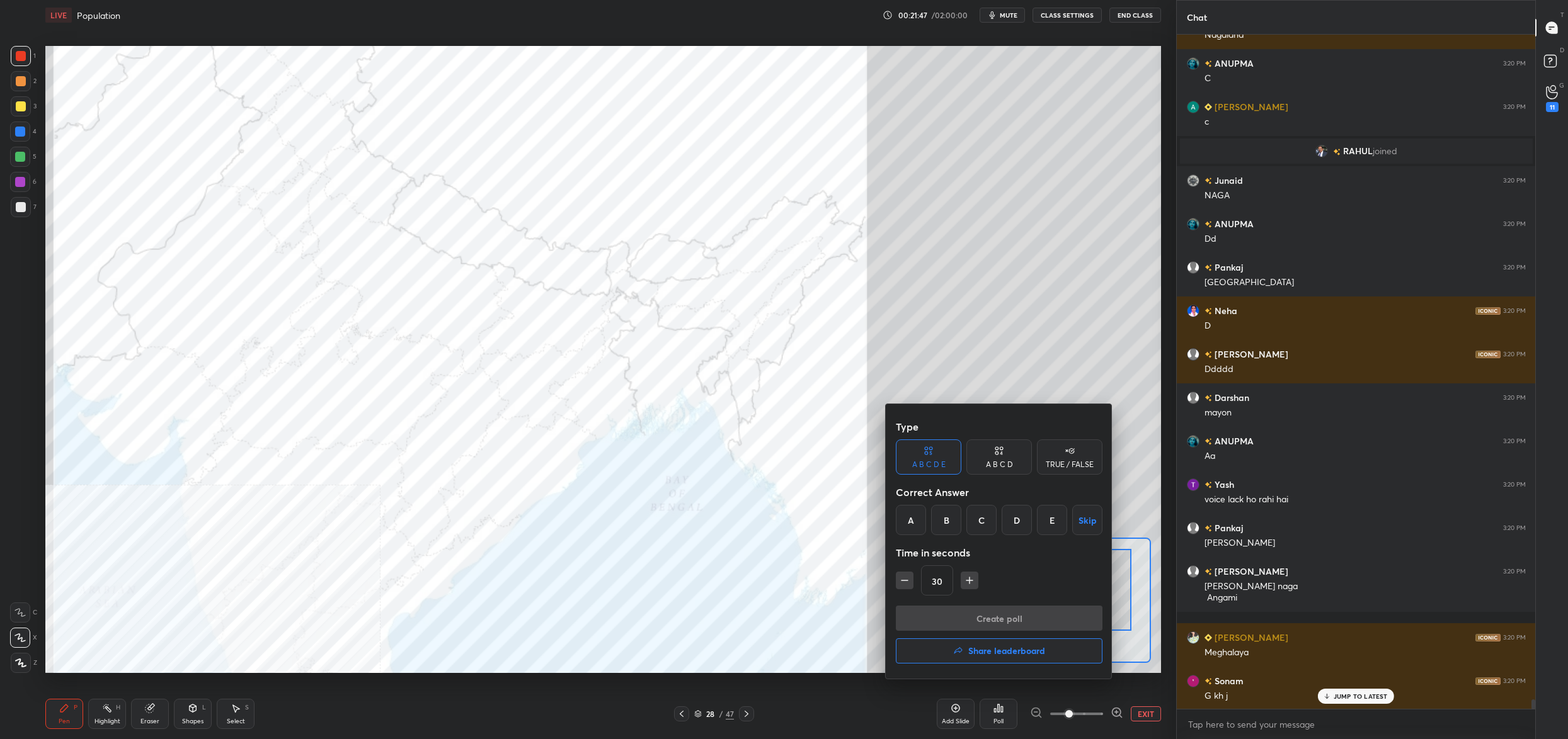
drag, startPoint x: 906, startPoint y: 514, endPoint x: 906, endPoint y: 556, distance: 42.0
click at [903, 515] on div "A" at bounding box center [911, 520] width 30 height 30
click at [946, 628] on button "Create poll" at bounding box center [999, 617] width 206 height 25
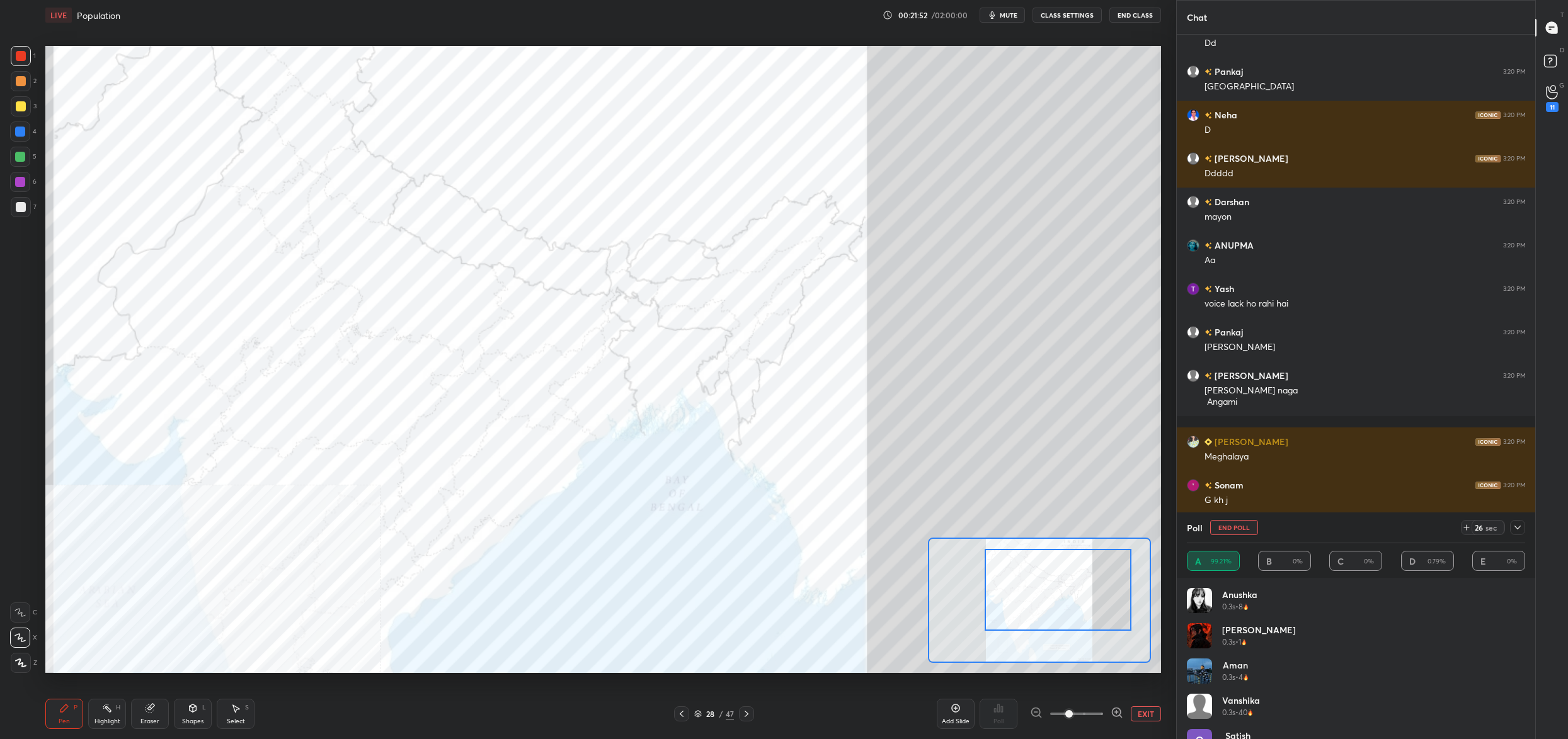
click at [1241, 525] on button "End Poll" at bounding box center [1234, 527] width 48 height 15
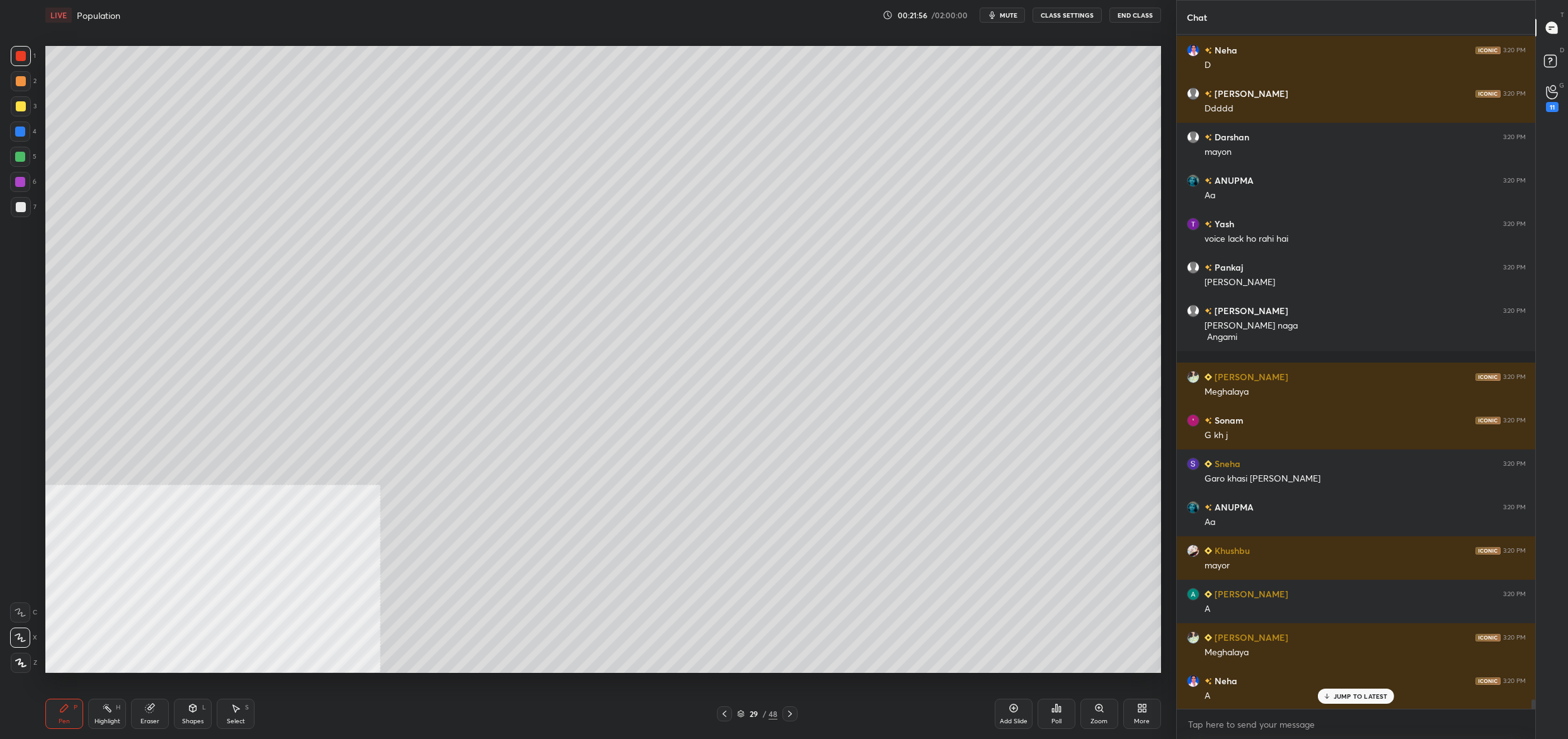
click at [24, 206] on div at bounding box center [20, 206] width 10 height 10
click at [19, 147] on div at bounding box center [20, 157] width 20 height 20
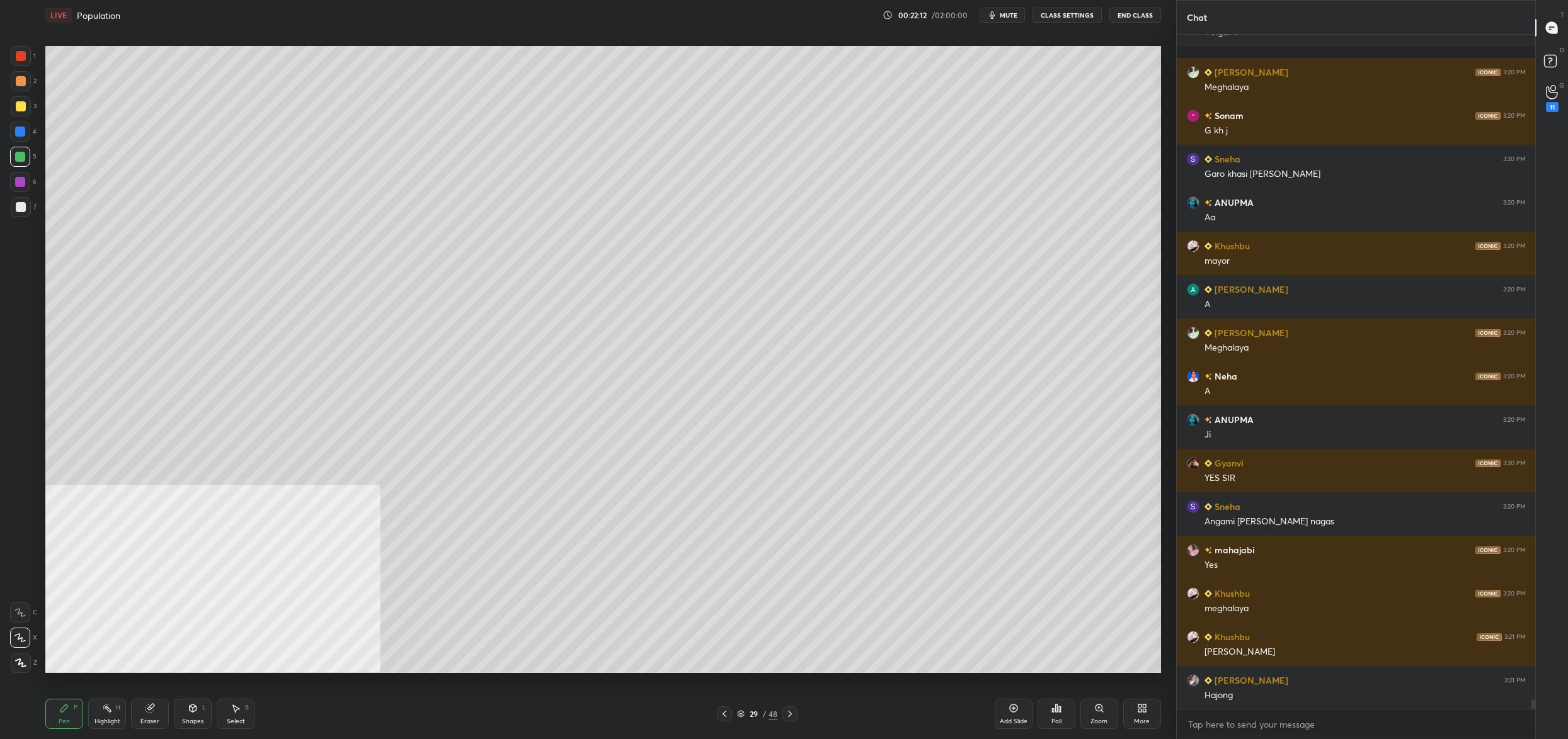
click at [25, 106] on div at bounding box center [21, 107] width 20 height 20
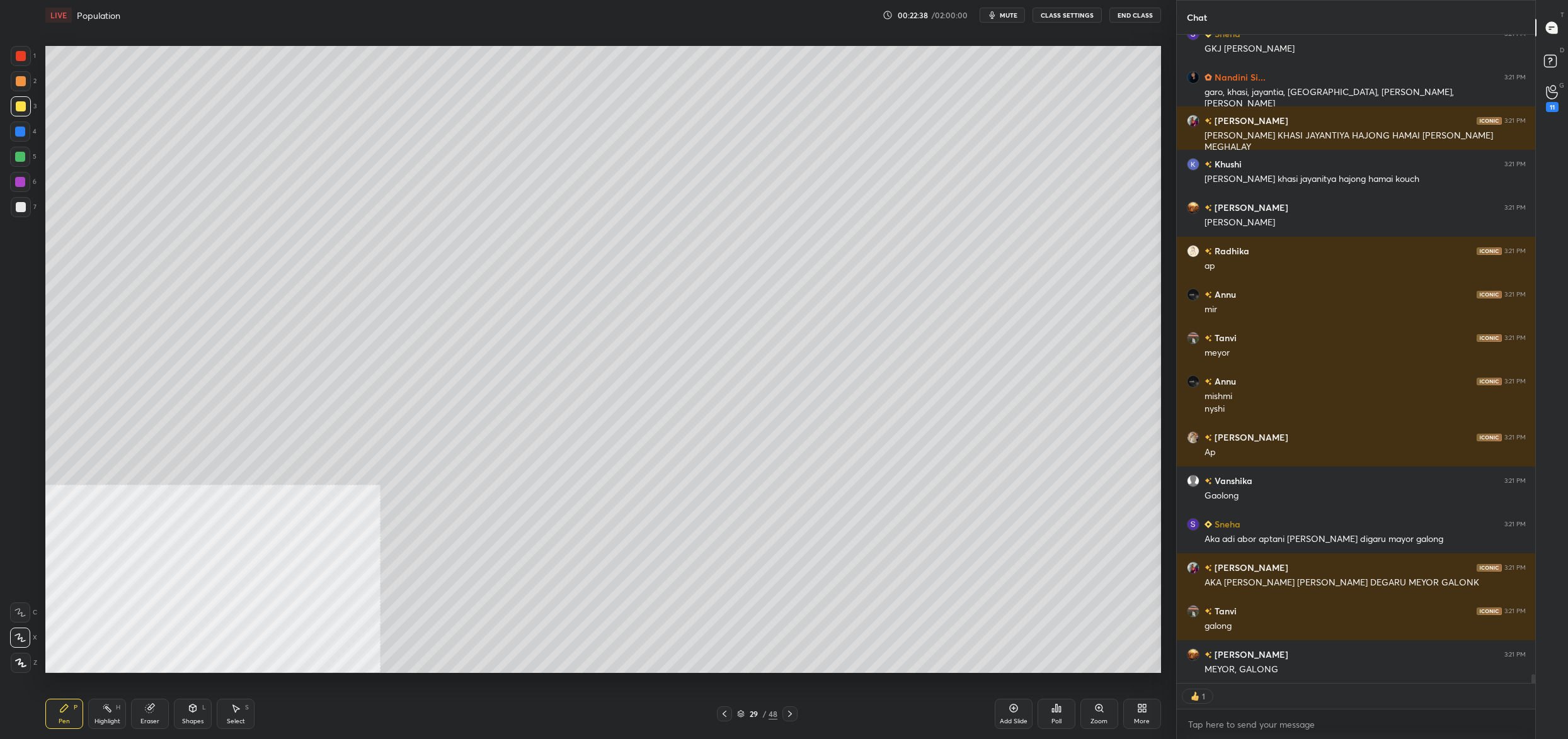
click at [15, 153] on div at bounding box center [19, 157] width 10 height 10
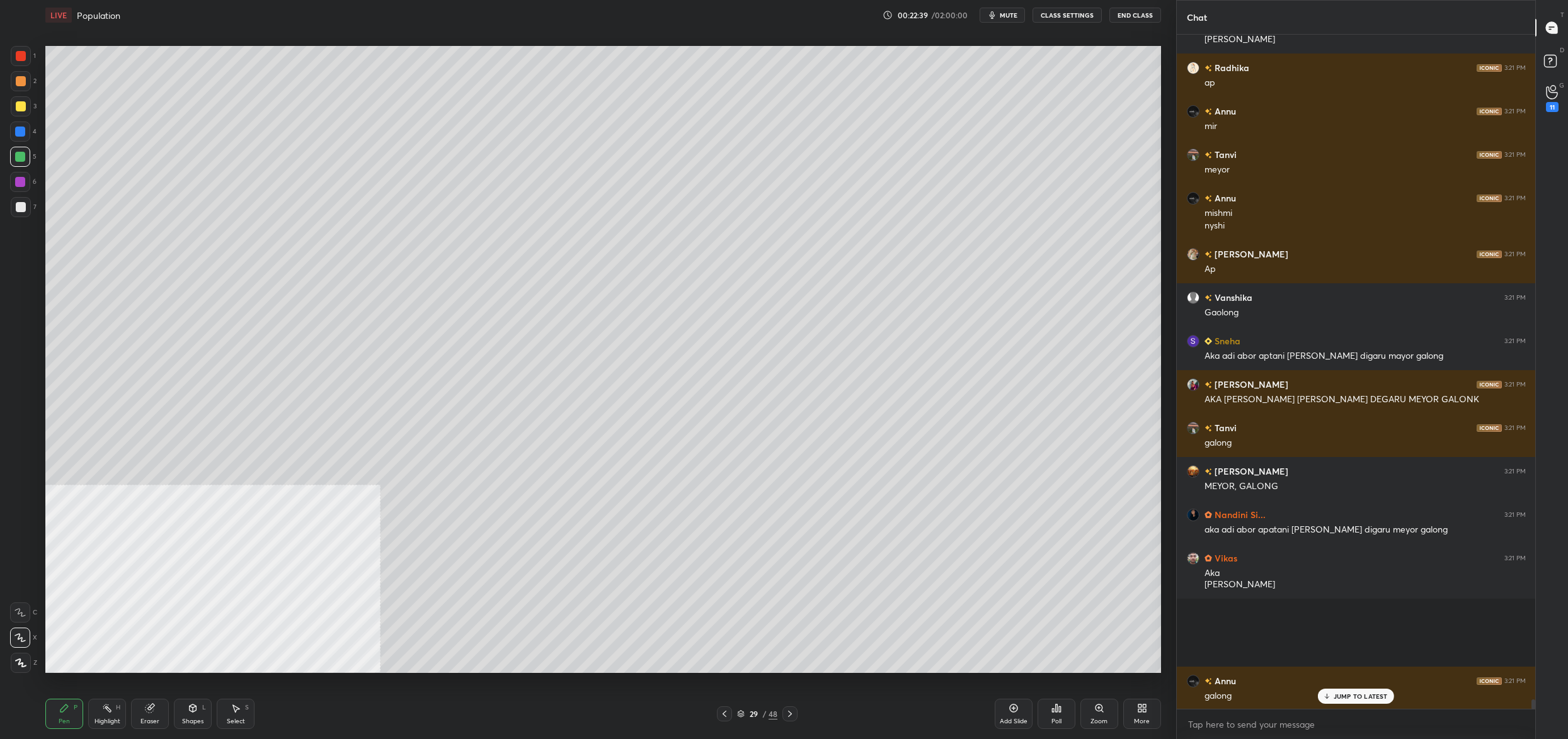
click at [19, 109] on div at bounding box center [20, 106] width 10 height 10
drag, startPoint x: 19, startPoint y: 109, endPoint x: 29, endPoint y: 100, distance: 13.5
click at [19, 109] on div at bounding box center [20, 106] width 10 height 10
click at [22, 184] on div at bounding box center [20, 182] width 20 height 20
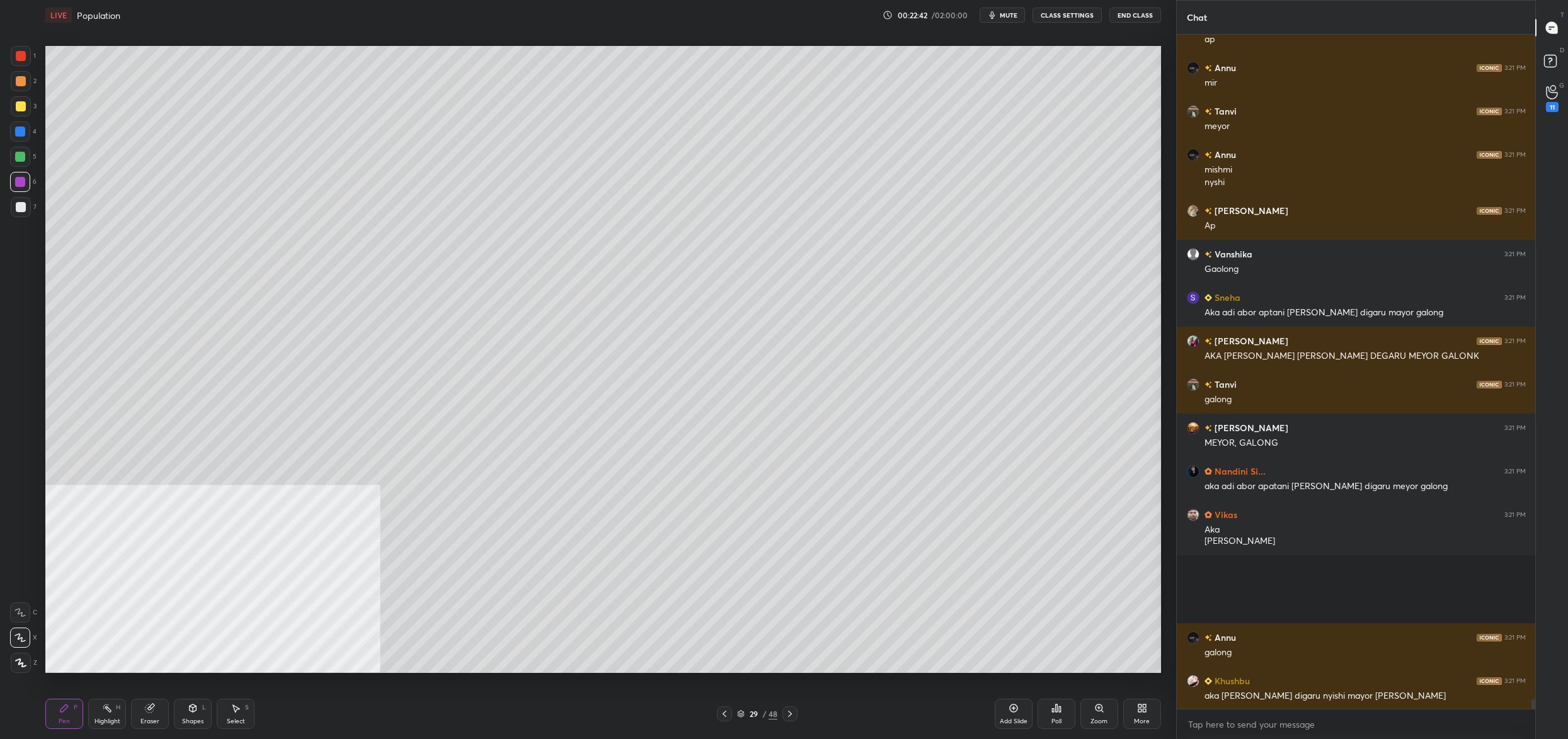
click at [15, 79] on div at bounding box center [21, 81] width 20 height 20
drag, startPoint x: 23, startPoint y: 80, endPoint x: 41, endPoint y: 53, distance: 32.4
click at [23, 80] on div at bounding box center [20, 81] width 10 height 10
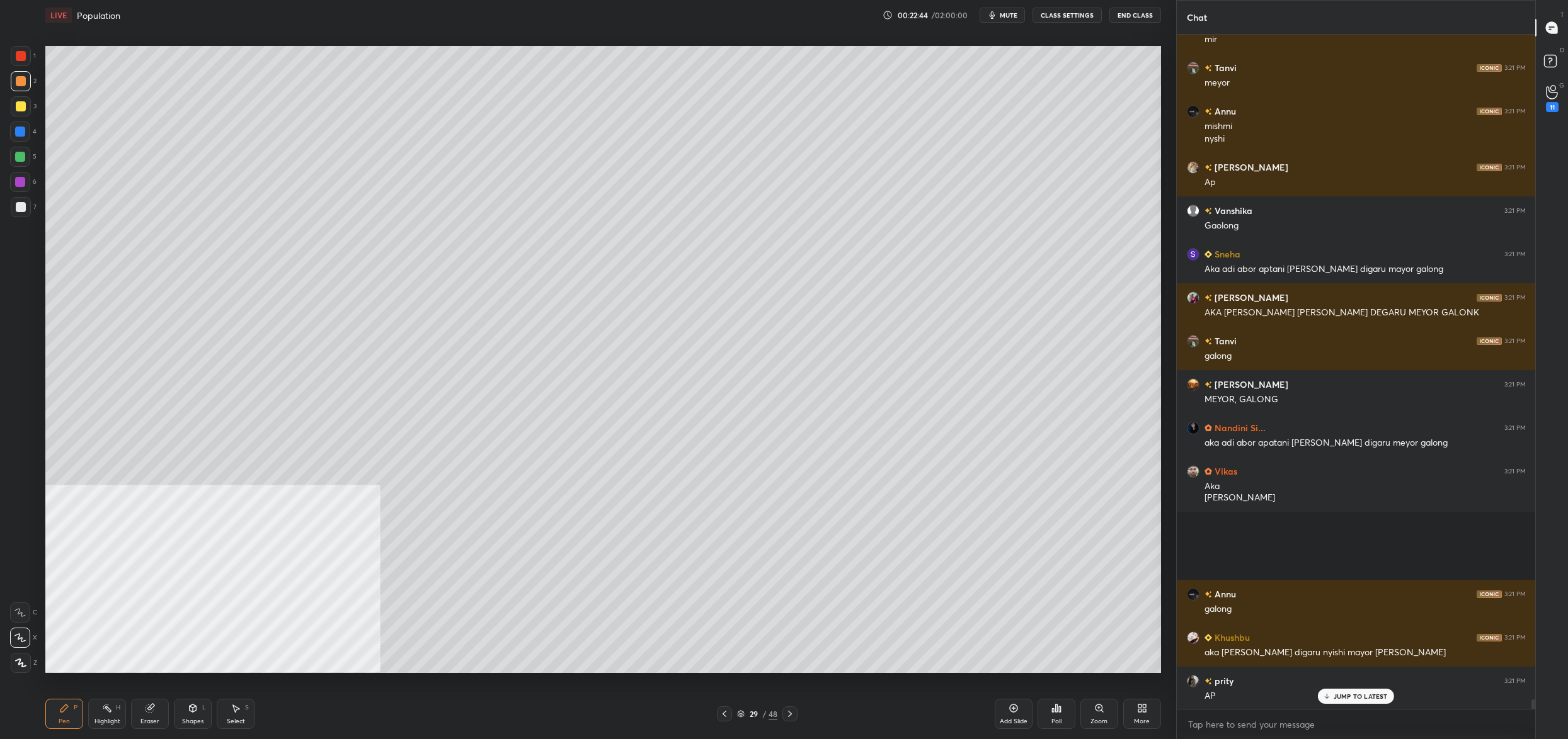
click at [11, 131] on div at bounding box center [20, 132] width 20 height 20
drag, startPoint x: 19, startPoint y: 133, endPoint x: 23, endPoint y: 115, distance: 18.4
click at [19, 133] on div at bounding box center [19, 131] width 10 height 10
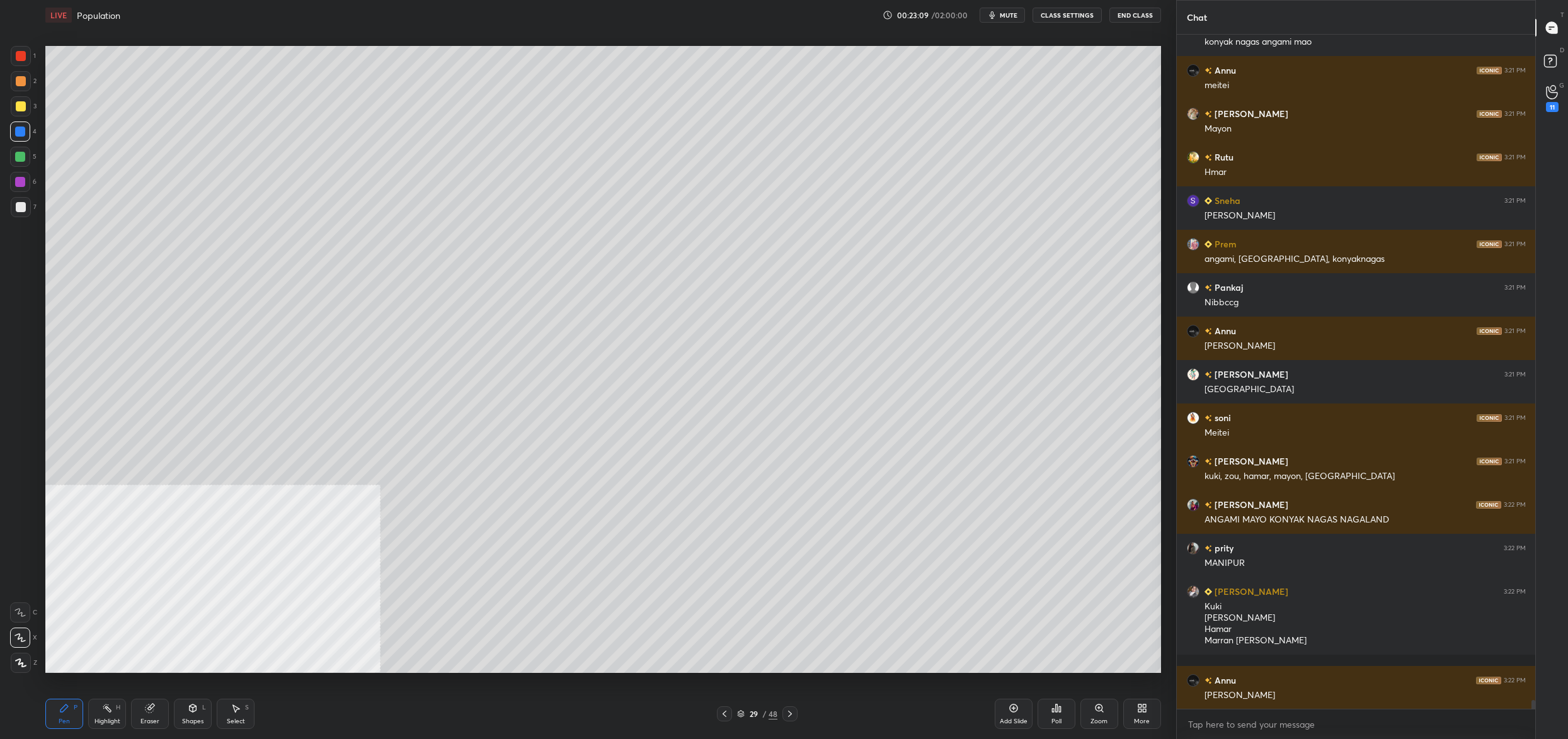
click at [22, 168] on div "5" at bounding box center [23, 158] width 27 height 25
drag, startPoint x: 22, startPoint y: 168, endPoint x: 33, endPoint y: 154, distance: 17.8
click at [22, 168] on div "5" at bounding box center [23, 158] width 27 height 25
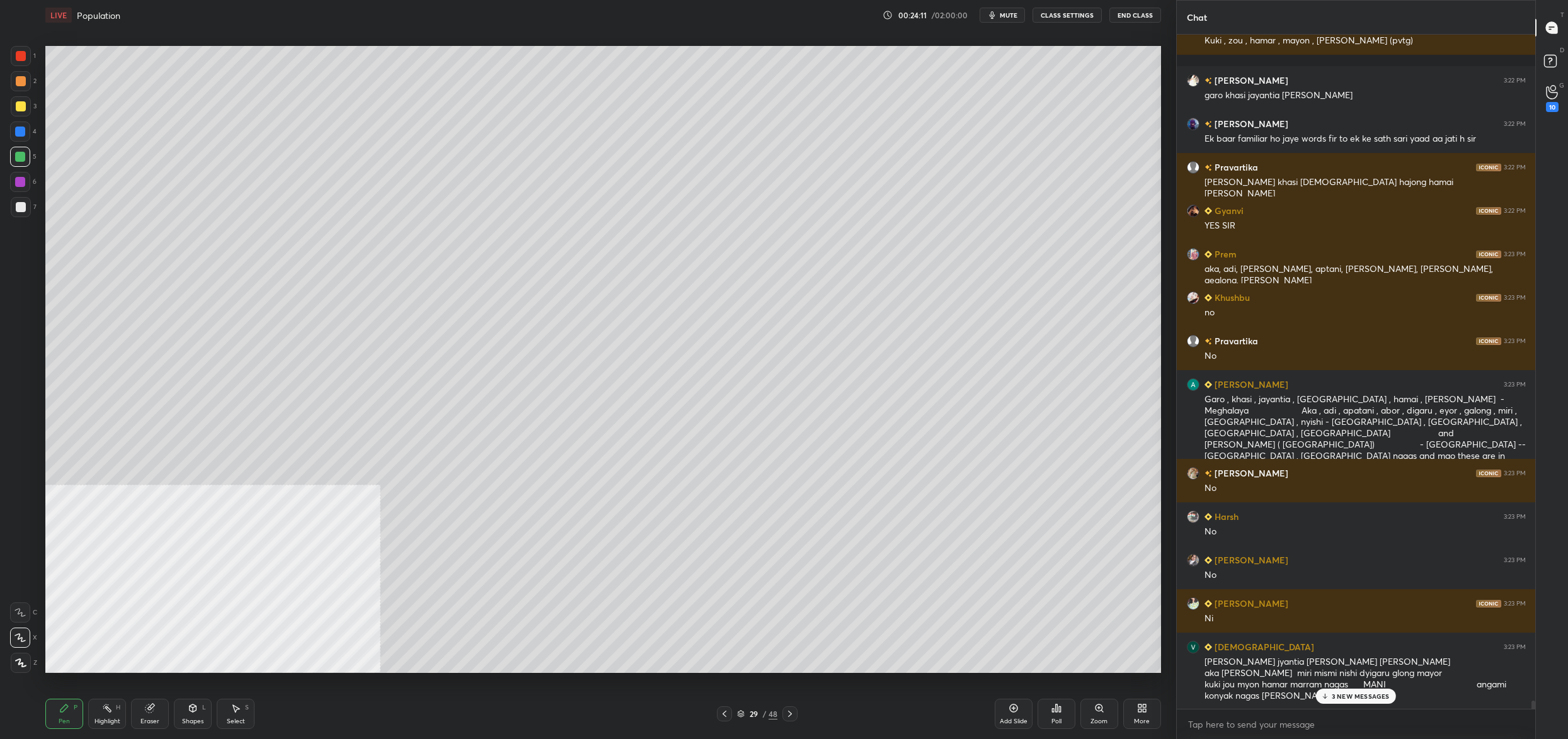
scroll to position [54112, 0]
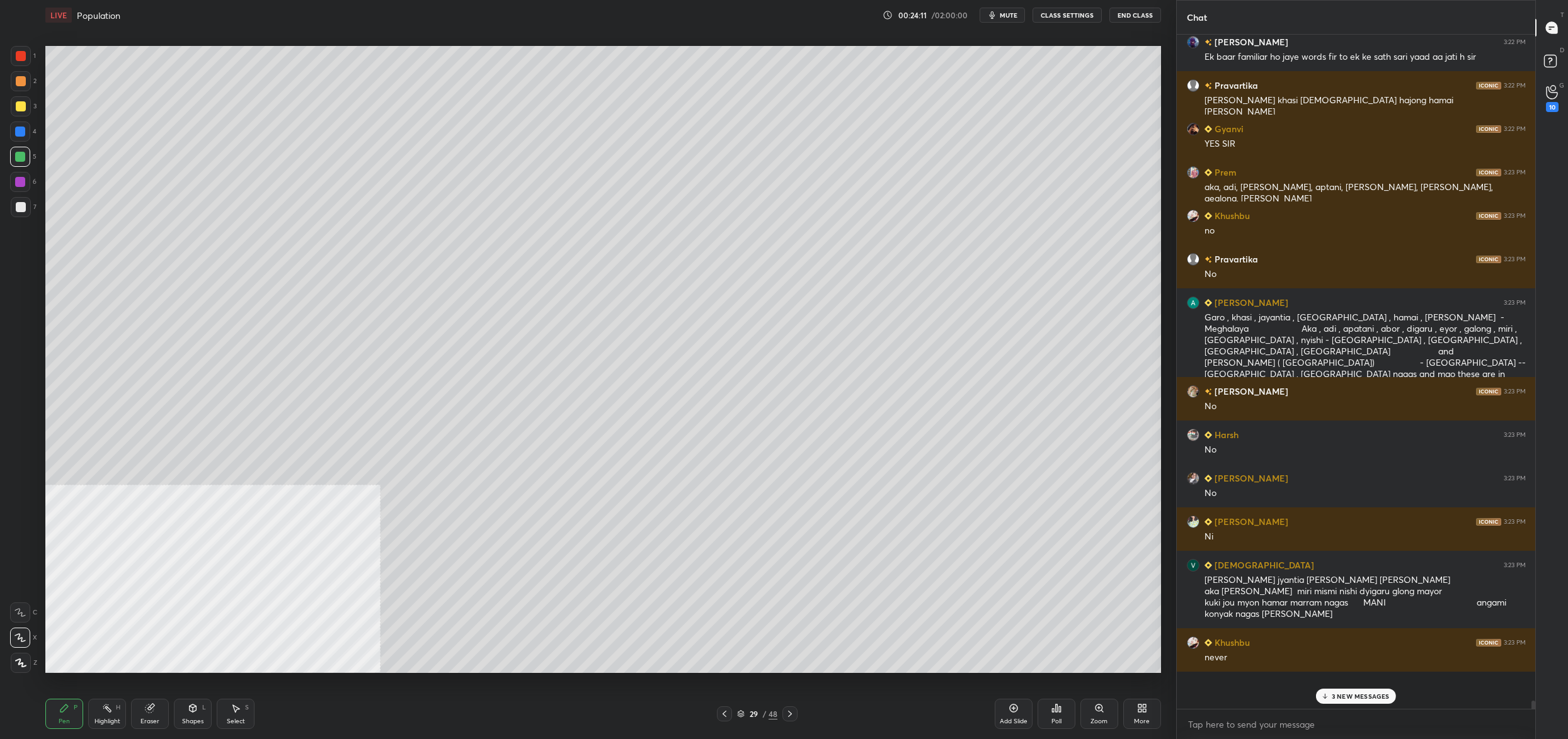
click at [745, 712] on div "29 / 48" at bounding box center [758, 714] width 41 height 11
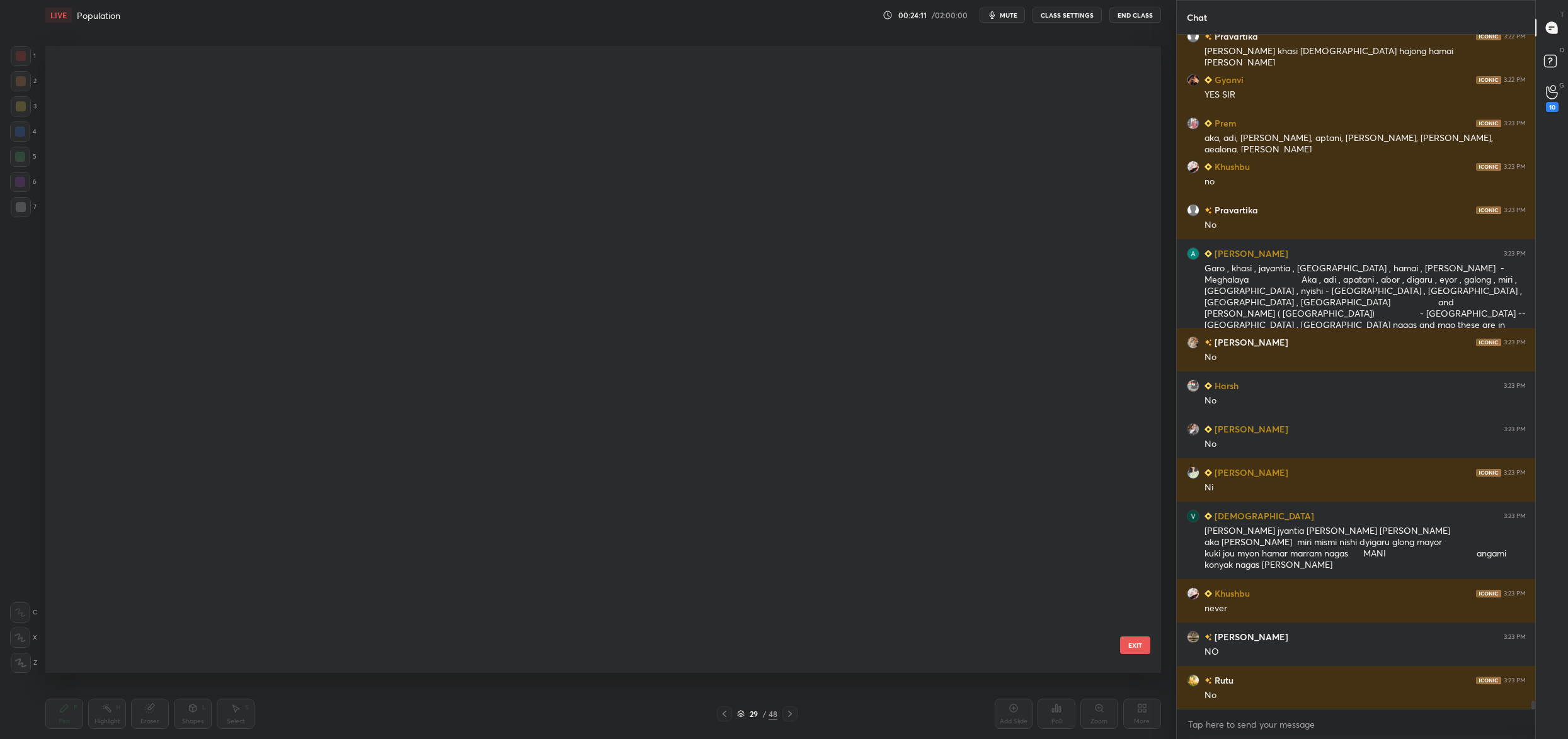
scroll to position [4, 7]
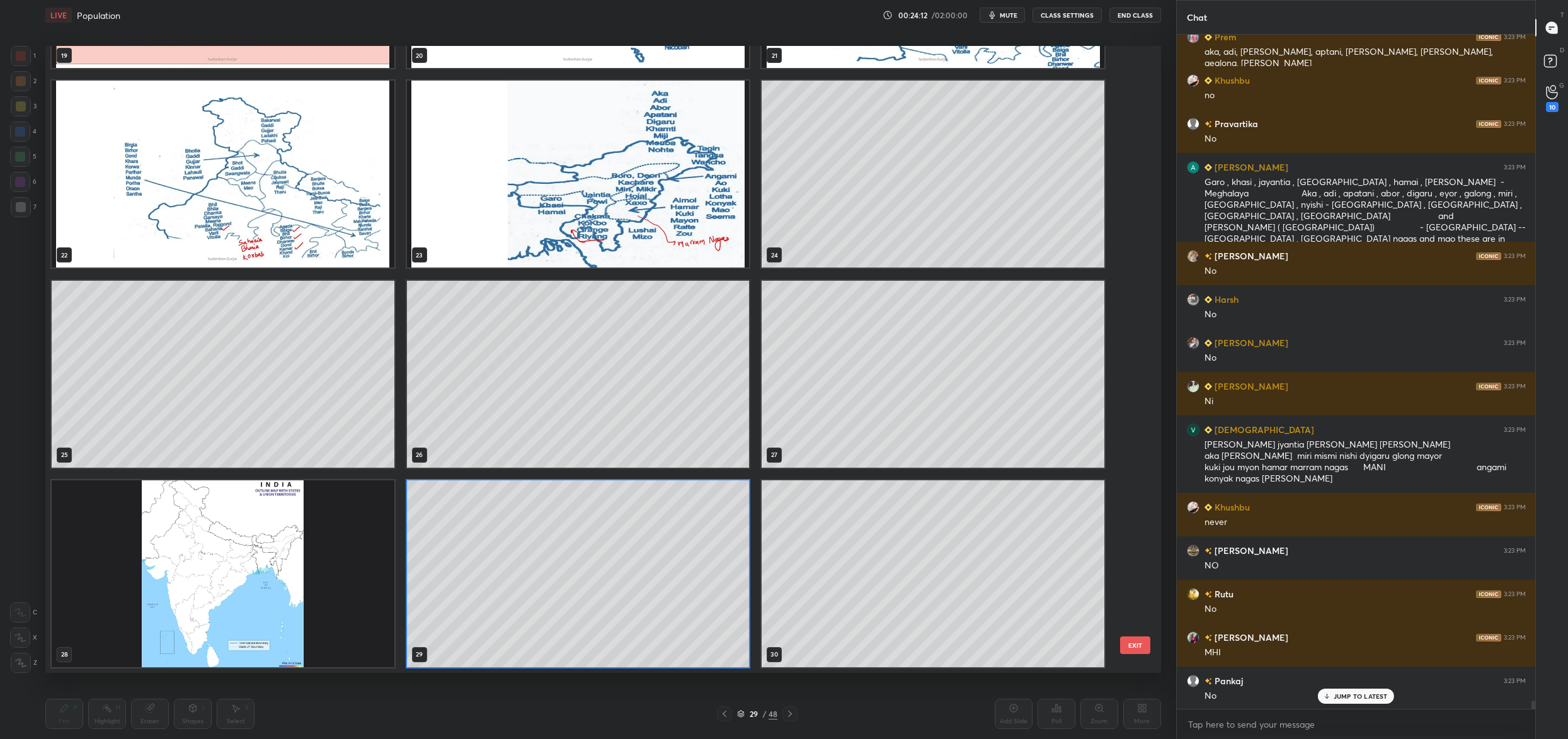
click at [76, 576] on img "grid" at bounding box center [223, 573] width 343 height 187
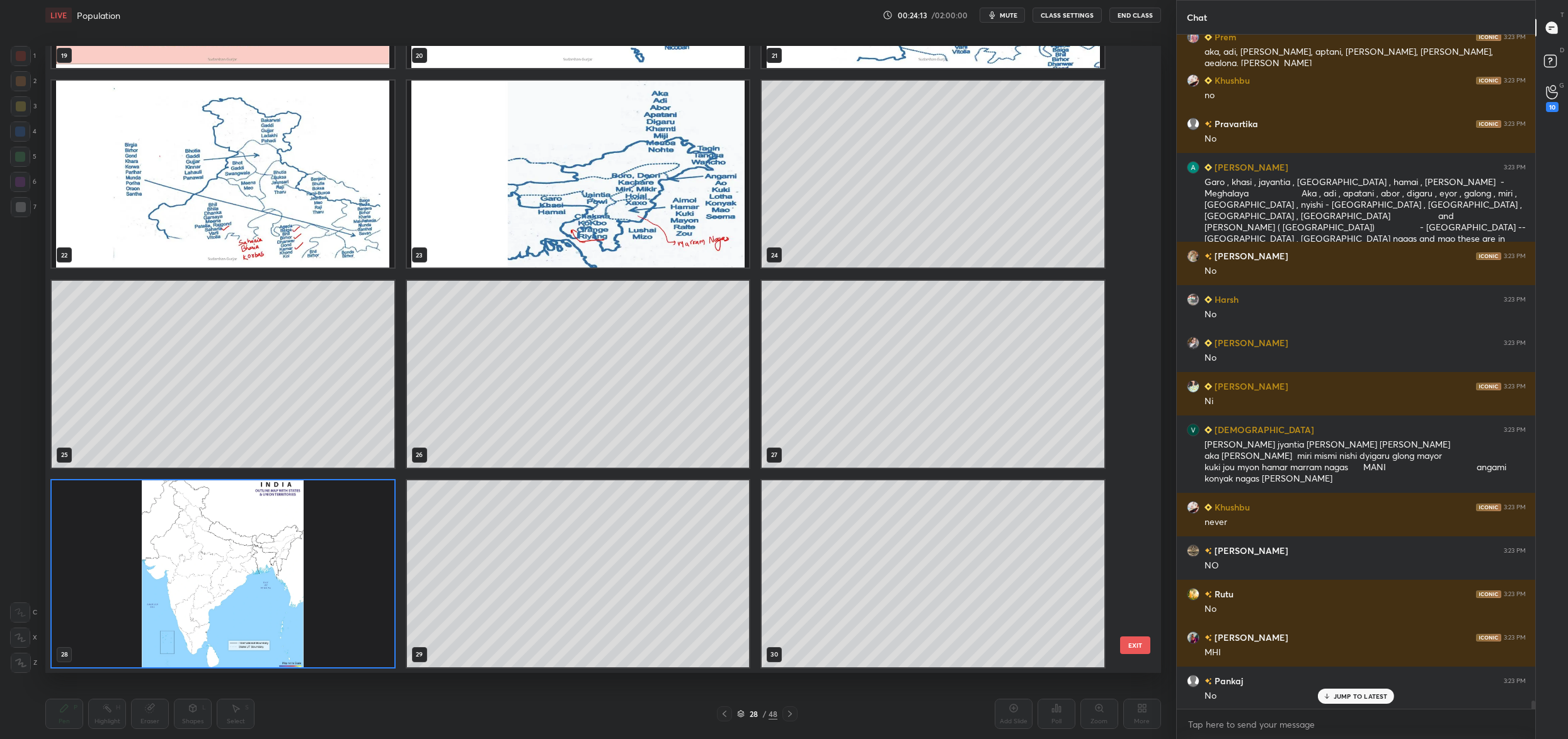
click at [76, 576] on img "grid" at bounding box center [223, 573] width 343 height 187
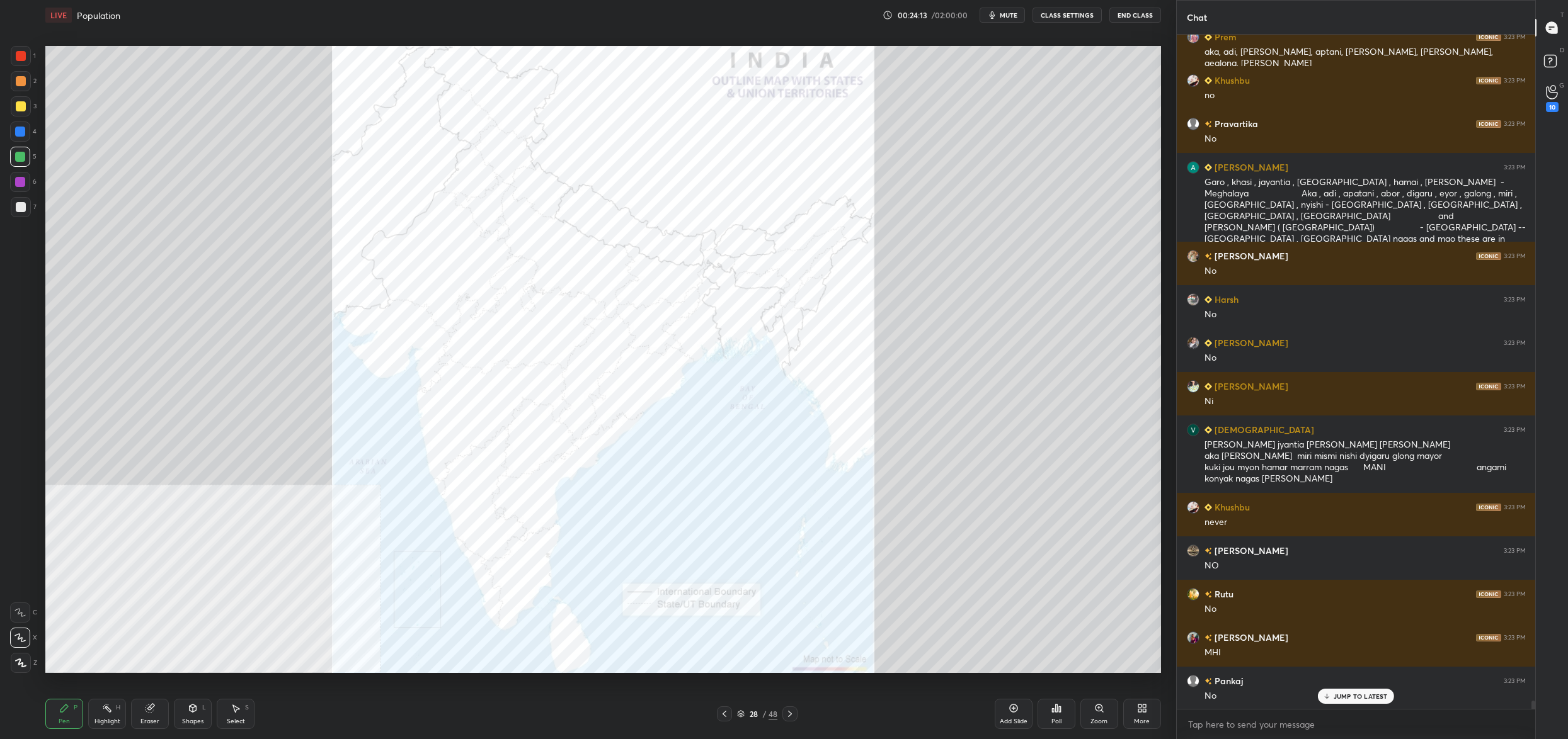
click at [76, 576] on img "grid" at bounding box center [223, 573] width 343 height 187
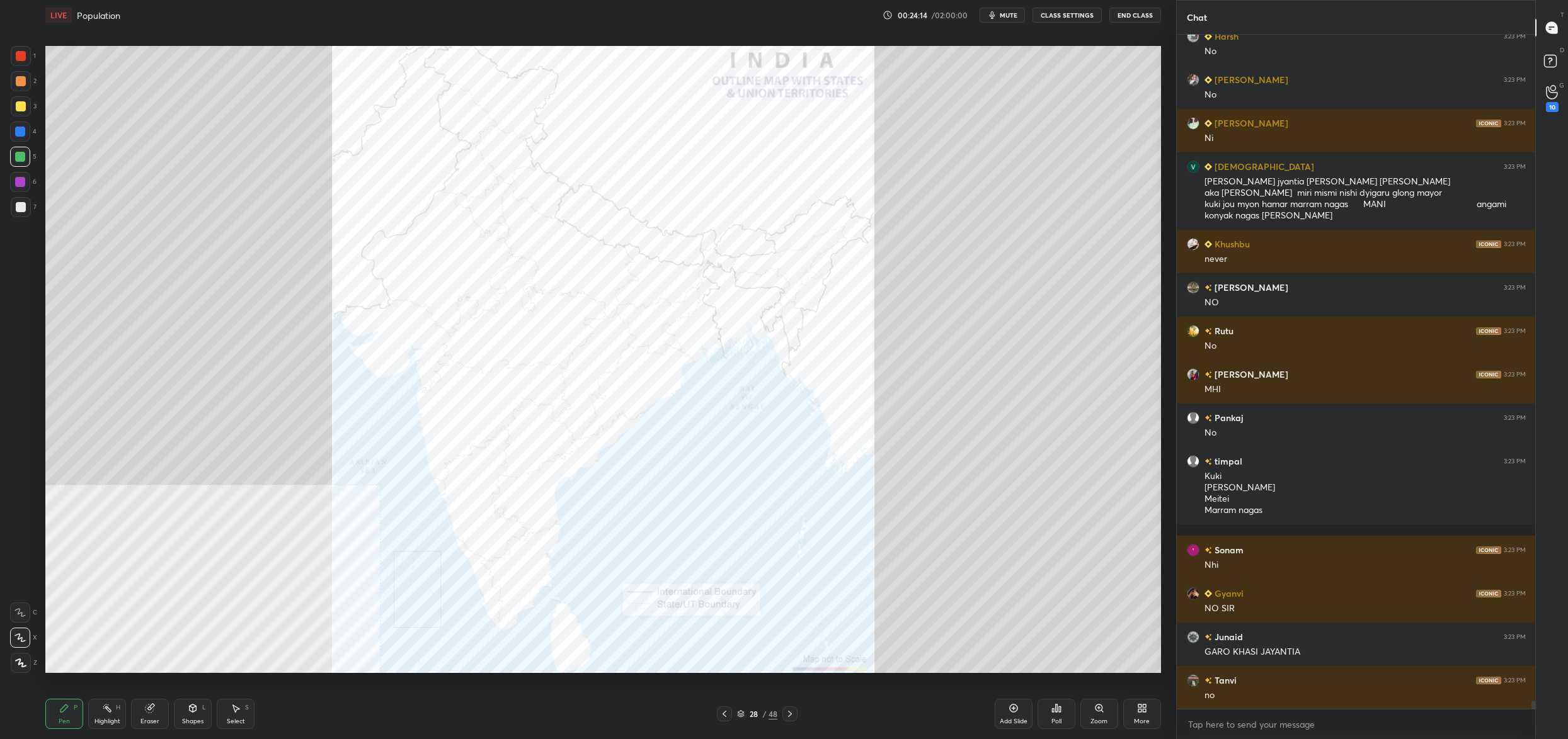
click at [1096, 711] on icon at bounding box center [1099, 708] width 10 height 10
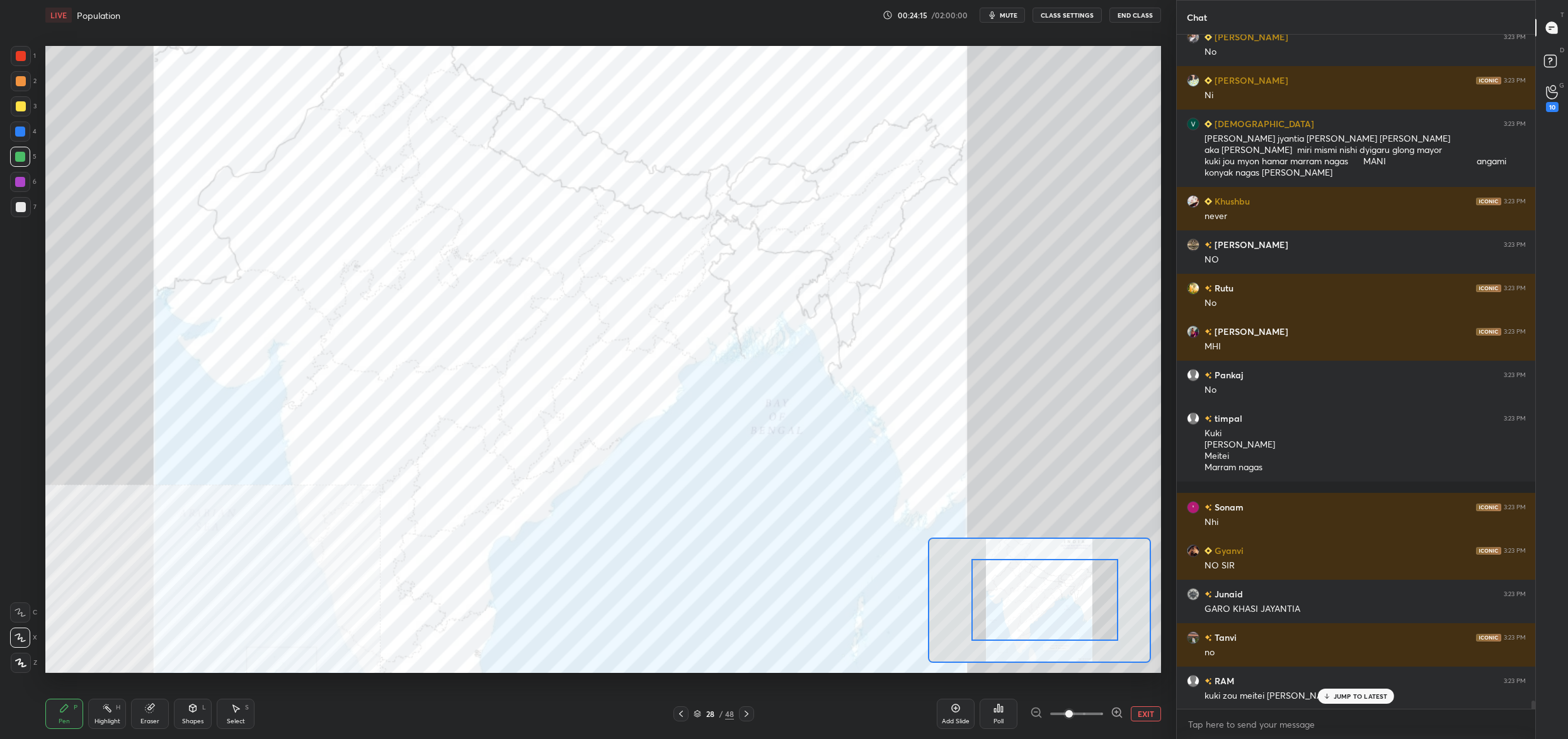
drag, startPoint x: 1071, startPoint y: 605, endPoint x: 1079, endPoint y: 603, distance: 8.2
click at [1083, 599] on div at bounding box center [1044, 600] width 147 height 82
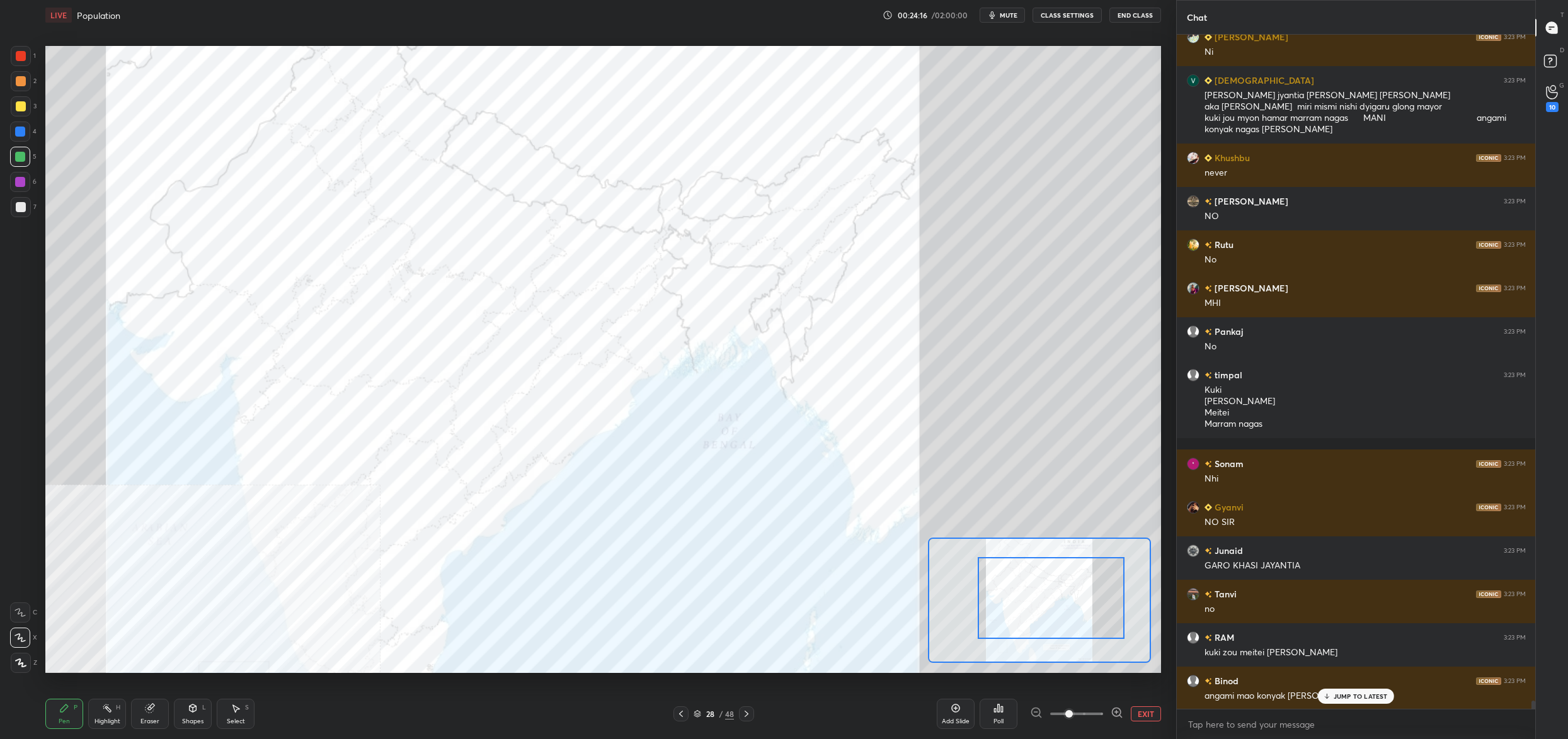
click at [1003, 719] on div "Poll" at bounding box center [998, 714] width 38 height 30
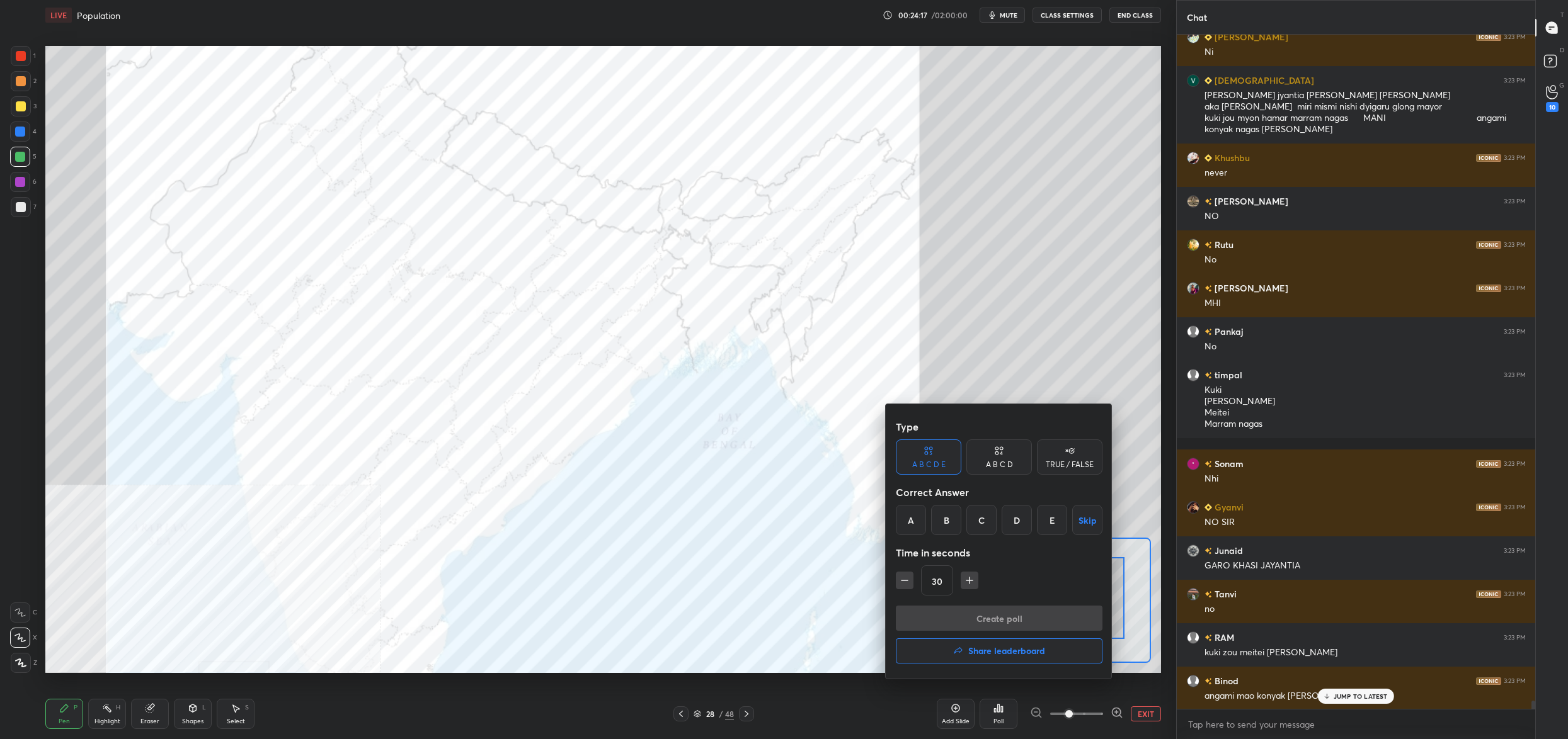
drag, startPoint x: 942, startPoint y: 518, endPoint x: 967, endPoint y: 560, distance: 48.9
click at [942, 518] on div "B" at bounding box center [946, 520] width 30 height 30
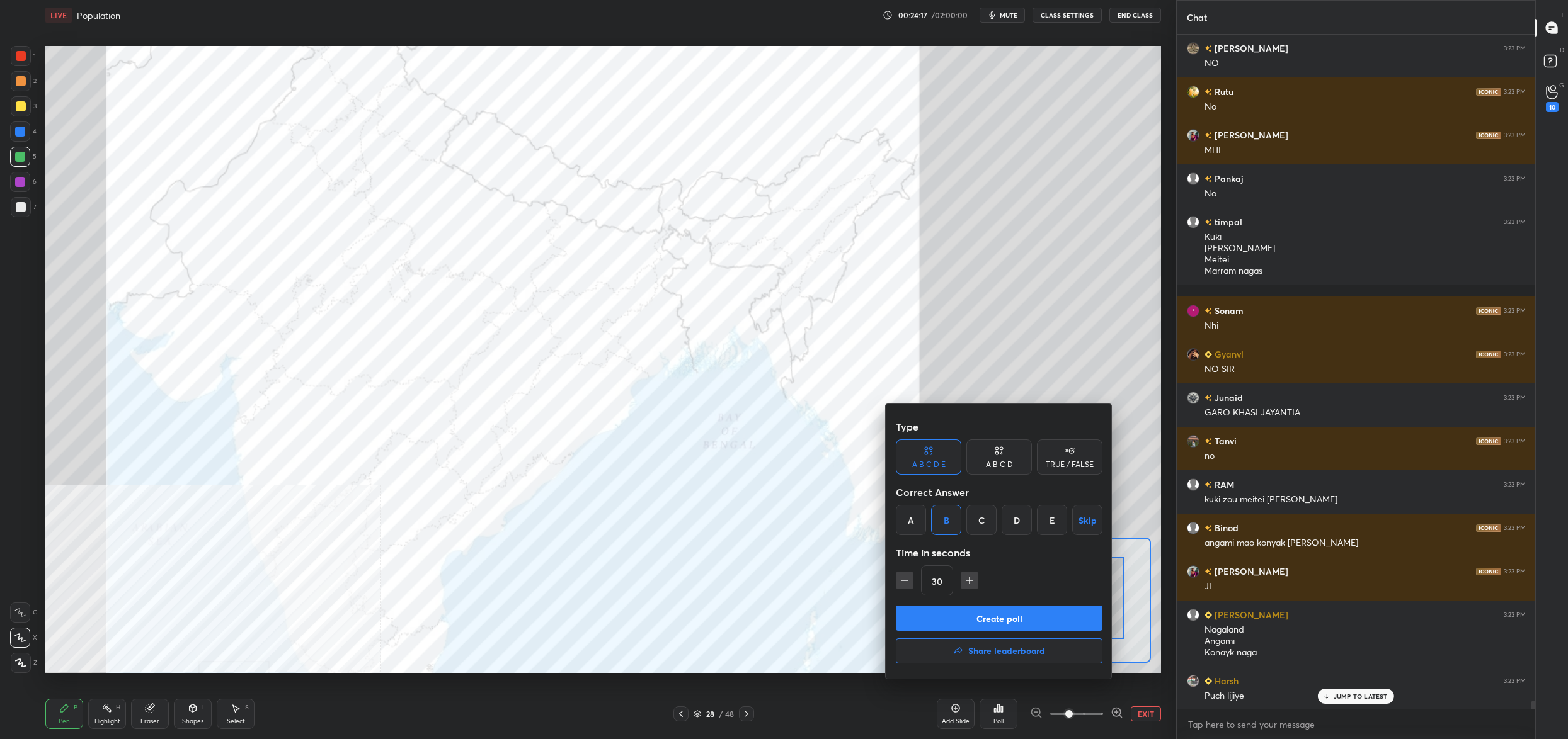
click at [991, 610] on button "Create poll" at bounding box center [999, 617] width 206 height 25
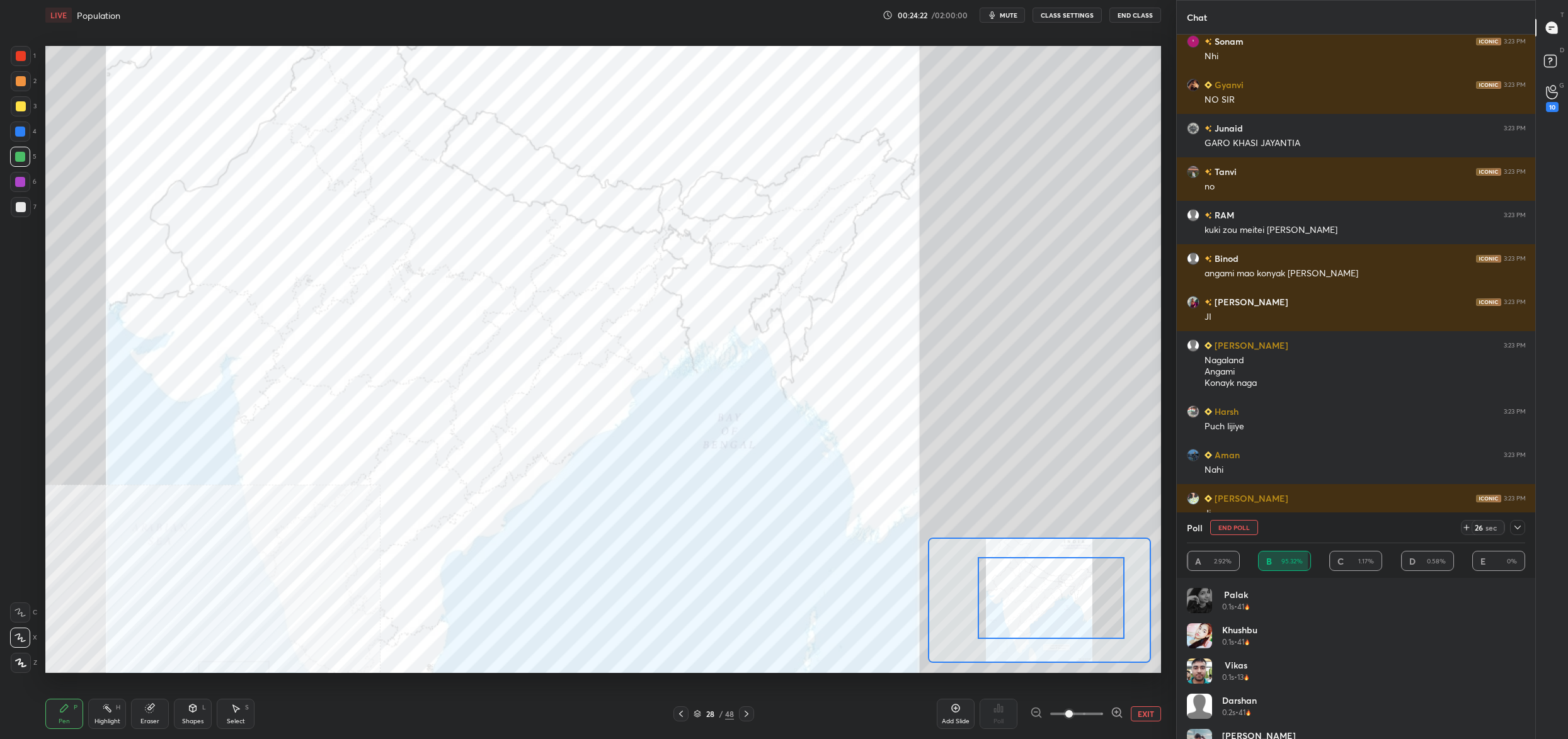
click at [1240, 528] on button "End Poll" at bounding box center [1234, 527] width 48 height 15
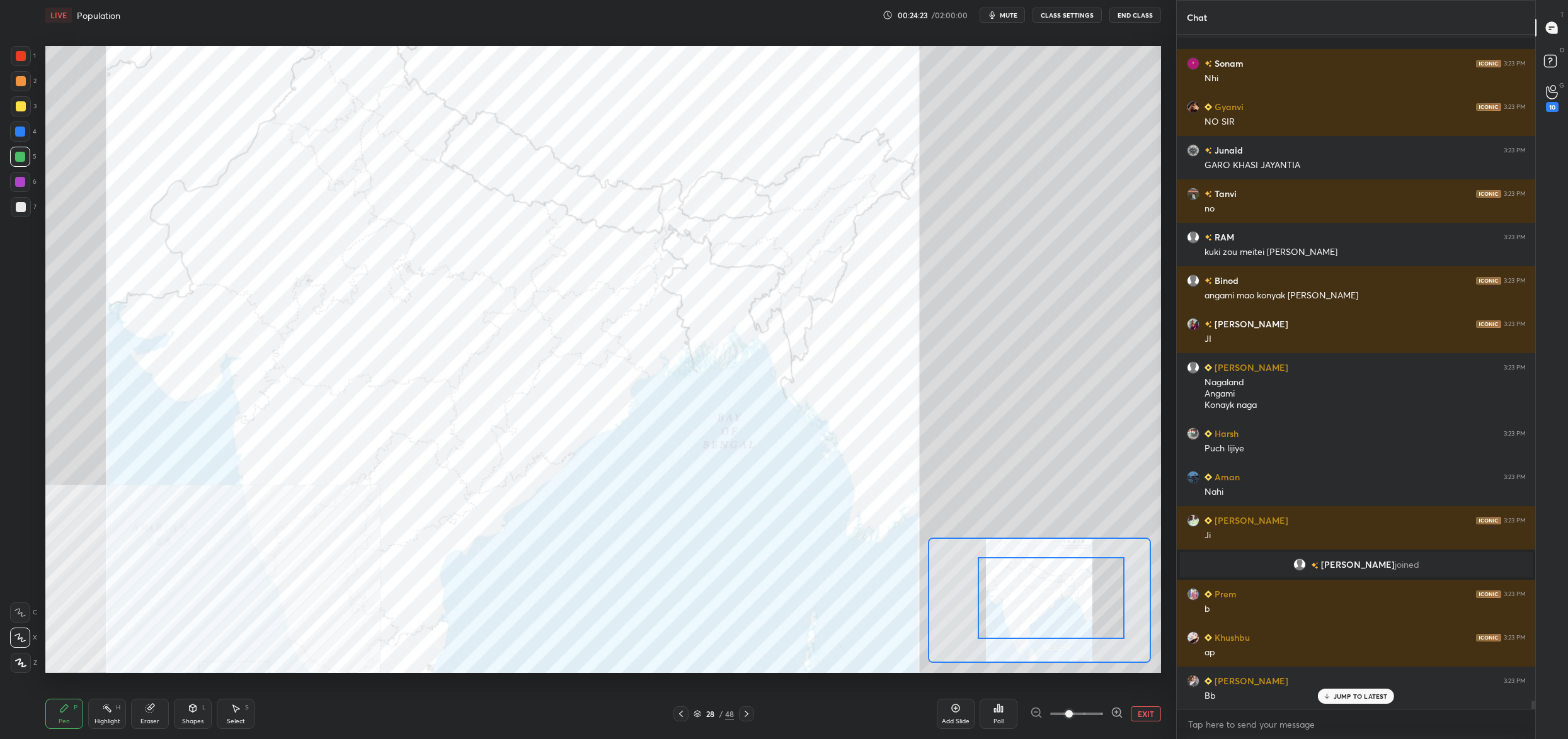
click at [1008, 711] on div "Poll" at bounding box center [998, 714] width 38 height 30
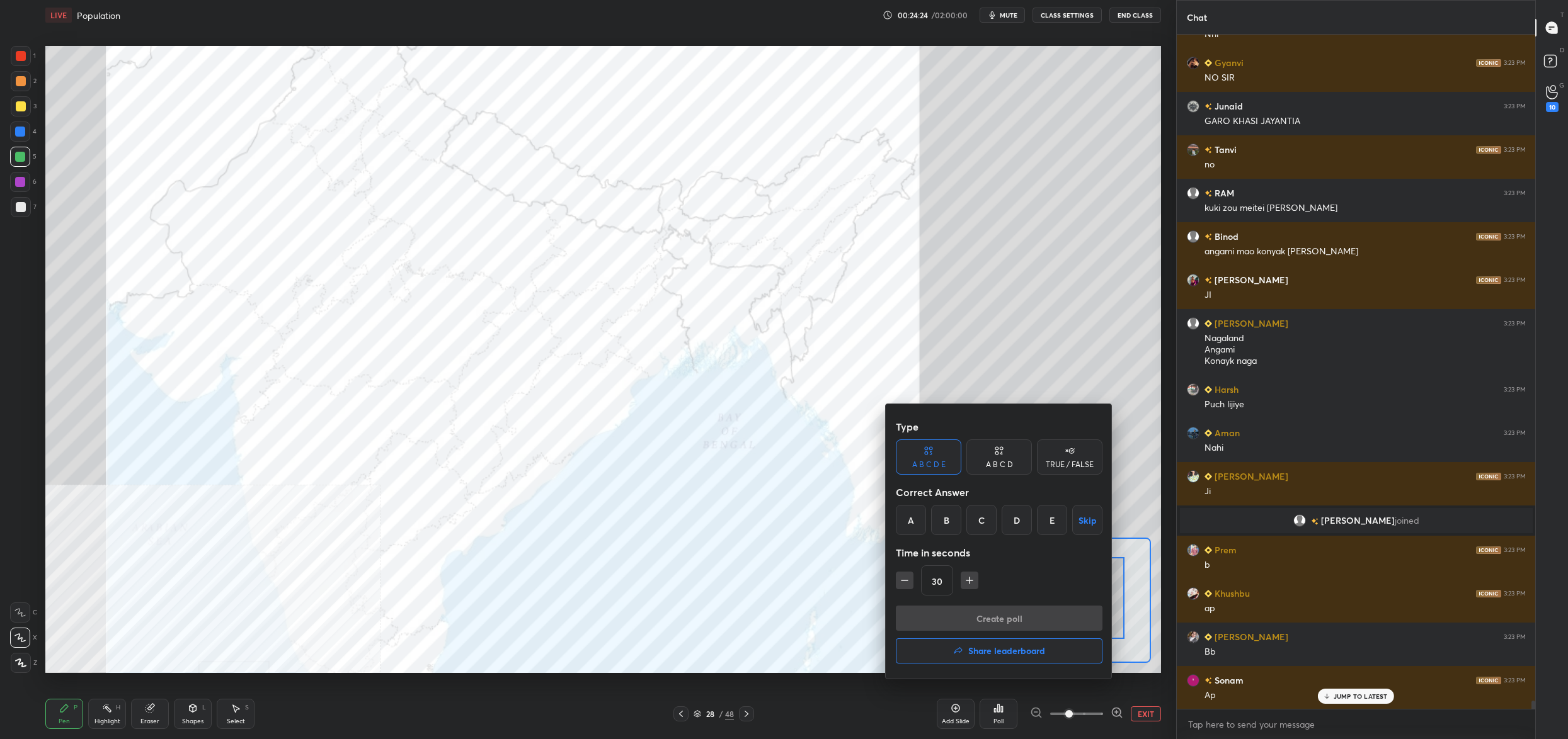
drag, startPoint x: 980, startPoint y: 521, endPoint x: 973, endPoint y: 525, distance: 8.1
click at [978, 522] on div "C" at bounding box center [981, 520] width 30 height 30
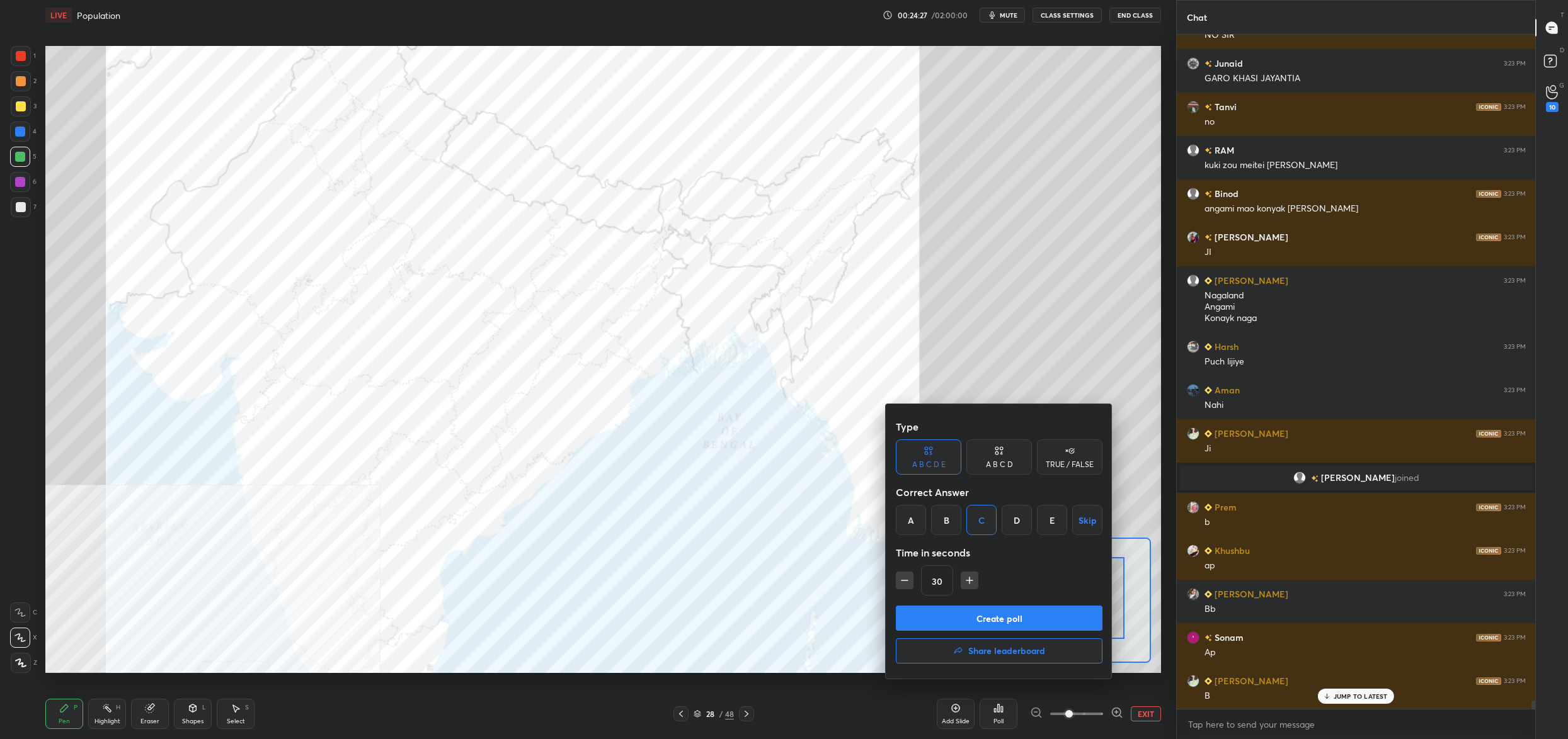
click at [976, 605] on button "Create poll" at bounding box center [999, 617] width 206 height 25
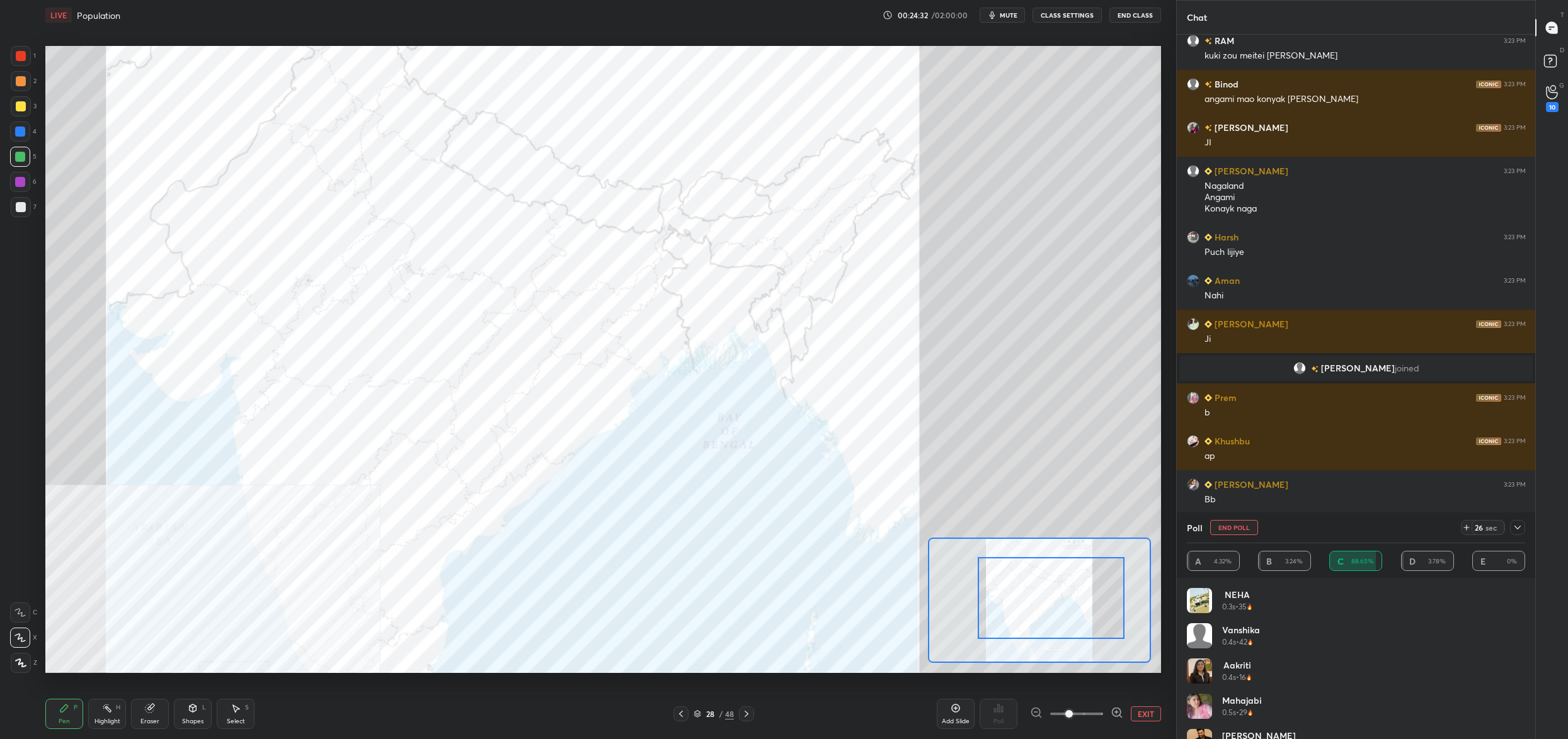
click at [1236, 530] on button "End Poll" at bounding box center [1234, 527] width 48 height 15
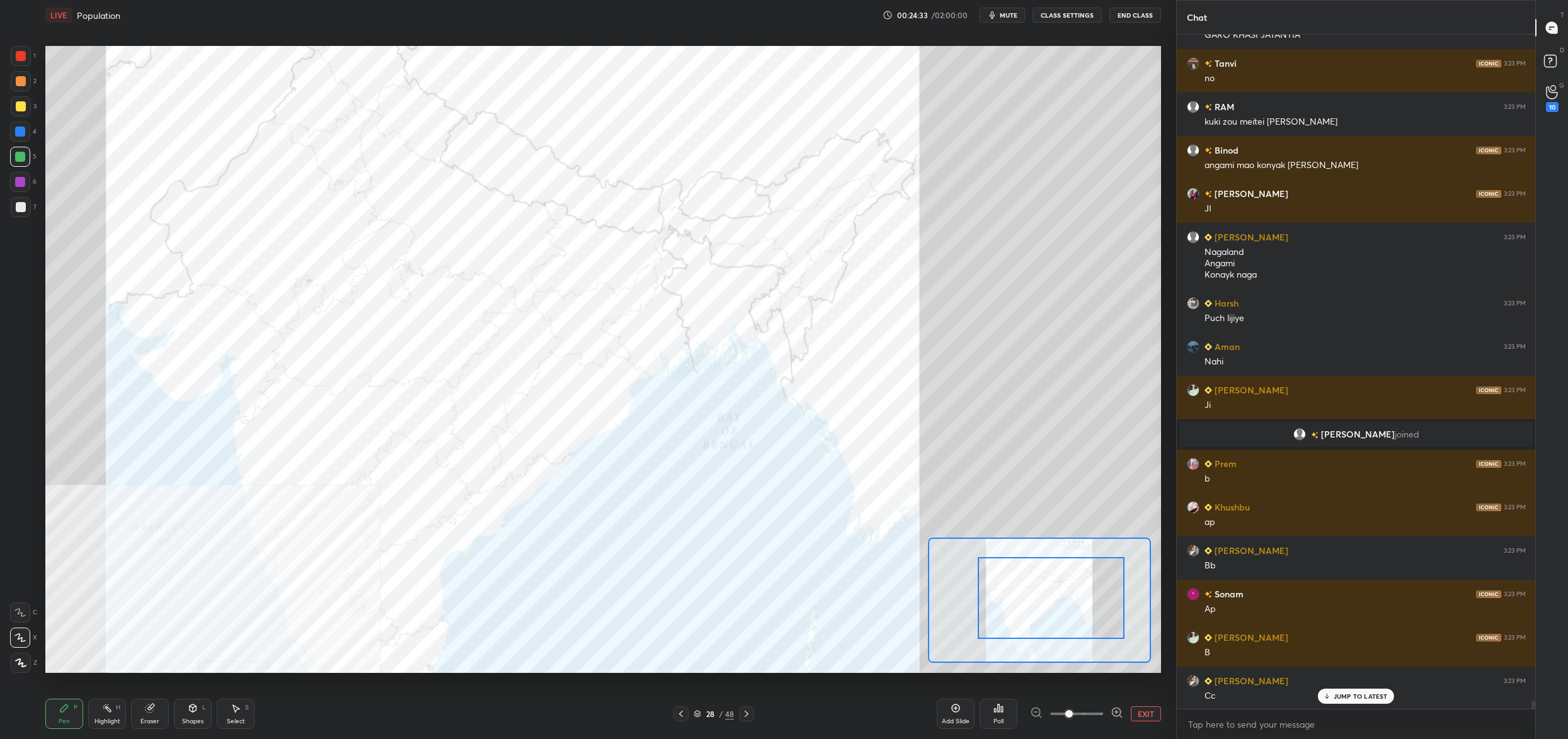
click at [1012, 722] on div "Poll" at bounding box center [998, 714] width 38 height 30
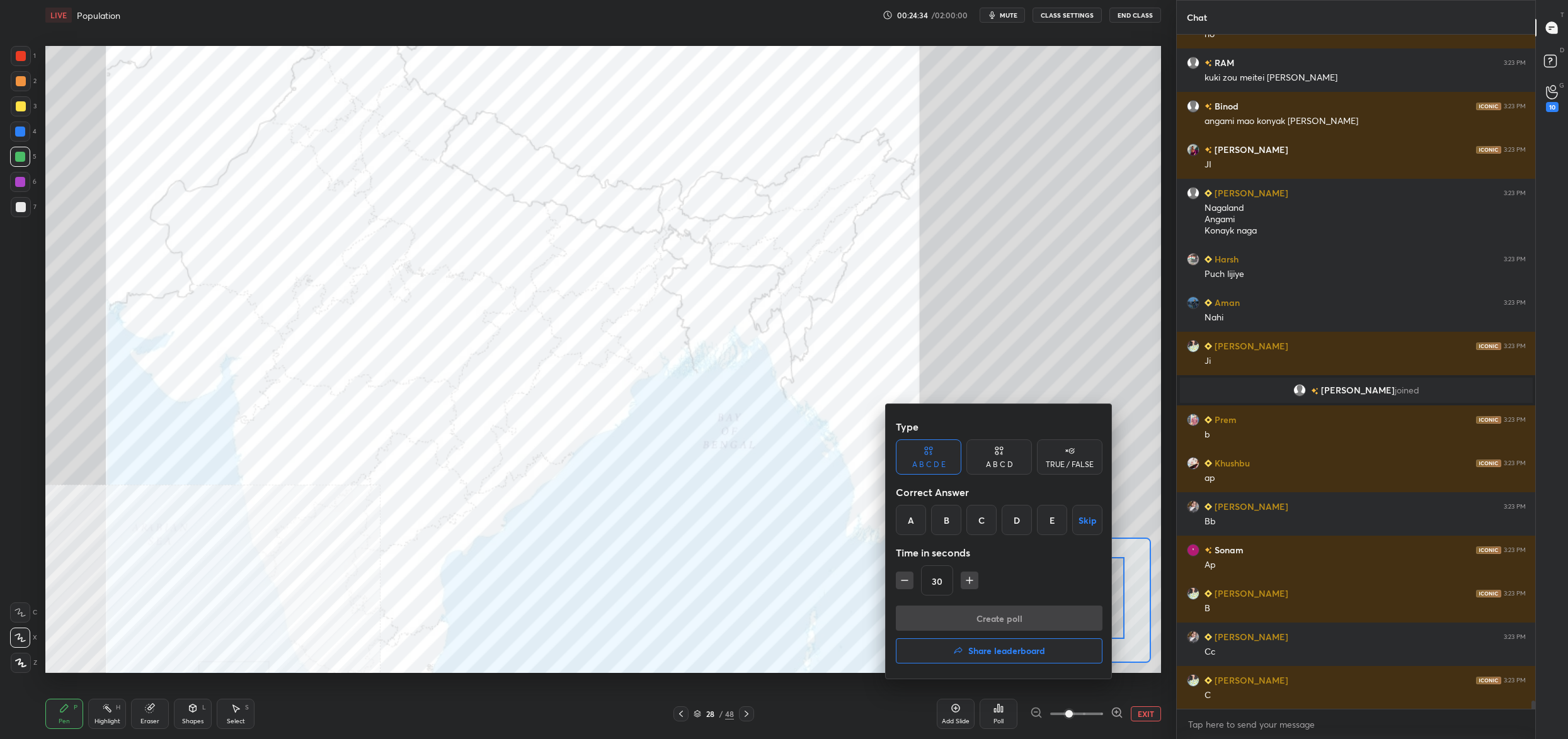
click at [992, 520] on div "C" at bounding box center [981, 520] width 30 height 30
drag, startPoint x: 1008, startPoint y: 619, endPoint x: 996, endPoint y: 622, distance: 12.4
click at [1004, 620] on button "Create poll" at bounding box center [999, 617] width 206 height 25
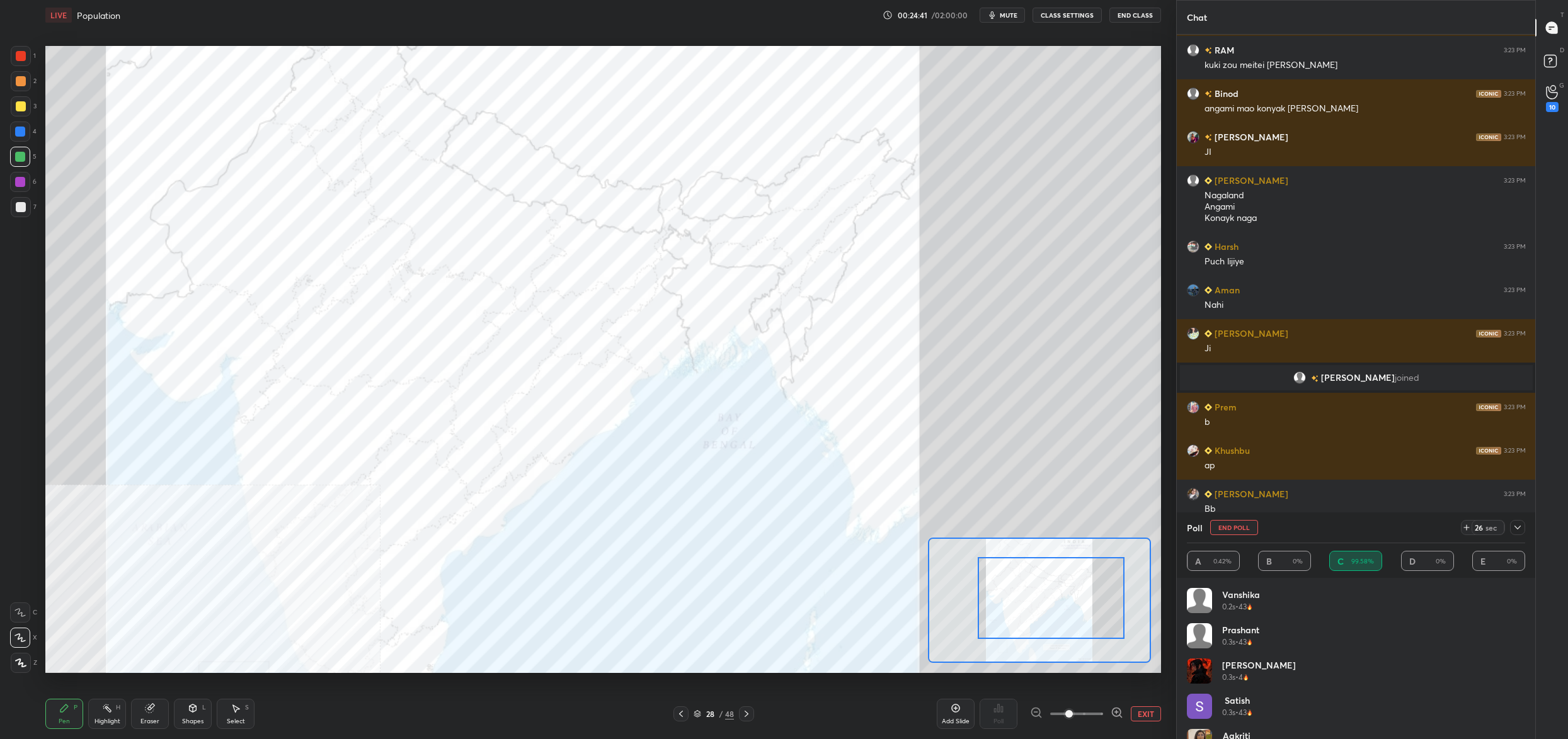
click at [1229, 524] on button "End Poll" at bounding box center [1234, 527] width 48 height 15
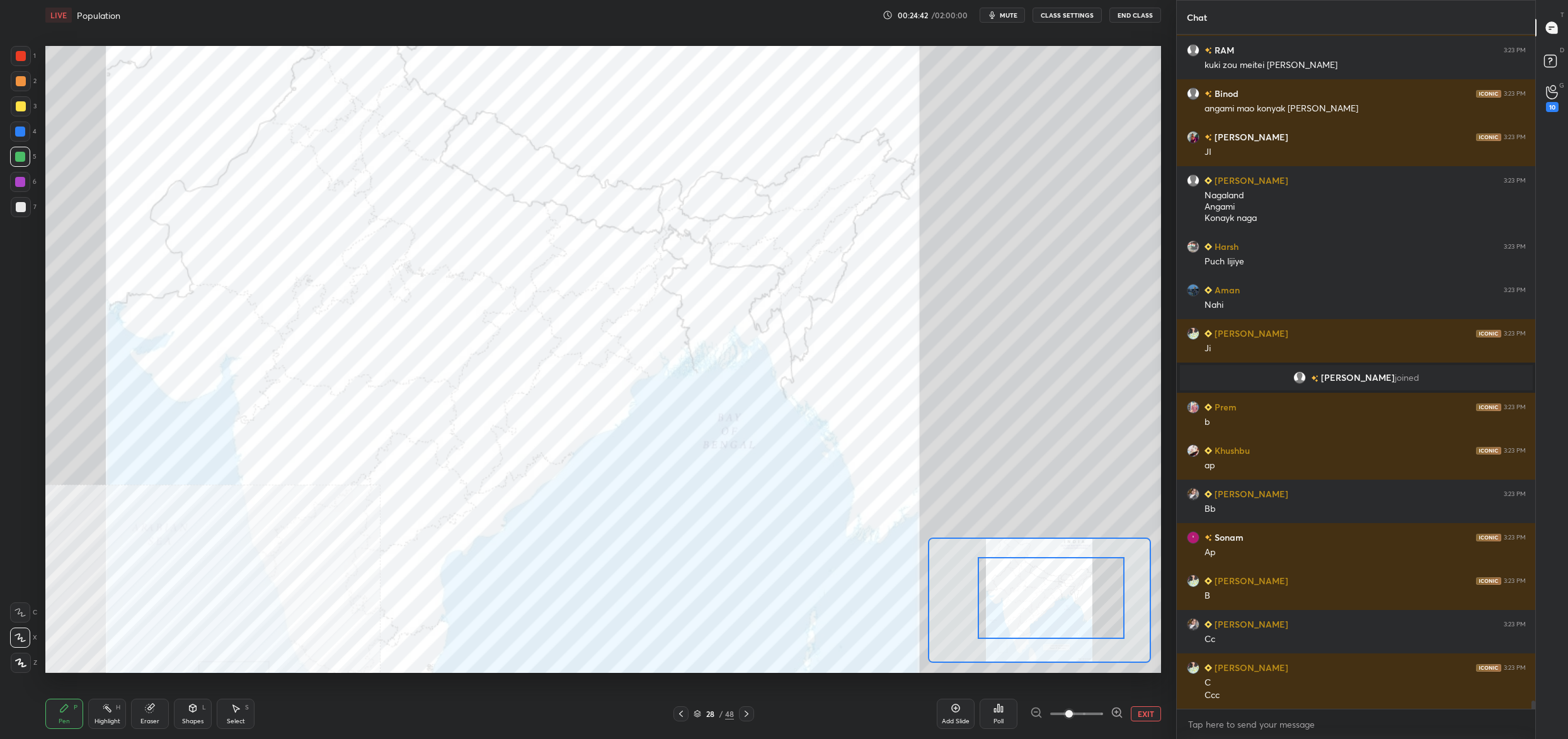
click at [993, 715] on div "Poll" at bounding box center [998, 714] width 38 height 30
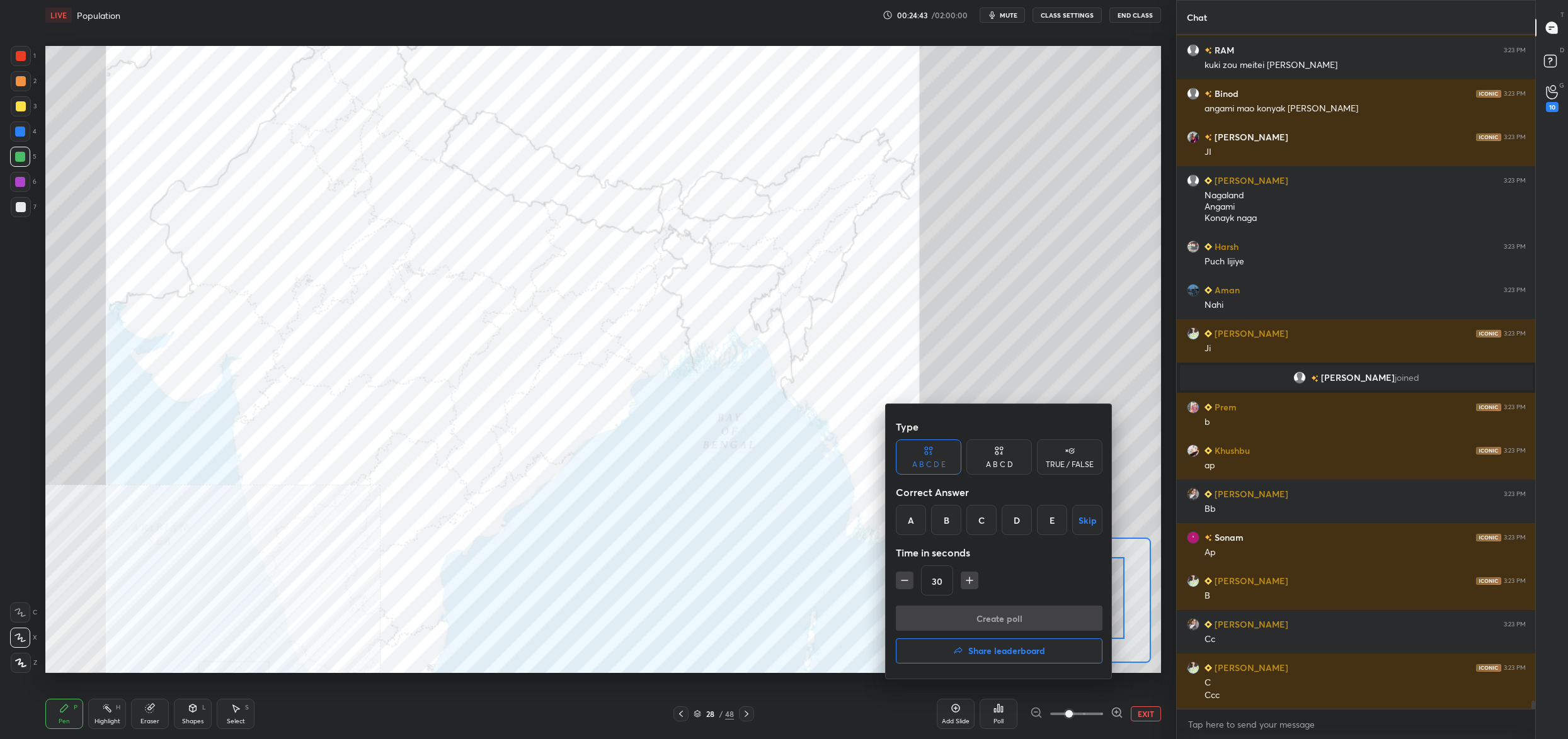
drag, startPoint x: 908, startPoint y: 518, endPoint x: 913, endPoint y: 537, distance: 19.6
click at [912, 519] on div "A" at bounding box center [911, 520] width 30 height 30
click at [953, 612] on button "Create poll" at bounding box center [999, 617] width 206 height 25
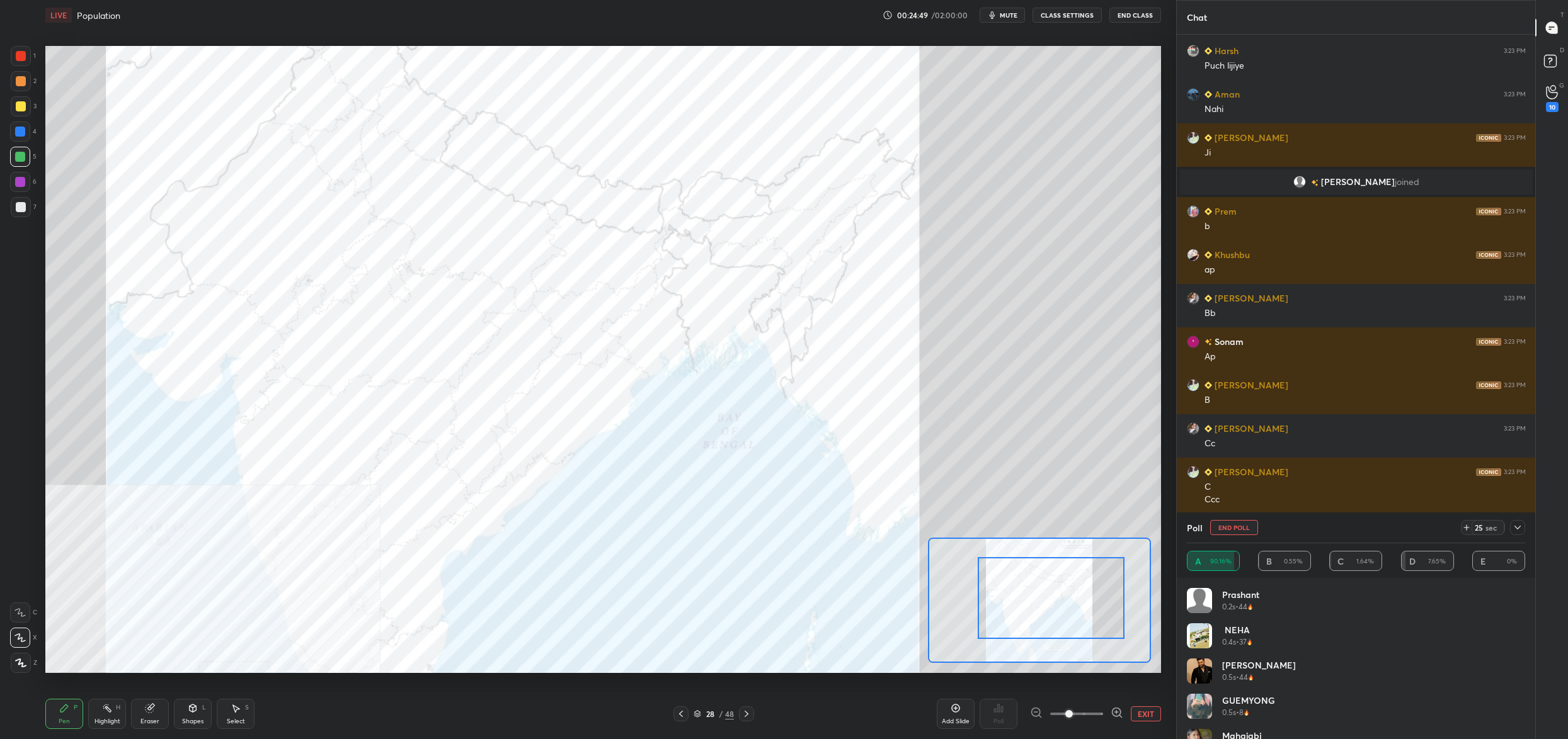
click at [1220, 523] on button "End Poll" at bounding box center [1234, 527] width 48 height 15
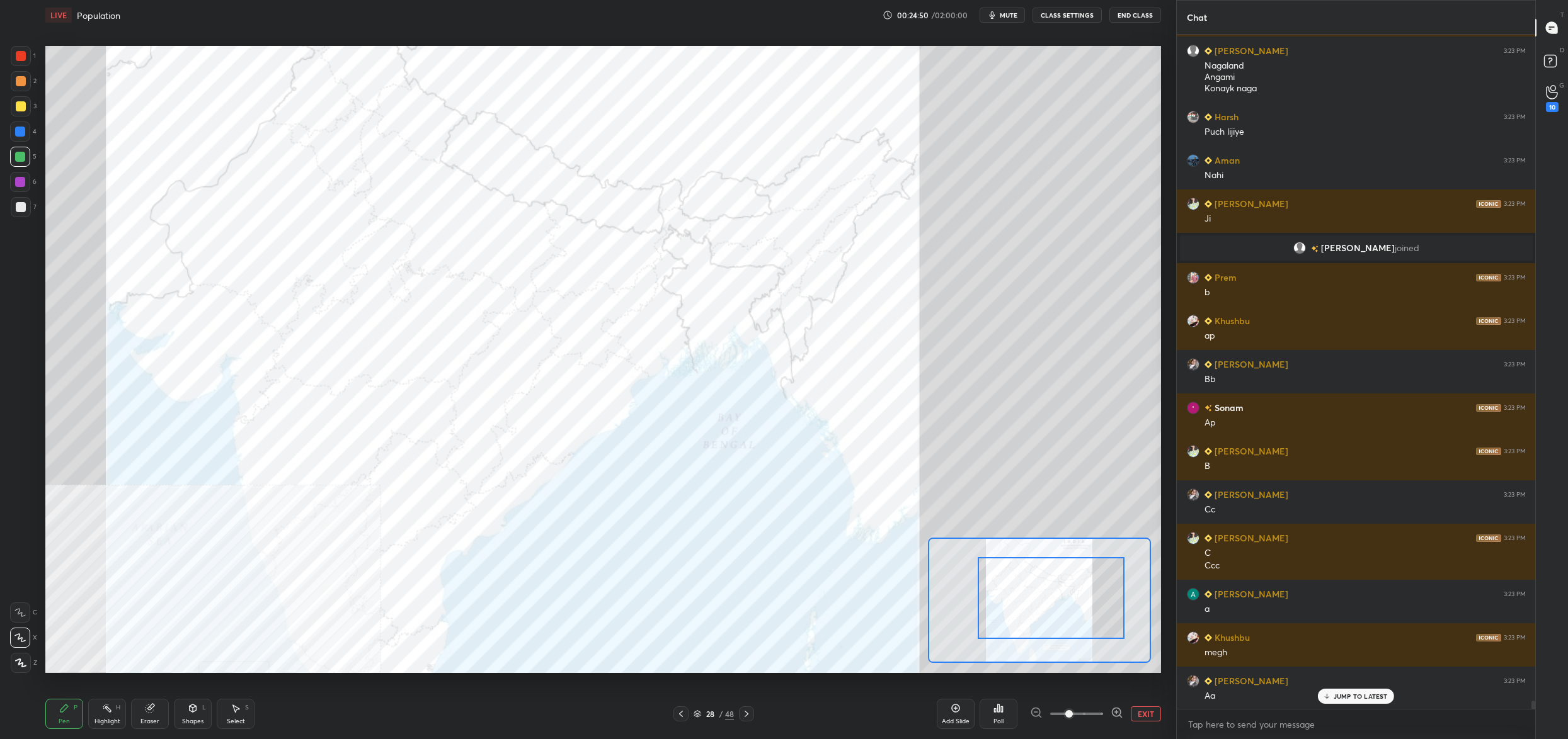
click at [1002, 717] on div "Poll" at bounding box center [998, 714] width 38 height 30
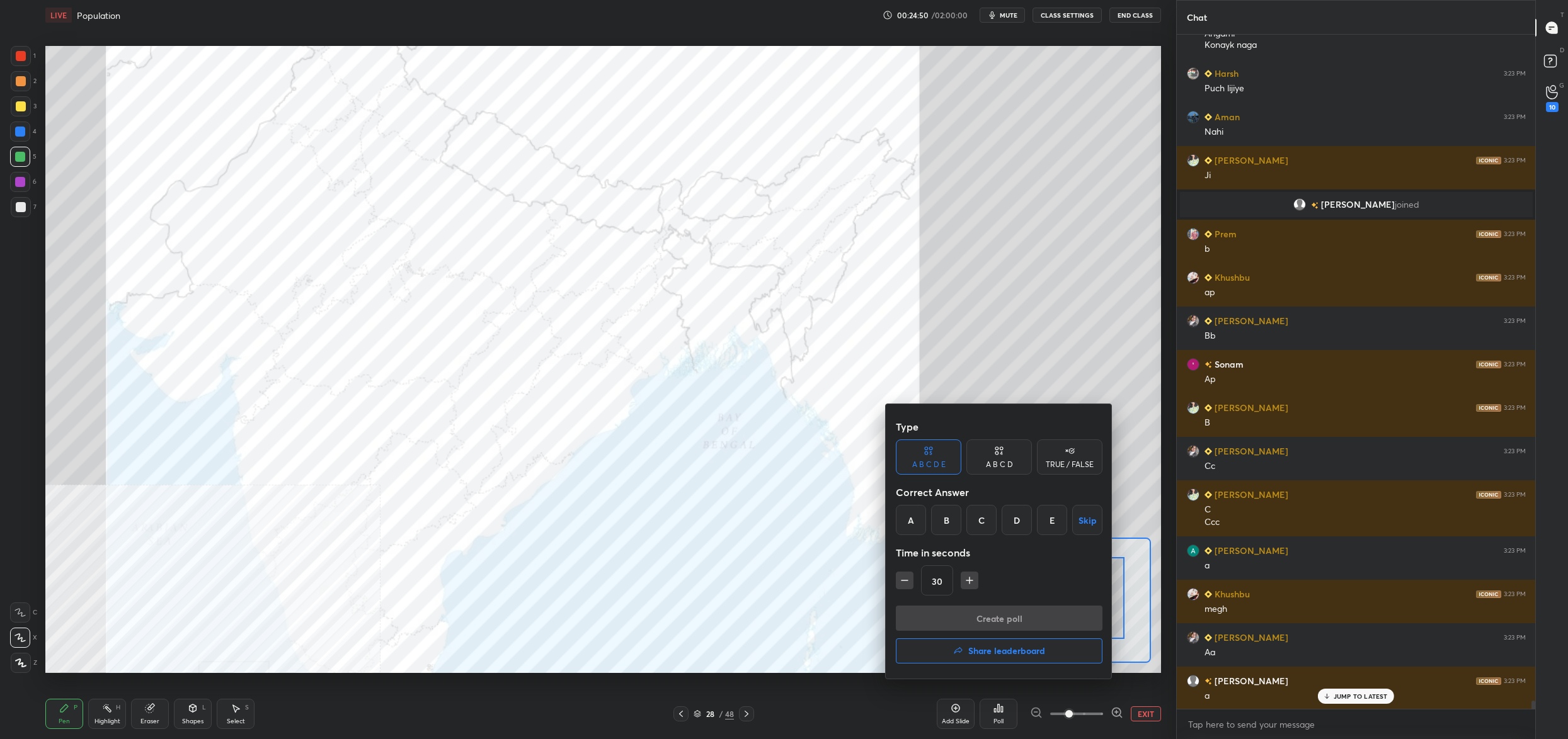
drag, startPoint x: 911, startPoint y: 520, endPoint x: 914, endPoint y: 541, distance: 21.2
click at [911, 521] on div "A" at bounding box center [911, 520] width 30 height 30
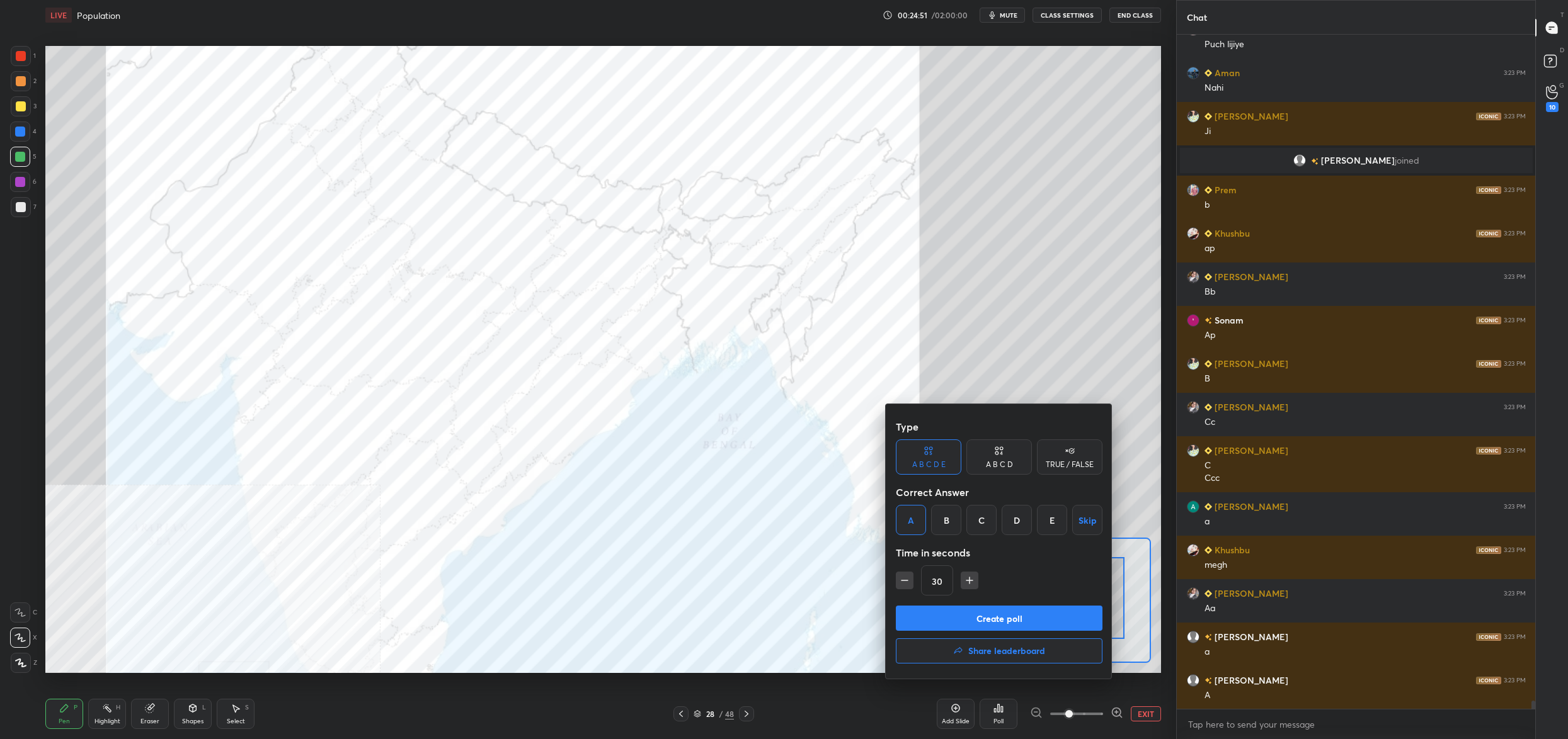
click at [956, 615] on button "Create poll" at bounding box center [999, 617] width 206 height 25
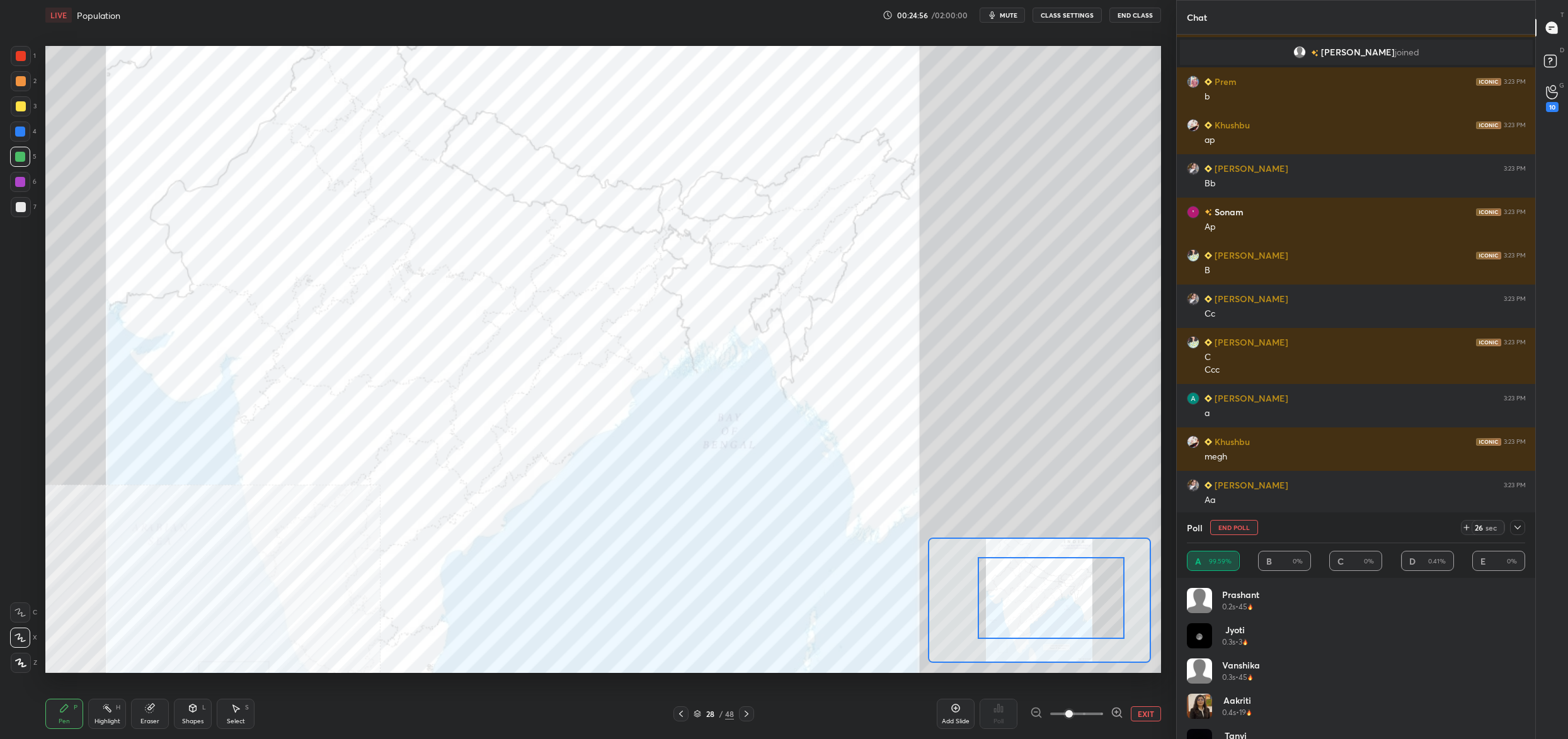
click at [1229, 527] on button "End Poll" at bounding box center [1234, 527] width 48 height 15
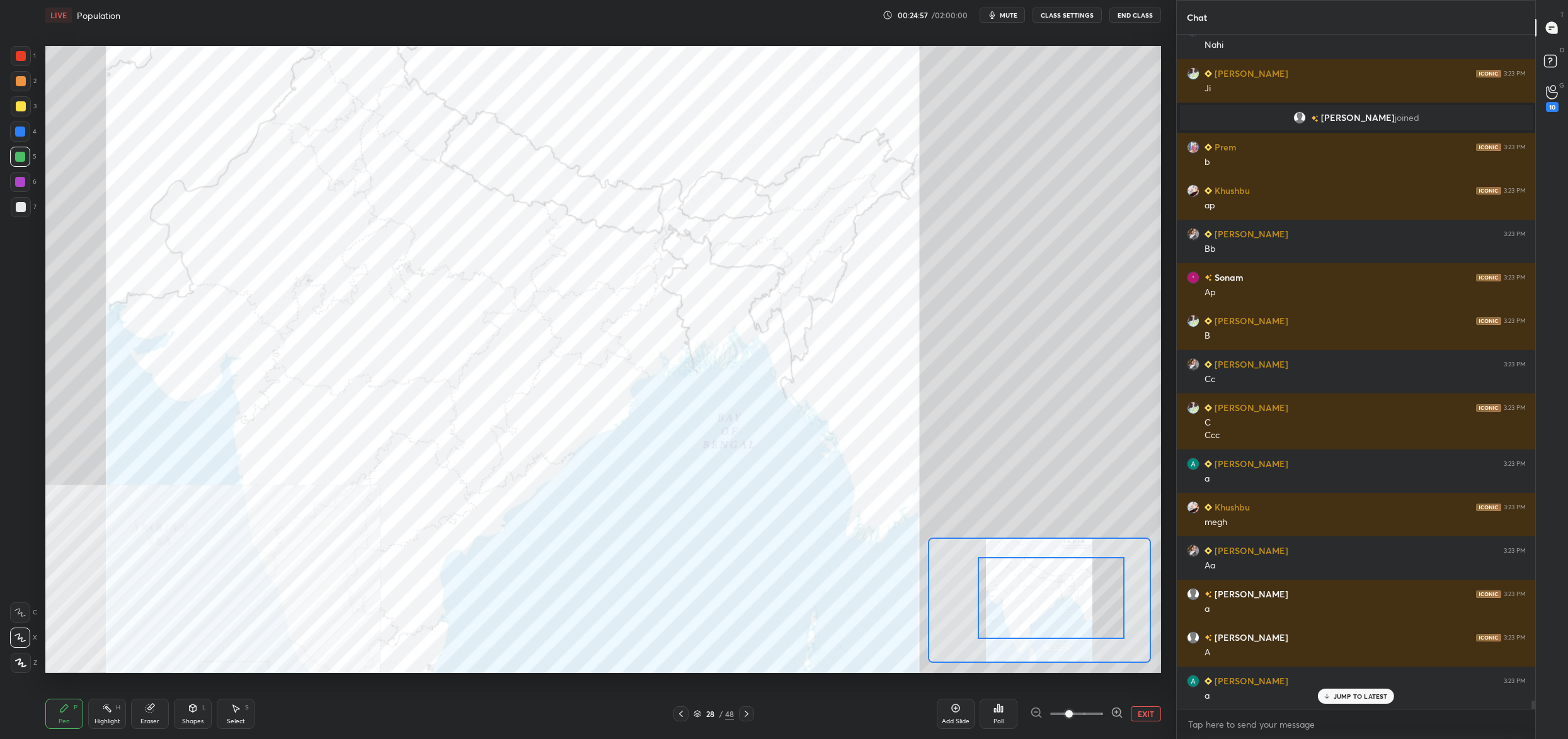
click at [1006, 713] on div "Poll" at bounding box center [998, 714] width 38 height 30
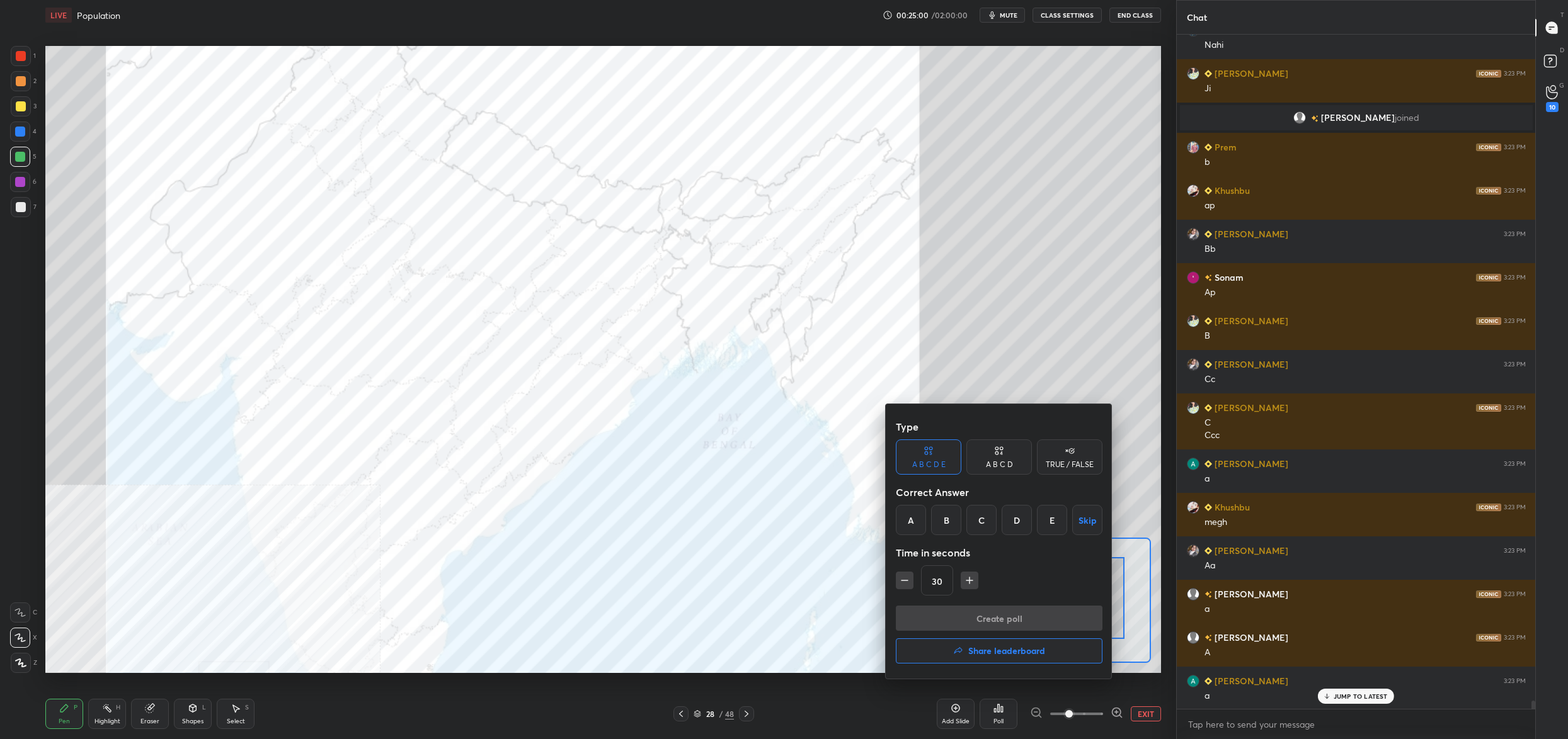
click at [1006, 528] on div "D" at bounding box center [1017, 520] width 30 height 30
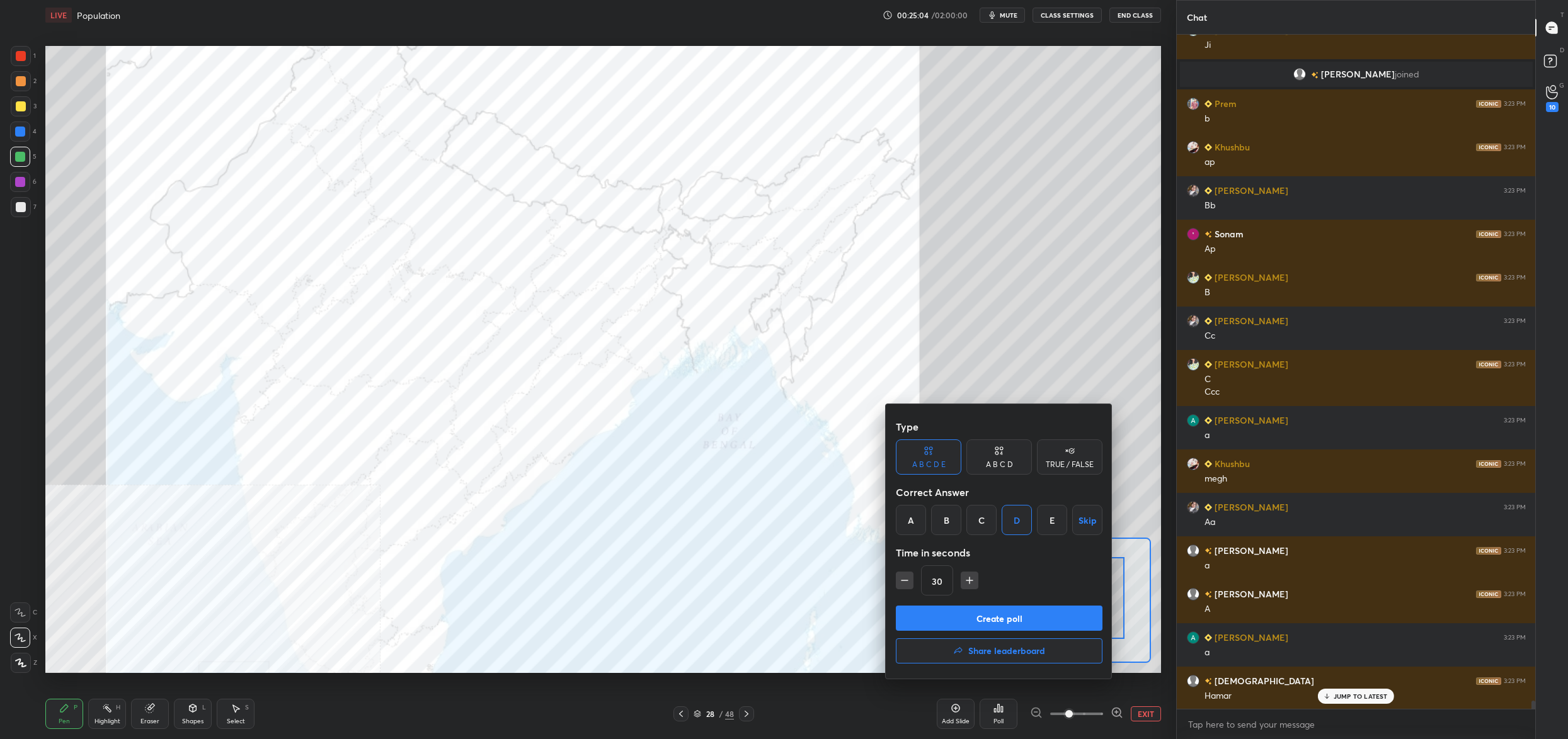
drag, startPoint x: 1008, startPoint y: 626, endPoint x: 1006, endPoint y: 618, distance: 8.2
click at [1008, 621] on button "Create poll" at bounding box center [999, 617] width 206 height 25
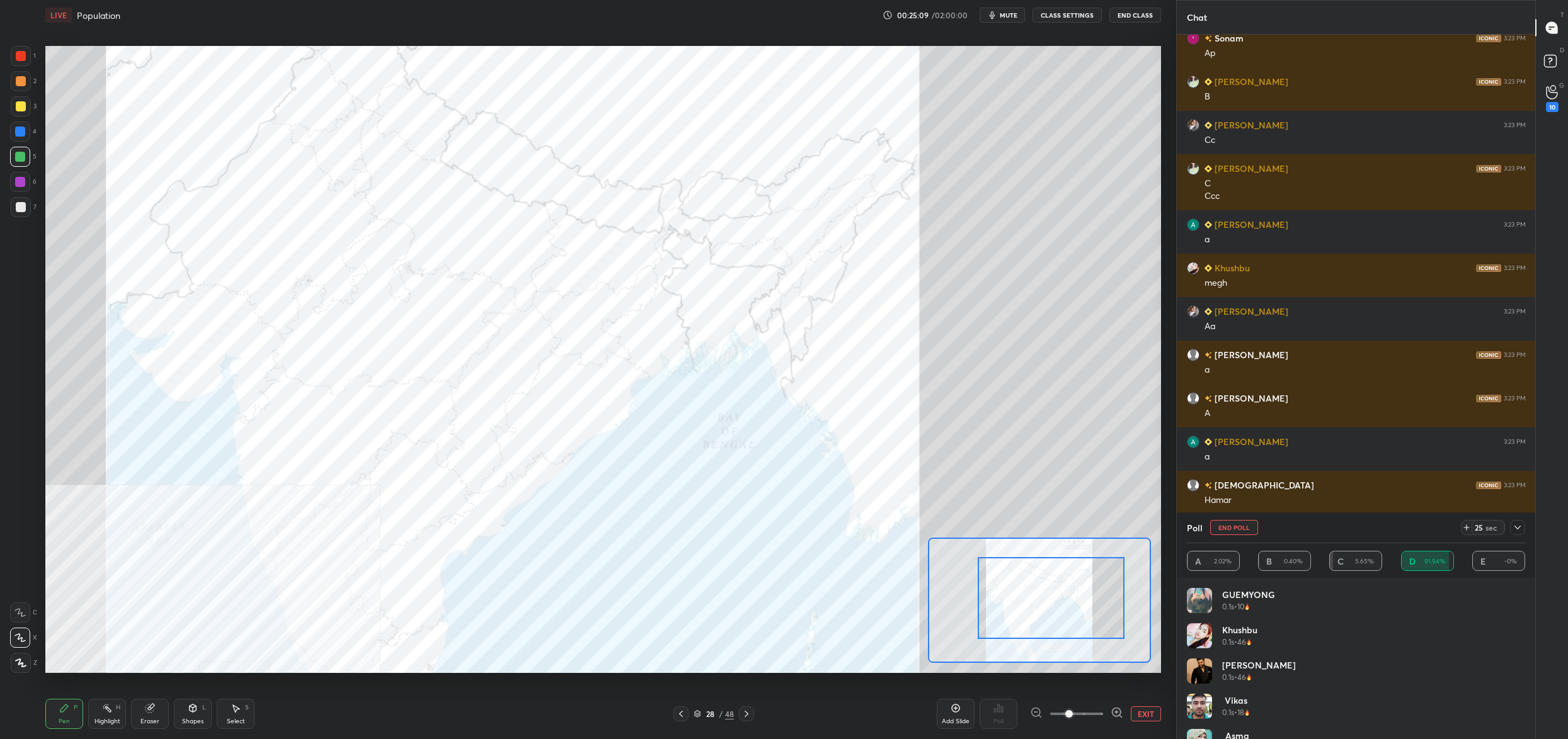
click at [1237, 523] on button "End Poll" at bounding box center [1234, 527] width 48 height 15
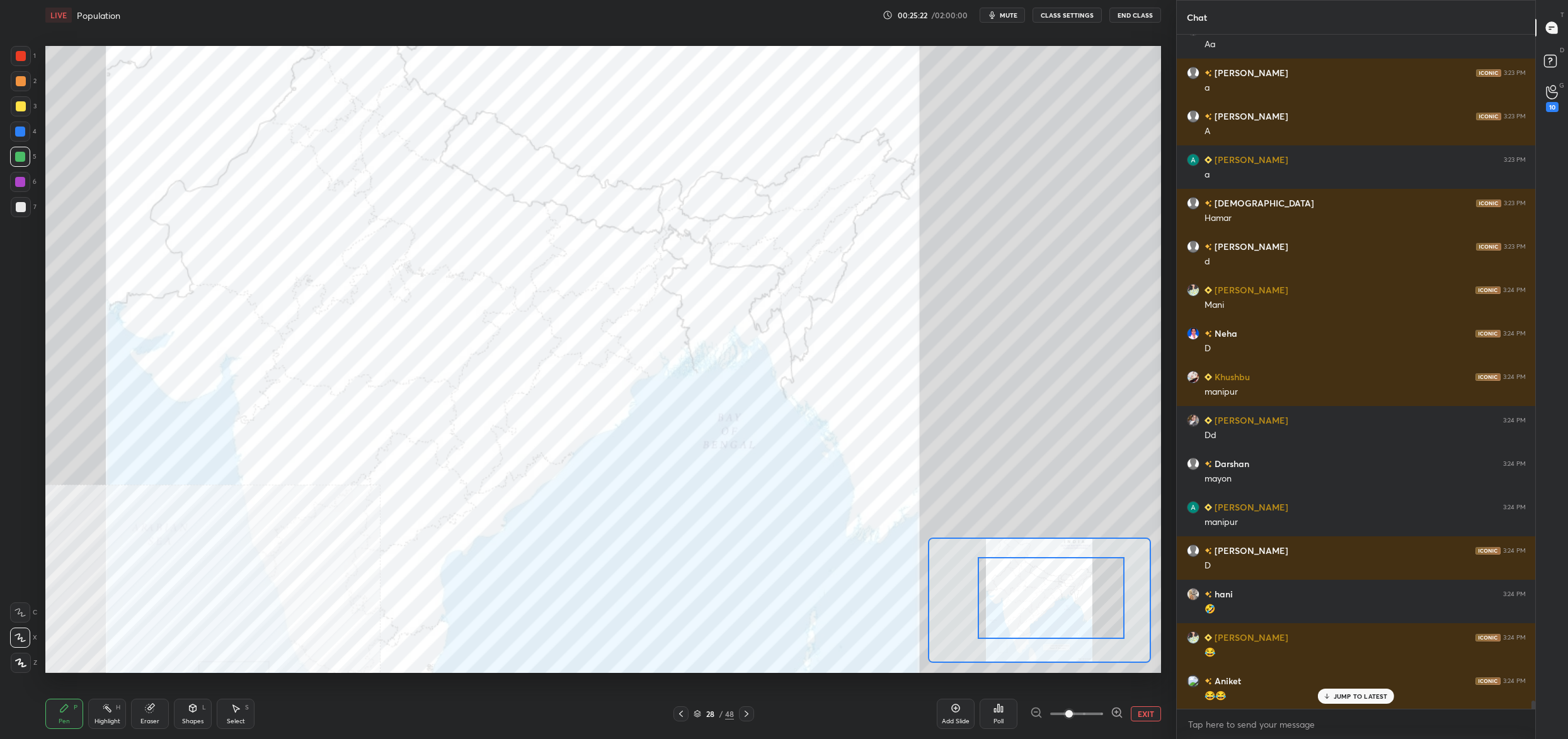
click at [20, 61] on div at bounding box center [21, 56] width 20 height 20
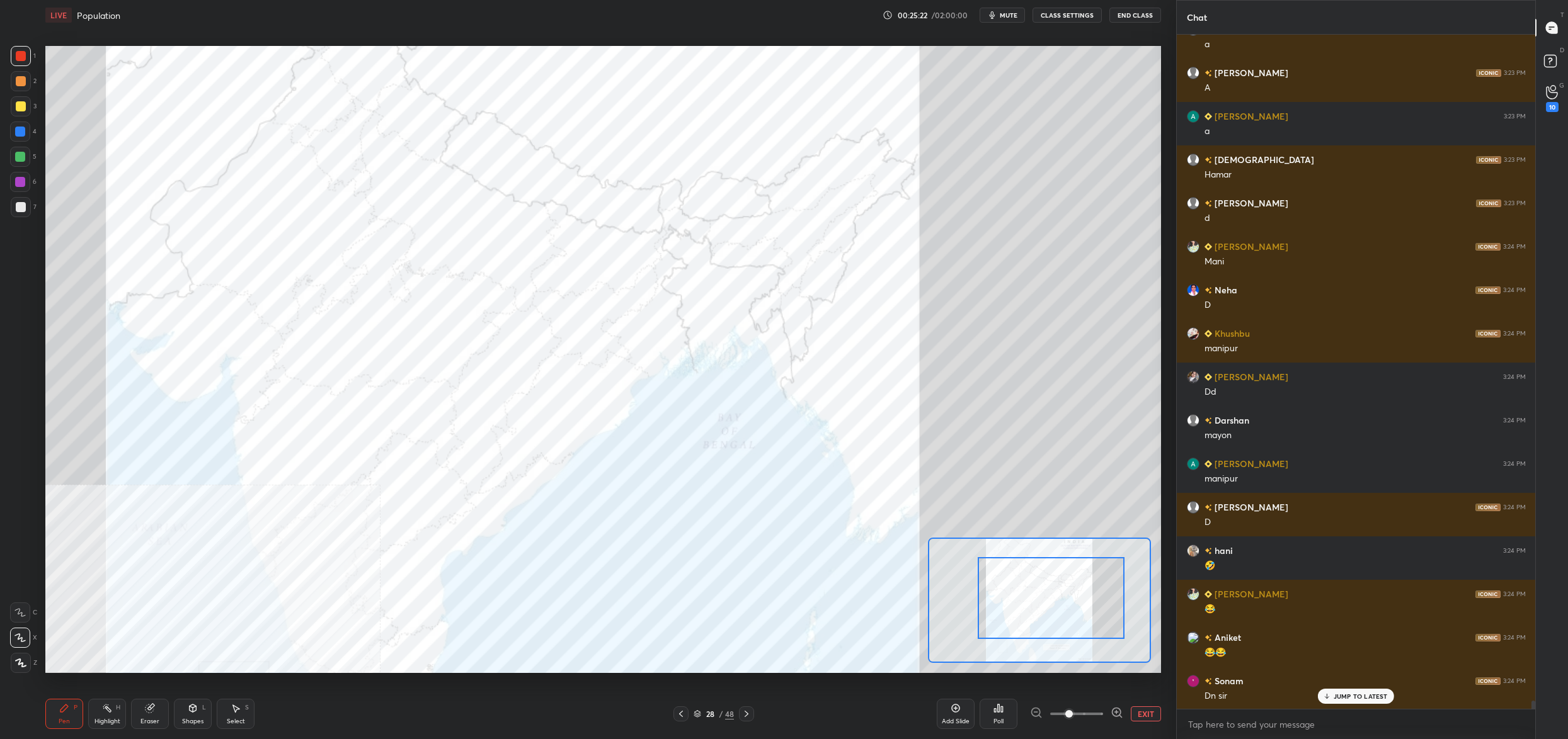
click at [25, 56] on div at bounding box center [21, 56] width 20 height 20
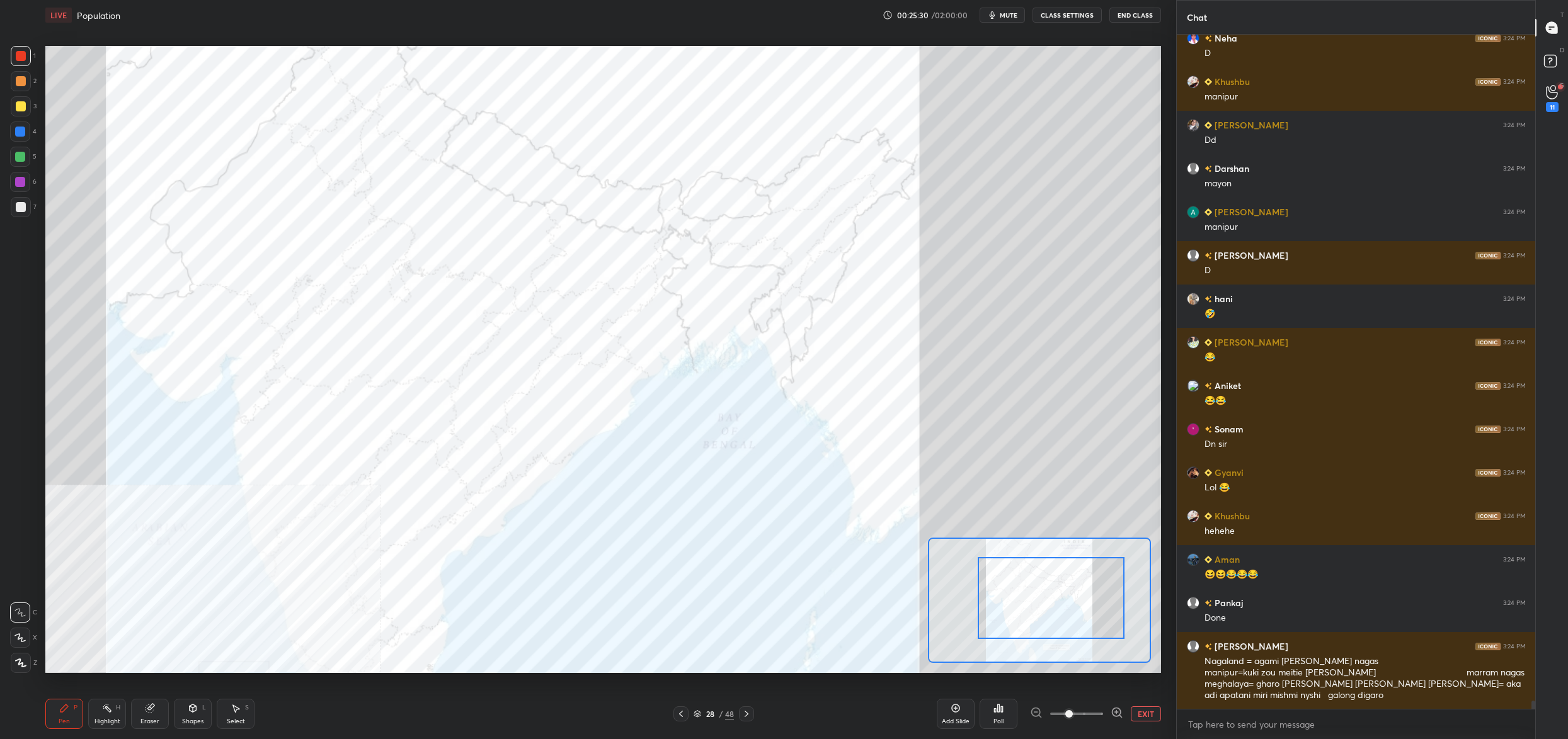
drag, startPoint x: 711, startPoint y: 715, endPoint x: 702, endPoint y: 719, distance: 9.8
click at [711, 715] on div "28" at bounding box center [710, 714] width 13 height 7
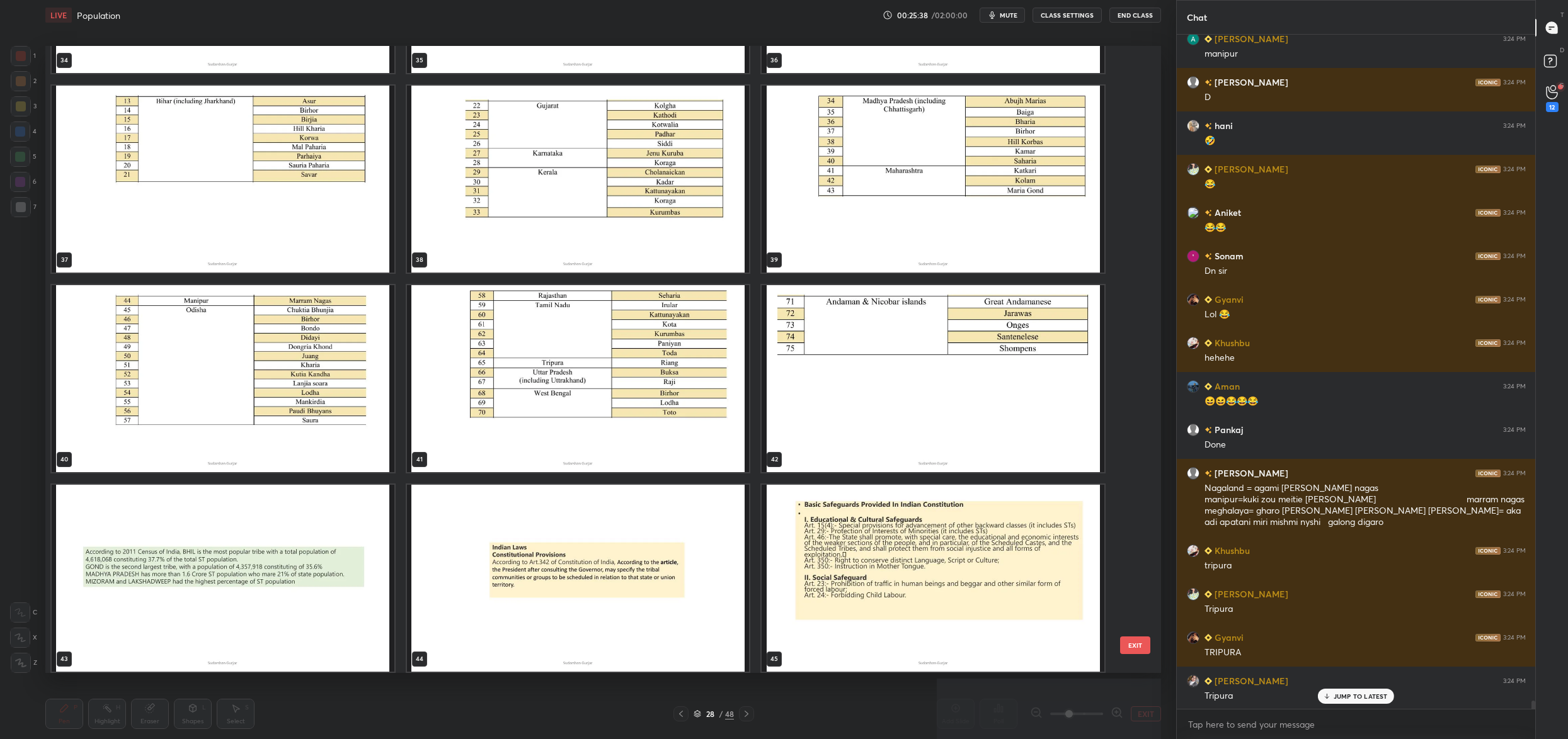
click at [607, 377] on div "31 32 33 34 35 36 37 38 39 40 41 42 43 44 45" at bounding box center [592, 359] width 1093 height 628
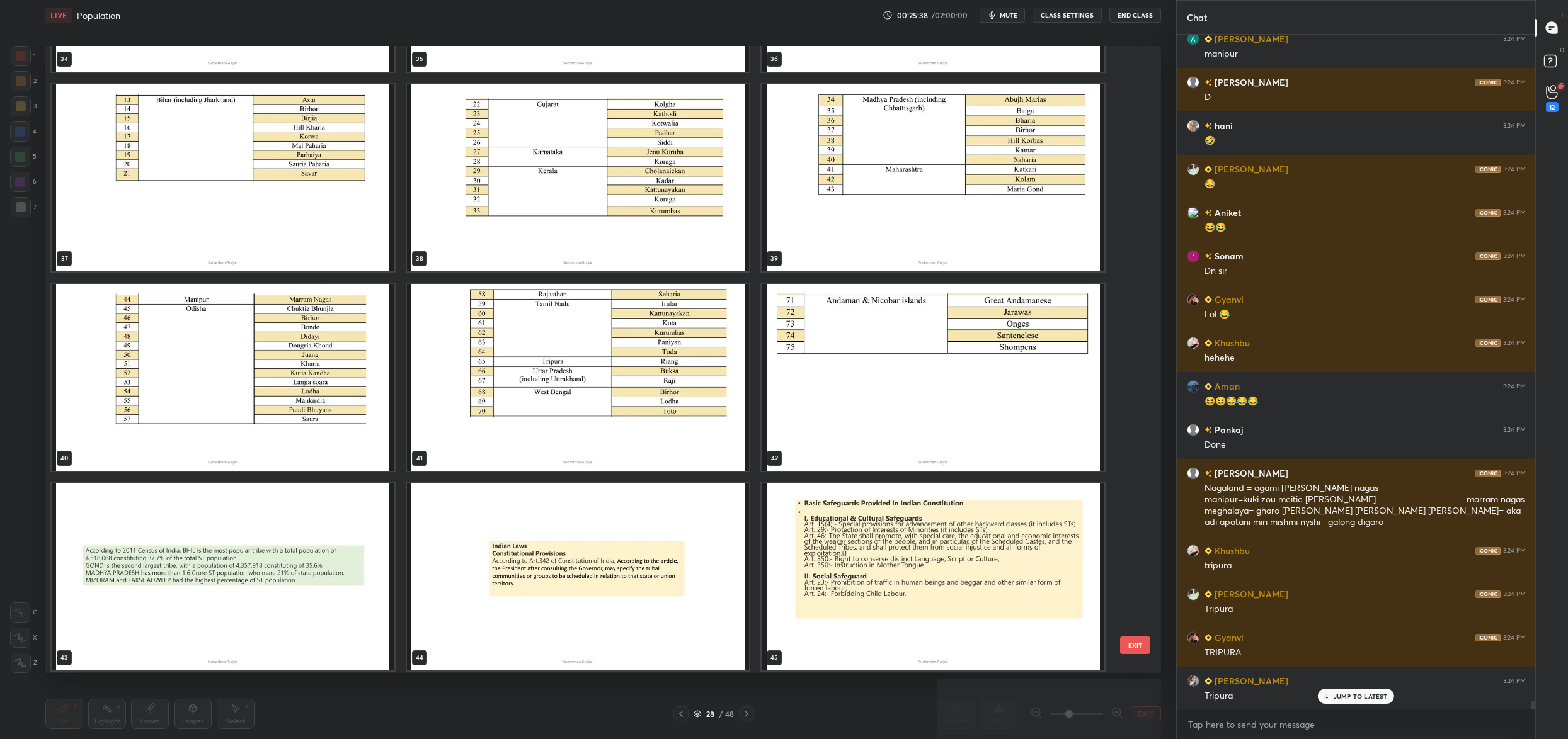
click at [607, 377] on div "34 35 36 37 38 39 40 41 42 43 44 45 46 47 48" at bounding box center [592, 359] width 1093 height 628
click at [607, 377] on img "grid" at bounding box center [578, 377] width 343 height 187
click at [607, 377] on div "34 35 36 37 38 39 40 41 42 43 44 45 46 47 48" at bounding box center [592, 359] width 1093 height 628
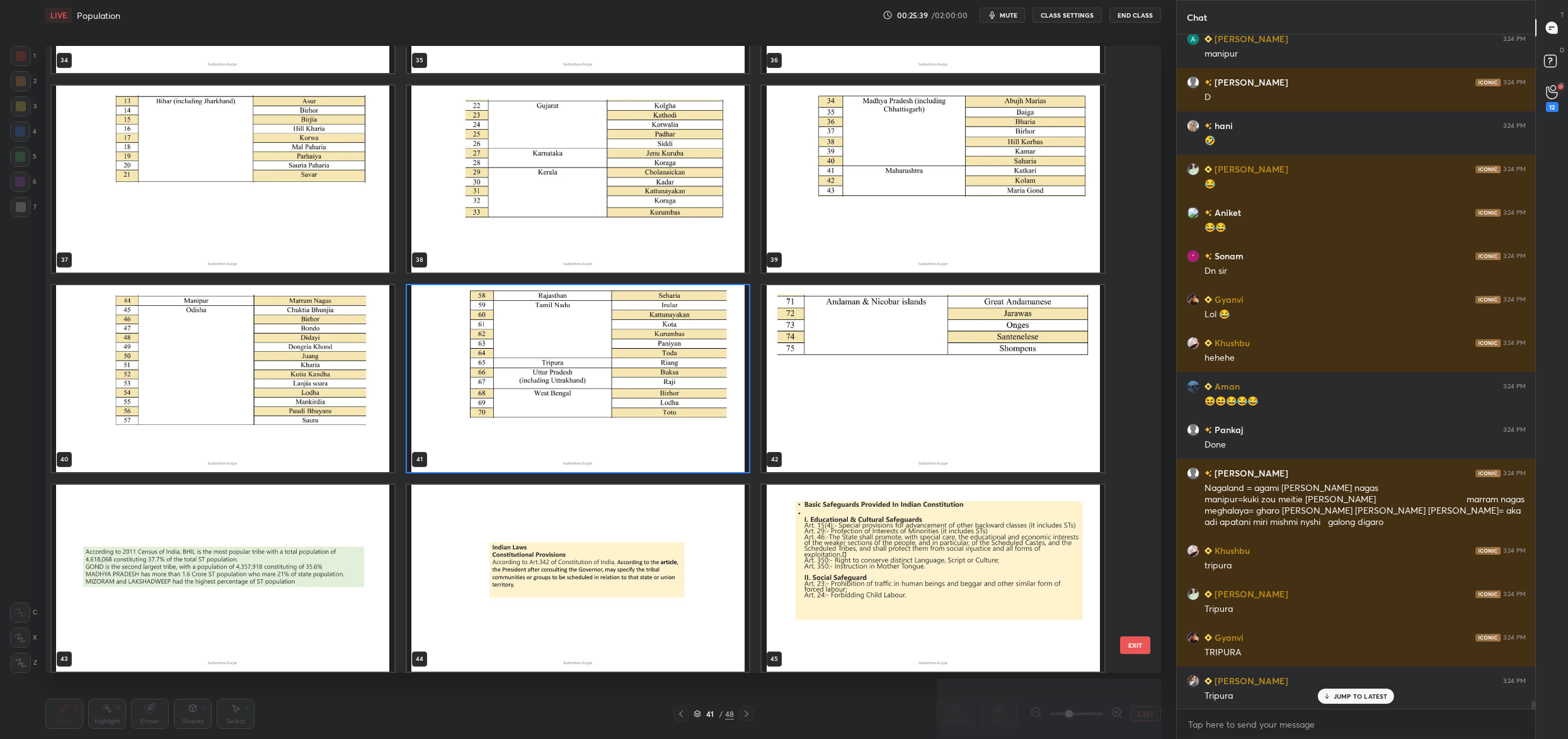
click at [607, 377] on div "31 32 33 34 35 36 37 38 39 40 41 42 43 44 45" at bounding box center [592, 359] width 1093 height 628
click at [607, 377] on img "grid" at bounding box center [578, 379] width 343 height 187
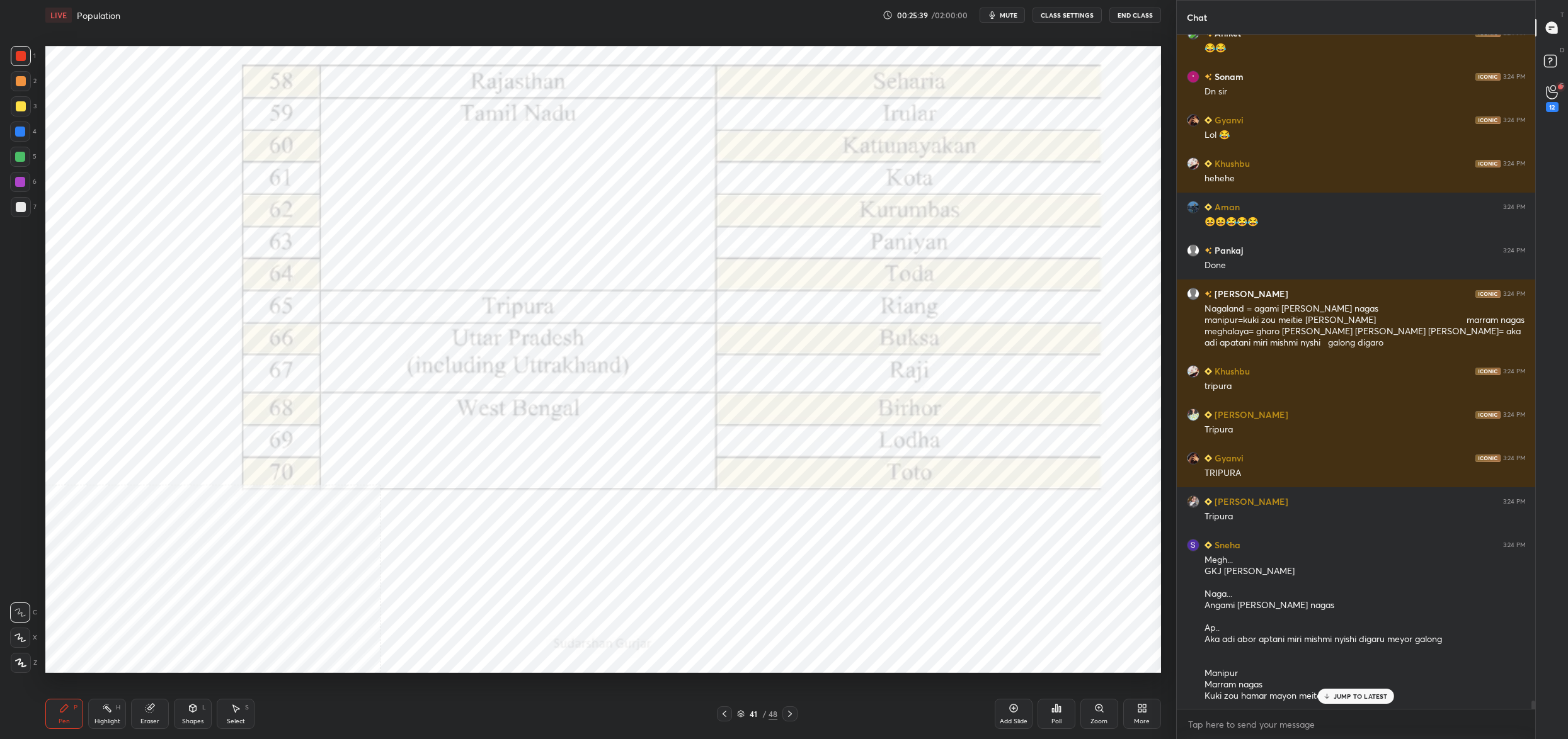
click at [607, 377] on img "grid" at bounding box center [578, 379] width 343 height 187
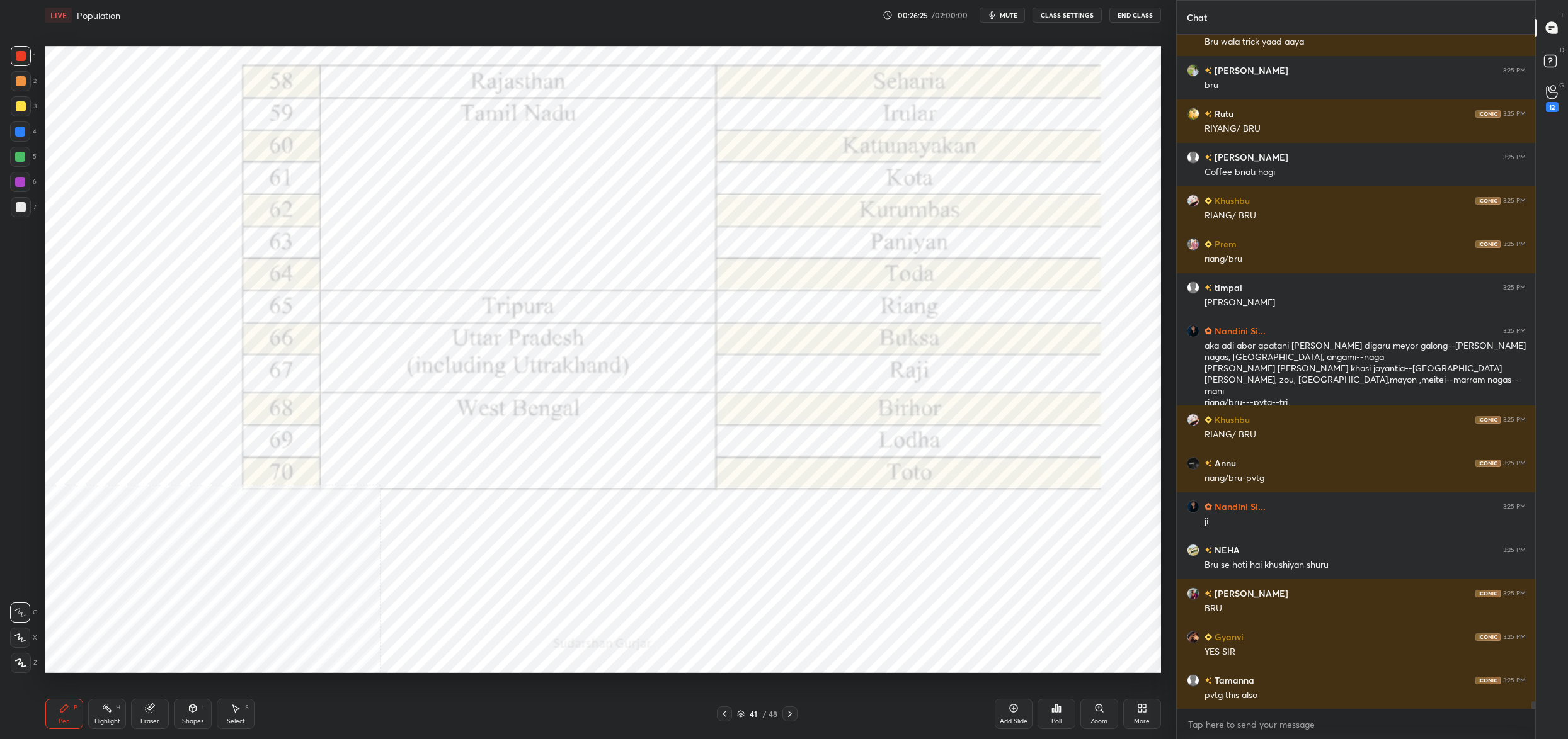
drag, startPoint x: 746, startPoint y: 710, endPoint x: 738, endPoint y: 704, distance: 10.0
click at [745, 712] on div "Pen P Highlight H Eraser Shapes L Select S 41 / 48 Add Slide Poll Zoom More" at bounding box center [603, 714] width 1115 height 51
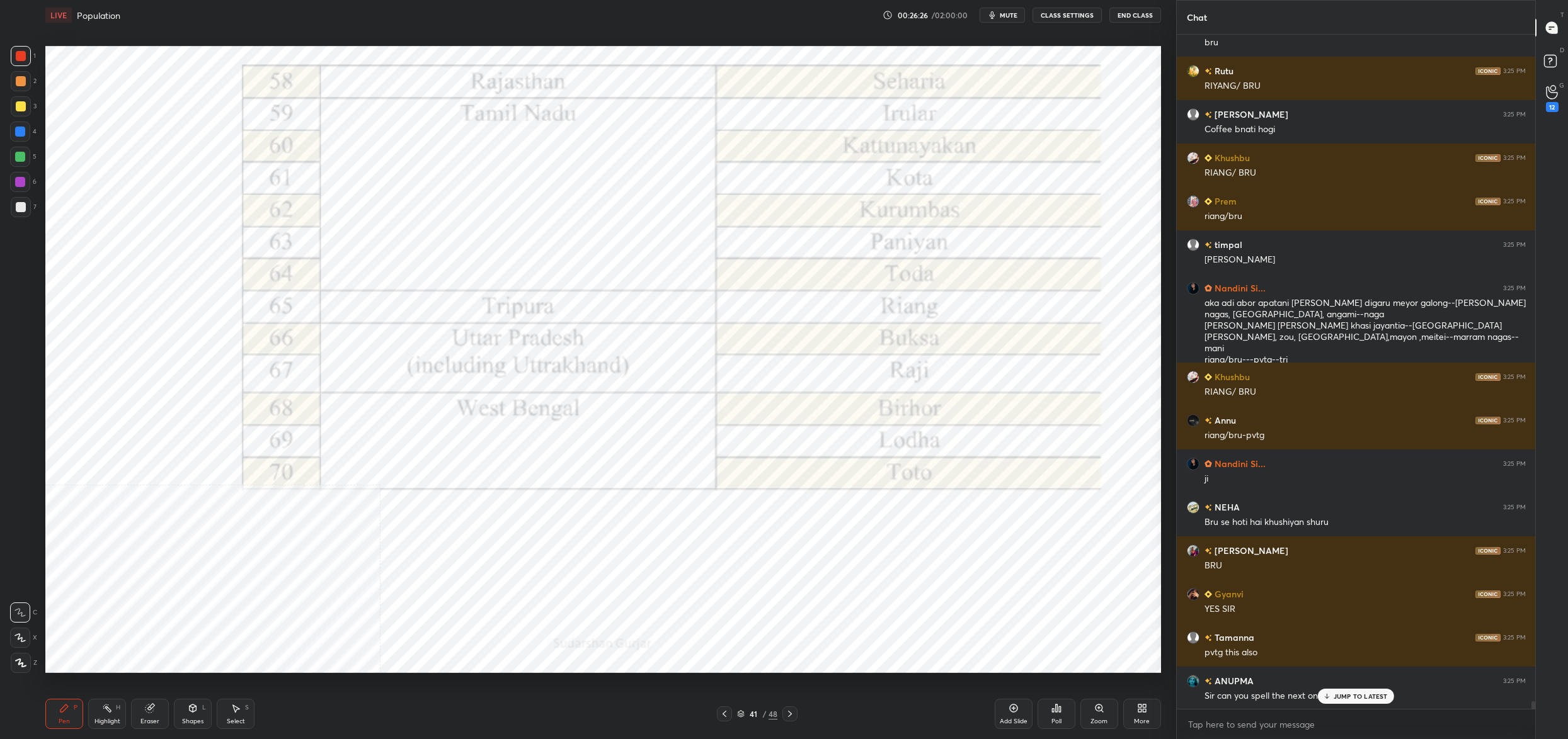
click at [749, 710] on div "41 / 48" at bounding box center [758, 714] width 41 height 11
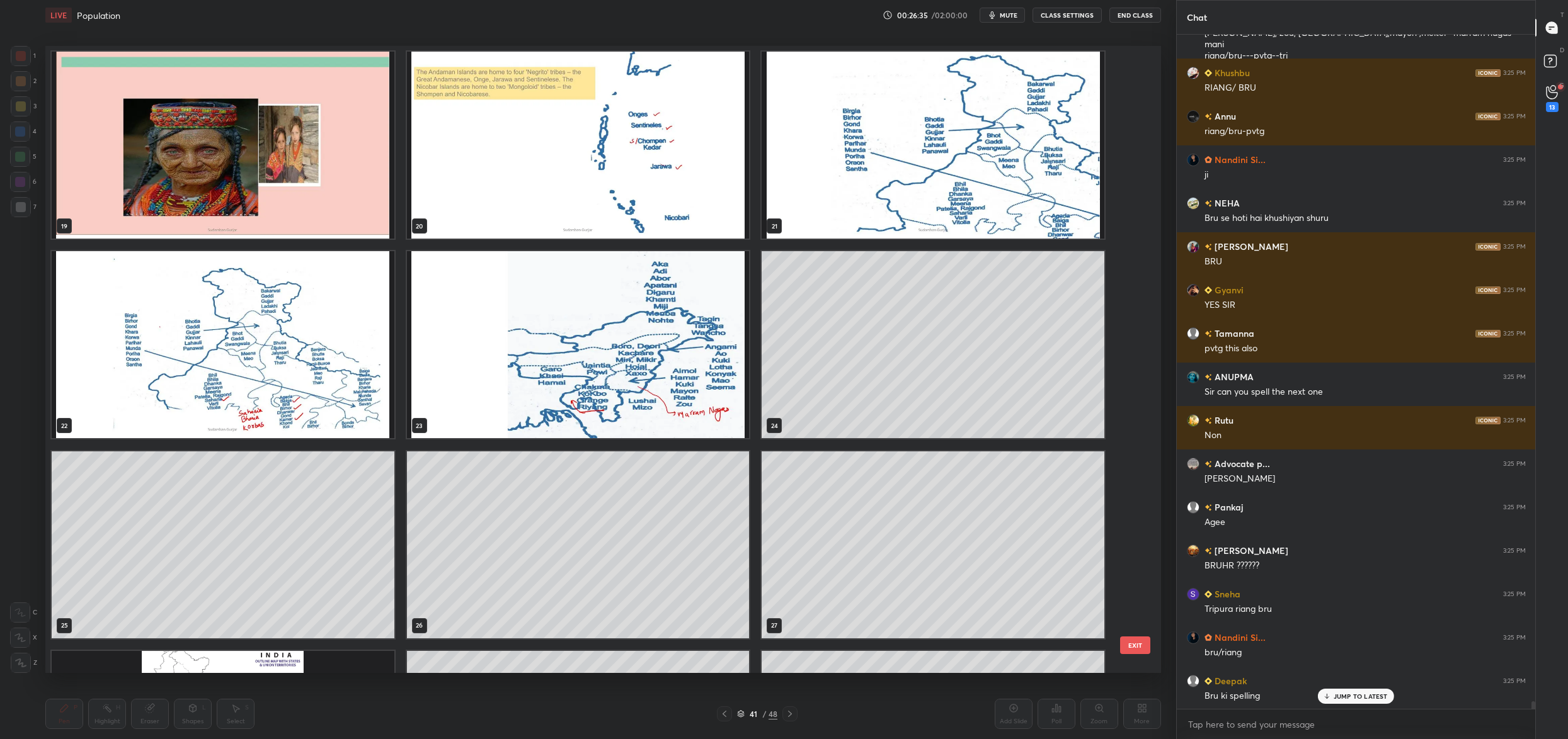
click at [638, 376] on img "grid" at bounding box center [578, 345] width 343 height 187
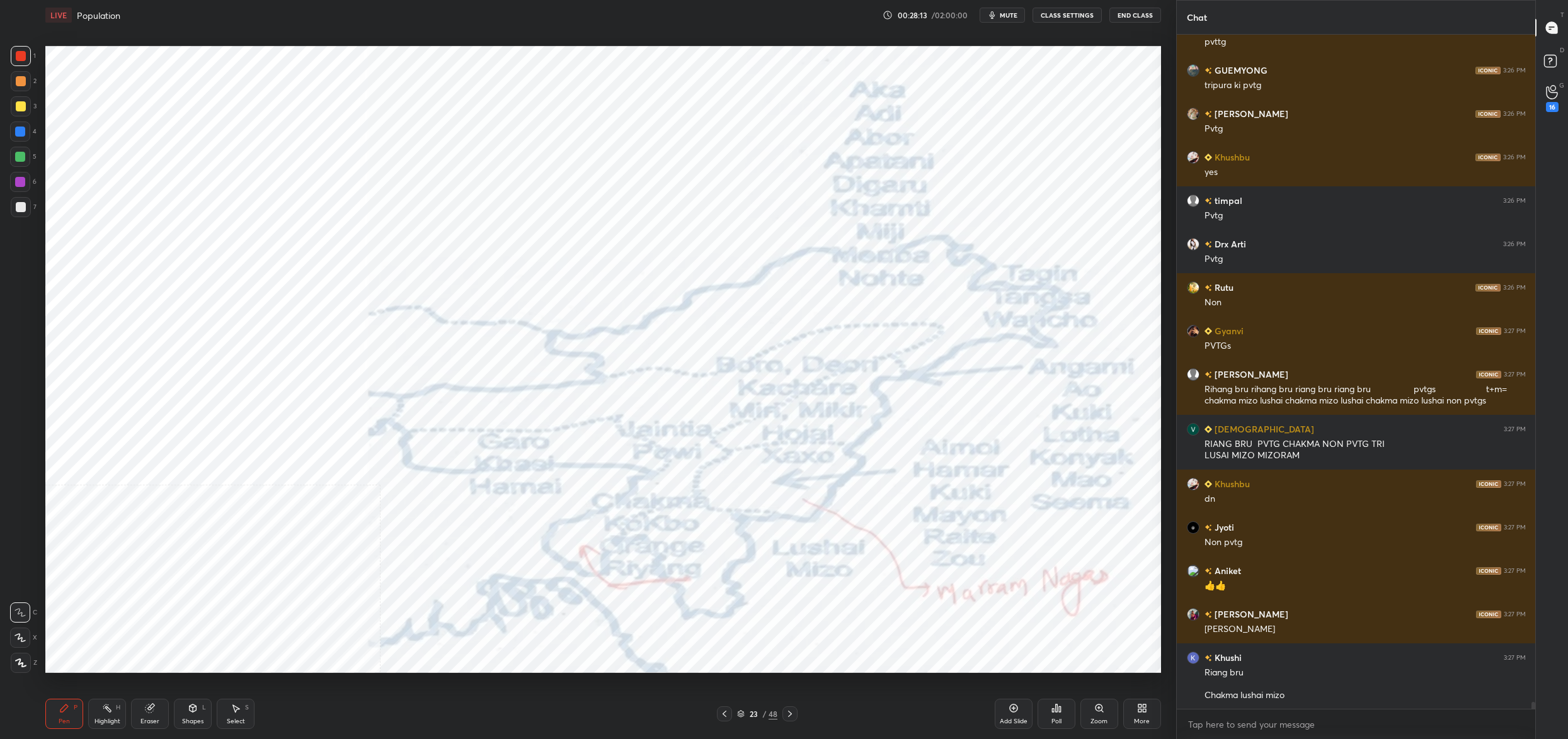
click at [1133, 712] on div "More" at bounding box center [1142, 714] width 38 height 30
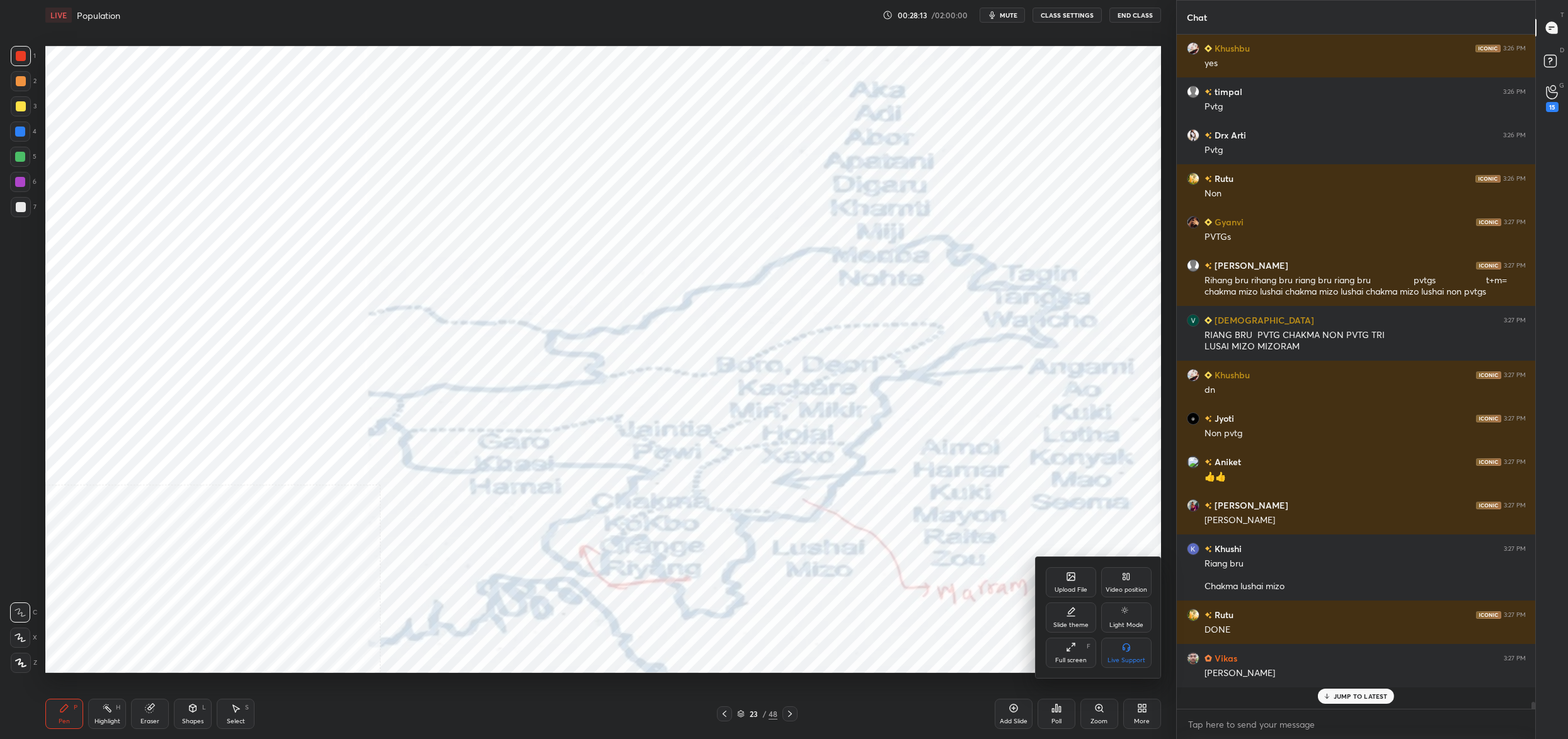
click at [1123, 596] on div "Video position" at bounding box center [1126, 582] width 51 height 30
click at [1121, 639] on div "Bottom right" at bounding box center [1126, 652] width 51 height 30
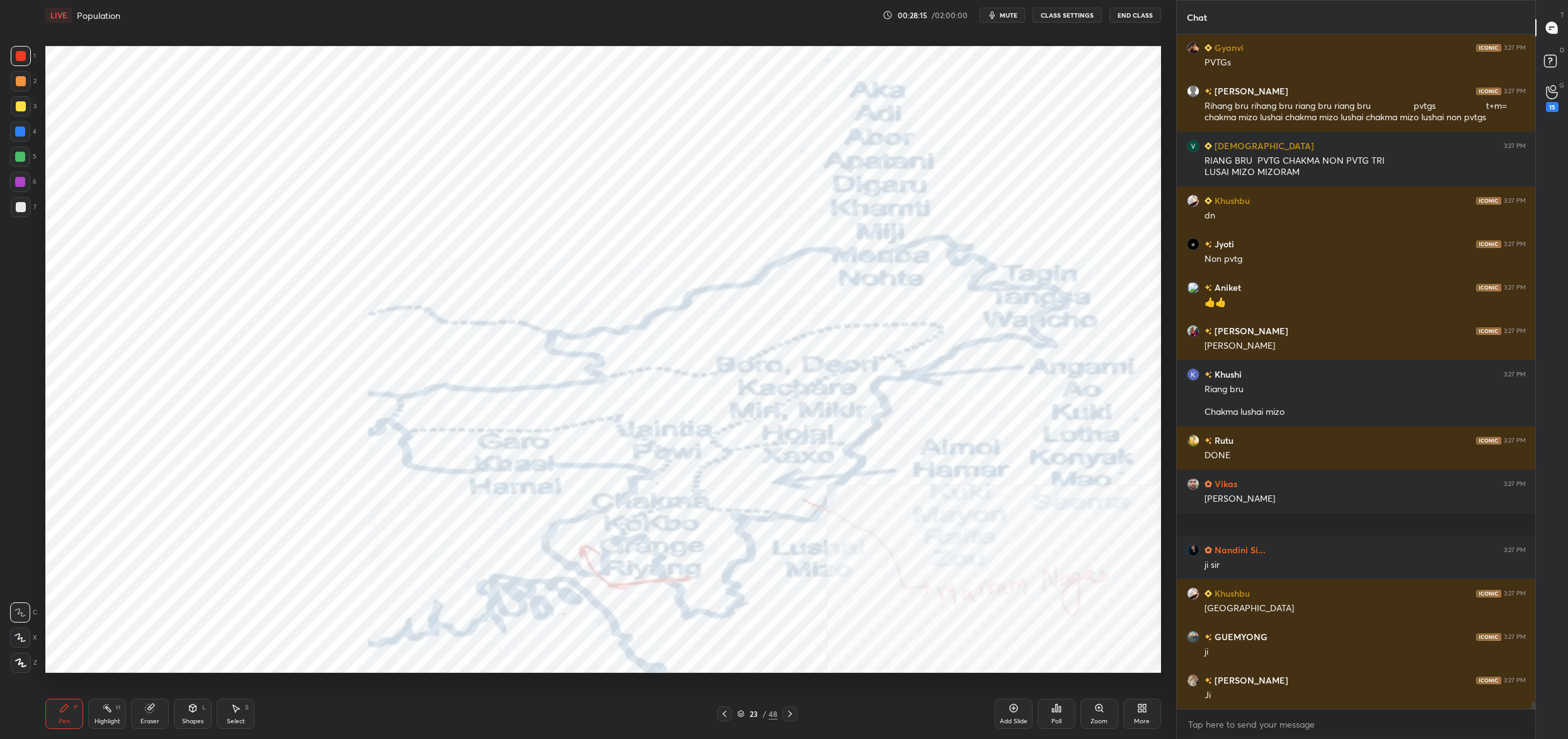
click at [22, 184] on div at bounding box center [19, 182] width 10 height 10
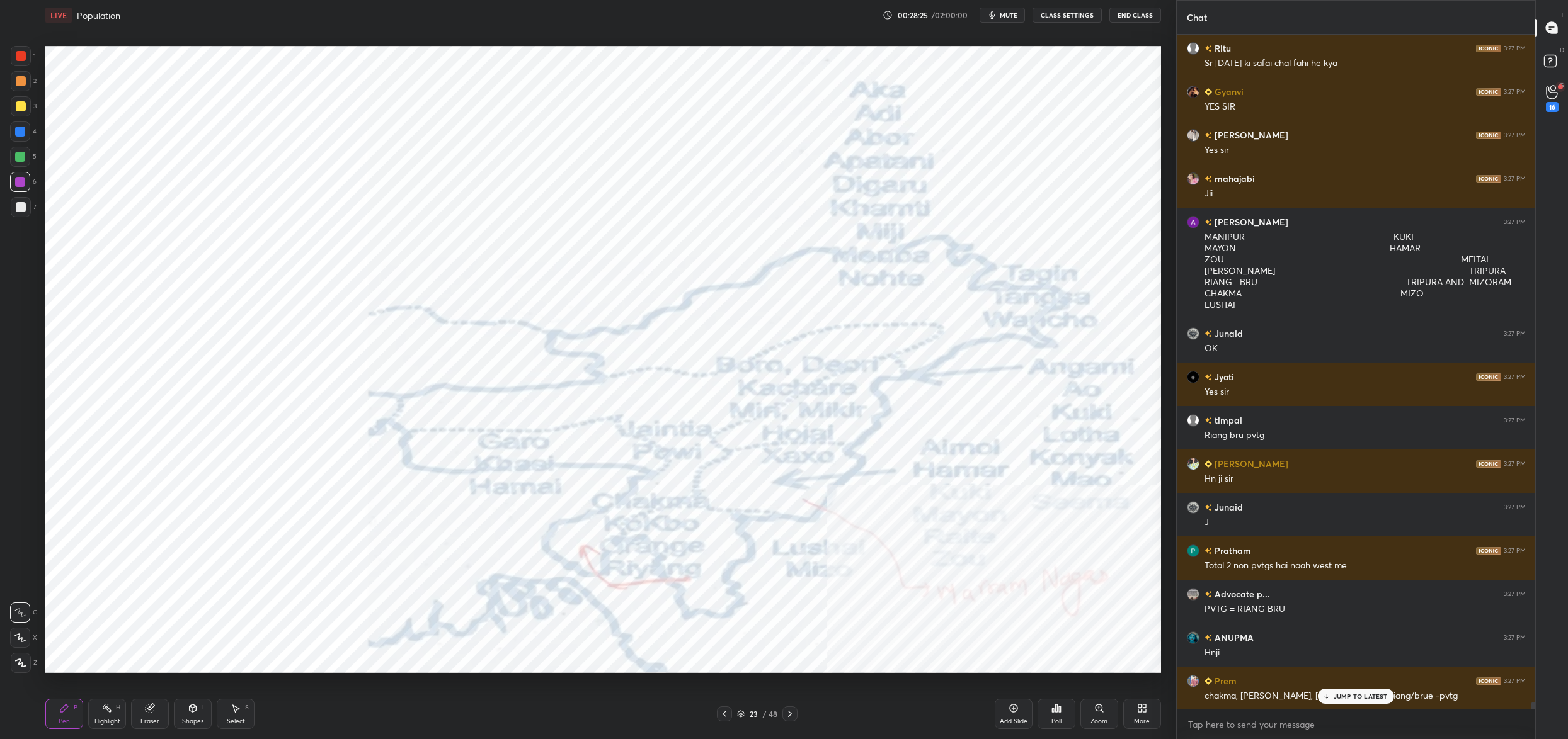
drag, startPoint x: 750, startPoint y: 715, endPoint x: 742, endPoint y: 701, distance: 16.1
click at [750, 717] on div "23" at bounding box center [754, 714] width 13 height 7
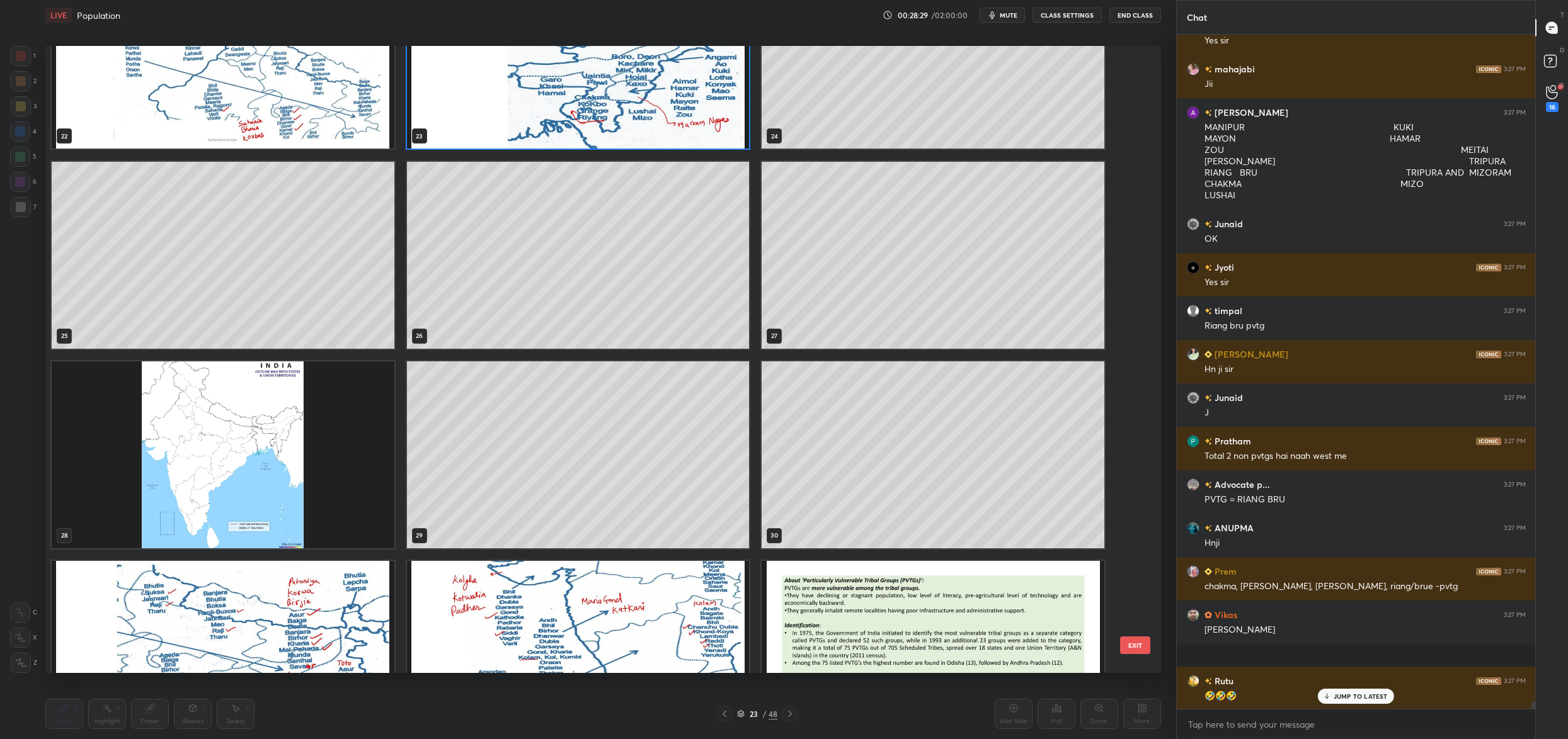
click at [153, 502] on div "19 20 21 22 23 24 25 26 27 28 29 30 31 32 33" at bounding box center [592, 359] width 1093 height 628
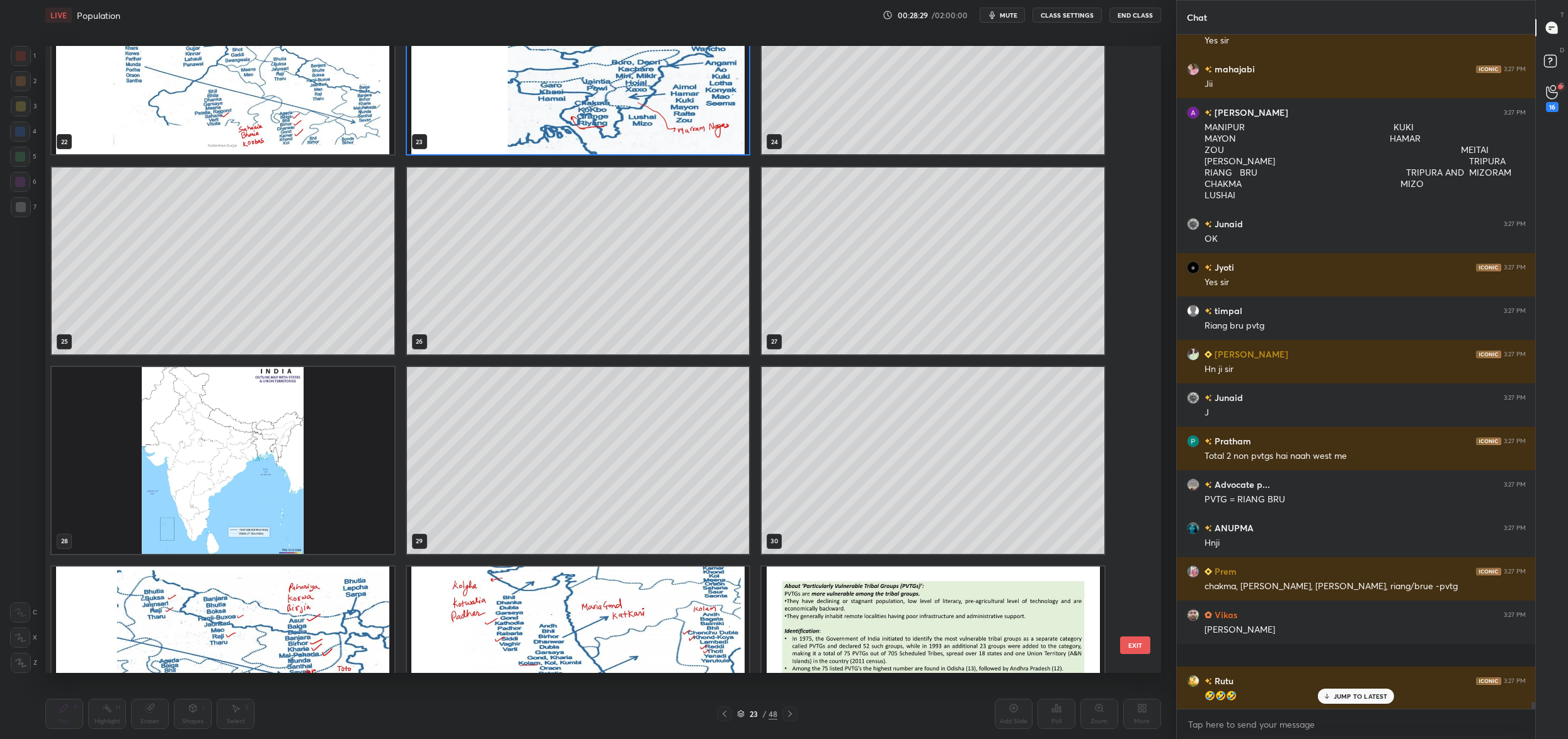
click at [153, 502] on div "19 20 21 22 23 24 25 26 27 28 29 30 31 32 33" at bounding box center [592, 359] width 1093 height 628
click at [159, 497] on img "grid" at bounding box center [223, 461] width 343 height 187
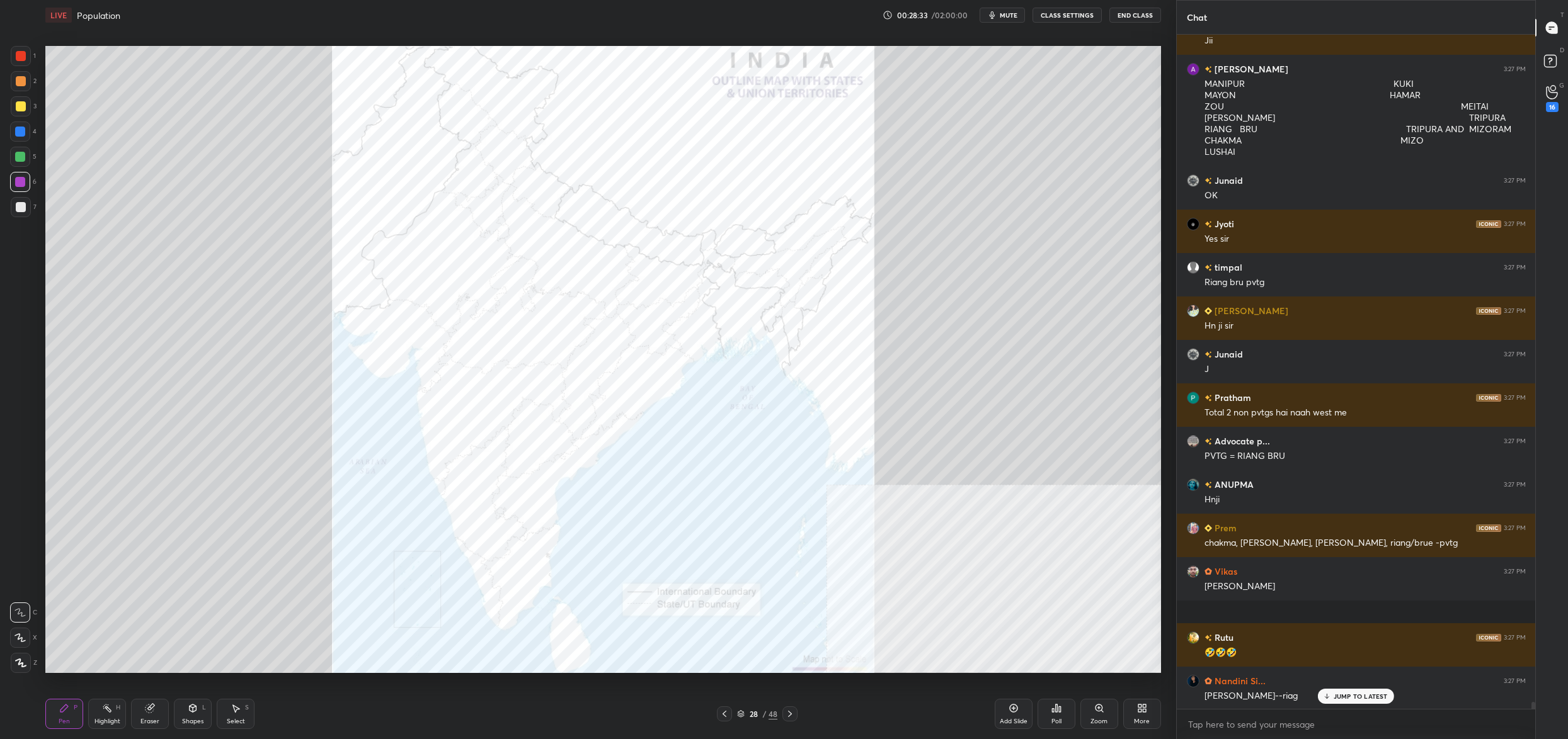
click at [1102, 717] on div "Zoom" at bounding box center [1099, 714] width 38 height 30
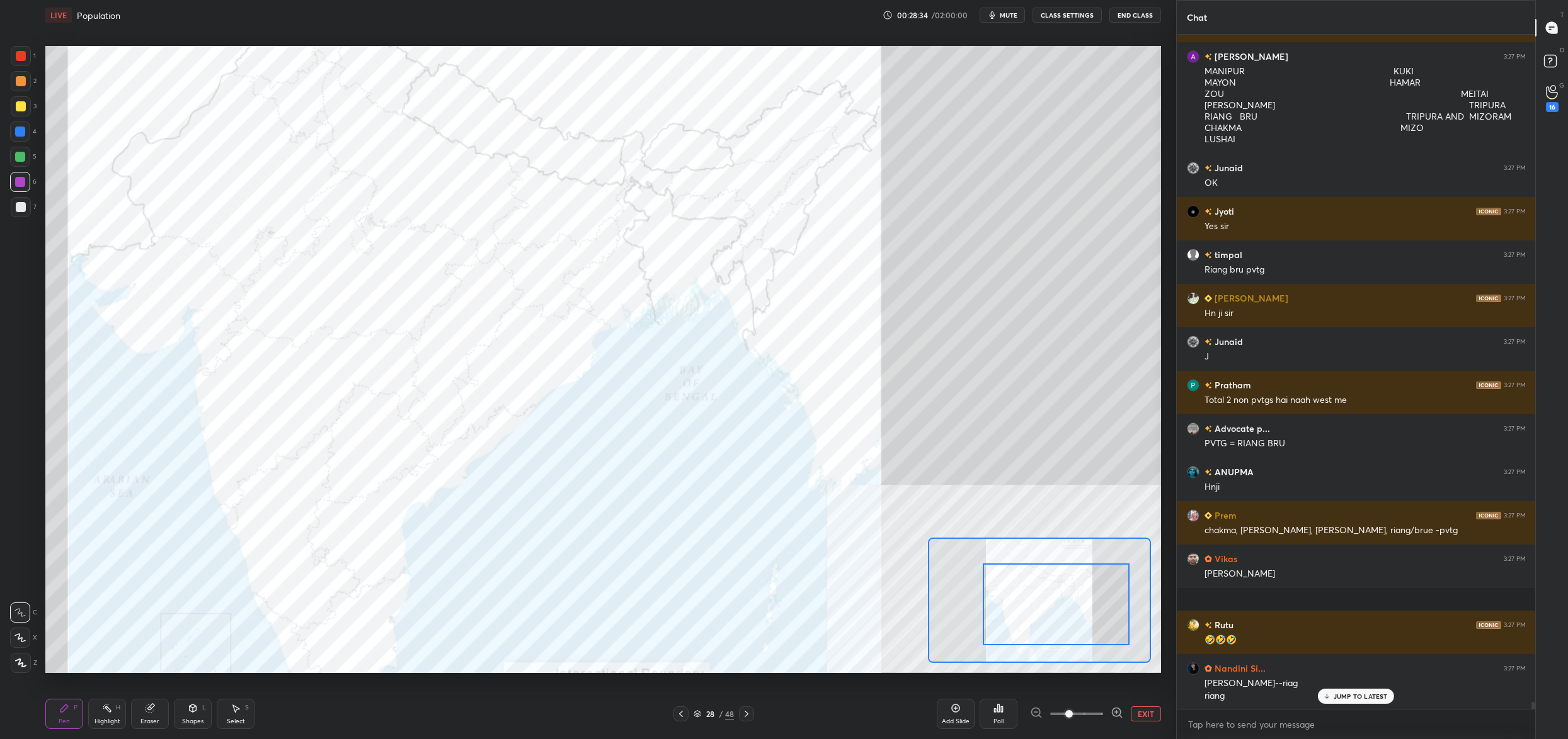
drag, startPoint x: 1089, startPoint y: 630, endPoint x: 1085, endPoint y: 622, distance: 8.9
click at [1090, 627] on div at bounding box center [1055, 604] width 147 height 82
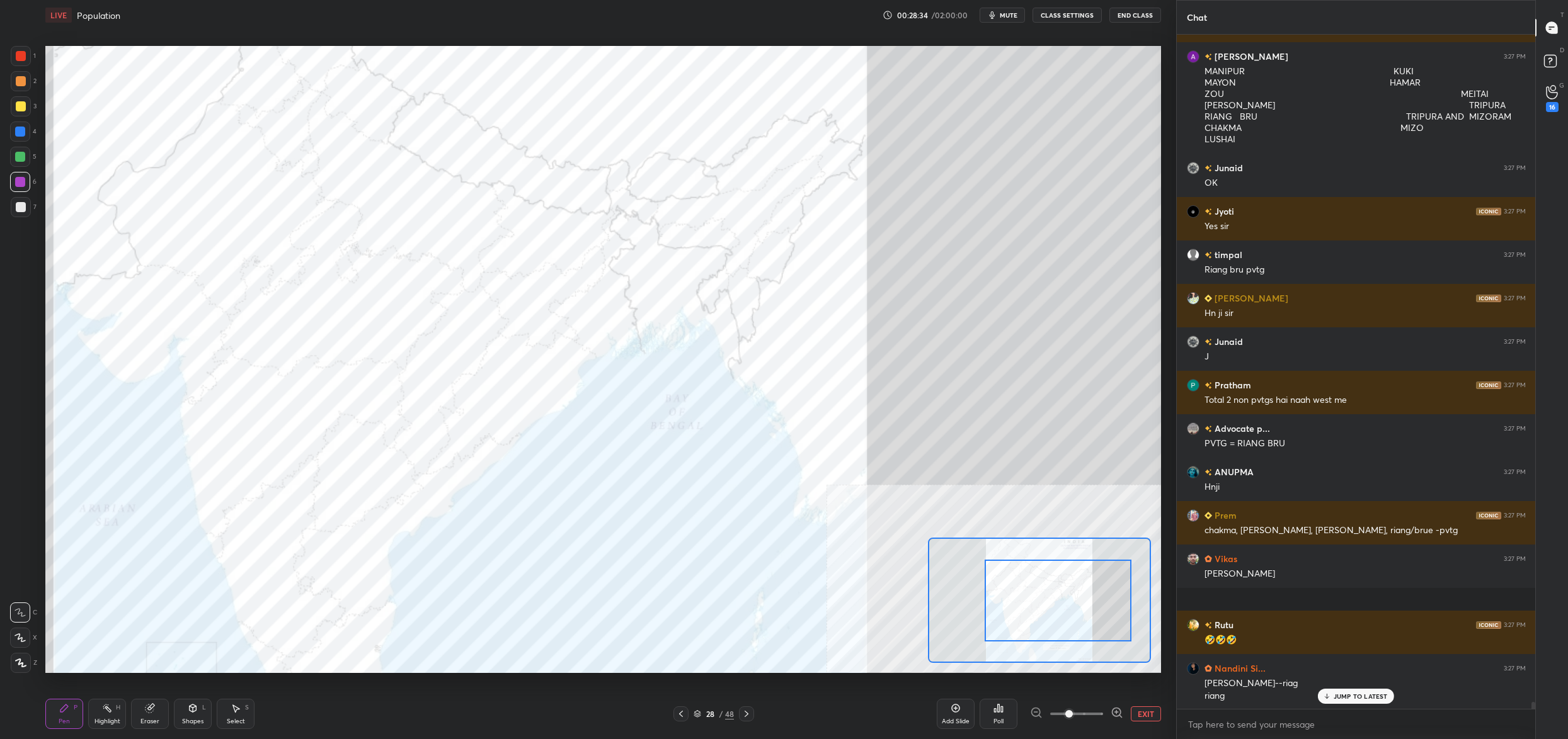
click at [1088, 621] on div at bounding box center [1057, 601] width 147 height 82
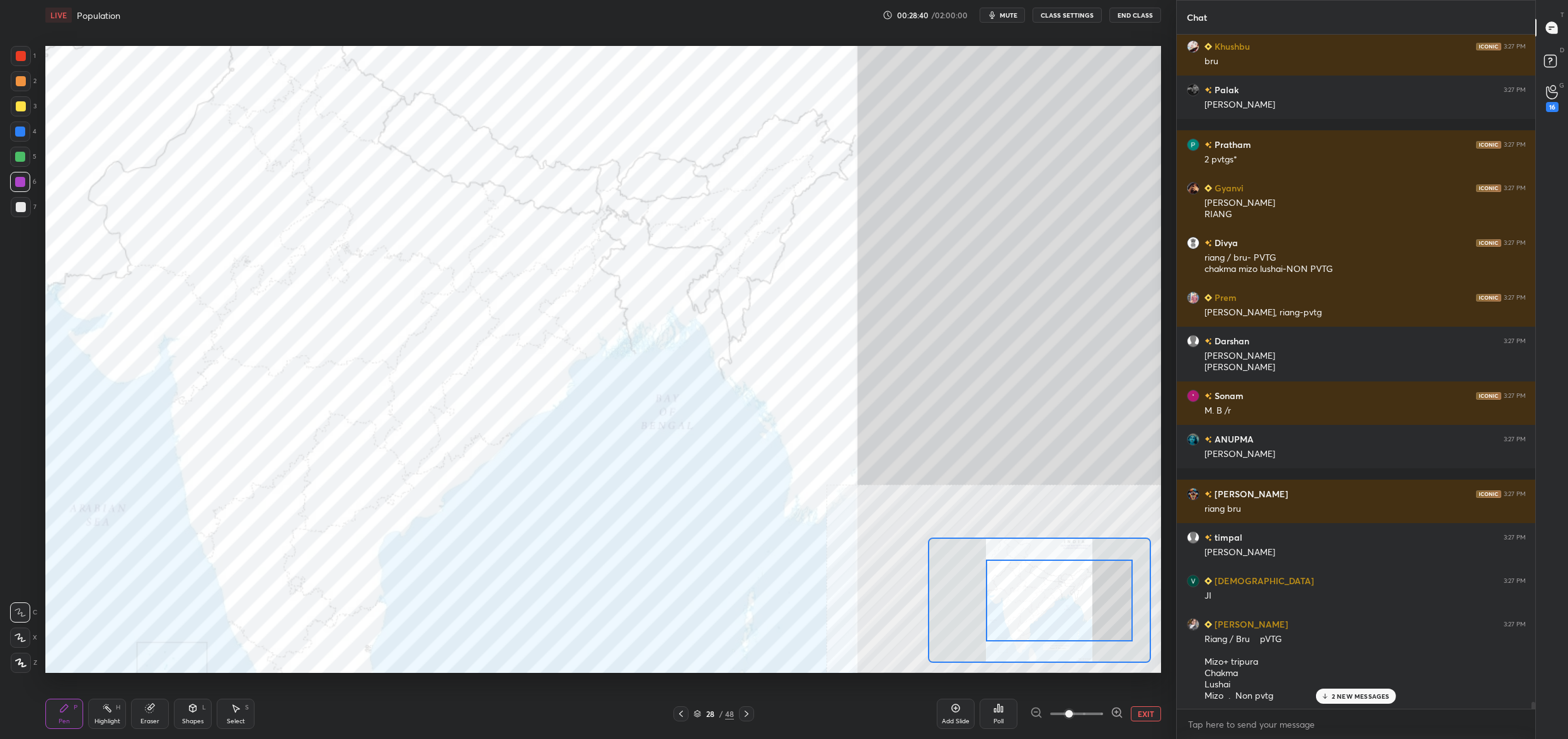
click at [1002, 715] on div "Poll" at bounding box center [998, 714] width 38 height 30
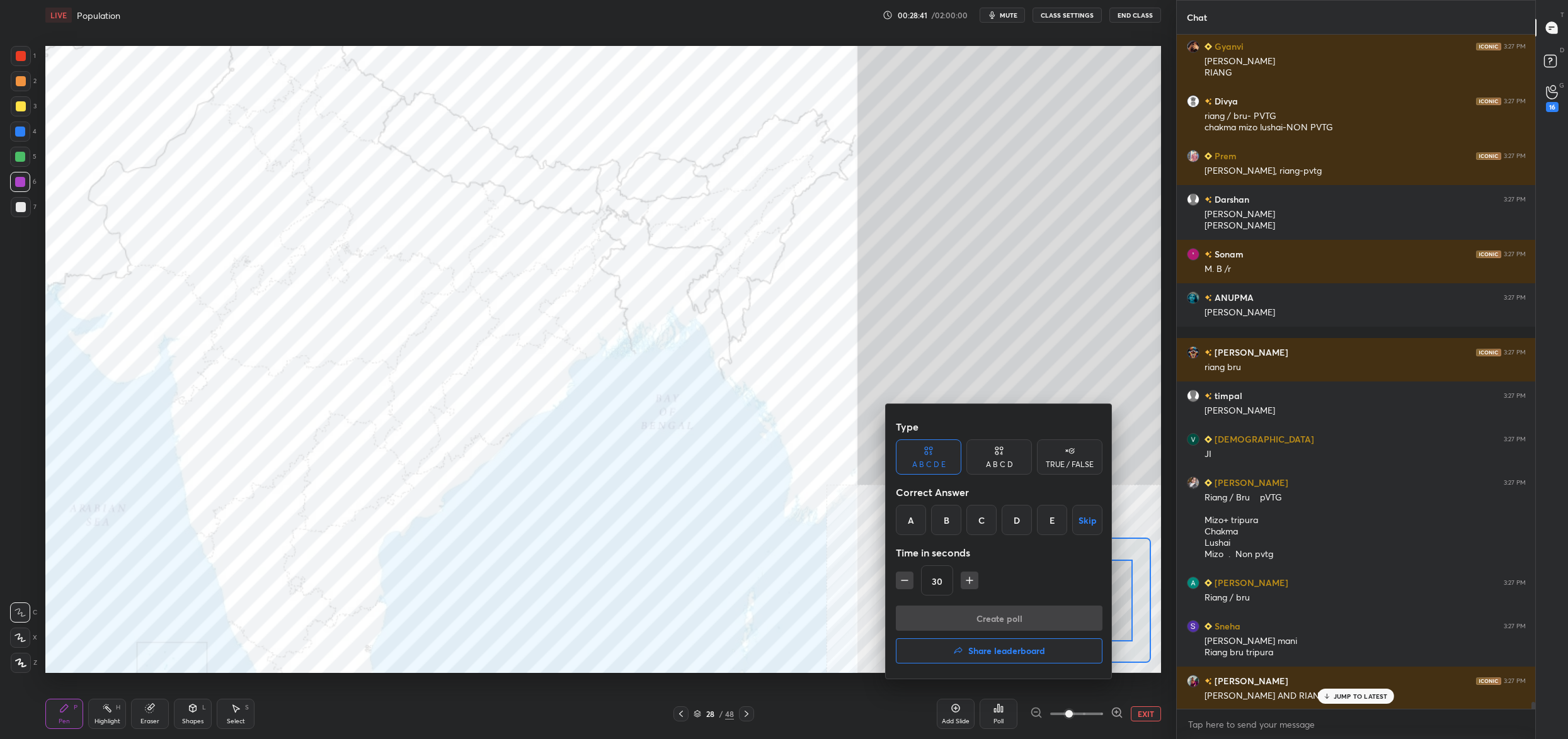
drag, startPoint x: 918, startPoint y: 520, endPoint x: 939, endPoint y: 560, distance: 45.2
click at [918, 520] on div "A" at bounding box center [911, 520] width 30 height 30
click at [963, 615] on button "Create poll" at bounding box center [999, 617] width 206 height 25
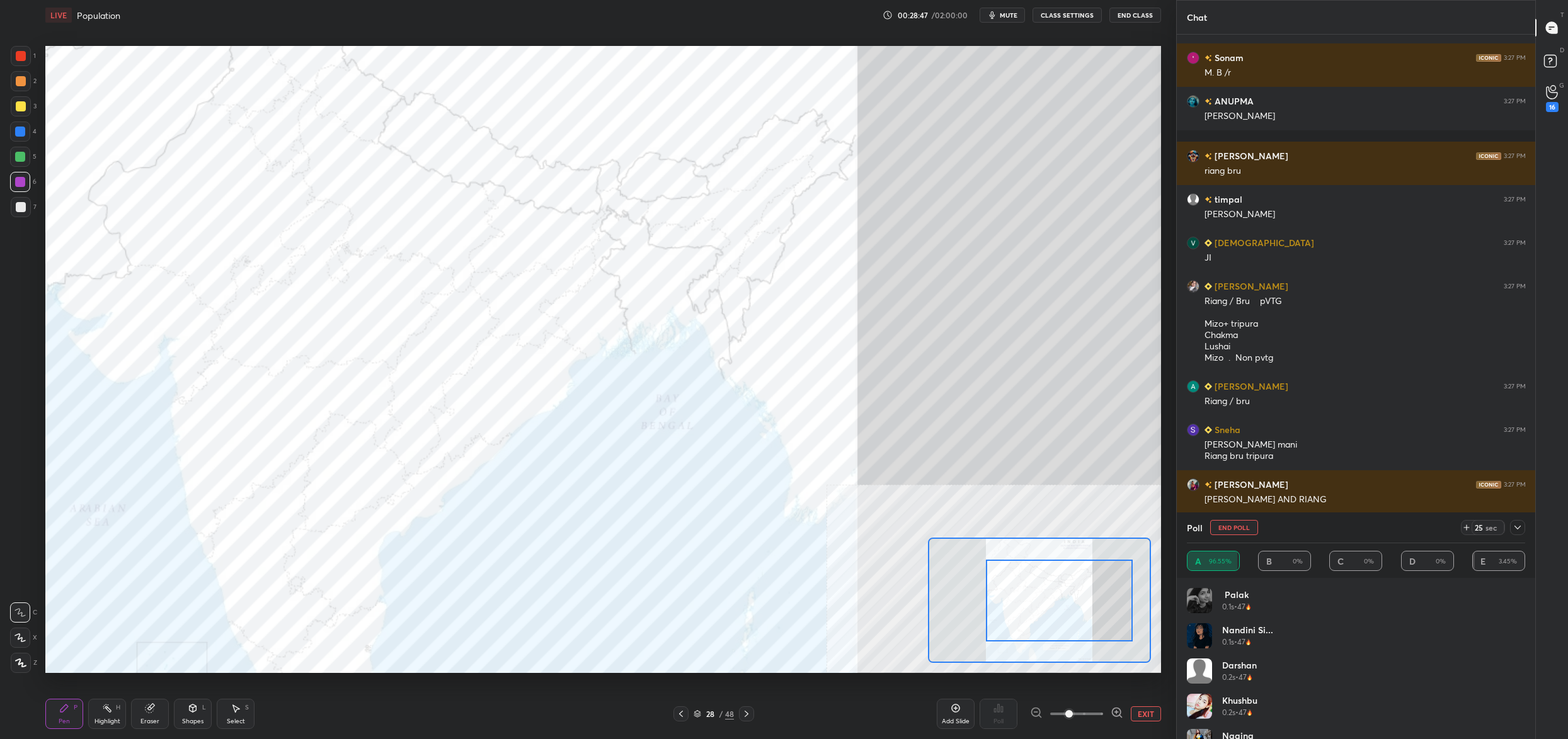
click at [1234, 523] on button "End Poll" at bounding box center [1234, 527] width 48 height 15
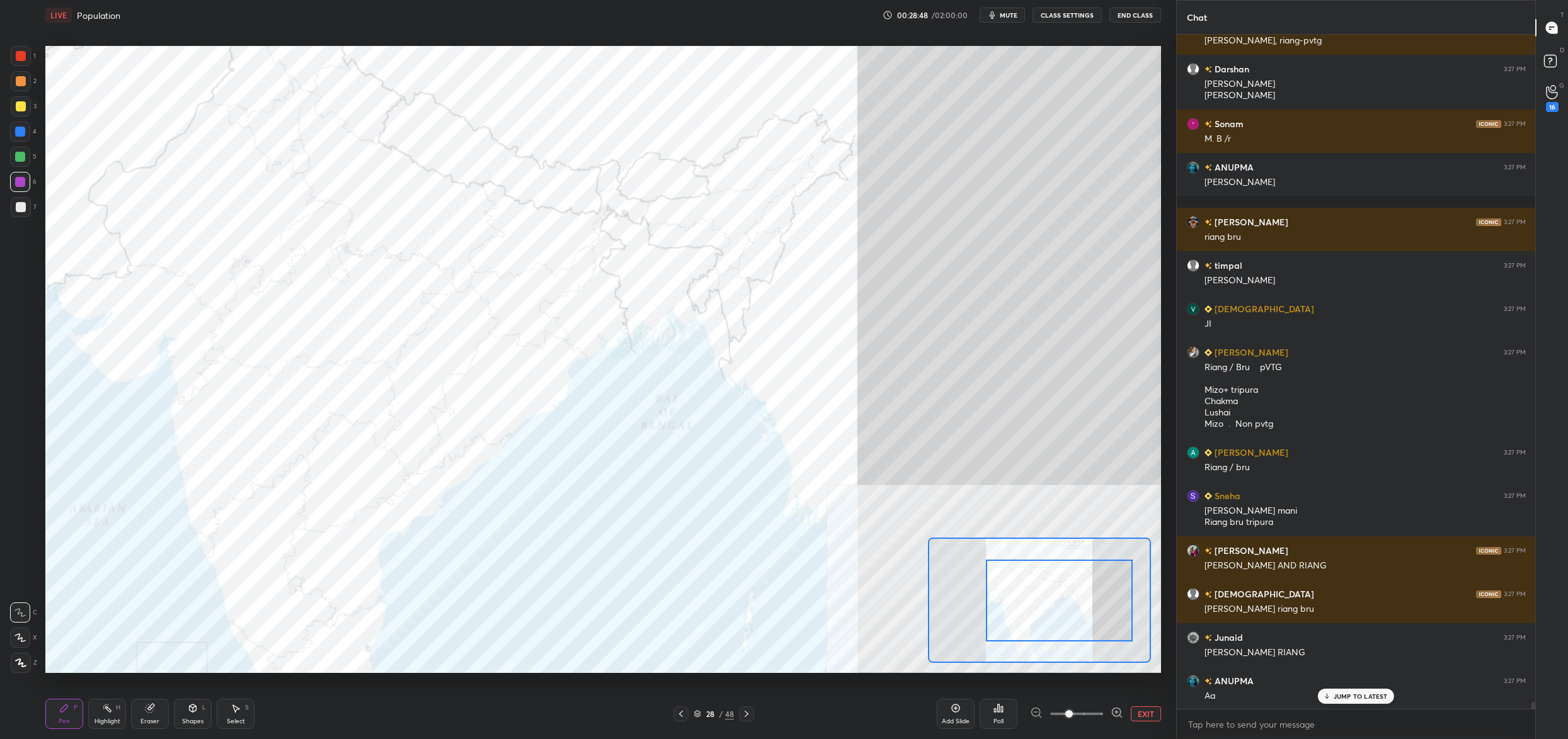
click at [994, 715] on div "Poll" at bounding box center [998, 714] width 38 height 30
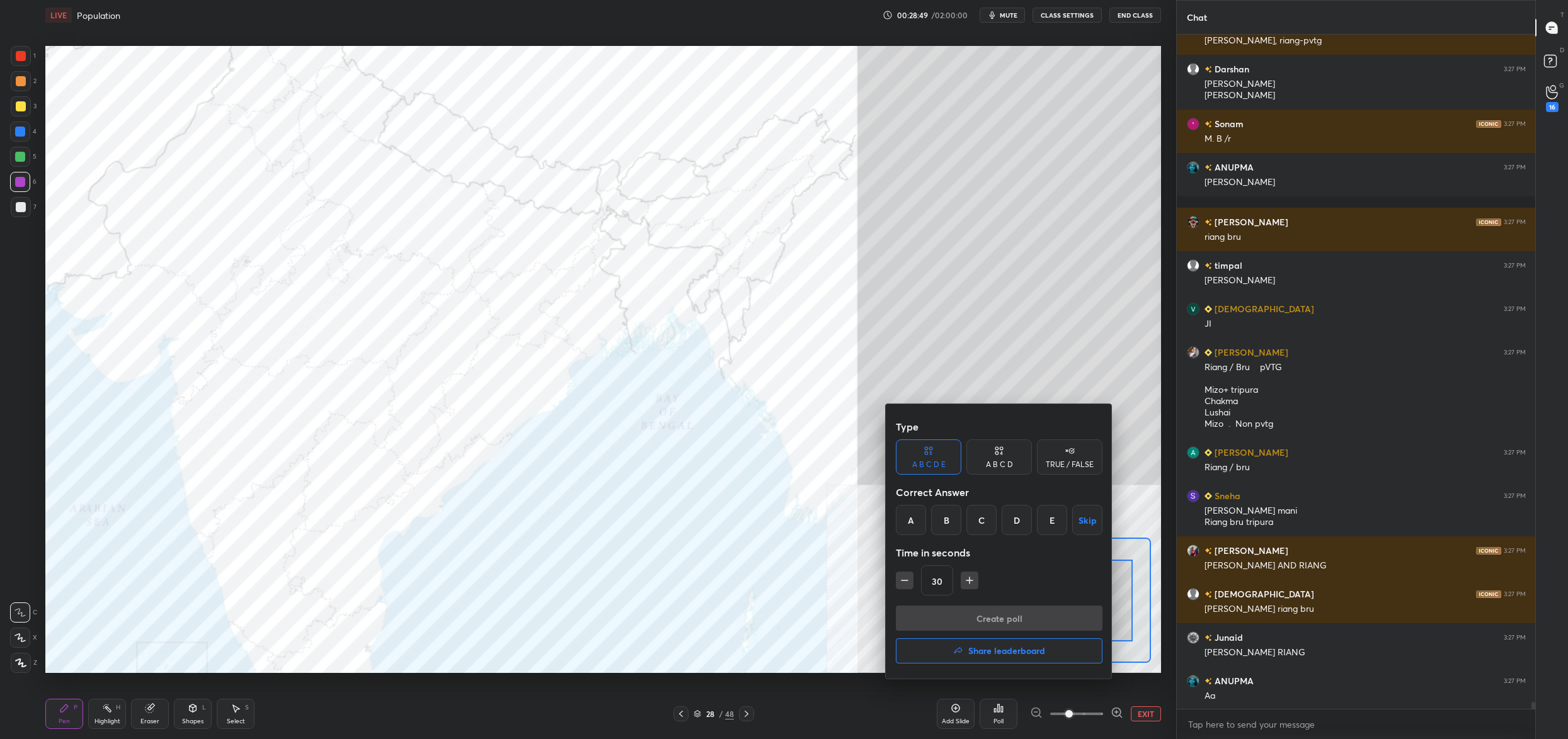
drag, startPoint x: 914, startPoint y: 519, endPoint x: 914, endPoint y: 533, distance: 14.0
click at [914, 522] on div "A" at bounding box center [911, 520] width 30 height 30
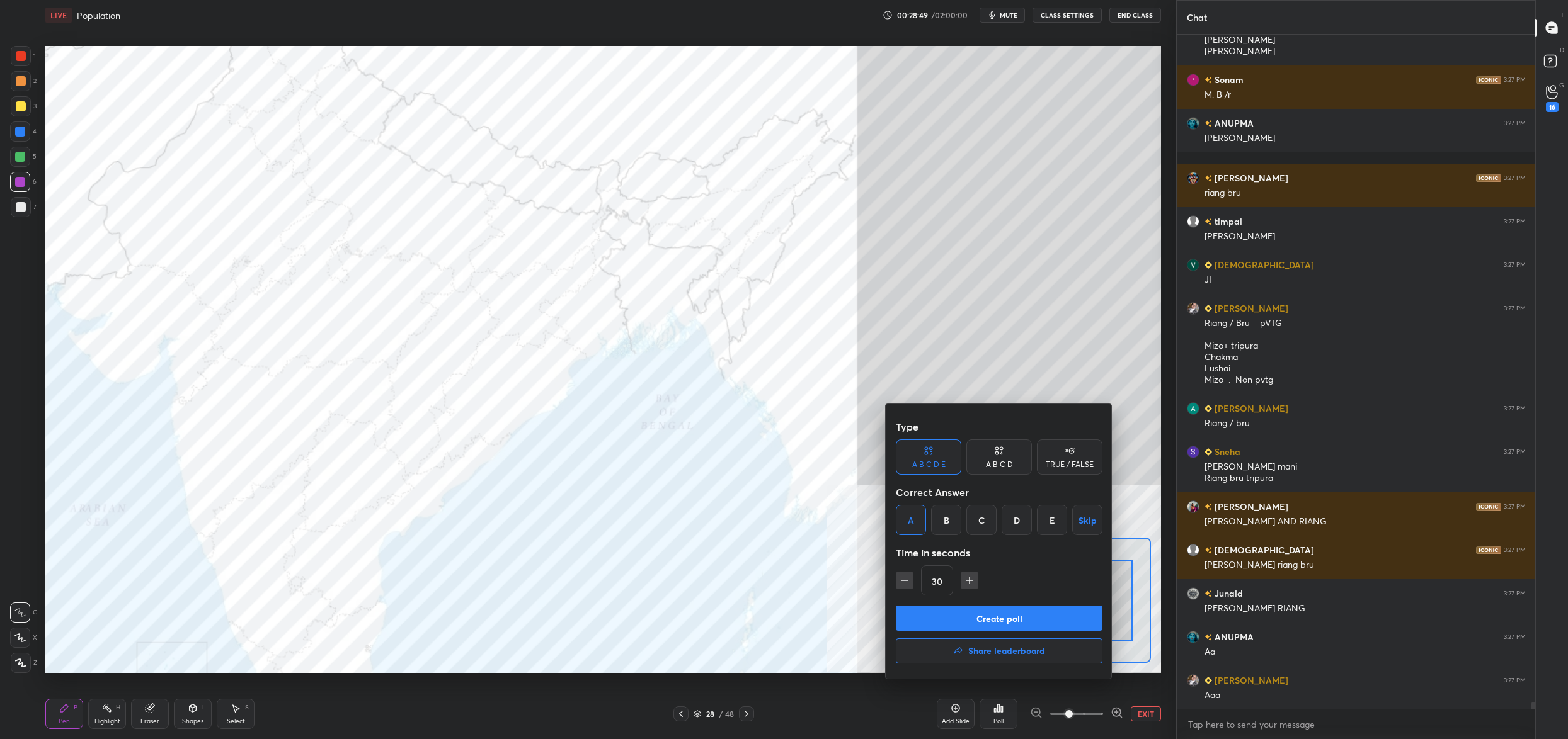
click at [958, 611] on button "Create poll" at bounding box center [999, 617] width 206 height 25
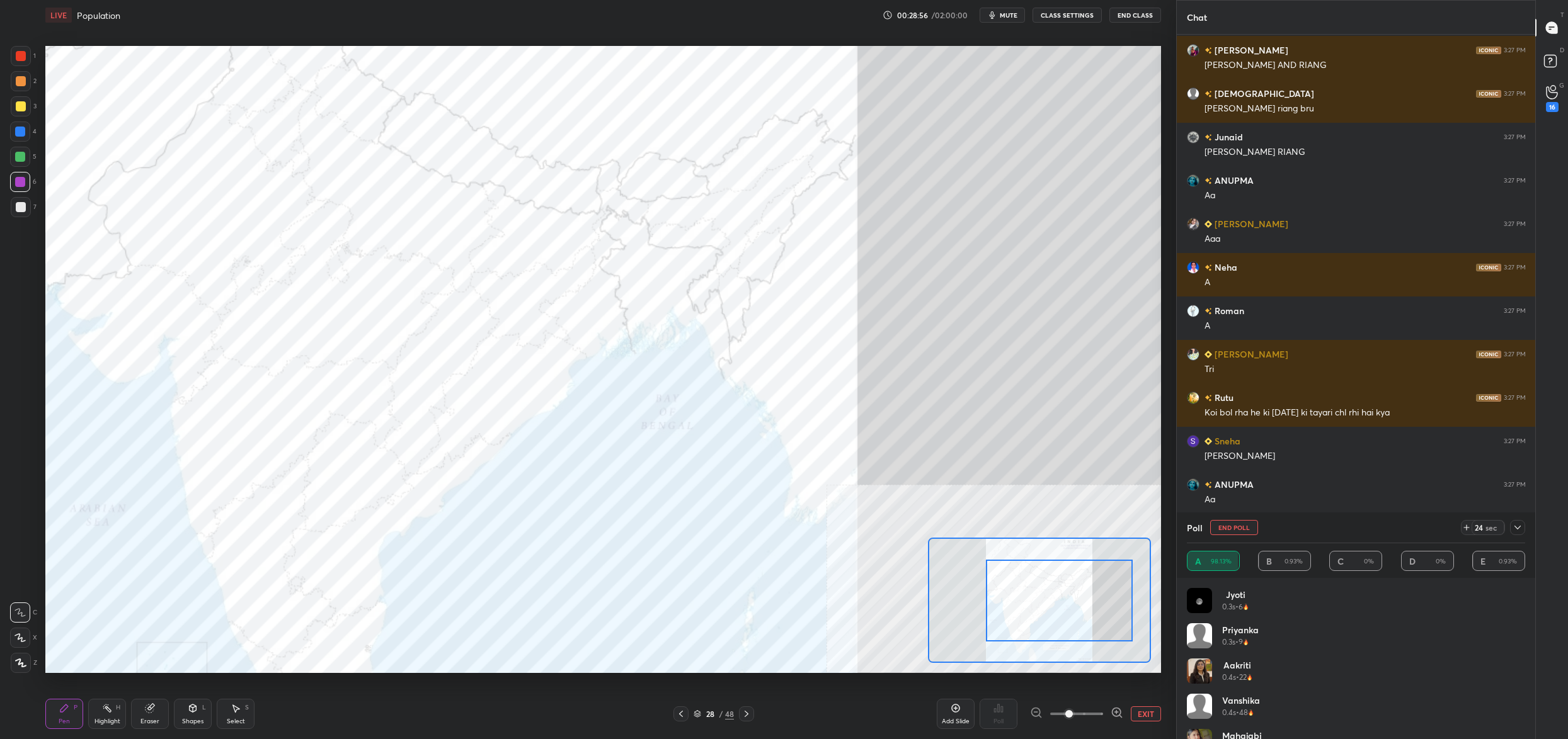
drag, startPoint x: 1234, startPoint y: 526, endPoint x: 1224, endPoint y: 526, distance: 10.0
click at [1233, 524] on button "End Poll" at bounding box center [1234, 527] width 48 height 15
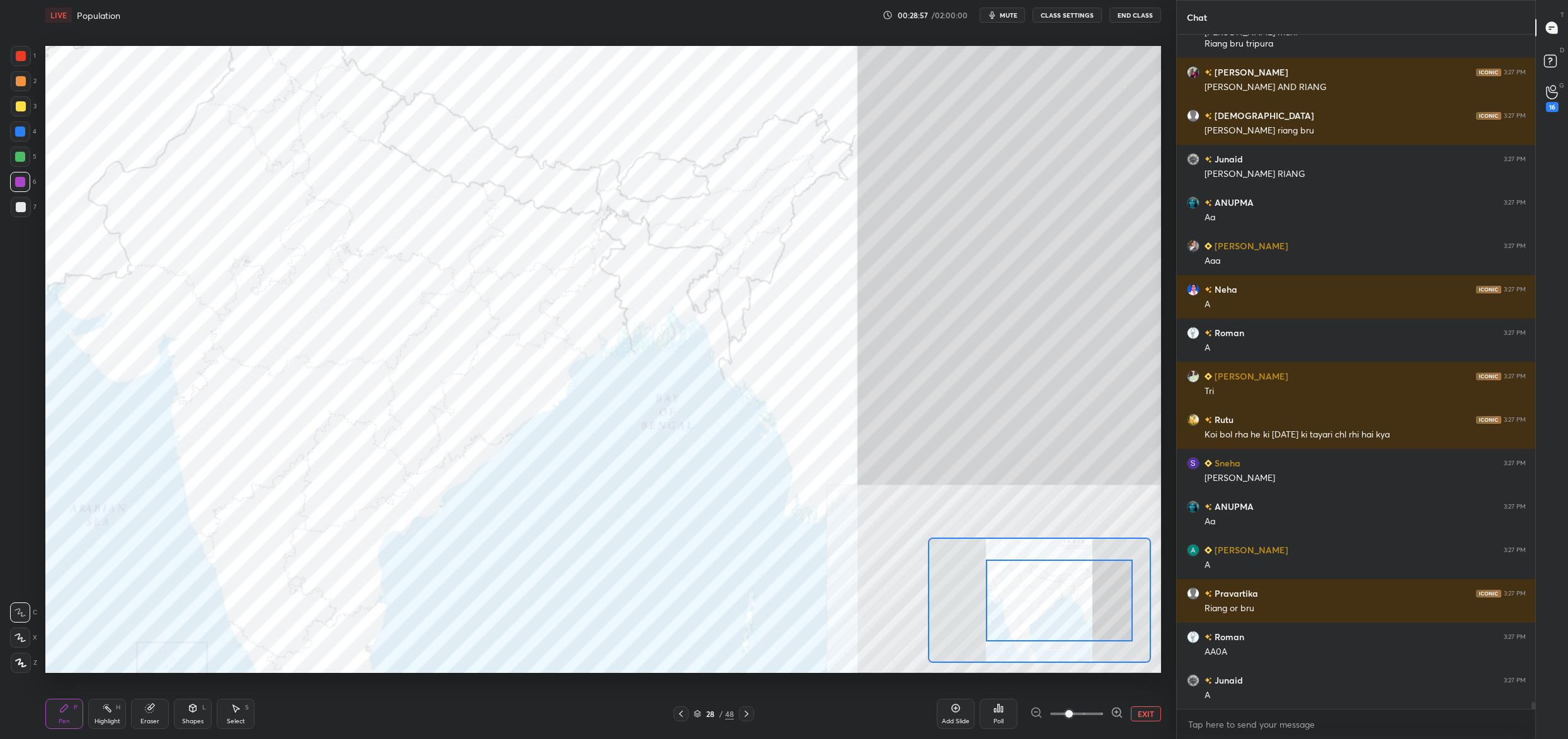
click at [998, 715] on div "Poll" at bounding box center [998, 714] width 38 height 30
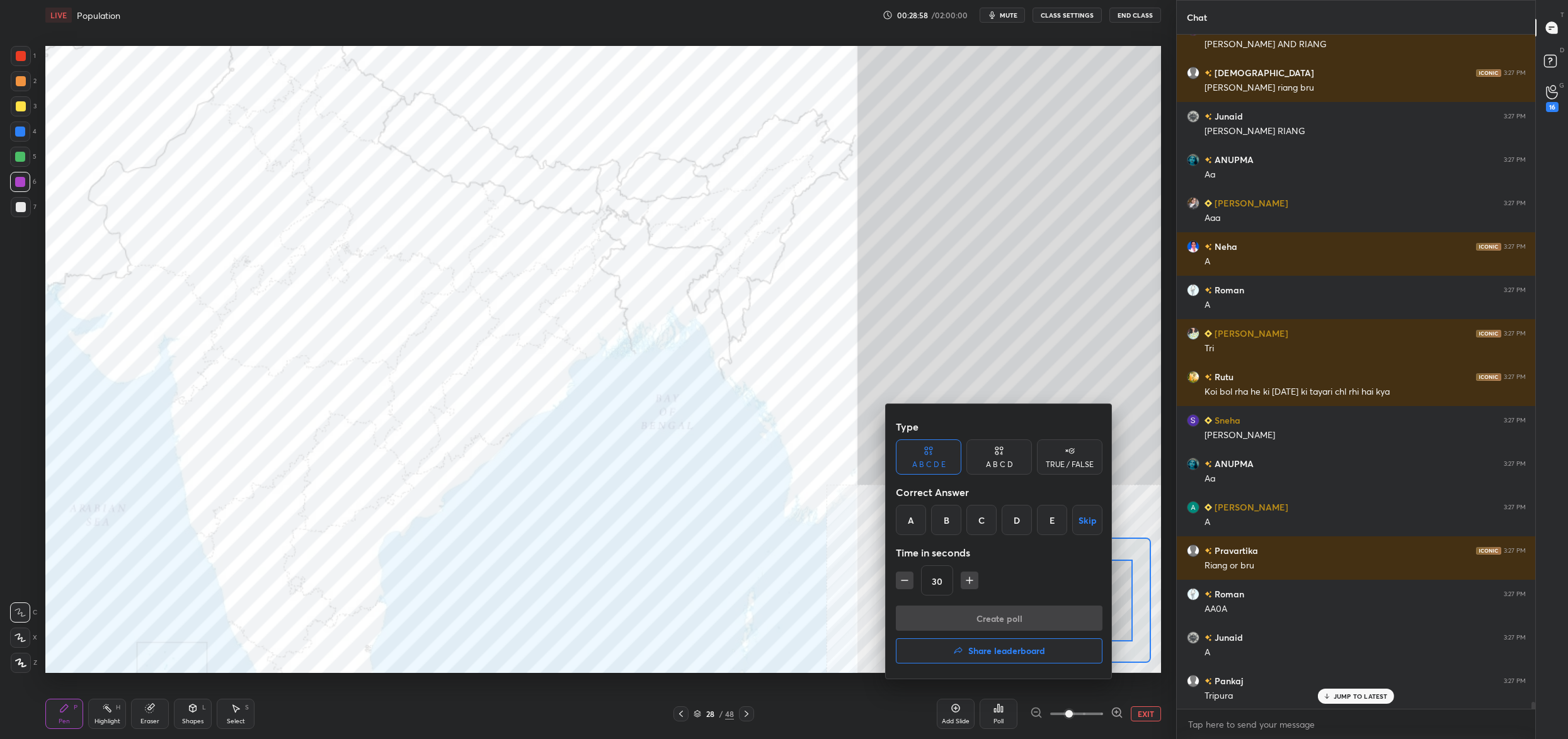
drag, startPoint x: 913, startPoint y: 526, endPoint x: 925, endPoint y: 576, distance: 51.4
click at [911, 527] on div "A" at bounding box center [911, 520] width 30 height 30
click at [934, 605] on div "Type A B C D E A B C D TRUE / FALSE Correct Answer A B C D E Skip Time in secon…" at bounding box center [999, 542] width 227 height 275
click at [937, 617] on button "Create poll" at bounding box center [999, 617] width 206 height 25
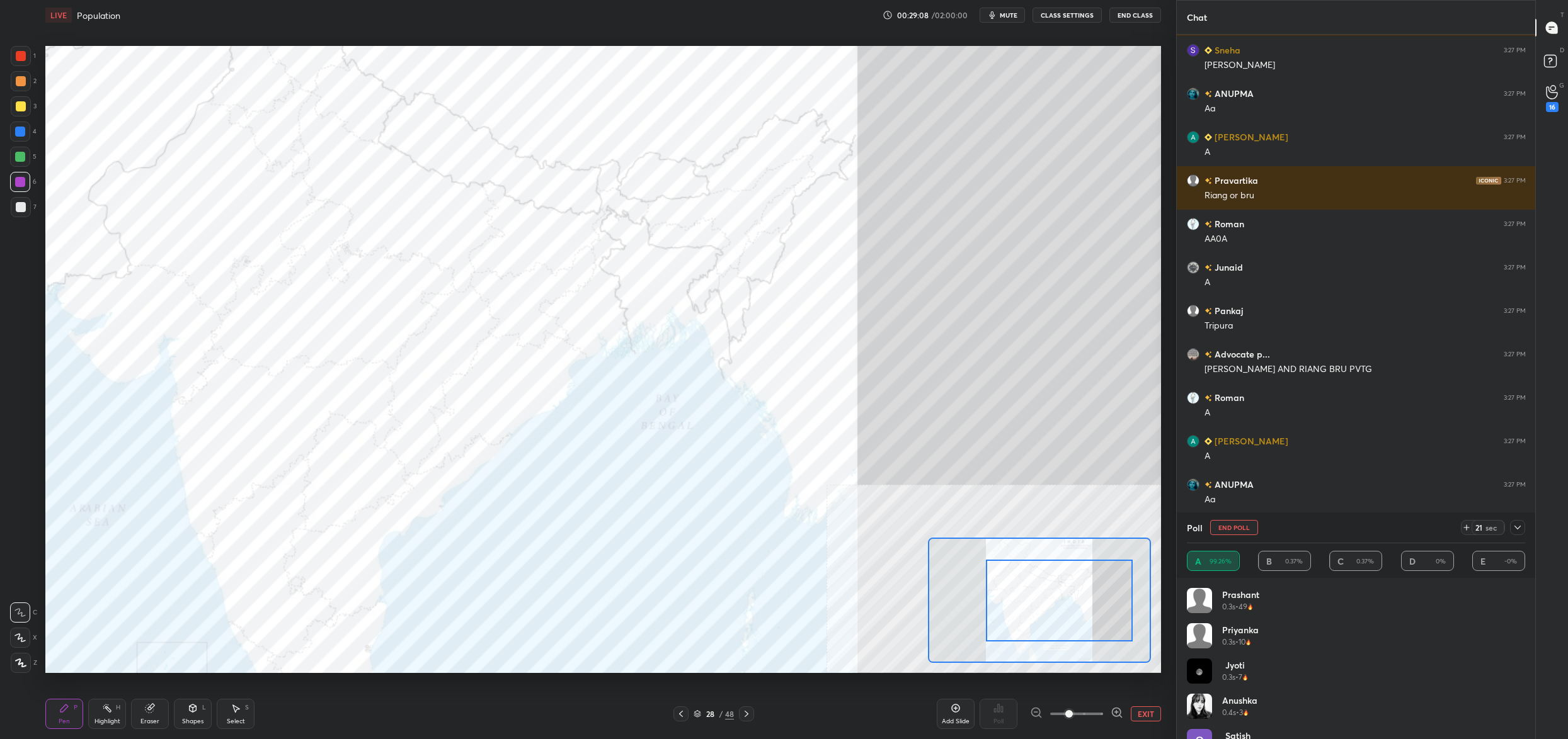
click at [1247, 529] on button "End Poll" at bounding box center [1234, 527] width 48 height 15
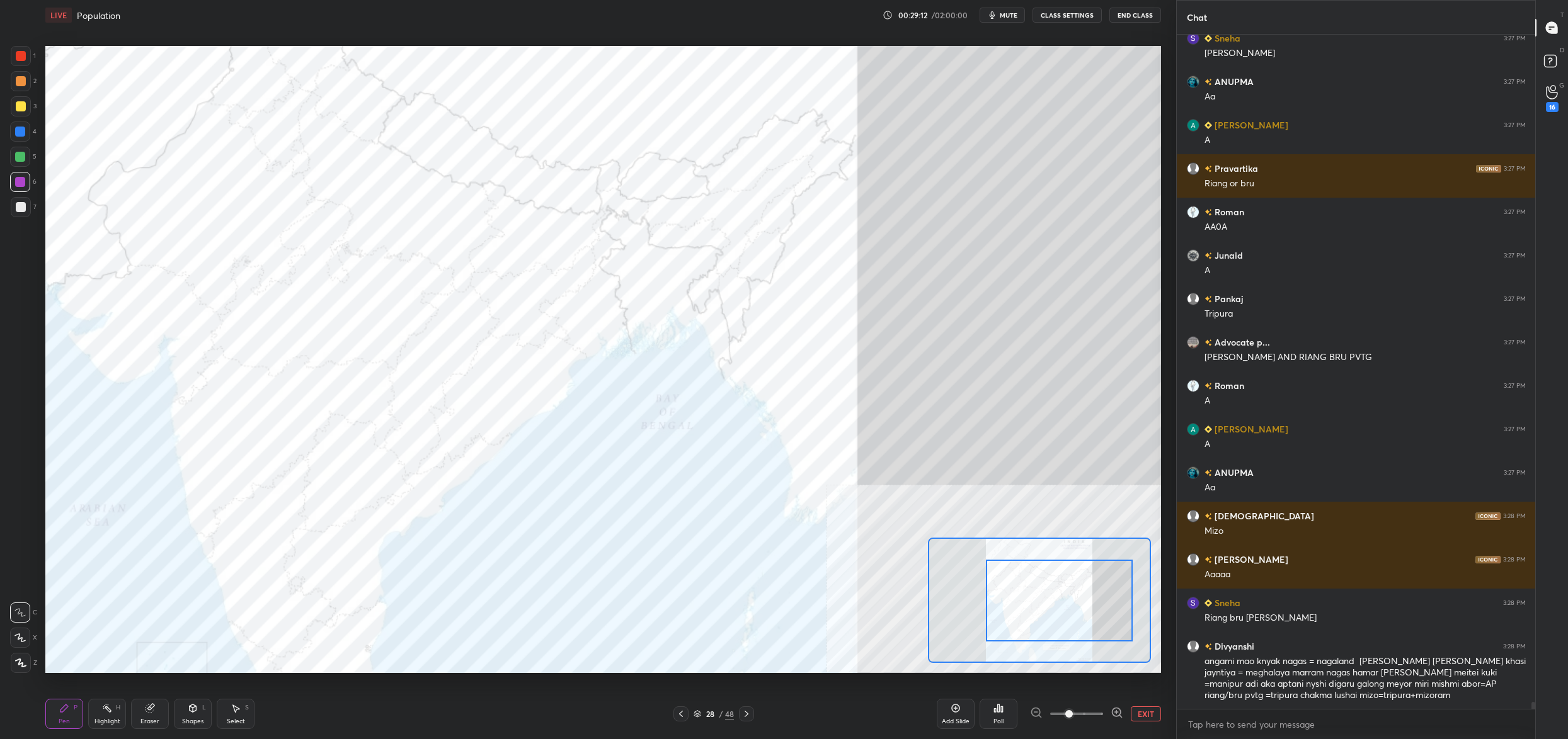
click at [1000, 713] on icon at bounding box center [998, 708] width 10 height 10
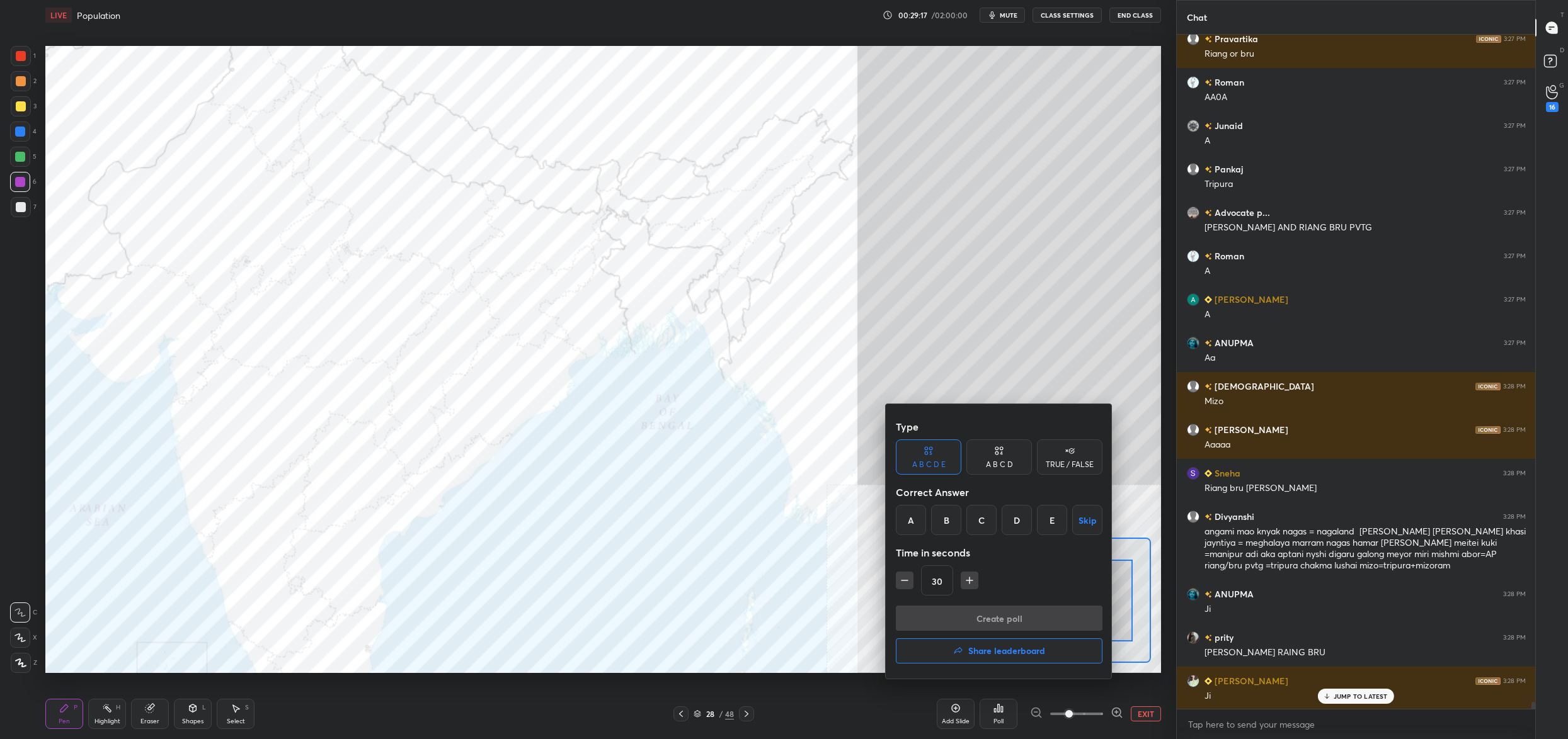
drag, startPoint x: 1055, startPoint y: 519, endPoint x: 1052, endPoint y: 538, distance: 19.2
click at [1055, 520] on div "E" at bounding box center [1052, 520] width 30 height 30
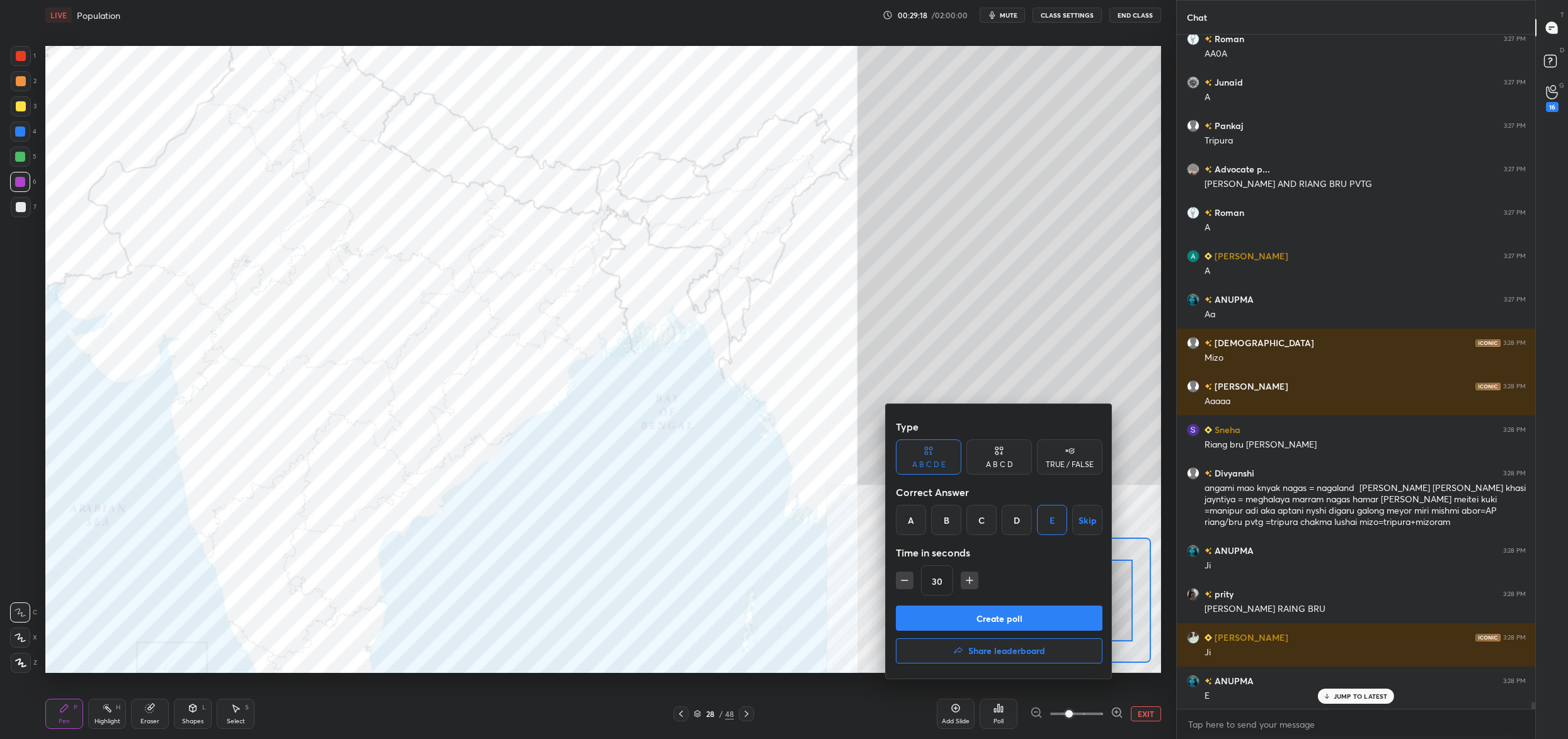
drag, startPoint x: 980, startPoint y: 628, endPoint x: 986, endPoint y: 622, distance: 8.5
click at [986, 623] on button "Create poll" at bounding box center [999, 617] width 206 height 25
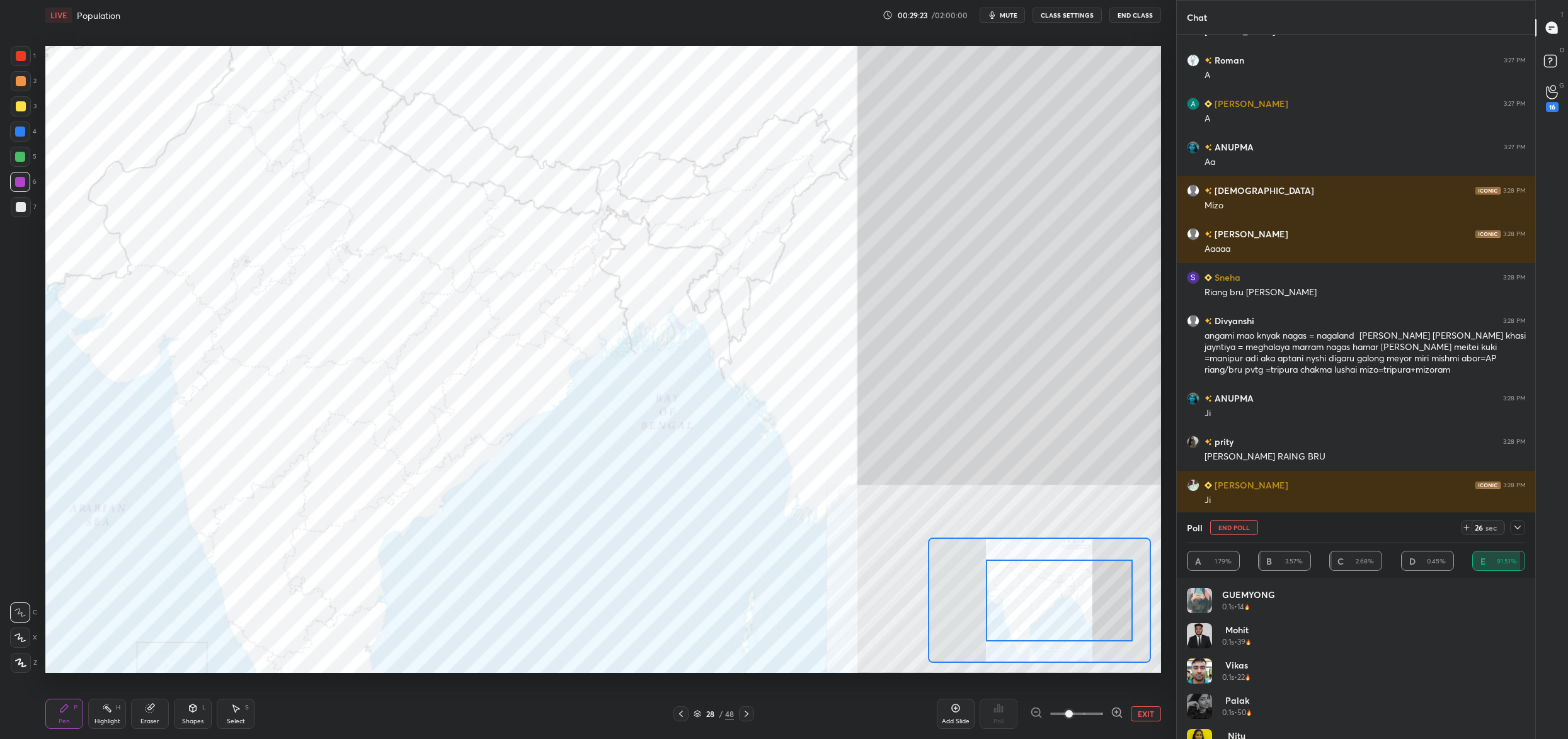
drag, startPoint x: 1235, startPoint y: 525, endPoint x: 1227, endPoint y: 527, distance: 8.2
click at [1234, 524] on button "End Poll" at bounding box center [1234, 527] width 48 height 15
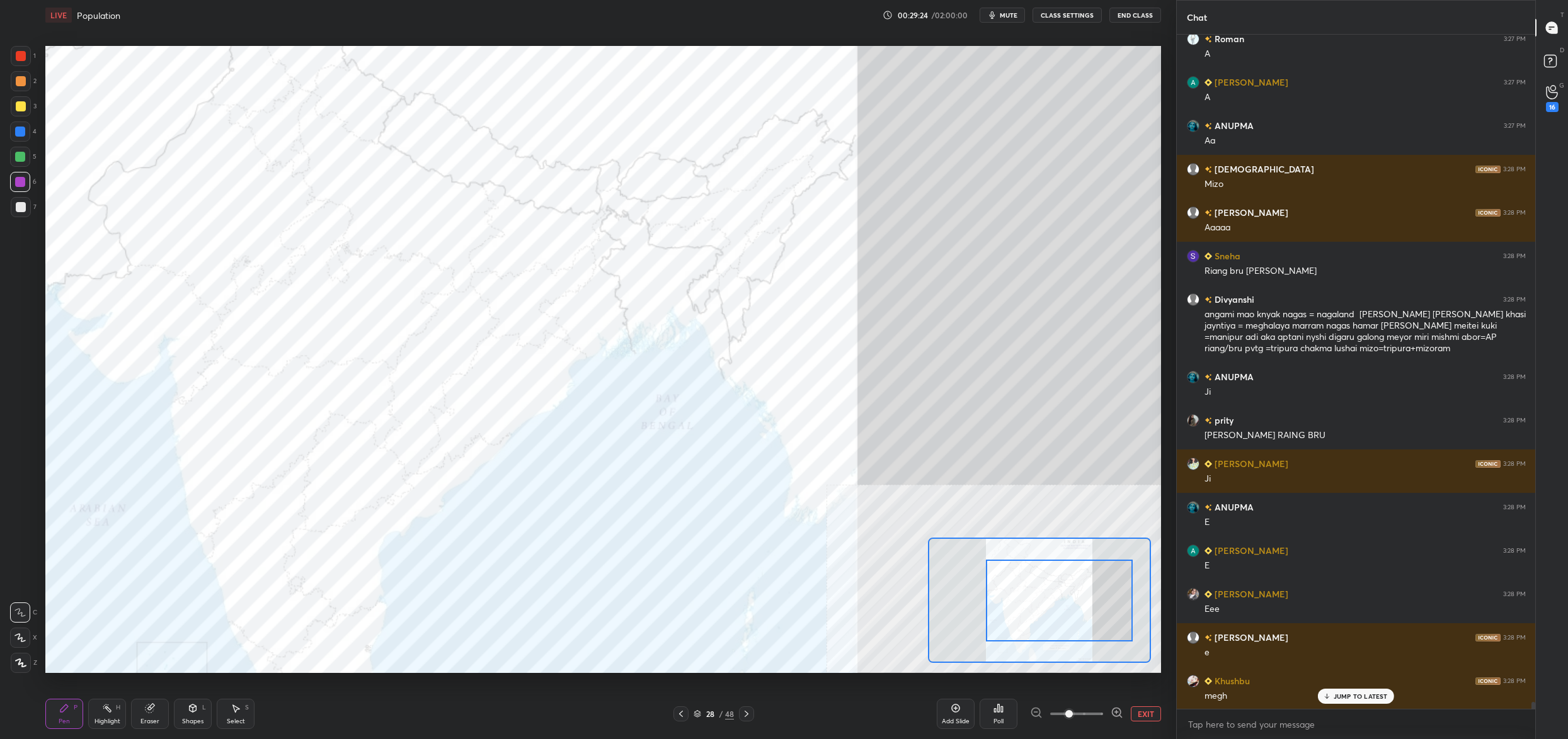
click at [1008, 704] on div "Poll" at bounding box center [998, 714] width 38 height 30
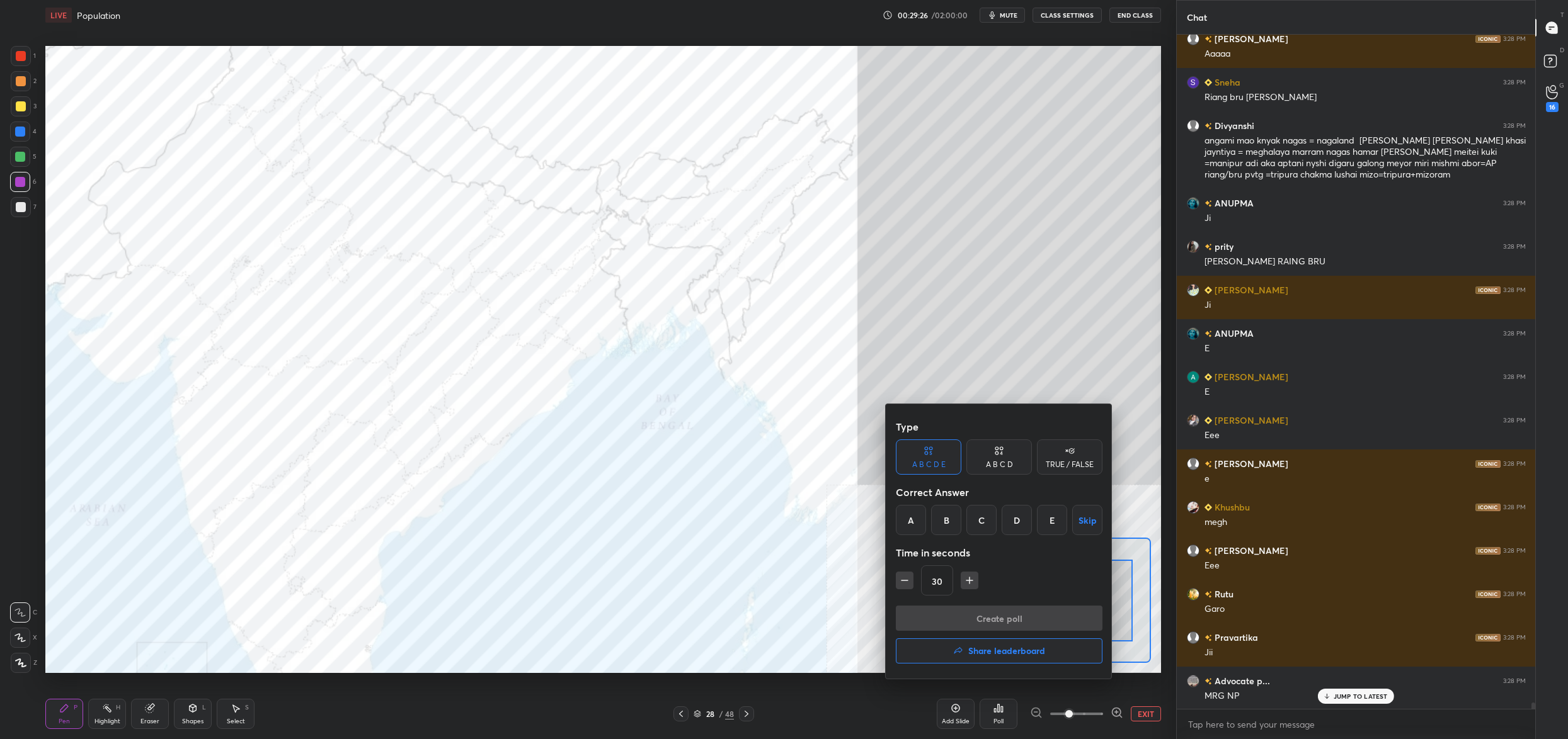
drag, startPoint x: 938, startPoint y: 516, endPoint x: 968, endPoint y: 564, distance: 56.6
click at [937, 518] on div "B" at bounding box center [946, 520] width 30 height 30
click at [963, 612] on button "Create poll" at bounding box center [999, 617] width 206 height 25
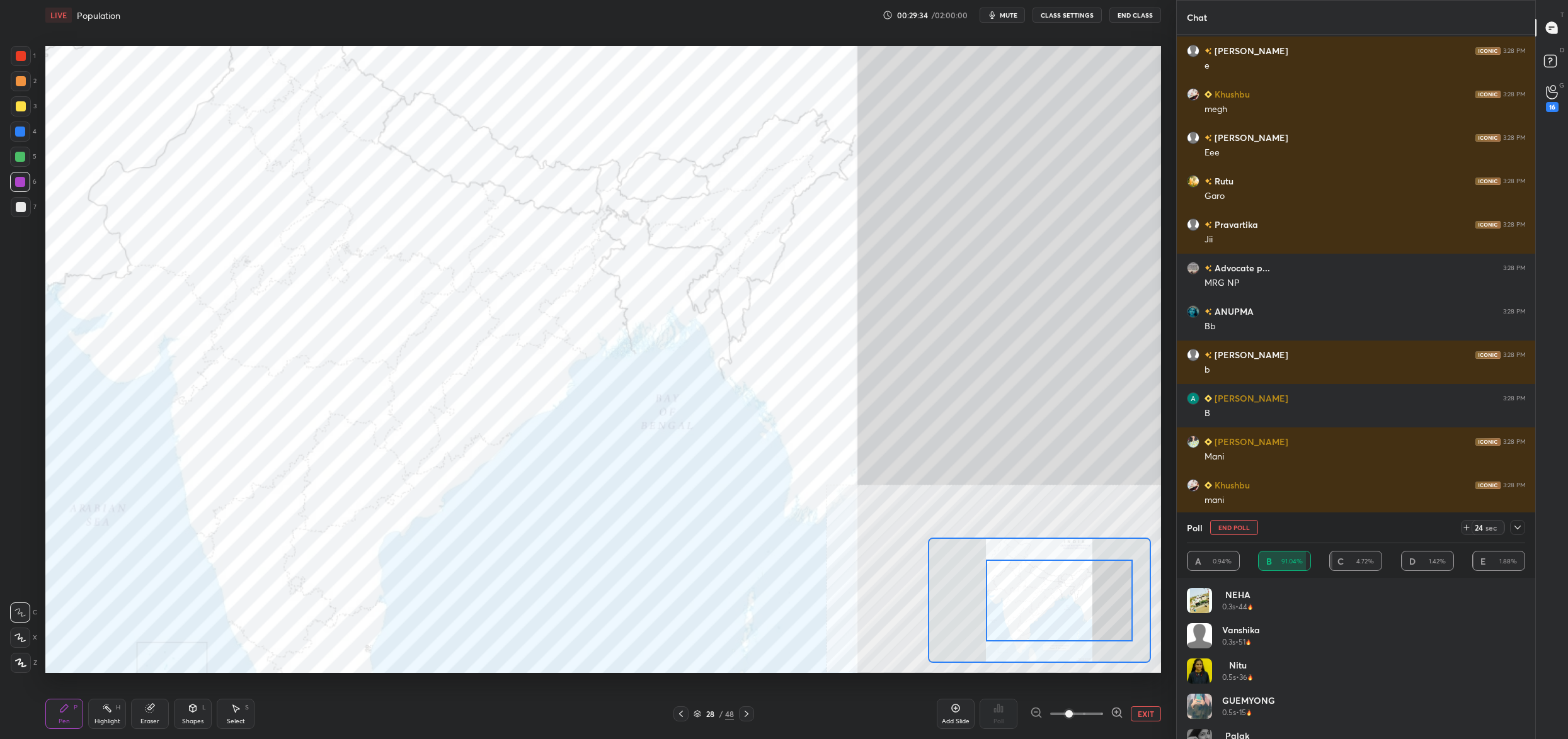
click at [1234, 526] on button "End Poll" at bounding box center [1234, 527] width 48 height 15
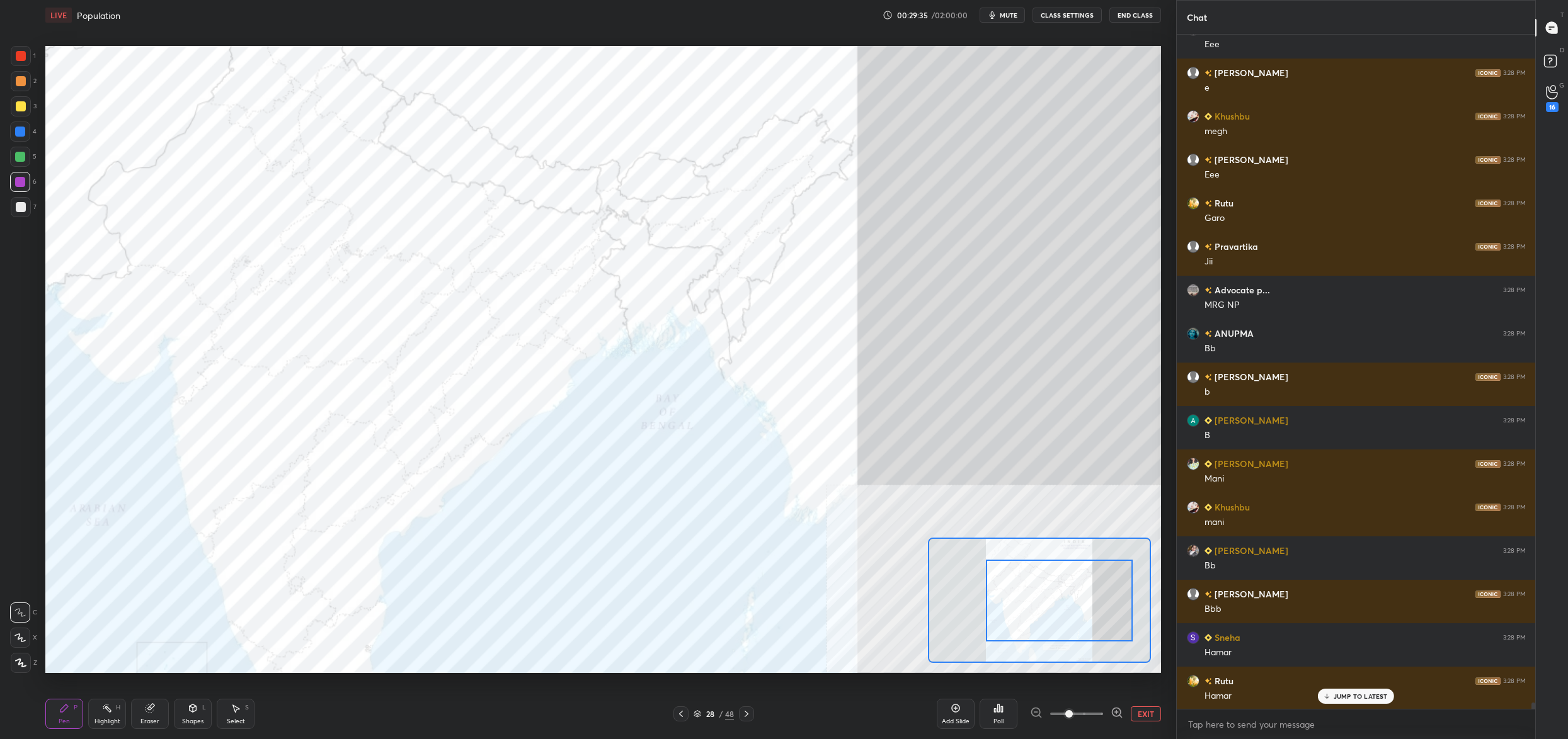
click at [988, 717] on div "Poll" at bounding box center [998, 714] width 38 height 30
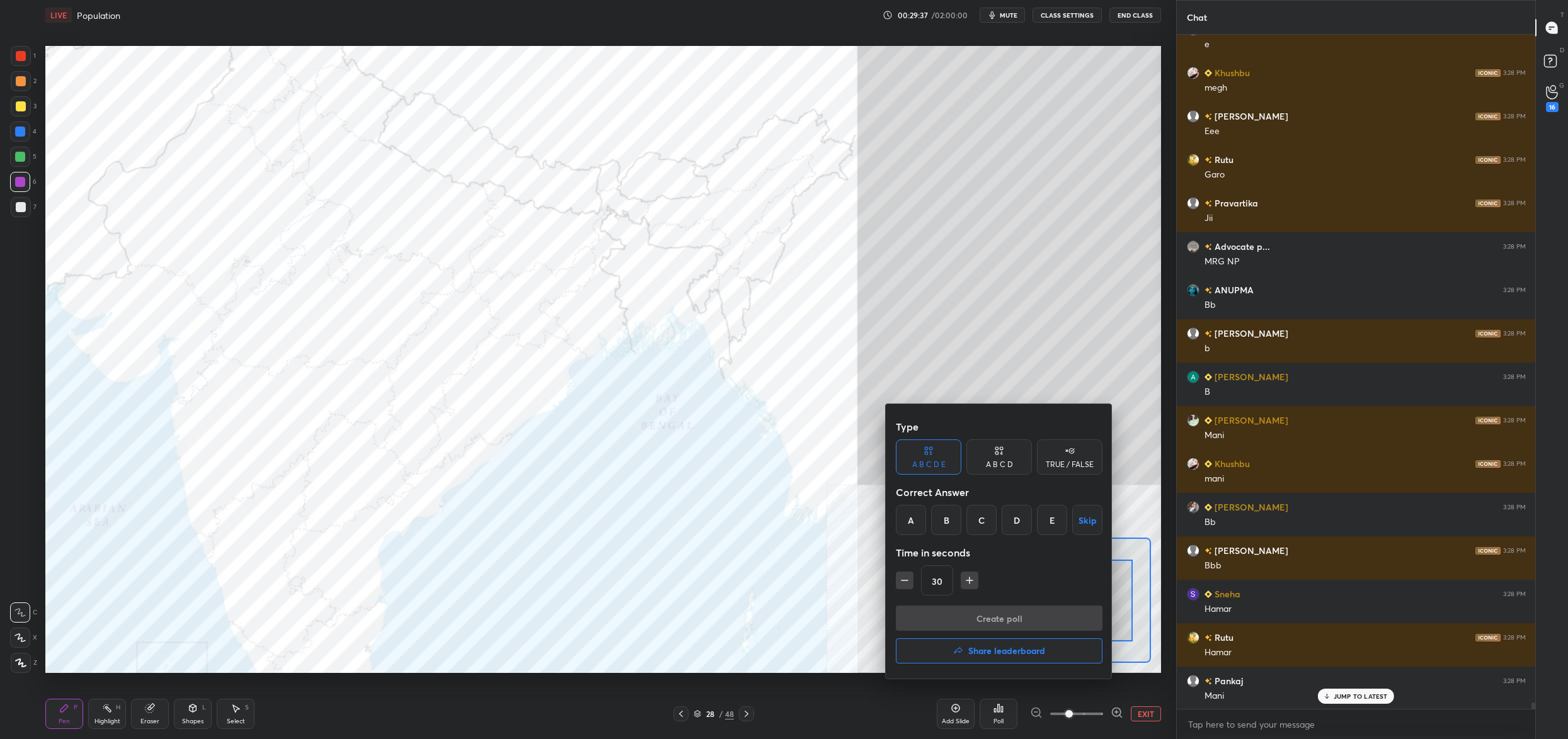
drag, startPoint x: 946, startPoint y: 522, endPoint x: 964, endPoint y: 573, distance: 54.1
click at [946, 522] on div "B" at bounding box center [946, 520] width 30 height 30
click at [964, 617] on button "Create poll" at bounding box center [999, 617] width 206 height 25
click at [964, 617] on div "Create poll Share leaderboard" at bounding box center [999, 637] width 206 height 63
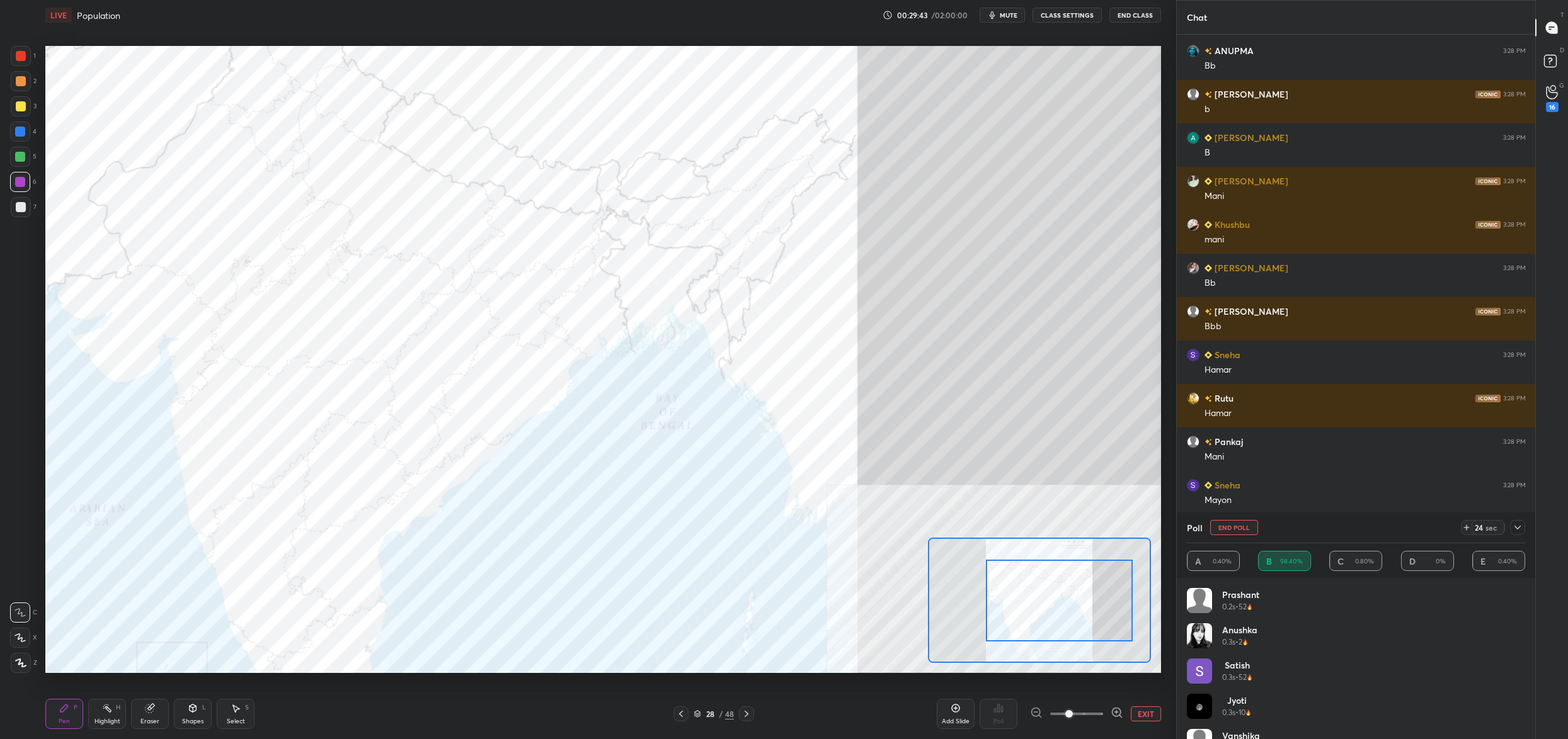
click at [1232, 518] on div "Poll End Poll 24 sec" at bounding box center [1356, 527] width 338 height 30
drag, startPoint x: 1231, startPoint y: 530, endPoint x: 1207, endPoint y: 529, distance: 24.0
click at [1231, 530] on button "End Poll" at bounding box center [1234, 527] width 48 height 15
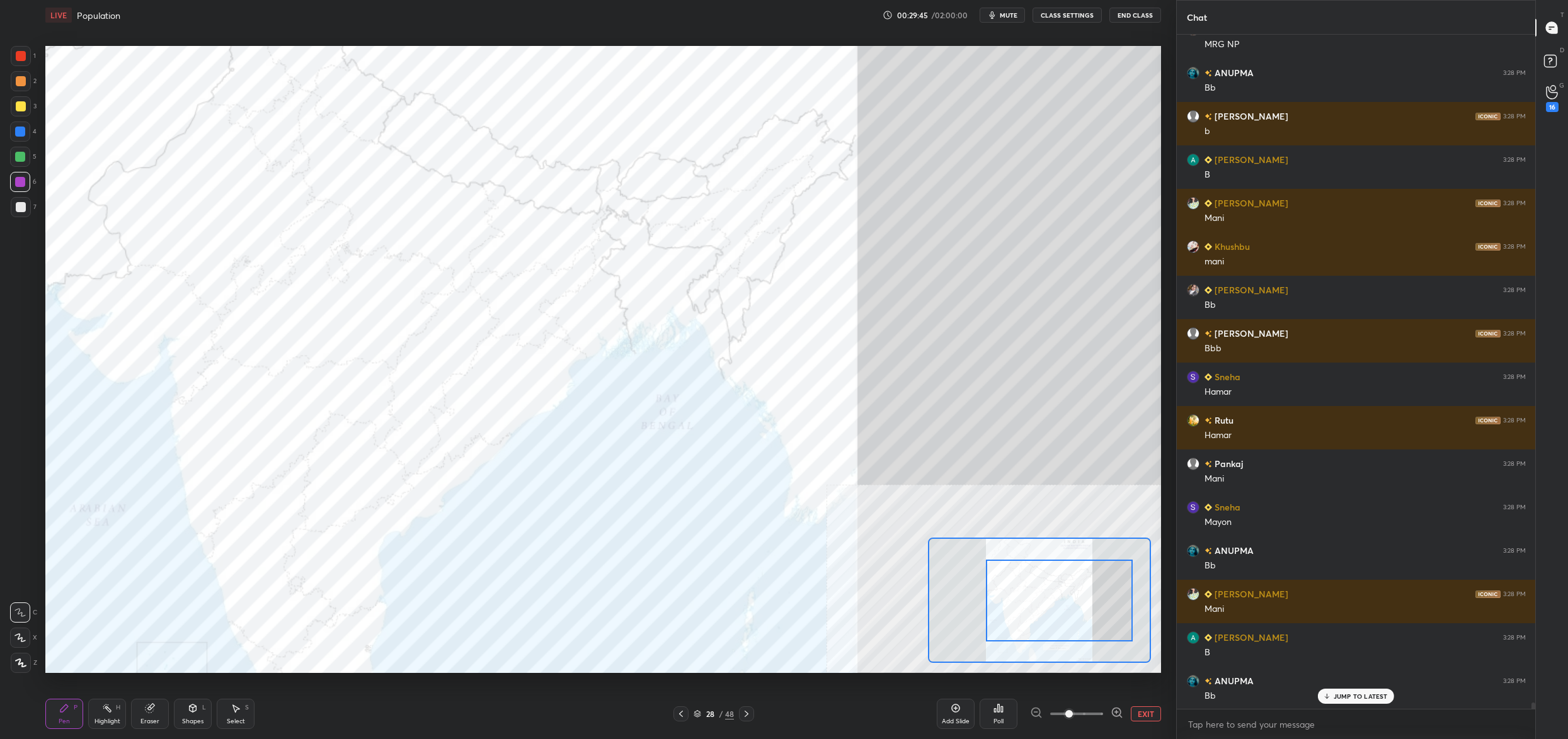
click at [1002, 701] on div "Poll" at bounding box center [998, 714] width 38 height 30
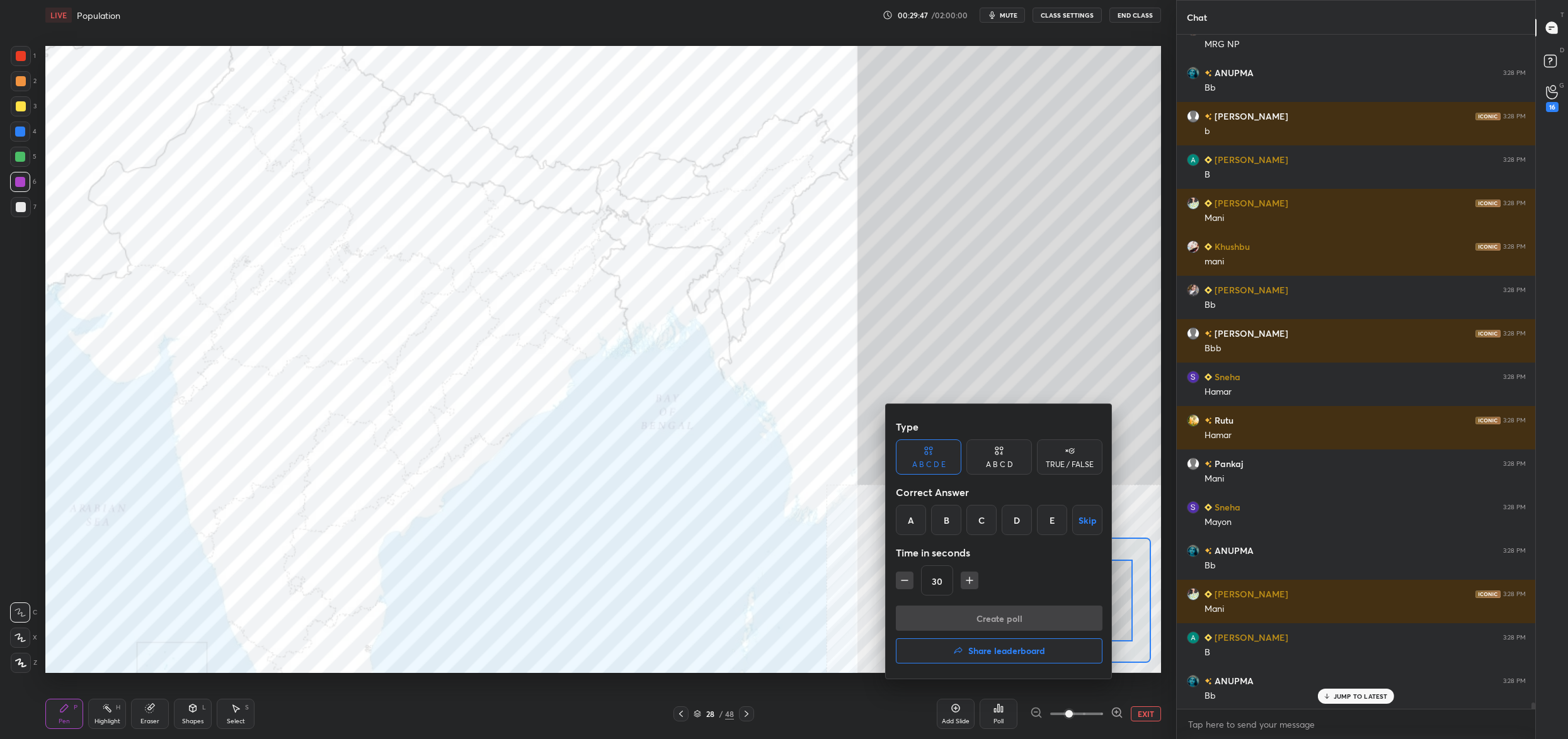
drag, startPoint x: 980, startPoint y: 521, endPoint x: 972, endPoint y: 521, distance: 8.0
click at [980, 521] on div "C" at bounding box center [981, 520] width 30 height 30
click at [1004, 607] on button "Create poll" at bounding box center [999, 617] width 206 height 25
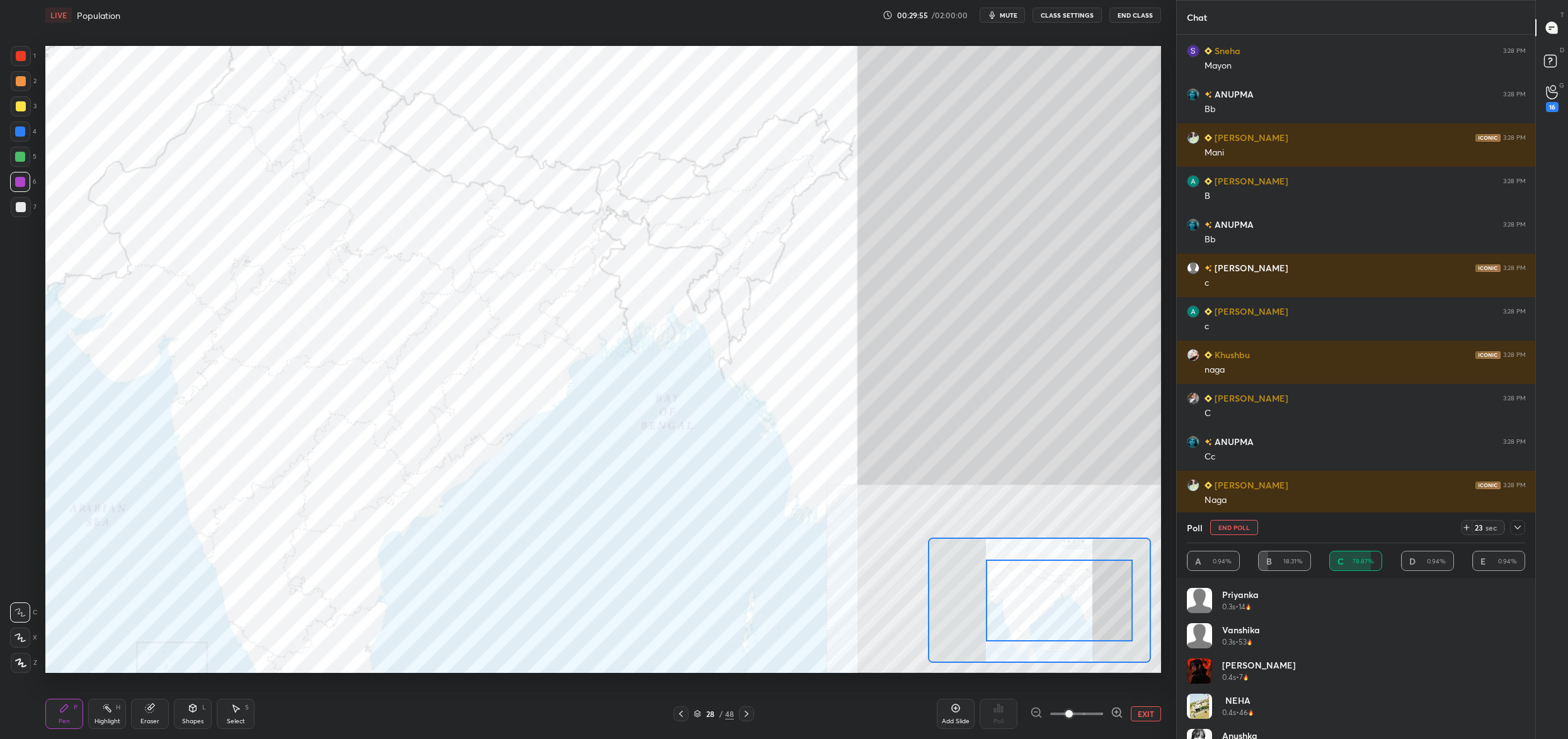
drag, startPoint x: 1242, startPoint y: 526, endPoint x: 1226, endPoint y: 530, distance: 16.5
click at [1242, 528] on button "End Poll" at bounding box center [1234, 527] width 48 height 15
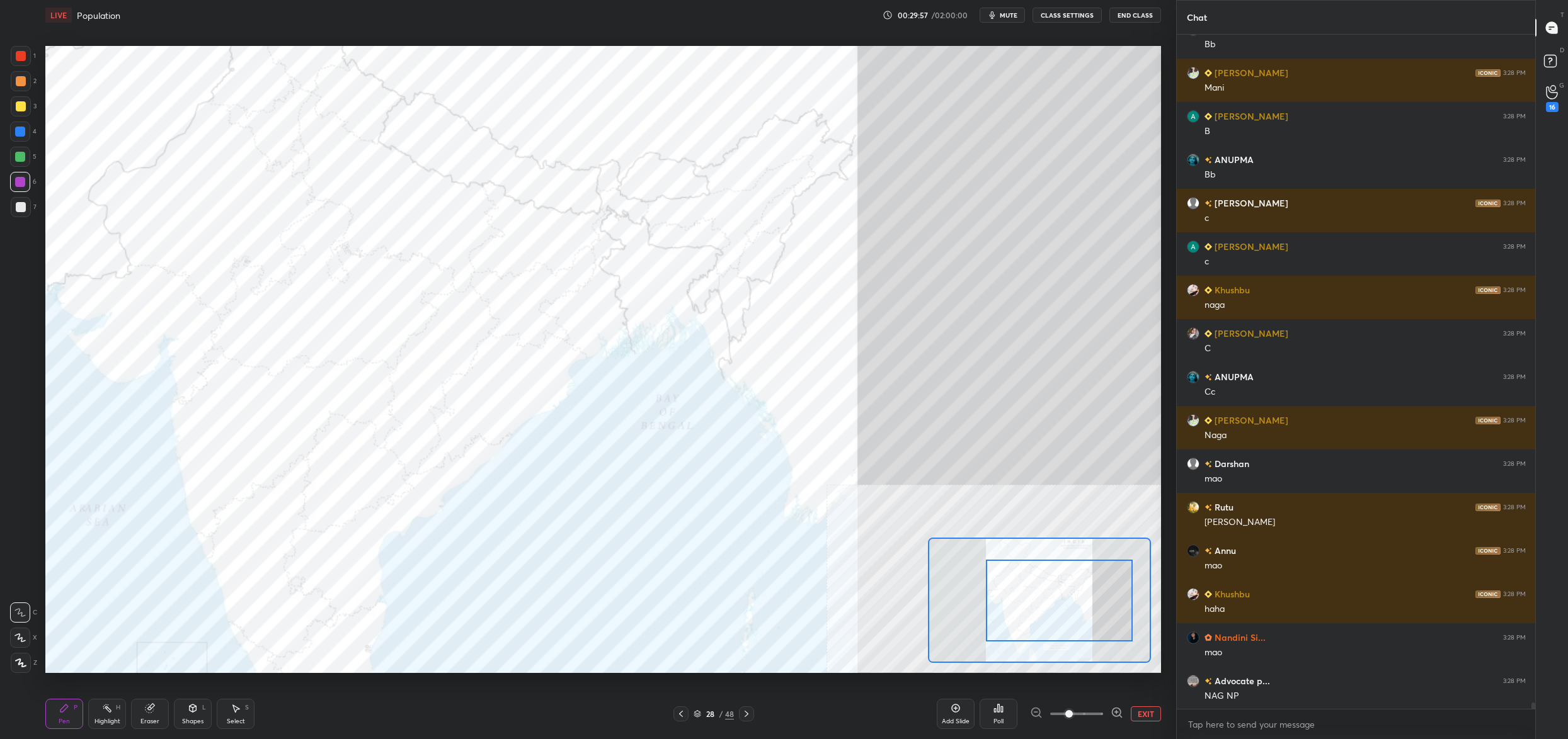
click at [1008, 703] on div "Poll" at bounding box center [998, 714] width 38 height 30
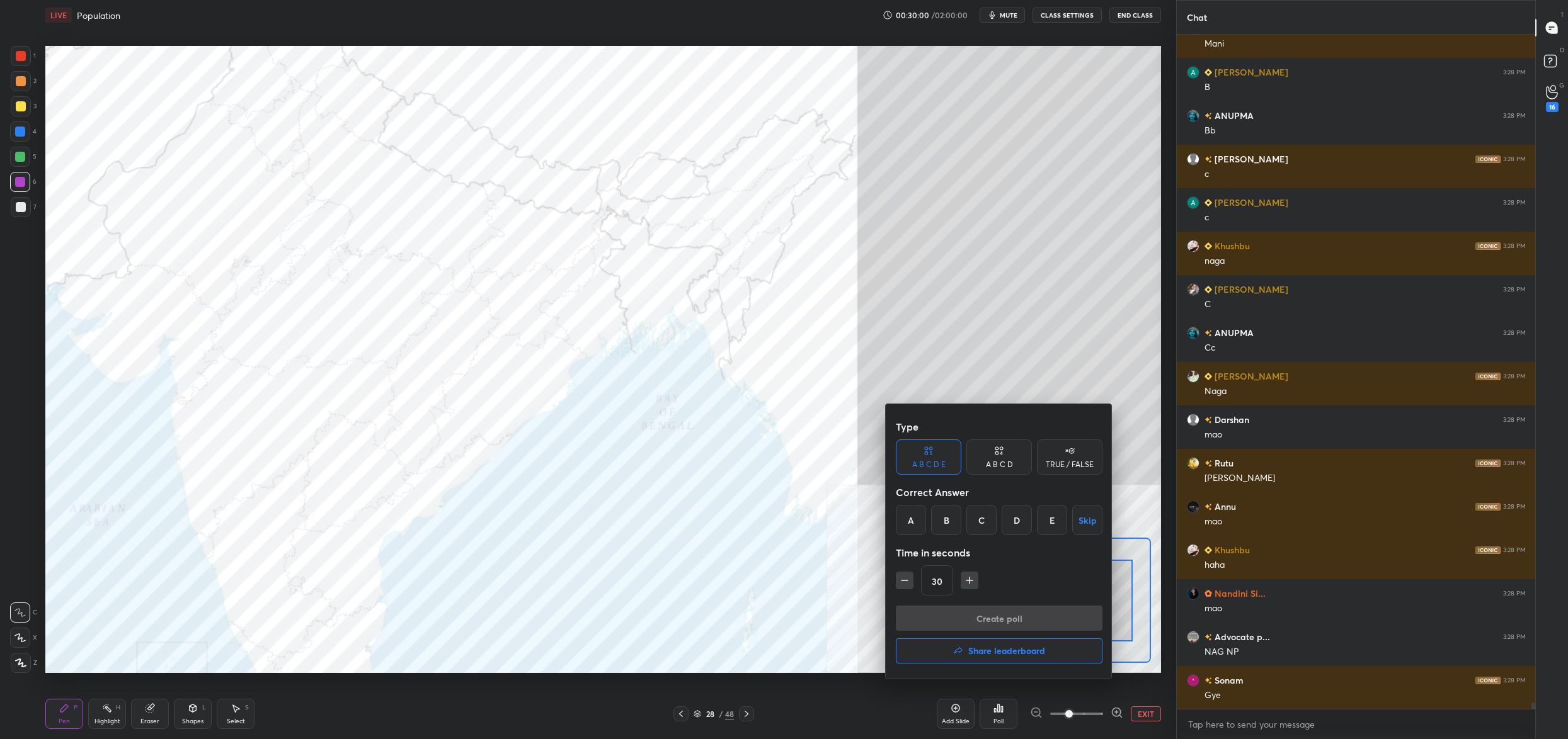
drag, startPoint x: 795, startPoint y: 279, endPoint x: 813, endPoint y: 269, distance: 20.6
click at [808, 287] on div at bounding box center [784, 370] width 1568 height 739
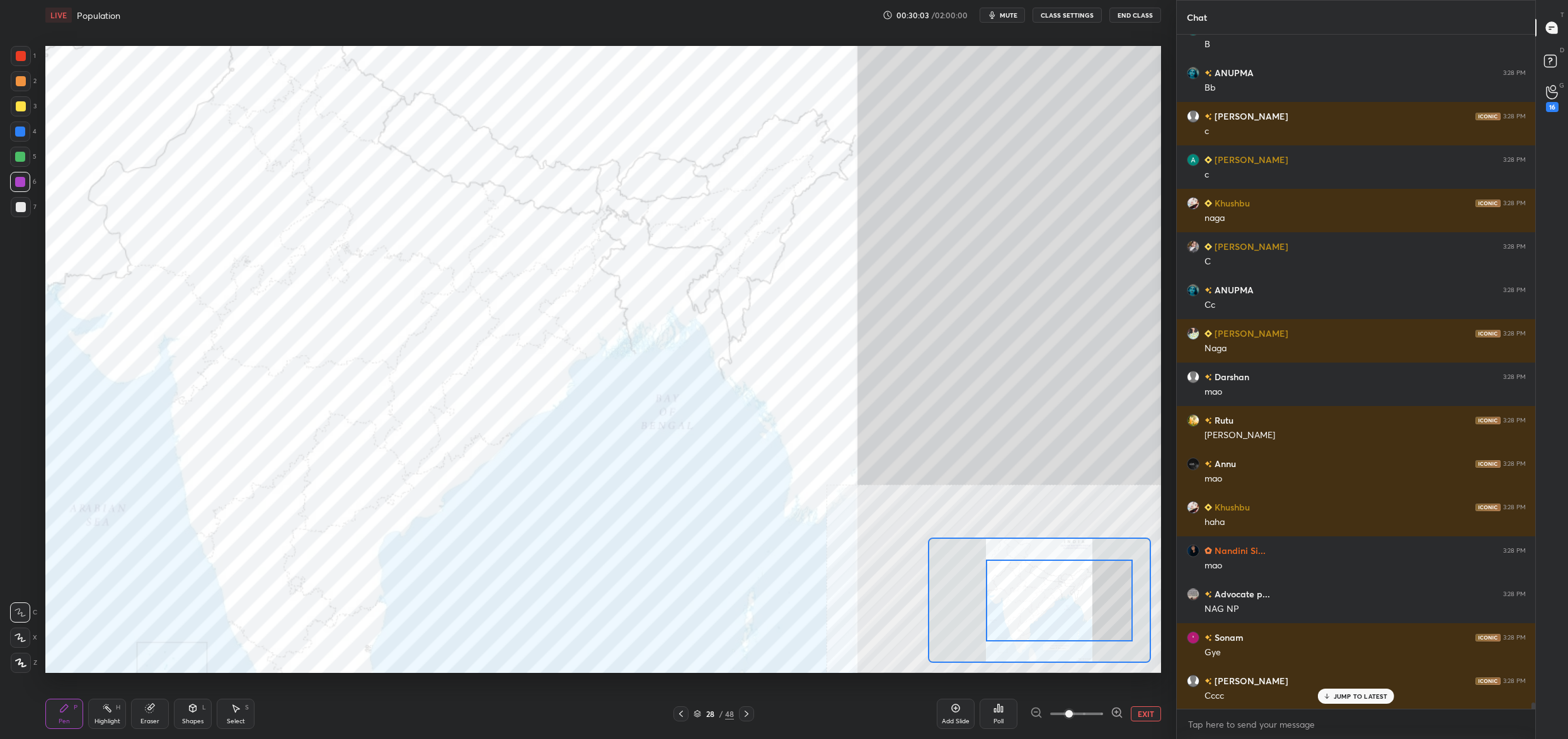
click at [1008, 714] on div "Poll" at bounding box center [998, 714] width 38 height 30
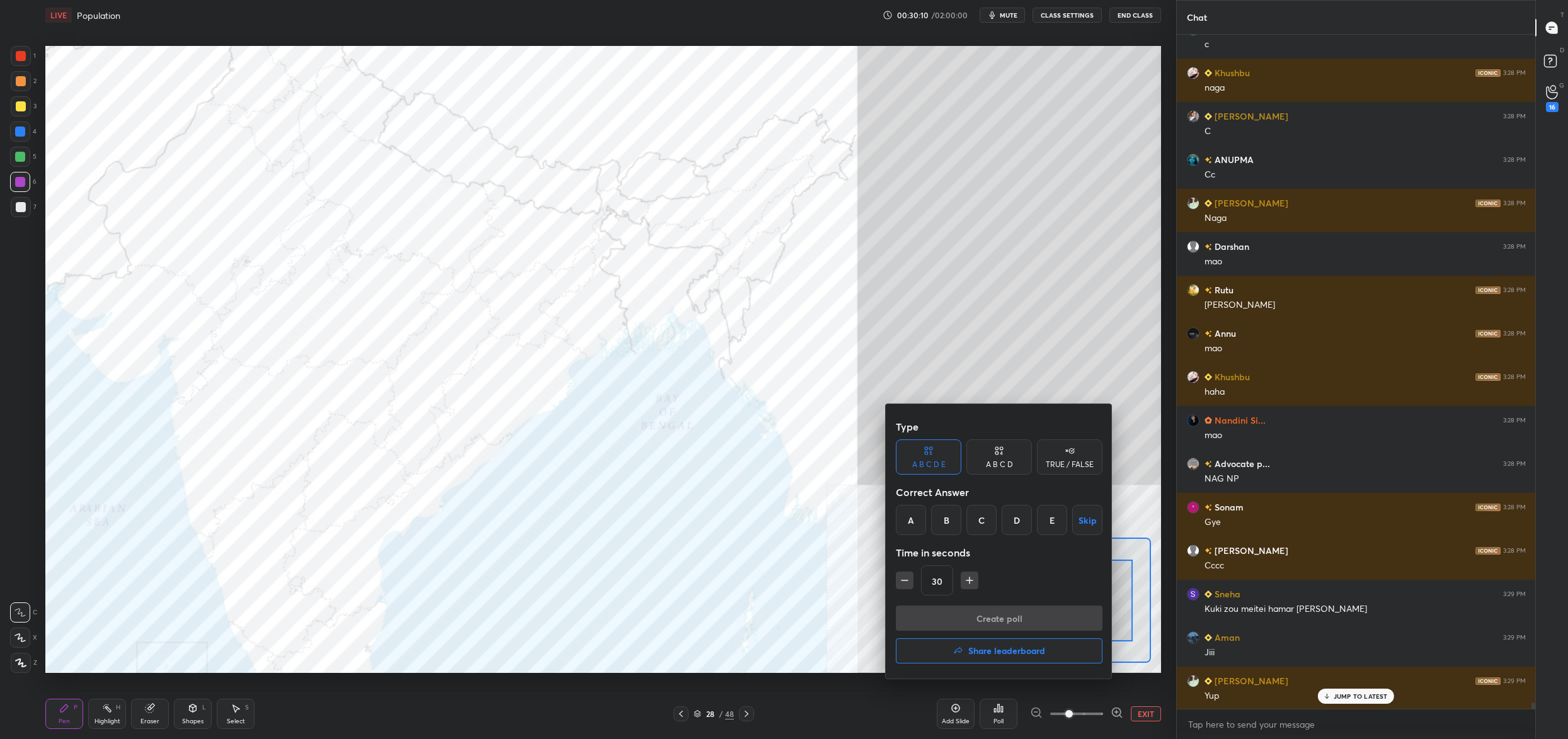
click at [1012, 522] on div "D" at bounding box center [1017, 520] width 30 height 30
click at [989, 618] on button "Create poll" at bounding box center [999, 617] width 206 height 25
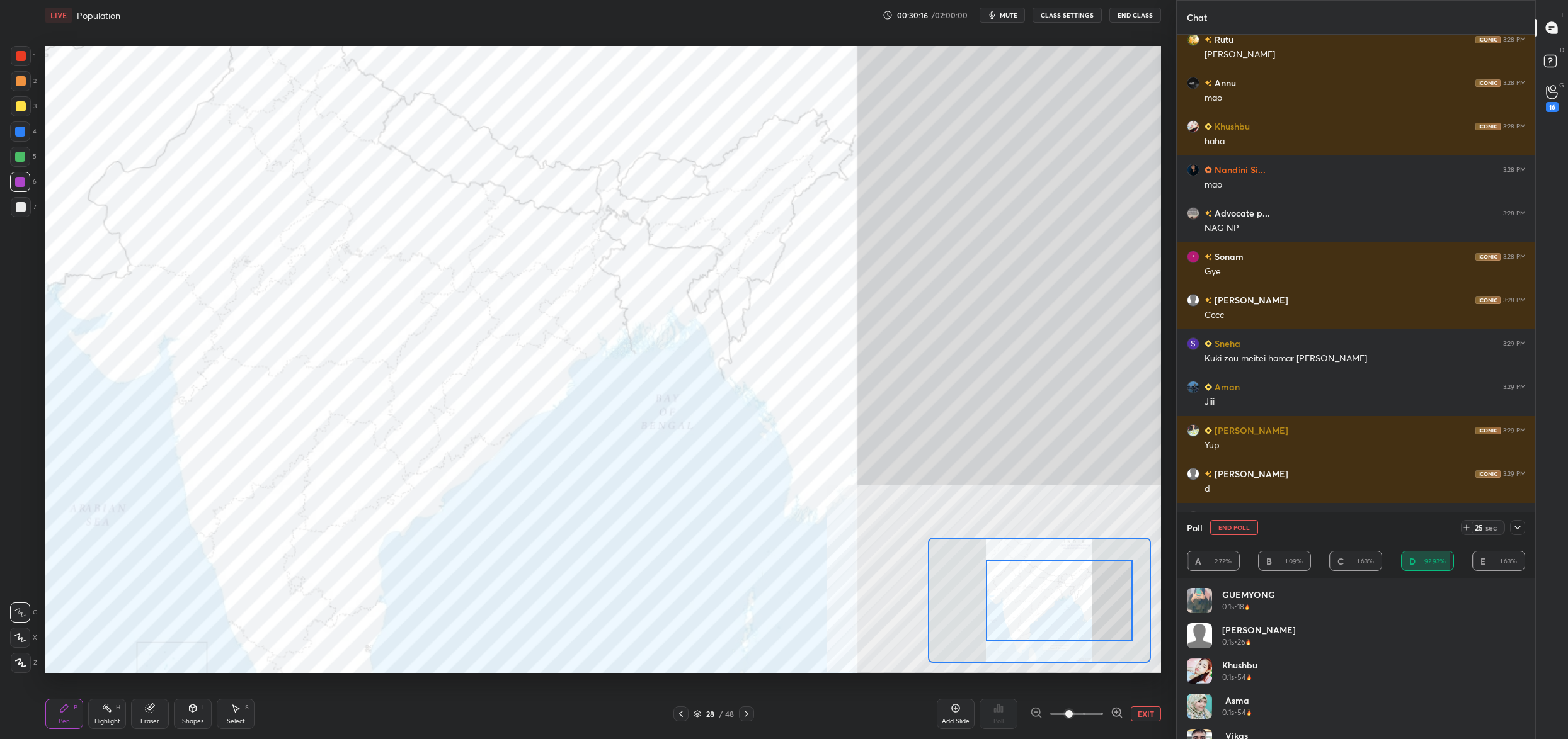
drag, startPoint x: 1225, startPoint y: 535, endPoint x: 1220, endPoint y: 530, distance: 7.1
click at [1225, 531] on div "Poll End Poll 25 sec" at bounding box center [1356, 527] width 338 height 30
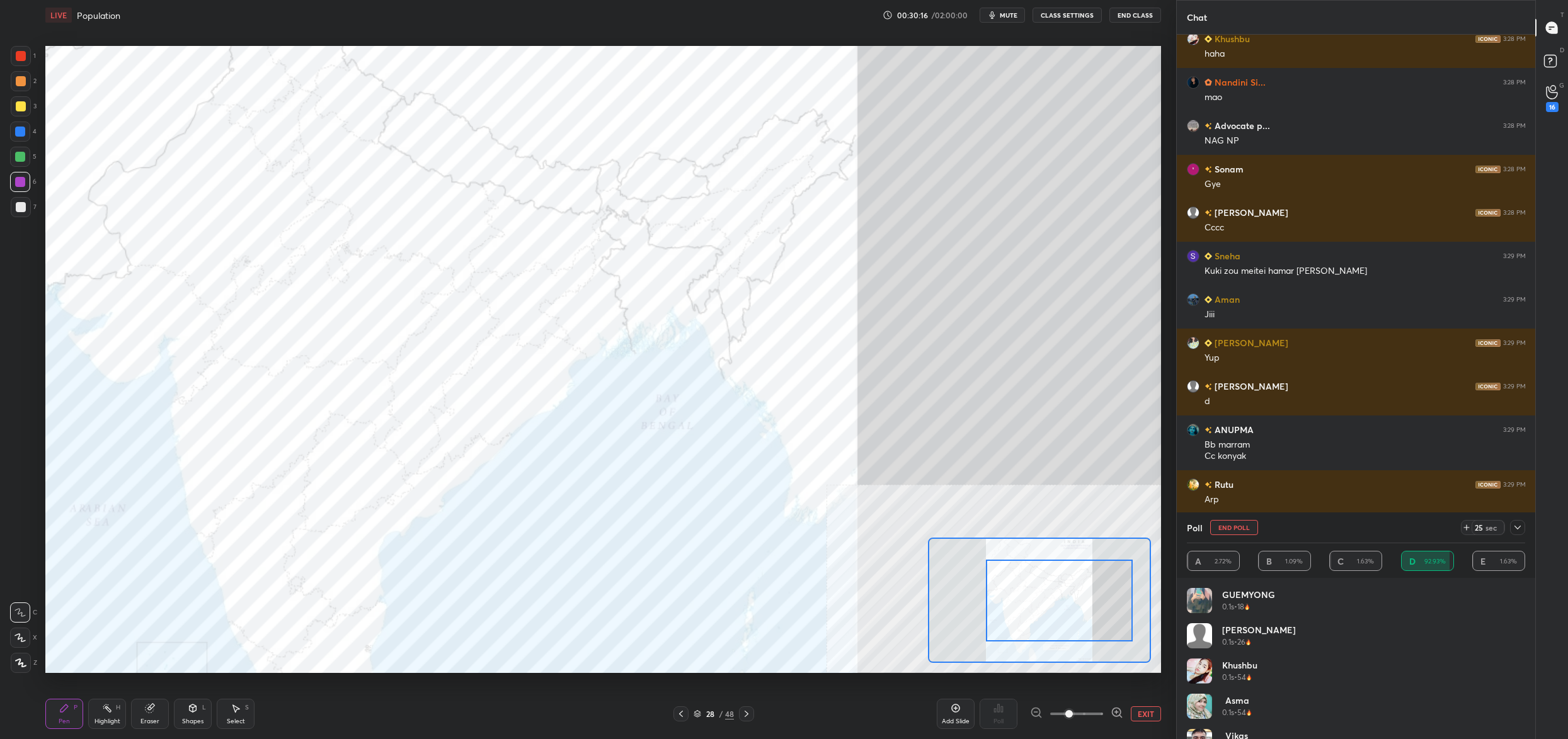
click at [1227, 528] on button "End Poll" at bounding box center [1234, 527] width 48 height 15
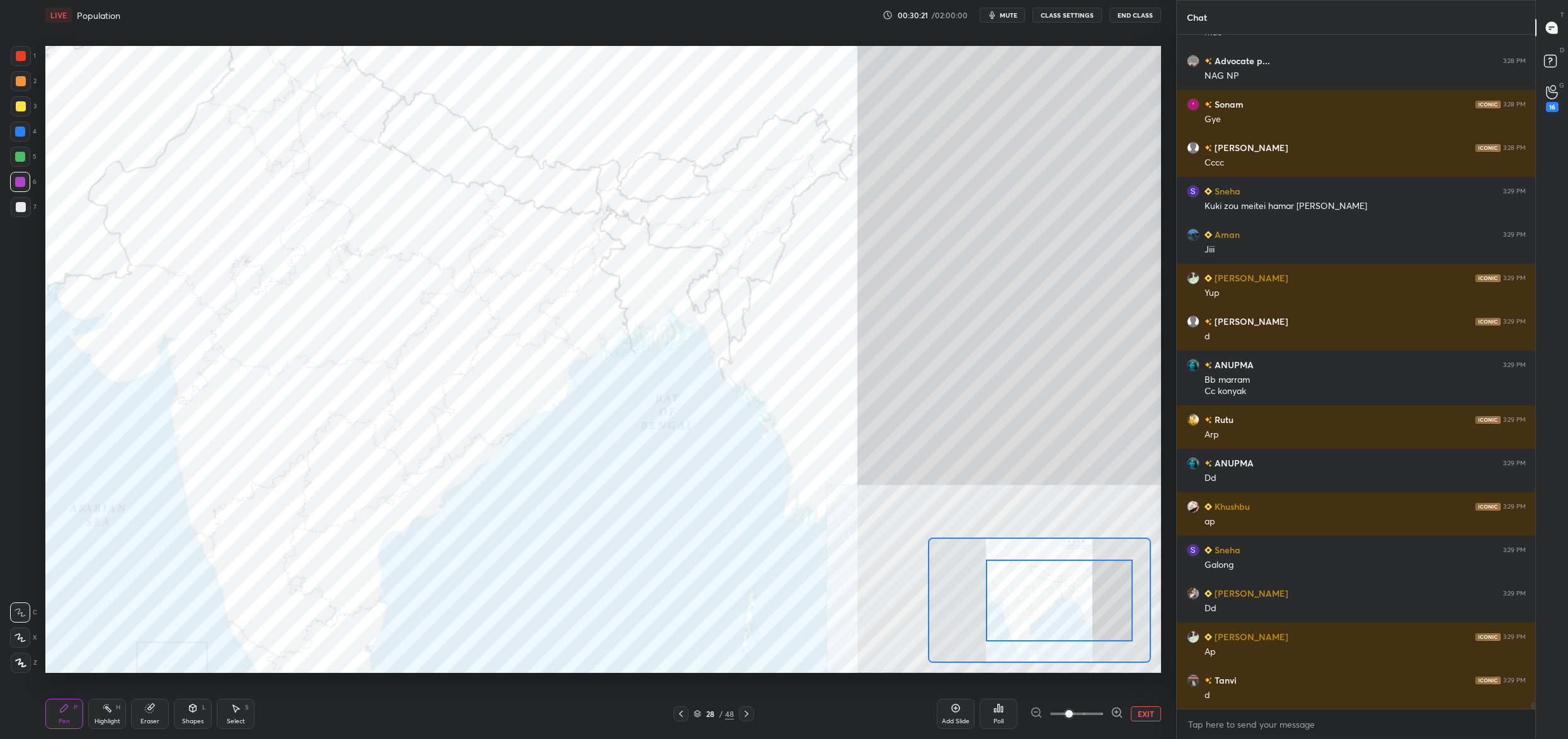
drag, startPoint x: 701, startPoint y: 713, endPoint x: 699, endPoint y: 721, distance: 8.2
click at [701, 713] on div "28 / 48" at bounding box center [713, 714] width 41 height 11
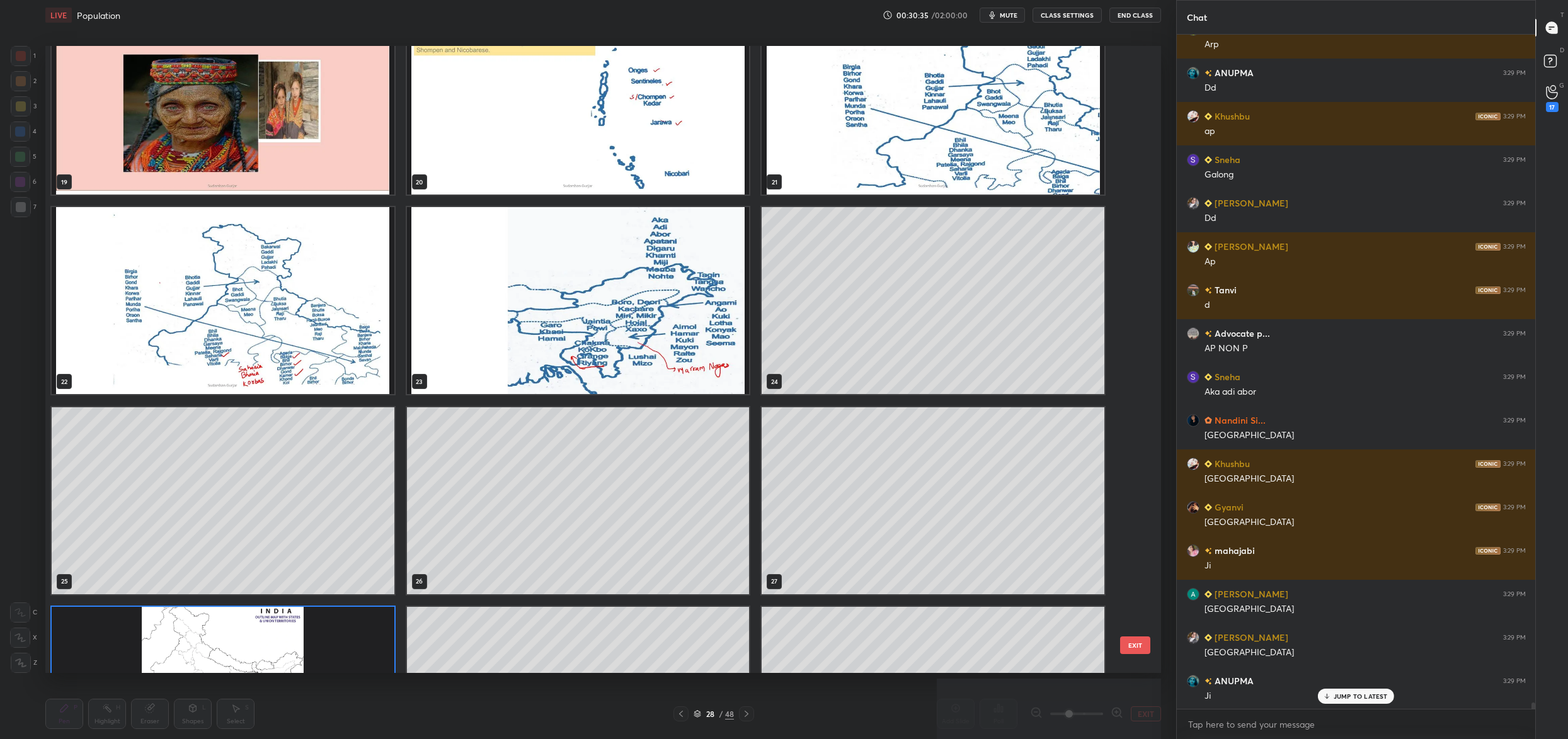
click at [532, 341] on img "grid" at bounding box center [578, 300] width 343 height 187
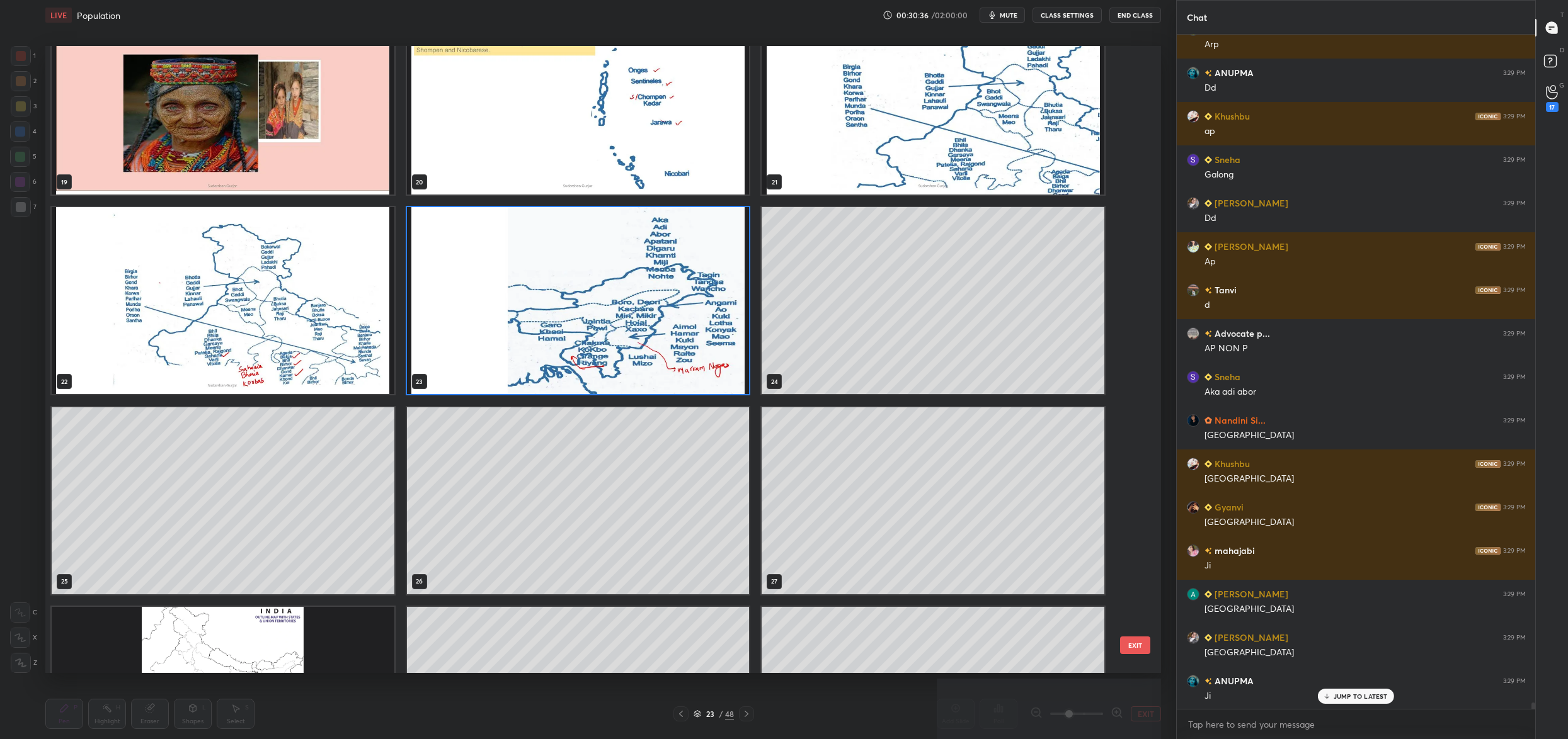
click at [532, 341] on img "grid" at bounding box center [578, 300] width 343 height 187
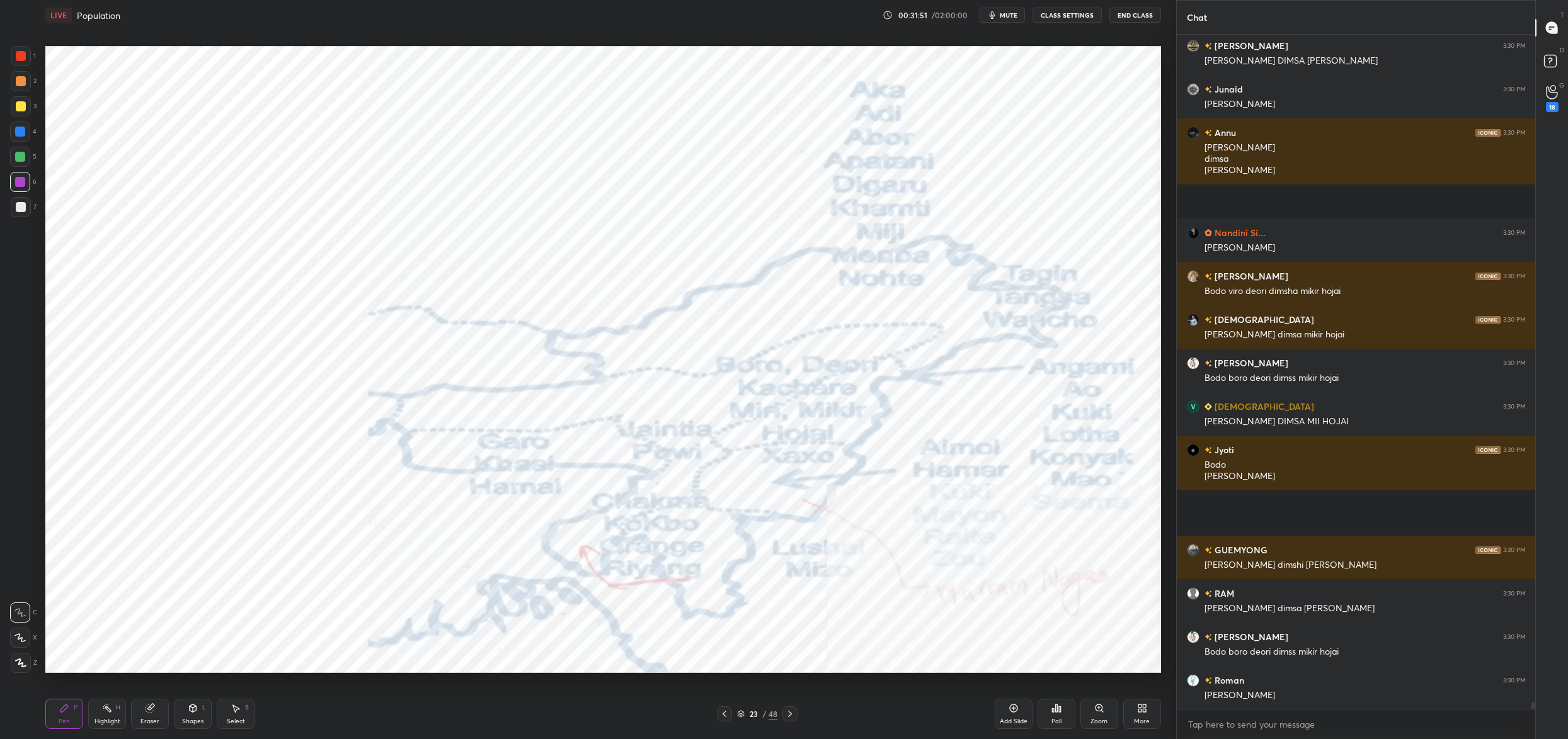
scroll to position [73556, 0]
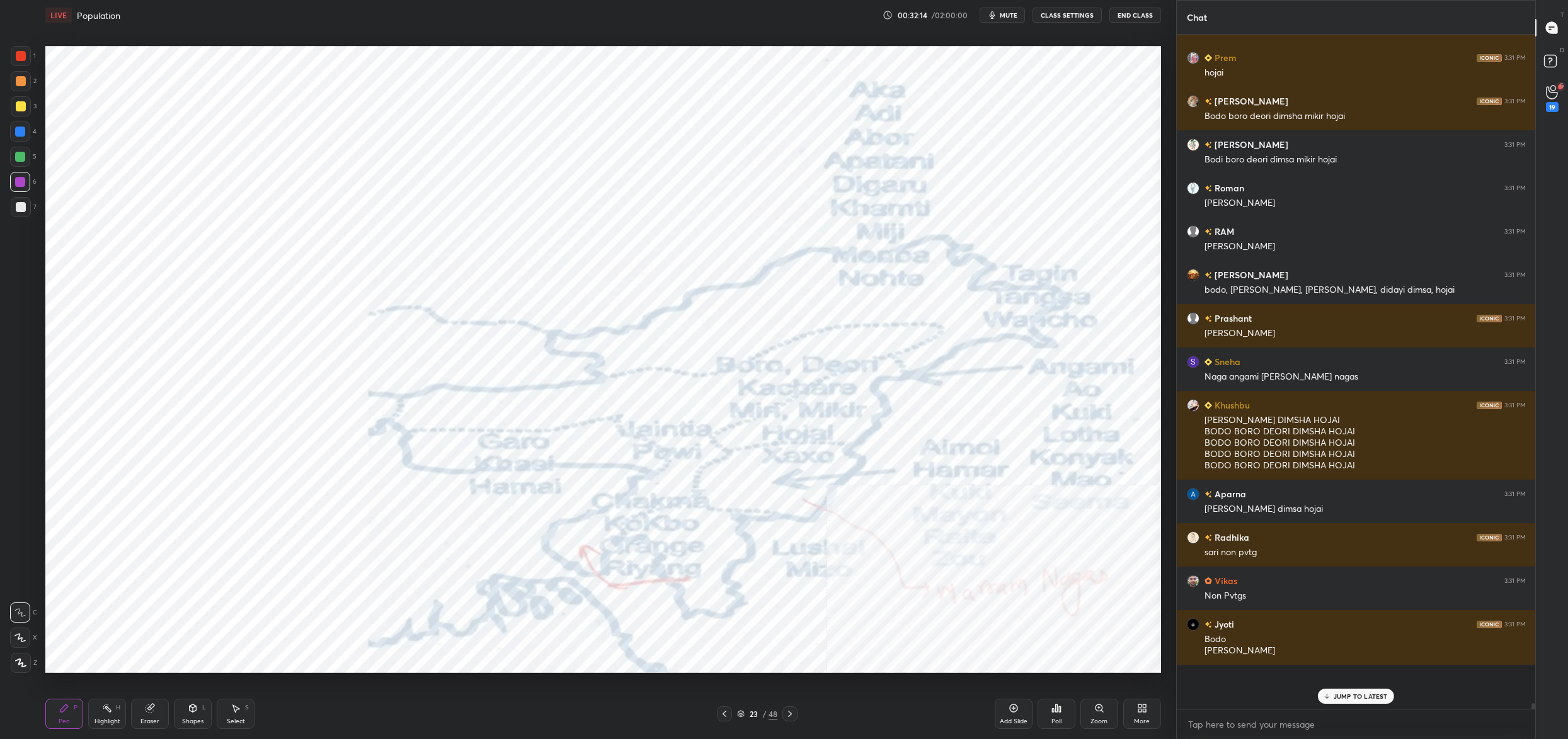
drag, startPoint x: 751, startPoint y: 713, endPoint x: 732, endPoint y: 694, distance: 26.9
click at [751, 712] on div "23" at bounding box center [754, 714] width 13 height 7
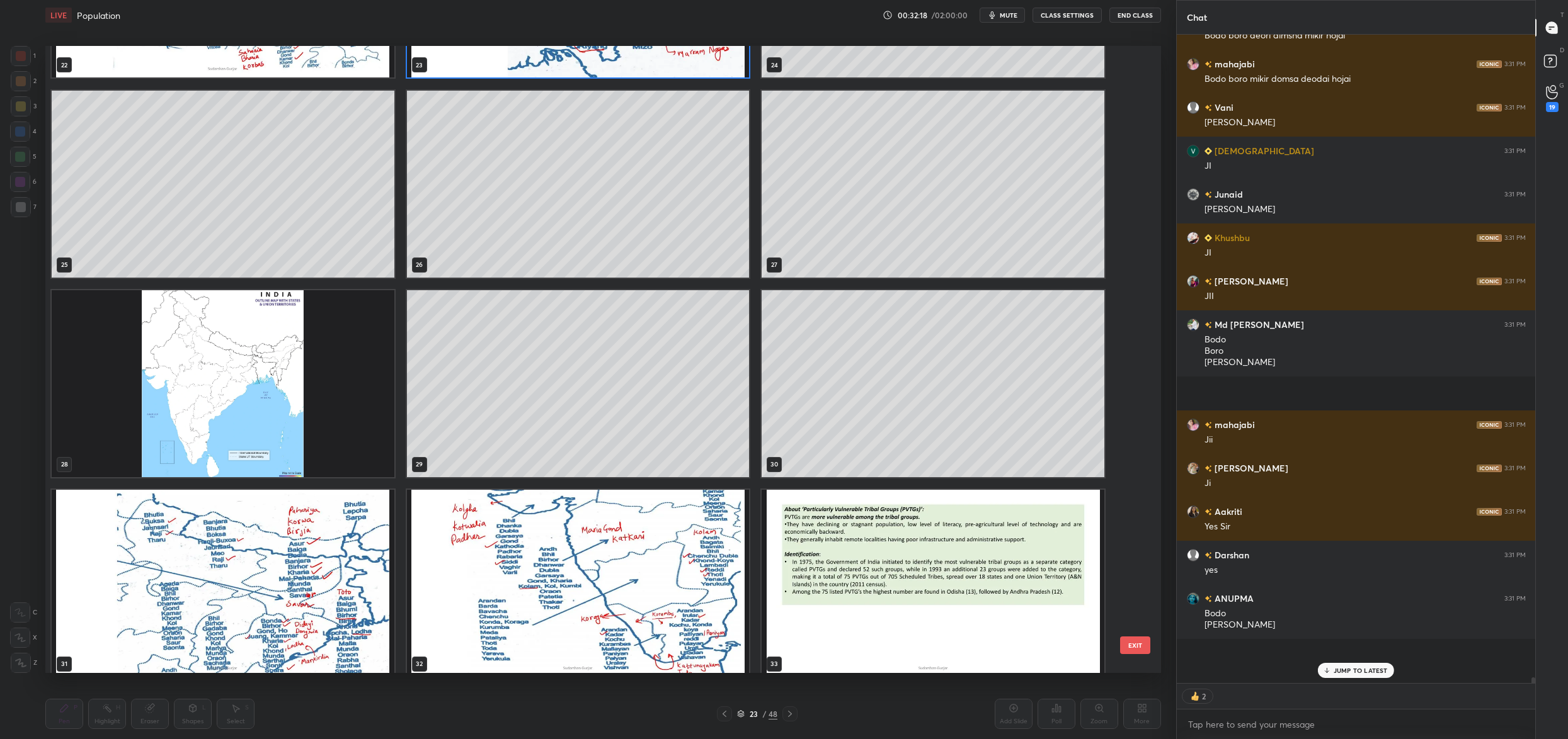
click at [334, 365] on img "grid" at bounding box center [223, 383] width 343 height 187
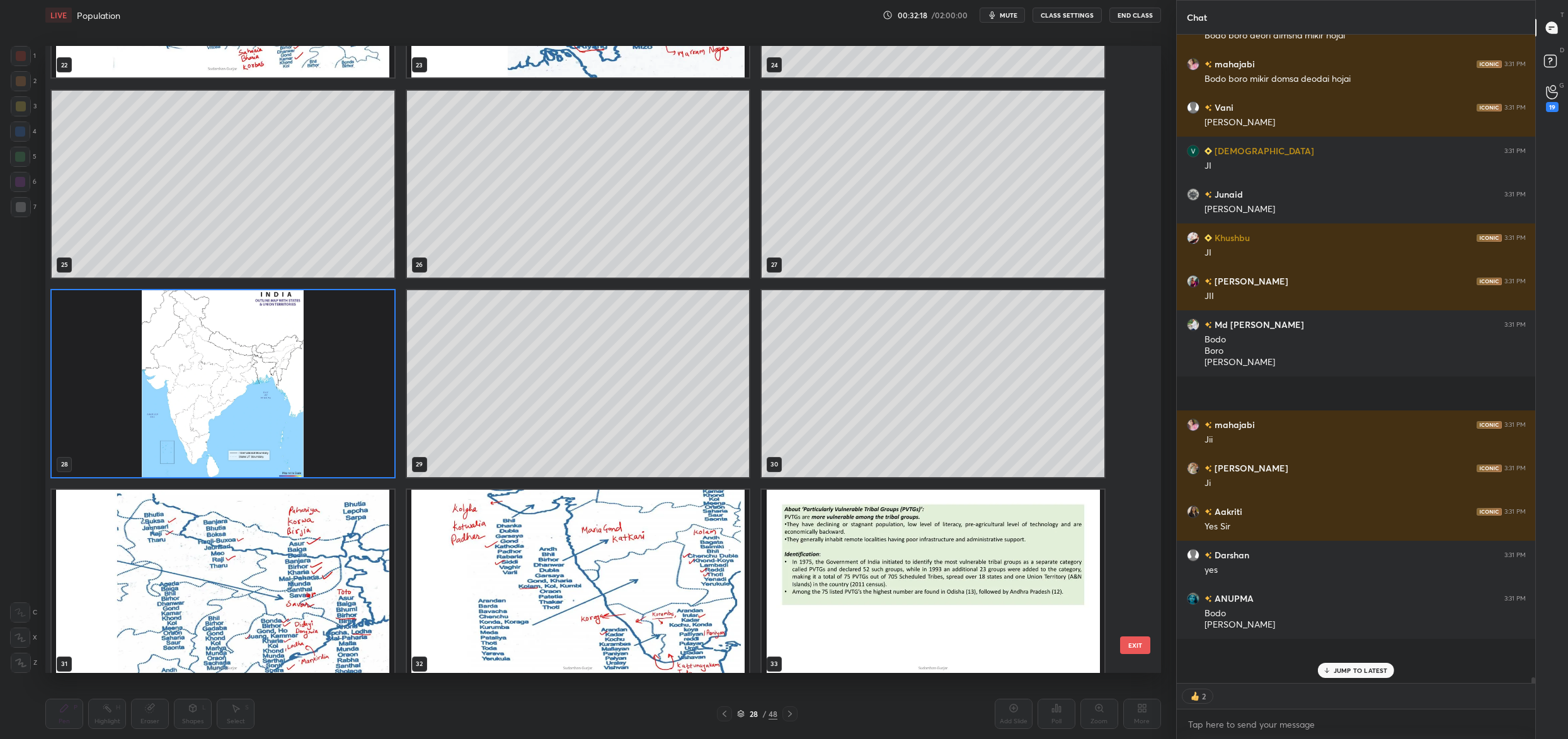
click at [334, 365] on img "grid" at bounding box center [223, 383] width 343 height 187
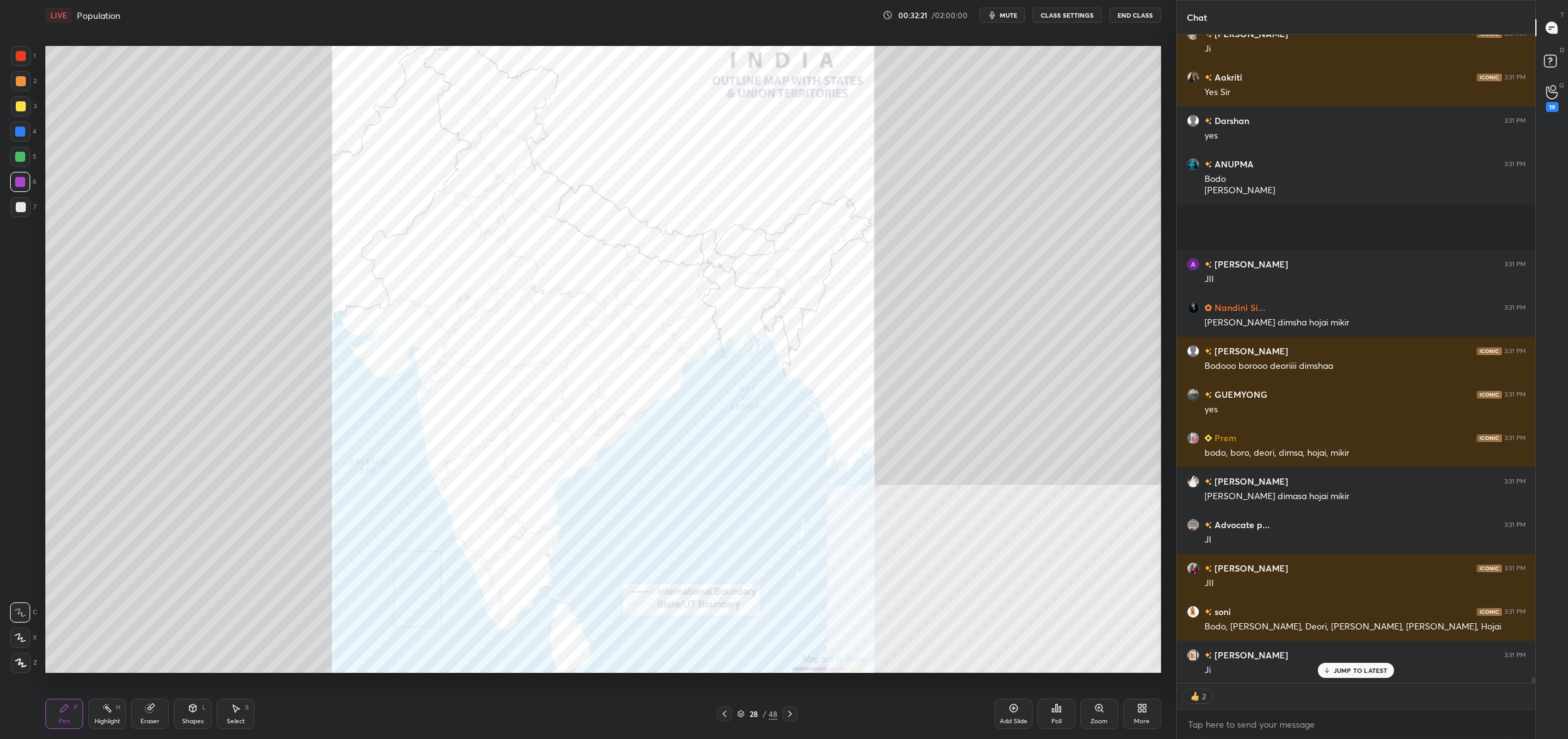
click at [1091, 711] on div "Zoom" at bounding box center [1099, 714] width 38 height 30
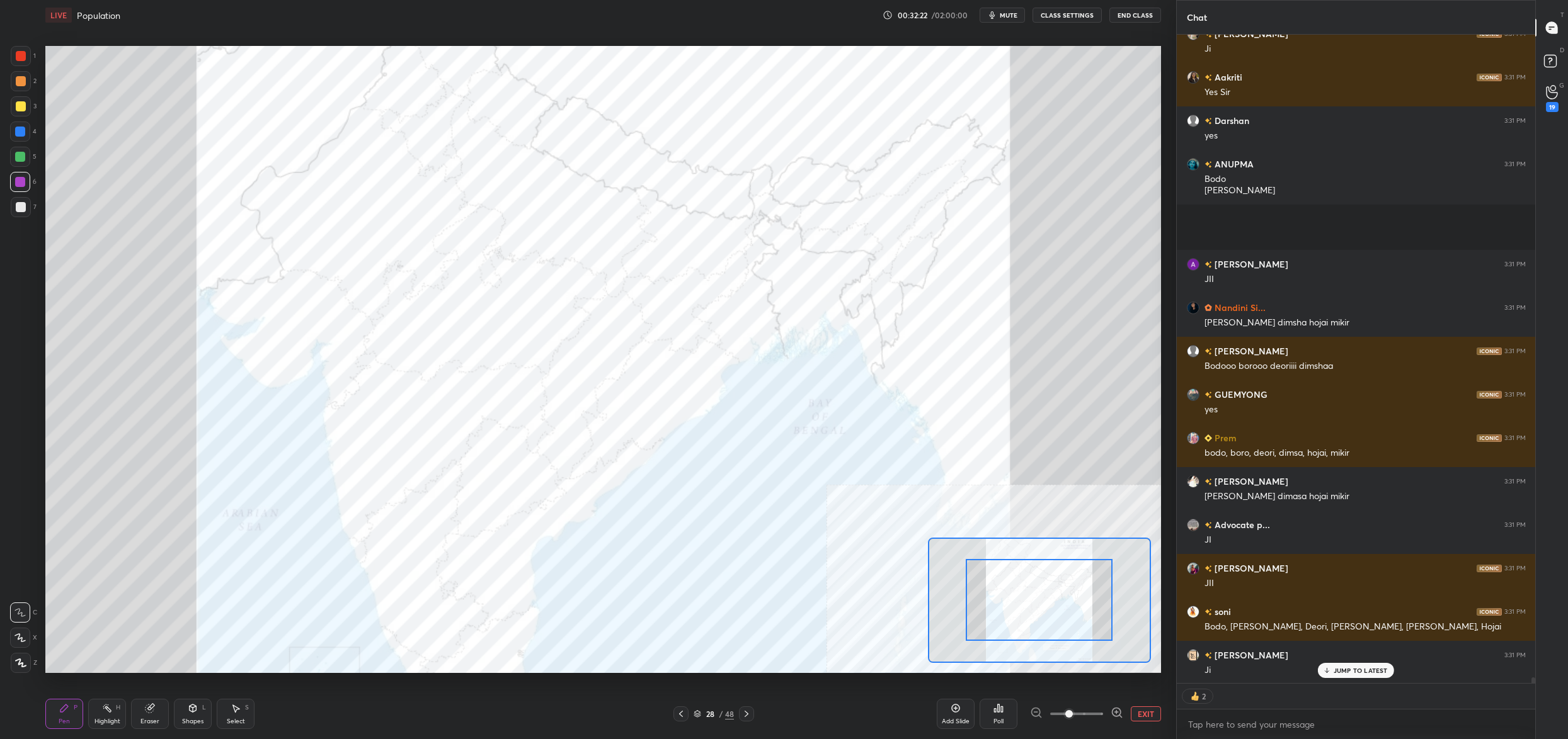
drag, startPoint x: 1091, startPoint y: 711, endPoint x: 1087, endPoint y: 690, distance: 21.4
click at [1085, 710] on span at bounding box center [1076, 714] width 53 height 19
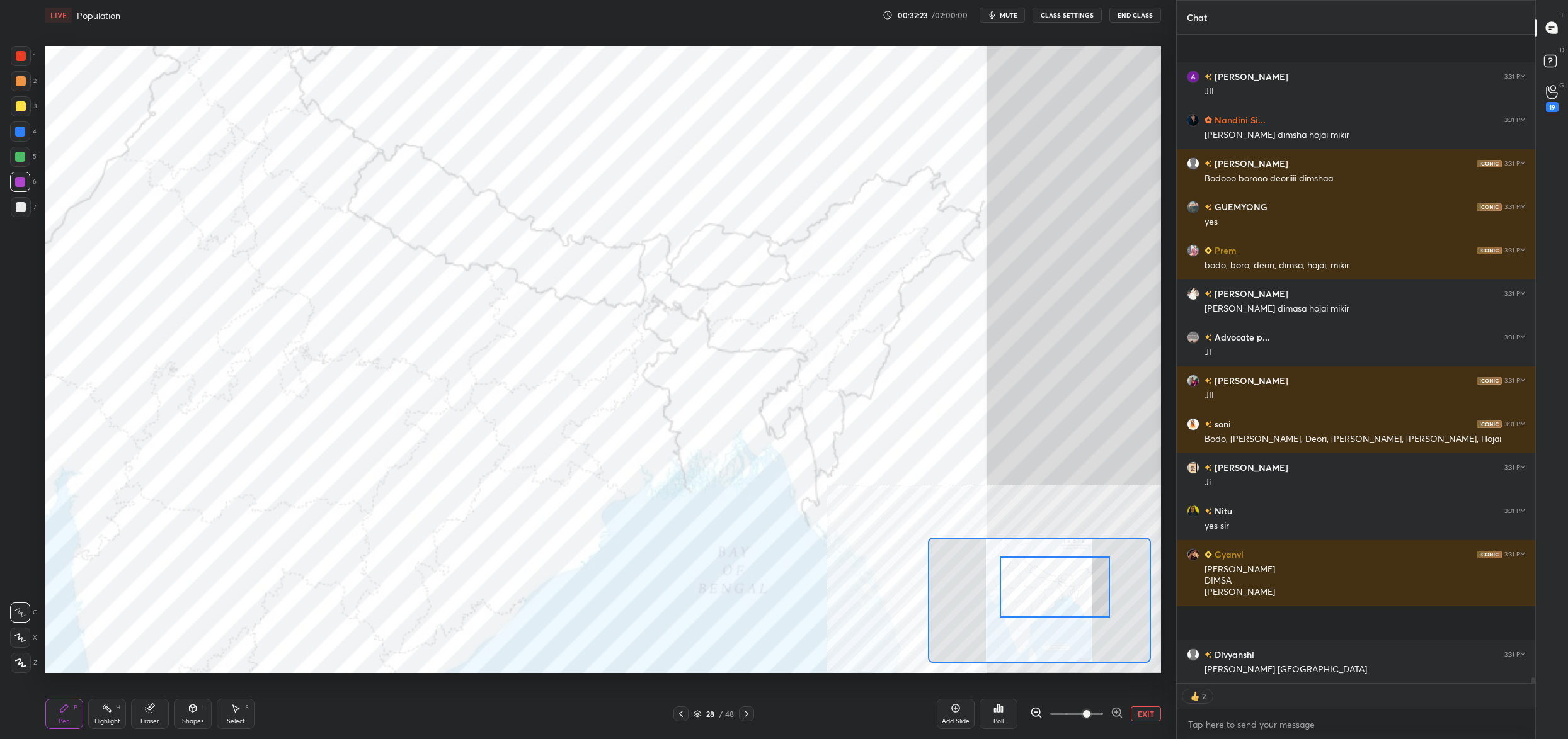
drag, startPoint x: 1082, startPoint y: 612, endPoint x: 1085, endPoint y: 573, distance: 39.1
click at [1071, 603] on div at bounding box center [1055, 587] width 111 height 62
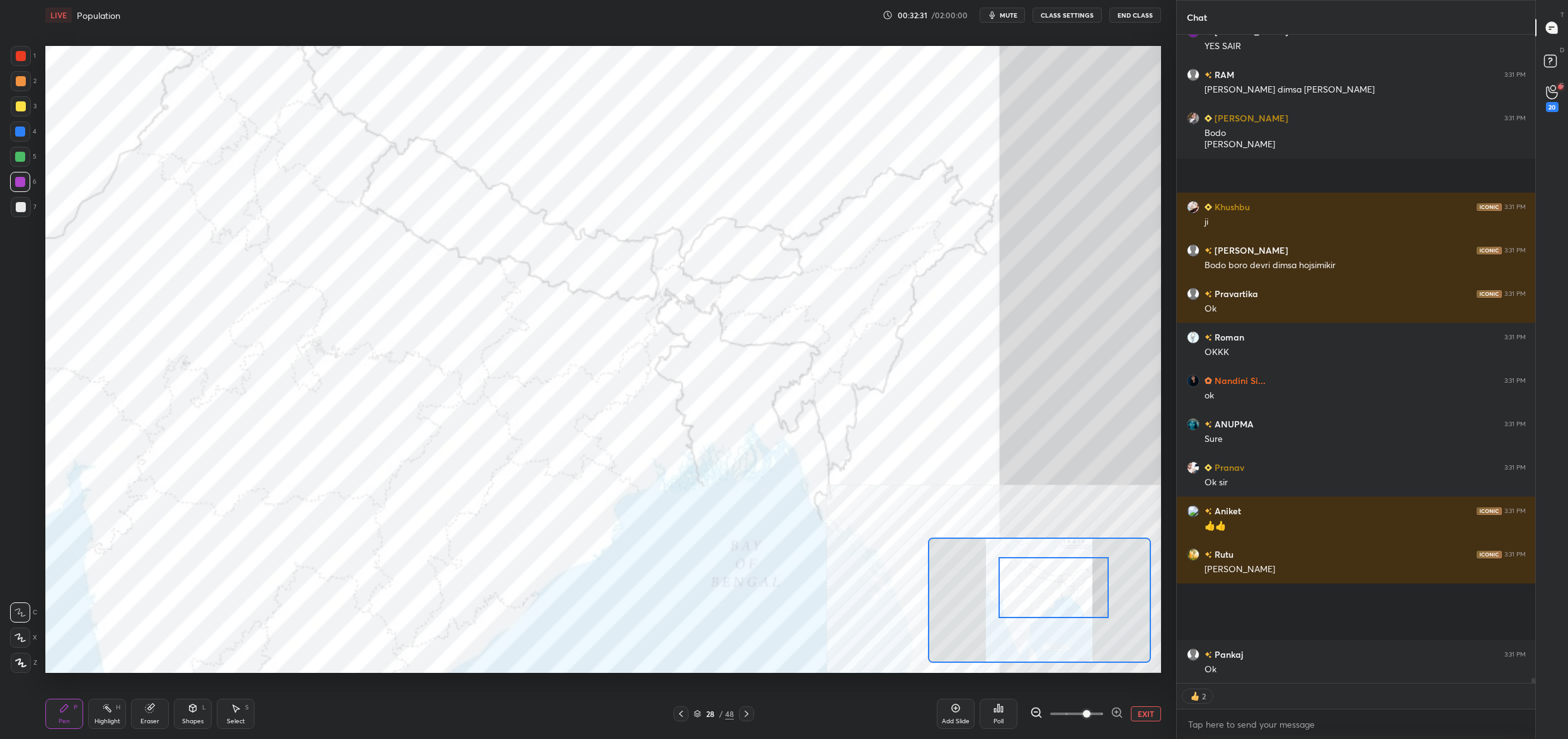
click at [994, 713] on div "Poll" at bounding box center [998, 714] width 38 height 30
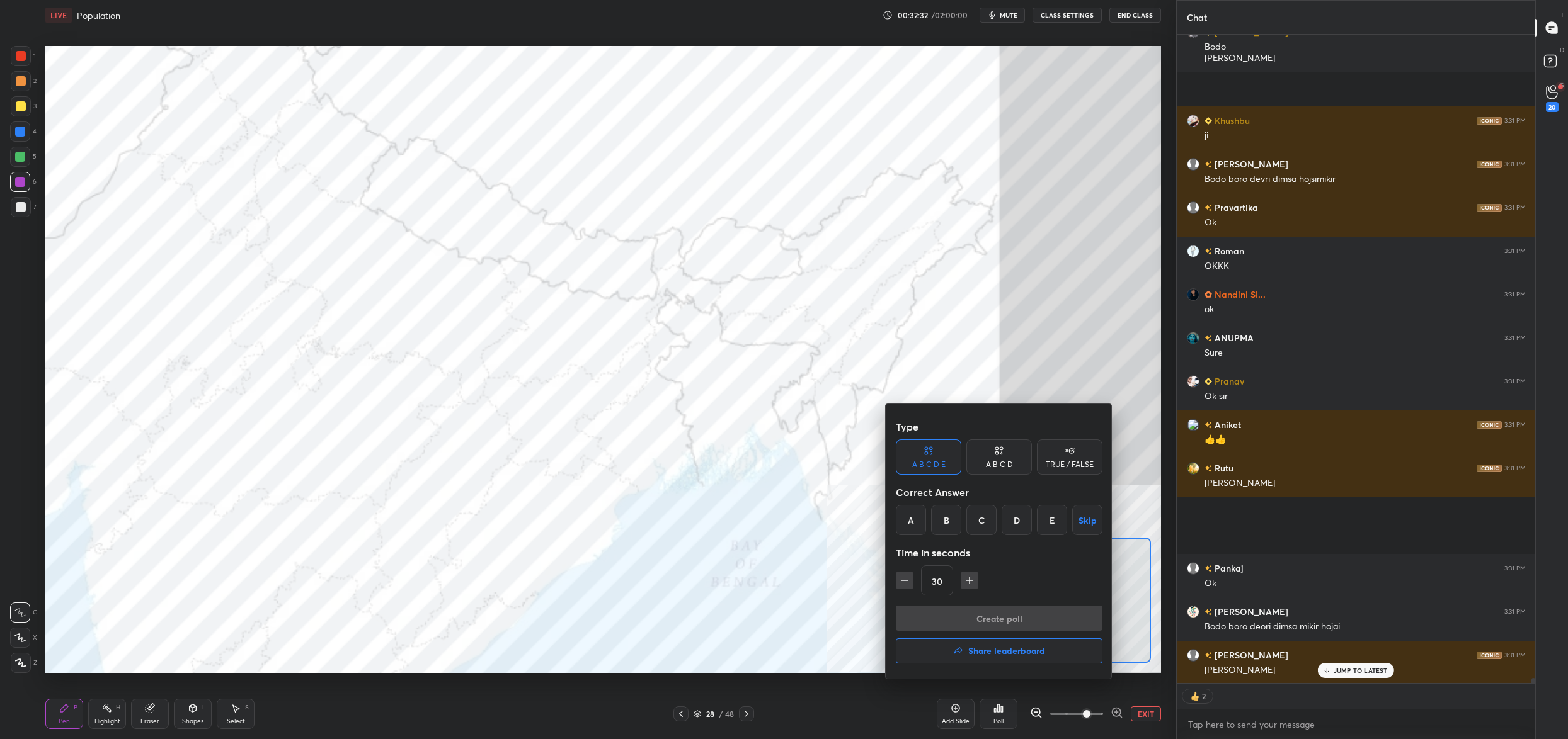
click at [916, 524] on div "A" at bounding box center [911, 520] width 30 height 30
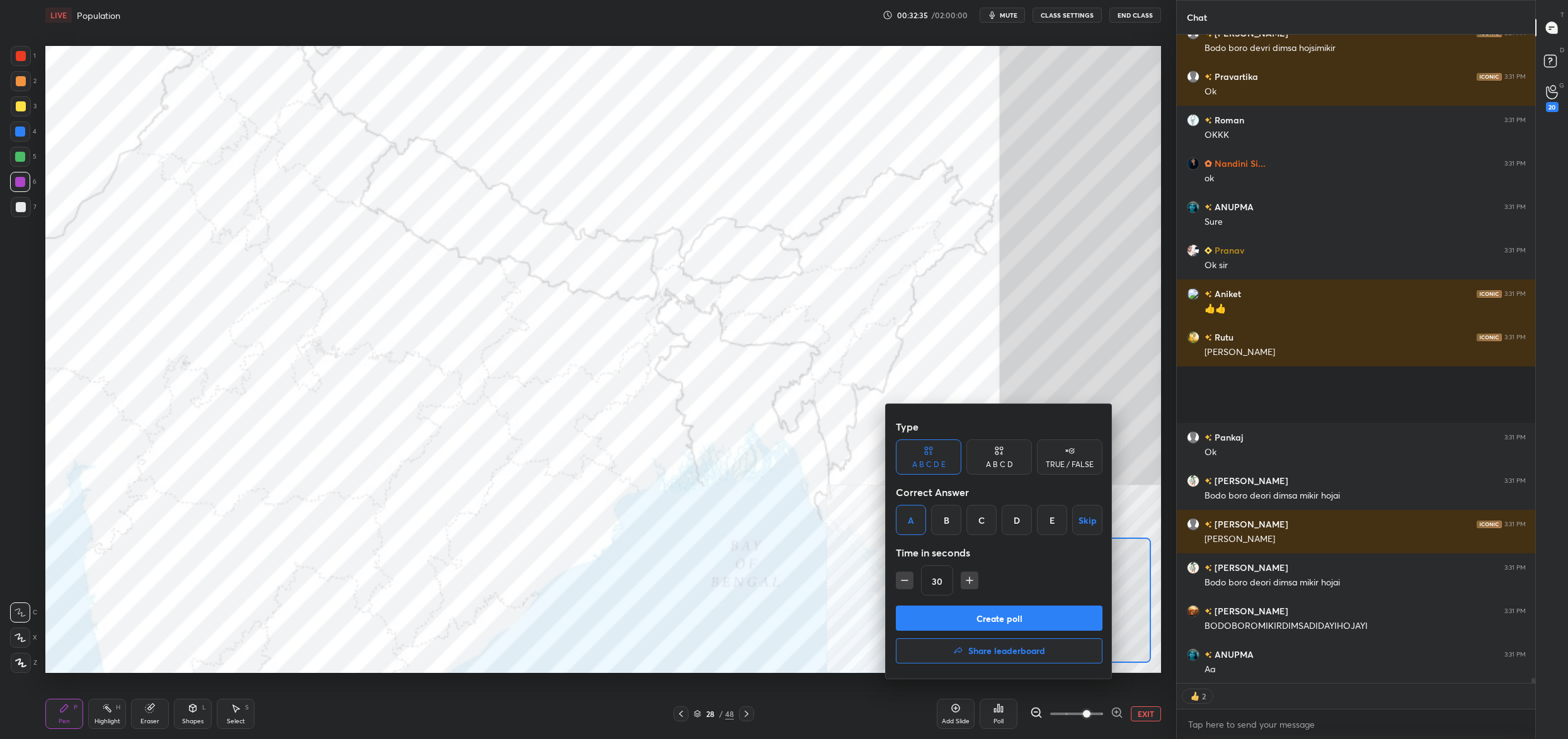
click at [961, 614] on button "Create poll" at bounding box center [999, 617] width 206 height 25
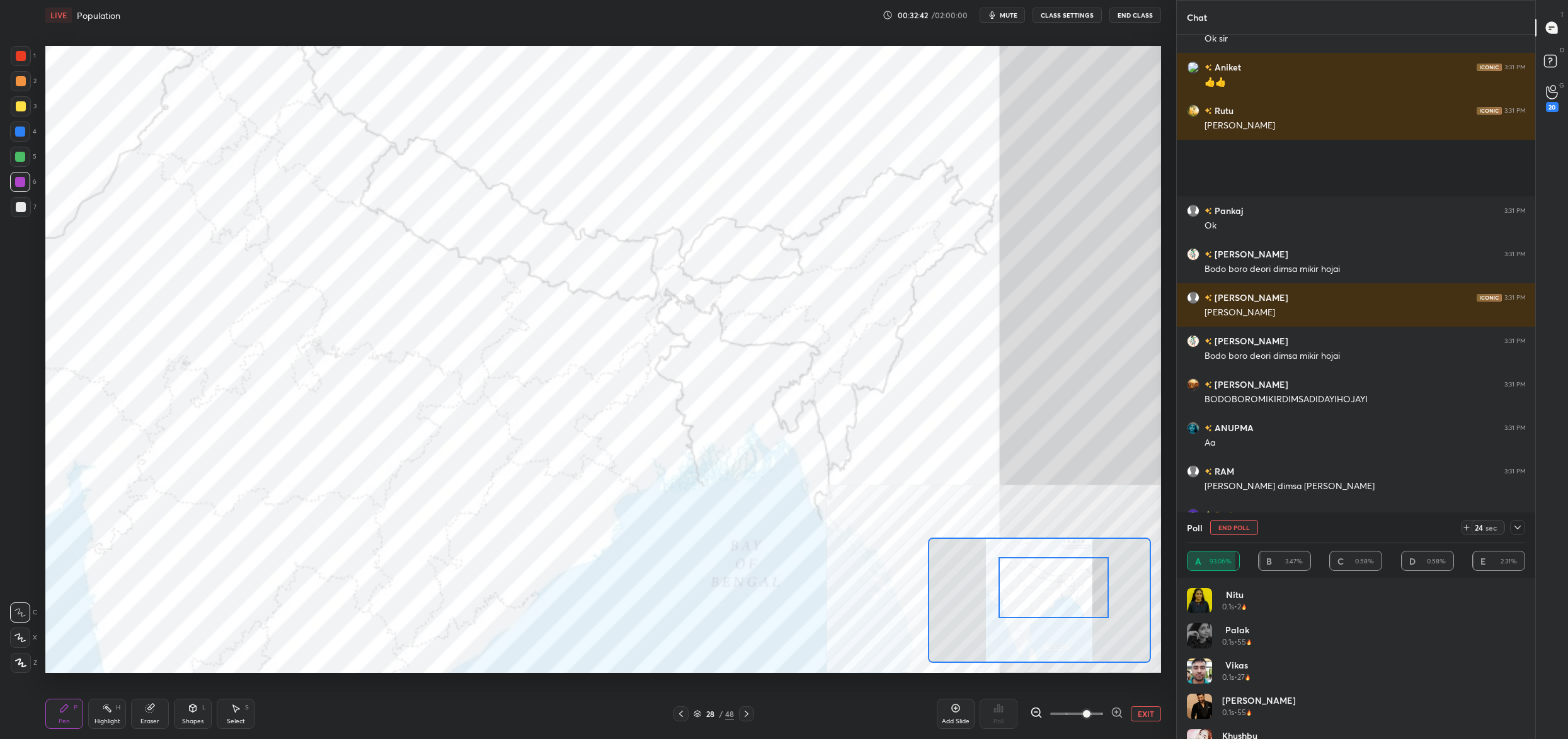
click at [1237, 526] on button "End Poll" at bounding box center [1234, 527] width 48 height 15
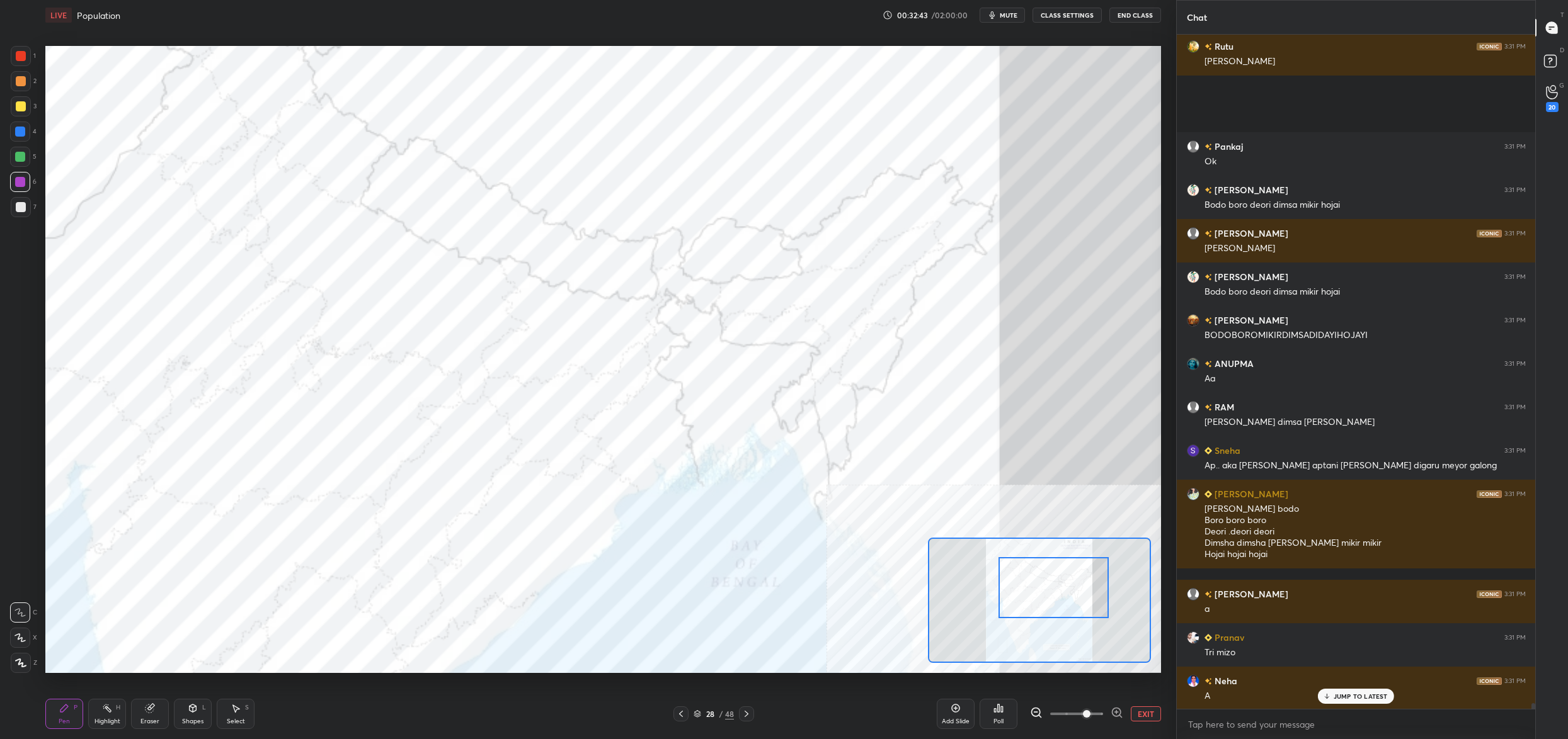
click at [998, 719] on div "Poll" at bounding box center [998, 721] width 10 height 6
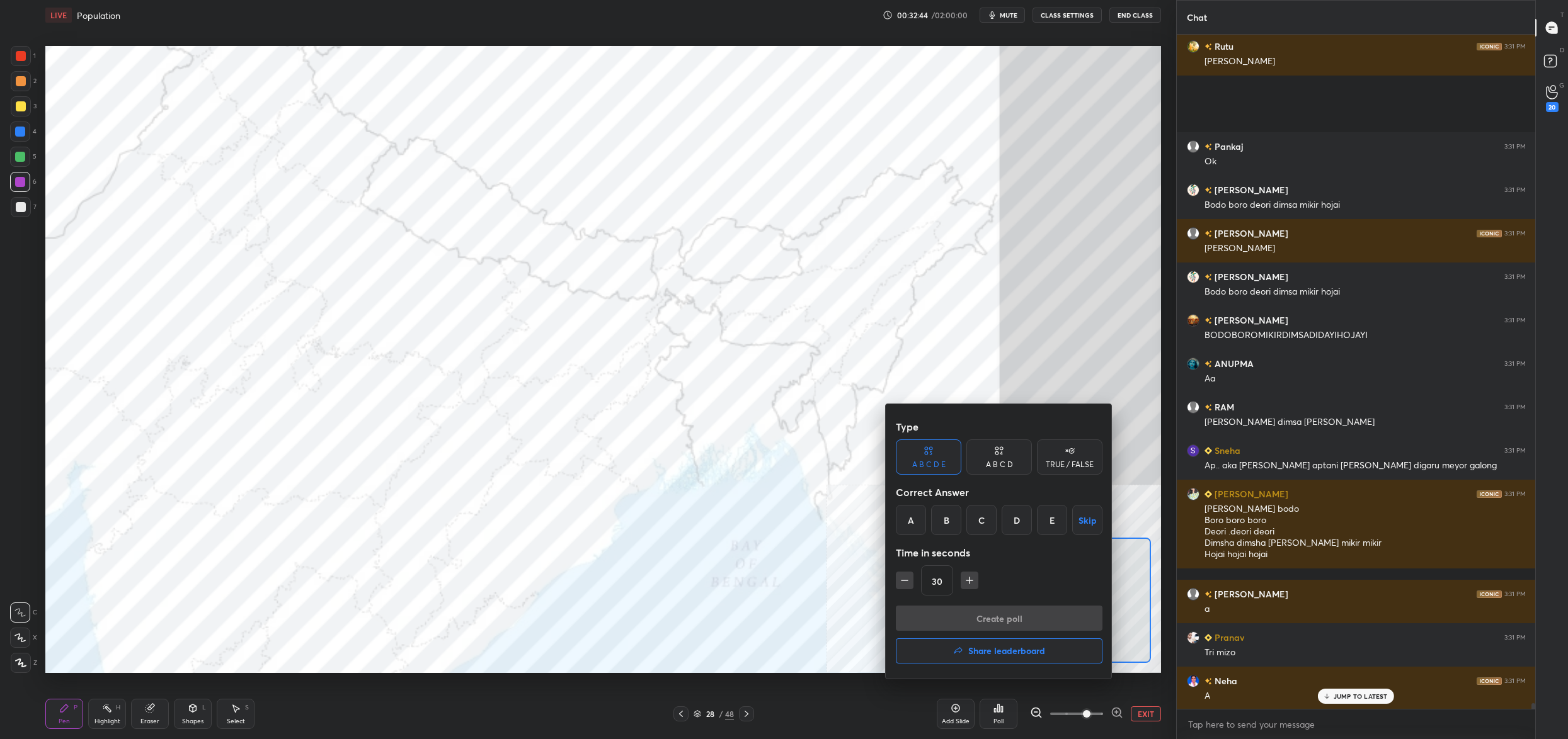
click at [821, 592] on div at bounding box center [784, 370] width 1568 height 739
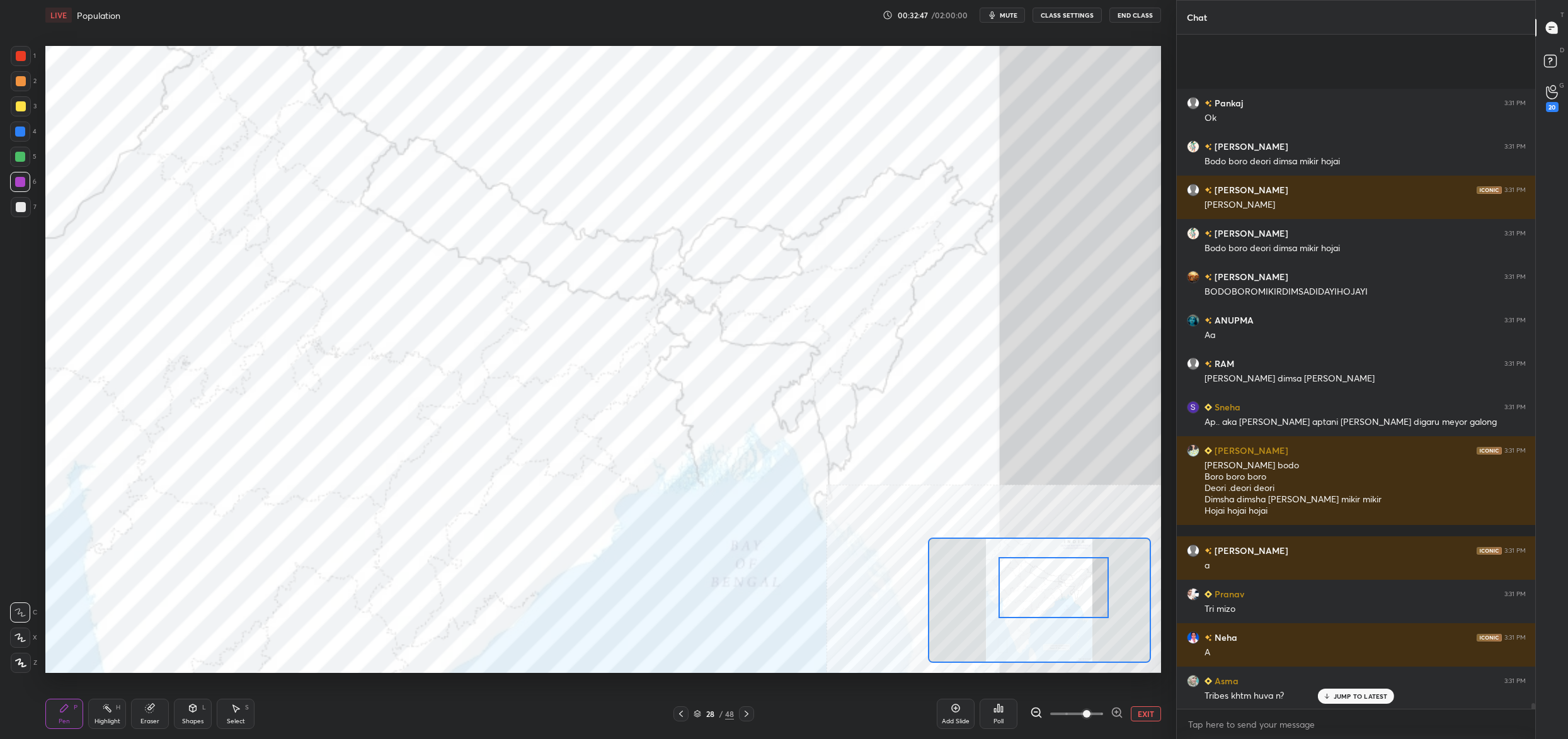
click at [996, 708] on icon at bounding box center [998, 708] width 10 height 10
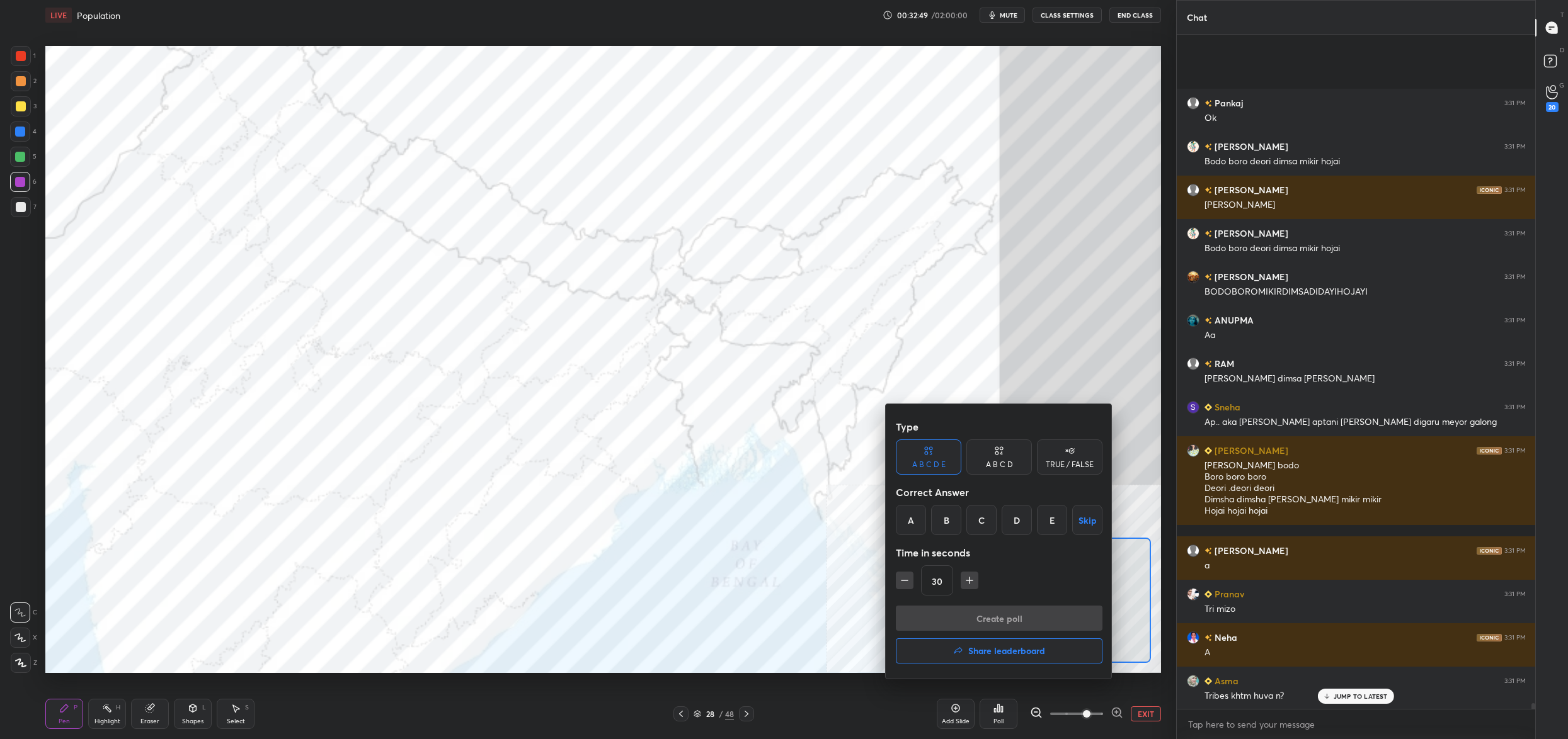
drag, startPoint x: 840, startPoint y: 578, endPoint x: 860, endPoint y: 592, distance: 24.4
click at [840, 578] on div at bounding box center [784, 370] width 1568 height 739
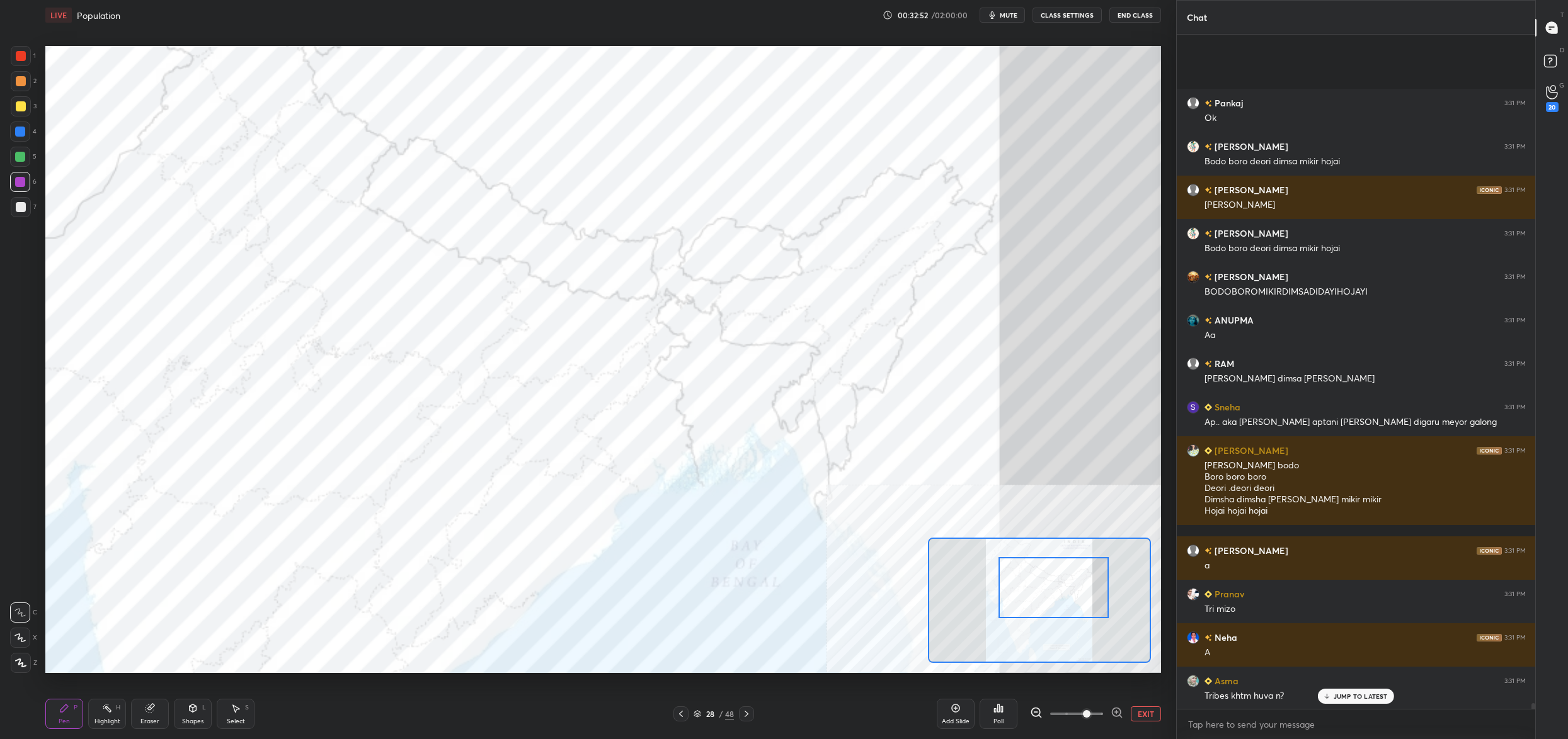
click at [998, 710] on div "Poll" at bounding box center [998, 714] width 38 height 30
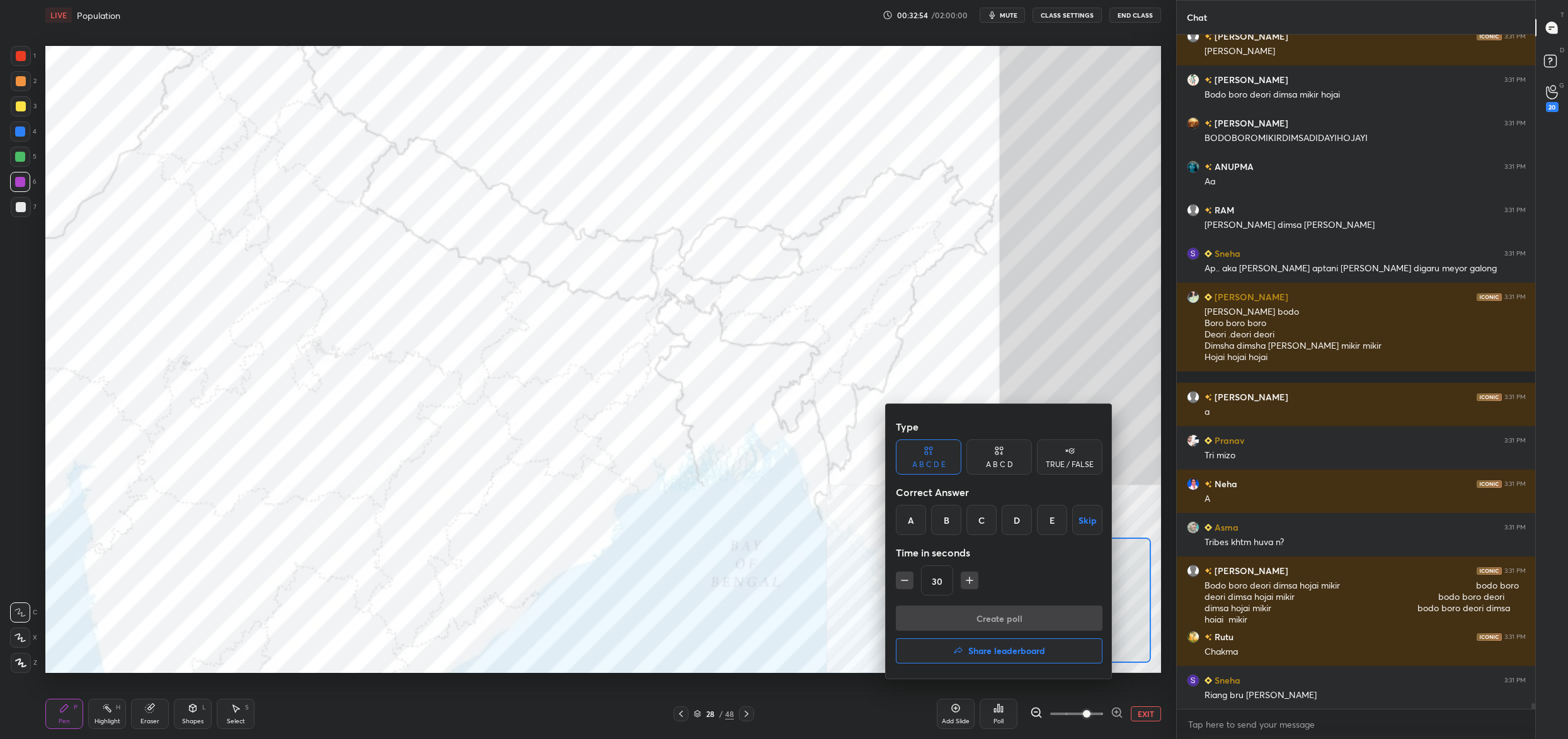
click at [911, 518] on div "A" at bounding box center [911, 520] width 30 height 30
click at [937, 609] on button "Create poll" at bounding box center [999, 617] width 206 height 25
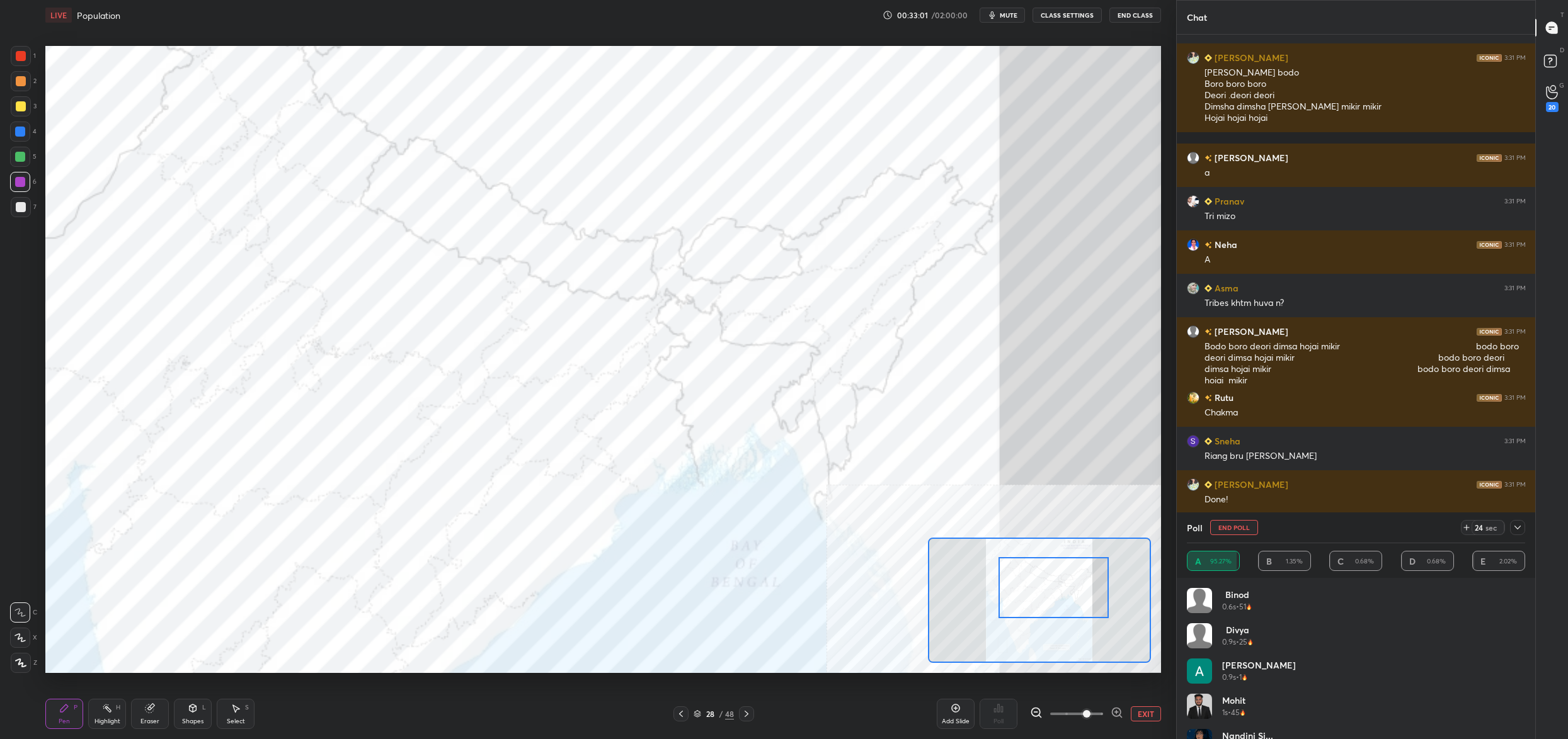
drag, startPoint x: 1241, startPoint y: 528, endPoint x: 1218, endPoint y: 545, distance: 28.6
click at [1241, 528] on button "End Poll" at bounding box center [1234, 527] width 48 height 15
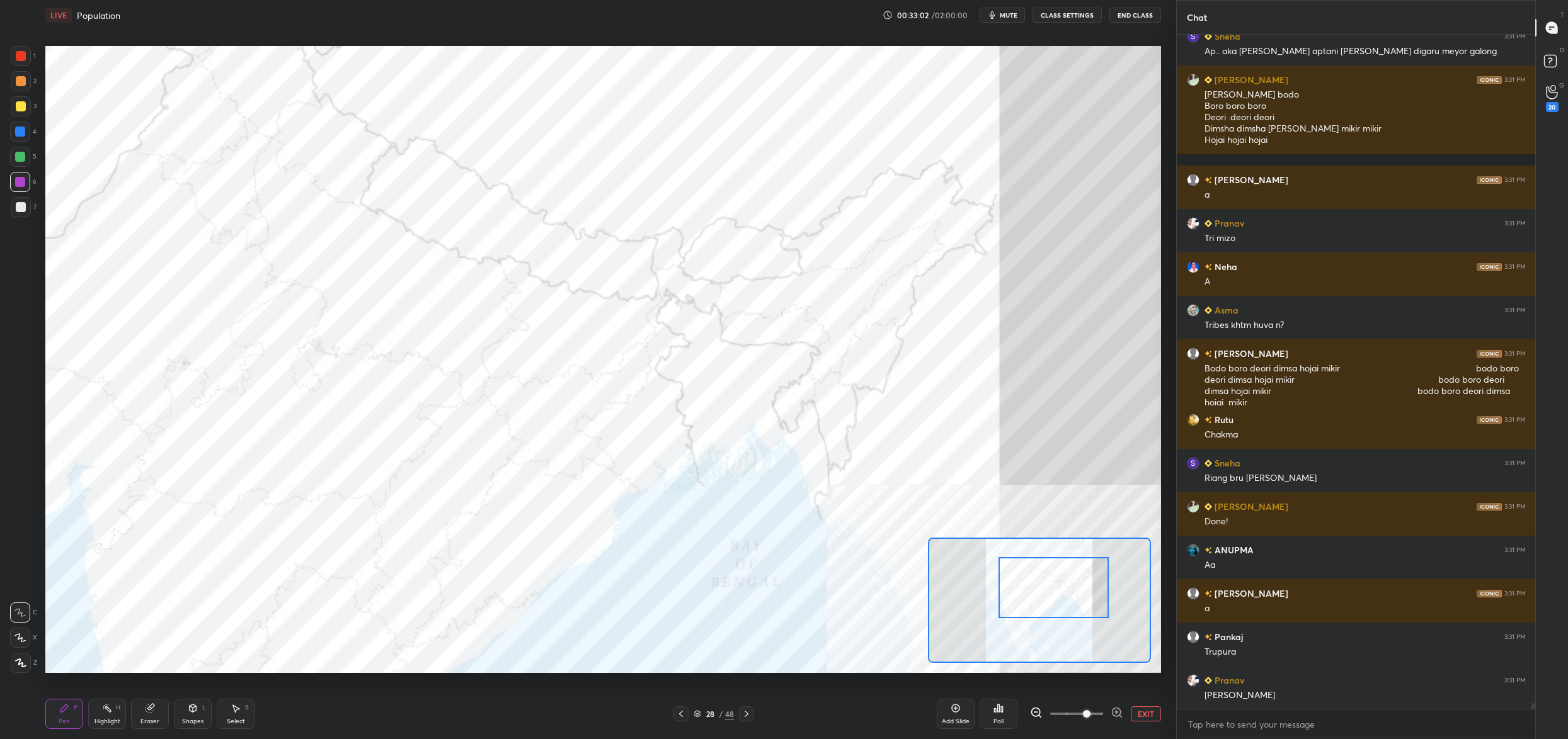
click at [1002, 721] on div "Poll" at bounding box center [998, 721] width 10 height 6
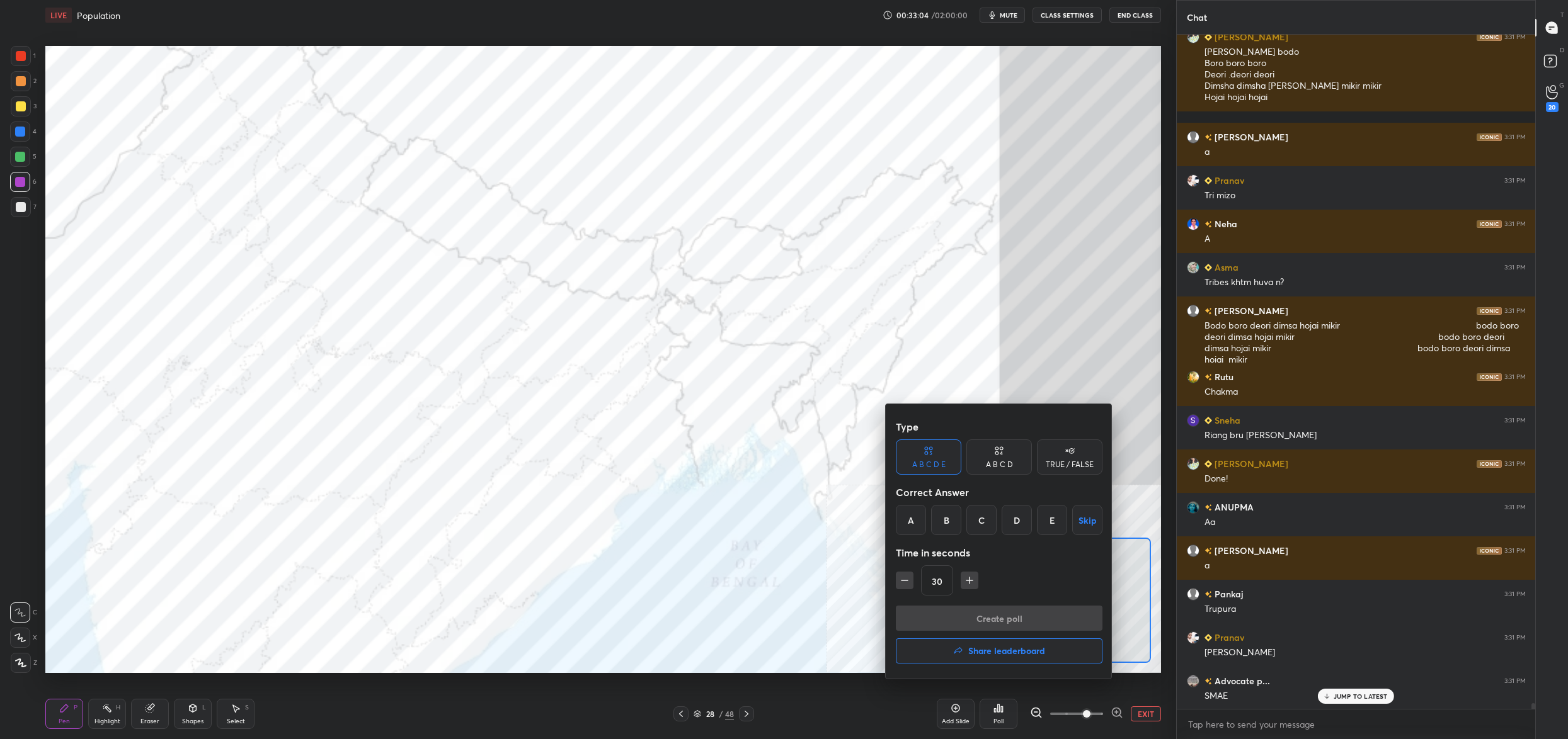
click at [949, 521] on div "B" at bounding box center [946, 520] width 30 height 30
click at [962, 615] on button "Create poll" at bounding box center [999, 617] width 206 height 25
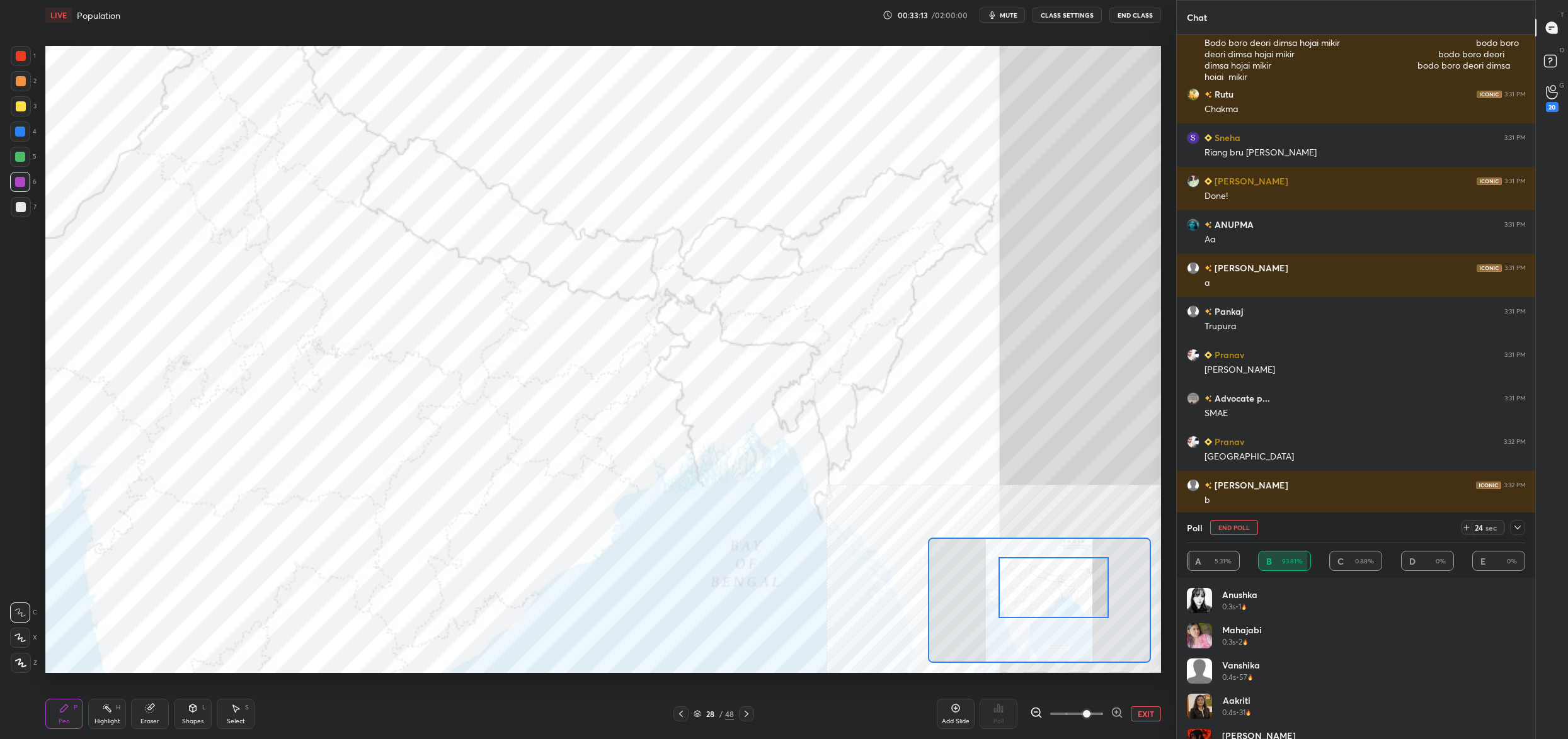
drag, startPoint x: 1240, startPoint y: 530, endPoint x: 1220, endPoint y: 599, distance: 71.8
click at [1241, 530] on button "End Poll" at bounding box center [1234, 527] width 48 height 15
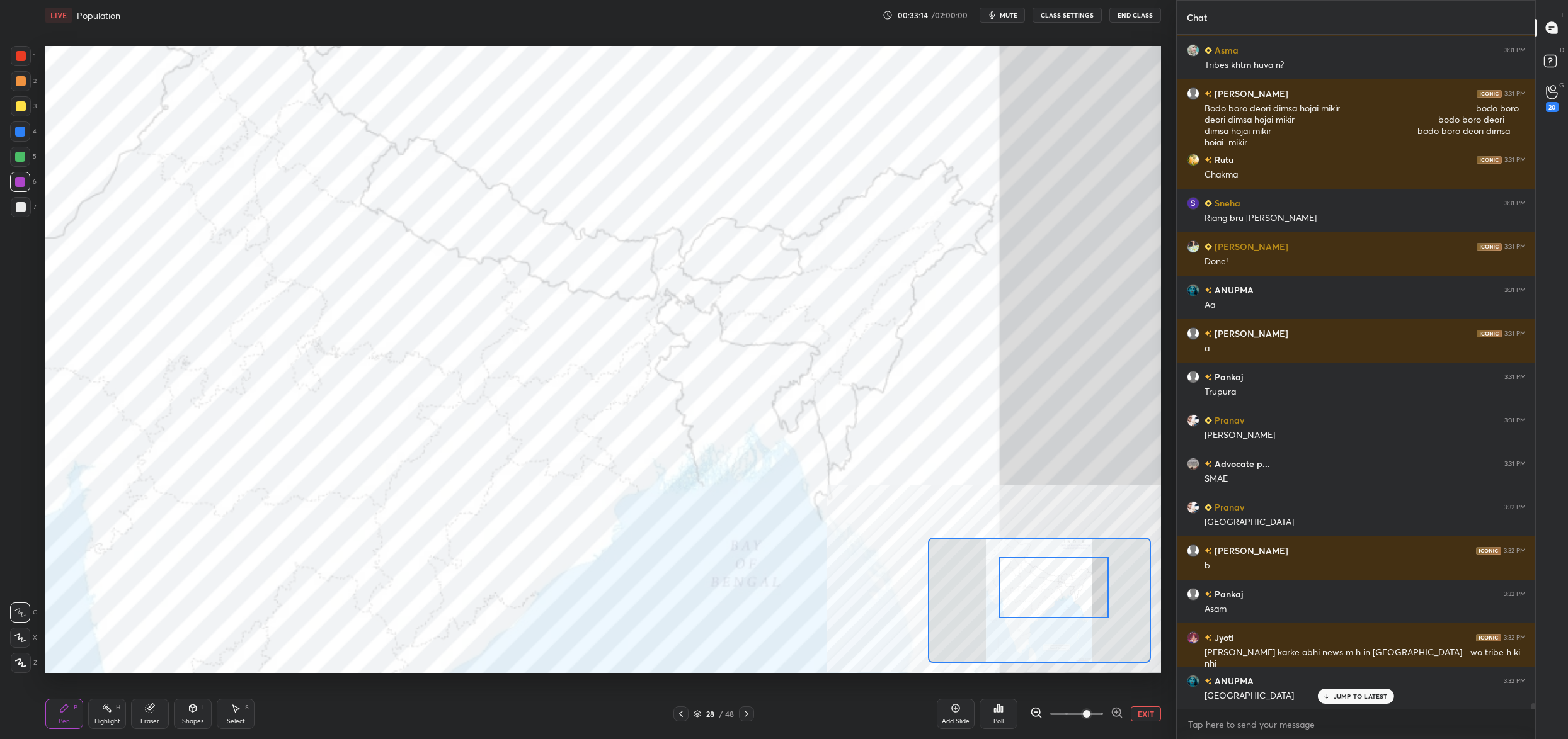
click at [998, 715] on div "Poll" at bounding box center [998, 714] width 38 height 30
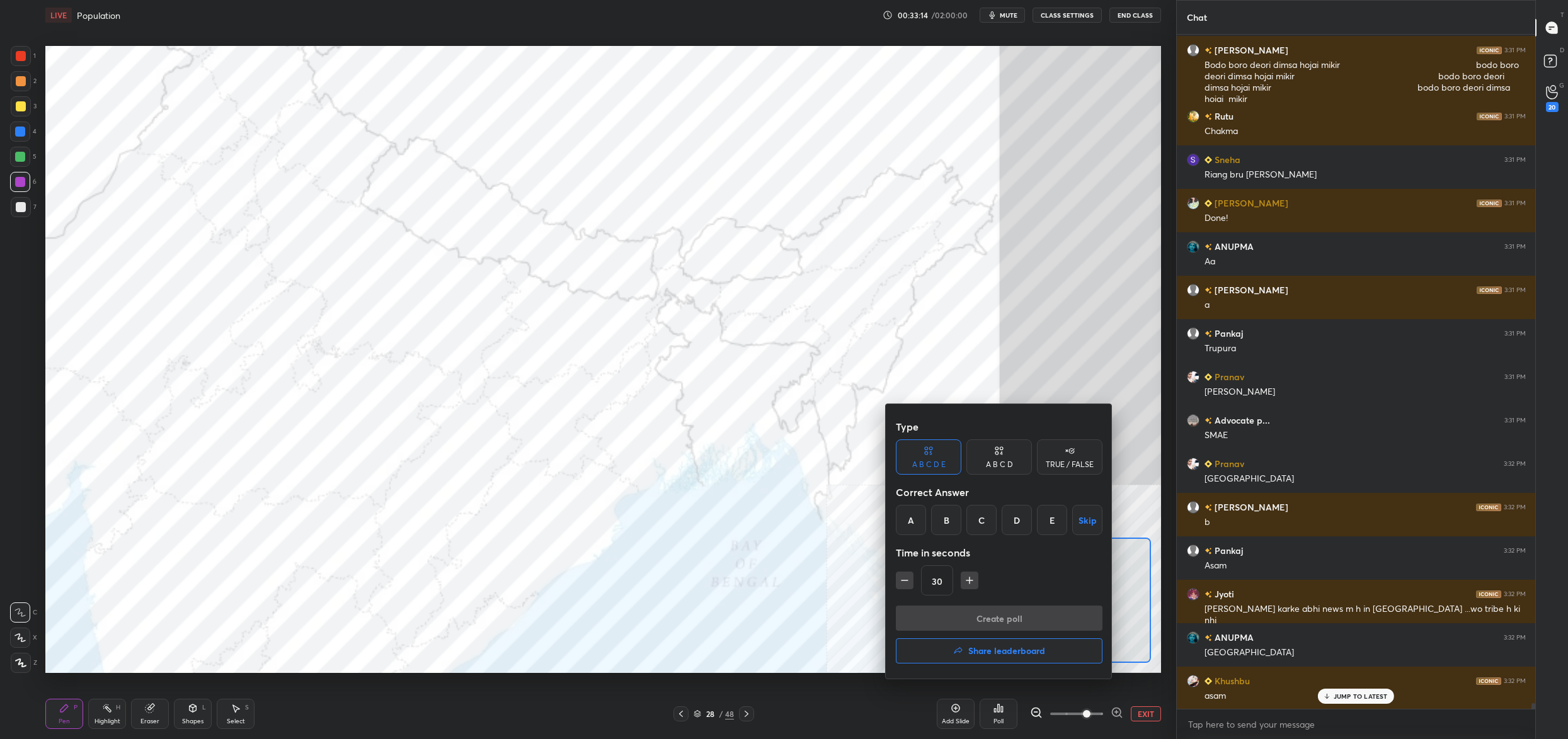
drag, startPoint x: 954, startPoint y: 515, endPoint x: 952, endPoint y: 523, distance: 8.2
click at [954, 516] on div "B" at bounding box center [946, 520] width 30 height 30
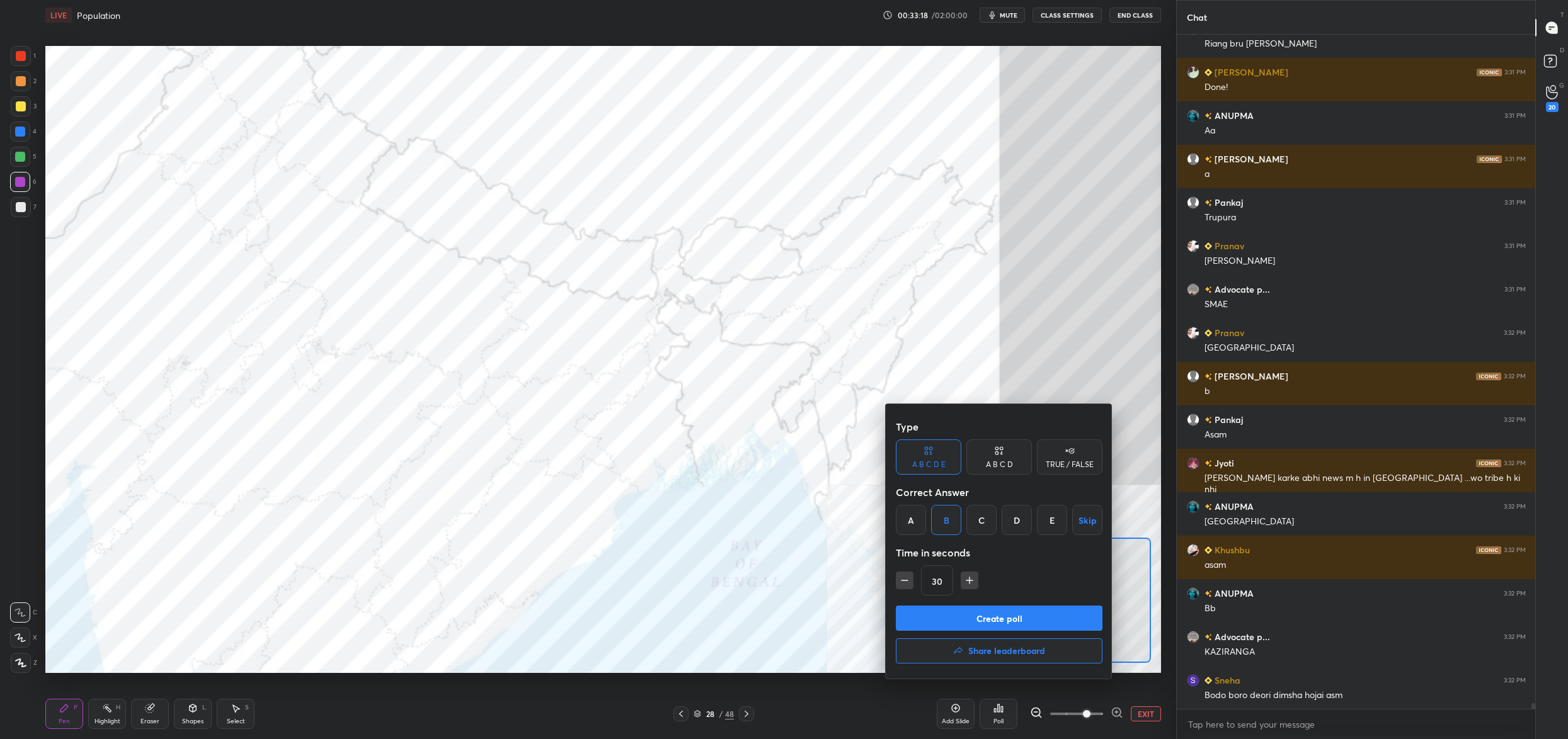
click at [980, 609] on button "Create poll" at bounding box center [999, 617] width 206 height 25
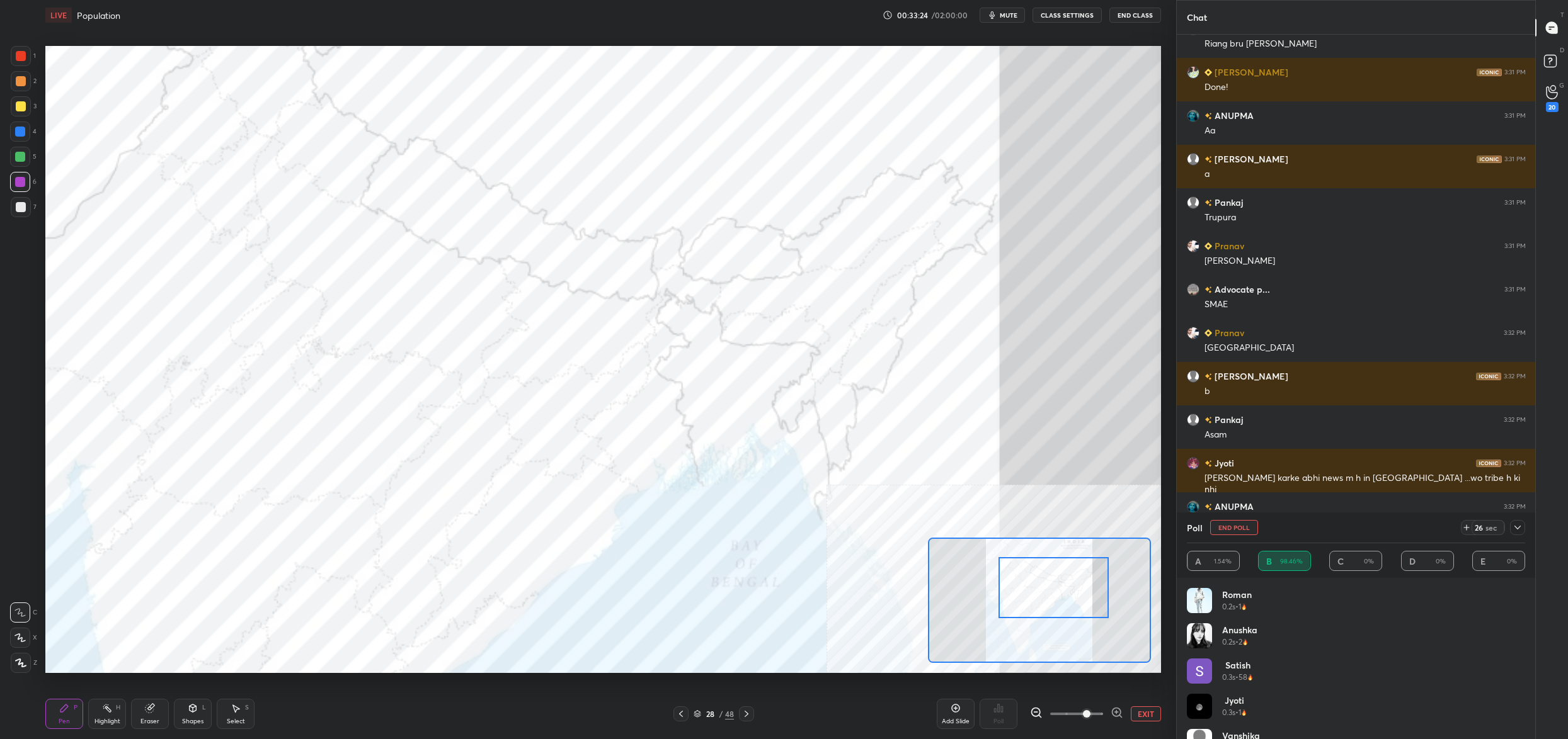
click at [1236, 528] on button "End Poll" at bounding box center [1234, 527] width 48 height 15
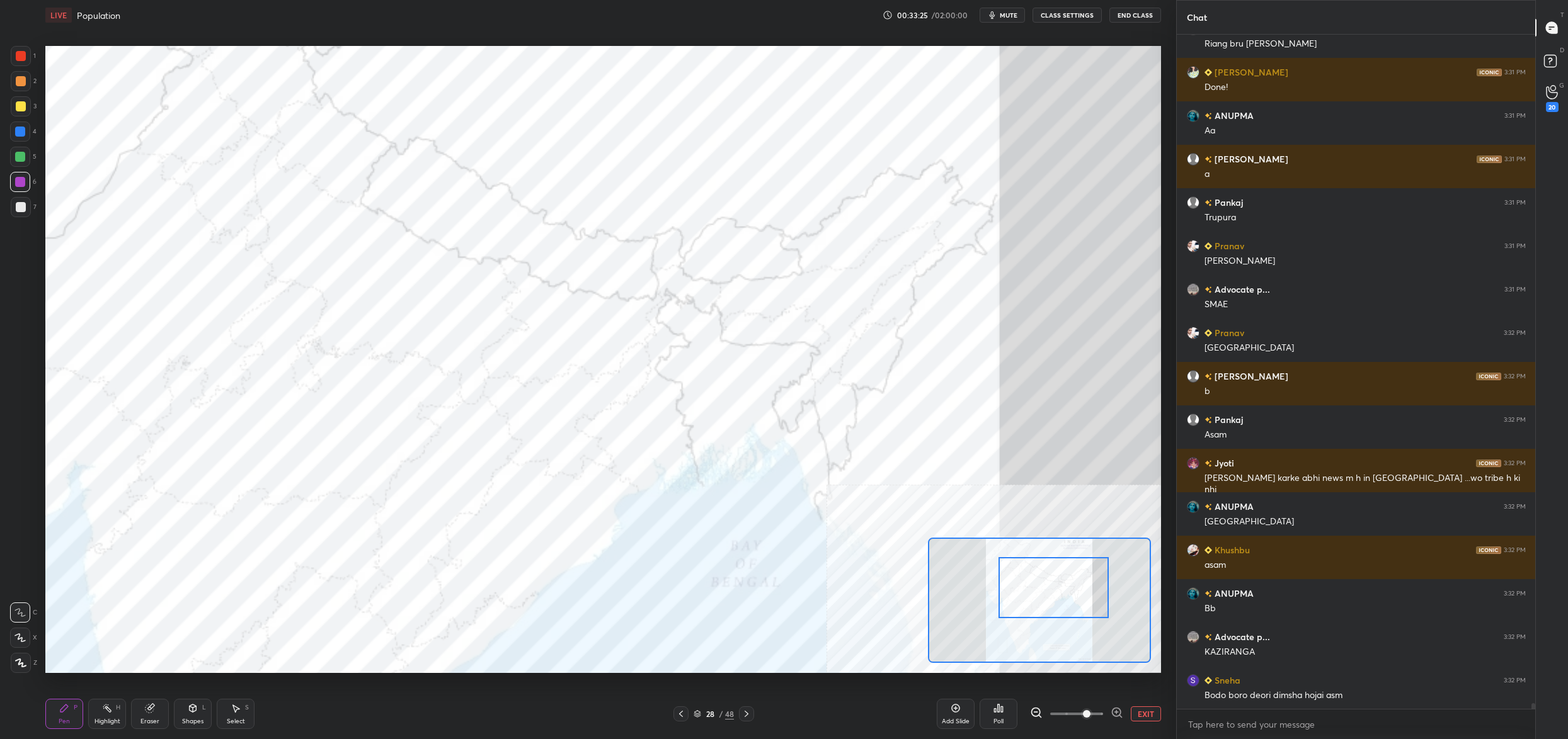
click at [1008, 714] on div "Poll" at bounding box center [998, 714] width 38 height 30
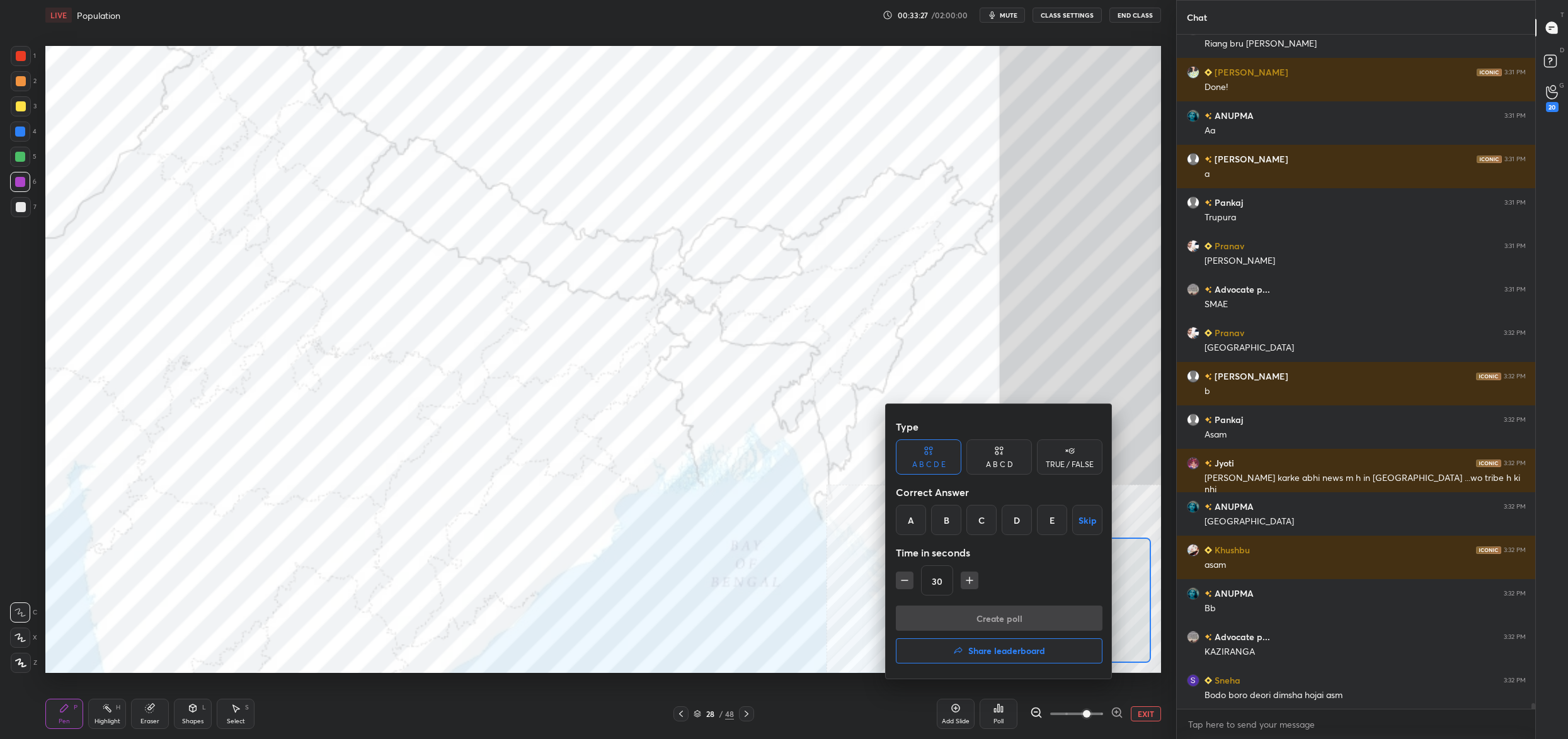
click at [1008, 397] on div at bounding box center [784, 370] width 1568 height 739
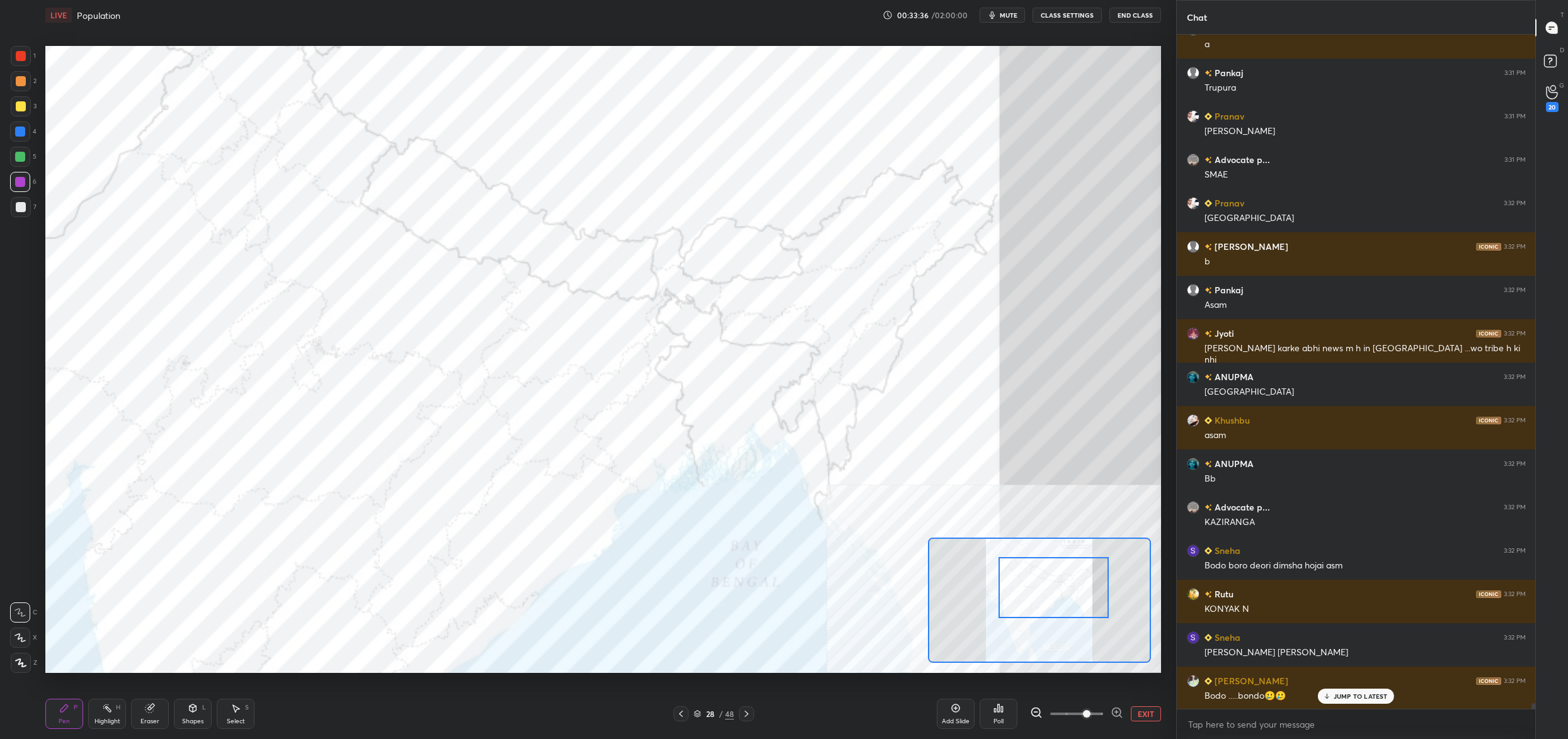
click at [1004, 710] on div "Poll" at bounding box center [998, 714] width 38 height 30
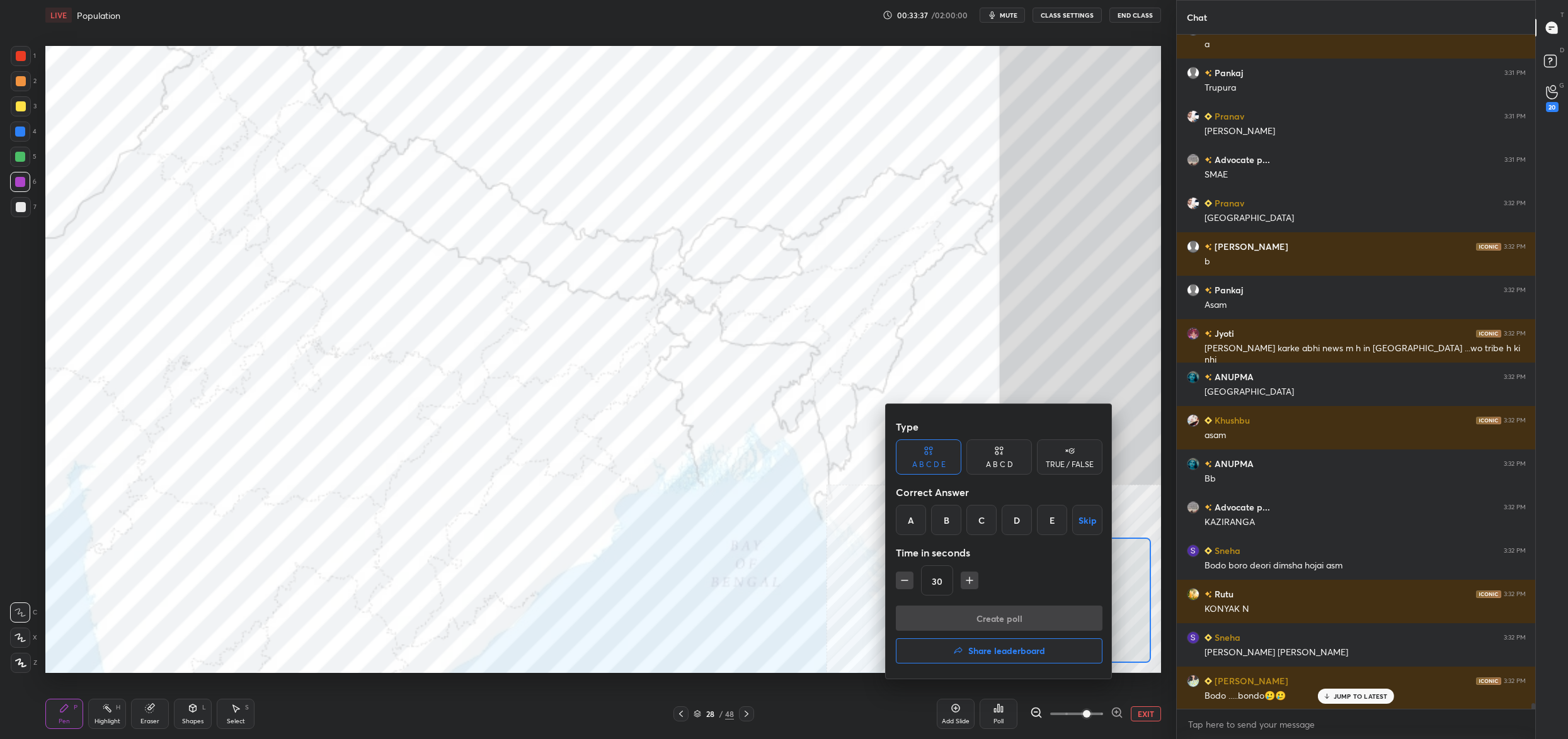
click at [1004, 713] on div at bounding box center [784, 370] width 1568 height 739
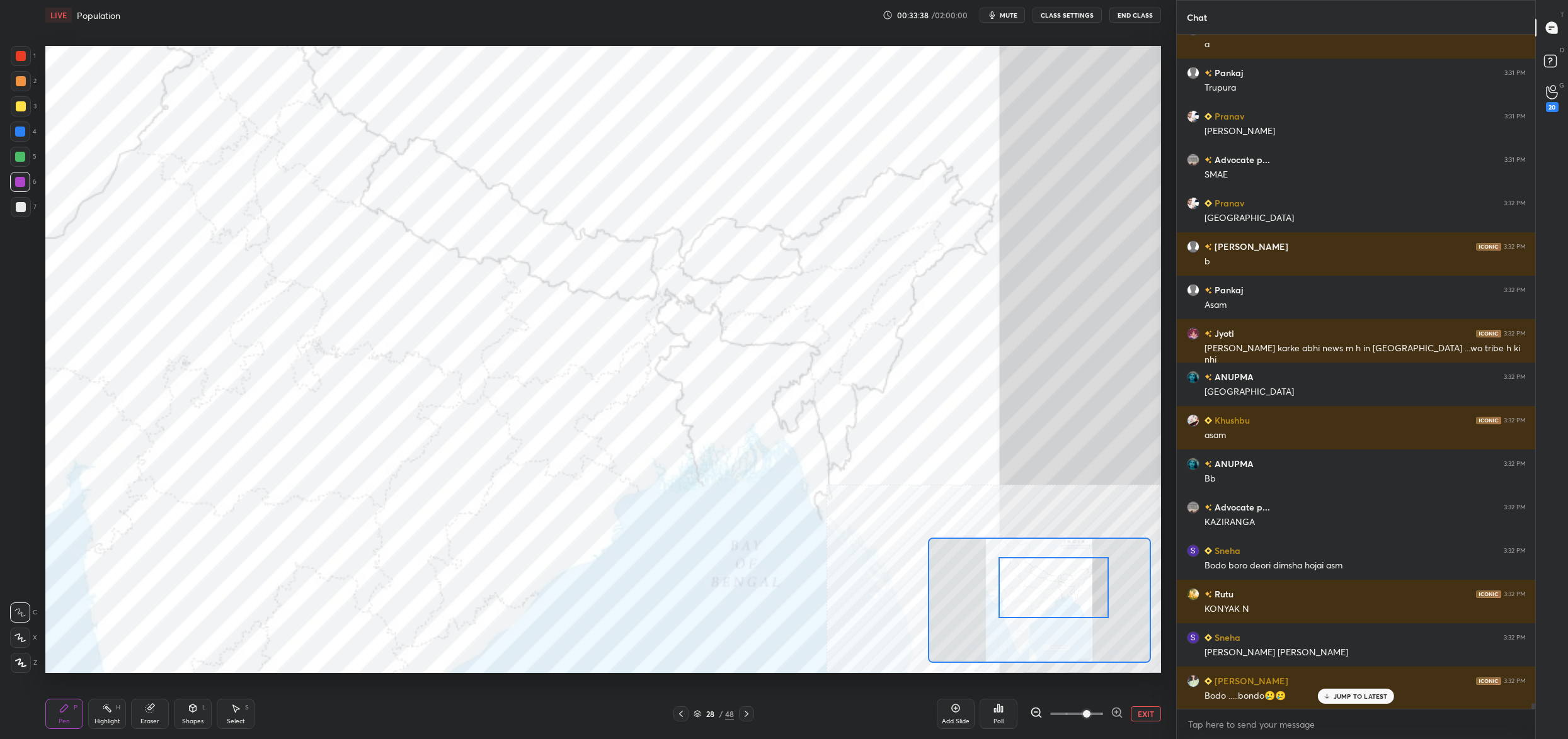
click at [999, 713] on icon at bounding box center [998, 708] width 10 height 10
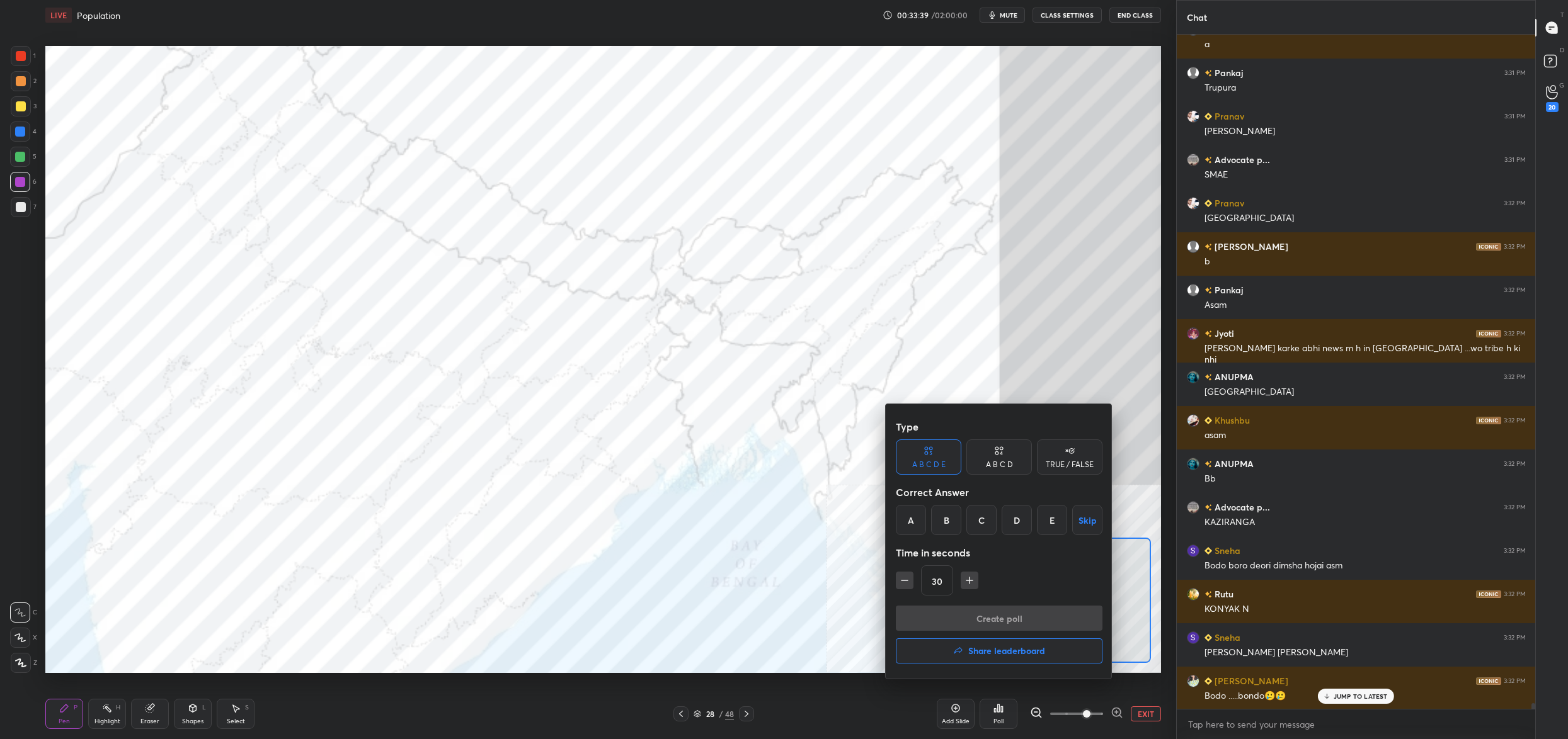
click at [1000, 716] on div at bounding box center [784, 370] width 1568 height 739
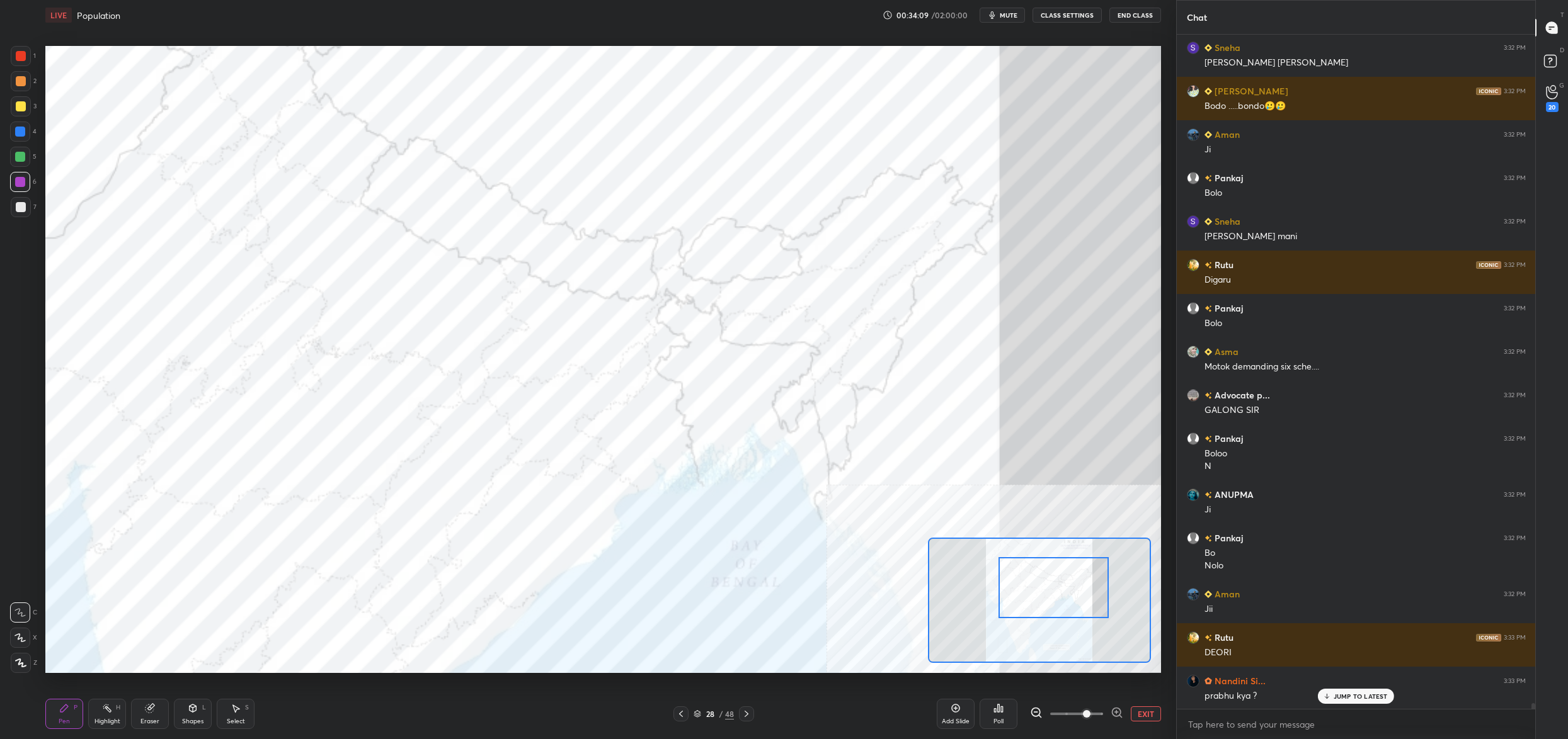
click at [996, 710] on icon at bounding box center [998, 708] width 10 height 10
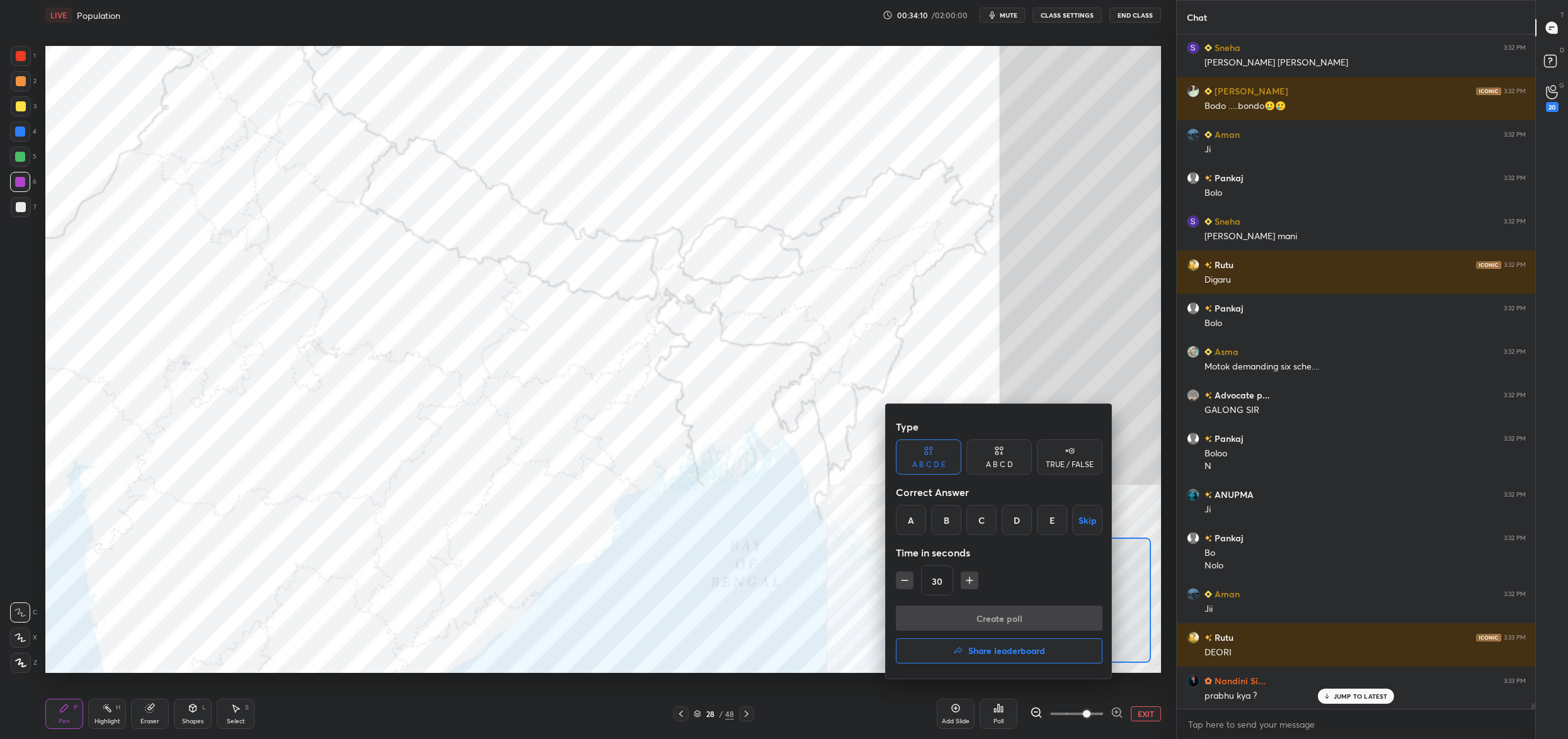
click at [993, 522] on div "C" at bounding box center [981, 520] width 30 height 30
click at [988, 617] on button "Create poll" at bounding box center [999, 617] width 206 height 25
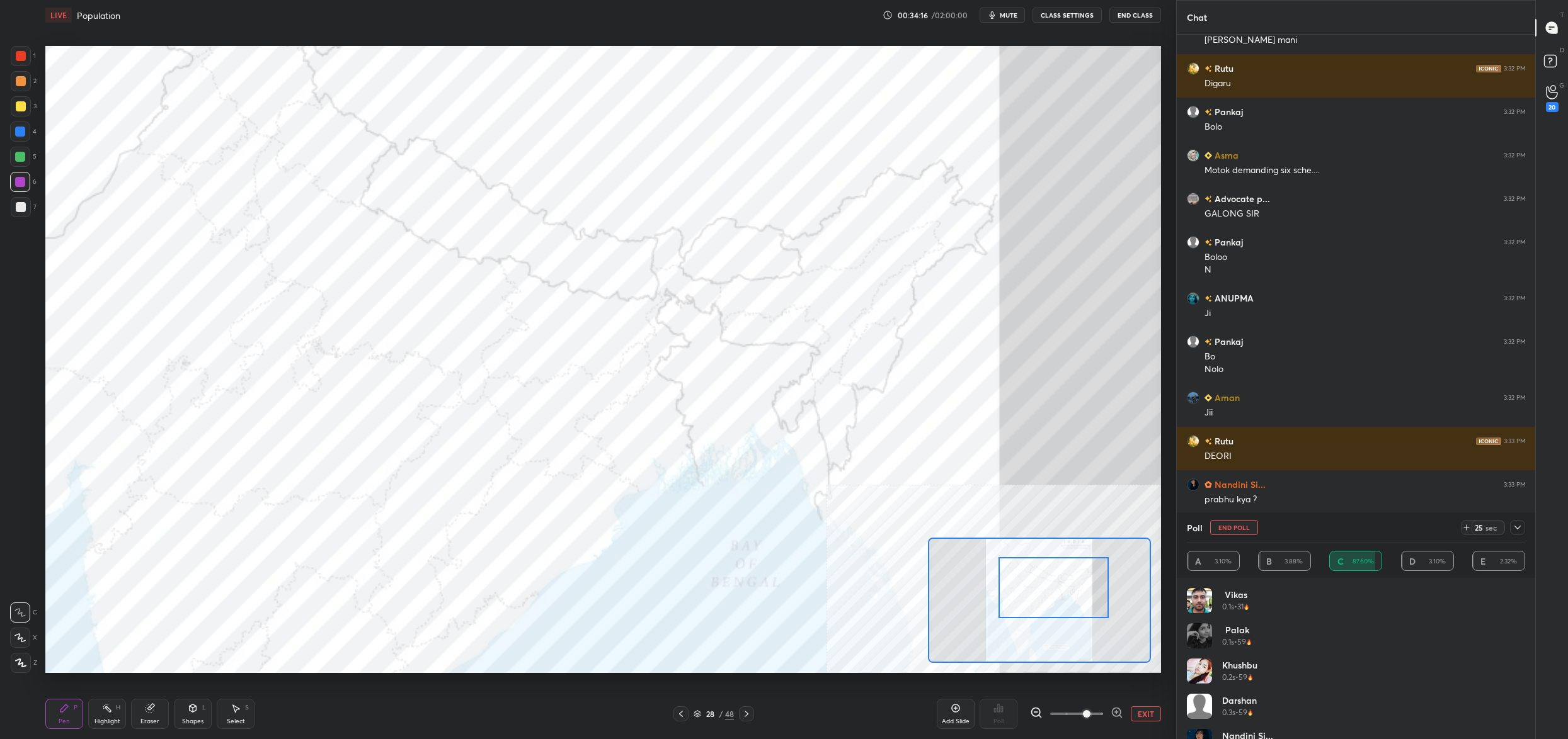
drag, startPoint x: 1229, startPoint y: 529, endPoint x: 1221, endPoint y: 529, distance: 8.0
click at [1226, 529] on button "End Poll" at bounding box center [1234, 527] width 48 height 15
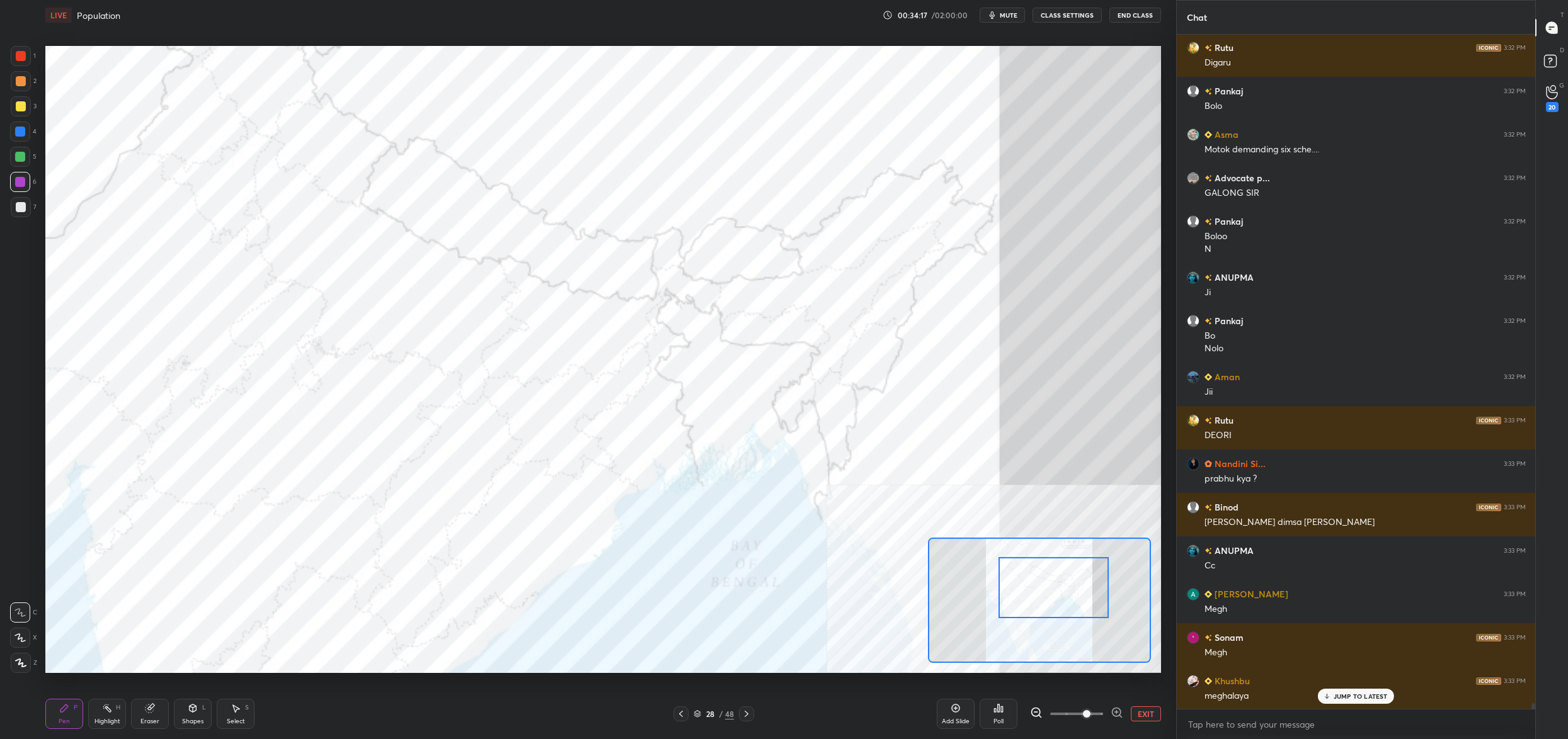
click at [1002, 708] on icon at bounding box center [1002, 710] width 2 height 6
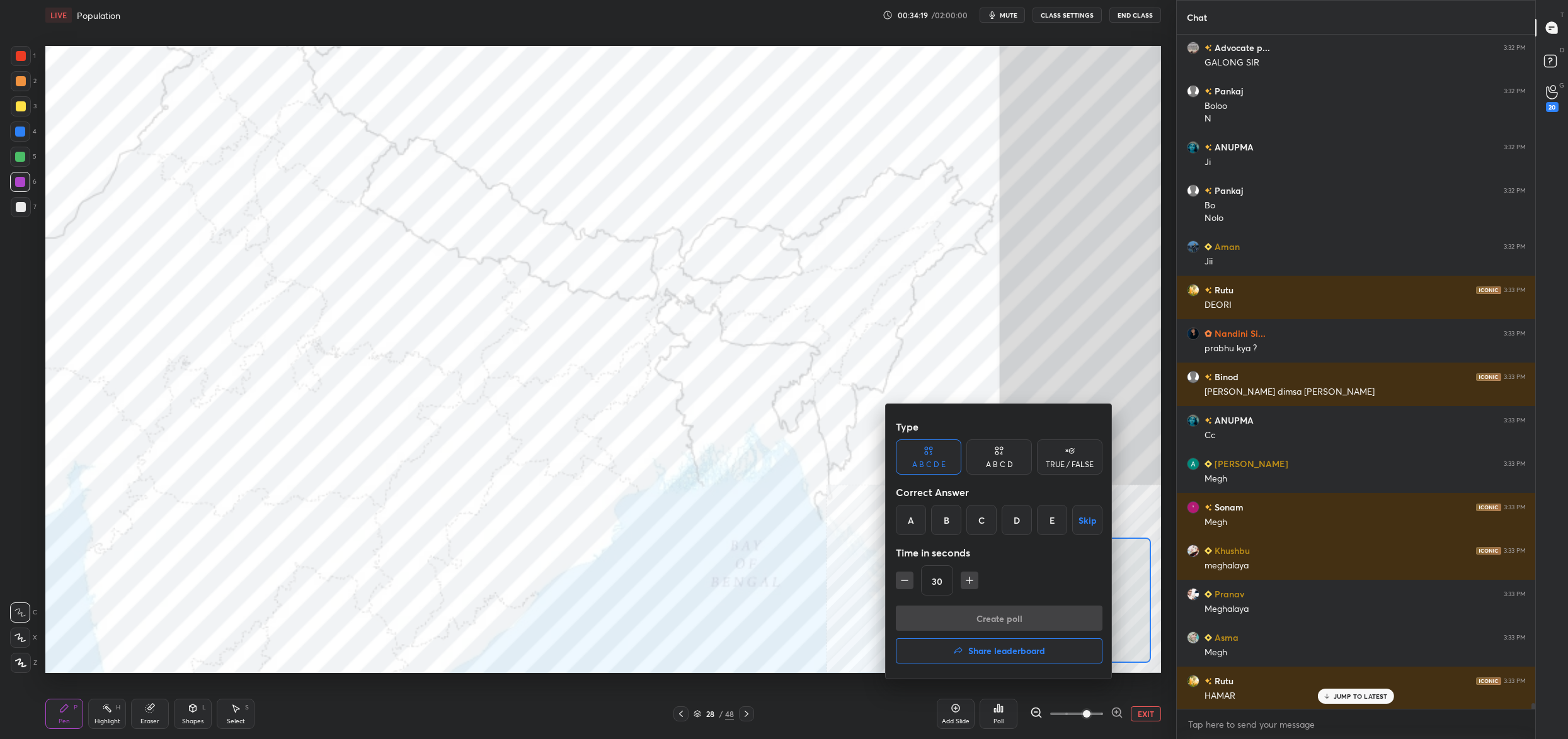
drag, startPoint x: 980, startPoint y: 522, endPoint x: 980, endPoint y: 536, distance: 14.0
click at [980, 524] on div "C" at bounding box center [981, 520] width 30 height 30
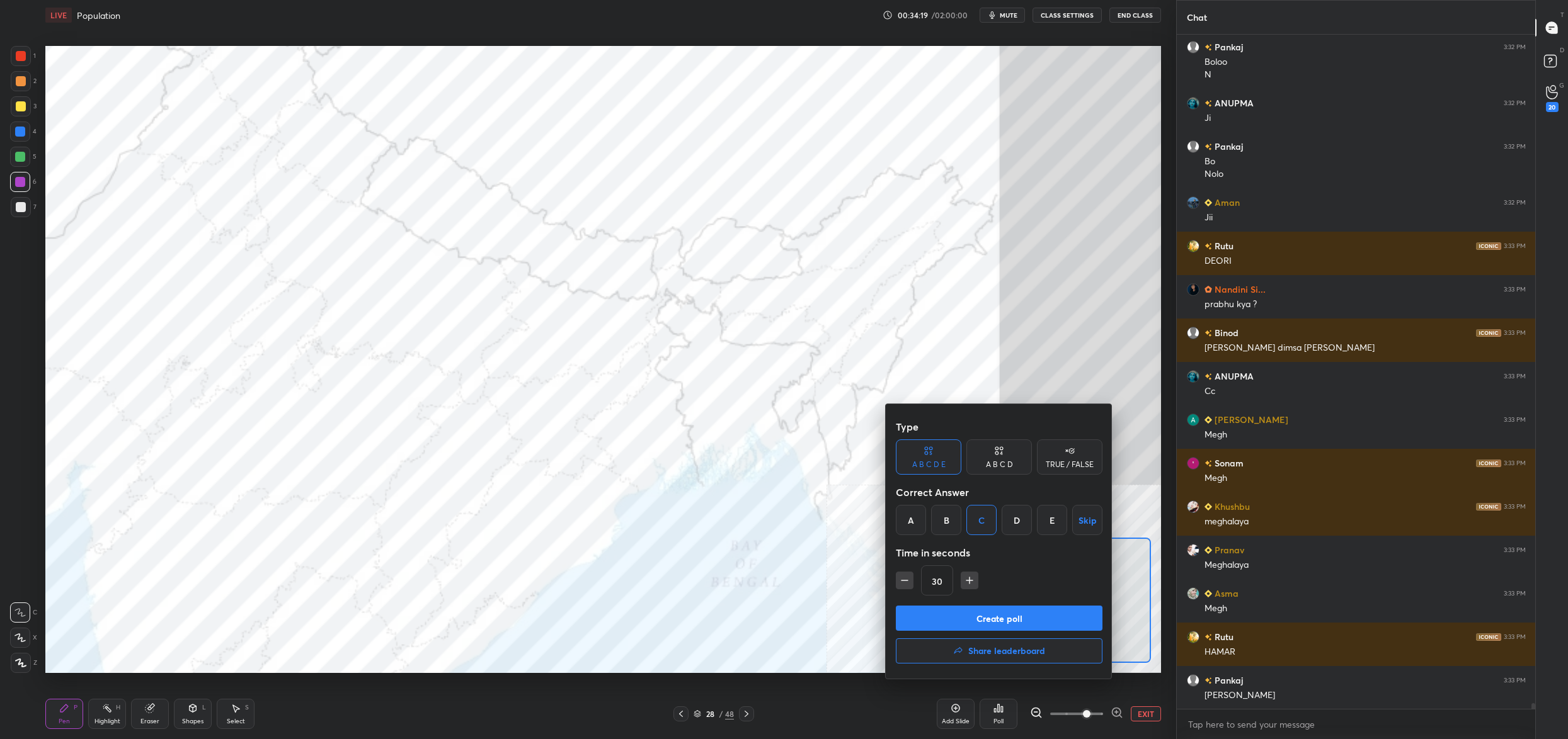
click at [1003, 613] on button "Create poll" at bounding box center [999, 617] width 206 height 25
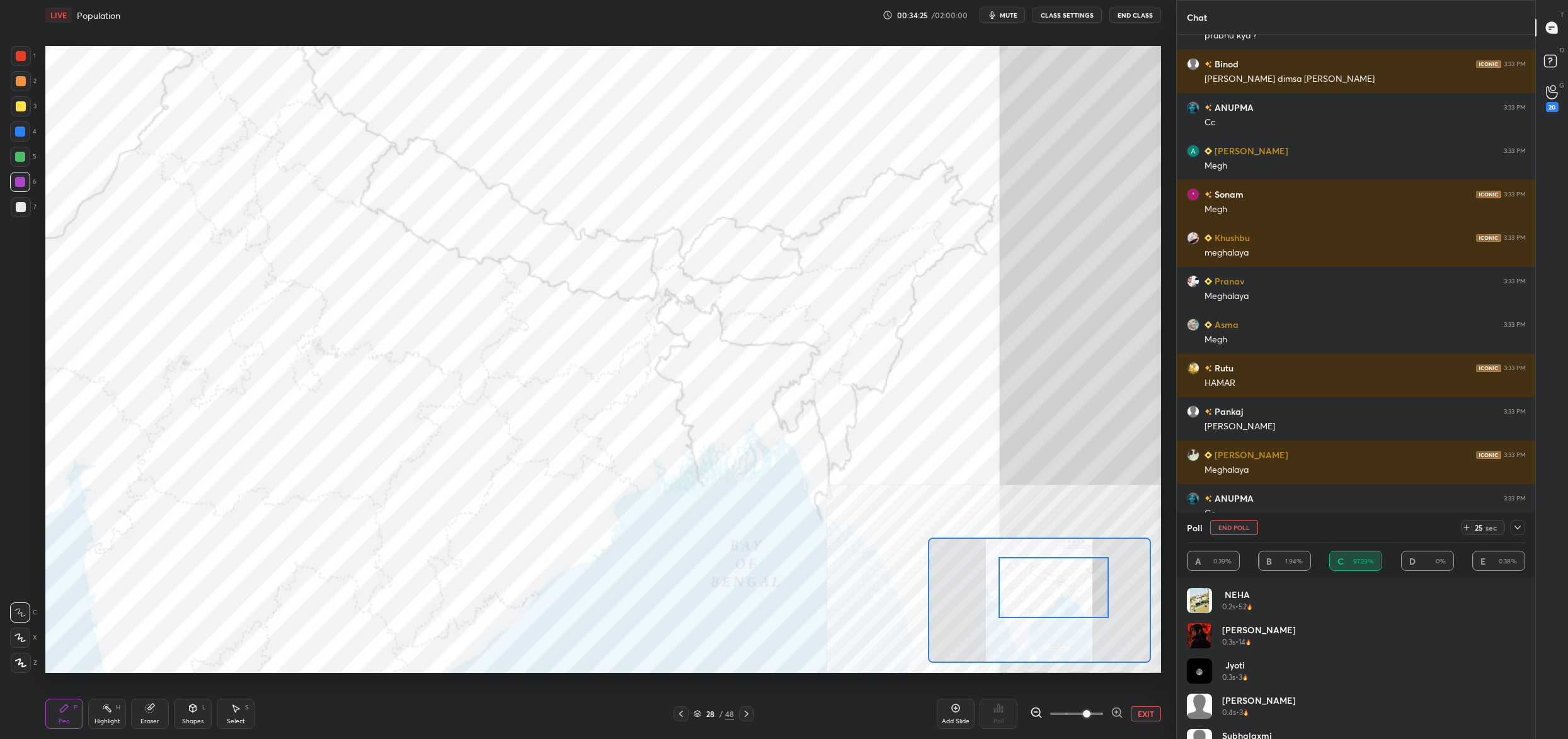
click at [1231, 530] on button "End Poll" at bounding box center [1234, 527] width 48 height 15
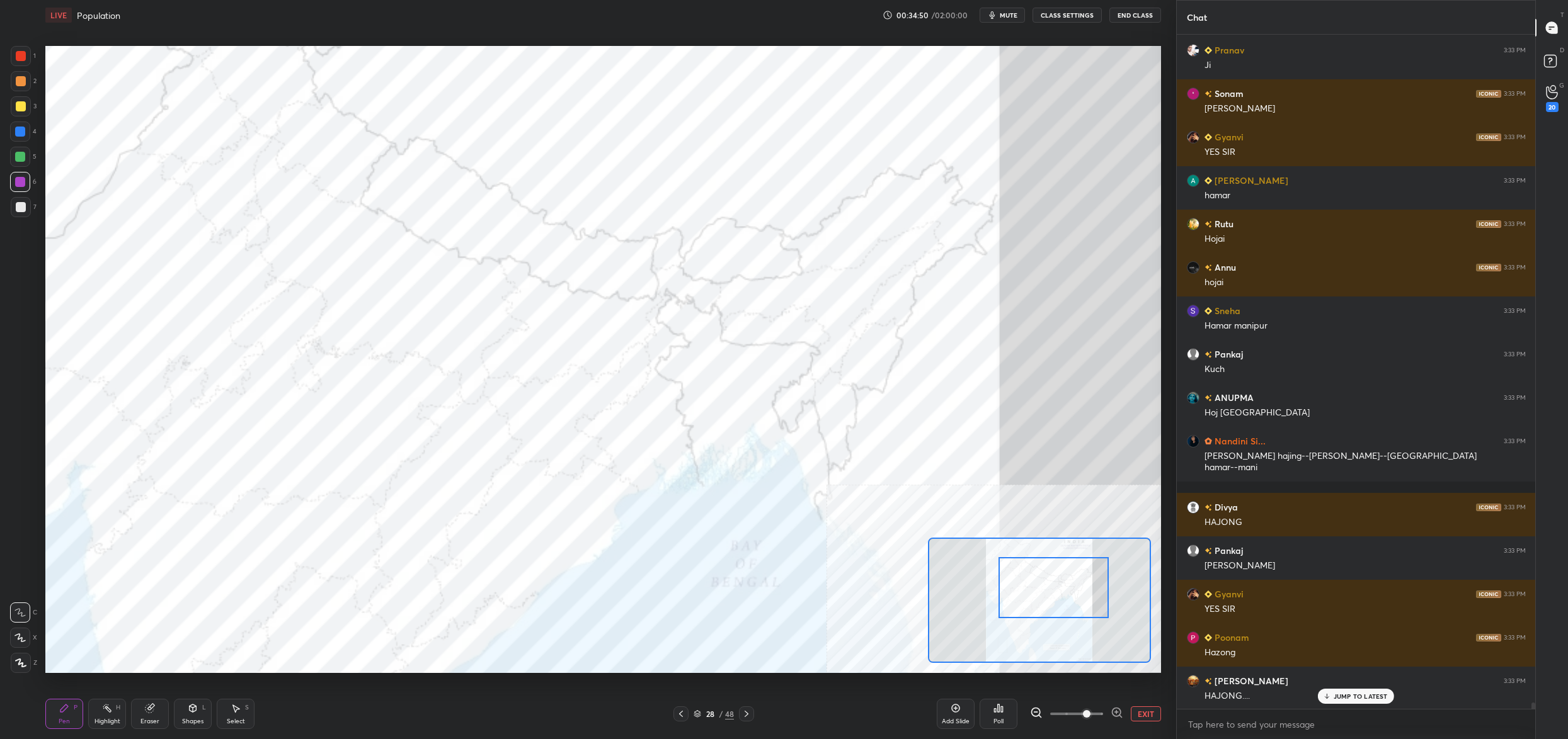
click at [1002, 722] on div "Poll" at bounding box center [998, 714] width 38 height 30
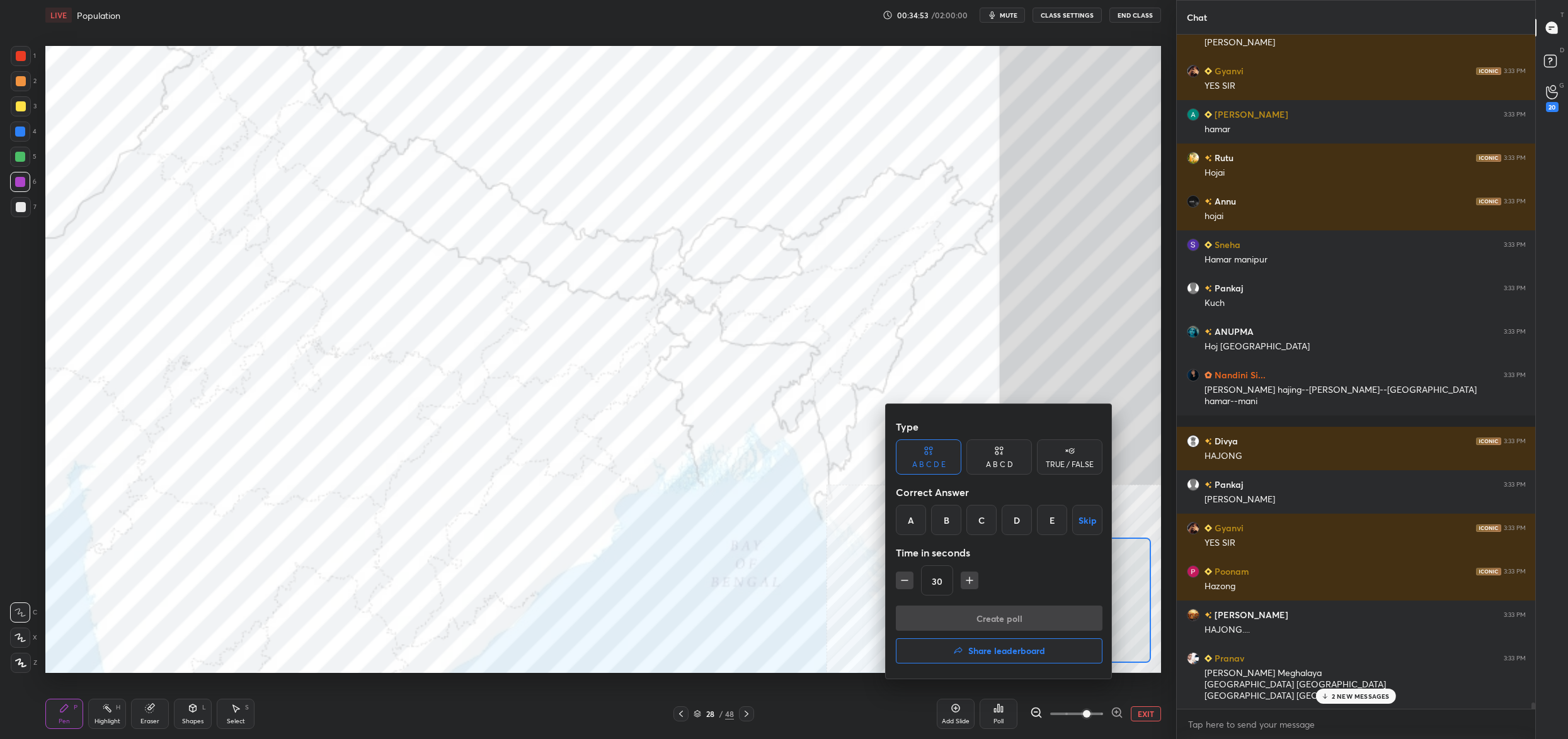
drag, startPoint x: 822, startPoint y: 552, endPoint x: 832, endPoint y: 556, distance: 10.8
click at [822, 552] on div at bounding box center [784, 370] width 1568 height 739
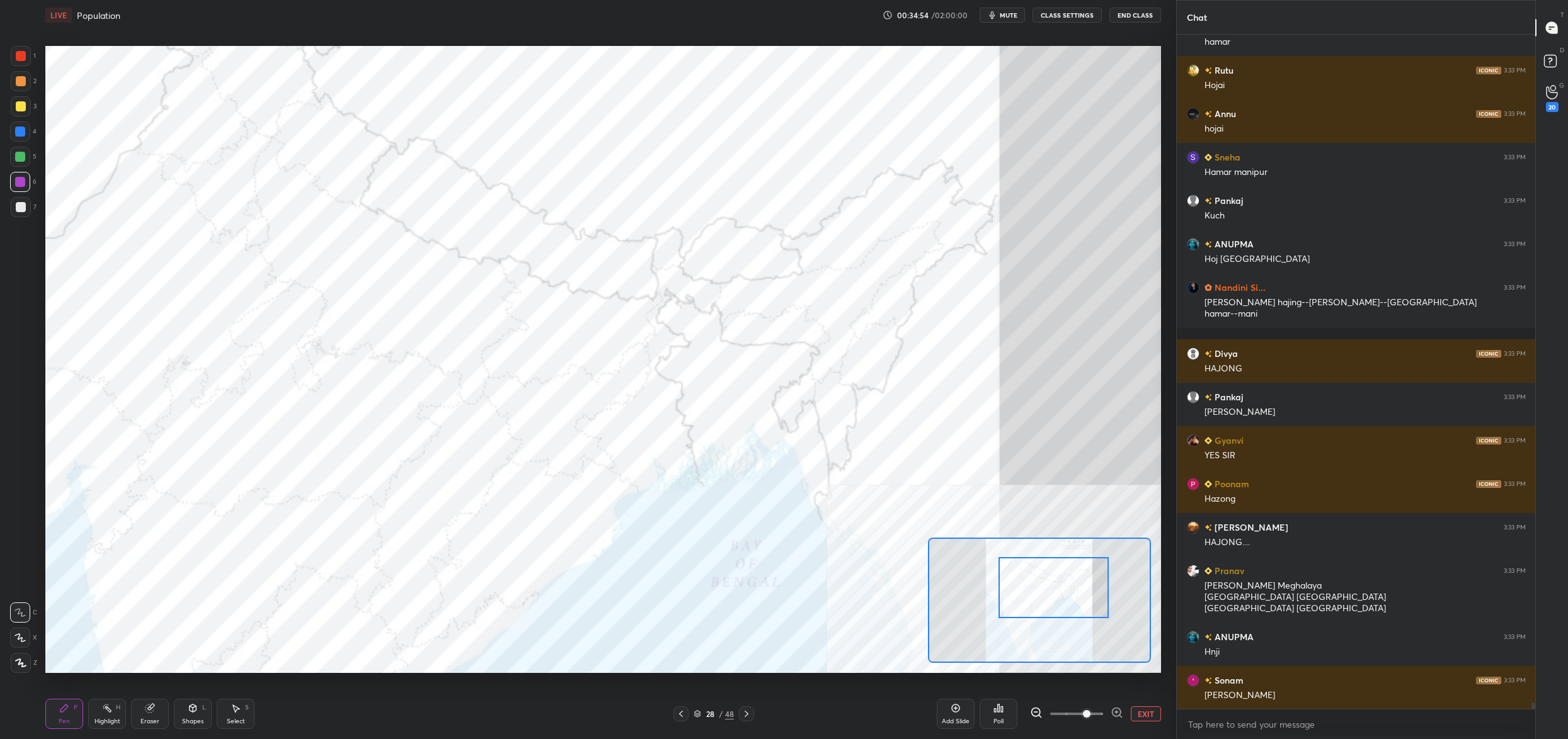
click at [1004, 713] on div "Poll" at bounding box center [998, 714] width 38 height 30
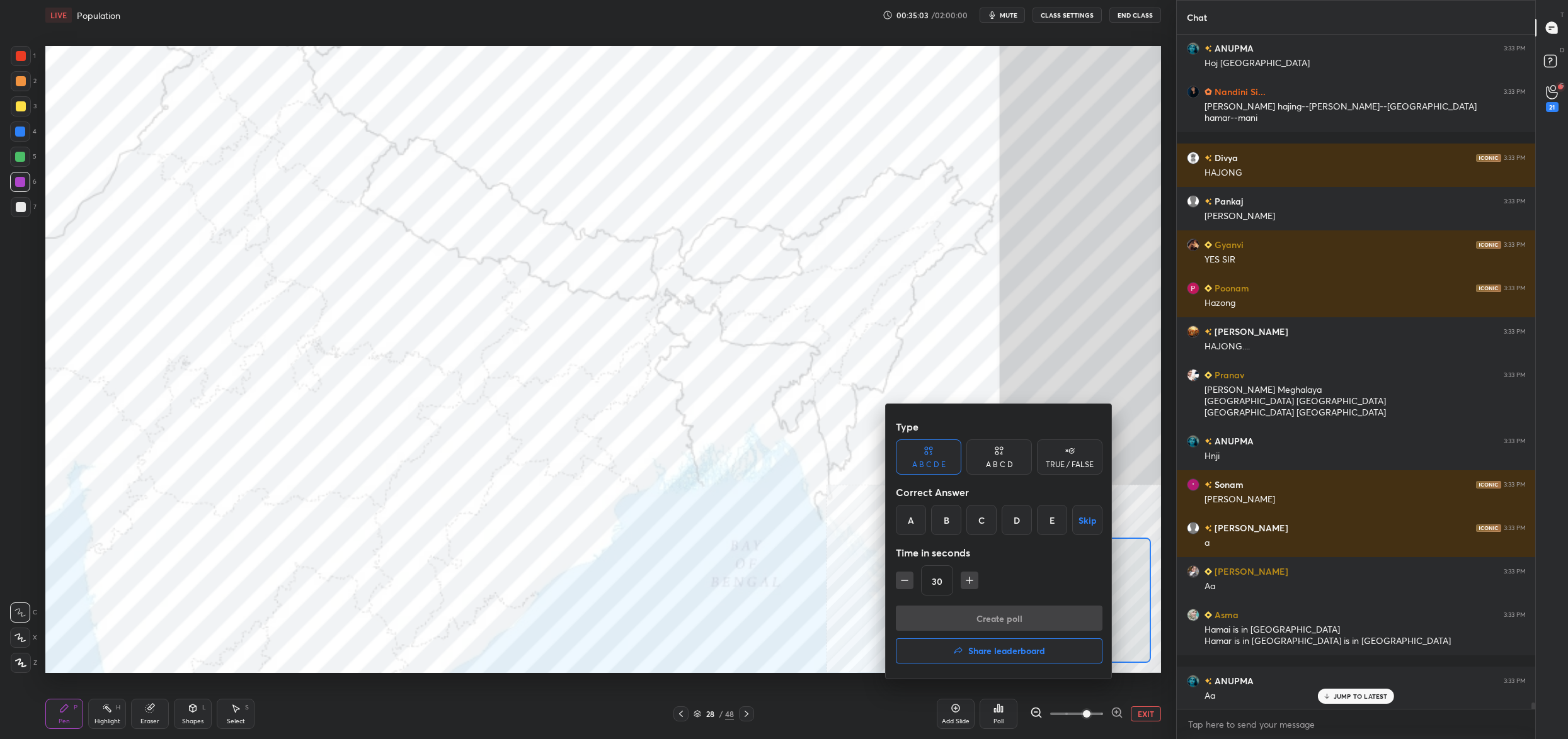
click at [905, 523] on div "A" at bounding box center [911, 520] width 30 height 30
click at [937, 610] on button "Create poll" at bounding box center [999, 617] width 206 height 25
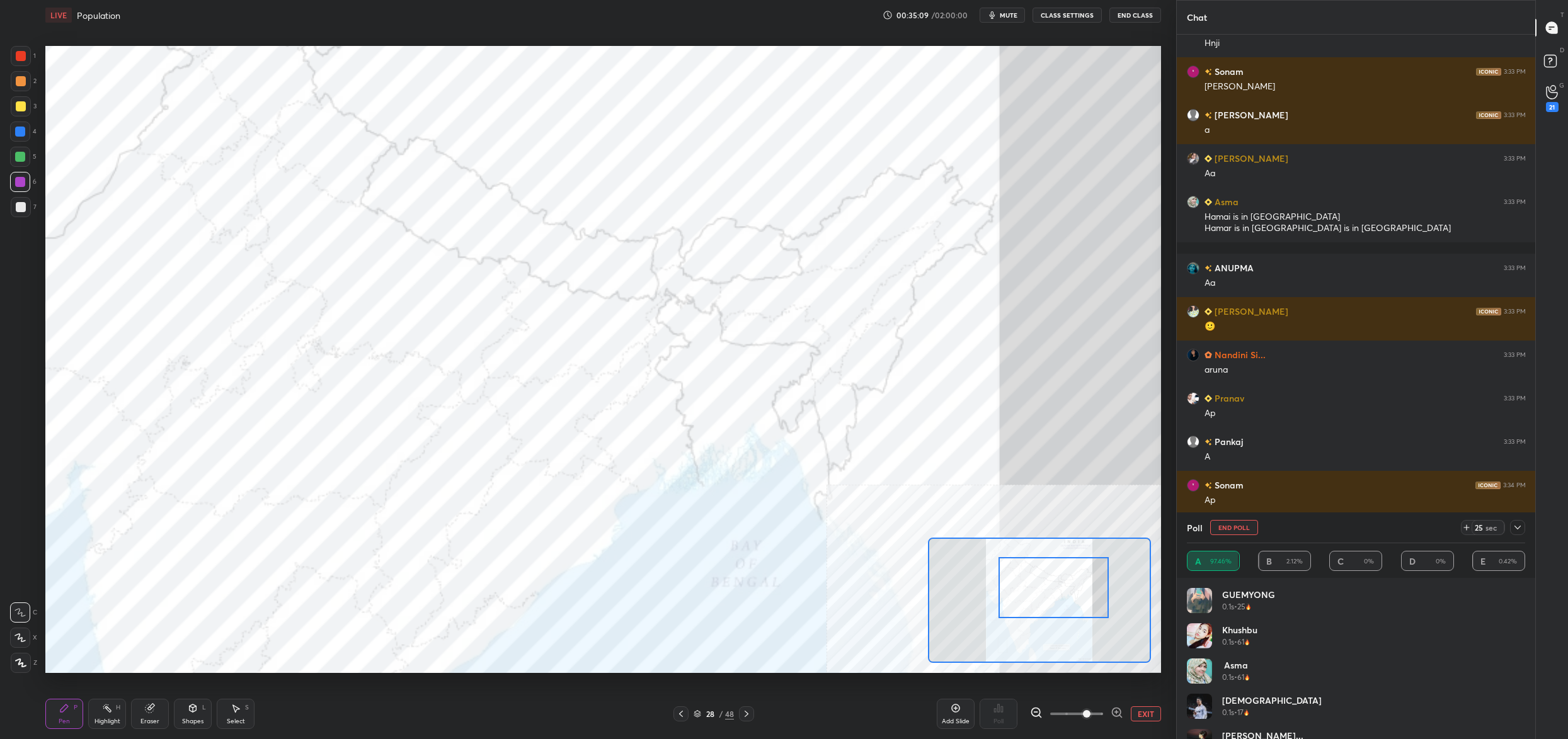
drag, startPoint x: 1220, startPoint y: 532, endPoint x: 1201, endPoint y: 529, distance: 19.2
click at [1220, 532] on button "End Poll" at bounding box center [1234, 527] width 48 height 15
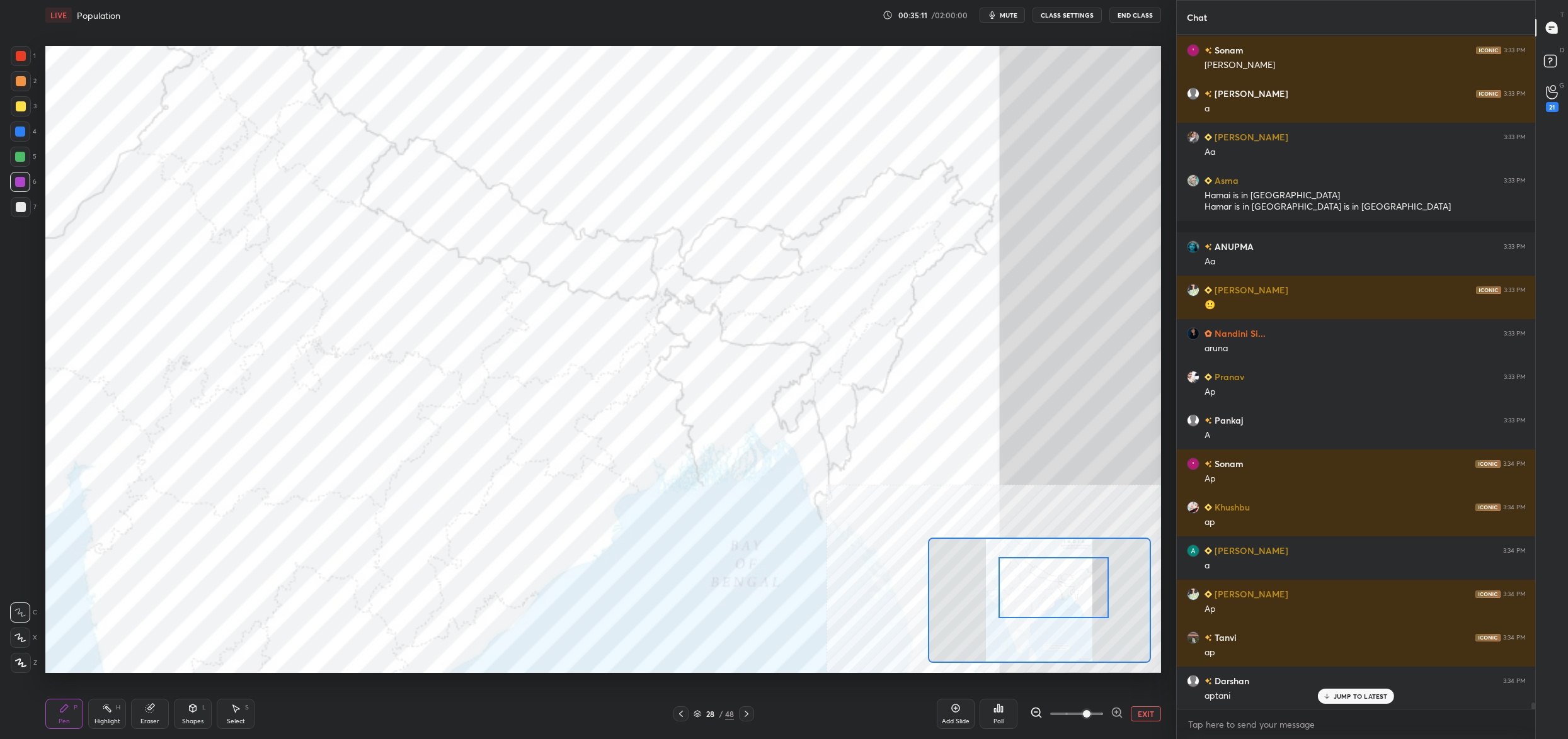
click at [1007, 717] on div "Poll" at bounding box center [998, 714] width 38 height 30
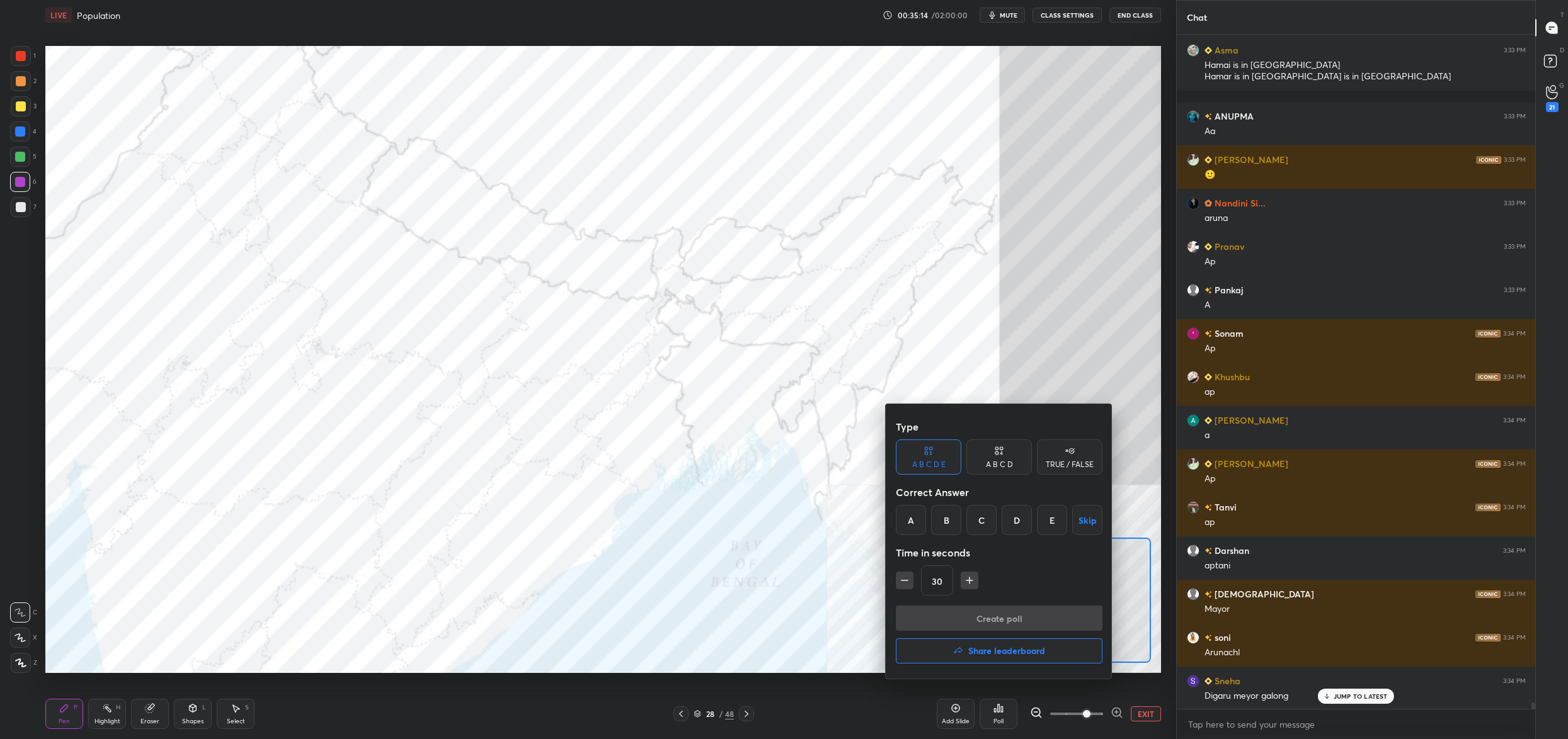
drag, startPoint x: 1024, startPoint y: 522, endPoint x: 1009, endPoint y: 541, distance: 24.2
click at [1021, 523] on div "D" at bounding box center [1017, 520] width 30 height 30
click at [1002, 620] on button "Create poll" at bounding box center [999, 617] width 206 height 25
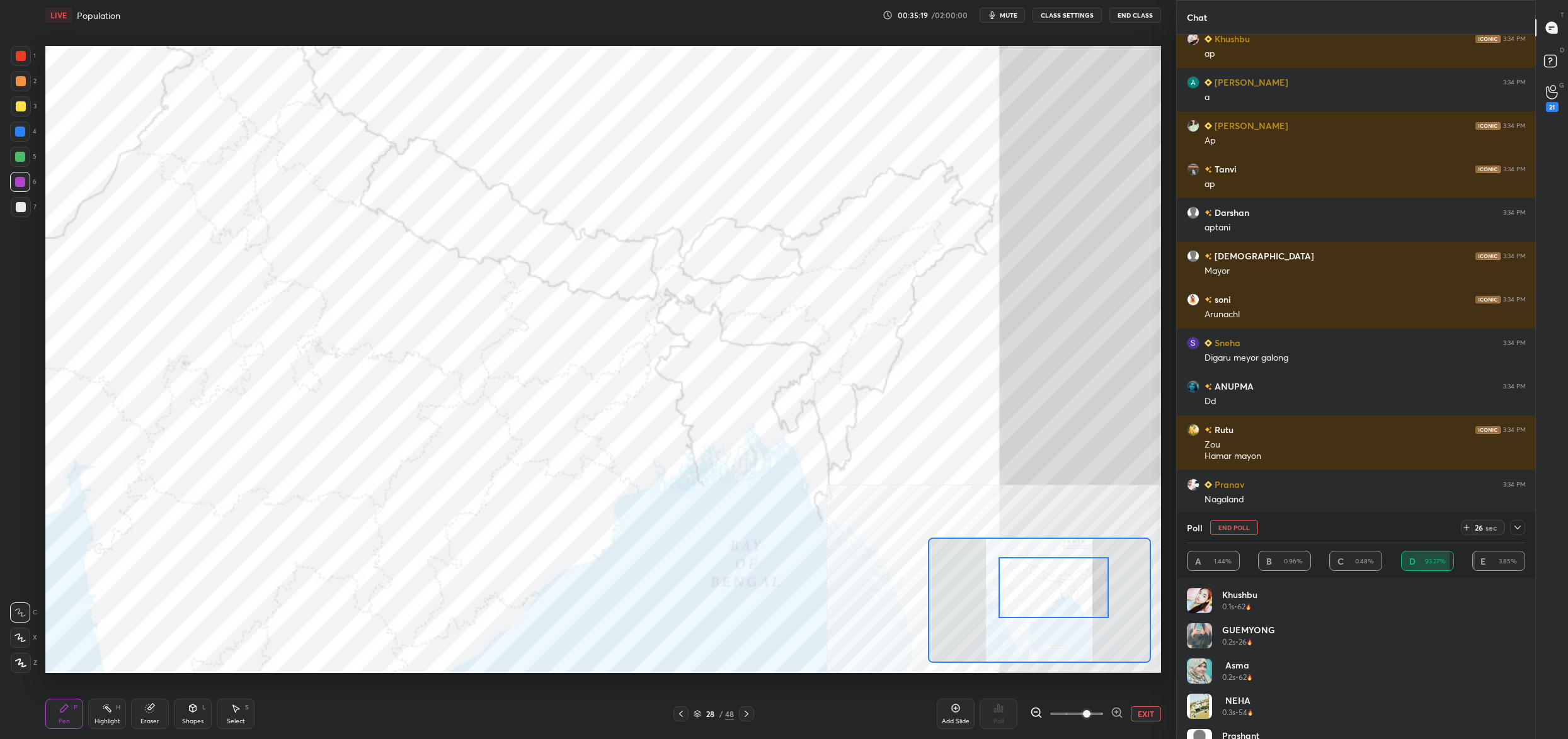
click at [1234, 528] on button "End Poll" at bounding box center [1234, 527] width 48 height 15
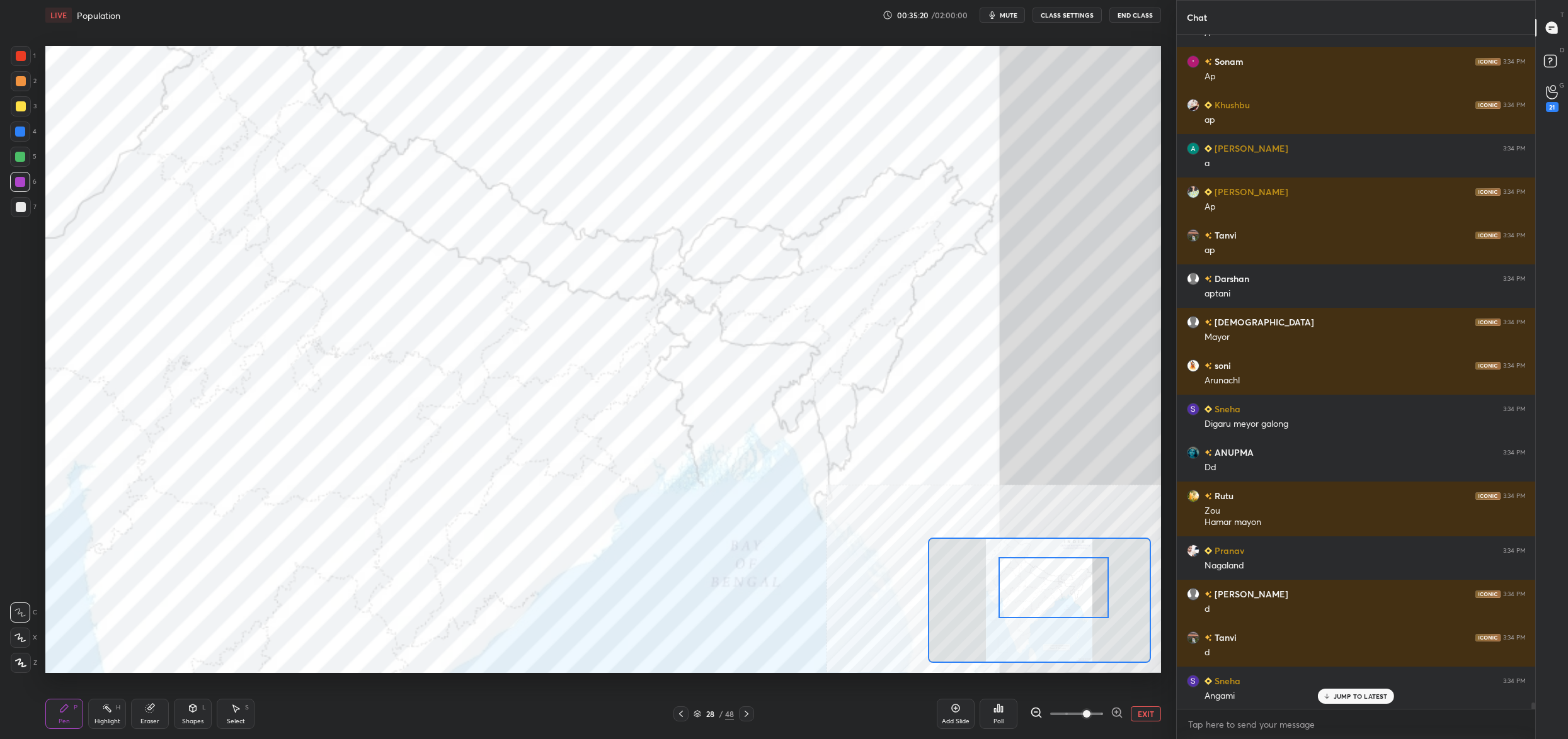
click at [996, 709] on icon at bounding box center [998, 708] width 10 height 10
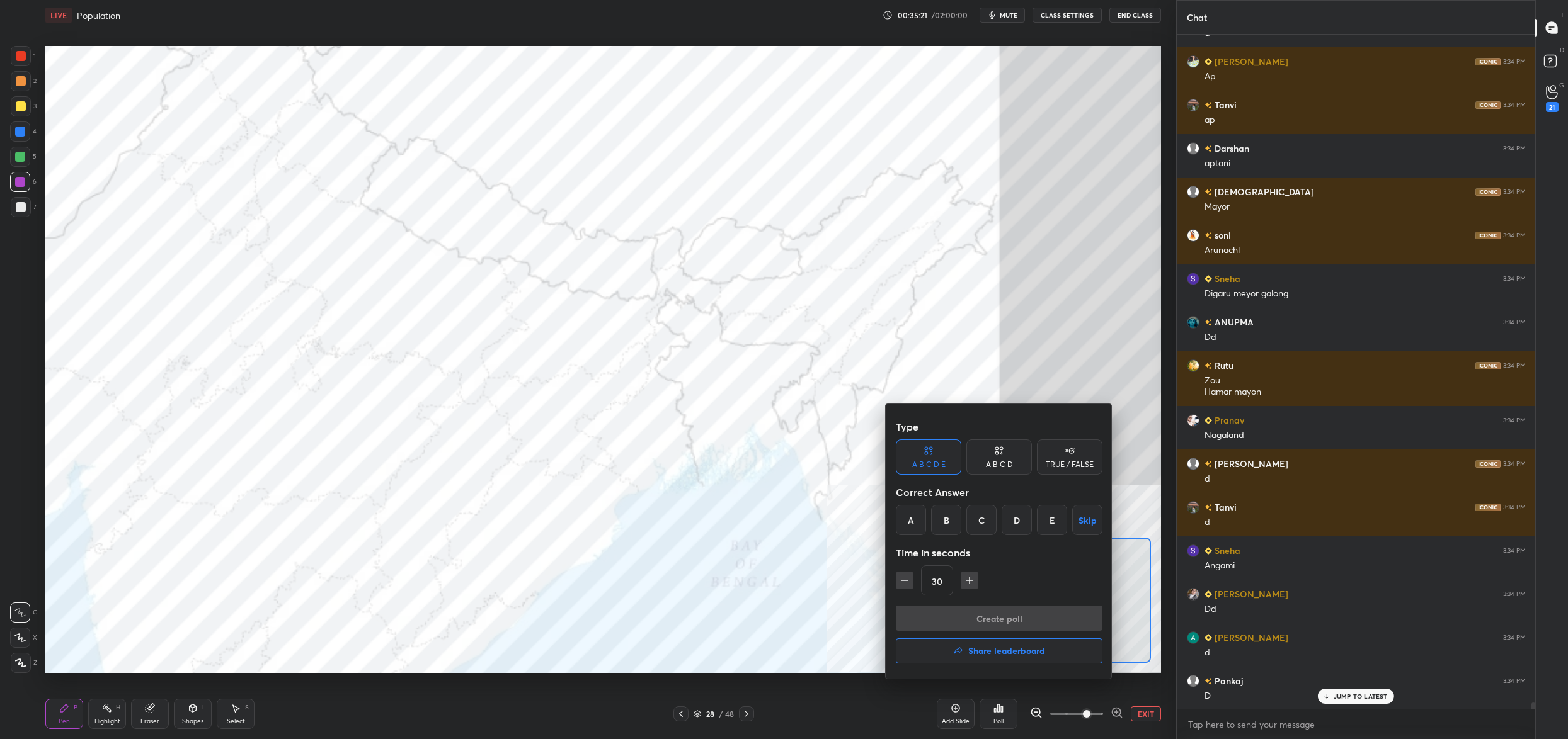
drag, startPoint x: 1050, startPoint y: 520, endPoint x: 1036, endPoint y: 565, distance: 47.1
click at [1051, 519] on div "E" at bounding box center [1052, 520] width 30 height 30
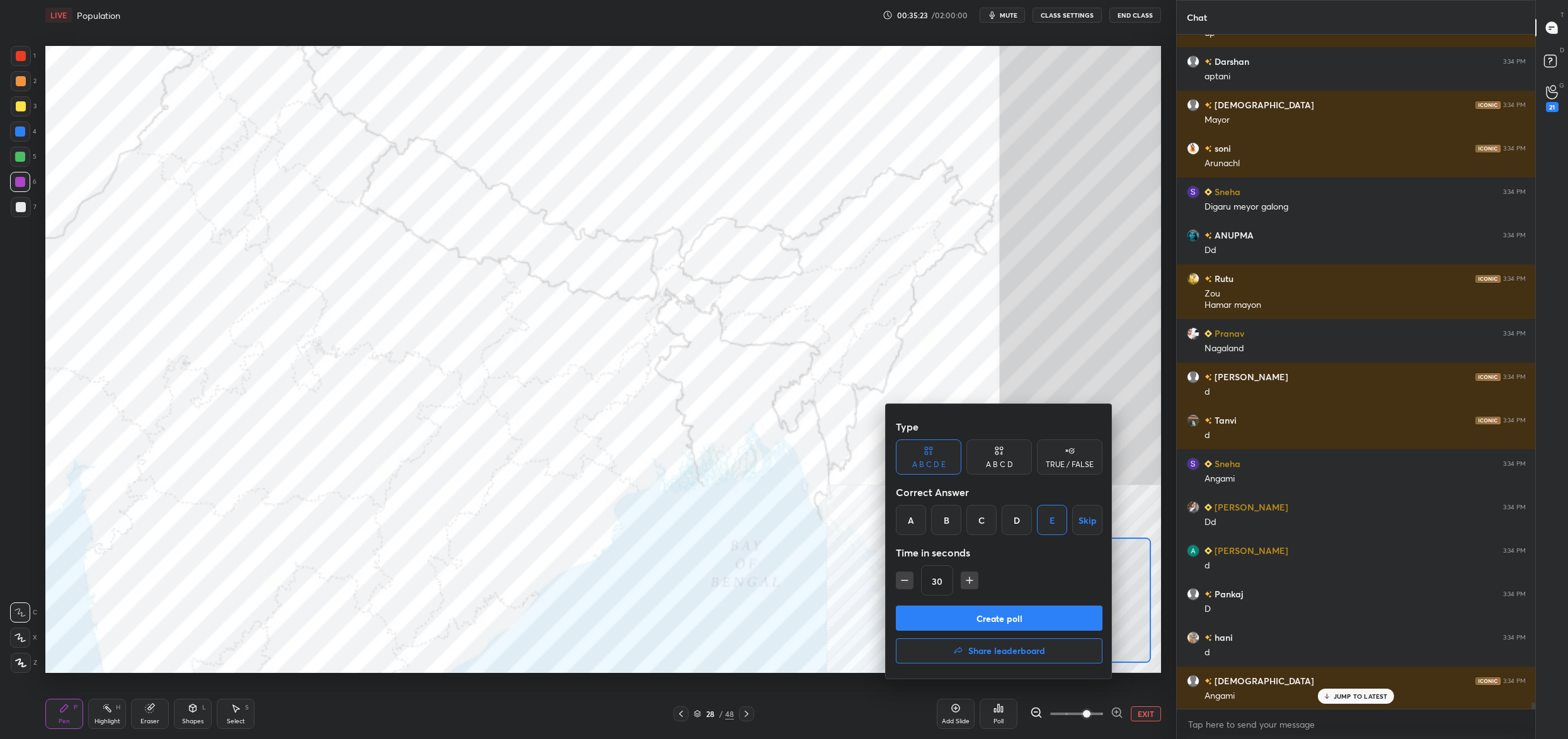
drag, startPoint x: 1013, startPoint y: 616, endPoint x: 1004, endPoint y: 609, distance: 11.4
click at [1012, 616] on button "Create poll" at bounding box center [999, 617] width 206 height 25
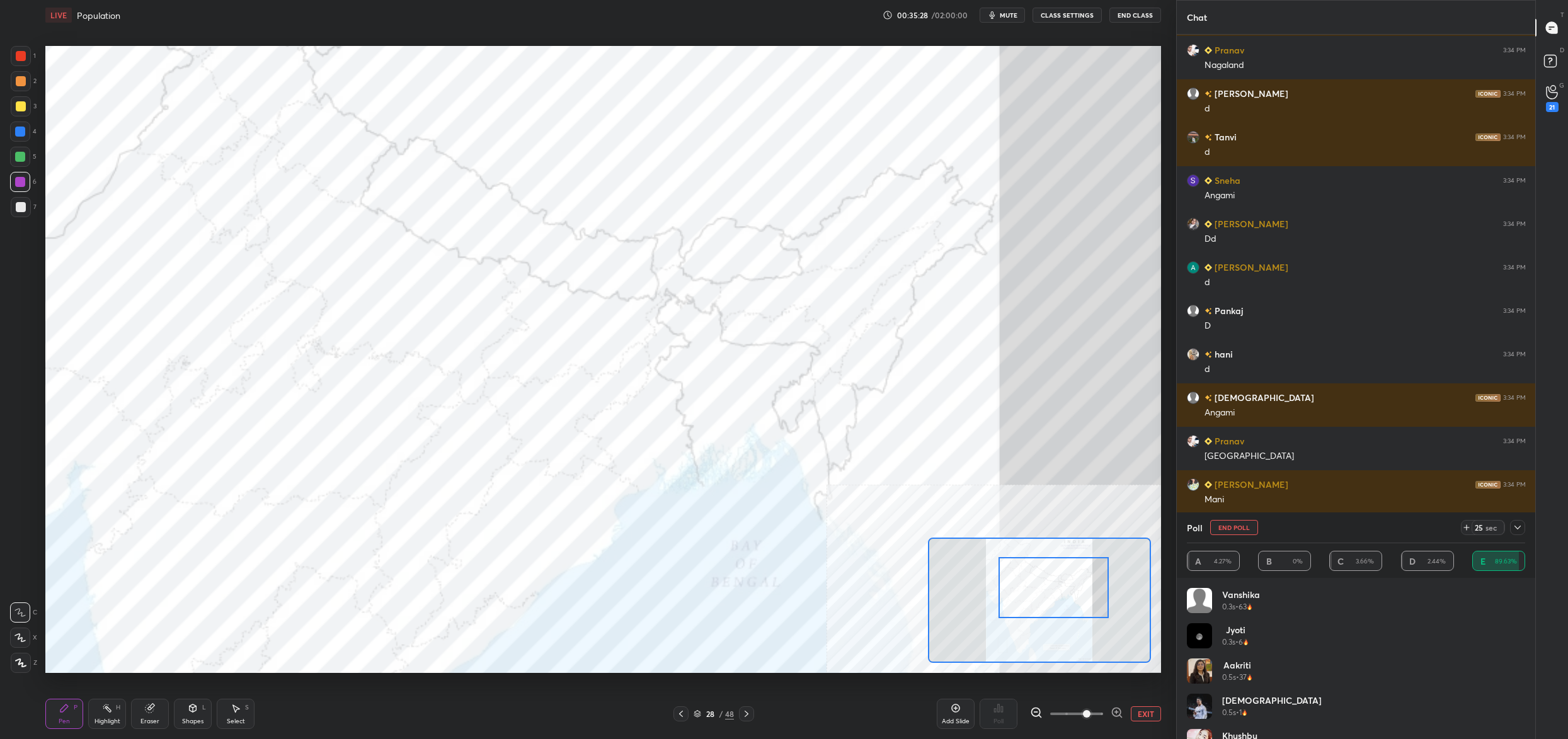
drag, startPoint x: 1243, startPoint y: 530, endPoint x: 1232, endPoint y: 530, distance: 11.0
click at [1240, 531] on button "End Poll" at bounding box center [1234, 527] width 48 height 15
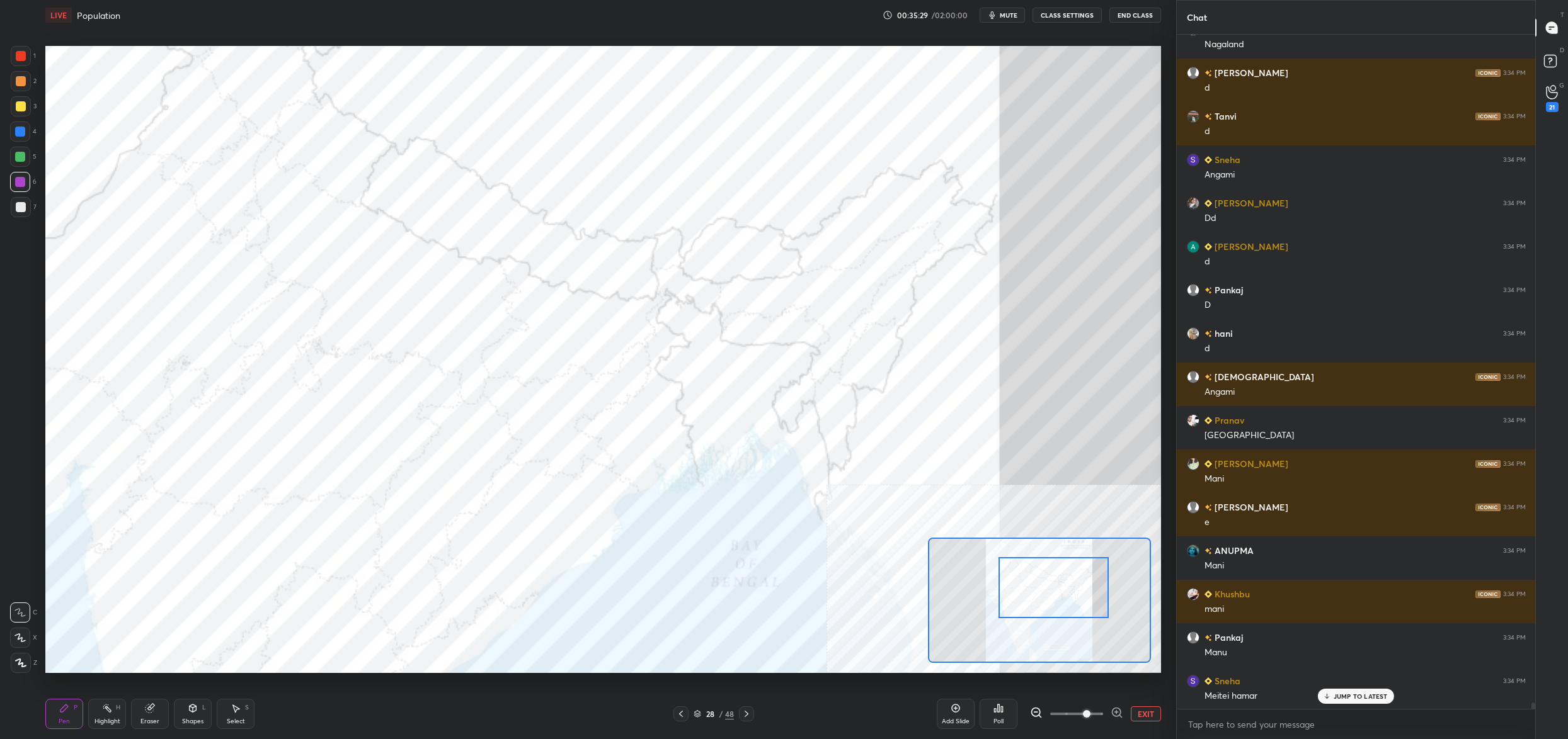
click at [1004, 716] on div "Poll" at bounding box center [998, 714] width 38 height 30
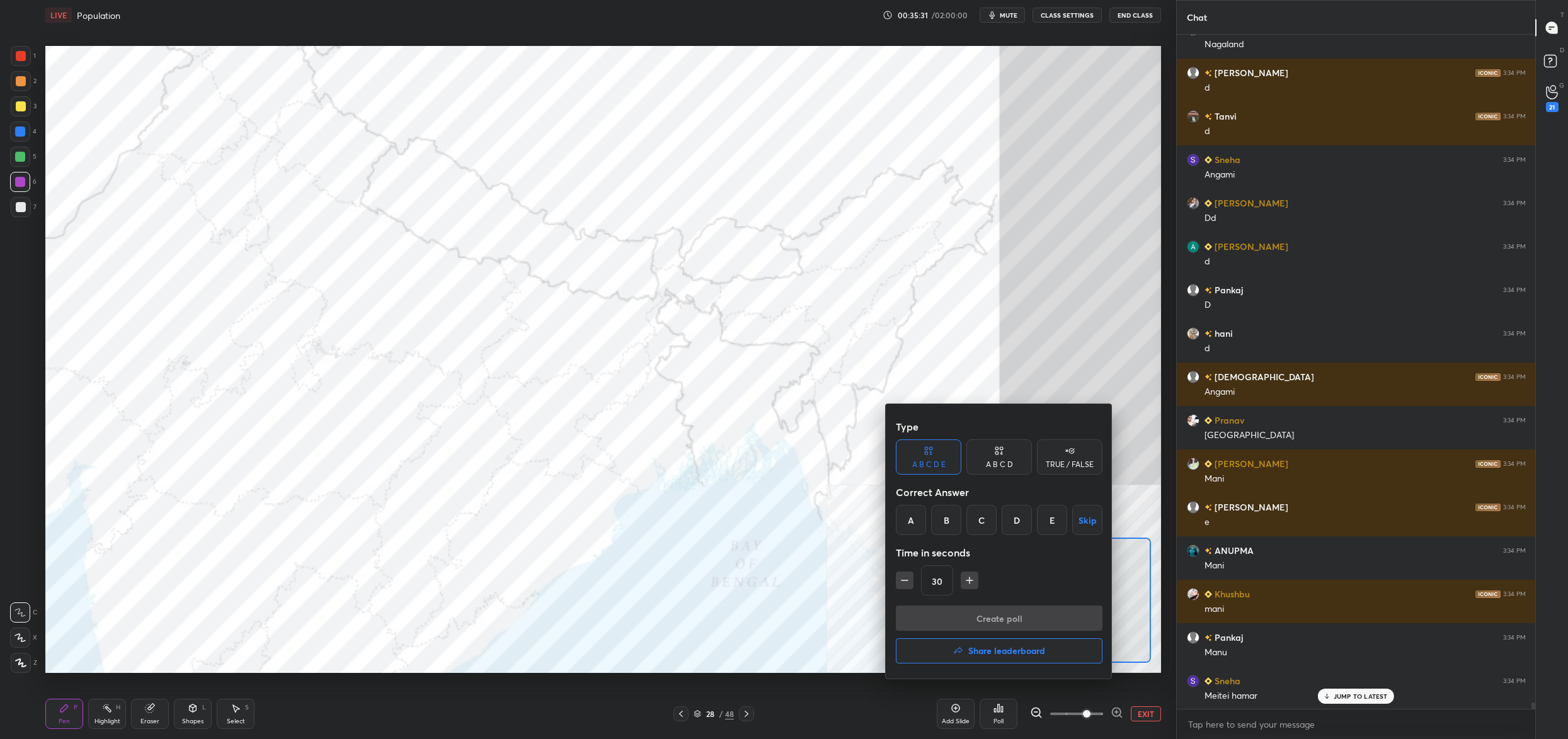
drag, startPoint x: 1052, startPoint y: 524, endPoint x: 1041, endPoint y: 543, distance: 22.0
click at [1053, 525] on div "E" at bounding box center [1052, 520] width 30 height 30
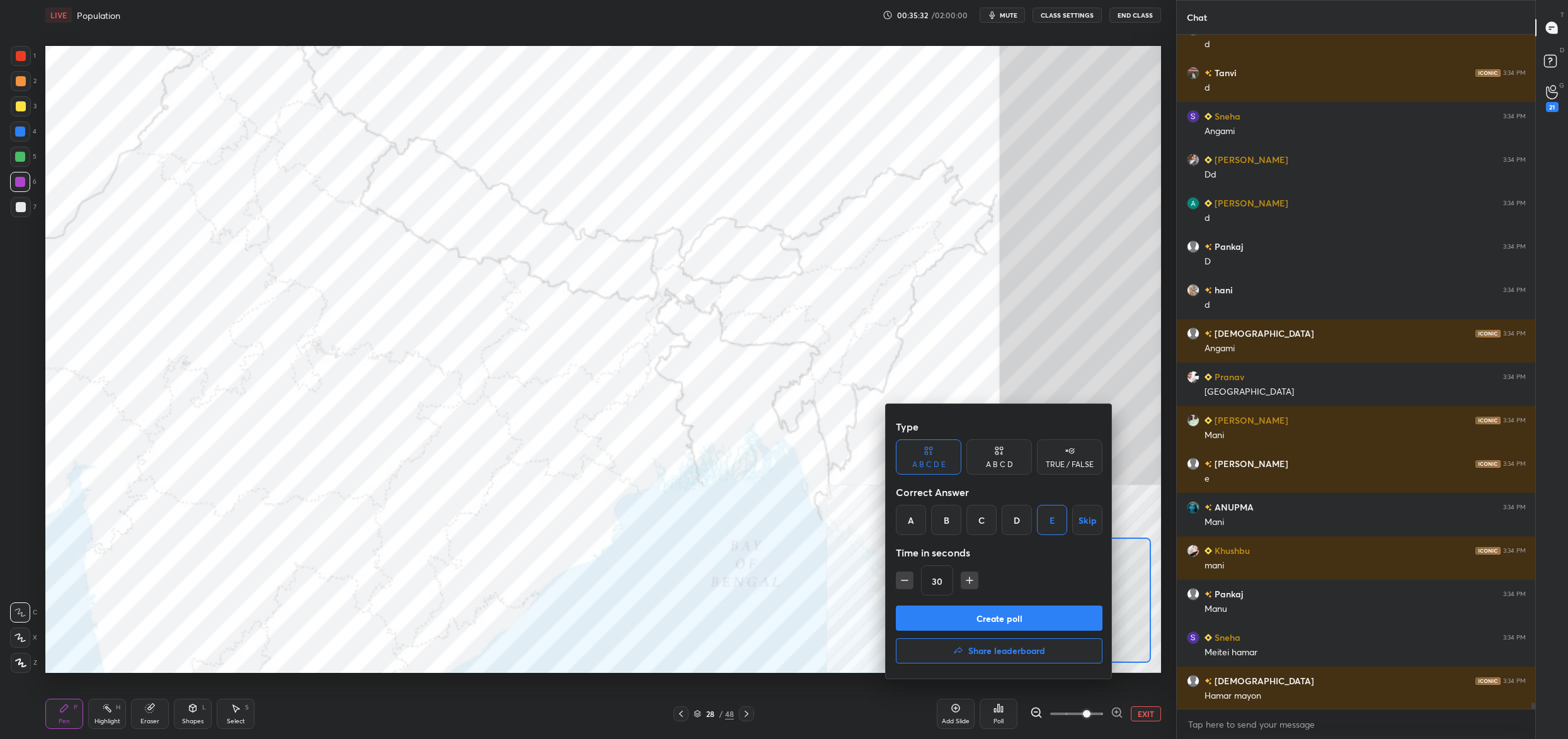
drag, startPoint x: 1020, startPoint y: 616, endPoint x: 1018, endPoint y: 605, distance: 11.2
click at [1021, 615] on button "Create poll" at bounding box center [999, 617] width 206 height 25
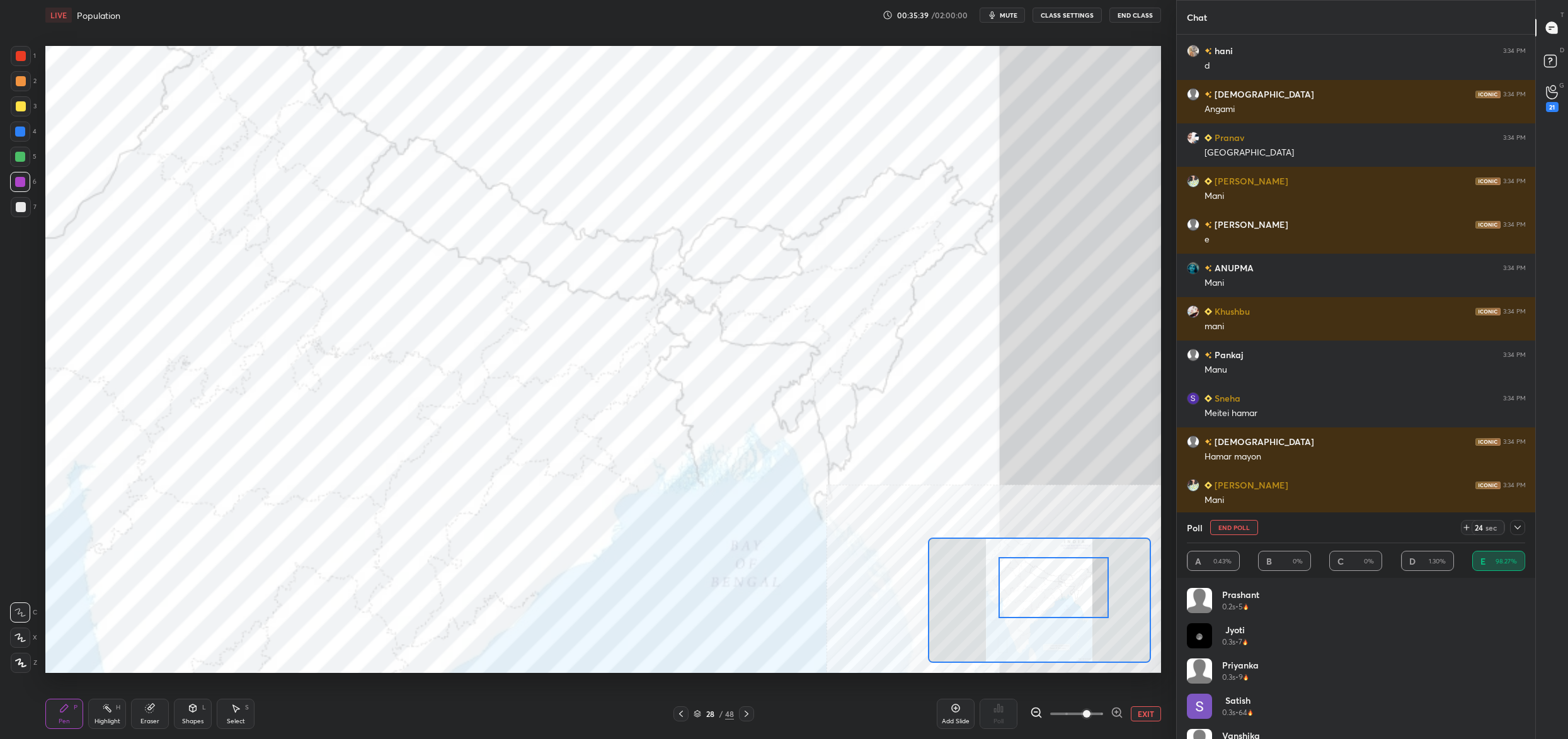
click at [1227, 524] on button "End Poll" at bounding box center [1234, 527] width 48 height 15
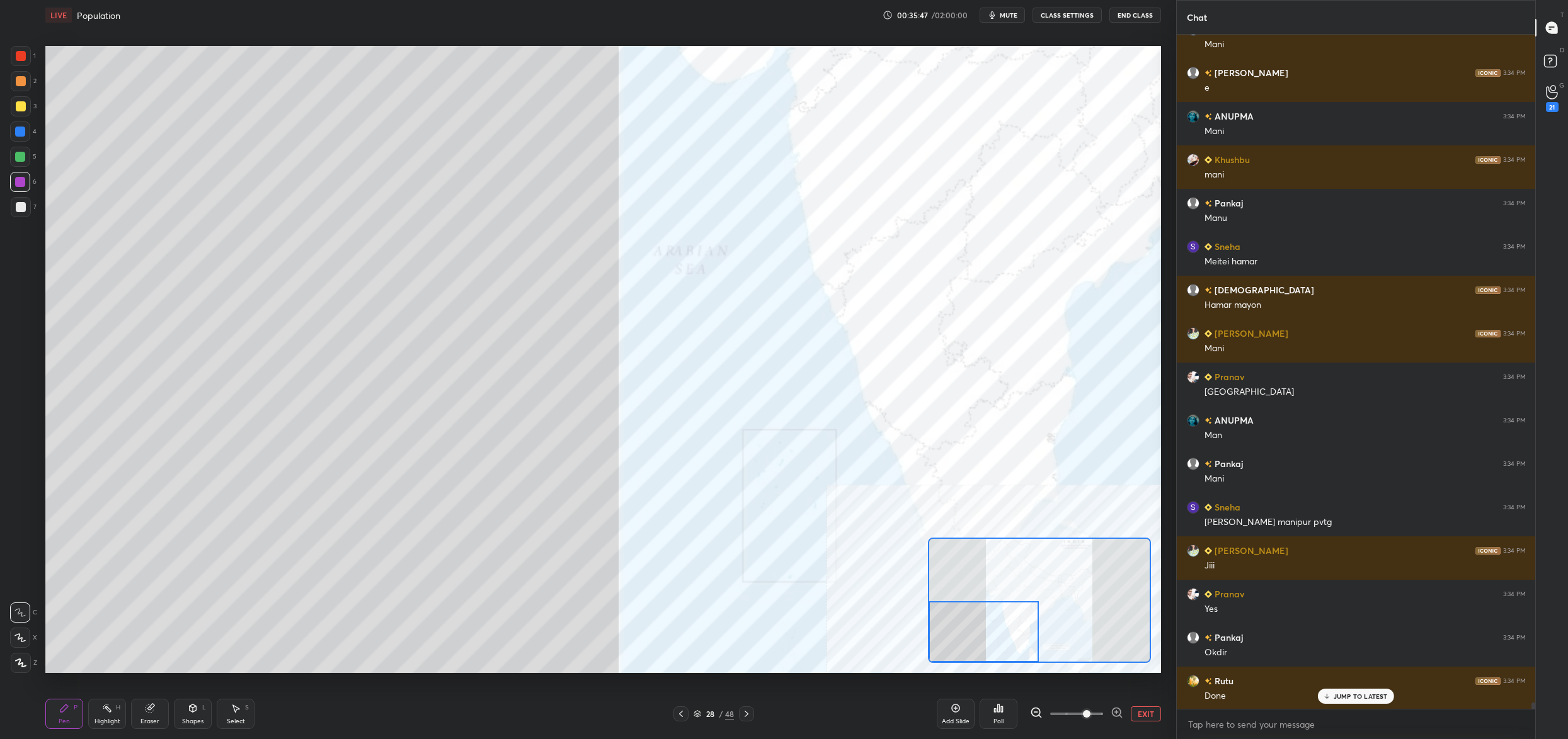
drag, startPoint x: 1027, startPoint y: 577, endPoint x: 930, endPoint y: 639, distance: 115.1
click at [937, 648] on div at bounding box center [984, 632] width 111 height 62
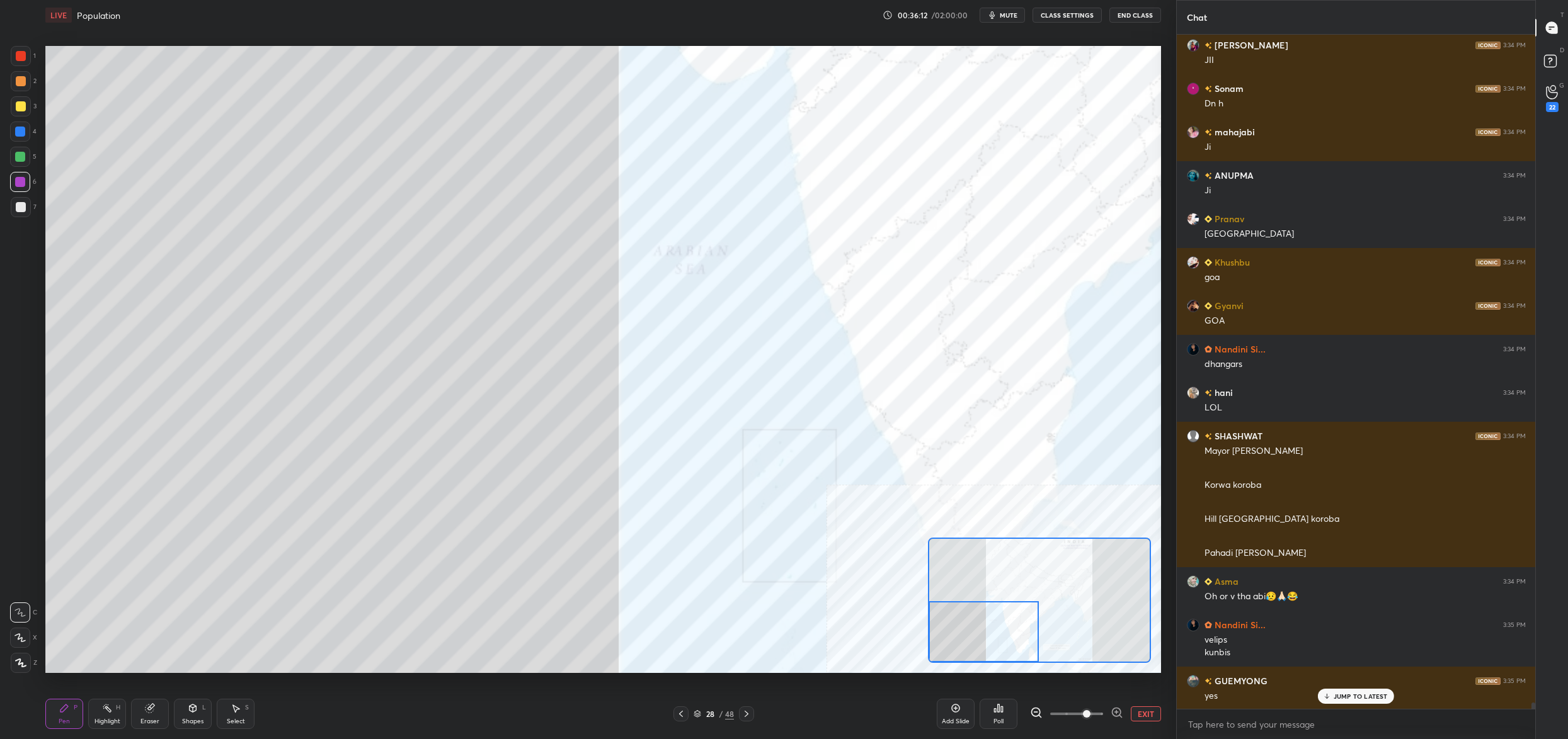
click at [988, 459] on div "Setting up your live class Poll for secs No correct answer Start poll" at bounding box center [603, 359] width 1115 height 628
click at [986, 476] on div "Setting up your live class Poll for secs No correct answer Start poll" at bounding box center [603, 359] width 1115 height 628
drag, startPoint x: 1009, startPoint y: 616, endPoint x: 1008, endPoint y: 691, distance: 75.0
click at [997, 660] on div at bounding box center [984, 632] width 111 height 62
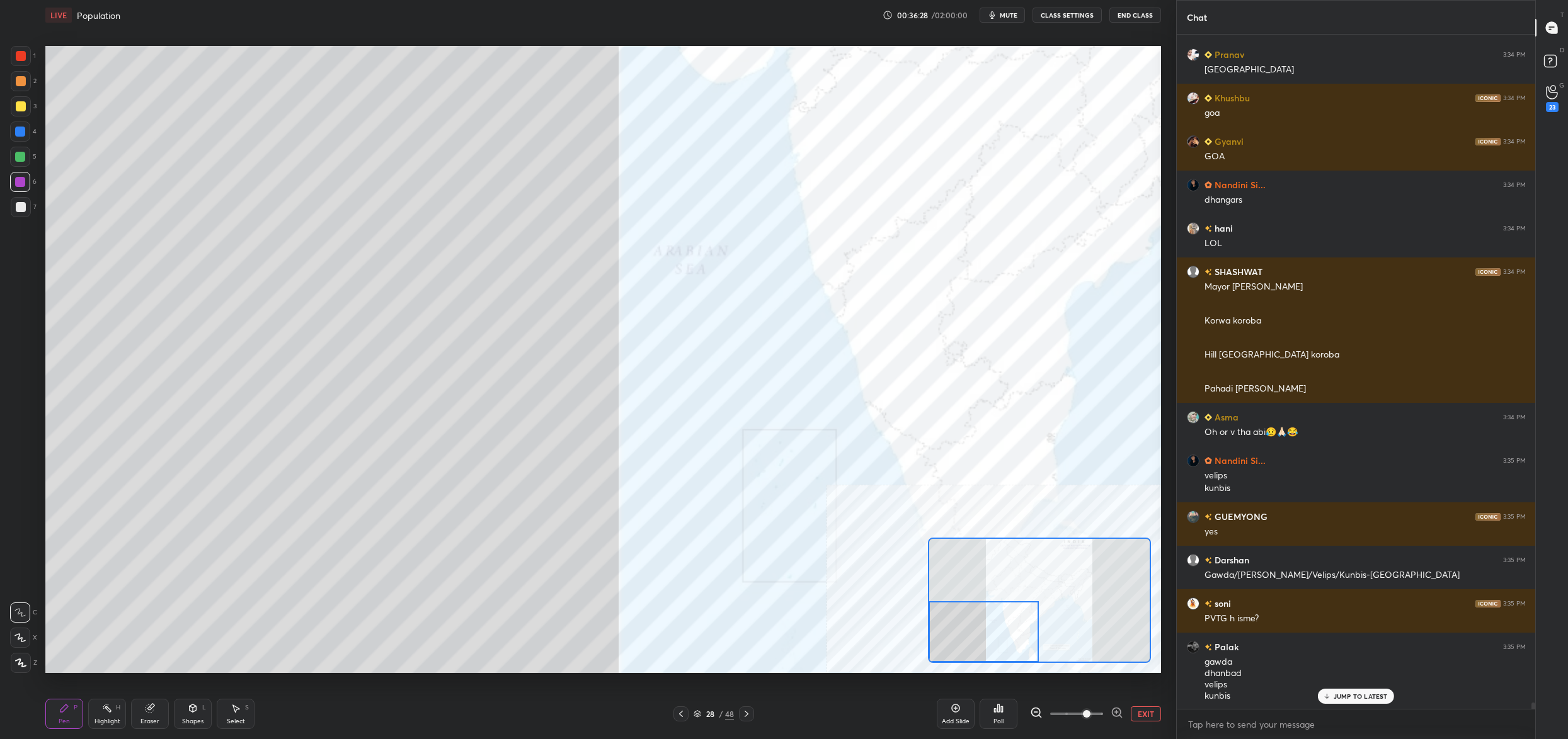
click at [27, 91] on div "2" at bounding box center [24, 81] width 26 height 20
click at [27, 116] on div "3" at bounding box center [24, 109] width 26 height 25
click at [23, 112] on div at bounding box center [21, 107] width 20 height 20
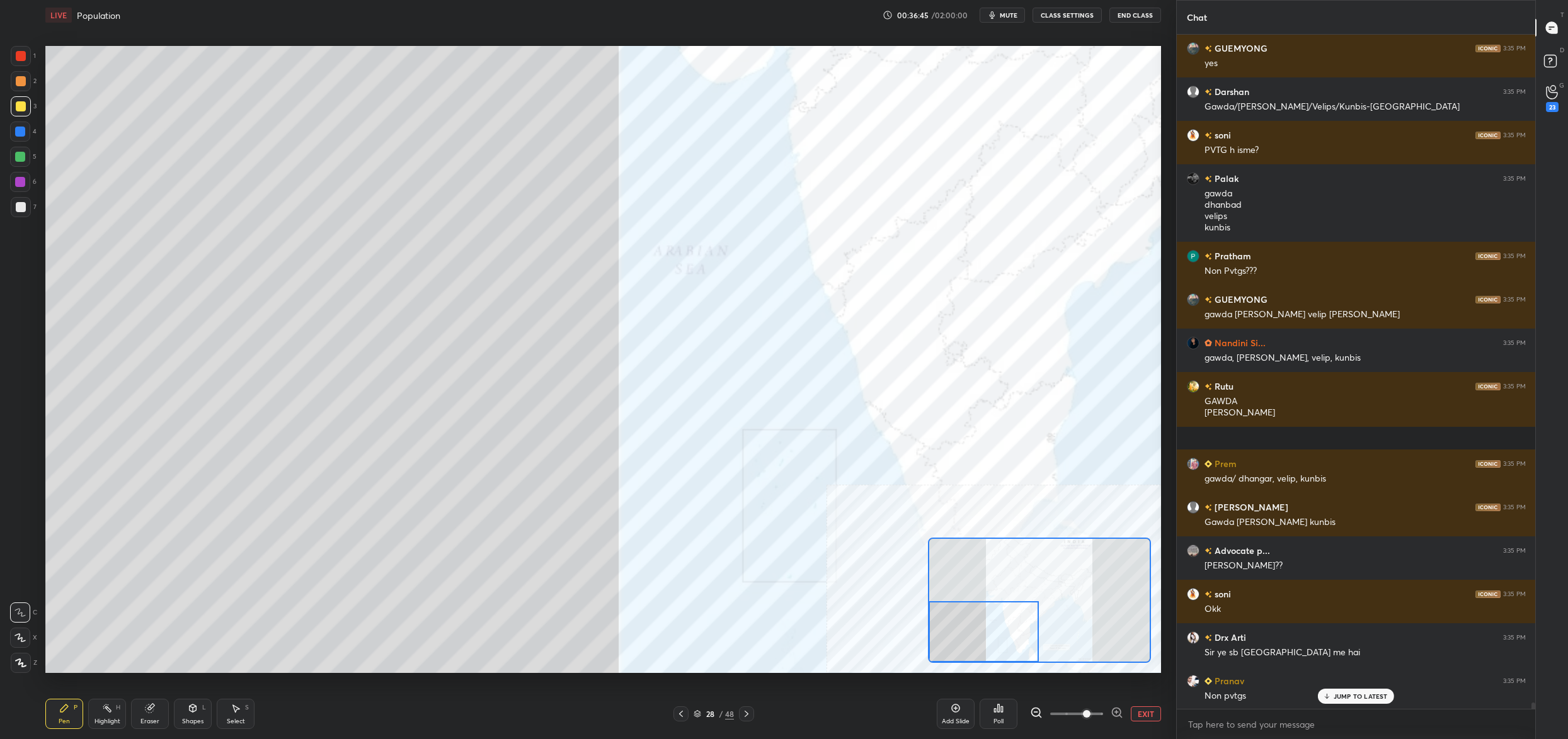
scroll to position [72078, 0]
click at [26, 64] on div at bounding box center [21, 56] width 20 height 20
drag, startPoint x: 20, startPoint y: 54, endPoint x: 63, endPoint y: 27, distance: 50.8
click at [20, 53] on div at bounding box center [20, 55] width 10 height 10
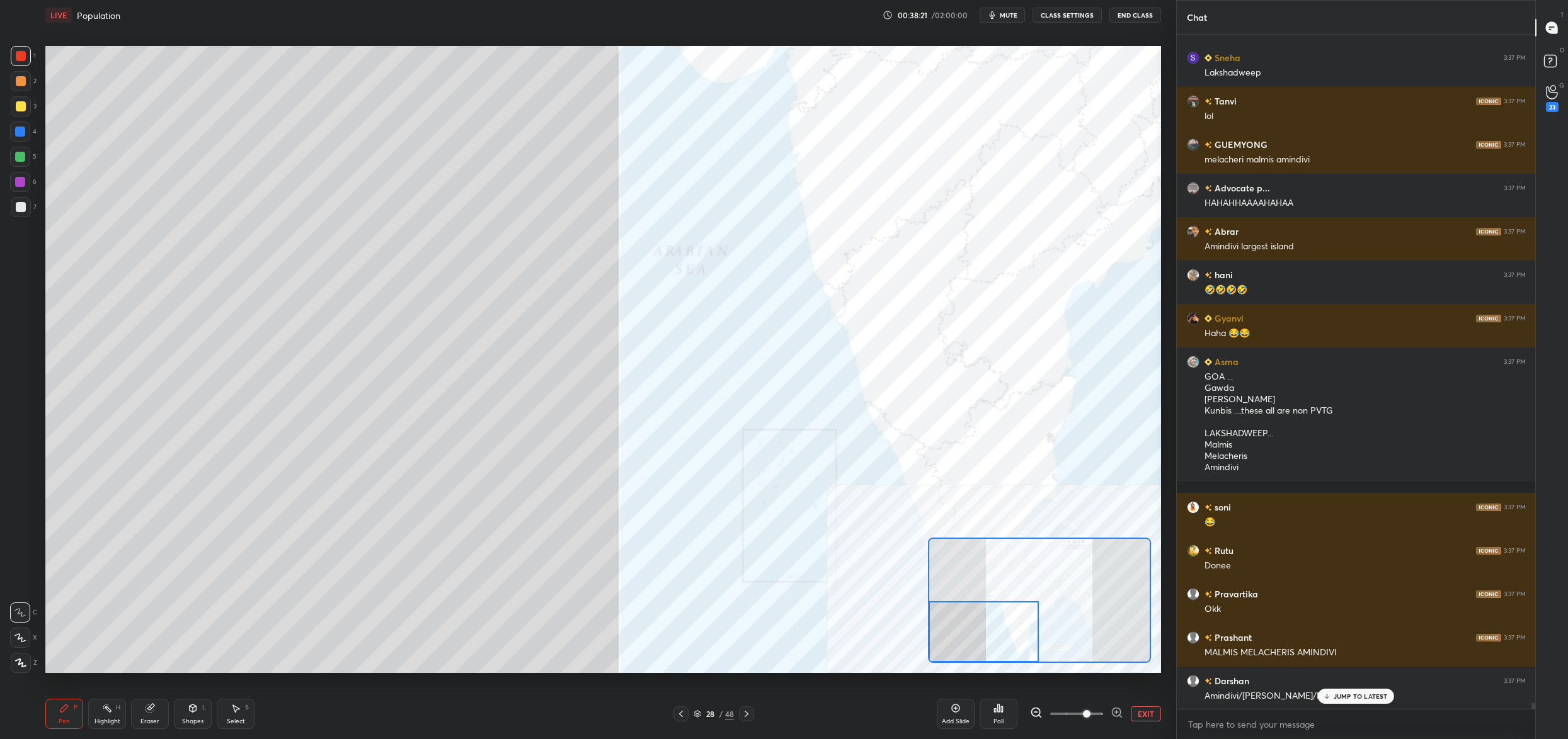
scroll to position [74783, 0]
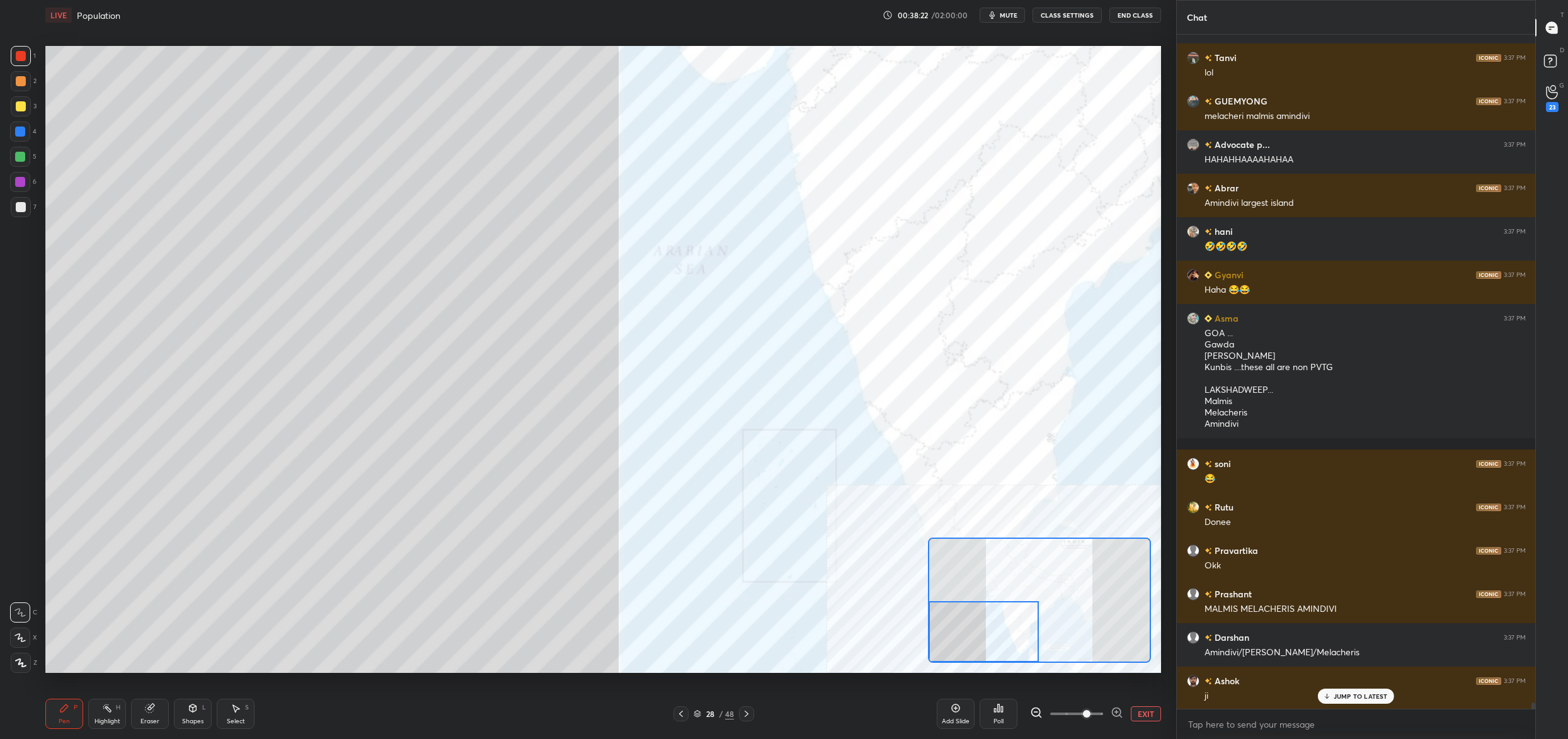
click at [703, 719] on div "28 / 48" at bounding box center [713, 714] width 41 height 11
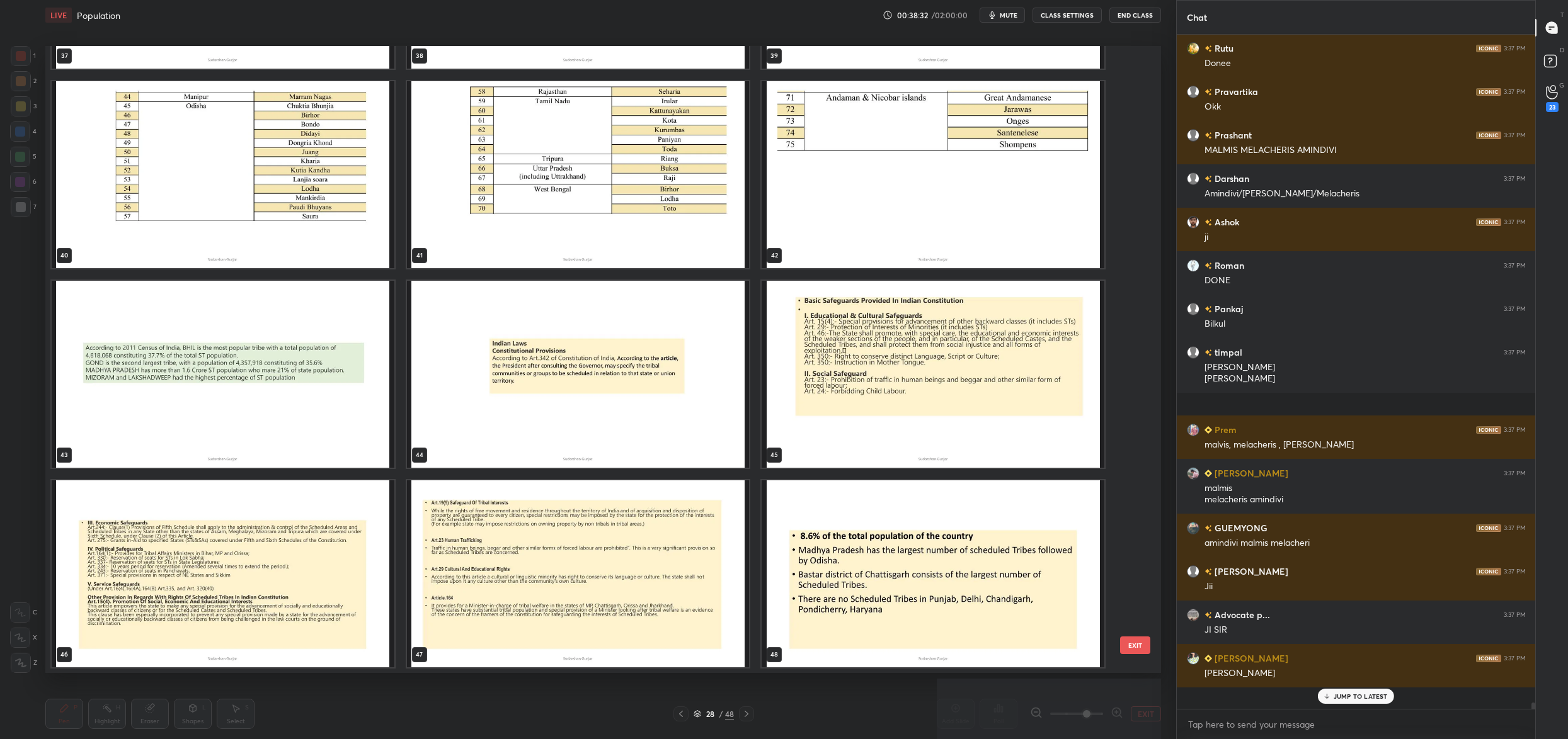
click at [686, 423] on img "grid" at bounding box center [578, 374] width 343 height 187
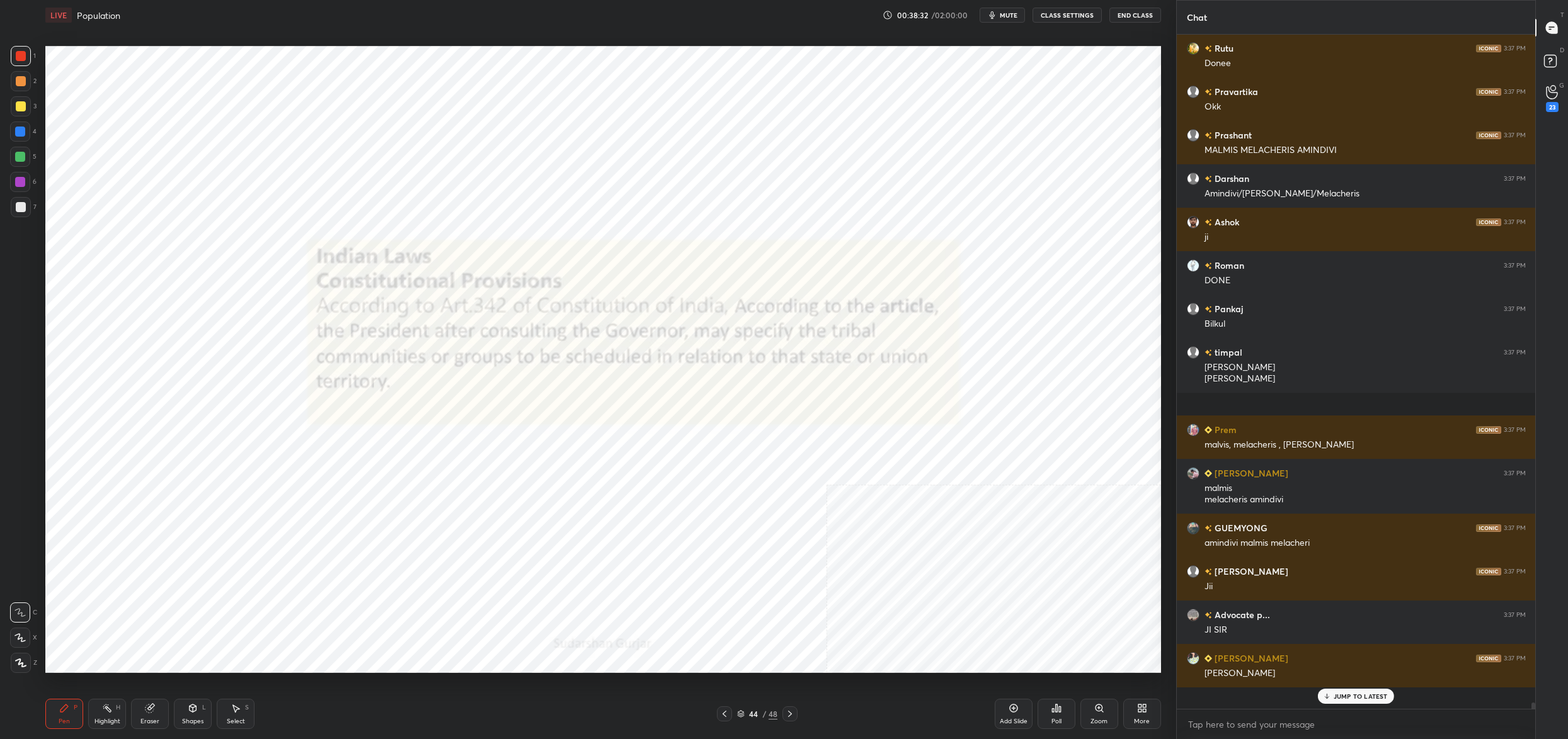
click at [686, 423] on img "grid" at bounding box center [578, 374] width 343 height 187
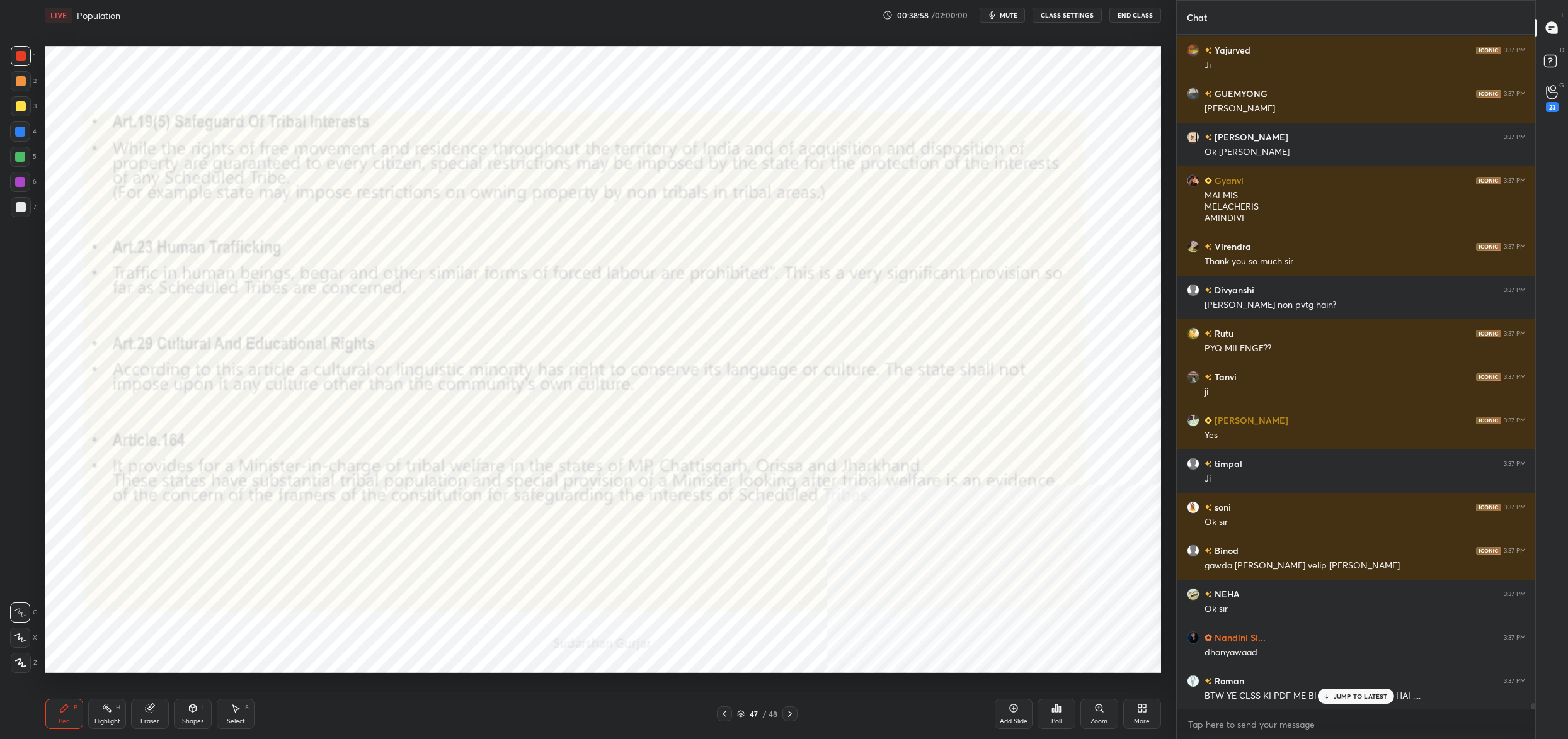
click at [745, 711] on div "47 / 48" at bounding box center [758, 714] width 41 height 11
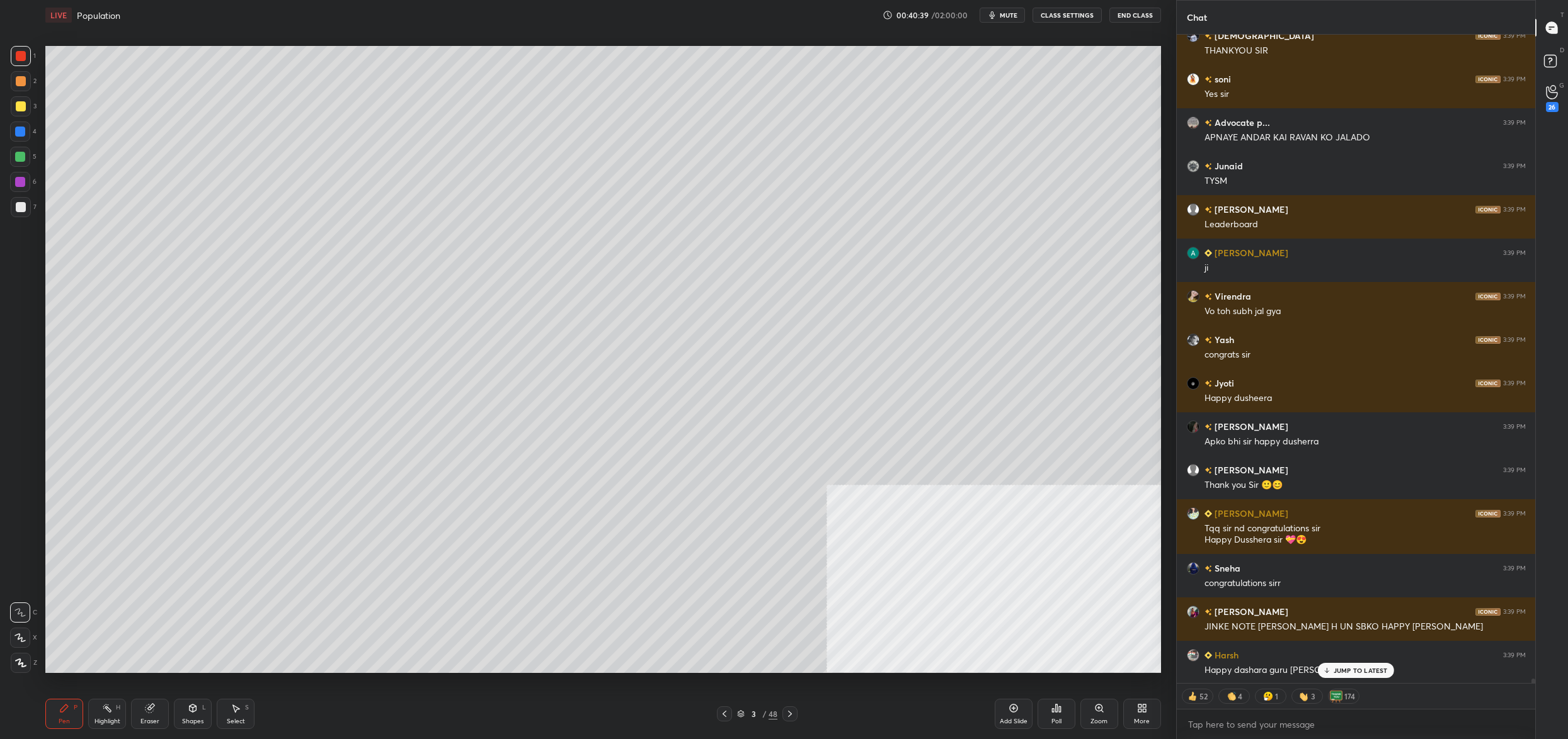
click at [1131, 10] on button "End Class" at bounding box center [1135, 15] width 52 height 15
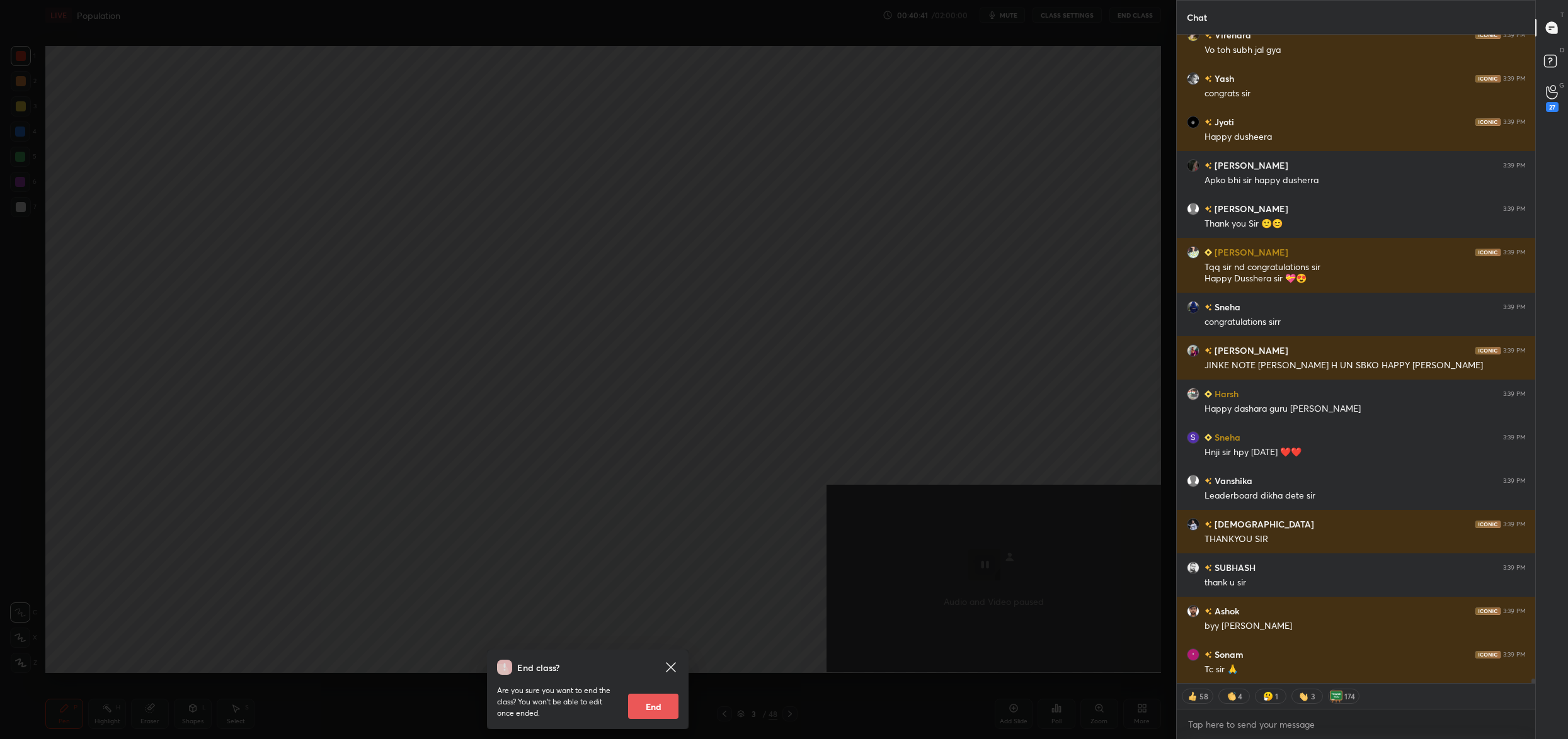
click at [656, 708] on button "End" at bounding box center [653, 706] width 51 height 25
type textarea "x"
